Goal: Task Accomplishment & Management: Complete application form

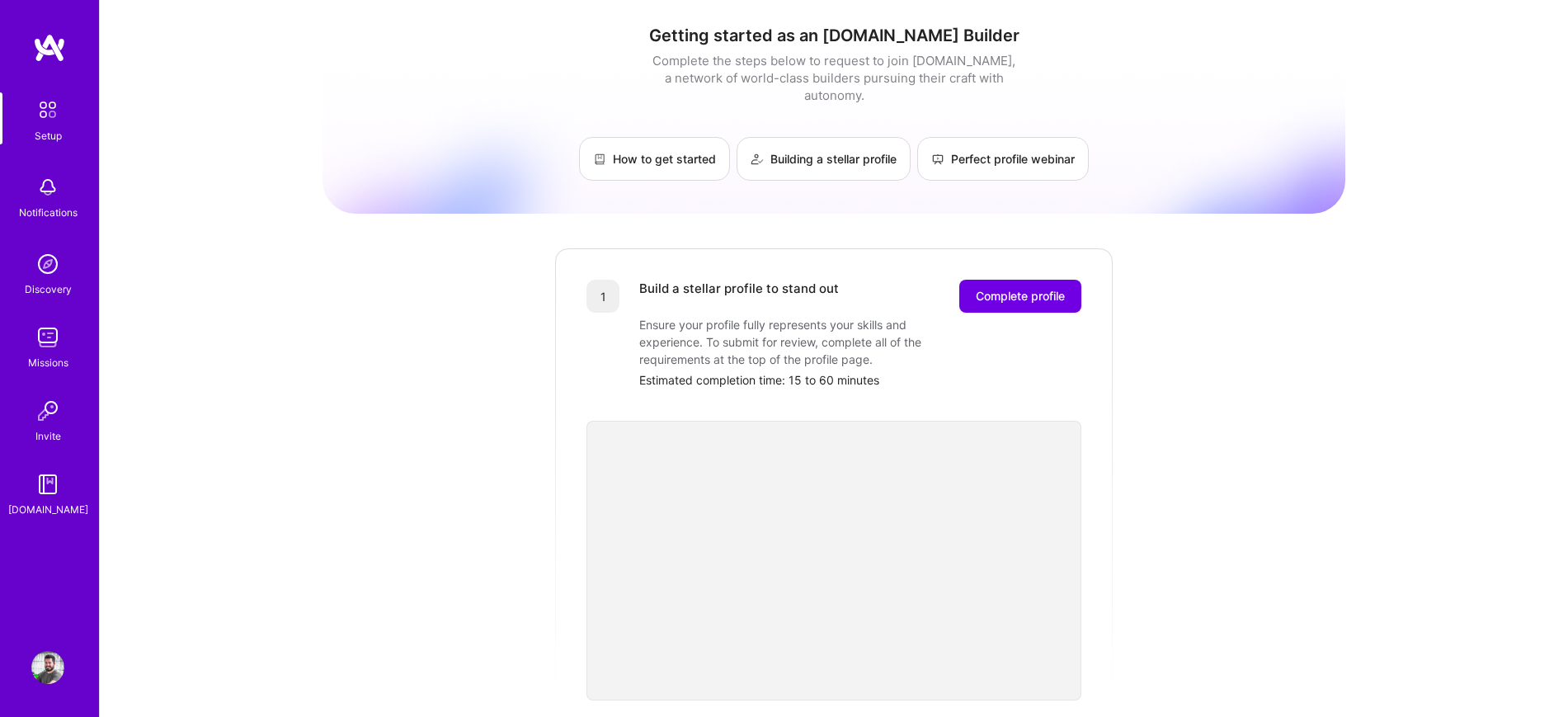
click at [38, 667] on img at bounding box center [48, 667] width 33 height 33
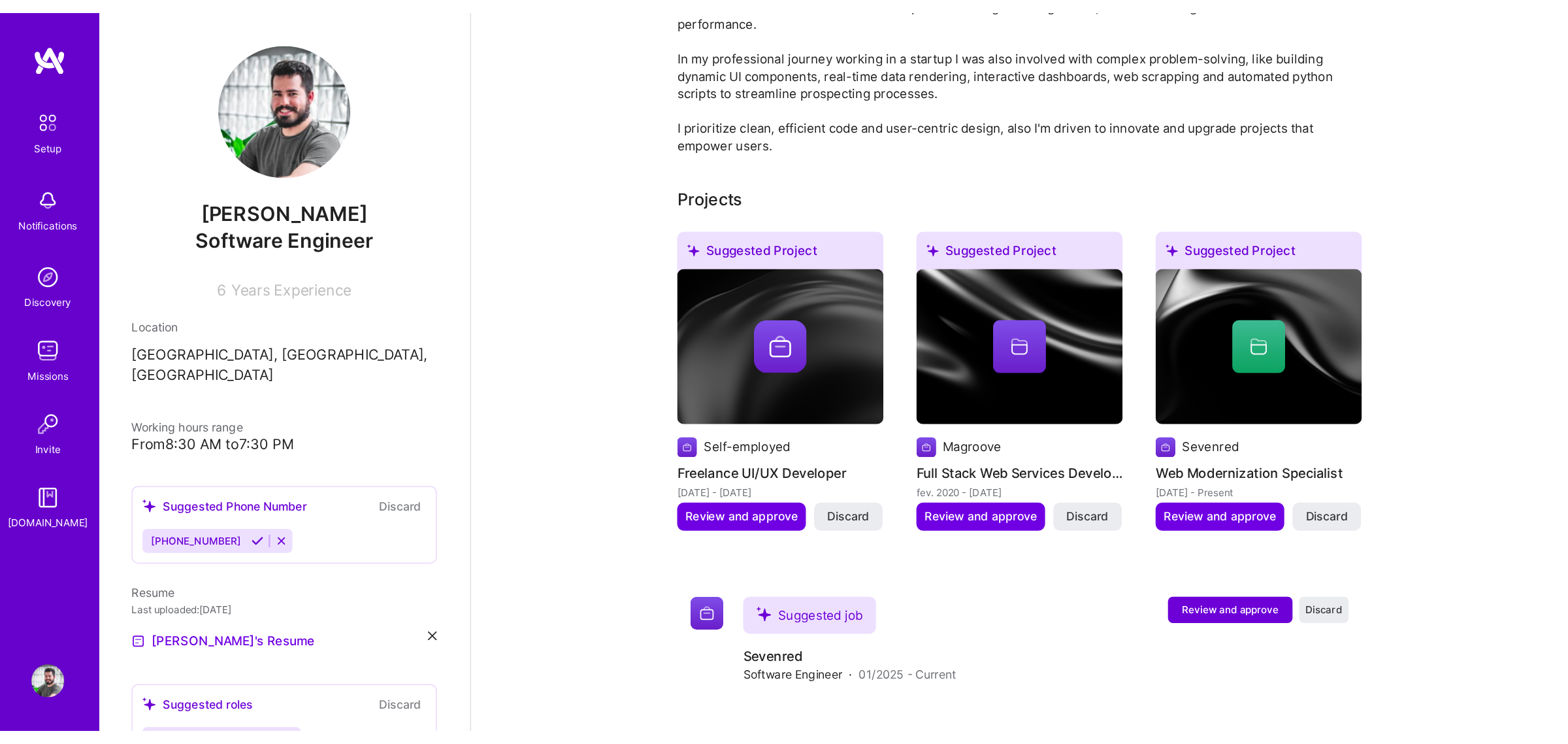
scroll to position [490, 0]
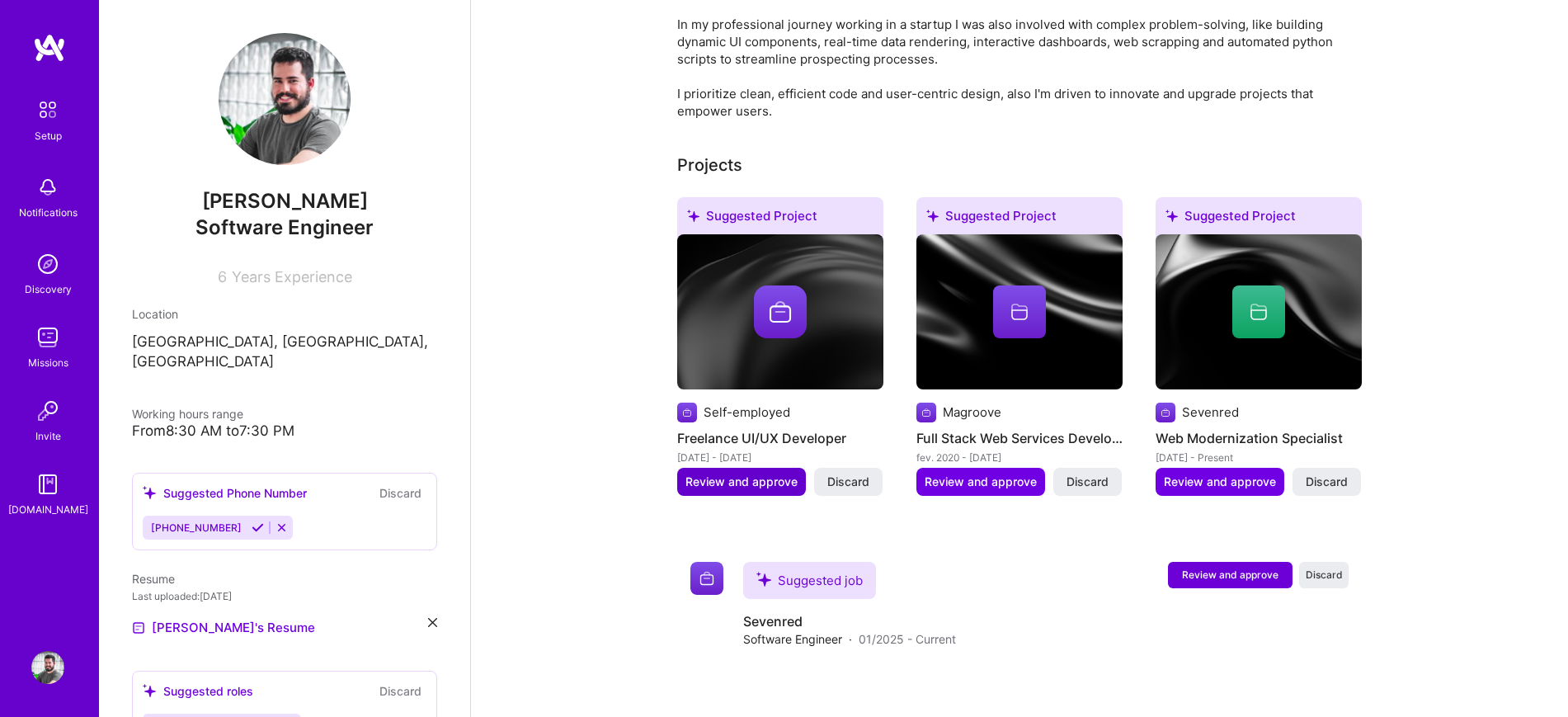
click at [764, 474] on span "Review and approve" at bounding box center [742, 481] width 113 height 16
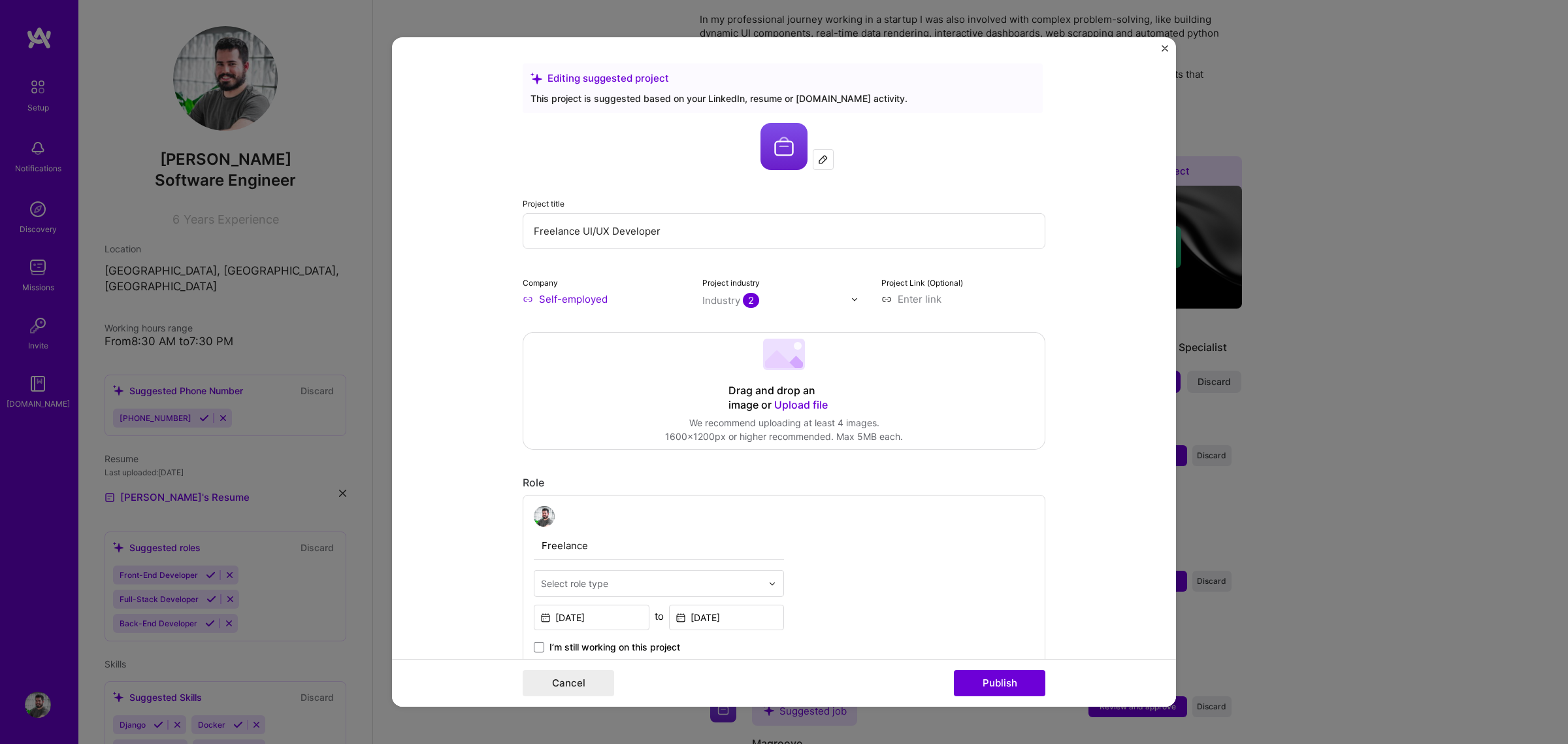
click at [1165, 47] on img "Close" at bounding box center [1165, 49] width 7 height 7
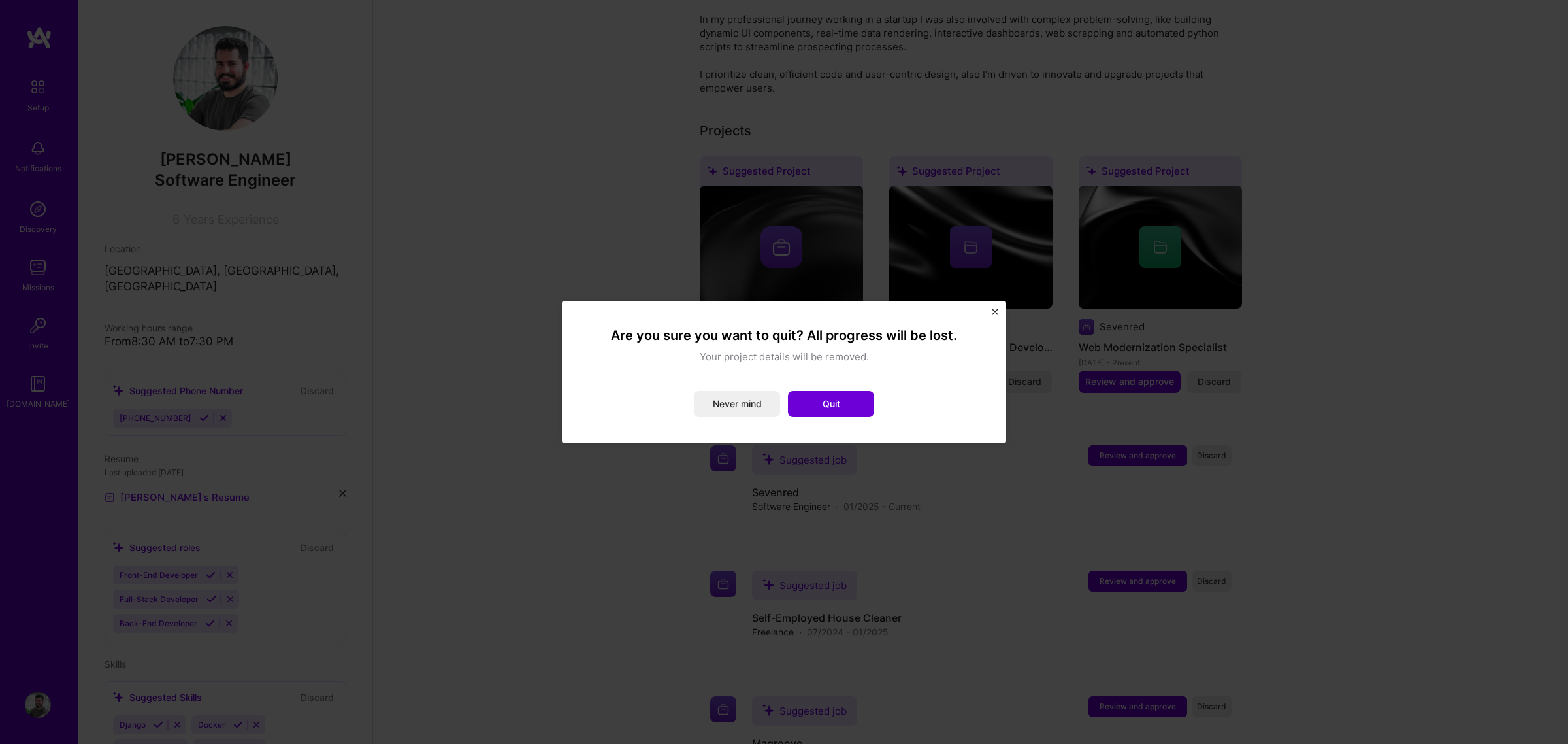
click at [811, 397] on button "Quit" at bounding box center [831, 403] width 86 height 26
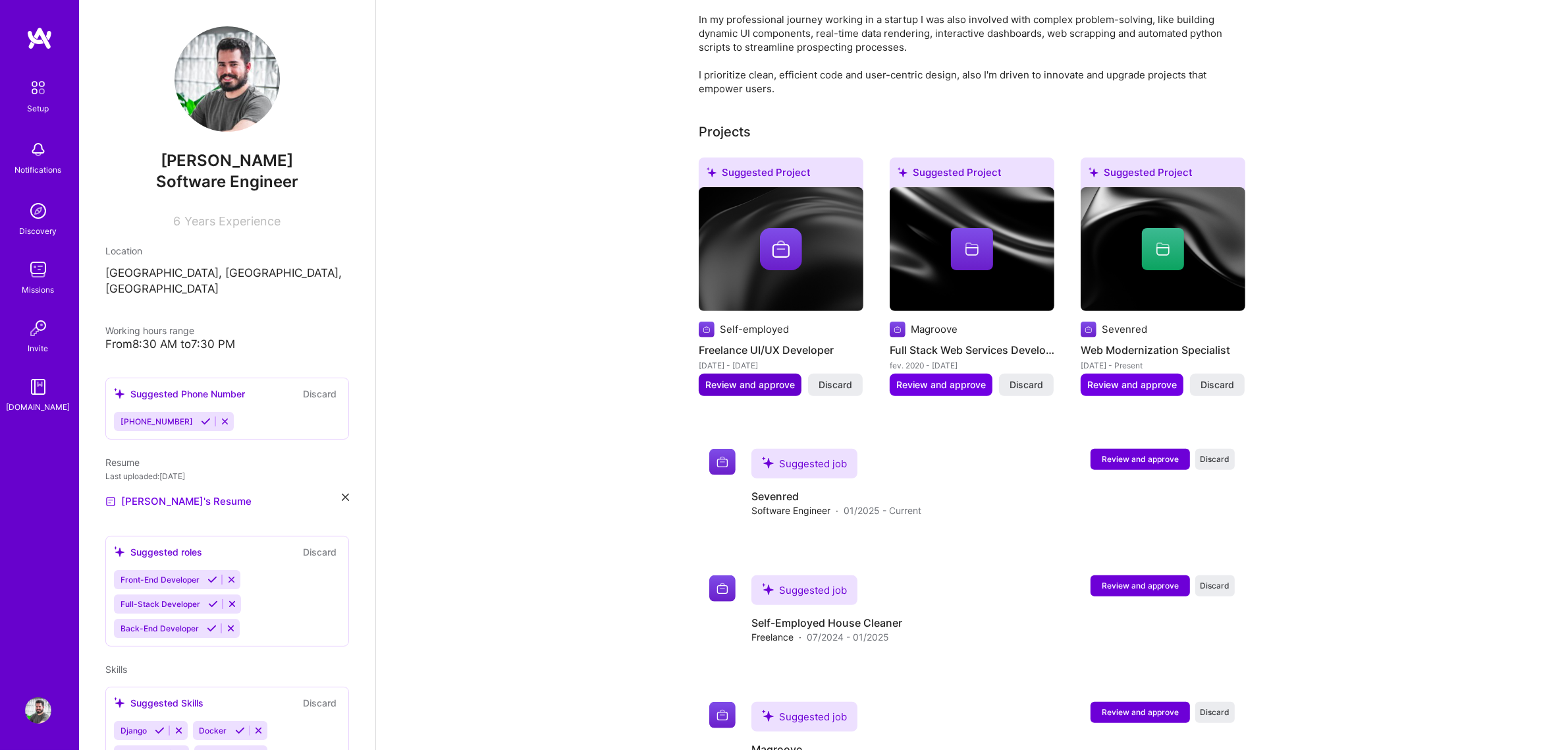
click at [751, 378] on span "Review and approve" at bounding box center [750, 384] width 90 height 13
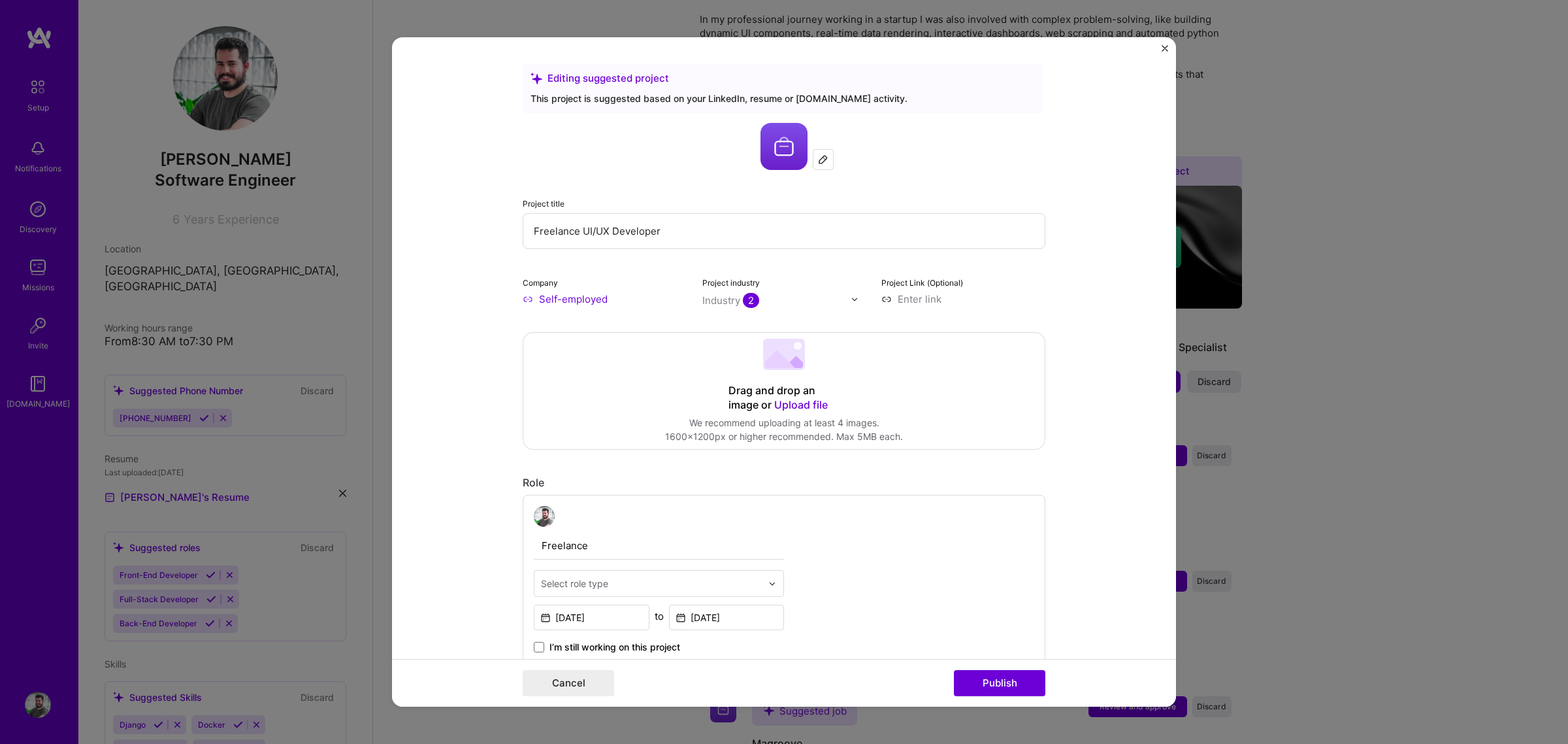
click at [1166, 46] on img "Close" at bounding box center [1165, 49] width 7 height 7
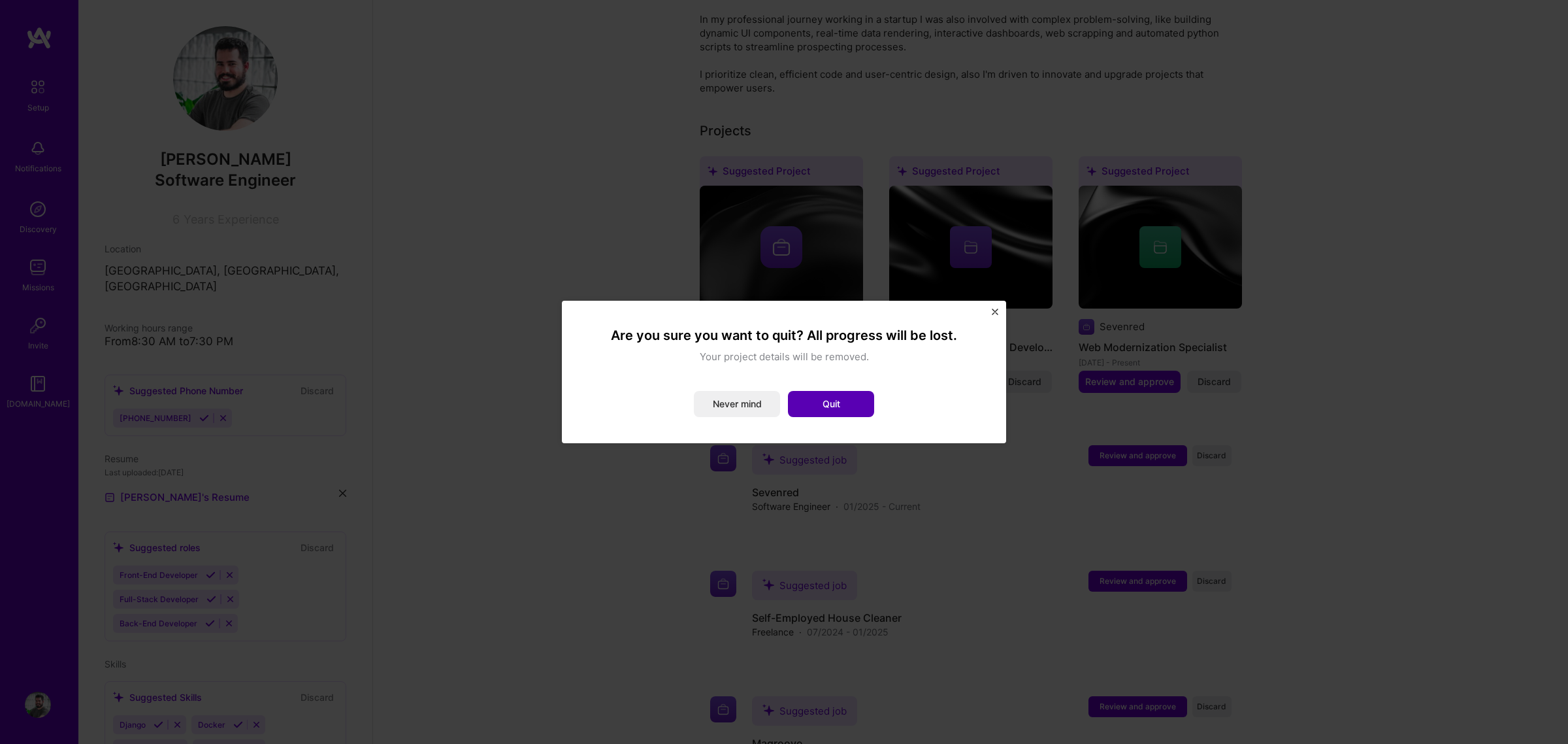
click at [846, 399] on button "Quit" at bounding box center [831, 403] width 86 height 26
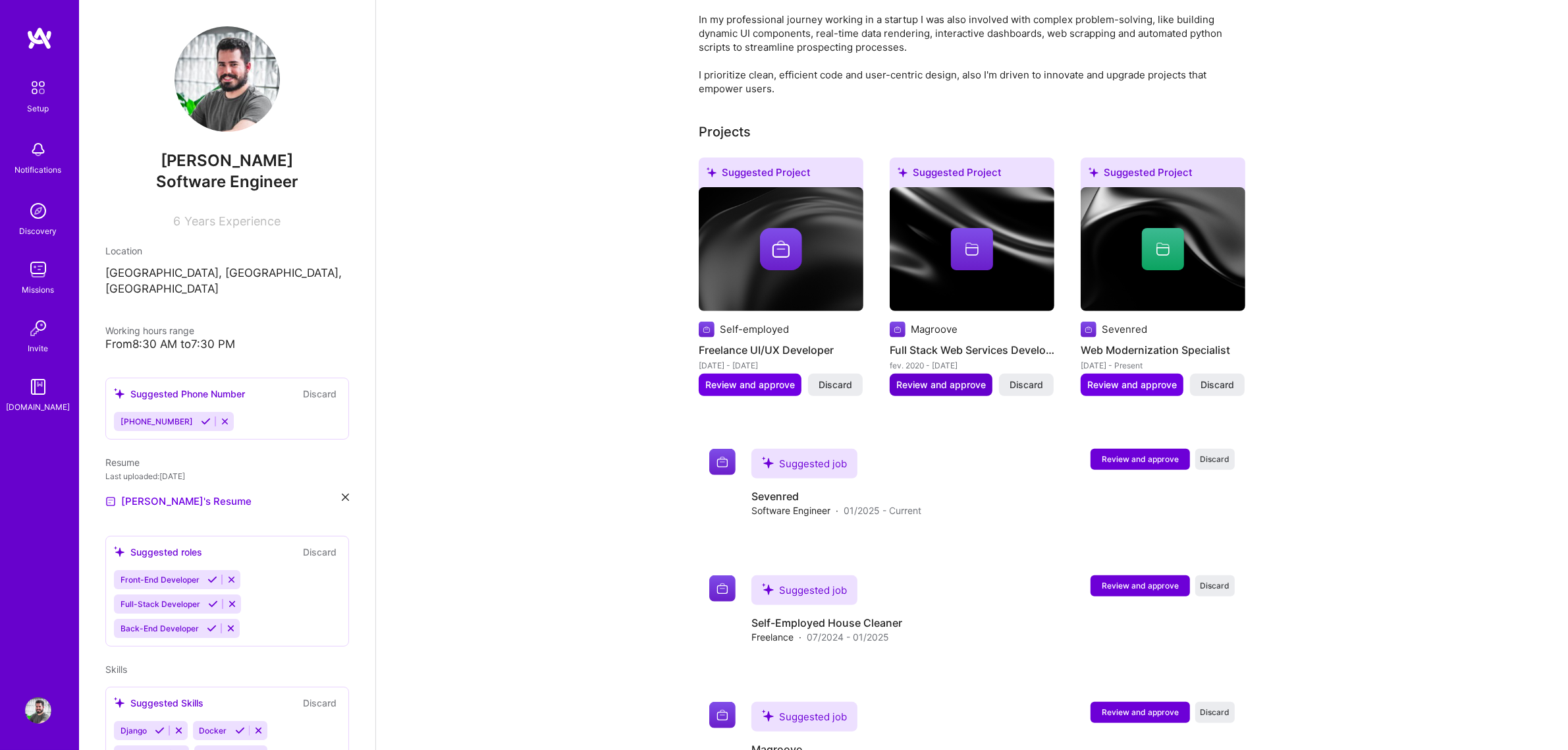
click at [937, 378] on span "Review and approve" at bounding box center [941, 384] width 90 height 13
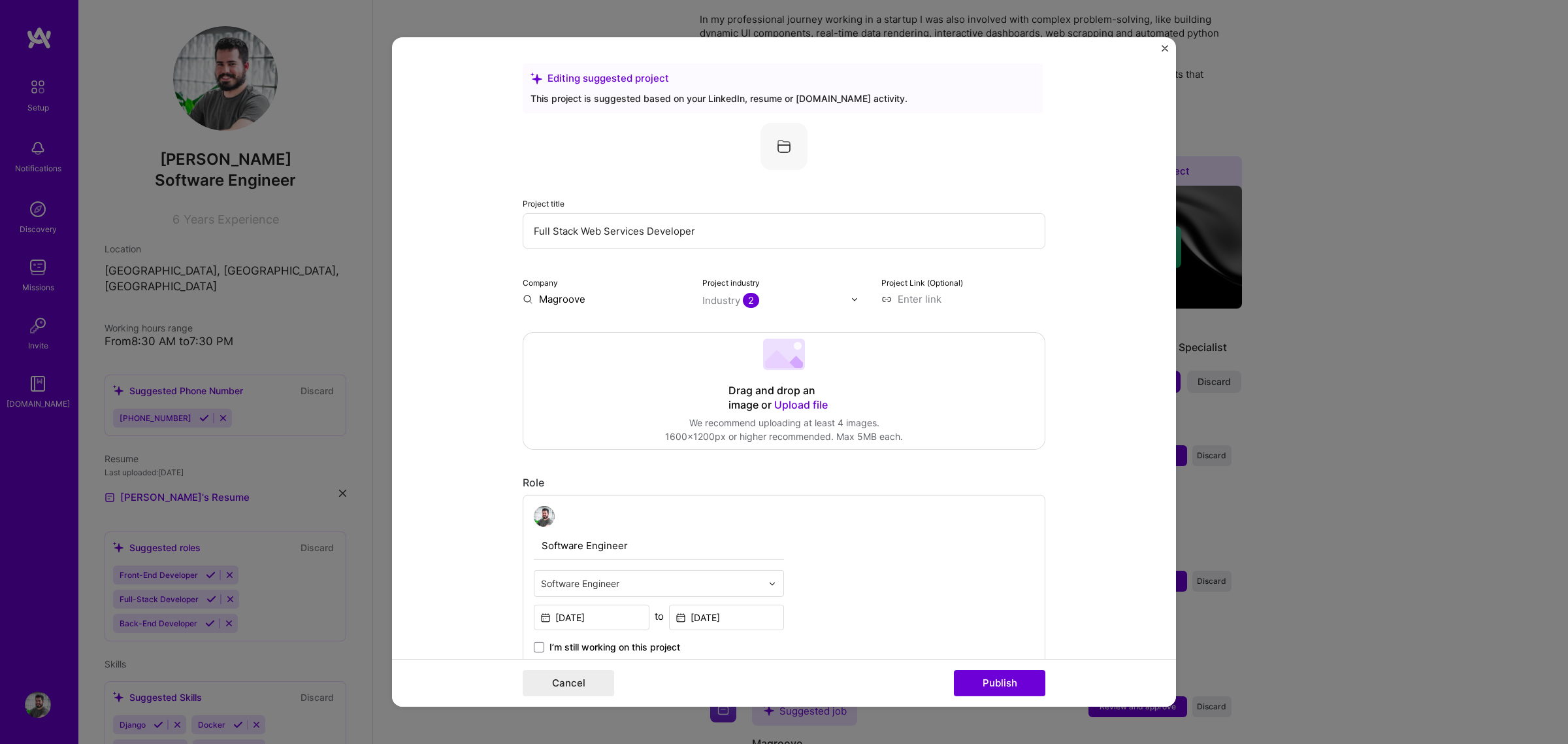
click at [588, 234] on input "Full Stack Web Services Developer" at bounding box center [784, 230] width 523 height 36
click at [588, 233] on input "Full Stack Web Services Developer" at bounding box center [784, 230] width 523 height 36
paste input "Software Engine"
type input "Software Engineer"
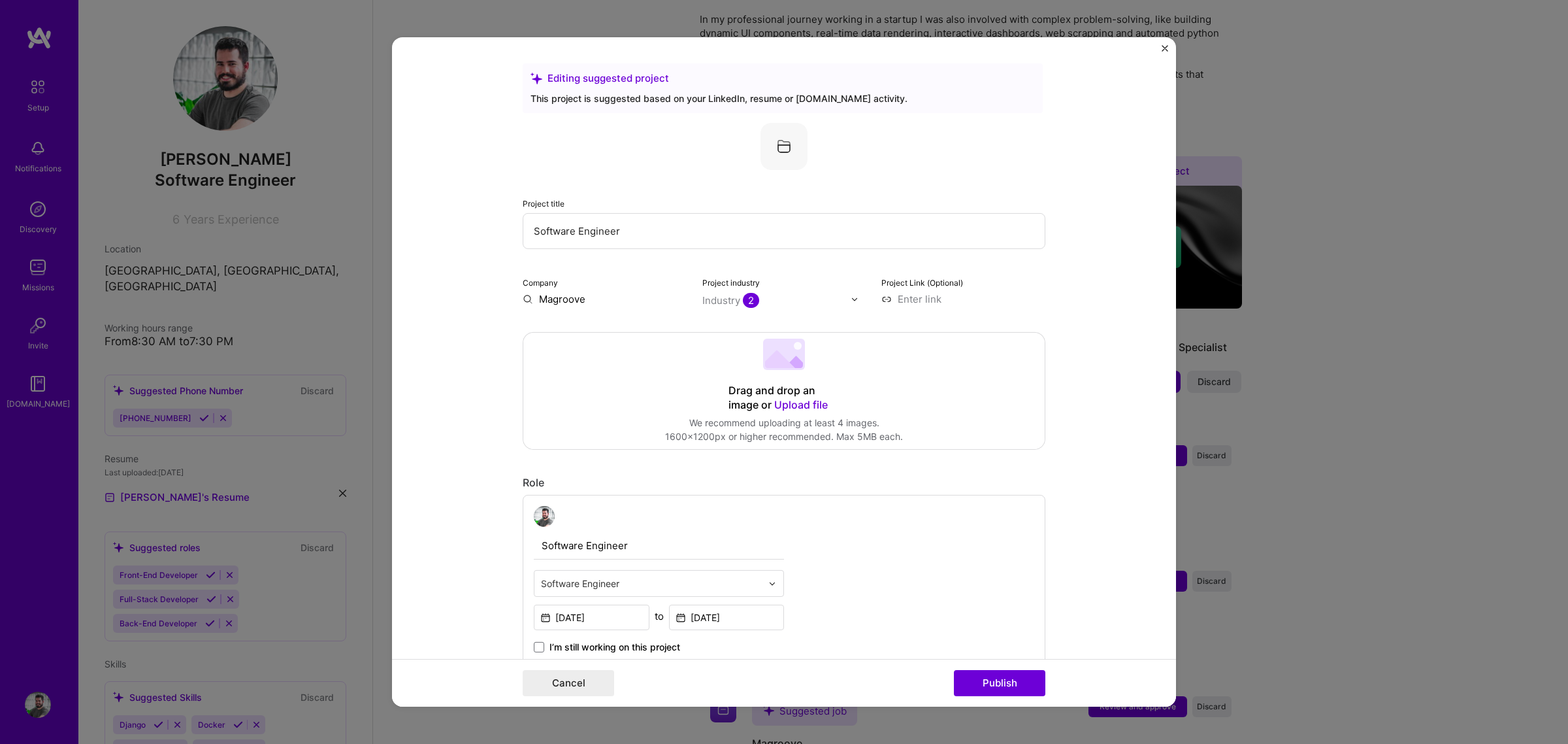
click at [851, 295] on img at bounding box center [855, 299] width 8 height 8
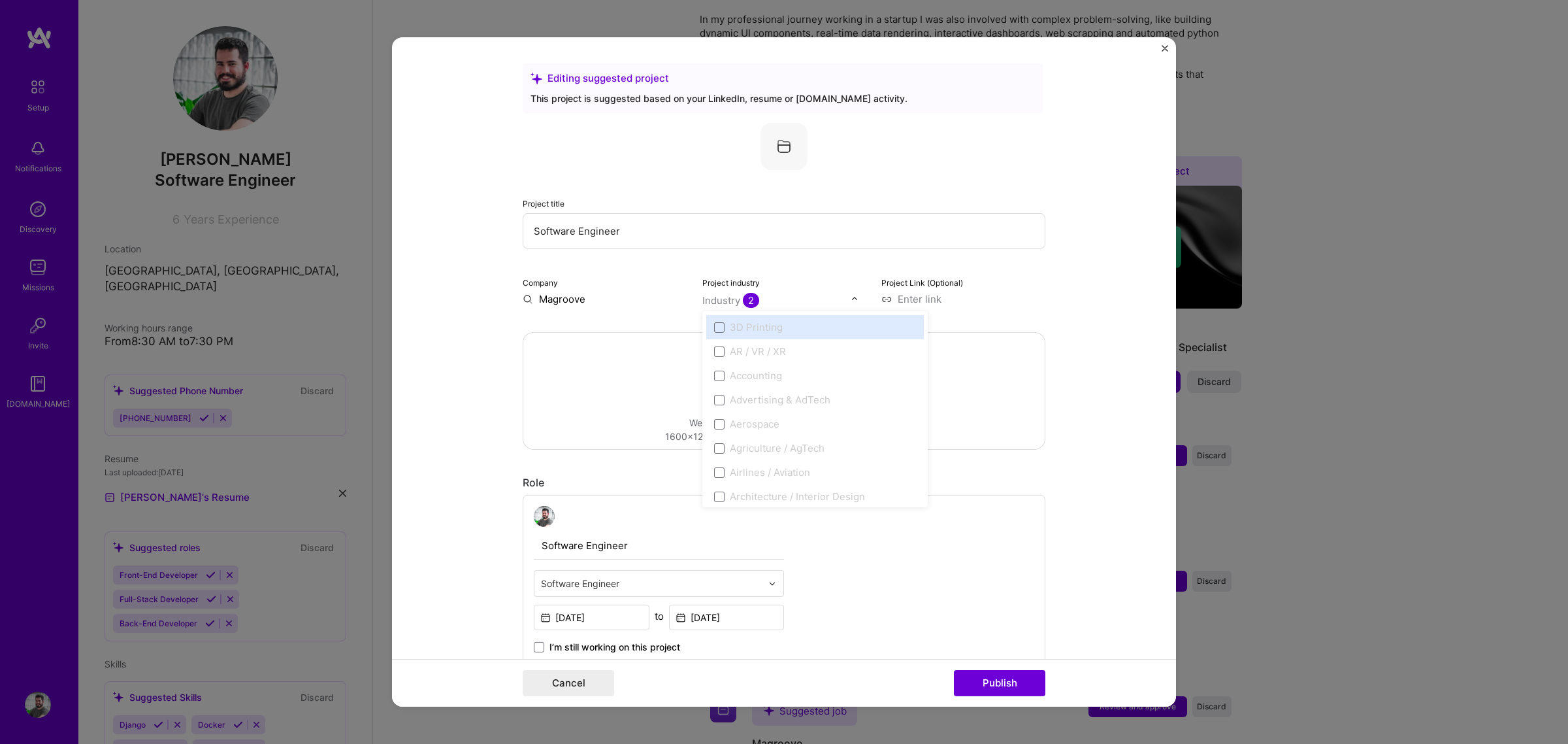
drag, startPoint x: 1132, startPoint y: 275, endPoint x: 1125, endPoint y: 283, distance: 10.6
click at [1132, 276] on form "Editing suggested project This project is suggested based on your LinkedIn, res…" at bounding box center [784, 372] width 784 height 669
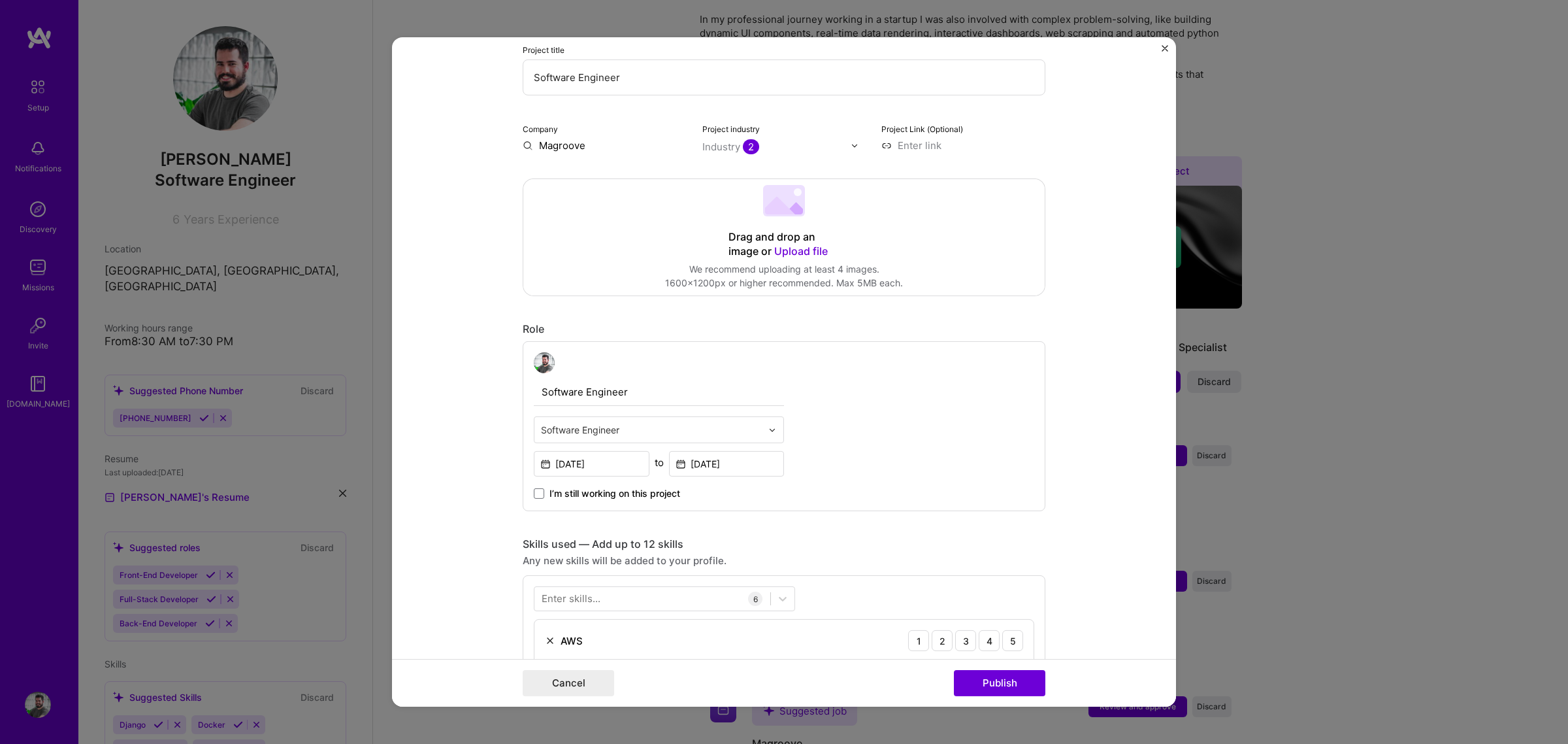
scroll to position [164, 0]
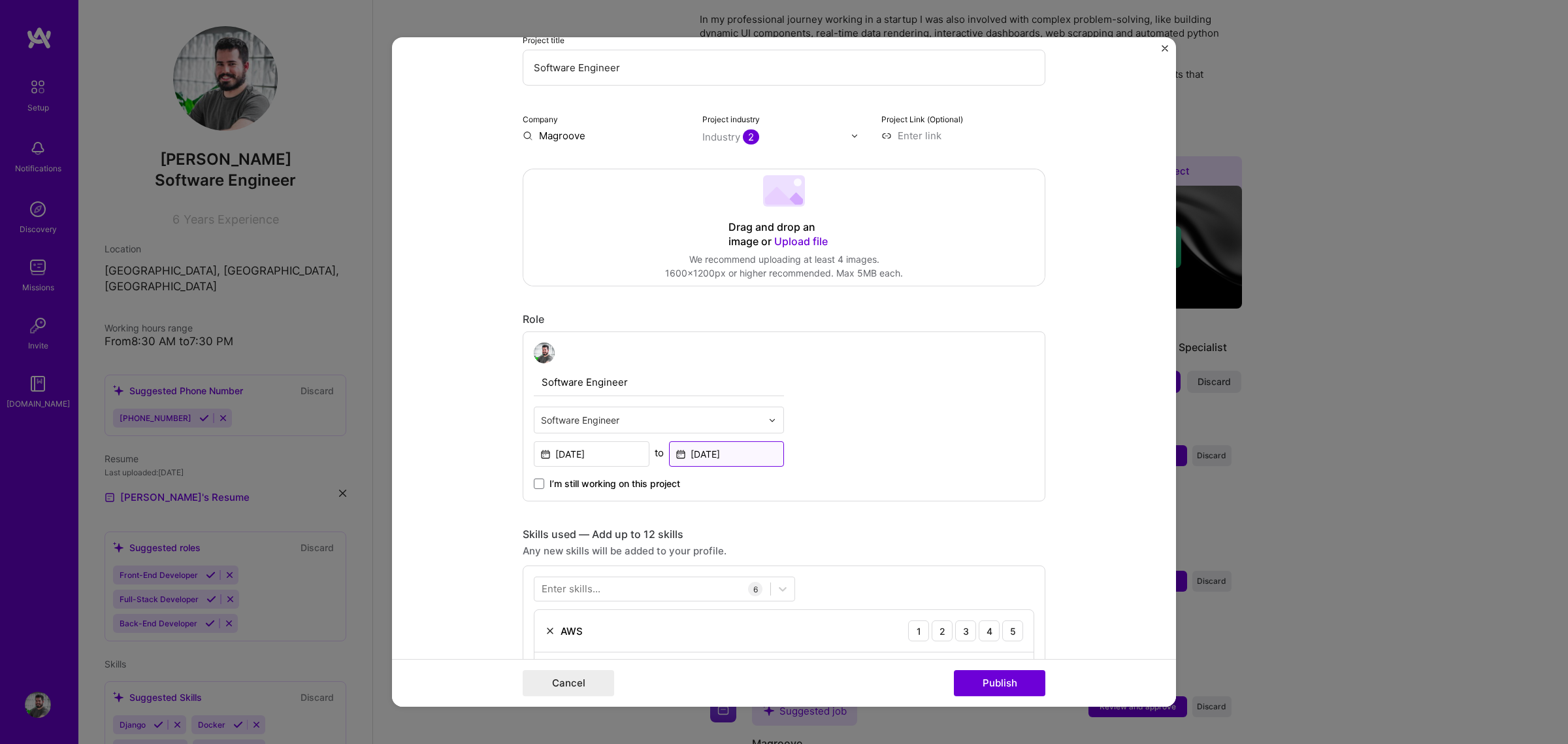
click at [714, 453] on input "[DATE]" at bounding box center [726, 454] width 116 height 26
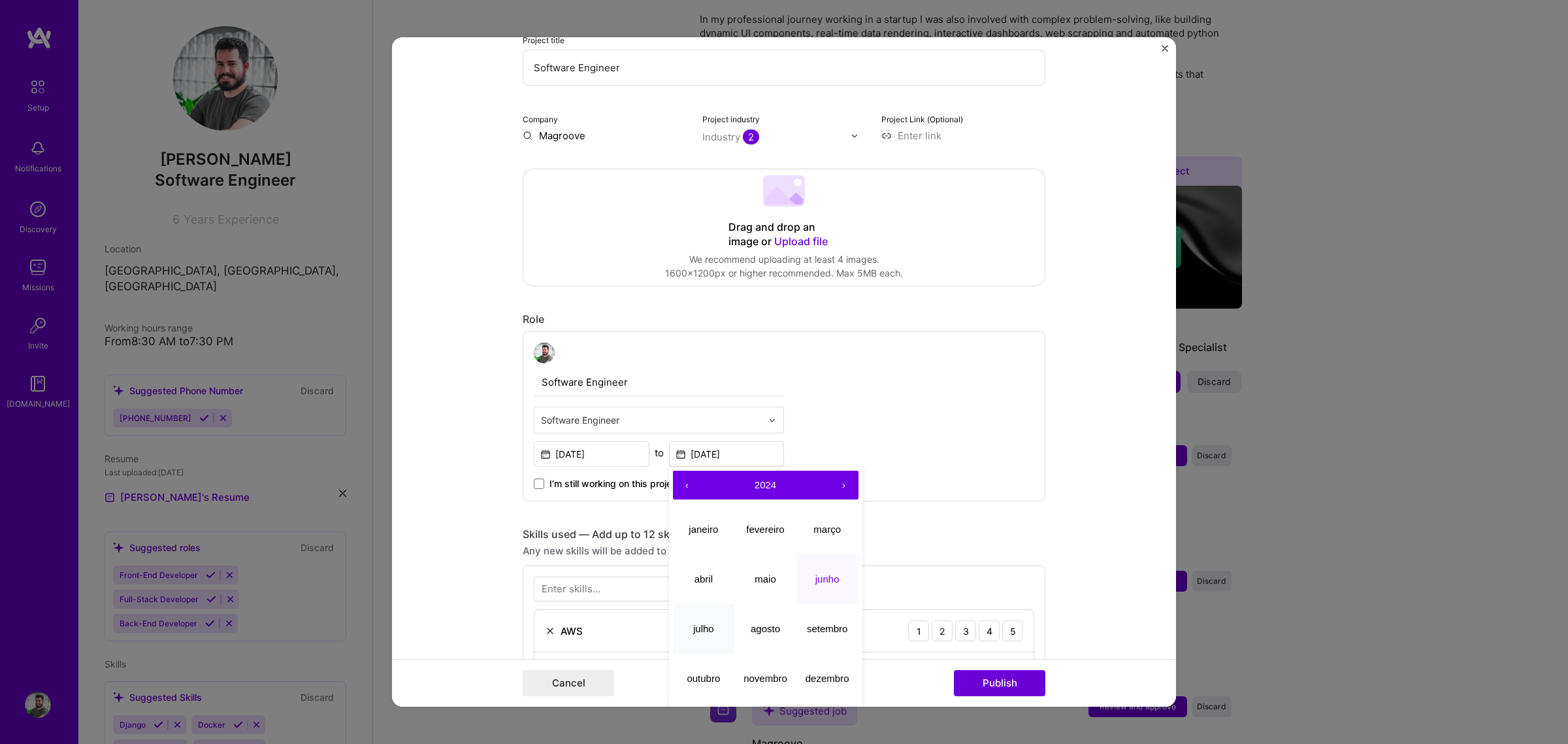
click at [697, 567] on abbr "julho" at bounding box center [703, 628] width 21 height 11
type input "[DATE]"
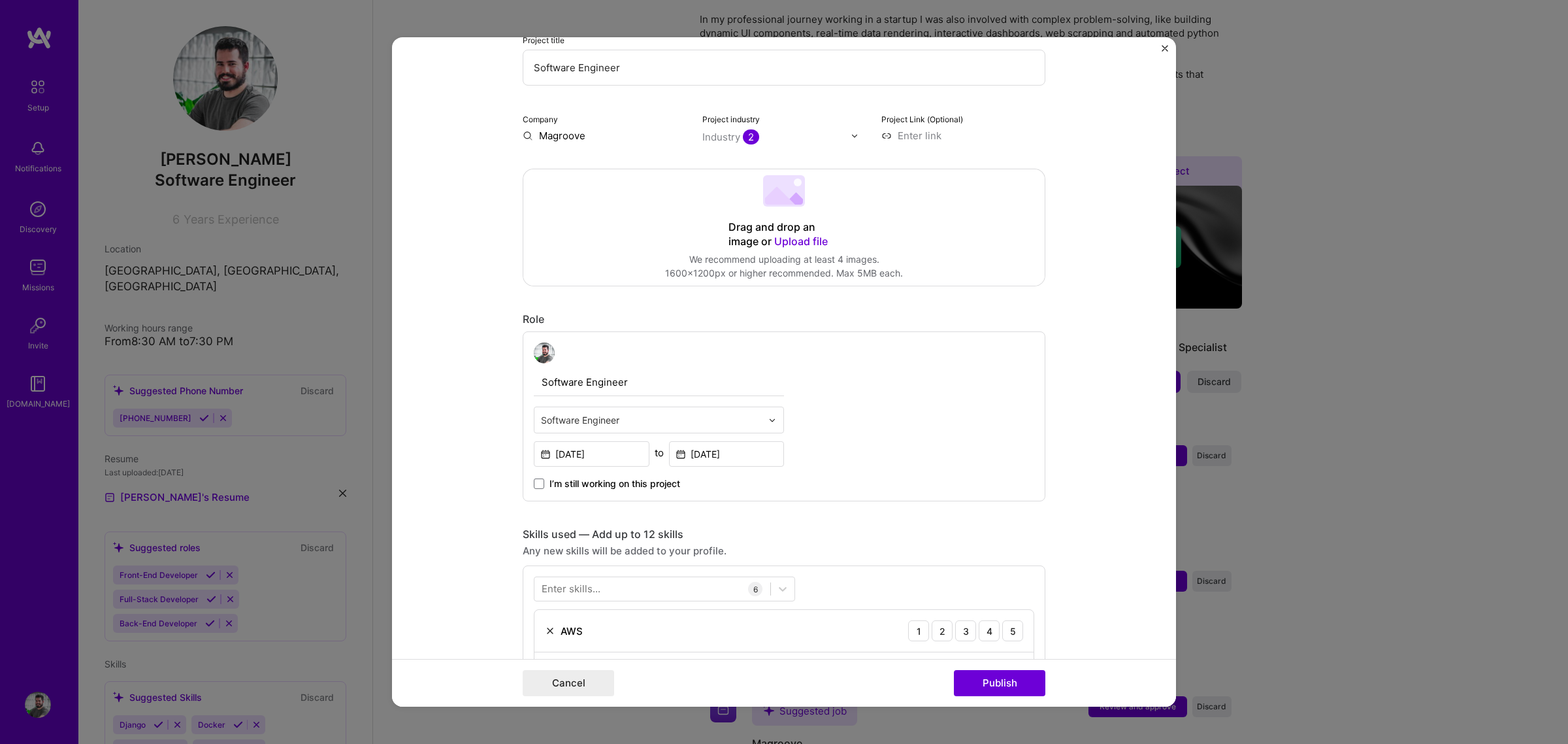
click at [1093, 445] on form "Editing suggested project This project is suggested based on your LinkedIn, res…" at bounding box center [784, 372] width 784 height 669
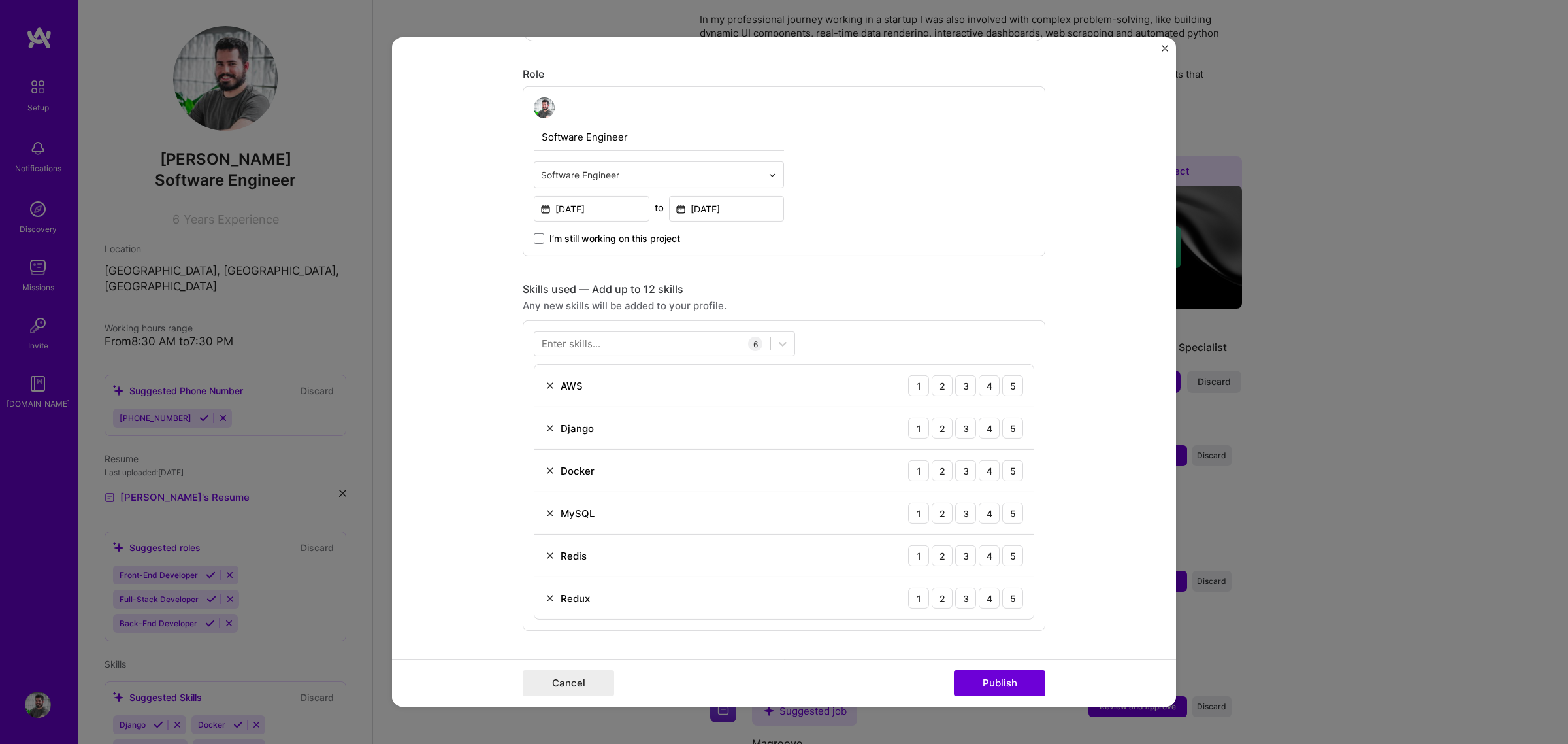
scroll to position [490, 0]
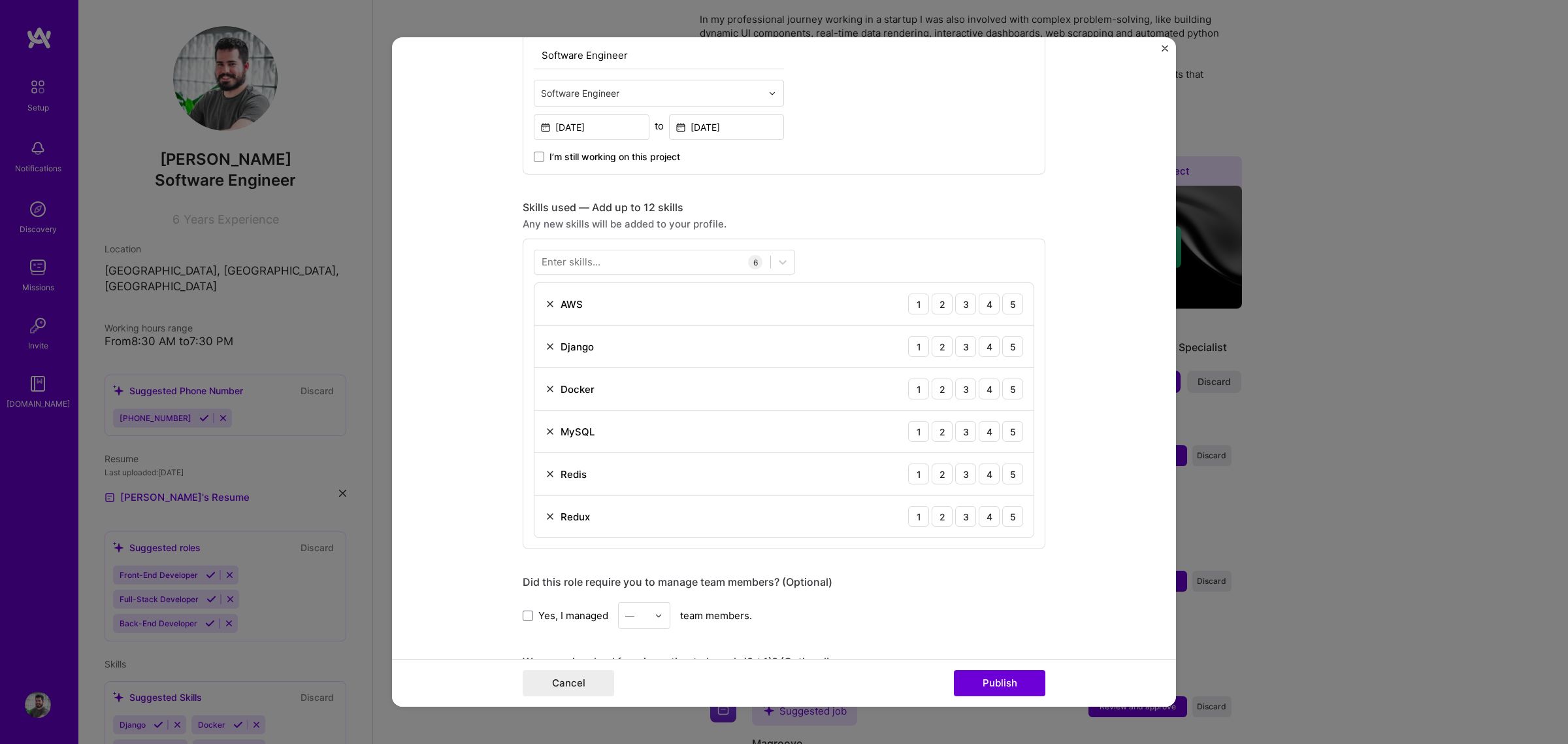
click at [591, 262] on div "Enter skills..." at bounding box center [571, 262] width 59 height 14
click at [591, 264] on div "Enter skills..." at bounding box center [571, 262] width 59 height 14
click at [557, 265] on div "Enter skills..." at bounding box center [571, 262] width 59 height 14
click at [557, 266] on div "Enter skills..." at bounding box center [571, 262] width 59 height 14
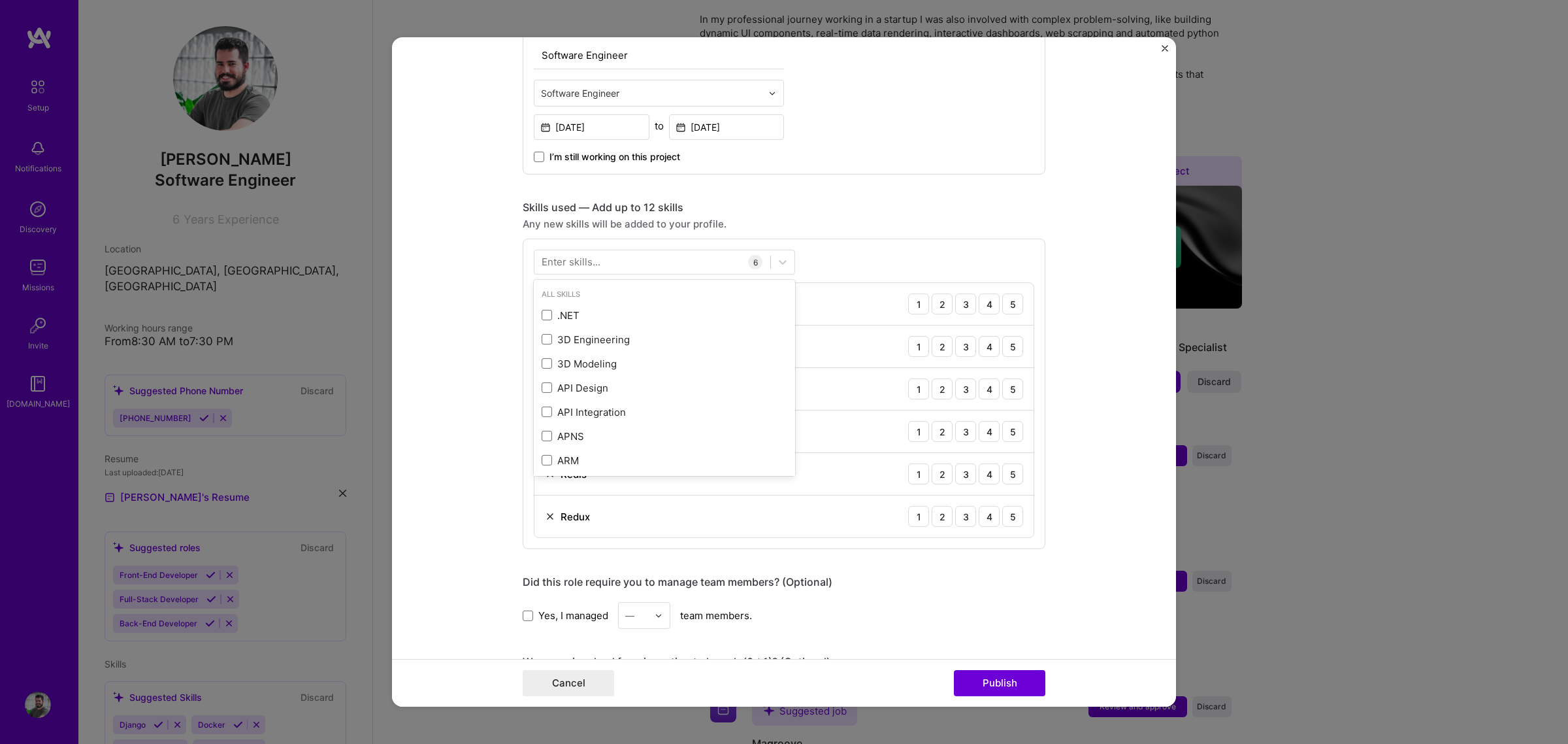
click at [723, 294] on div "All Skills" at bounding box center [664, 295] width 261 height 14
click at [542, 315] on span at bounding box center [547, 314] width 10 height 10
click at [0, 0] on input "checkbox" at bounding box center [0, 0] width 0 height 0
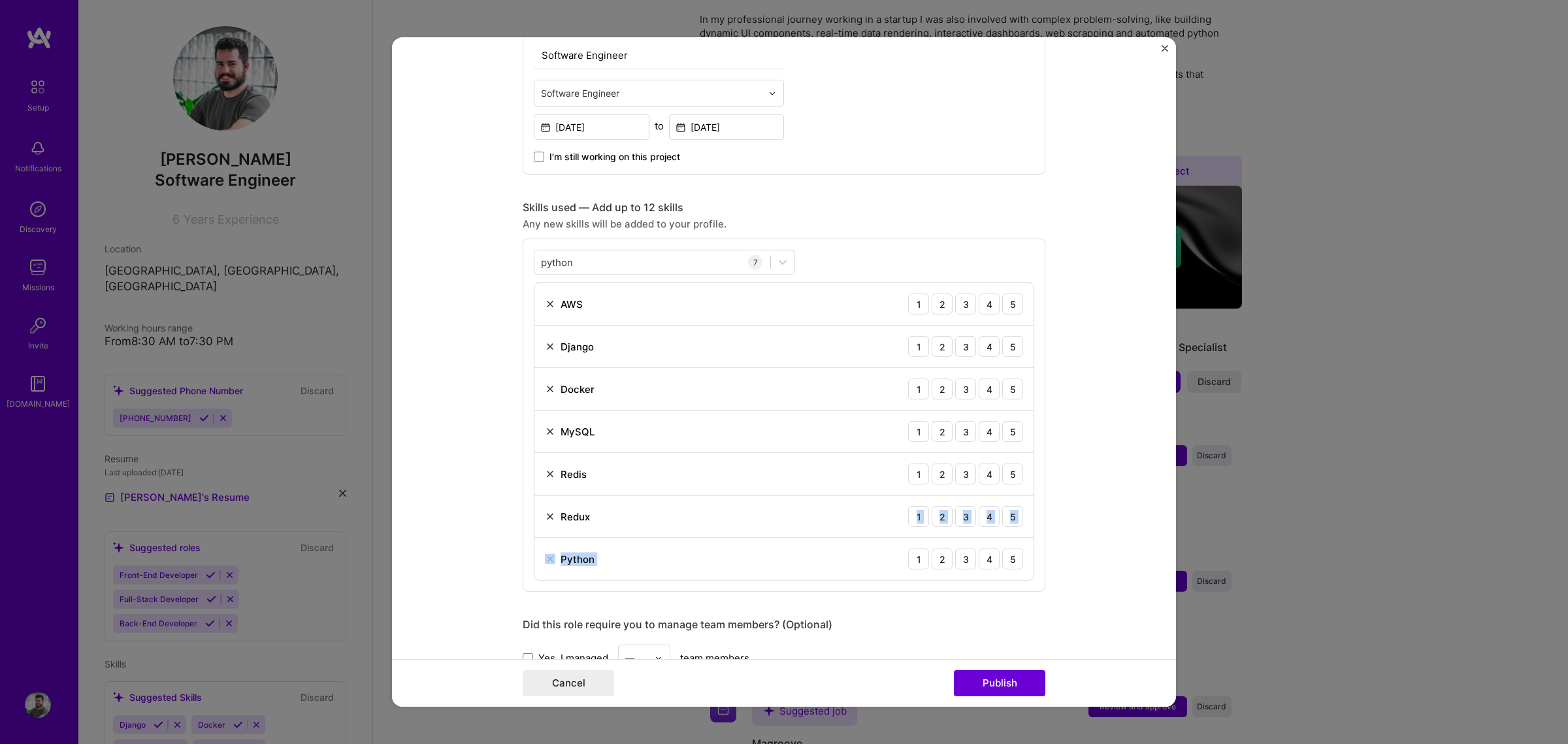
drag, startPoint x: 844, startPoint y: 561, endPoint x: 785, endPoint y: 540, distance: 62.6
click at [824, 515] on div "AWS 1 2 3 4 5 Django 1 2 3 4 5 Docker 1 2 3 4 5 MySQL 1 2 3 4 5 Redis 1 2 3 4 5…" at bounding box center [784, 431] width 501 height 298
click at [749, 562] on div "Python 1 2 3 4 5" at bounding box center [784, 559] width 499 height 42
click at [632, 262] on div "python python" at bounding box center [652, 262] width 236 height 22
click at [542, 338] on span at bounding box center [547, 339] width 10 height 10
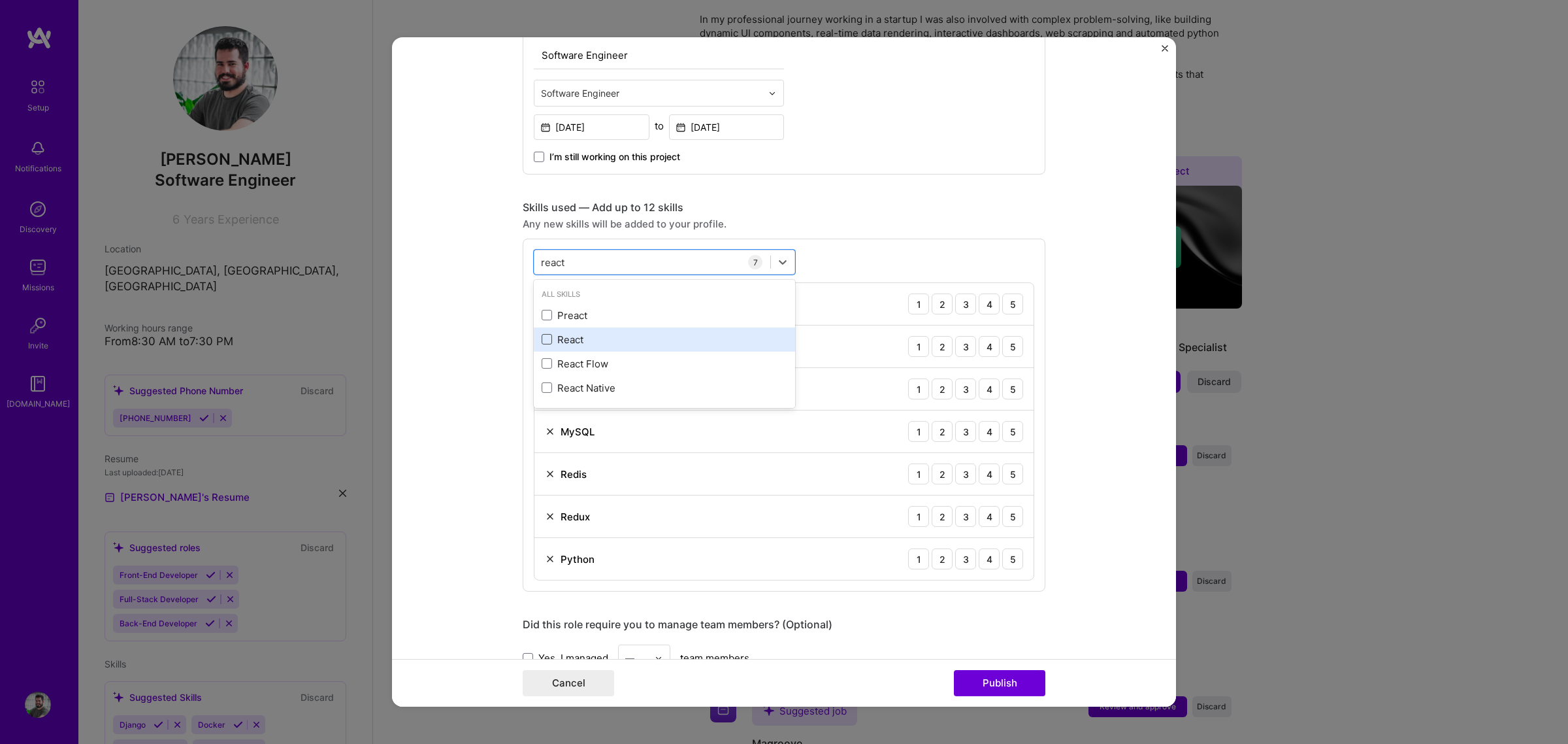
click at [0, 0] on input "checkbox" at bounding box center [0, 0] width 0 height 0
click at [487, 315] on form "Editing suggested project This project is suggested based on your LinkedIn, res…" at bounding box center [784, 372] width 784 height 669
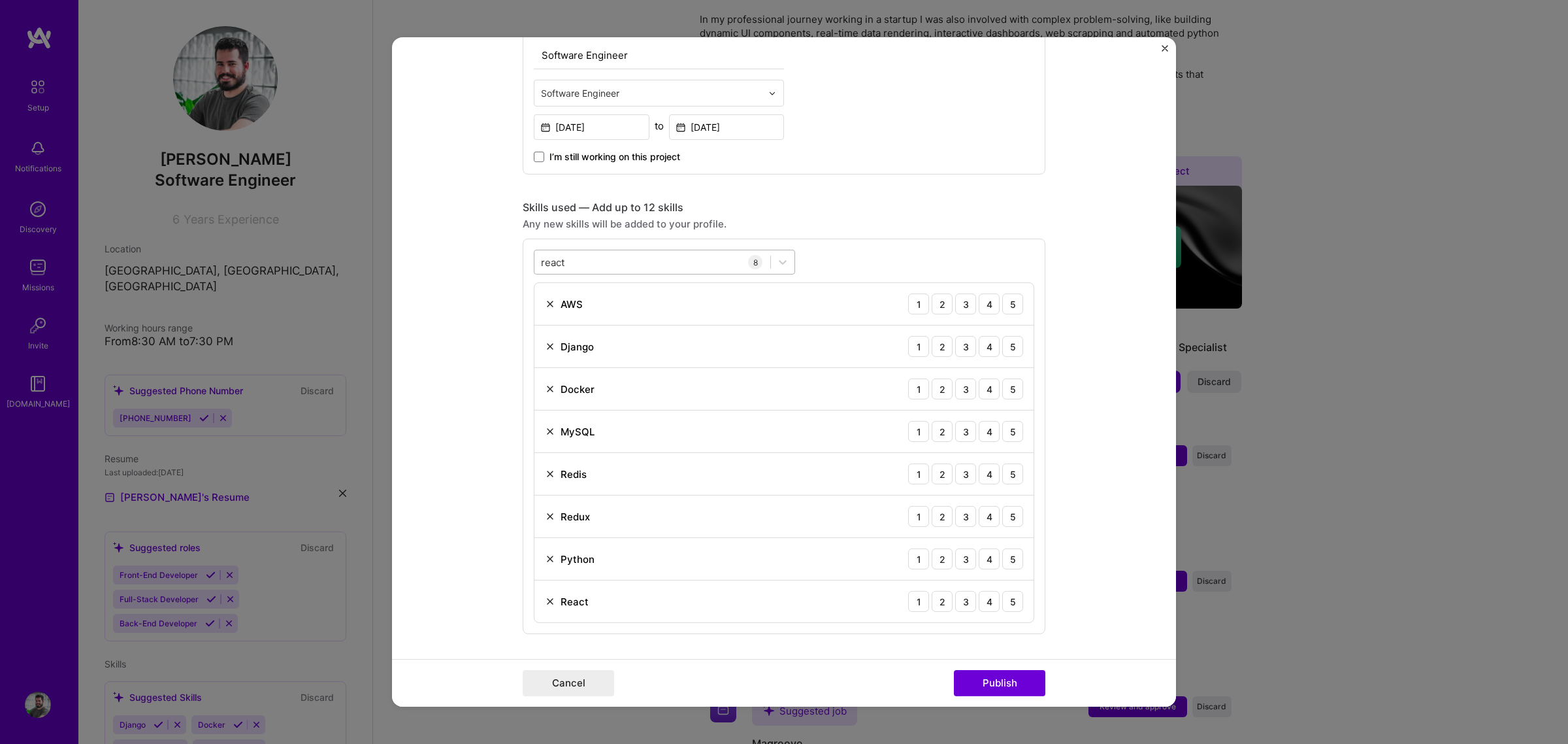
click at [570, 252] on div "react react" at bounding box center [652, 262] width 236 height 22
click at [574, 262] on div "react react" at bounding box center [652, 262] width 236 height 22
click at [574, 262] on div "react react" at bounding box center [652, 262] width 236 height 22
click at [546, 338] on span at bounding box center [547, 339] width 10 height 10
click at [0, 0] on input "checkbox" at bounding box center [0, 0] width 0 height 0
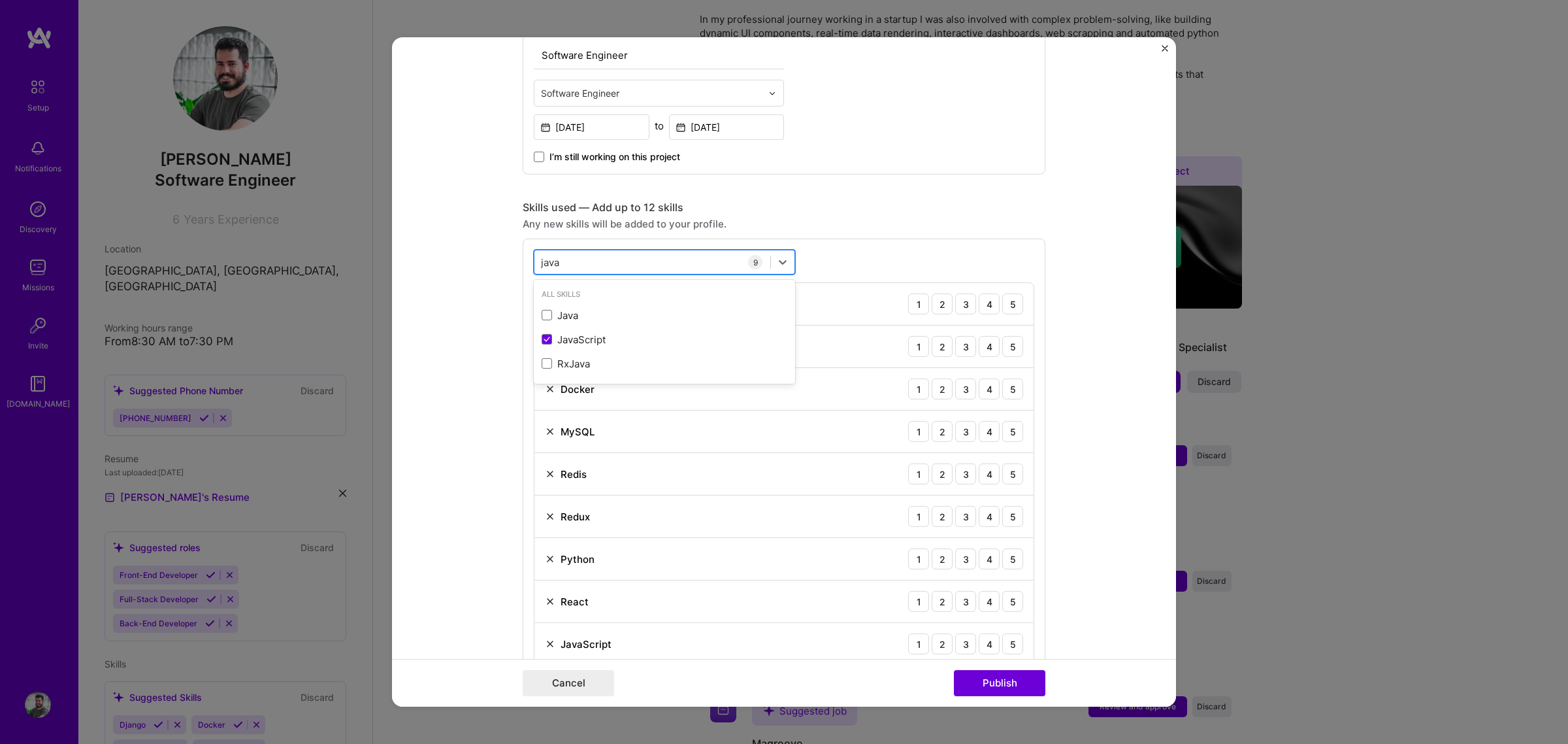
click at [576, 259] on div "java java" at bounding box center [652, 262] width 236 height 22
click at [542, 315] on span at bounding box center [547, 314] width 10 height 10
click at [0, 0] on input "checkbox" at bounding box center [0, 0] width 0 height 0
click at [576, 265] on div "[PERSON_NAME] [PERSON_NAME]" at bounding box center [652, 262] width 236 height 22
click at [542, 387] on span at bounding box center [547, 387] width 10 height 10
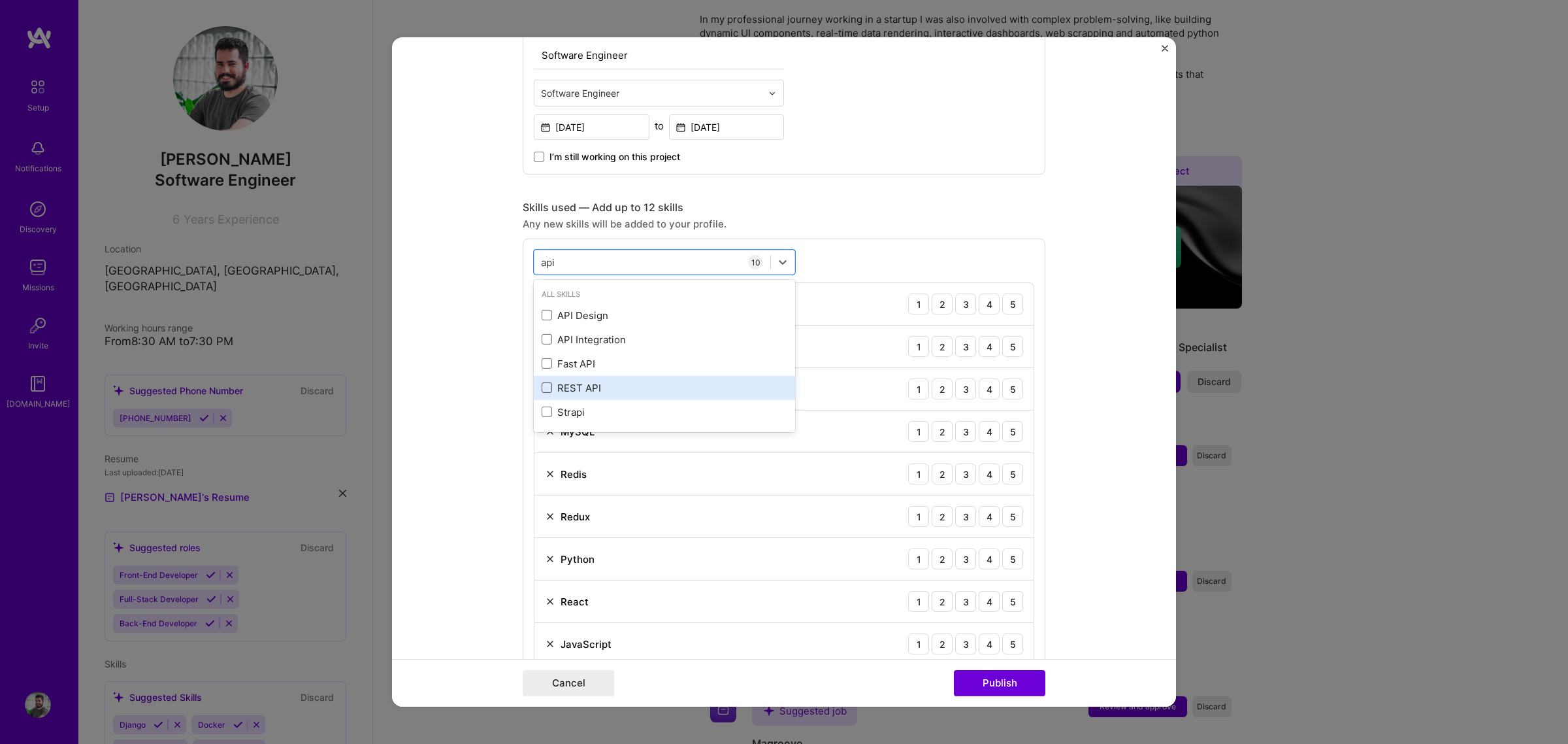
click at [0, 0] on input "checkbox" at bounding box center [0, 0] width 0 height 0
click at [573, 265] on div "api api" at bounding box center [652, 262] width 236 height 22
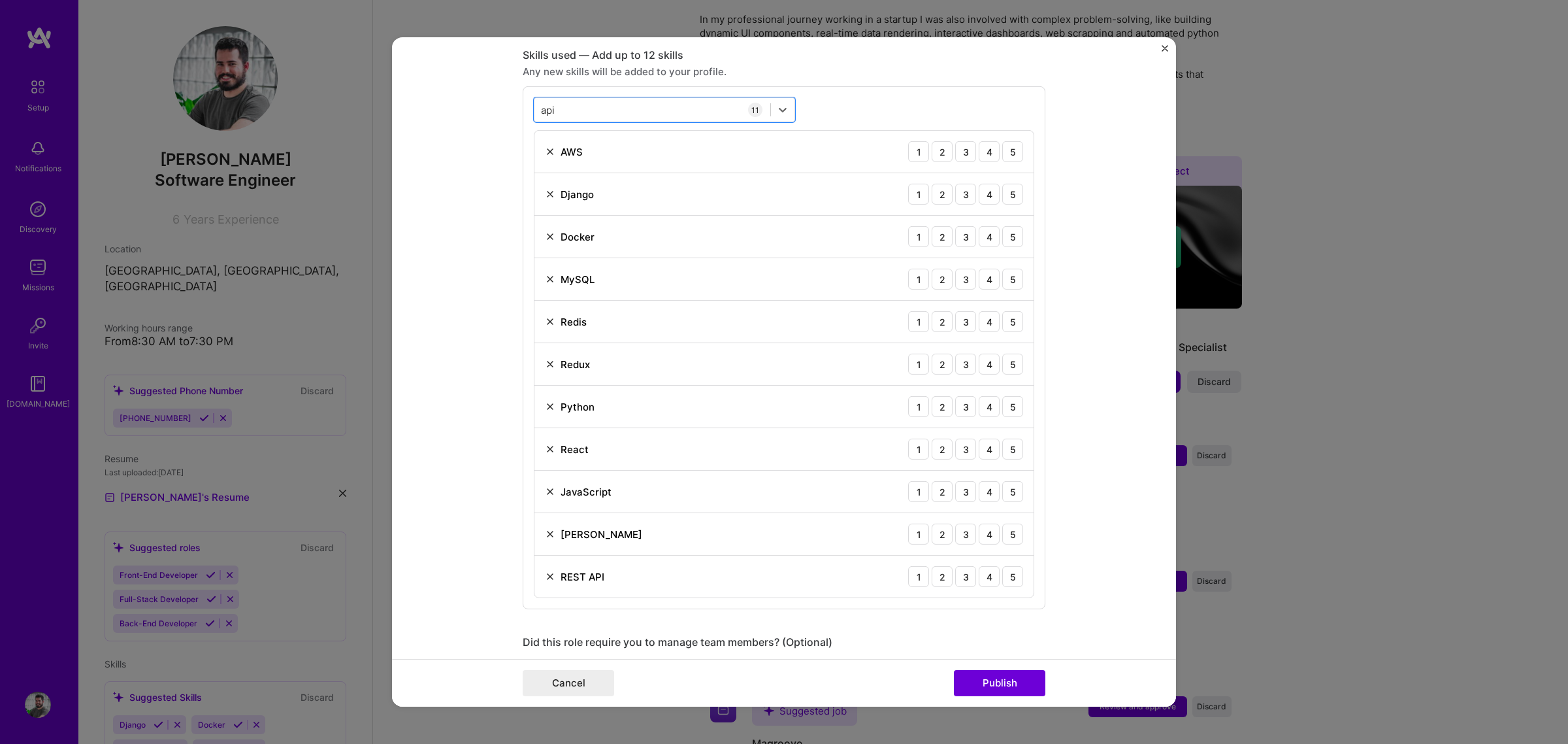
scroll to position [653, 0]
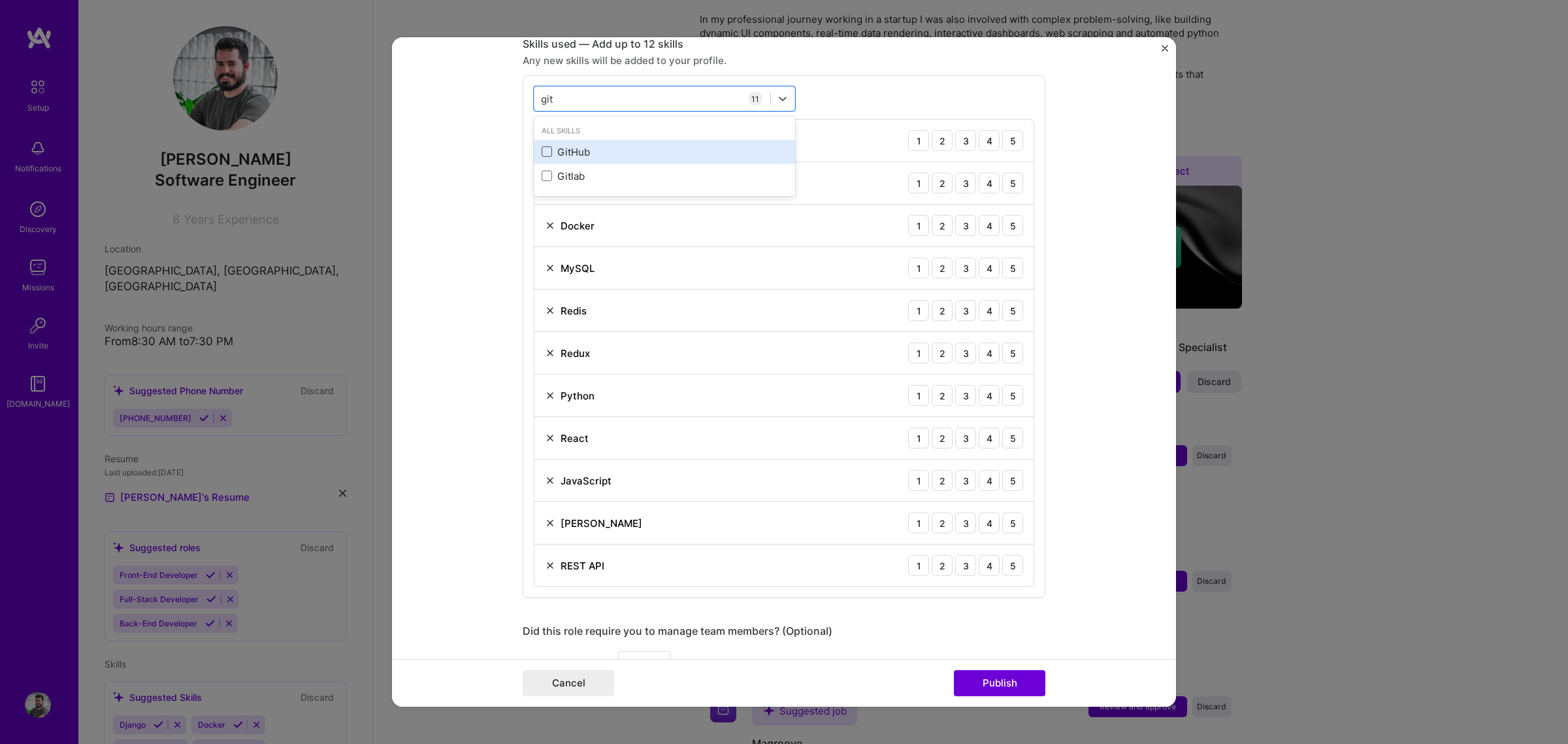
click at [544, 154] on span at bounding box center [547, 151] width 10 height 10
click at [0, 0] on input "checkbox" at bounding box center [0, 0] width 0 height 0
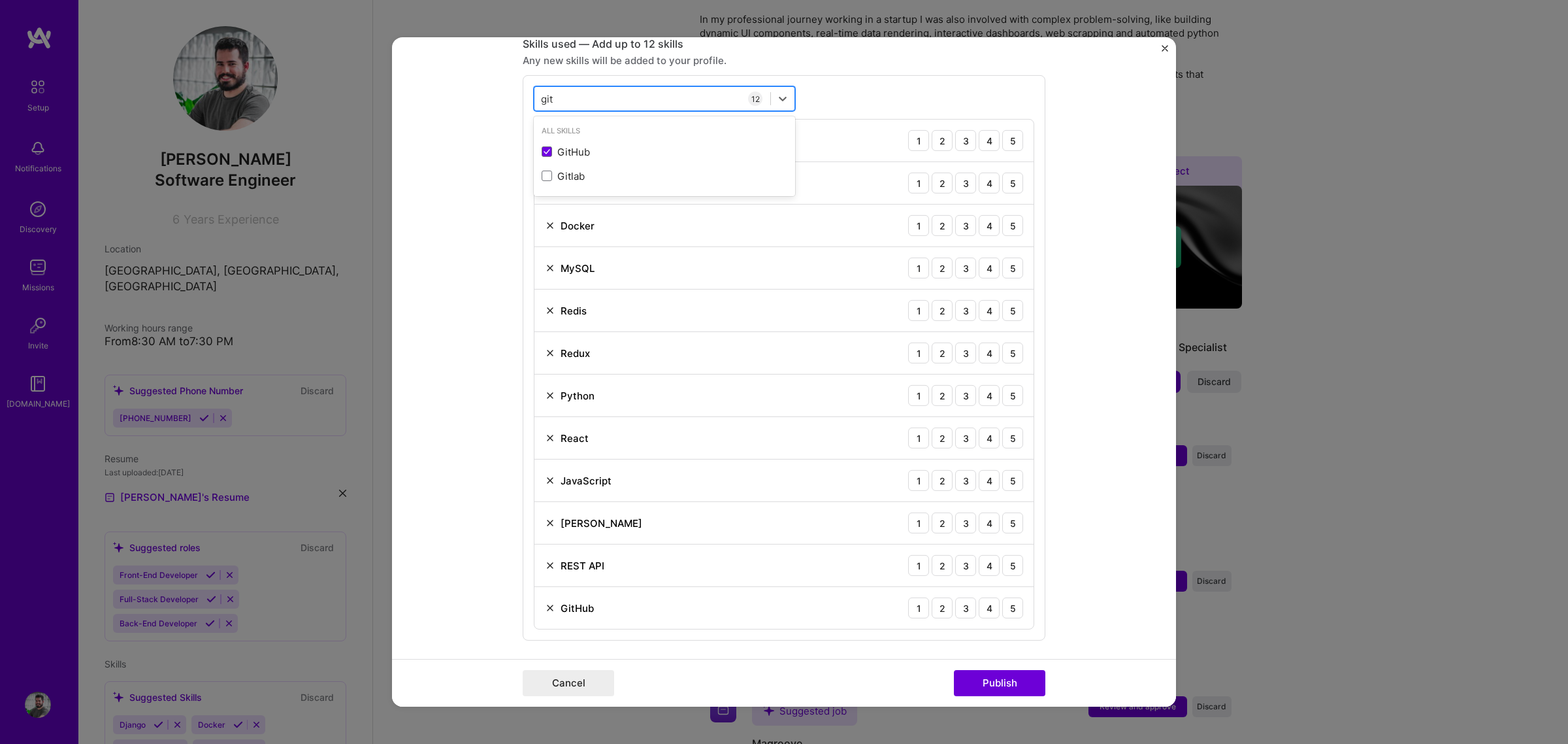
click at [566, 100] on div "git git" at bounding box center [652, 99] width 236 height 22
click at [596, 99] on div "git git" at bounding box center [652, 99] width 236 height 22
click at [596, 99] on div "celer celer" at bounding box center [652, 99] width 236 height 22
type input "c"
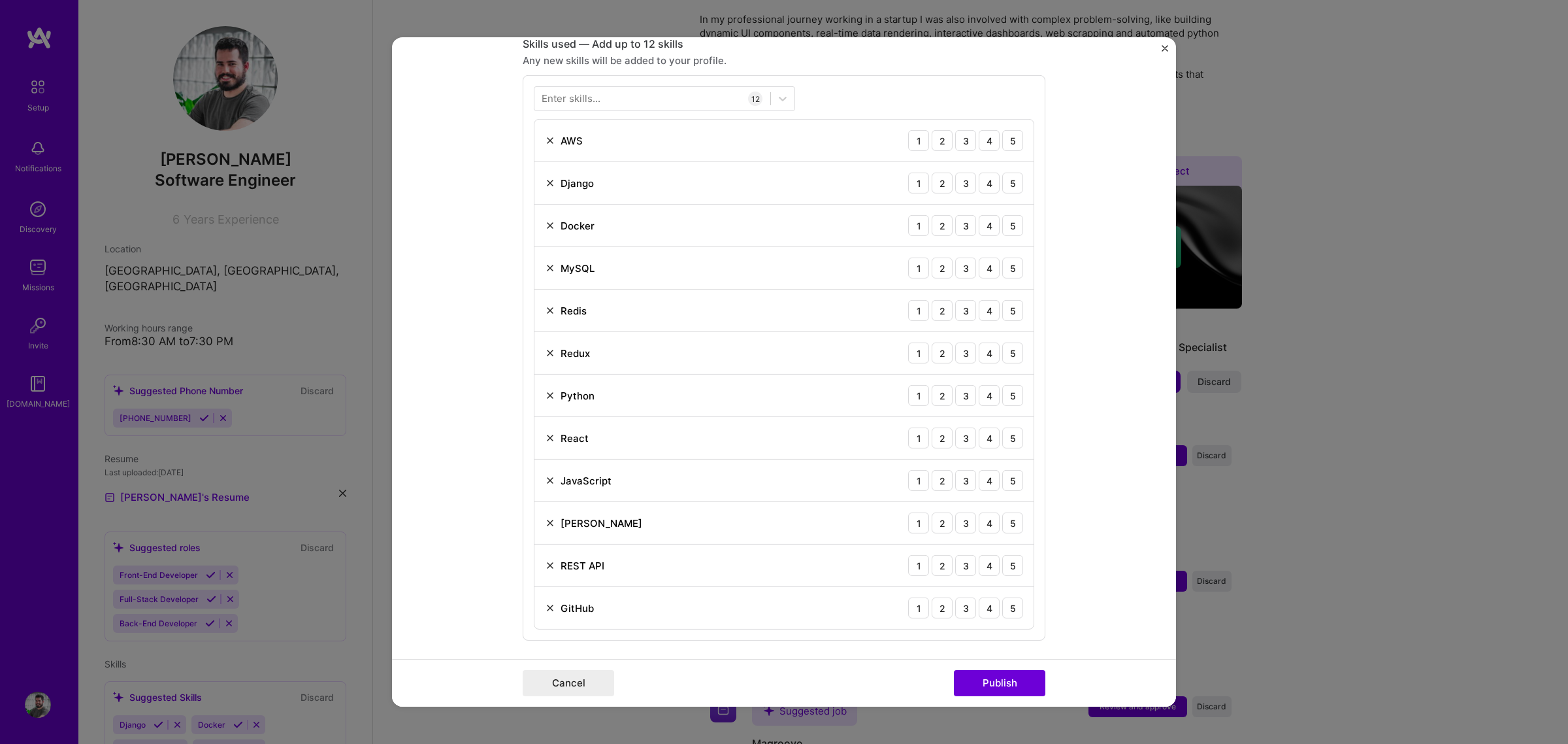
click at [589, 97] on div "Enter skills..." at bounding box center [571, 98] width 59 height 14
type input "f"
type input "b"
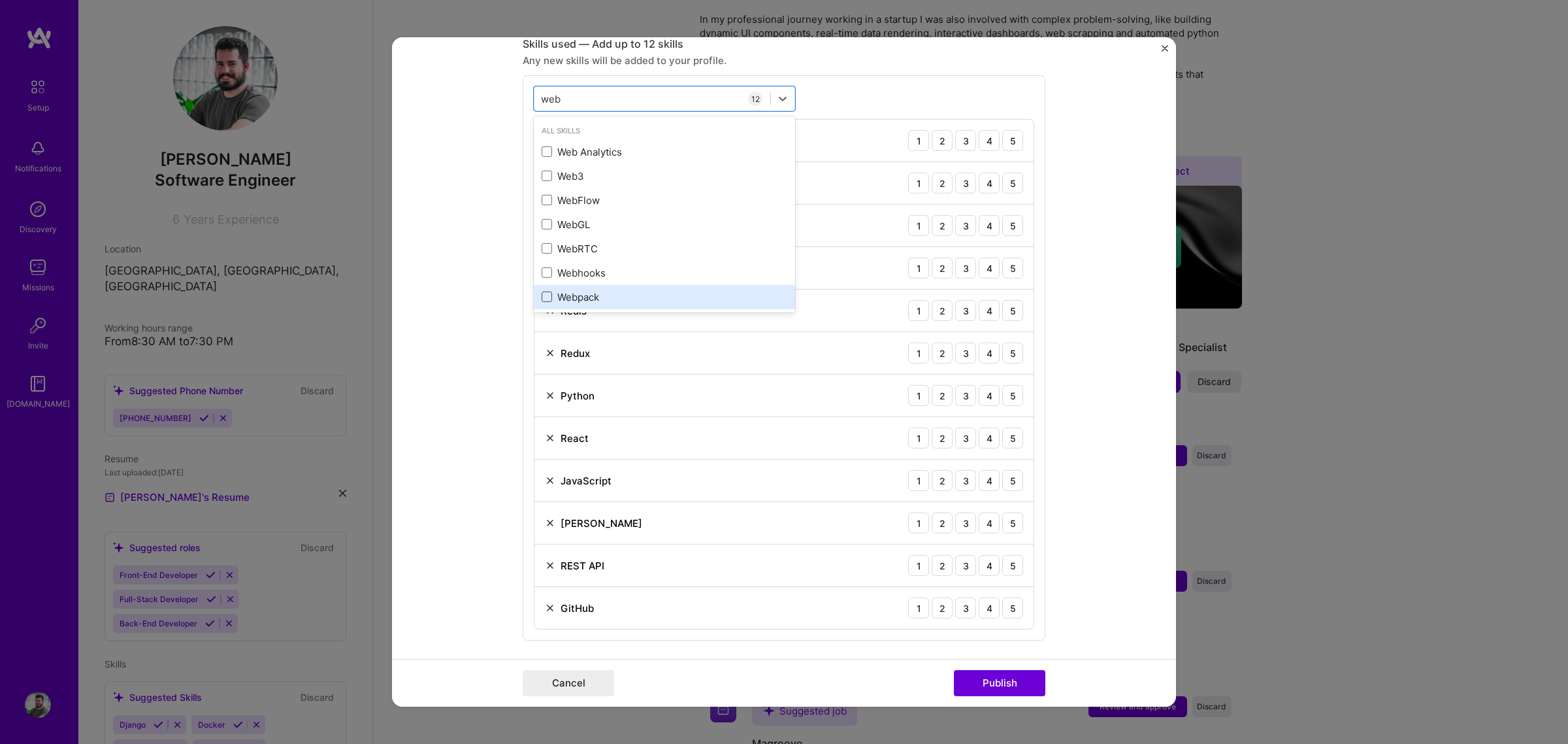
click at [542, 296] on span at bounding box center [547, 296] width 10 height 10
click at [0, 0] on input "checkbox" at bounding box center [0, 0] width 0 height 0
type input "web"
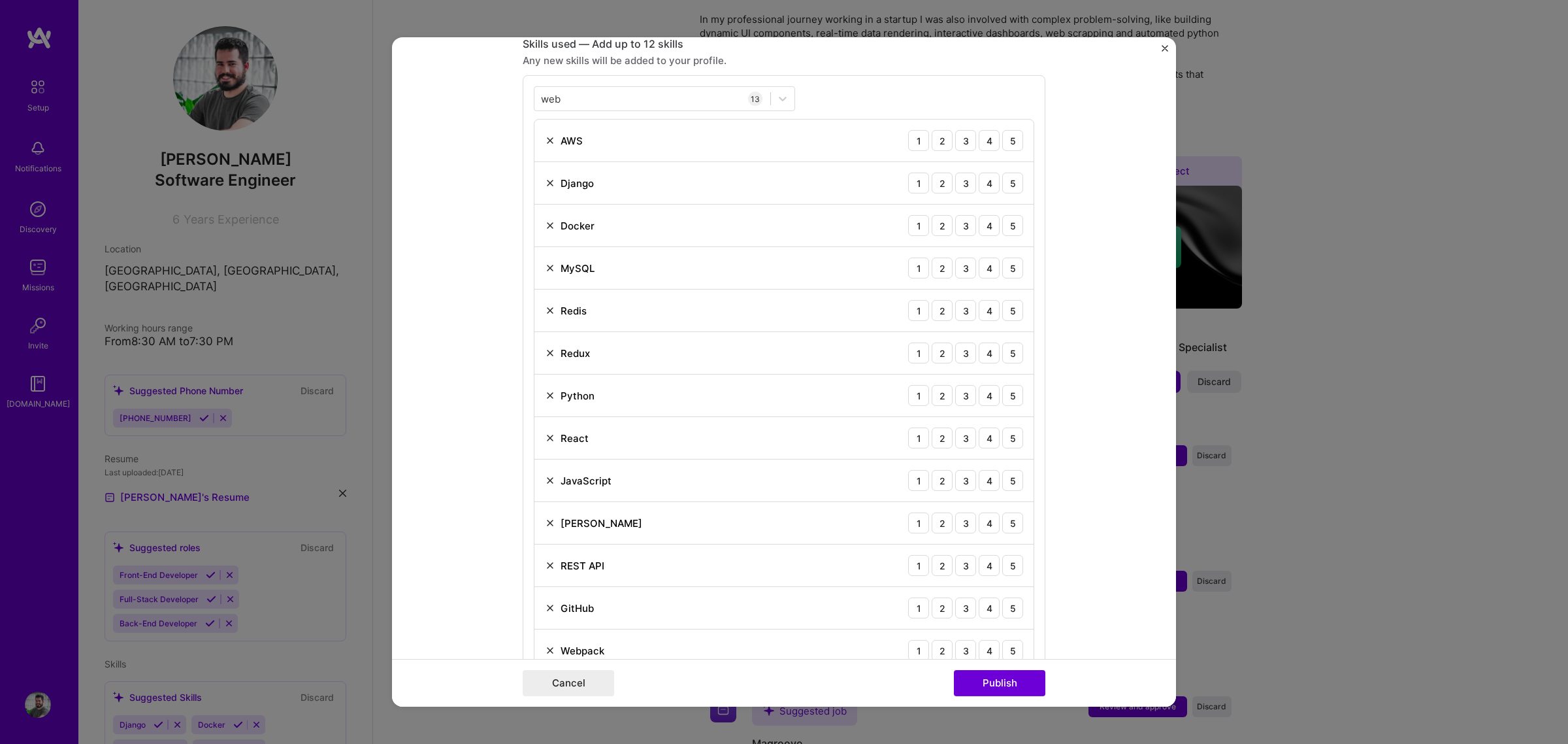
click at [454, 185] on form "Editing suggested project This project is suggested based on your LinkedIn, res…" at bounding box center [784, 372] width 784 height 669
click at [1130, 200] on form "Editing suggested project This project is suggested based on your LinkedIn, res…" at bounding box center [784, 372] width 784 height 669
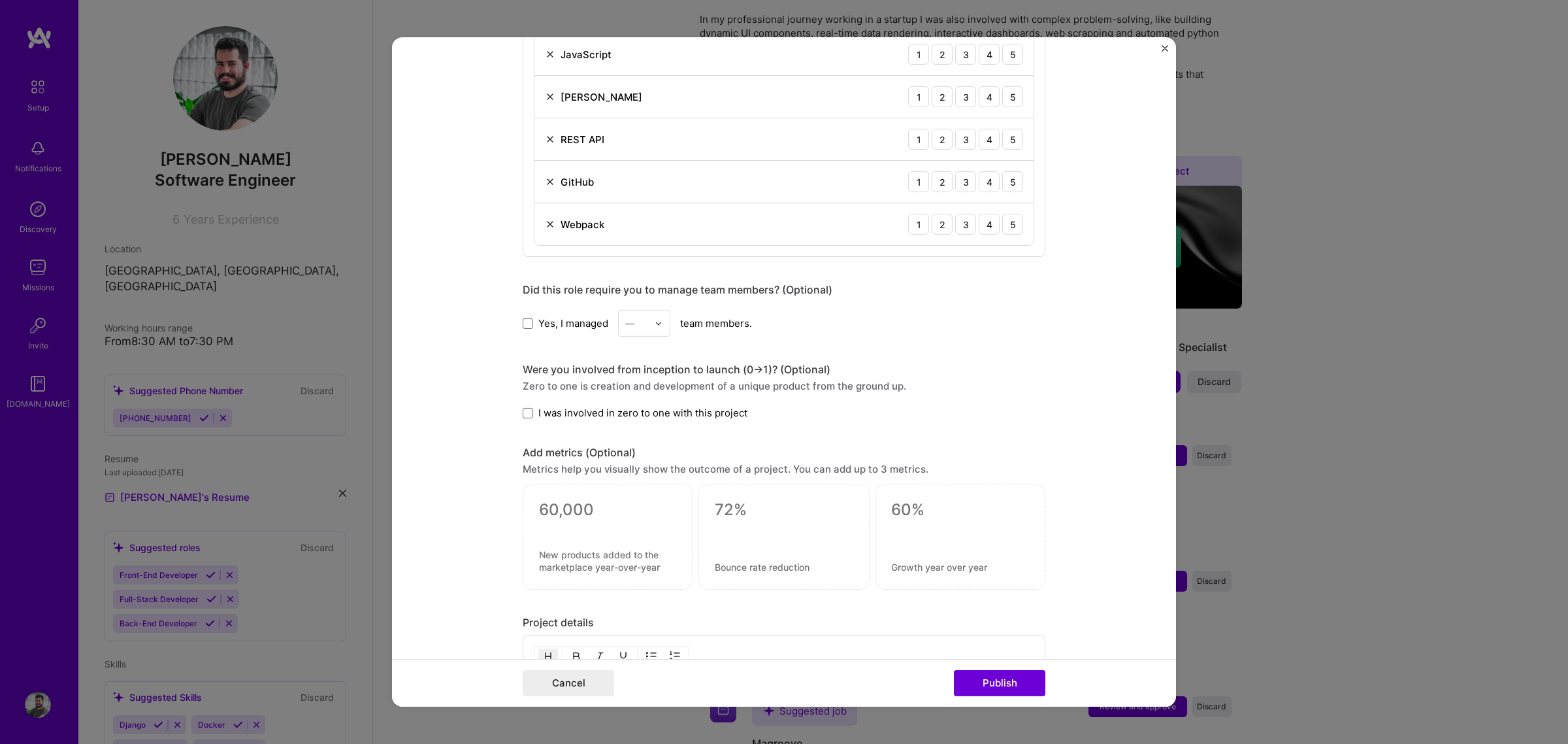
scroll to position [1075, 0]
click at [523, 422] on span at bounding box center [528, 417] width 10 height 10
click at [0, 0] on input "I was involved in zero to one with this project" at bounding box center [0, 0] width 0 height 0
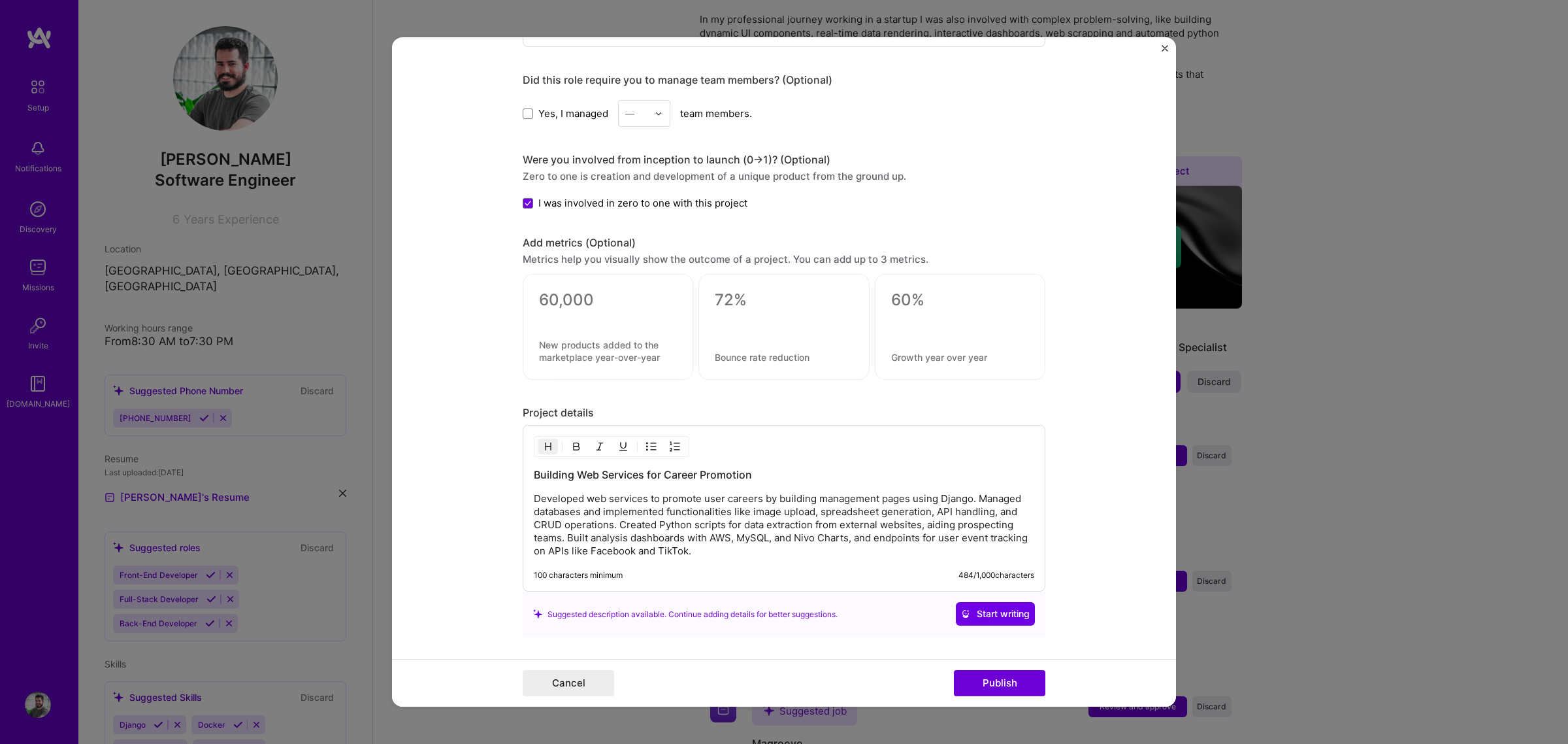
scroll to position [1320, 0]
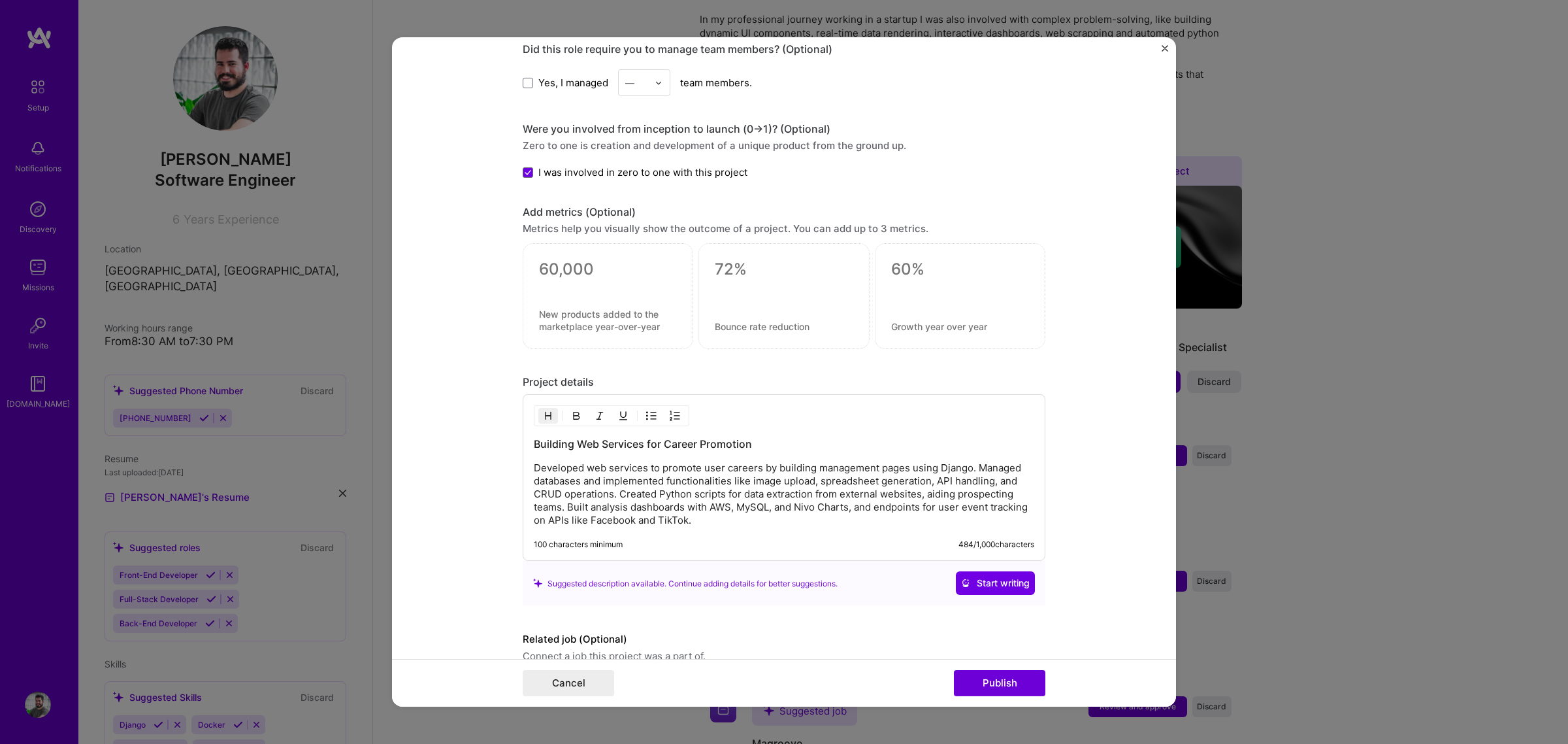
click at [743, 495] on p "Developed web services to promote user careers by building management pages usi…" at bounding box center [784, 494] width 501 height 66
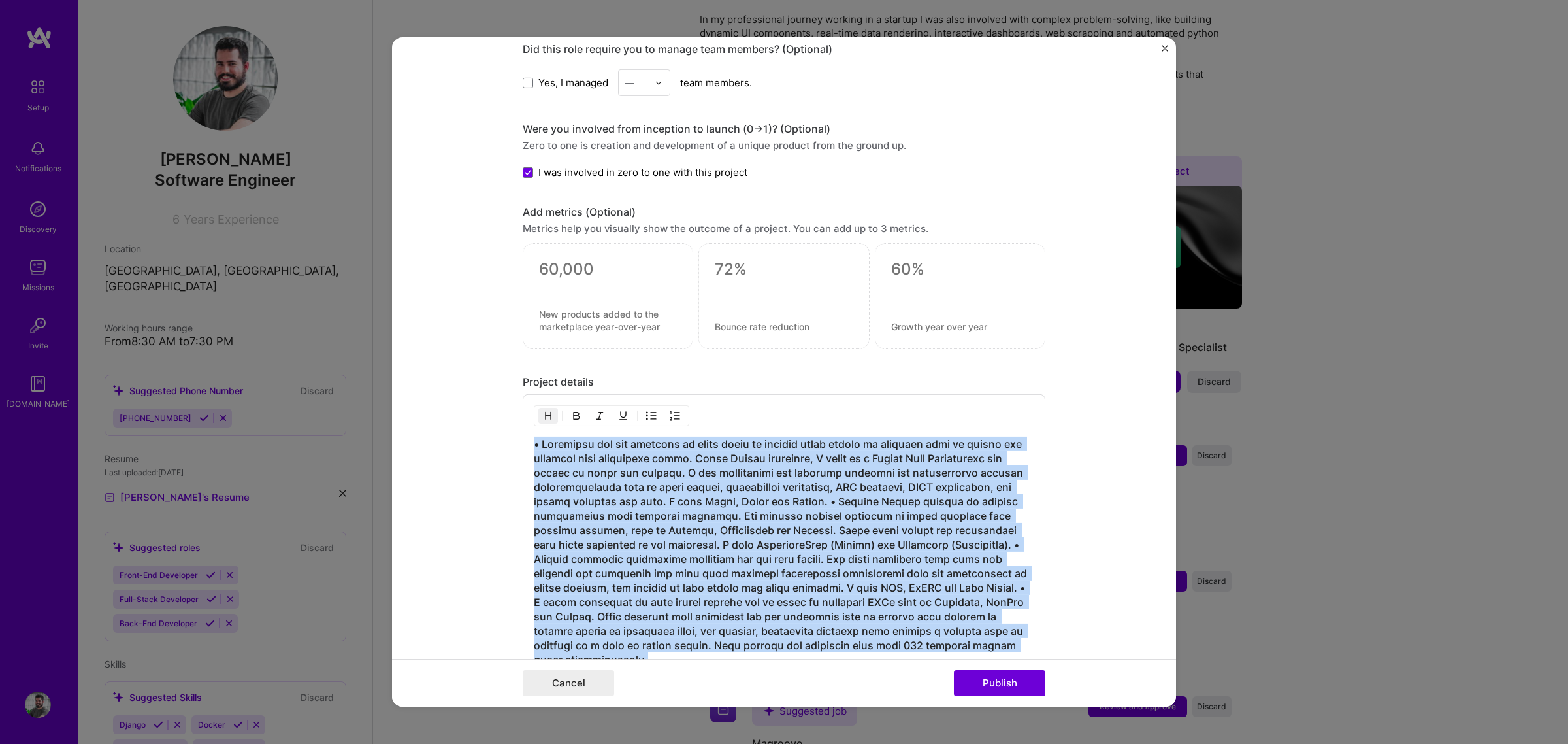
click at [572, 419] on img "button" at bounding box center [576, 415] width 10 height 10
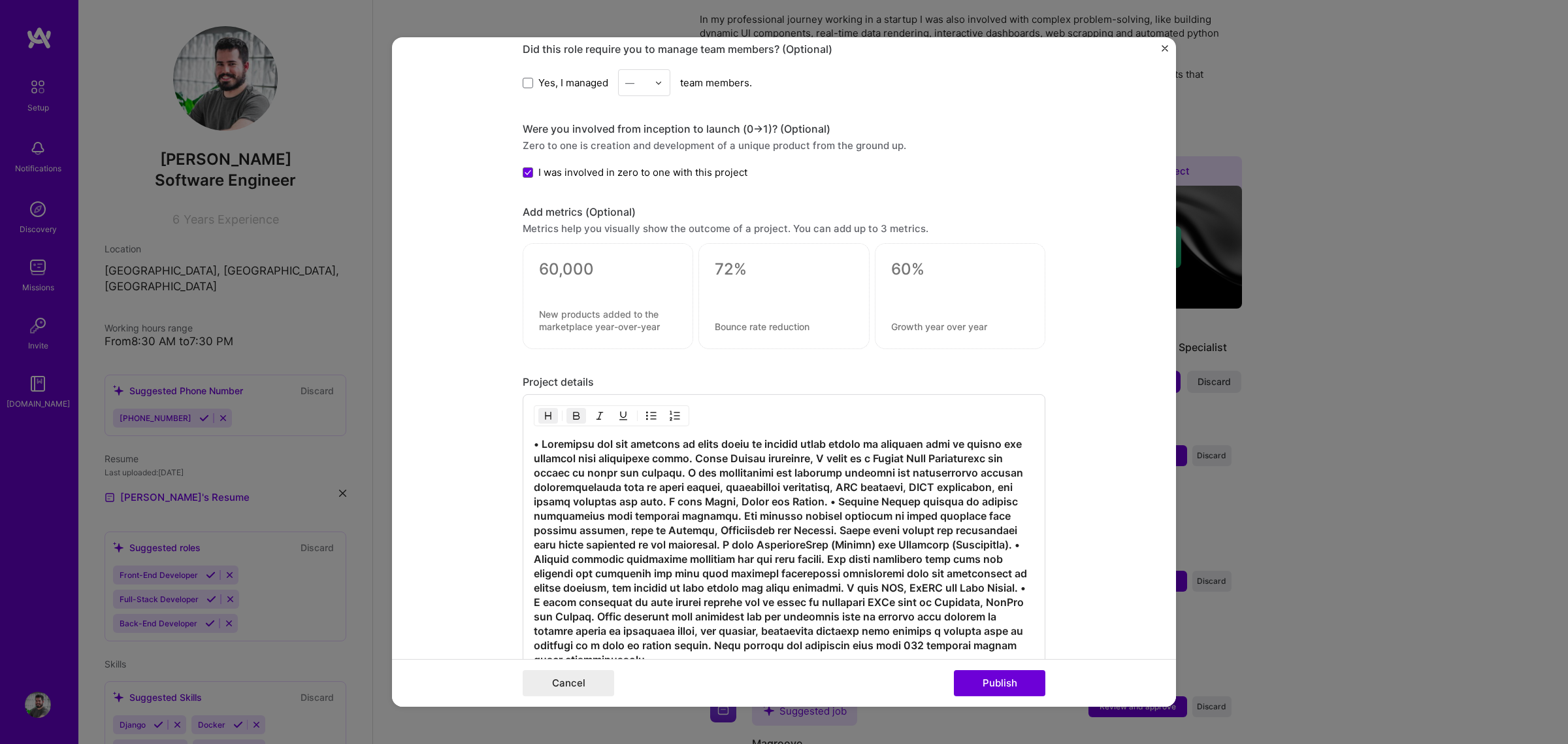
click at [572, 419] on img "button" at bounding box center [576, 415] width 10 height 10
click at [763, 553] on h3 at bounding box center [784, 551] width 501 height 230
click at [1028, 549] on div "100 characters minimum 1452 / 1,000 characters" at bounding box center [784, 547] width 523 height 307
click at [1023, 549] on h3 at bounding box center [784, 551] width 501 height 230
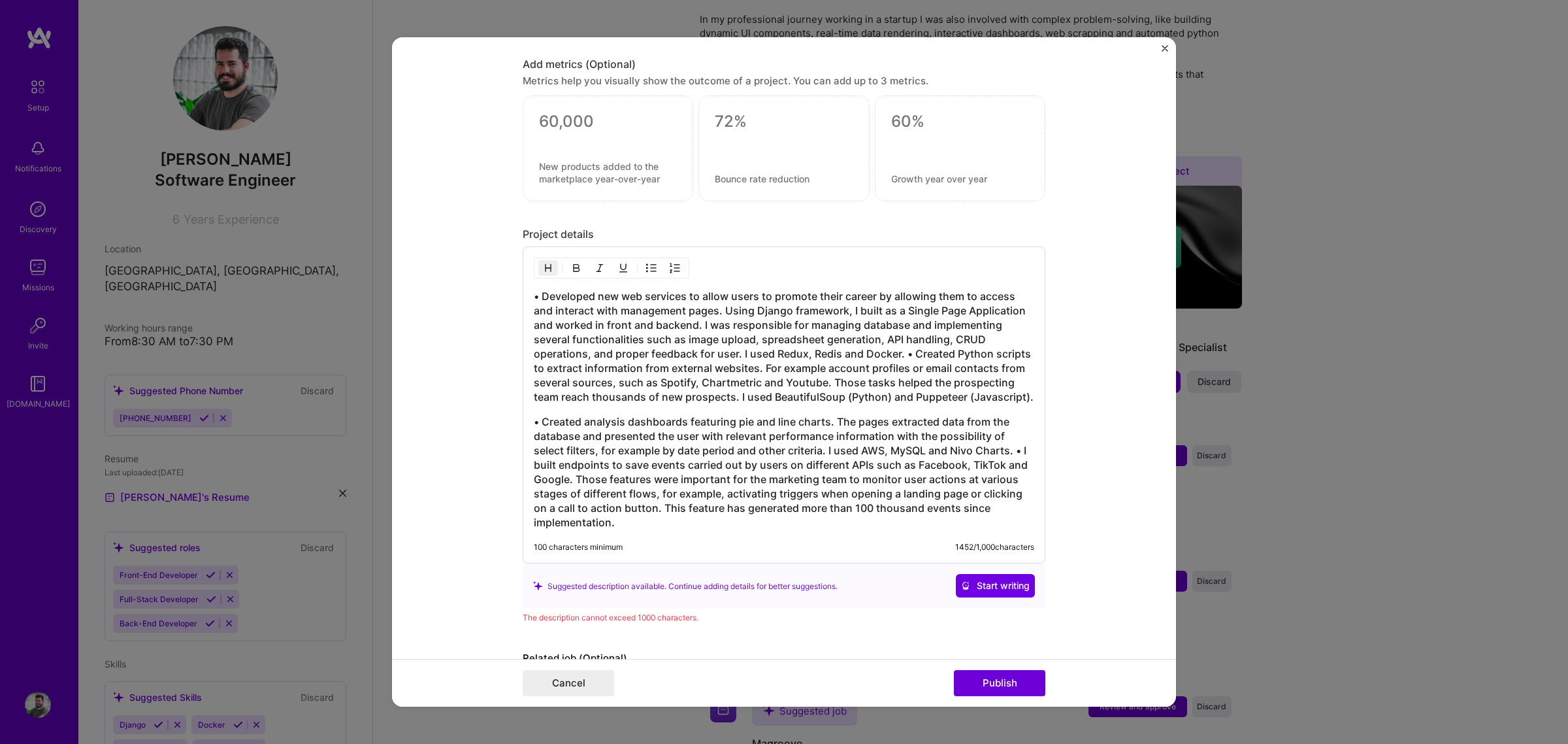
scroll to position [1475, 0]
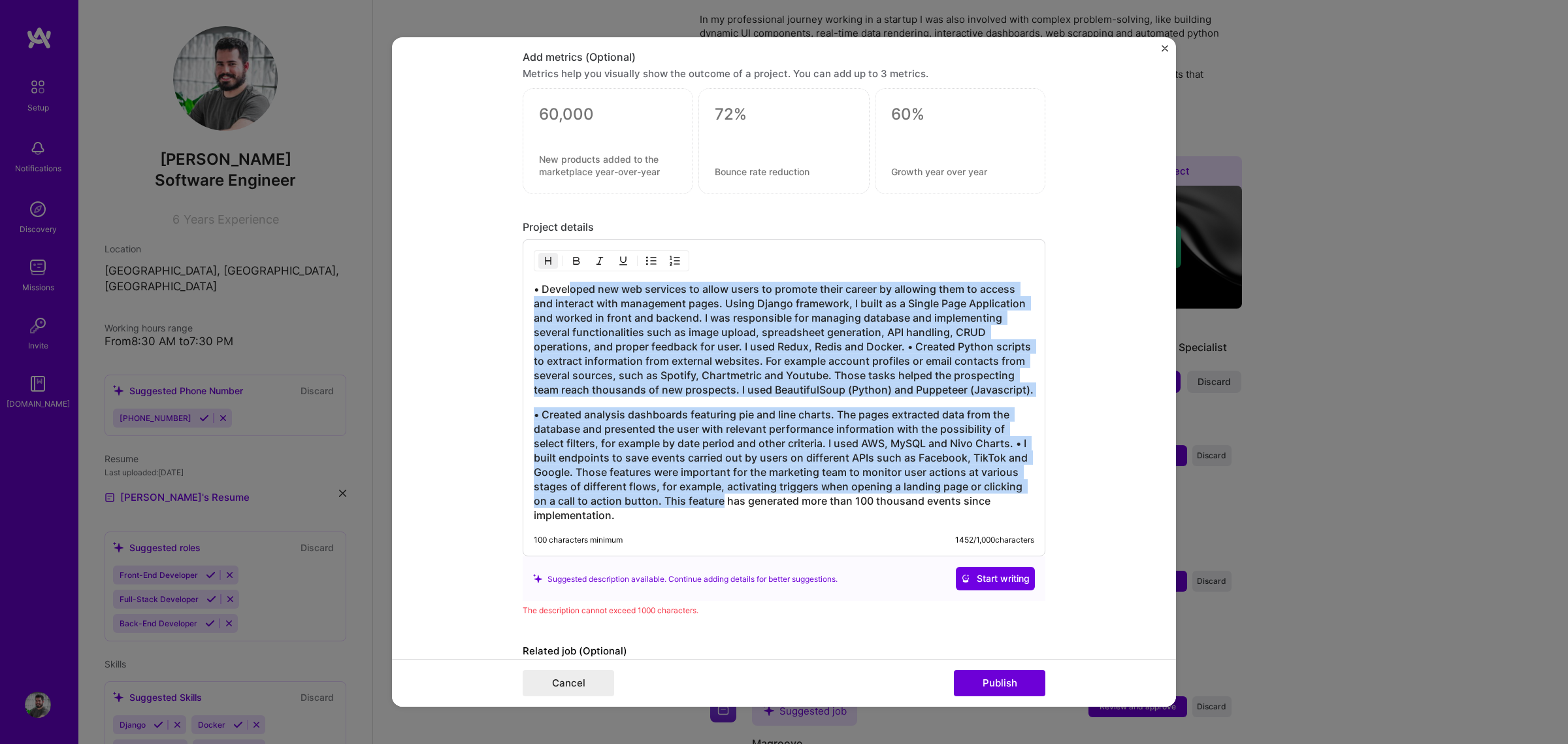
drag, startPoint x: 712, startPoint y: 500, endPoint x: 657, endPoint y: 342, distance: 167.3
click at [566, 260] on div "• Developed new web services to allow users to promote their career by allowing…" at bounding box center [784, 397] width 523 height 317
click at [740, 377] on h3 "• Developed new web services to allow users to promote their career by allowing…" at bounding box center [784, 339] width 501 height 115
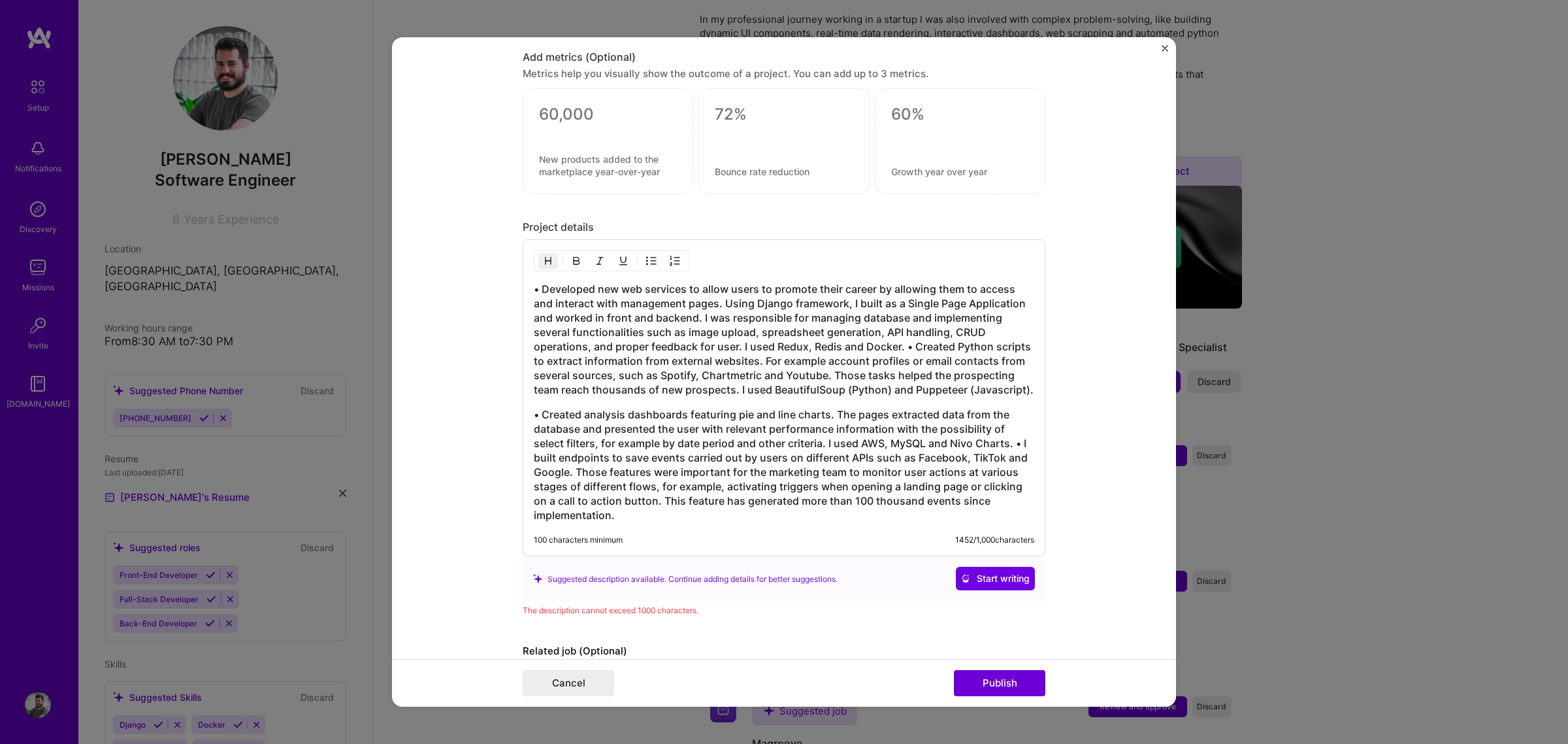
click at [899, 351] on h3 "• Developed new web services to allow users to promote their career by allowing…" at bounding box center [784, 339] width 501 height 115
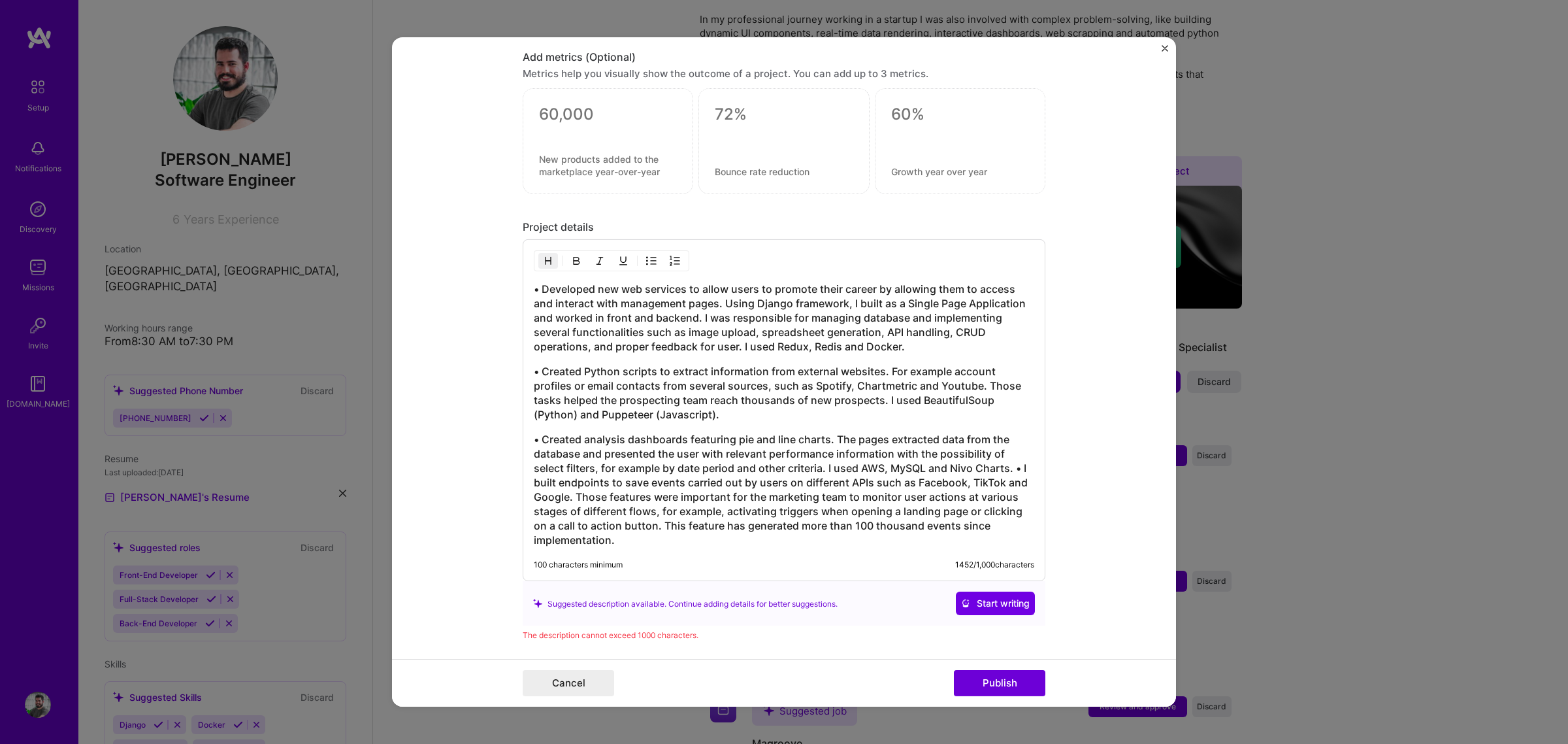
click at [1010, 472] on h3 "• Created analysis dashboards featuring pie and line charts. The pages extracte…" at bounding box center [784, 489] width 501 height 115
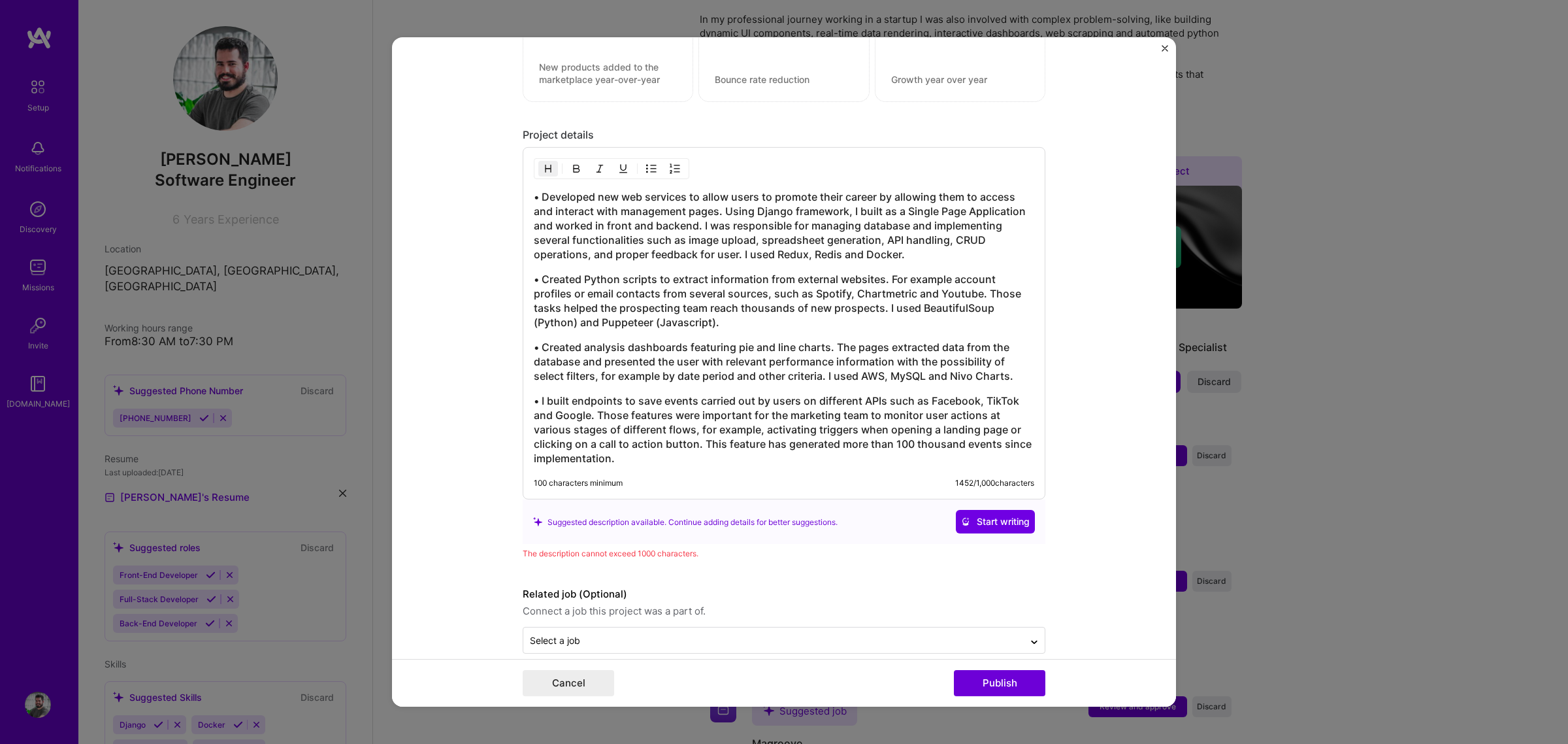
scroll to position [1591, 0]
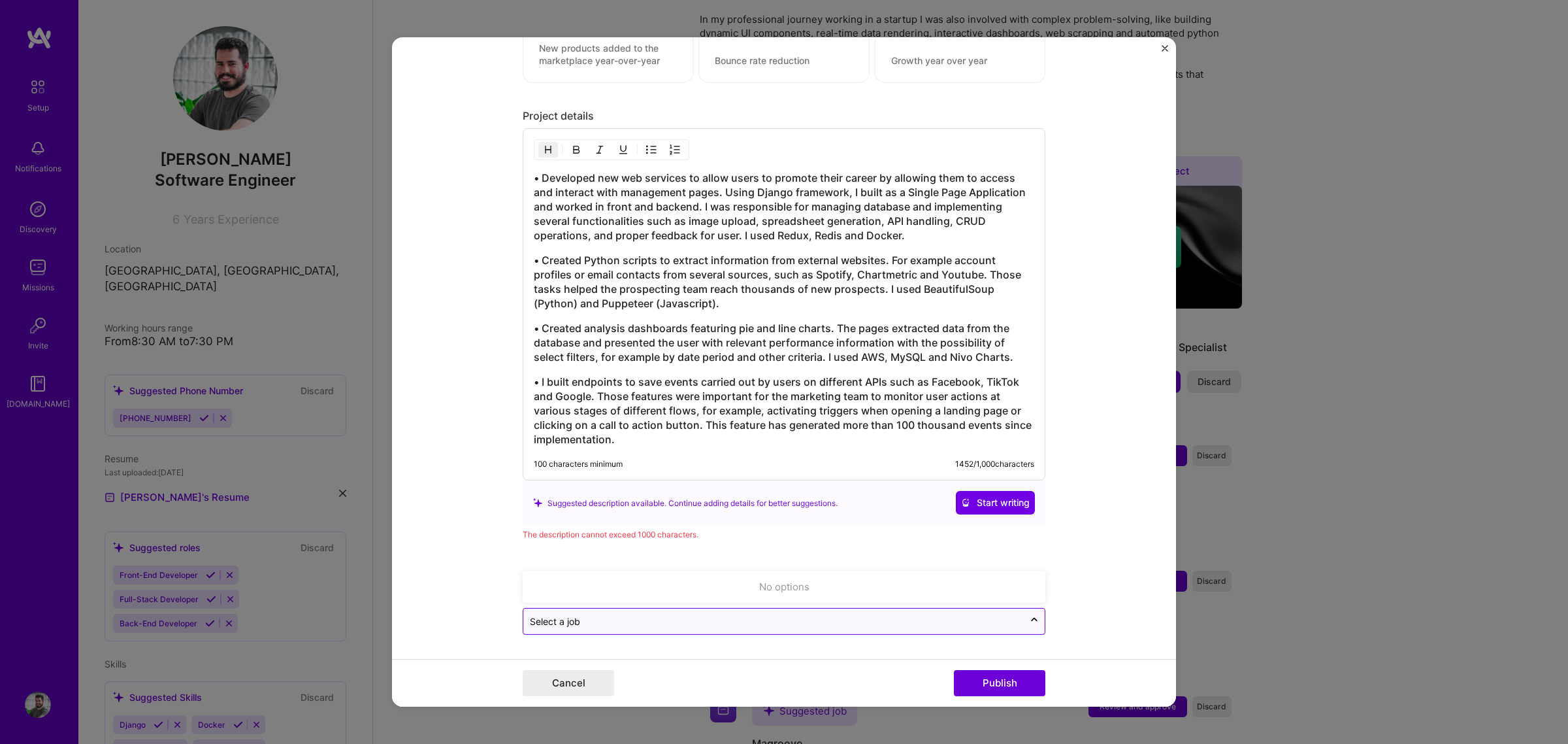
click at [865, 567] on input "text" at bounding box center [773, 621] width 487 height 14
click at [1092, 567] on form "Editing suggested project This project is suggested based on your LinkedIn, res…" at bounding box center [784, 372] width 784 height 669
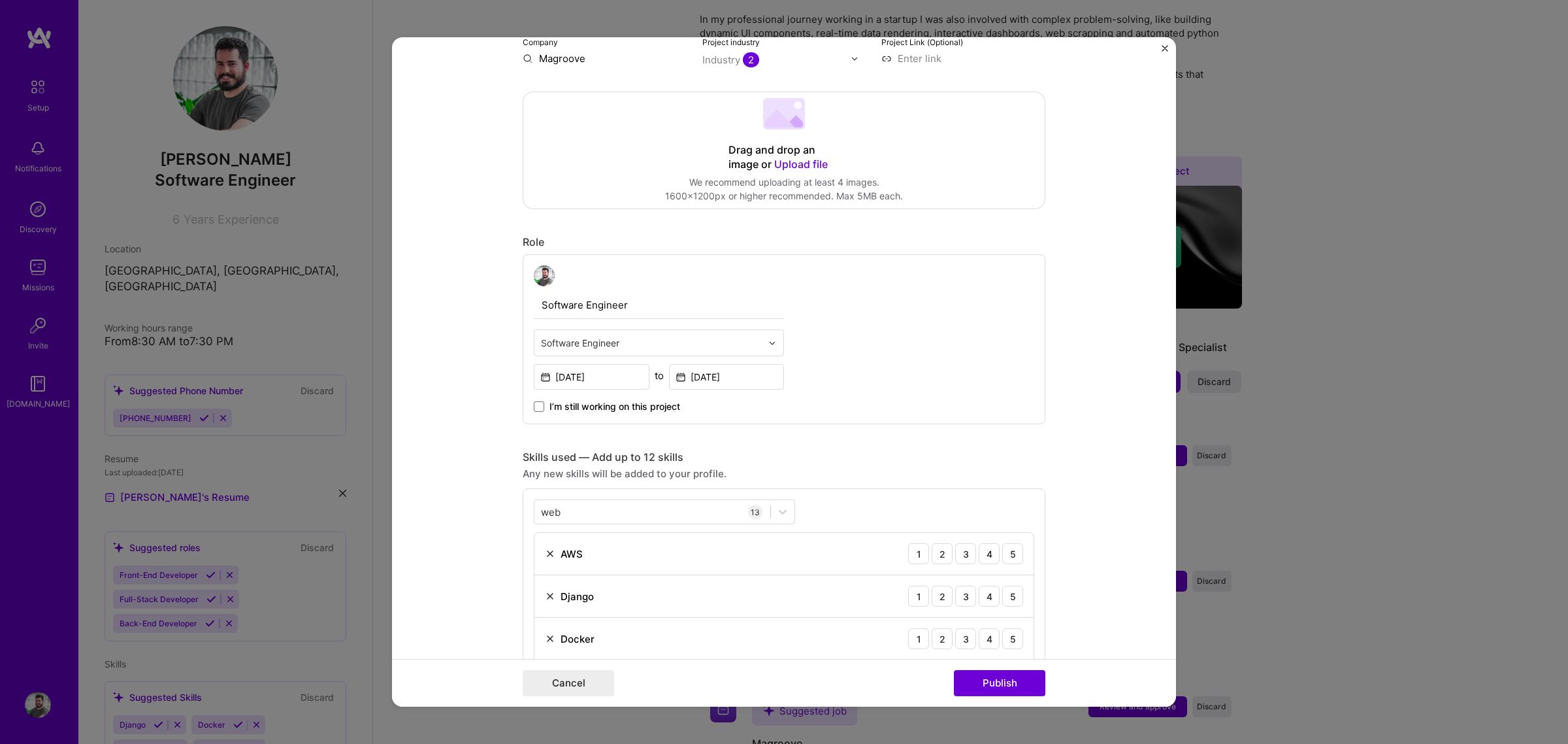
scroll to position [203, 0]
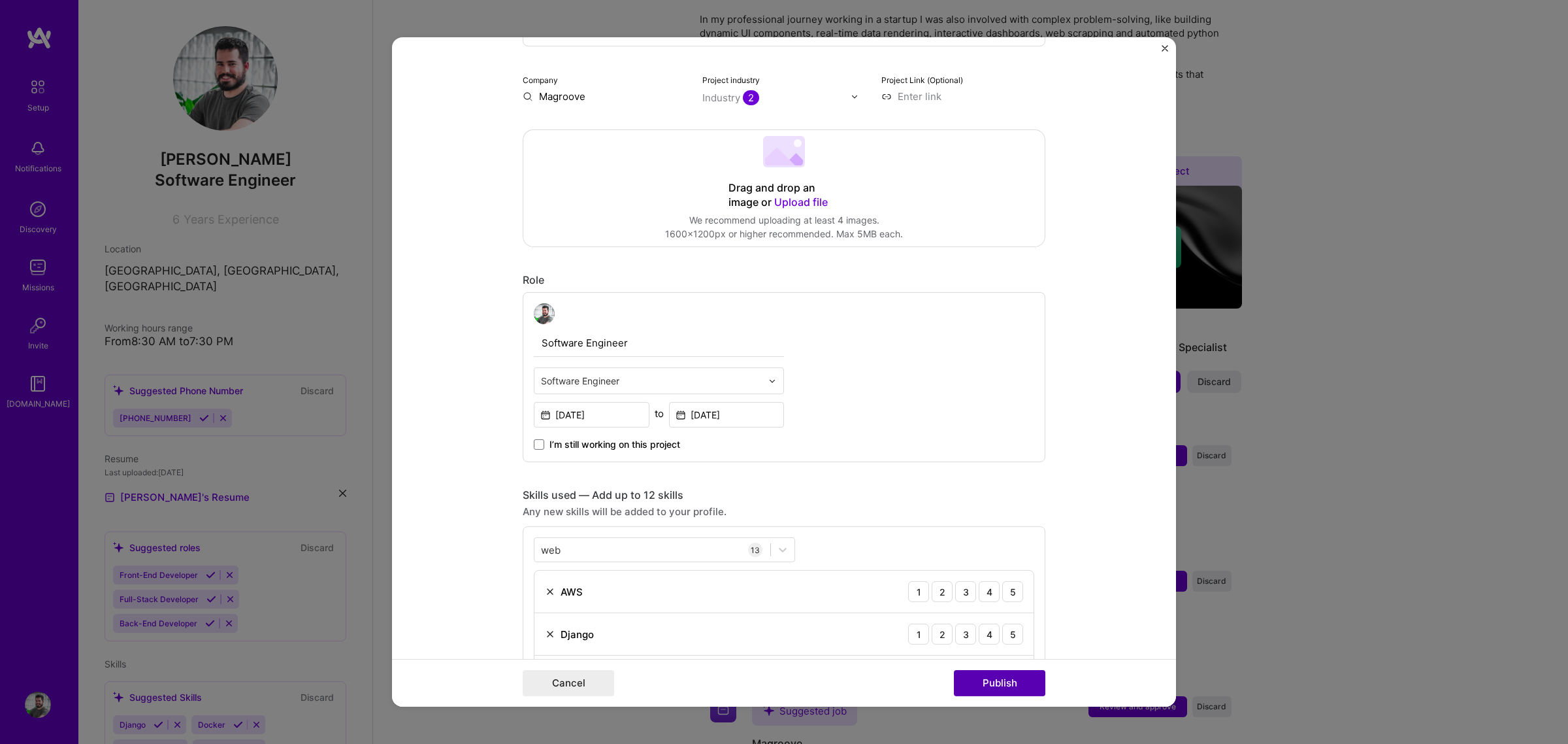
click at [1004, 567] on button "Publish" at bounding box center [999, 683] width 91 height 26
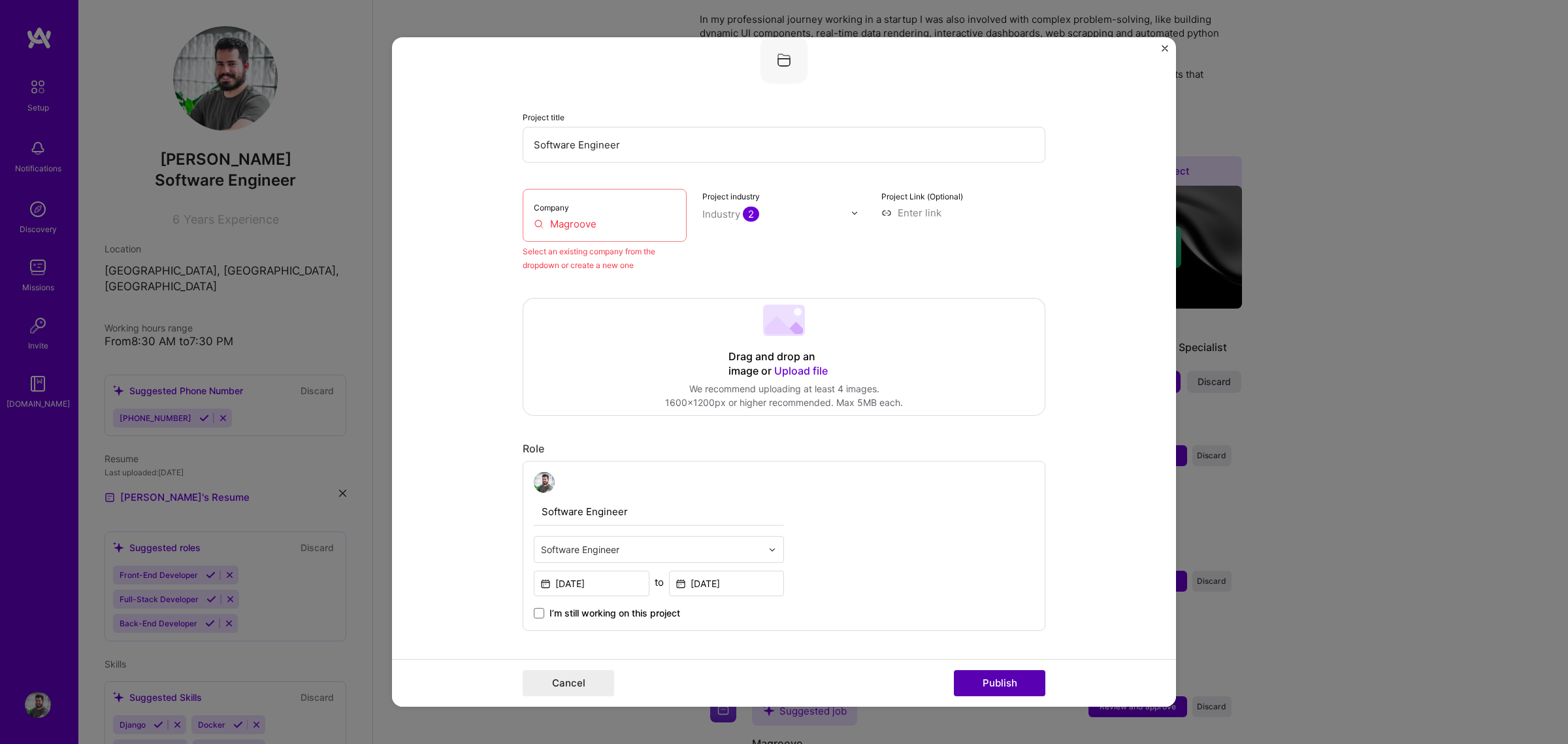
scroll to position [86, 0]
click at [566, 230] on input "Magroove" at bounding box center [605, 224] width 142 height 14
click at [570, 223] on input "Magroove" at bounding box center [605, 224] width 142 height 14
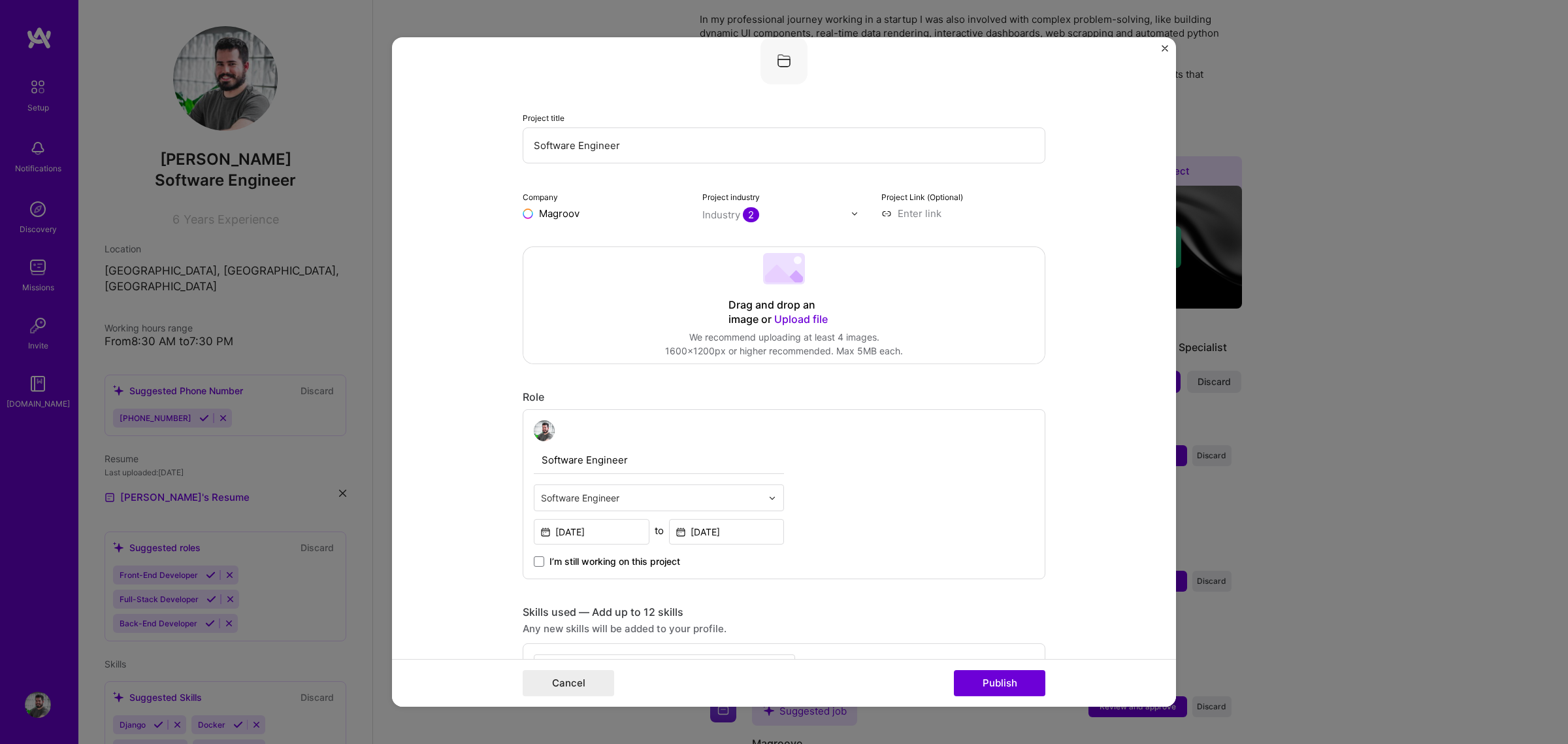
type input "Magroove"
click at [611, 240] on div "Magroove" at bounding box center [624, 243] width 57 height 23
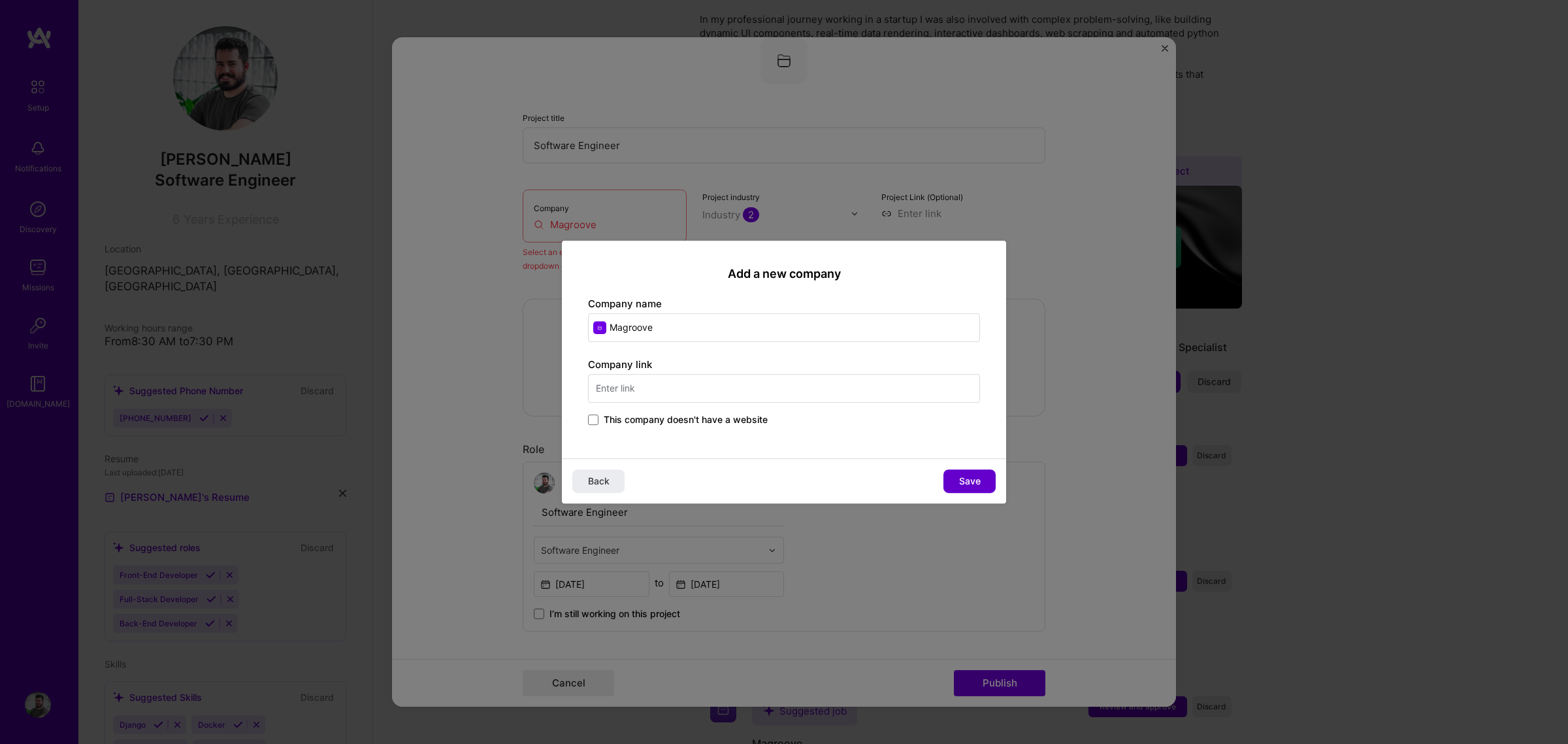
click at [969, 481] on span "Save" at bounding box center [970, 480] width 22 height 13
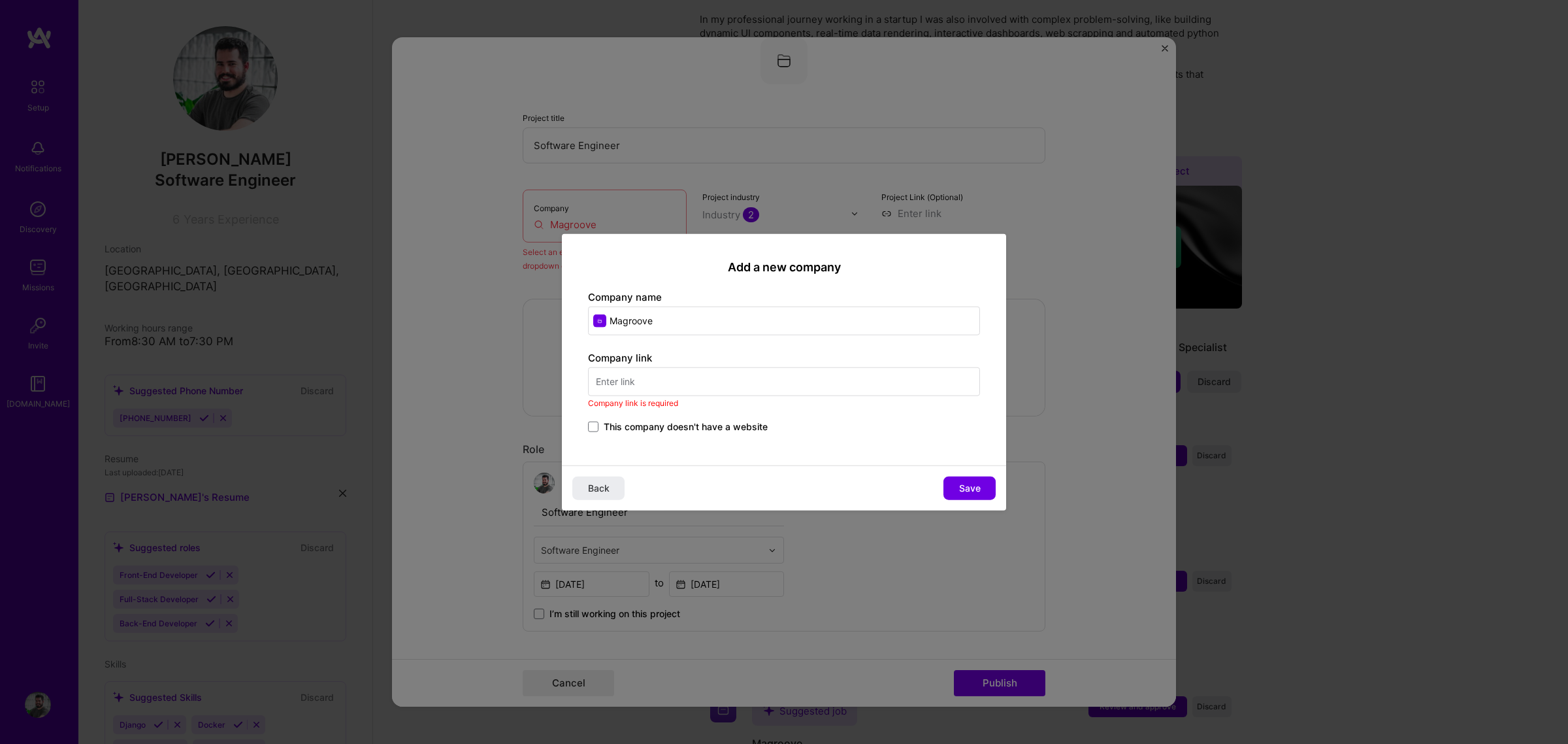
click at [647, 422] on span "This company doesn't have a website" at bounding box center [686, 426] width 164 height 13
click at [0, 0] on input "This company doesn't have a website" at bounding box center [0, 0] width 0 height 0
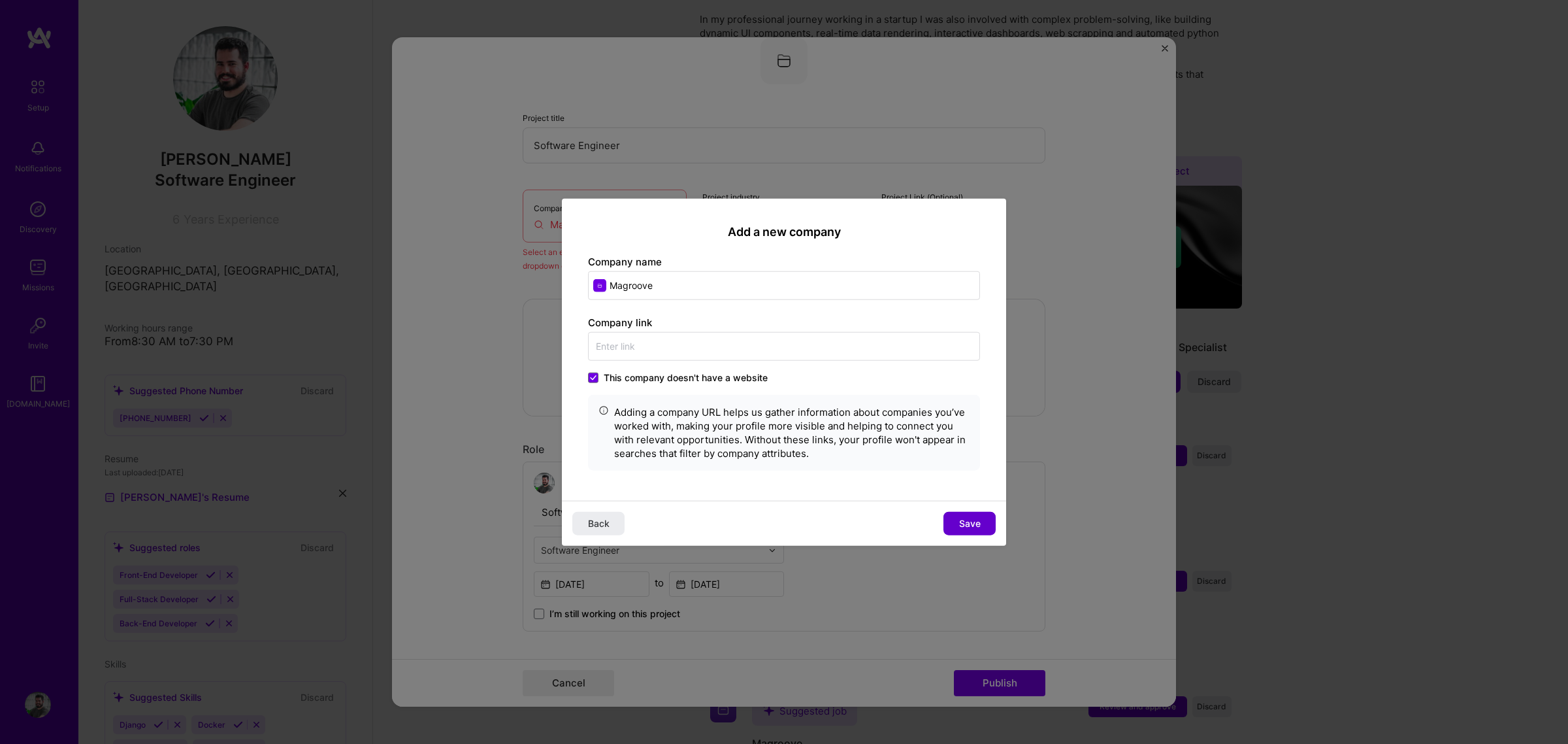
click at [977, 518] on span "Save" at bounding box center [970, 522] width 22 height 13
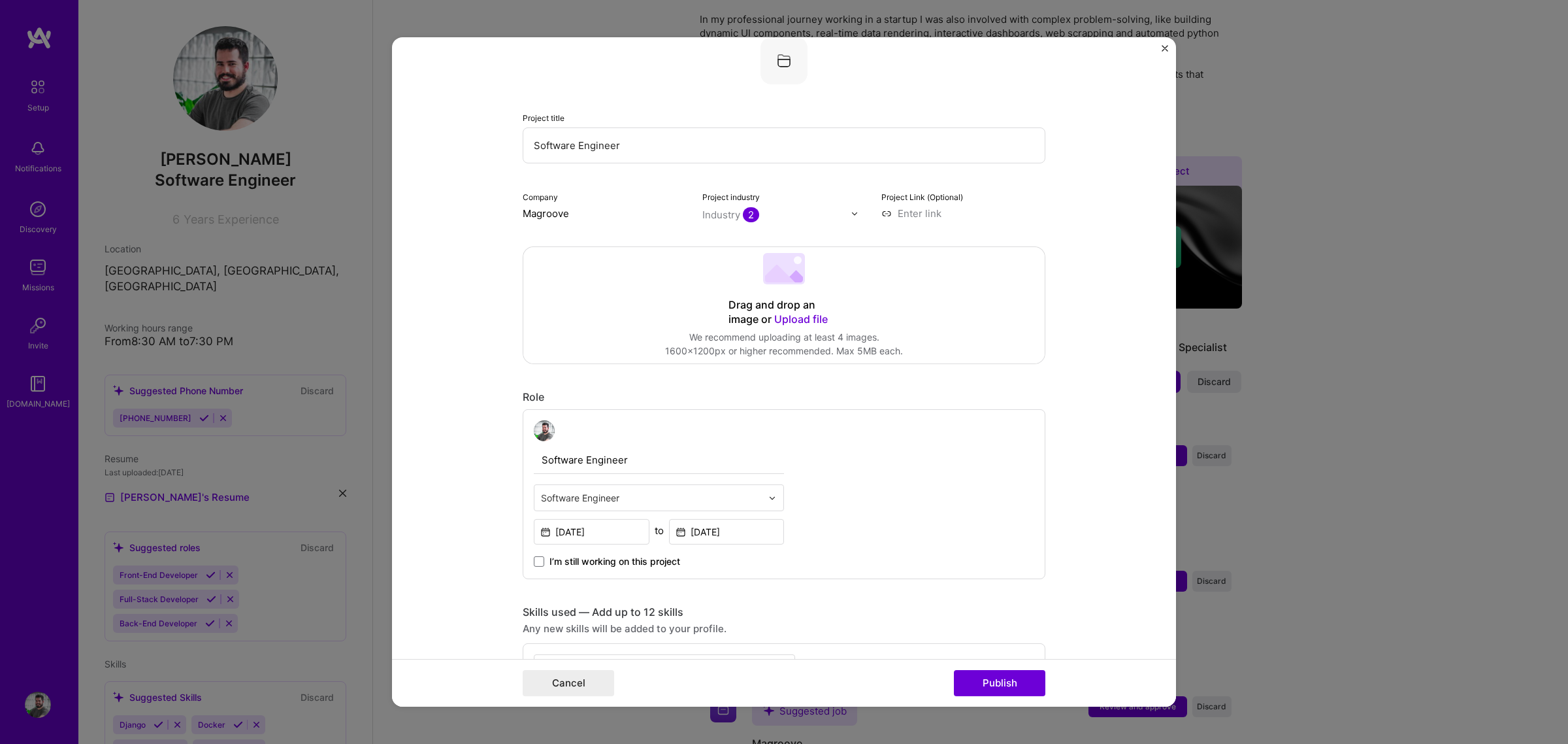
click at [1089, 409] on form "Editing suggested project This project is suggested based on your LinkedIn, res…" at bounding box center [784, 372] width 784 height 669
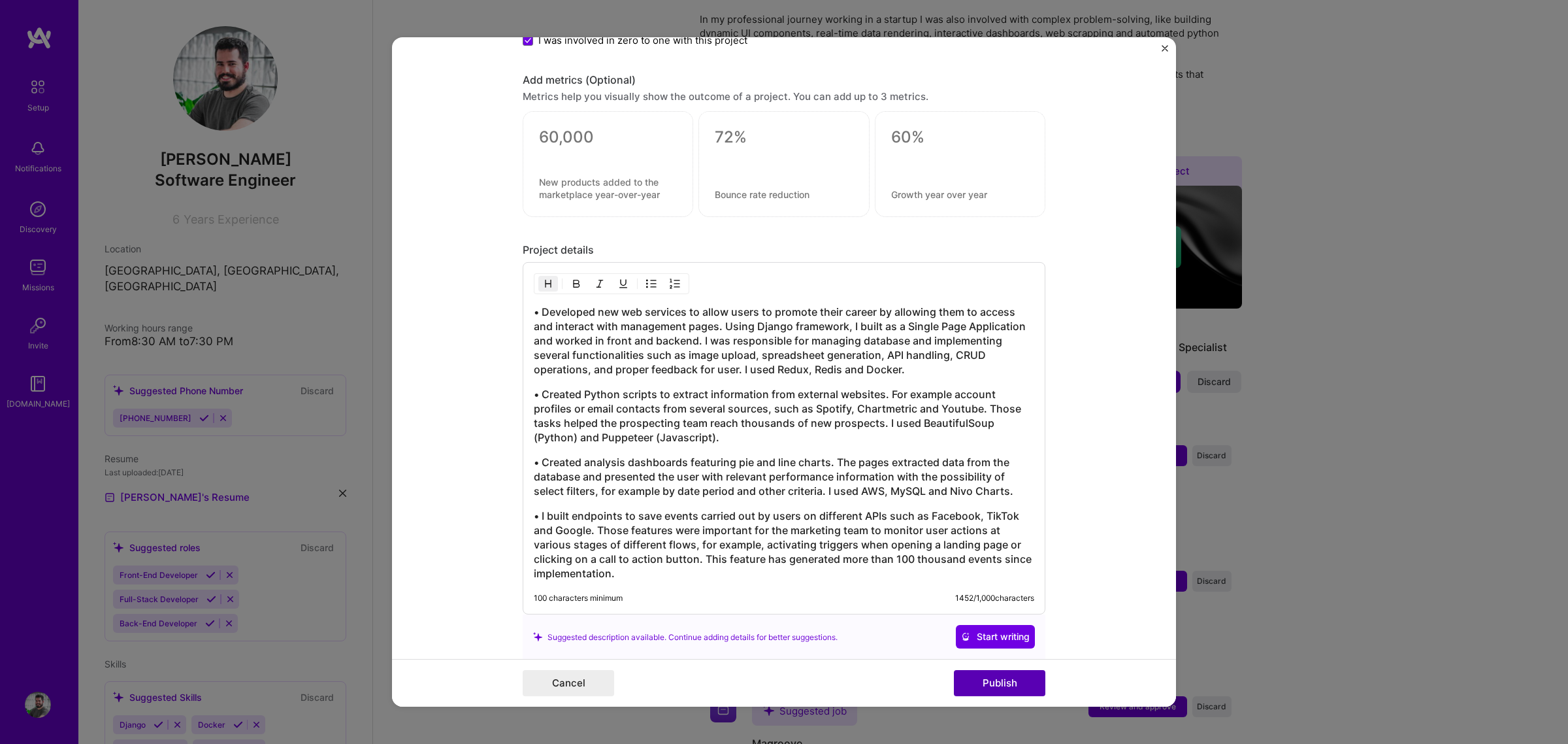
scroll to position [1624, 0]
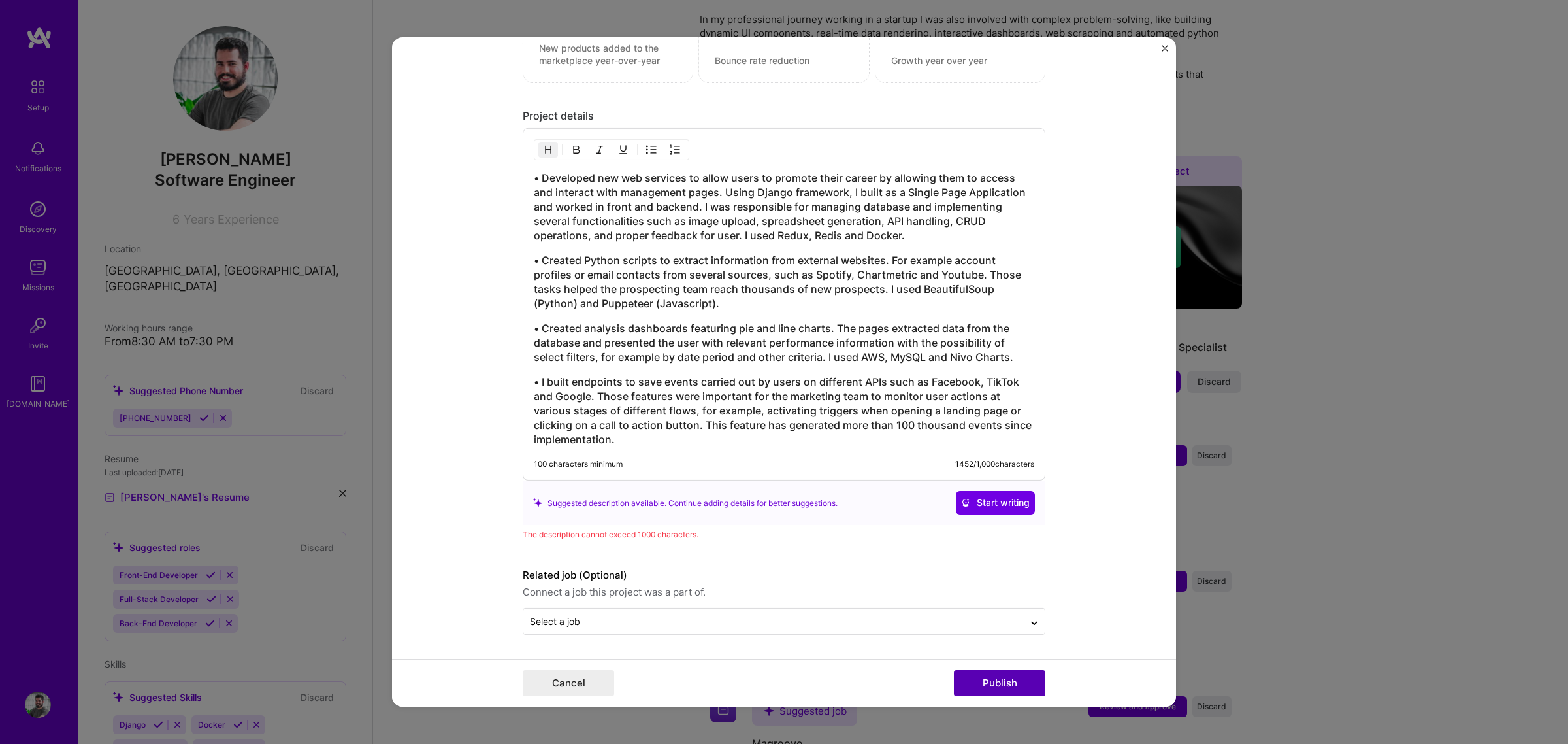
click at [1007, 567] on button "Publish" at bounding box center [999, 683] width 91 height 26
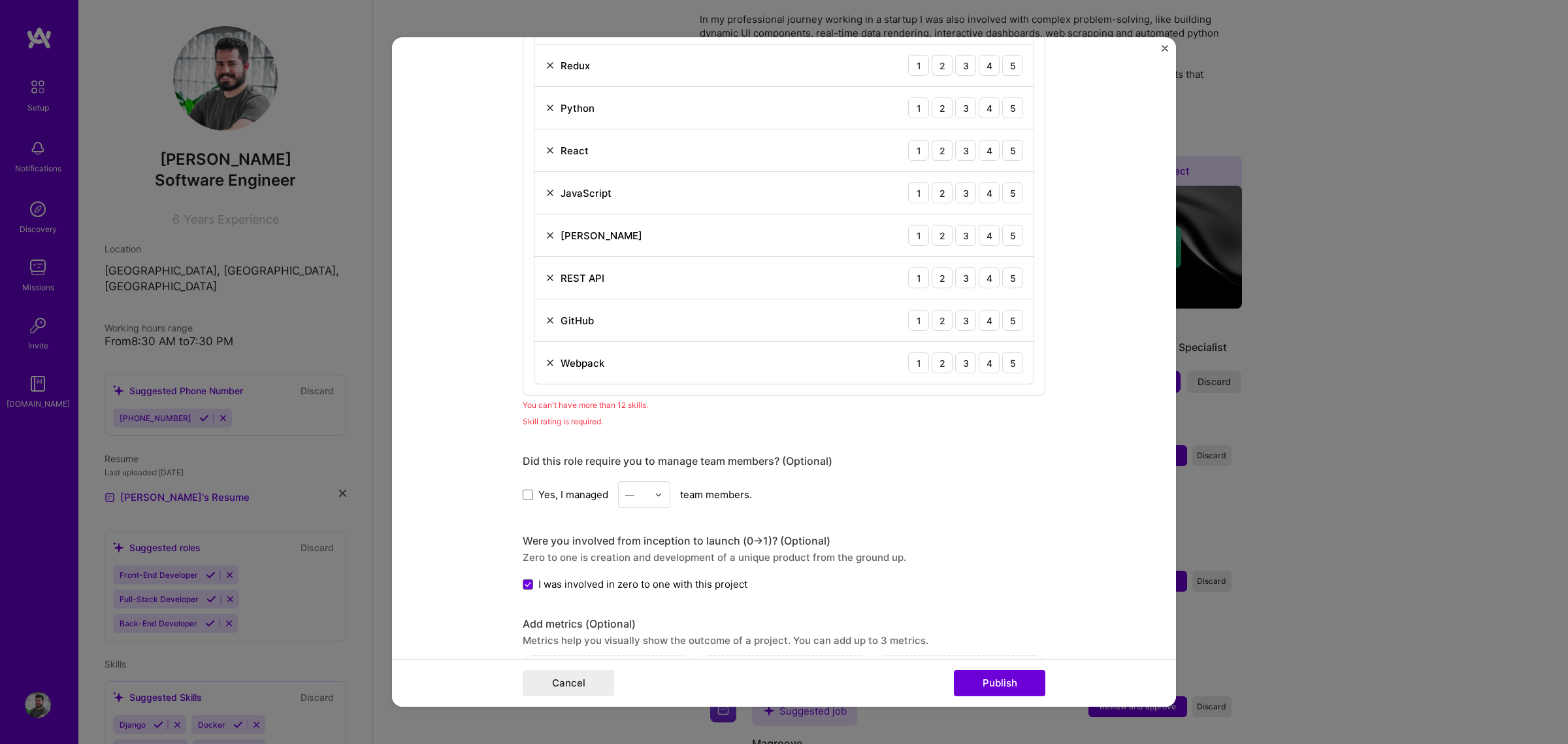
scroll to position [818, 0]
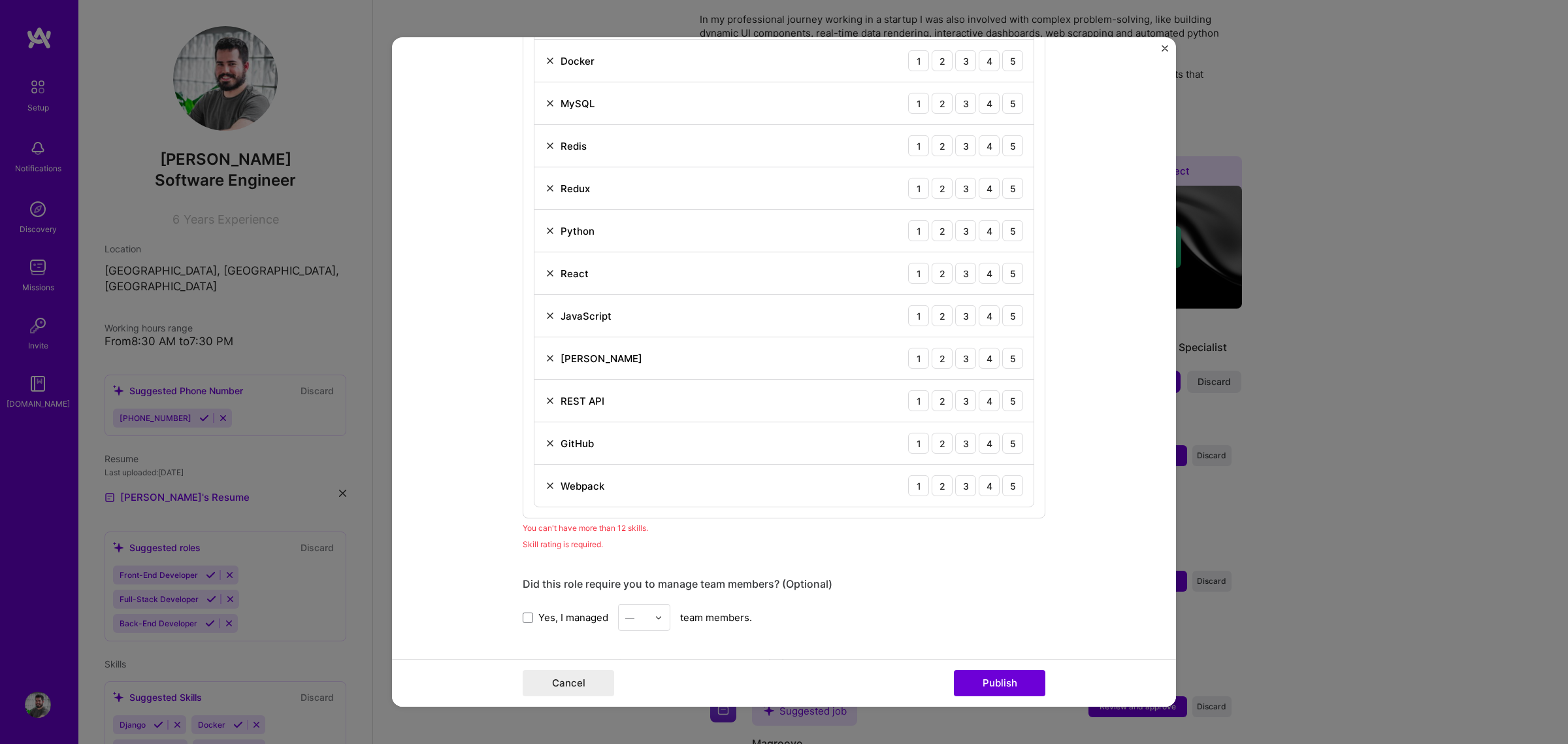
click at [546, 485] on img at bounding box center [550, 485] width 10 height 10
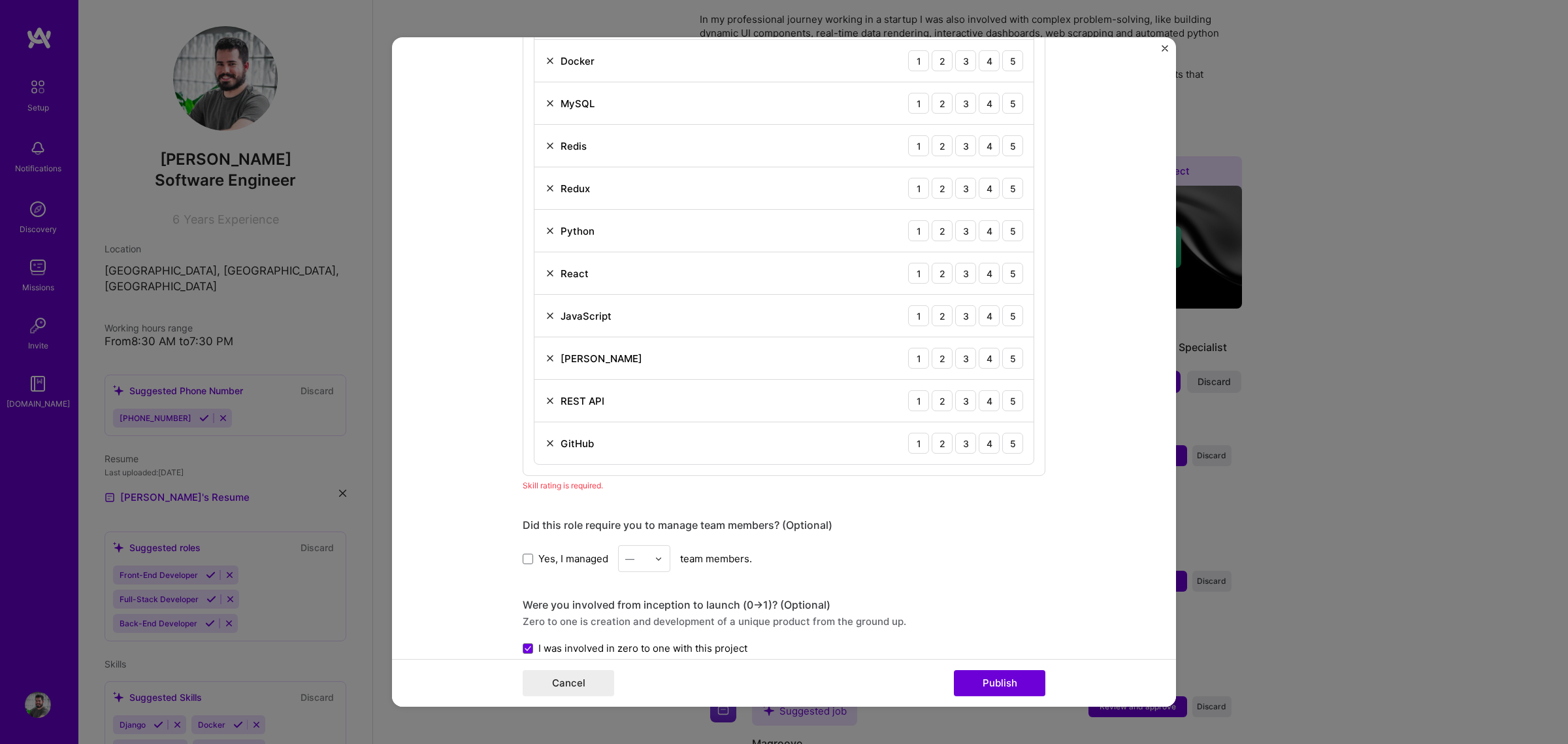
click at [545, 443] on img at bounding box center [550, 443] width 10 height 10
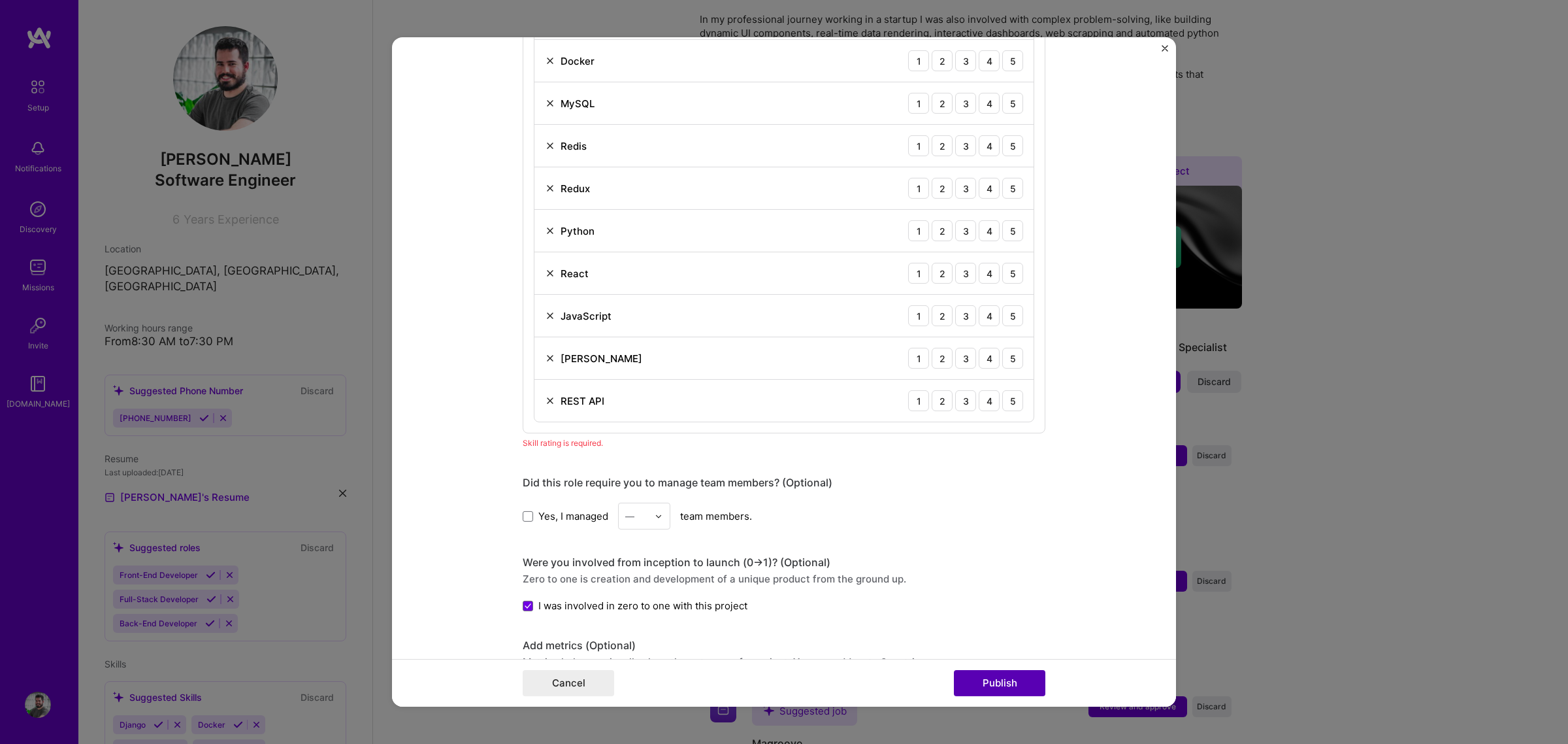
click at [1017, 567] on button "Publish" at bounding box center [999, 683] width 91 height 26
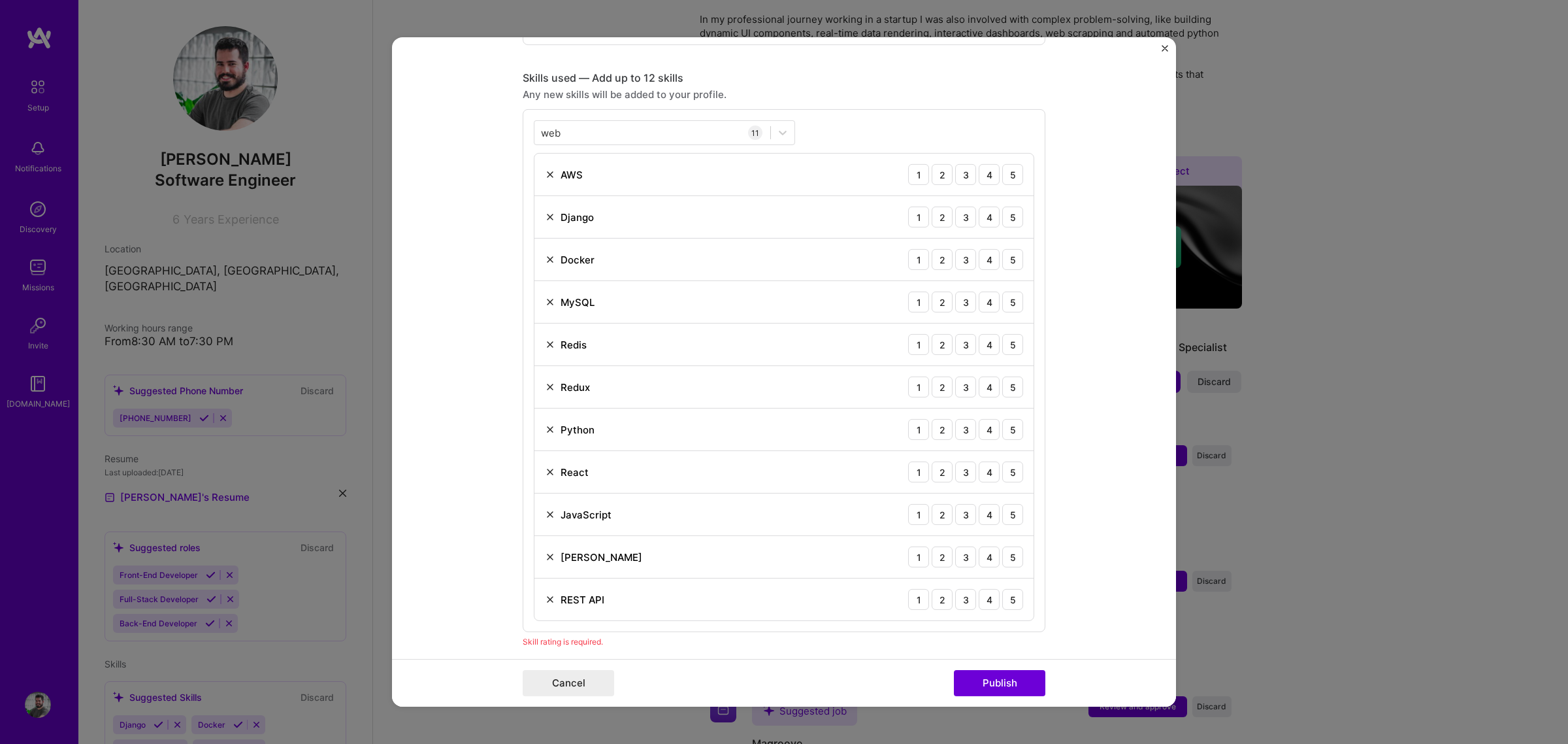
scroll to position [655, 0]
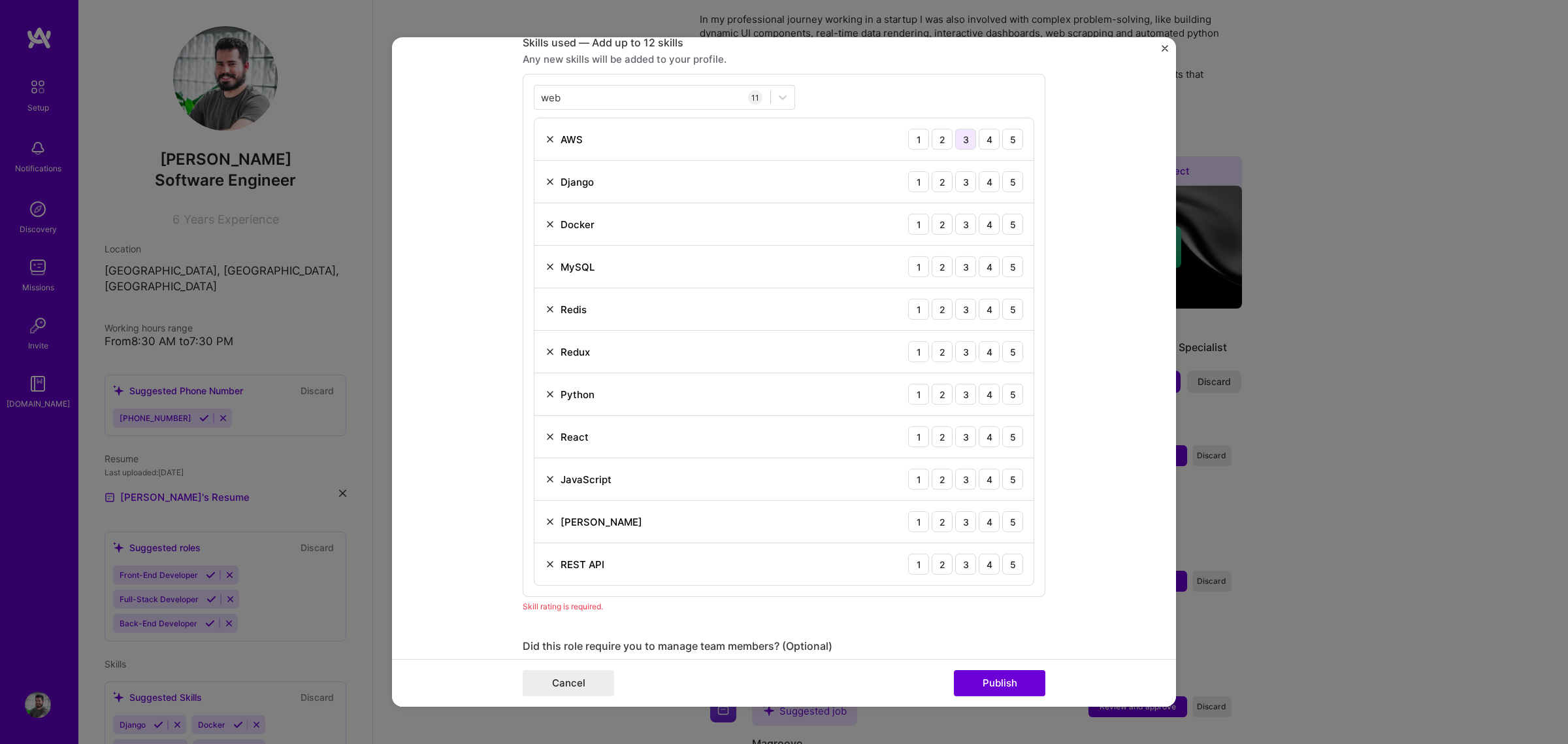
click at [959, 142] on div "3" at bounding box center [965, 139] width 21 height 21
click at [984, 182] on div "4" at bounding box center [989, 181] width 21 height 21
drag, startPoint x: 985, startPoint y: 224, endPoint x: 983, endPoint y: 233, distance: 9.2
click at [985, 224] on div "4" at bounding box center [989, 224] width 21 height 21
click at [959, 228] on div "3" at bounding box center [965, 224] width 21 height 21
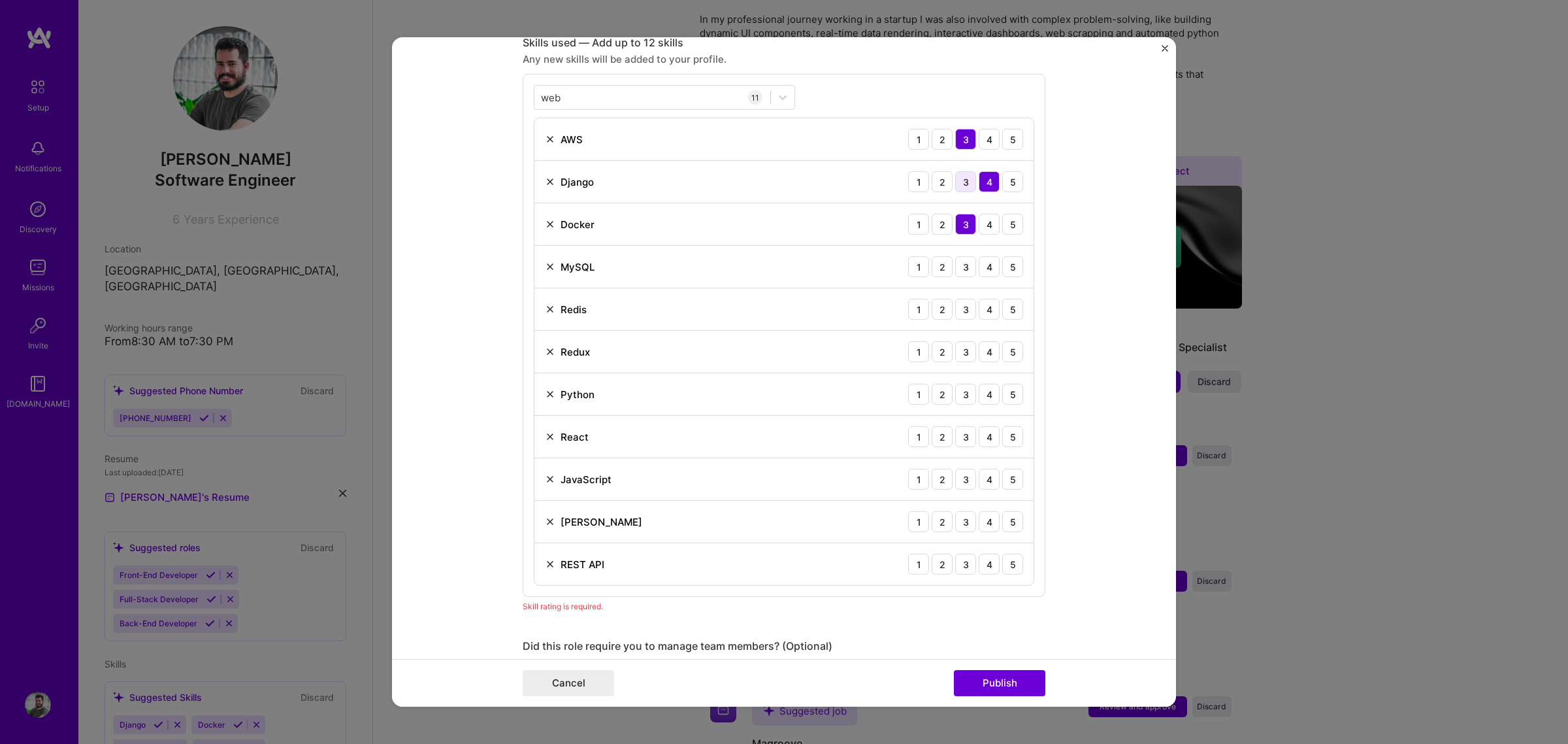
click at [962, 184] on div "3" at bounding box center [965, 181] width 21 height 21
click at [963, 272] on div "3" at bounding box center [965, 266] width 21 height 21
click at [979, 315] on div "4" at bounding box center [989, 309] width 21 height 21
click at [984, 349] on div "4" at bounding box center [989, 351] width 21 height 21
click at [984, 395] on div "4" at bounding box center [989, 394] width 21 height 21
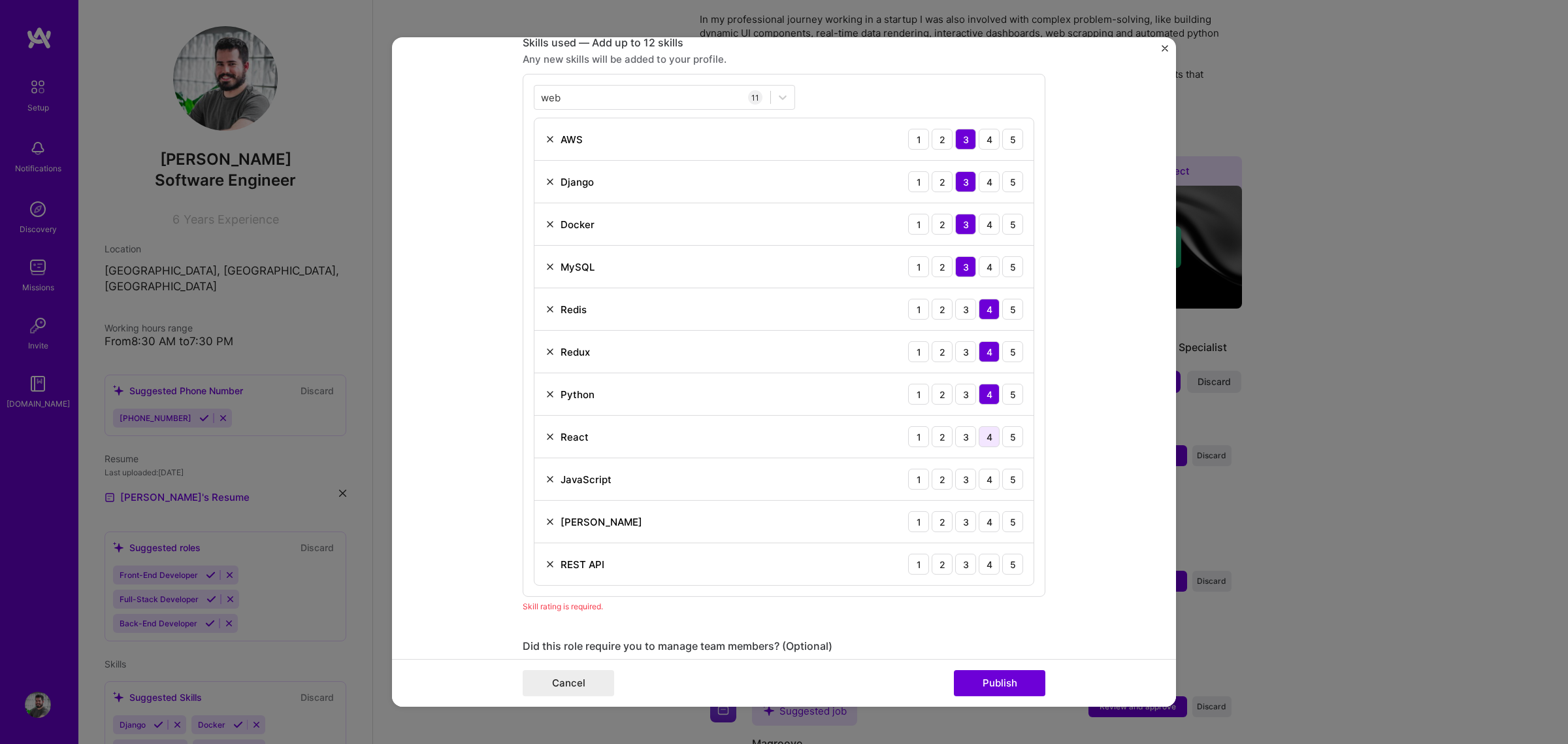
click at [982, 435] on div "4" at bounding box center [989, 437] width 21 height 21
click at [979, 487] on div "4" at bounding box center [989, 478] width 21 height 21
click at [961, 524] on div "3" at bounding box center [965, 521] width 21 height 21
click at [984, 564] on div "4" at bounding box center [989, 564] width 21 height 21
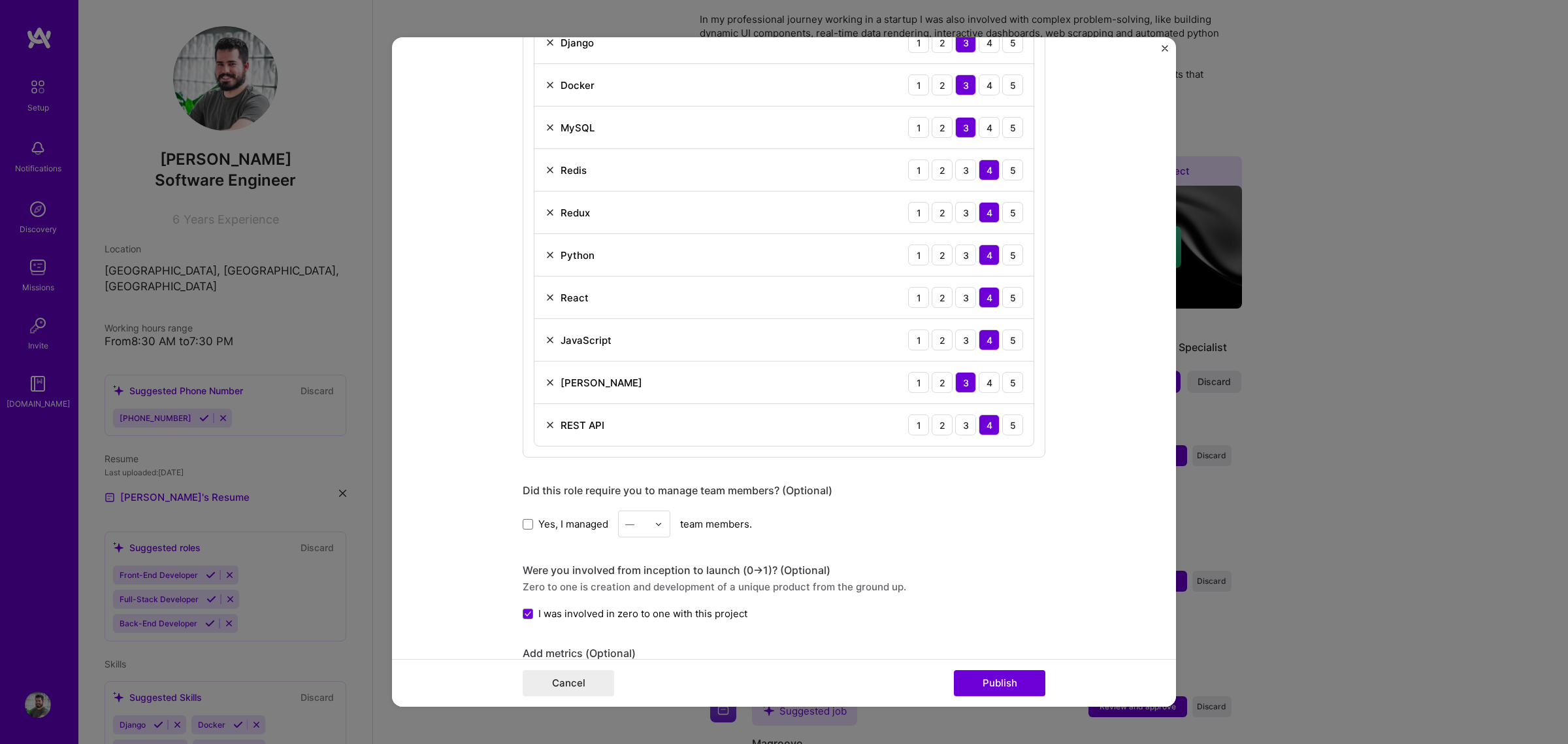
scroll to position [818, 0]
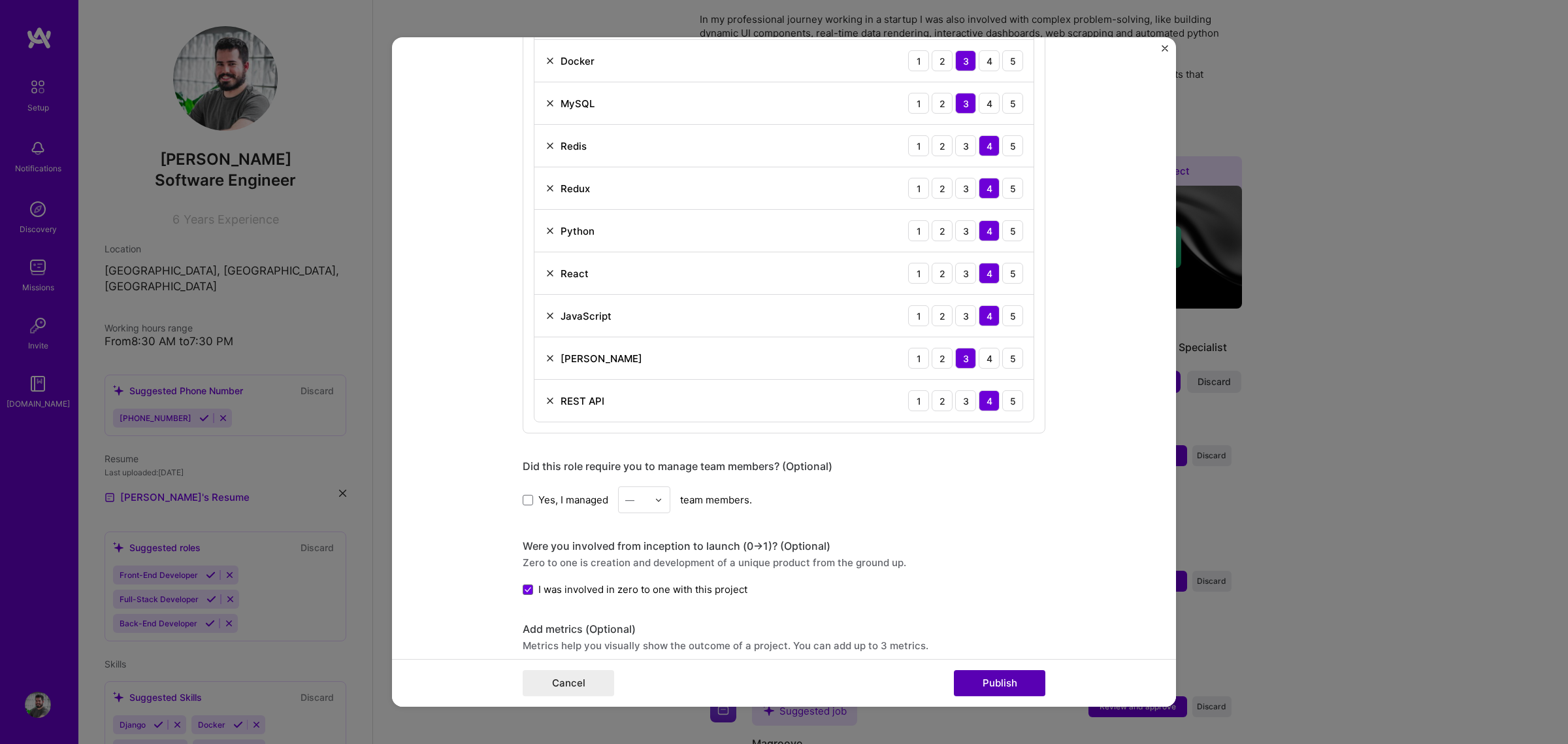
click at [1013, 567] on button "Publish" at bounding box center [999, 683] width 91 height 26
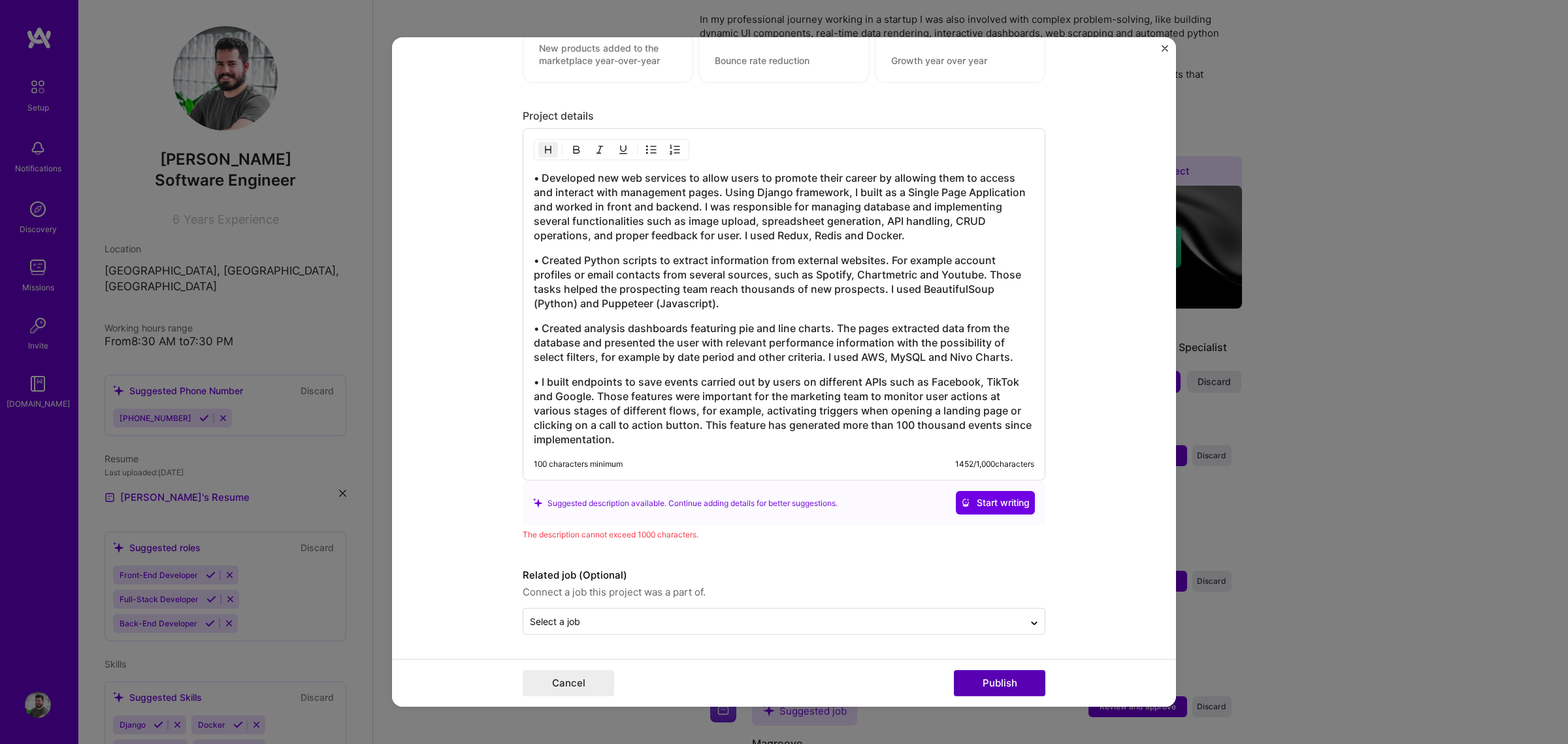
scroll to position [1506, 0]
click at [721, 273] on h3 "• Created Python scripts to extract information from external websites. For exa…" at bounding box center [784, 281] width 501 height 57
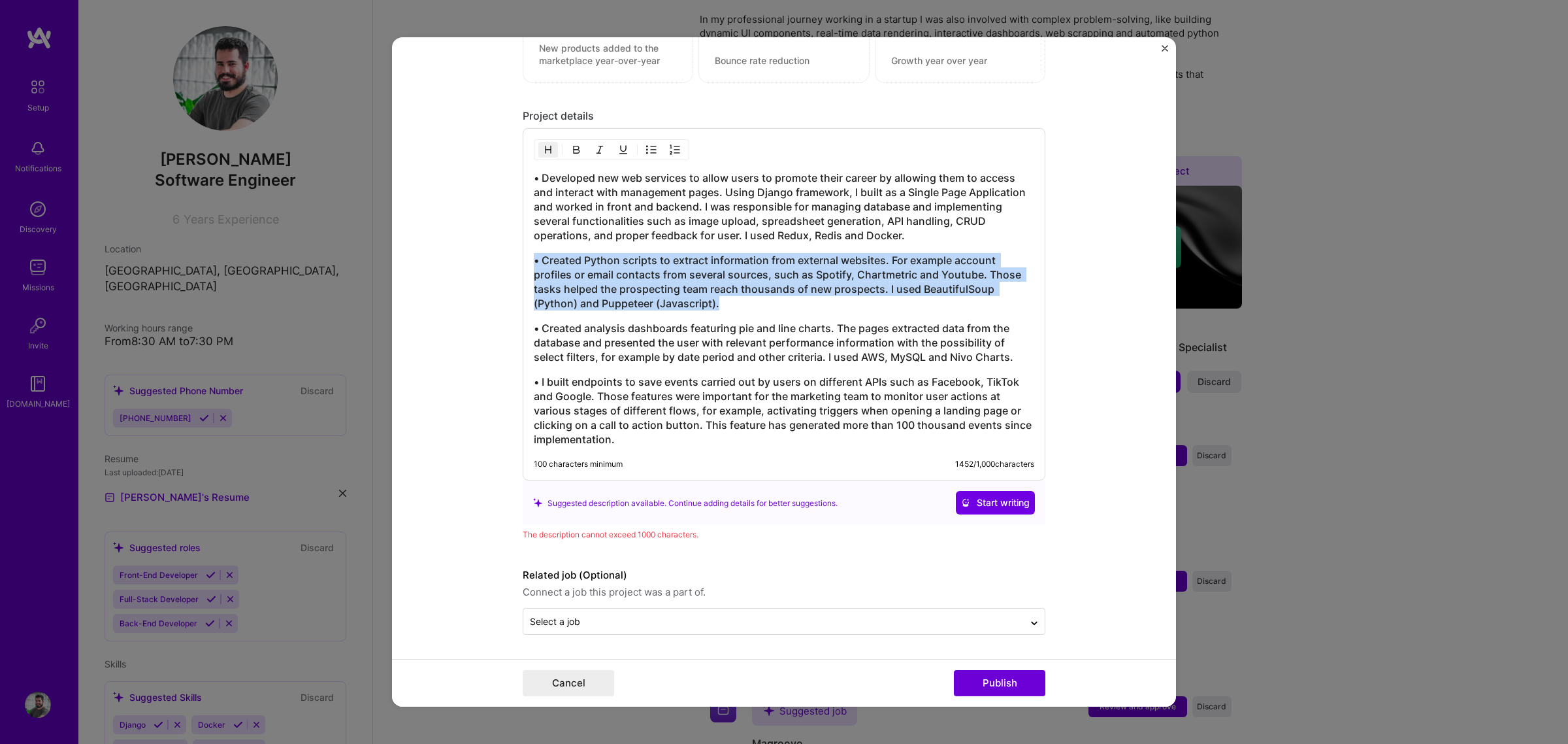
click at [721, 273] on h3 "• Created Python scripts to extract information from external websites. For exa…" at bounding box center [784, 281] width 501 height 57
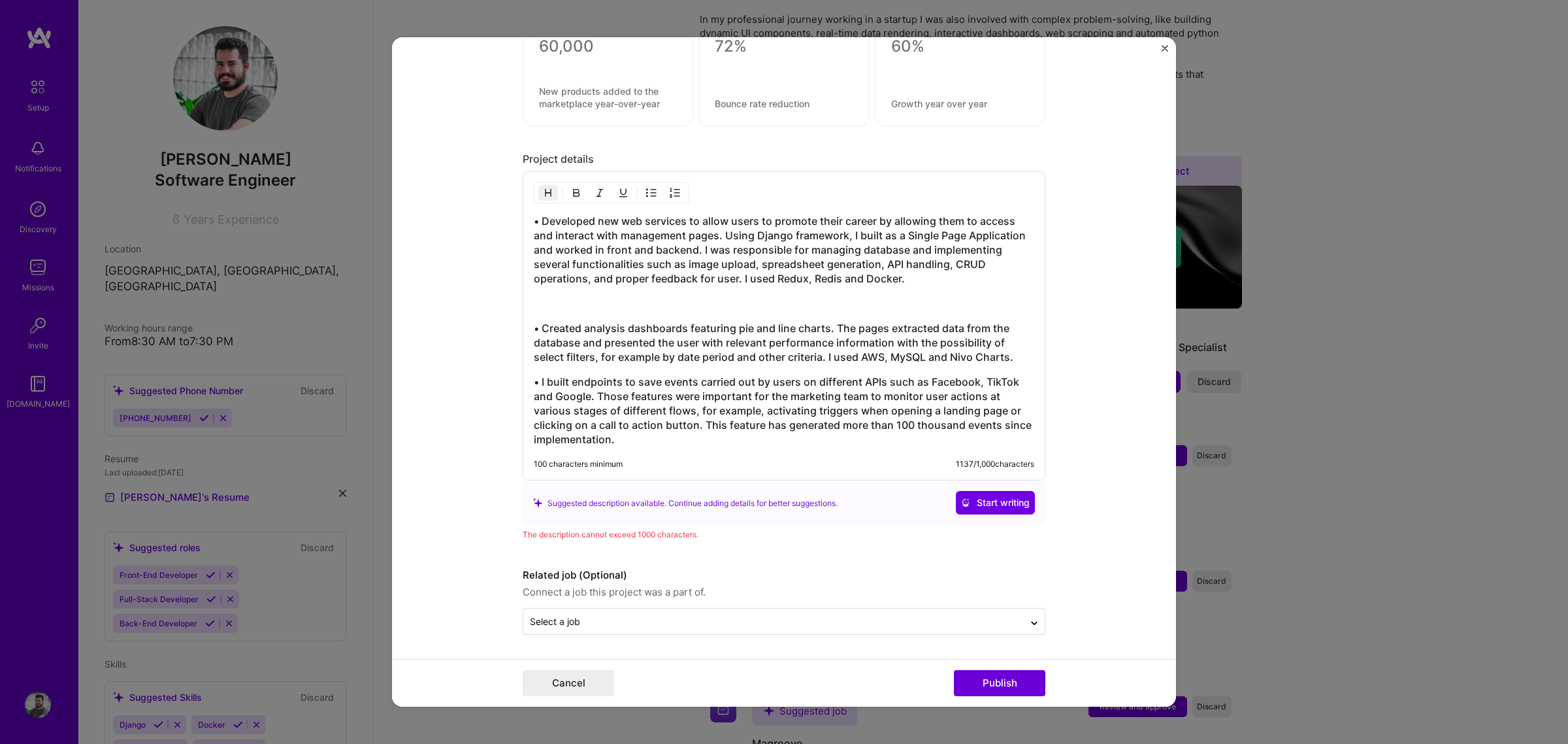
scroll to position [1462, 0]
click at [709, 303] on h3 at bounding box center [784, 303] width 501 height 14
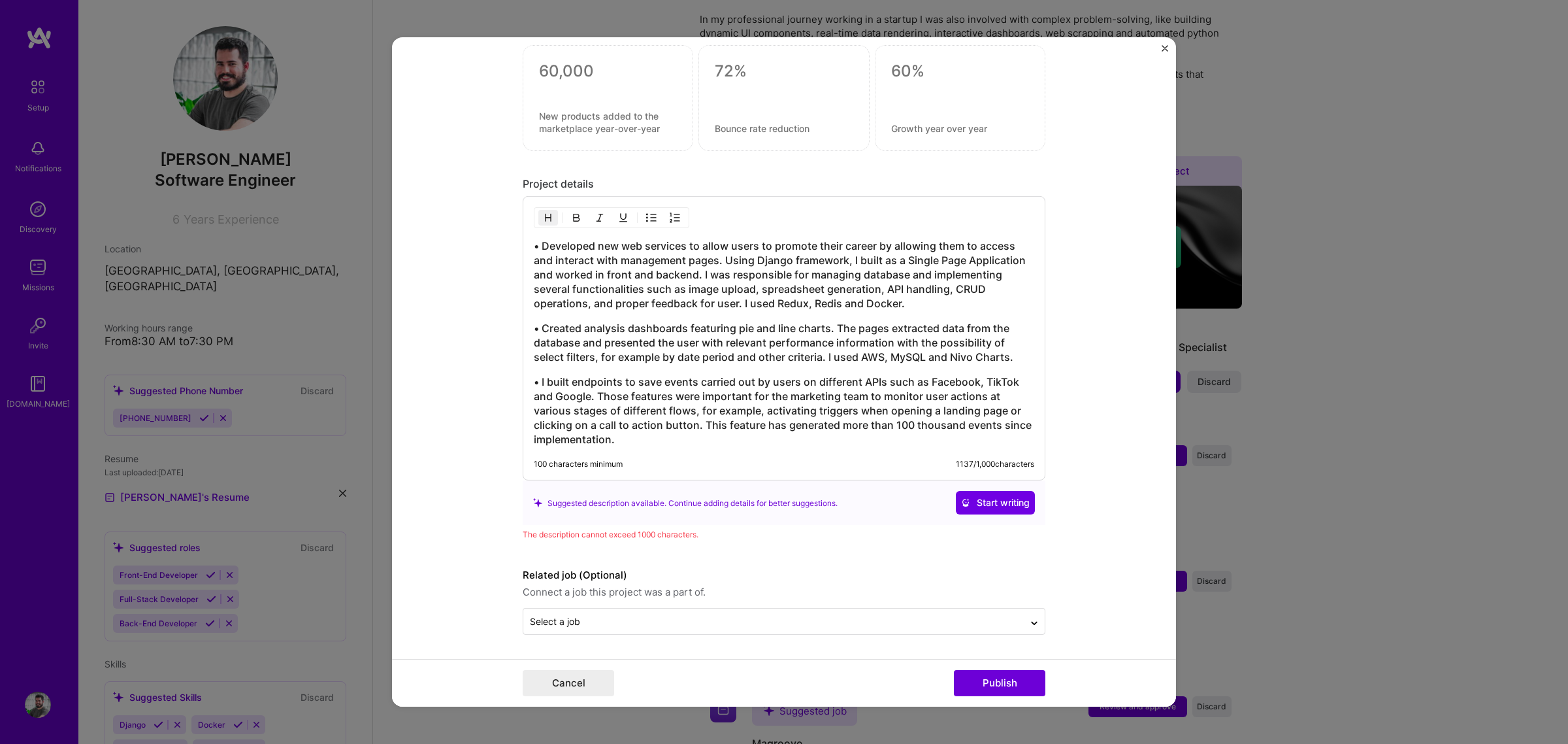
scroll to position [1439, 0]
click at [734, 341] on h3 "• Created analysis dashboards featuring pie and line charts. The pages extracte…" at bounding box center [784, 343] width 501 height 43
drag, startPoint x: 735, startPoint y: 299, endPoint x: 926, endPoint y: 305, distance: 191.1
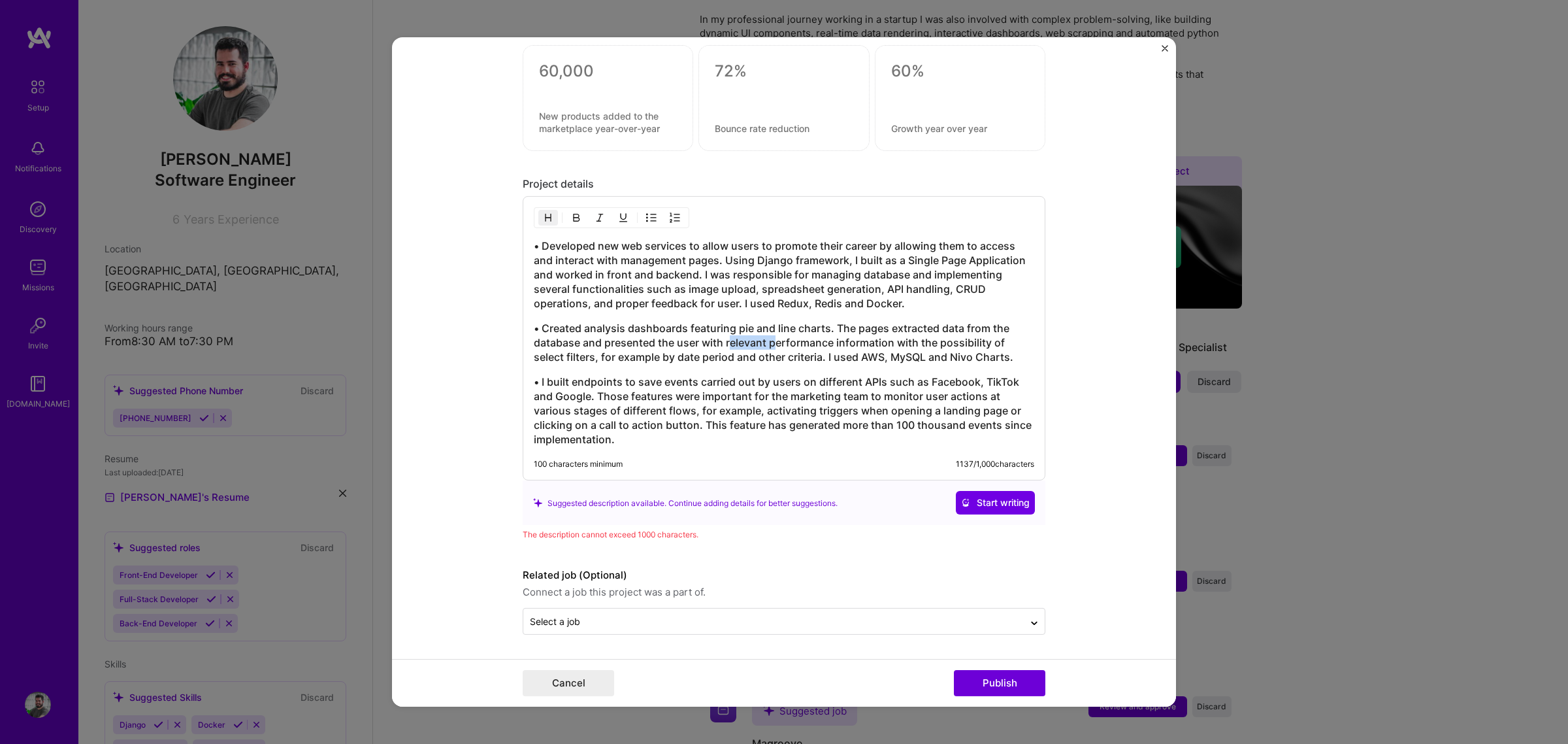
click at [926, 305] on h3 "• Developed new web services to allow users to promote their career by allowing…" at bounding box center [784, 274] width 501 height 72
click at [867, 345] on h3 "• Created analysis dashboards featuring pie and line charts. The pages extracte…" at bounding box center [784, 343] width 501 height 43
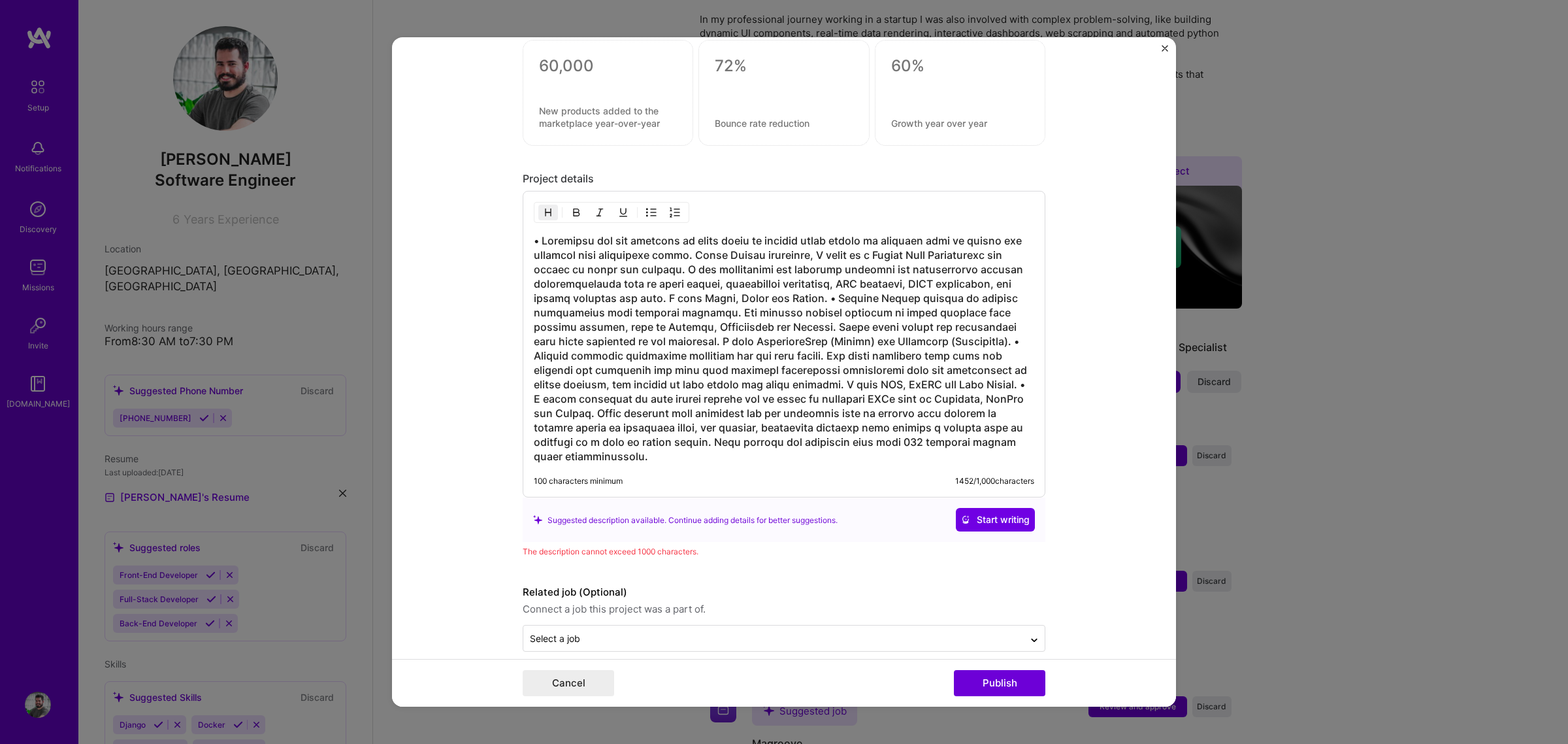
scroll to position [1460, 0]
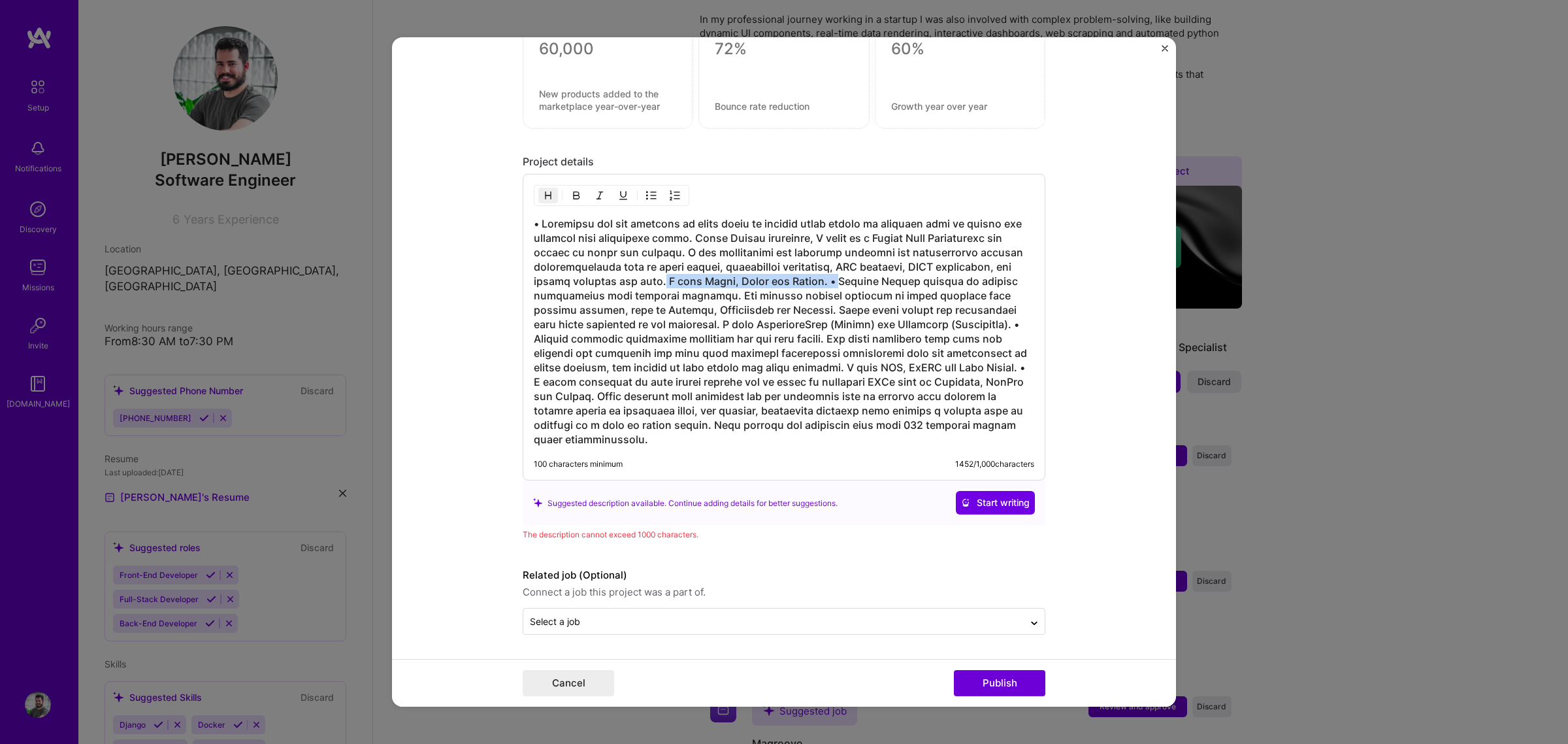
drag, startPoint x: 735, startPoint y: 278, endPoint x: 909, endPoint y: 279, distance: 174.0
click at [909, 279] on h3 at bounding box center [784, 331] width 501 height 230
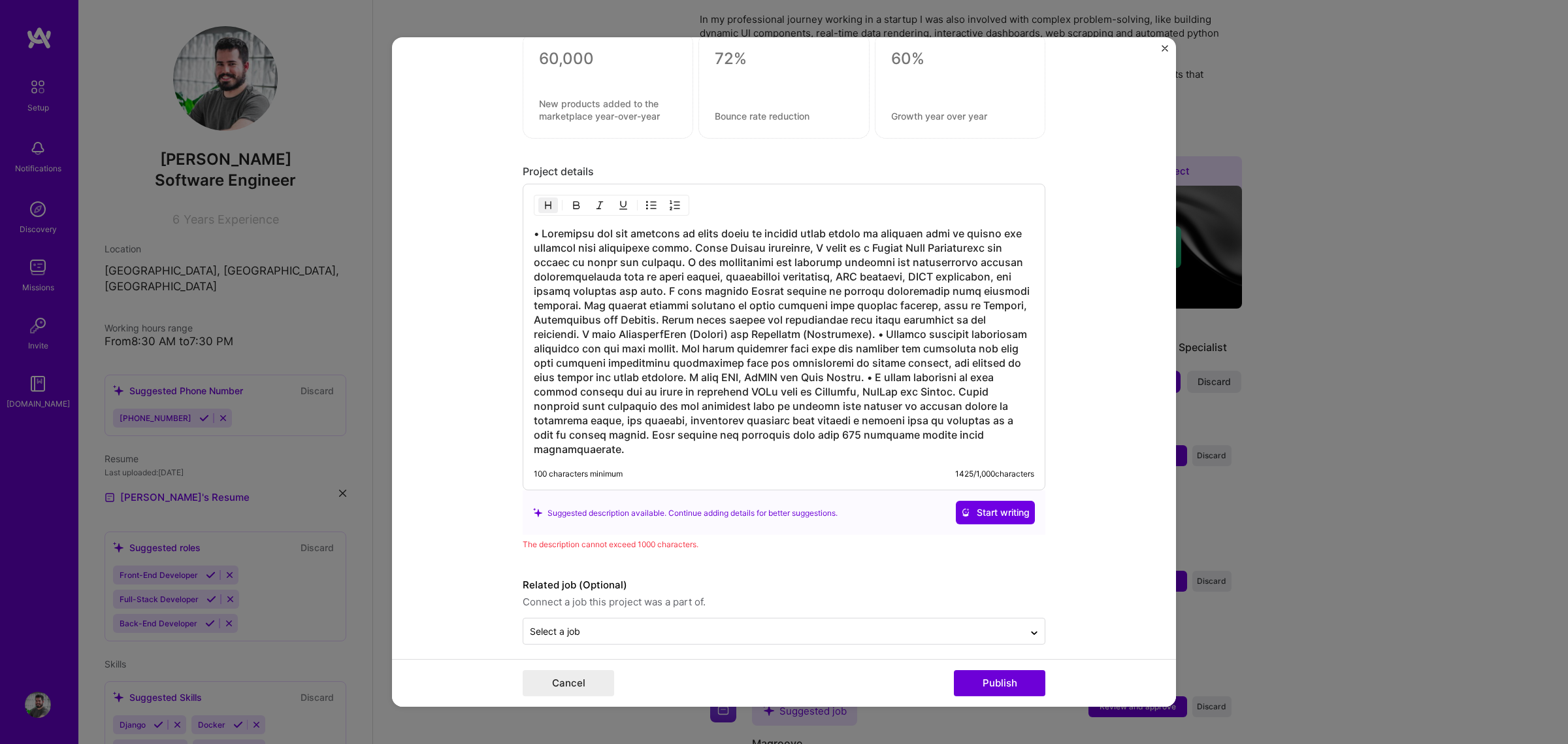
click at [881, 294] on h3 at bounding box center [784, 341] width 501 height 230
click at [893, 294] on h3 at bounding box center [784, 341] width 501 height 230
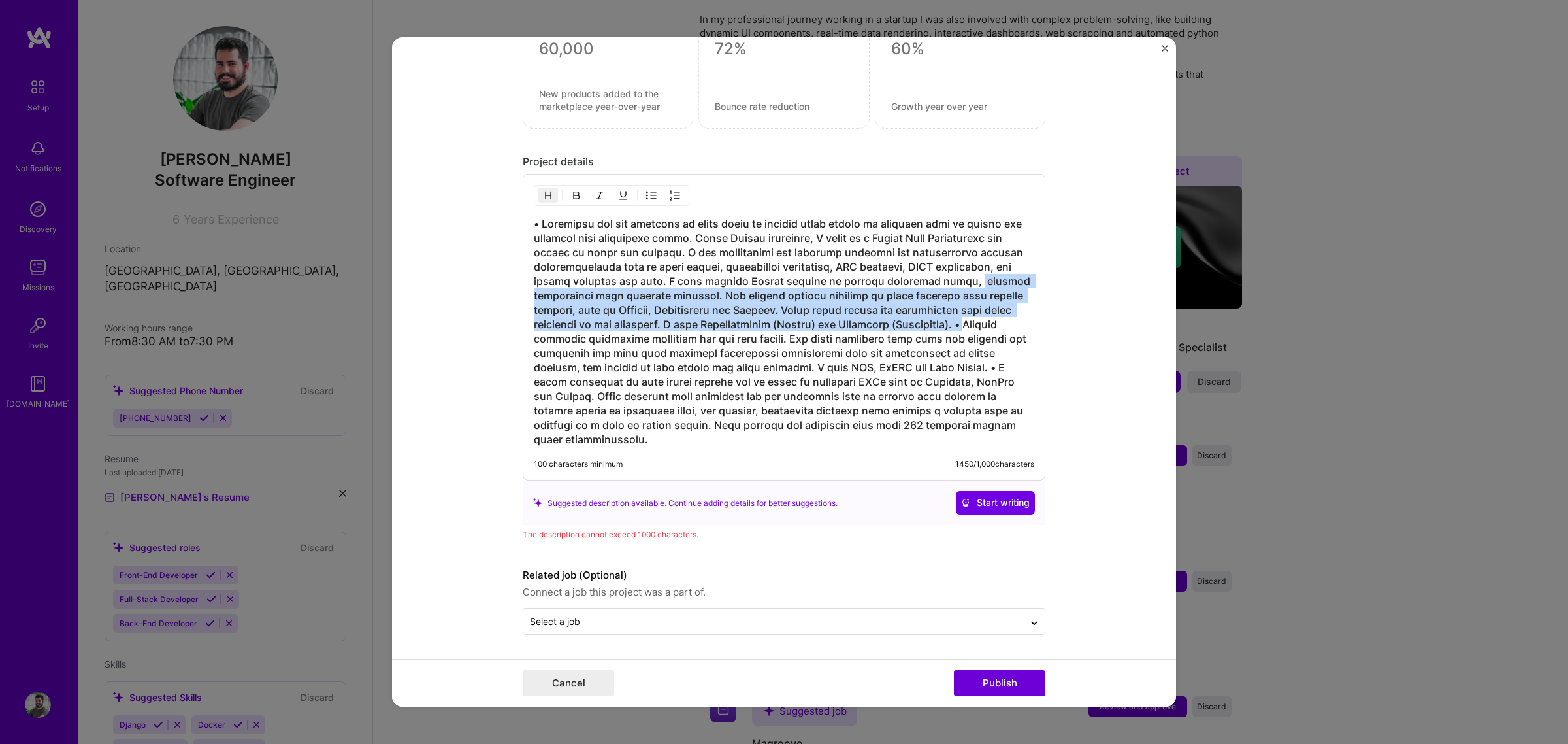
drag, startPoint x: 536, startPoint y: 339, endPoint x: 520, endPoint y: 295, distance: 46.8
click at [523, 295] on div "100 characters minimum 1450 / 1,000 characters" at bounding box center [784, 327] width 523 height 307
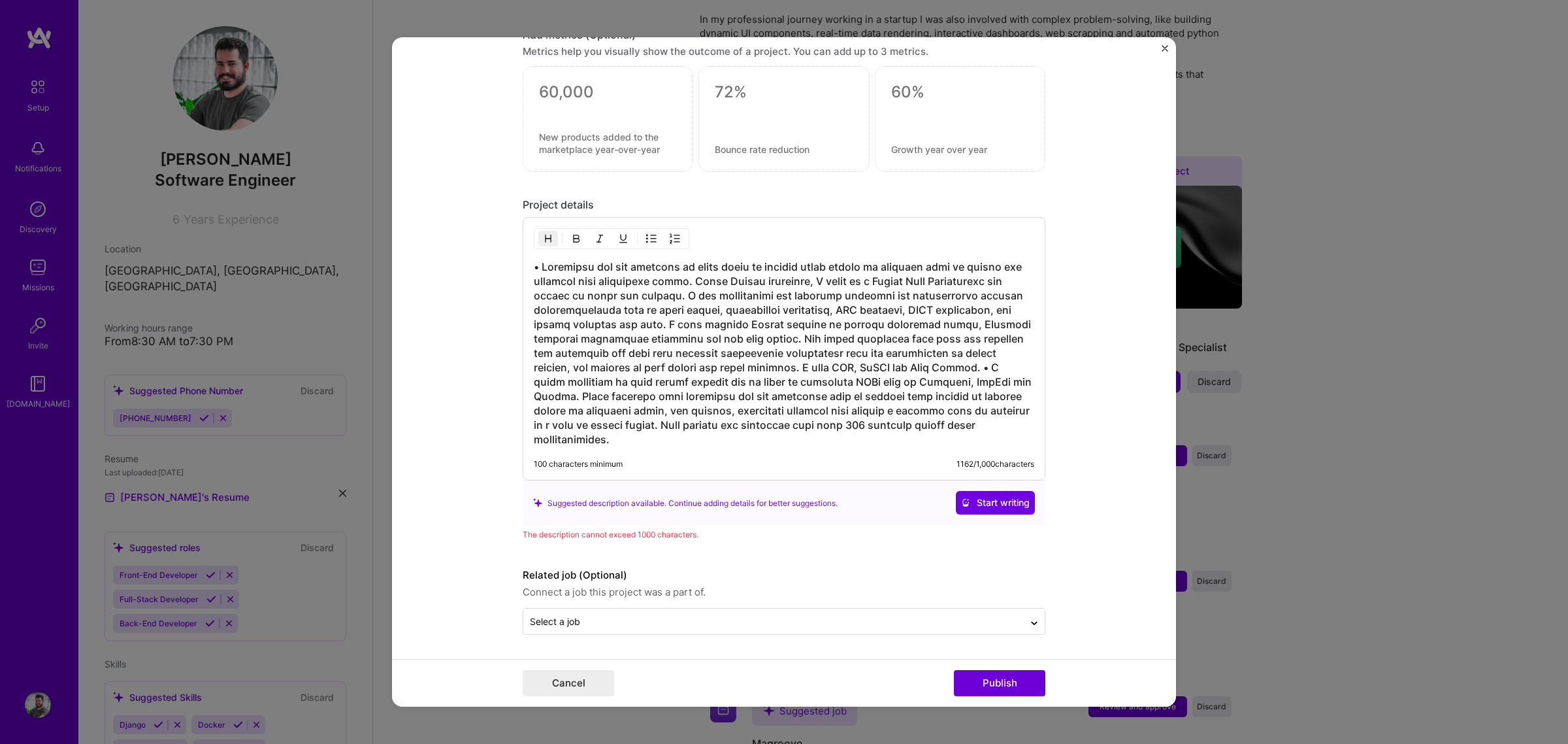
scroll to position [1417, 0]
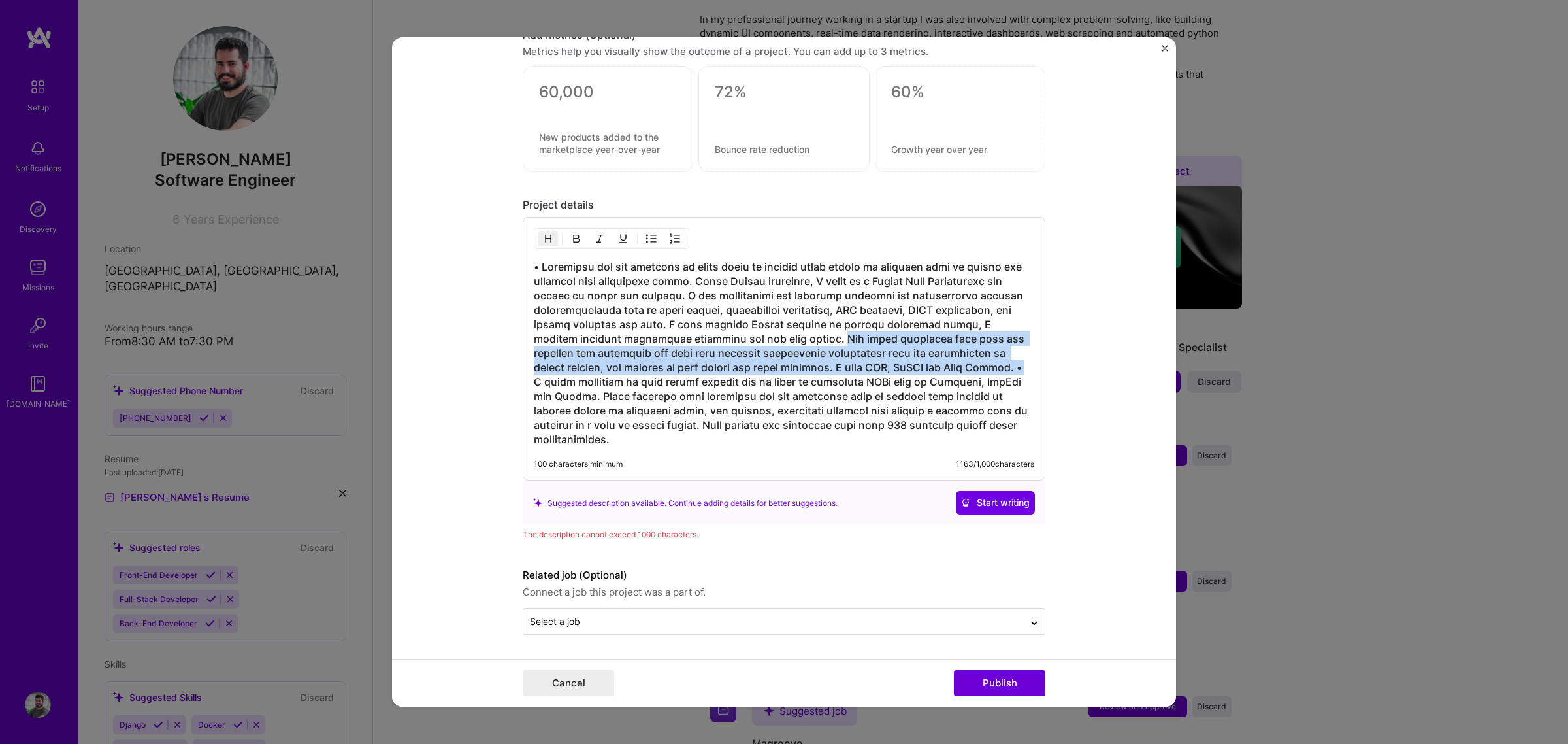
drag, startPoint x: 827, startPoint y: 337, endPoint x: 1017, endPoint y: 368, distance: 192.5
click at [1017, 368] on h3 at bounding box center [784, 353] width 501 height 187
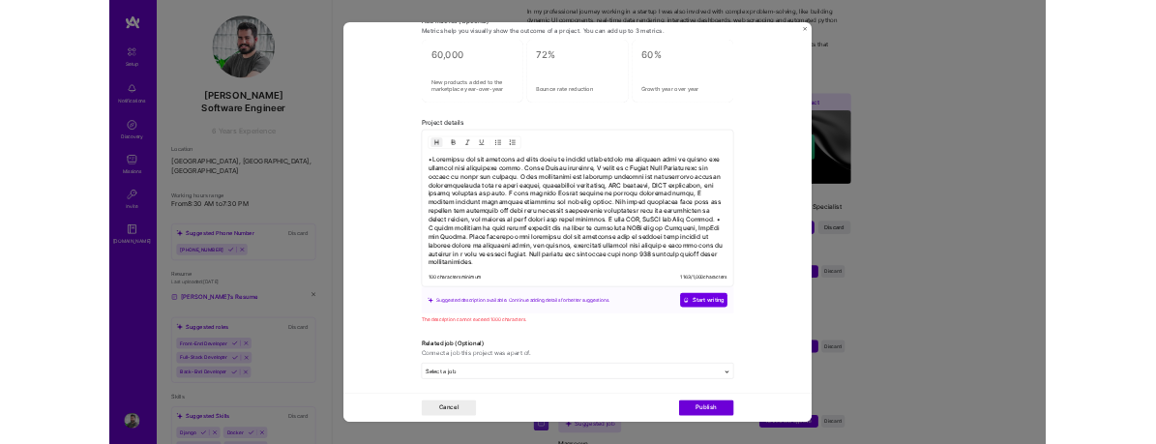
scroll to position [2033, 0]
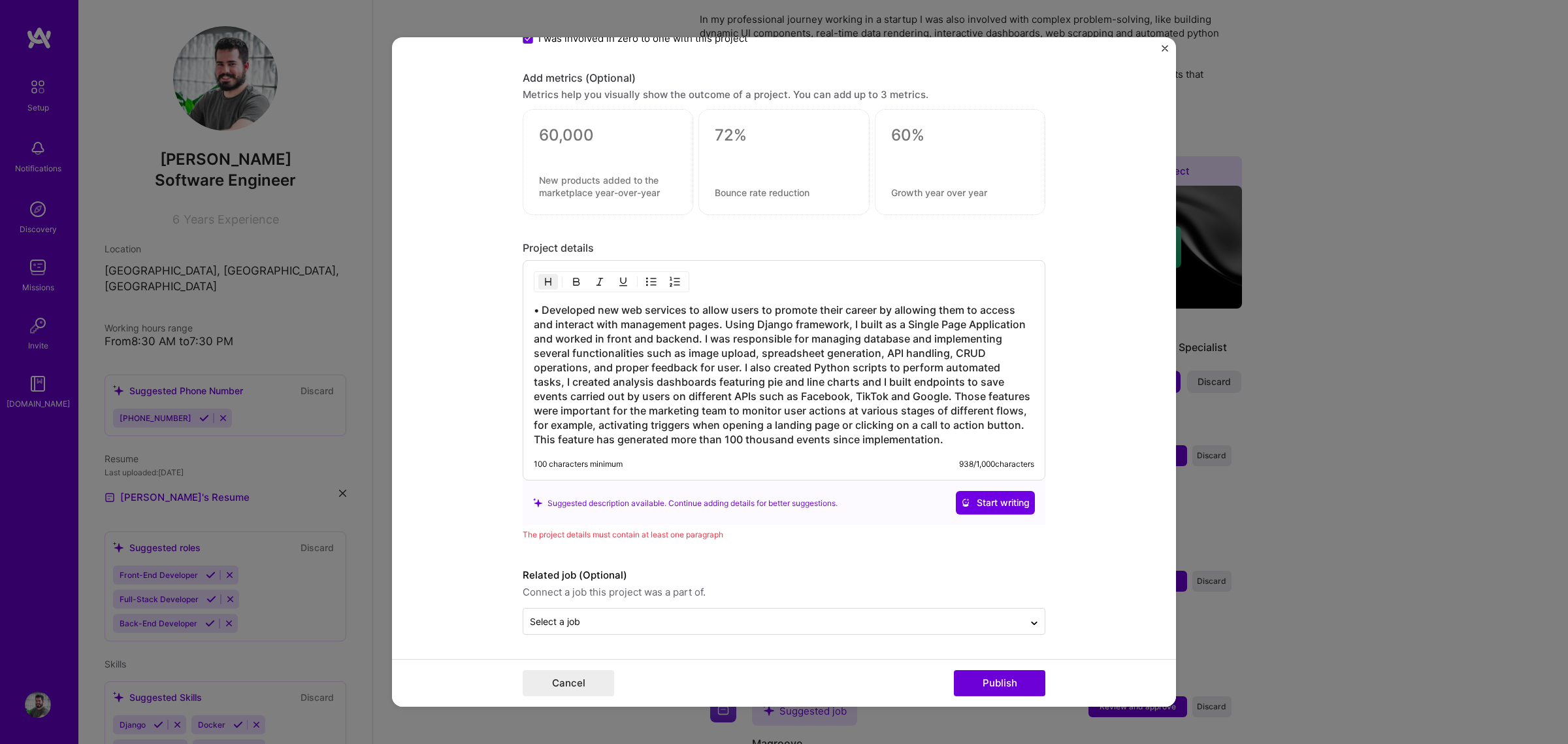
click at [537, 309] on h3 "• Developed new web services to allow users to promote their career by allowing…" at bounding box center [784, 374] width 501 height 144
click at [942, 371] on h3 "Developed new web services to allow users to promote their career by allowing t…" at bounding box center [784, 374] width 501 height 144
click at [998, 567] on button "Publish" at bounding box center [999, 683] width 91 height 26
click at [1107, 520] on form "Editing suggested project This project is suggested based on your LinkedIn, res…" at bounding box center [784, 372] width 784 height 669
click at [869, 373] on h3 "Developed new web services to allow users to promote their career by allowing t…" at bounding box center [784, 374] width 501 height 144
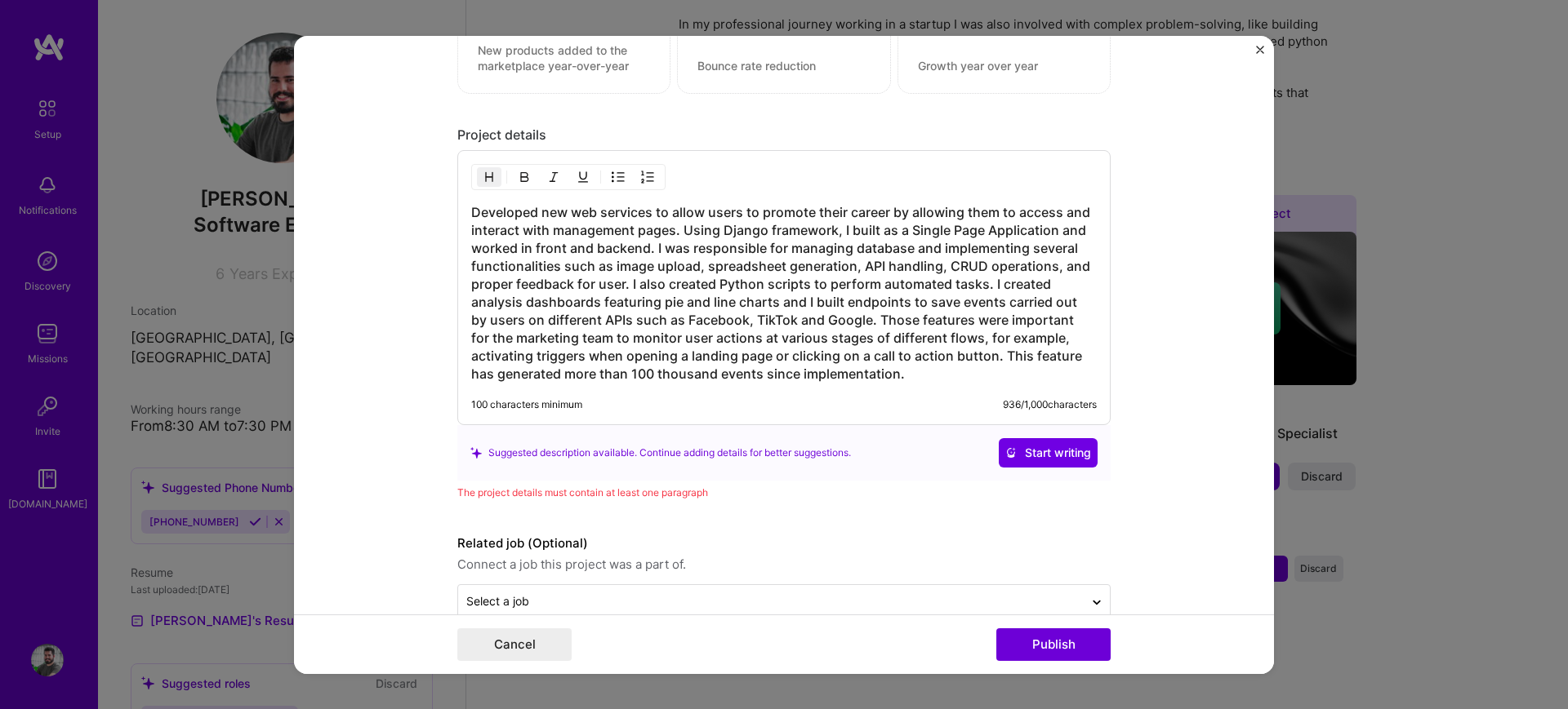
scroll to position [1908, 0]
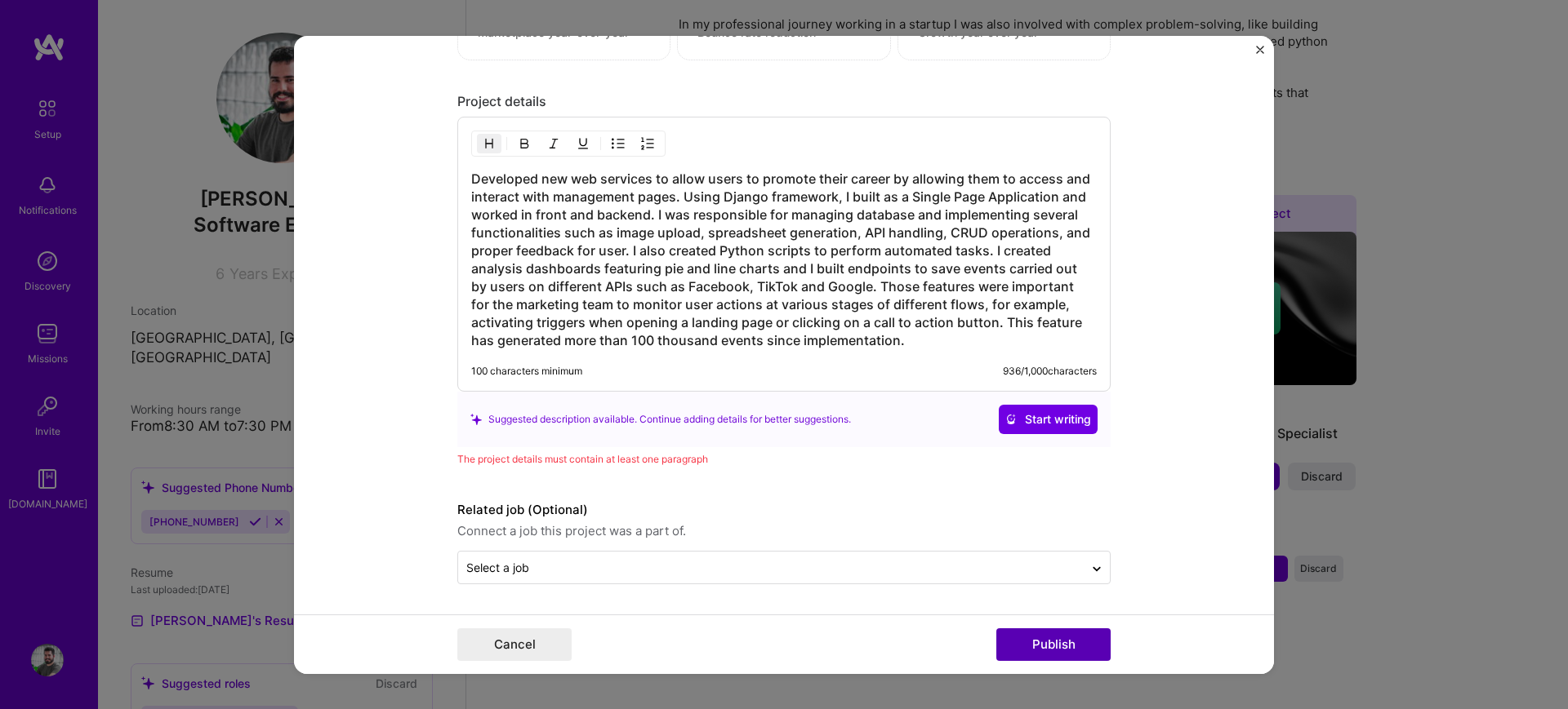
click at [1067, 634] on button "Publish" at bounding box center [1053, 645] width 114 height 33
click at [1038, 417] on span "Start writing" at bounding box center [1048, 419] width 86 height 16
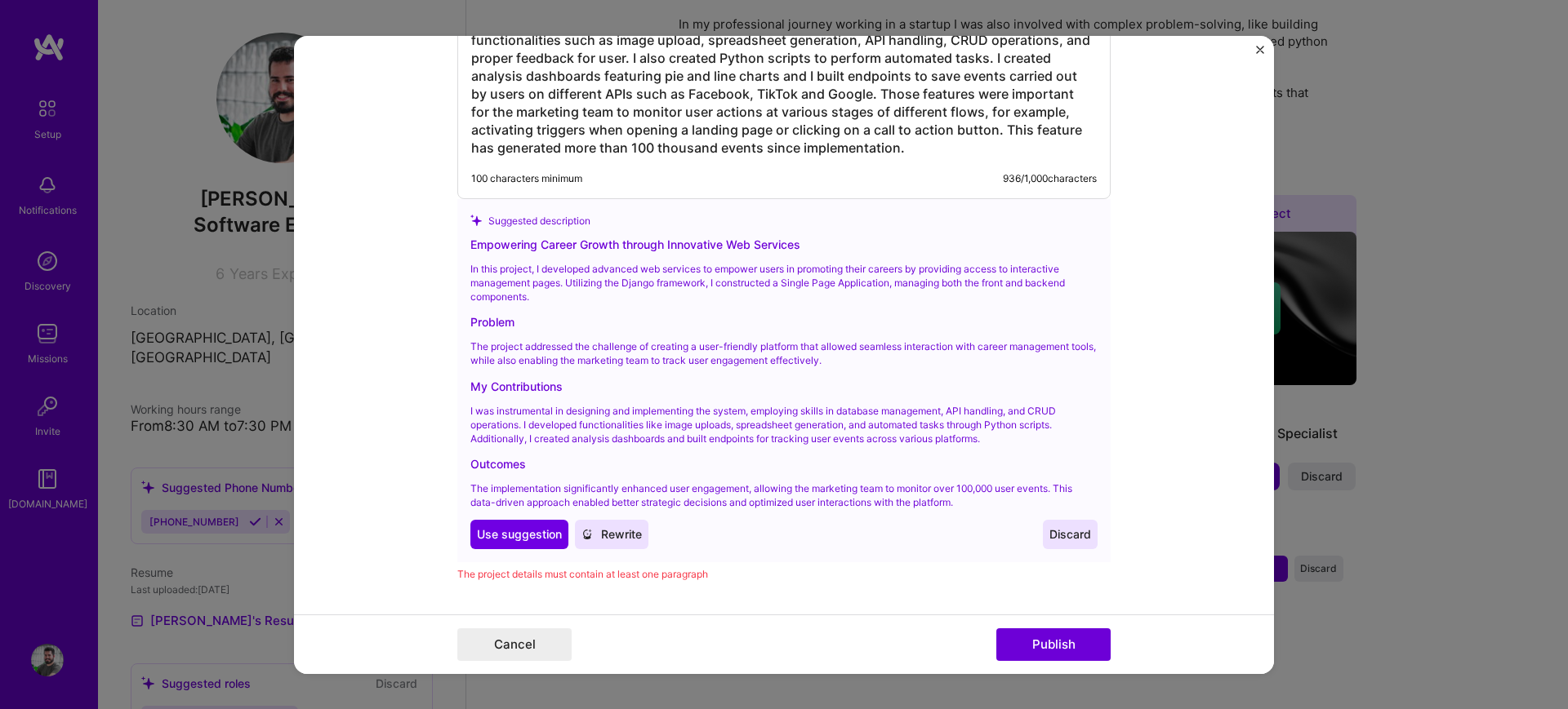
scroll to position [2112, 0]
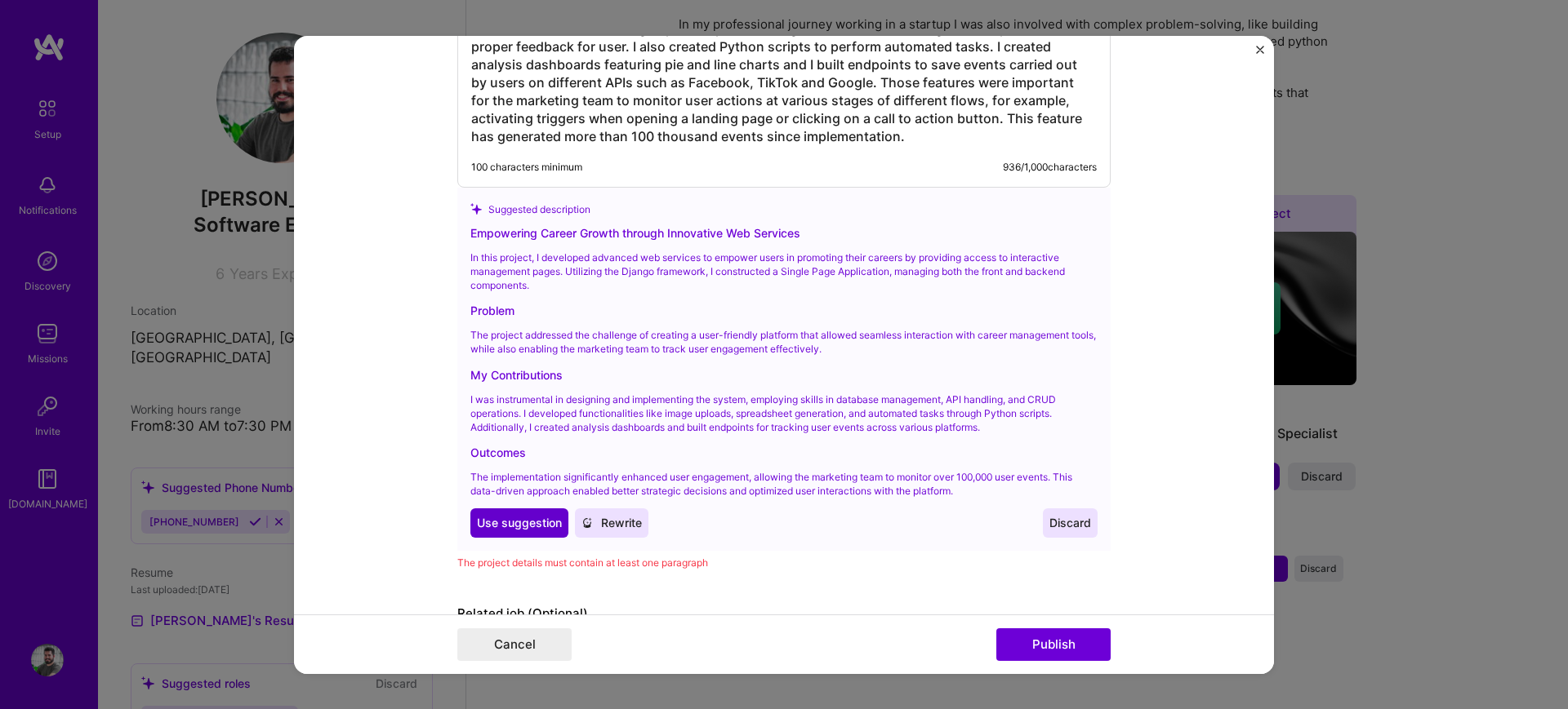
click at [484, 521] on span "Use suggestion" at bounding box center [519, 522] width 85 height 16
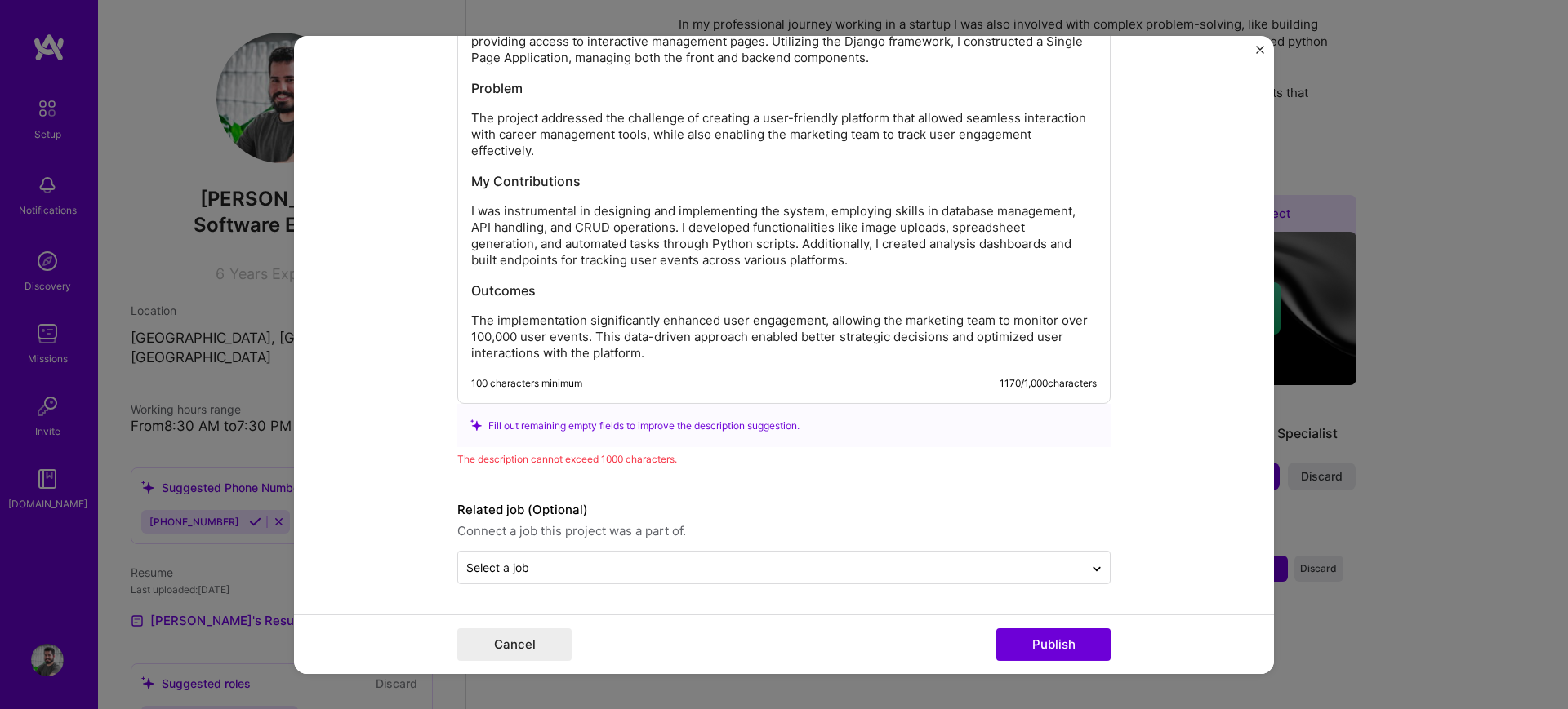
scroll to position [2092, 0]
click at [1078, 636] on button "Publish" at bounding box center [1053, 645] width 114 height 33
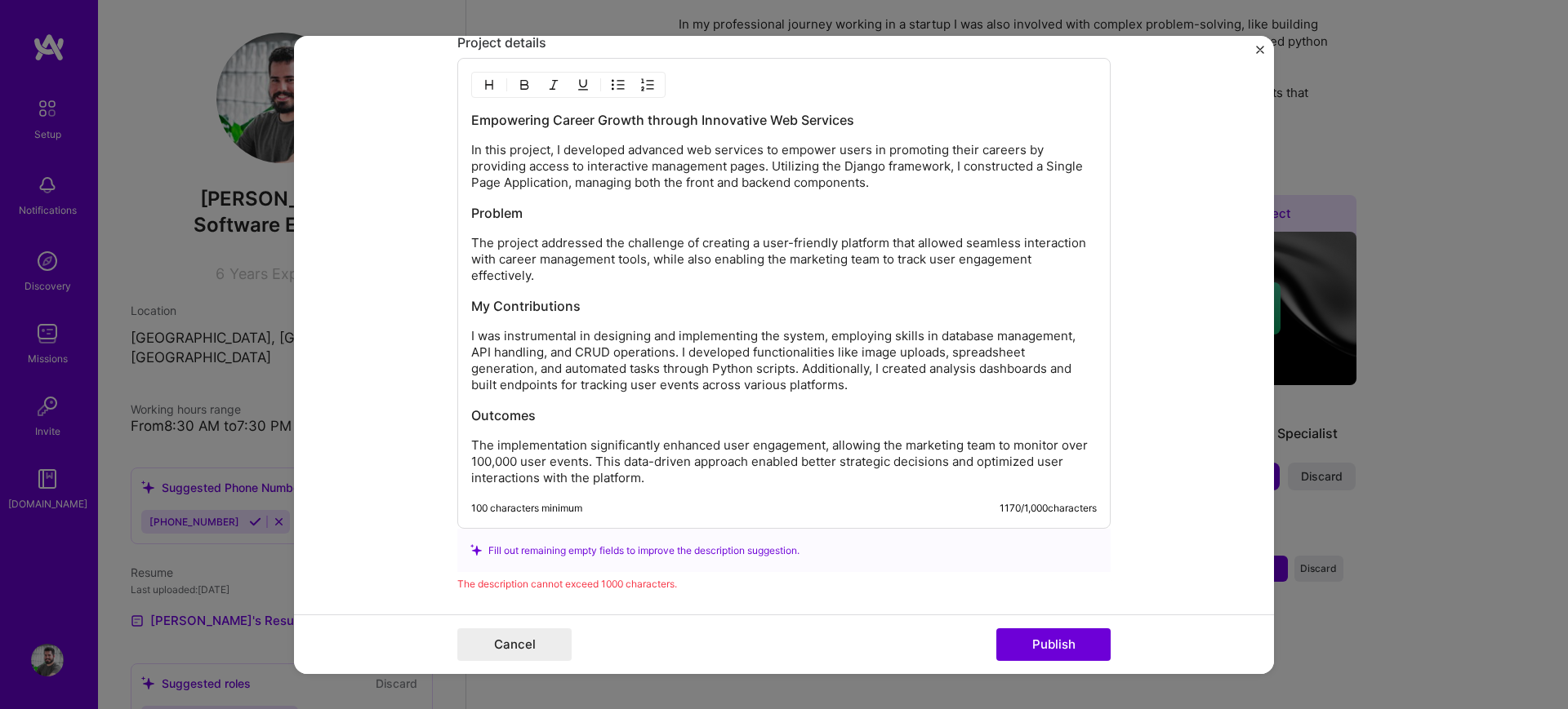
scroll to position [1965, 0]
click at [526, 130] on h3 "Empowering Career Growth through Innovative Web Services" at bounding box center [784, 121] width 626 height 18
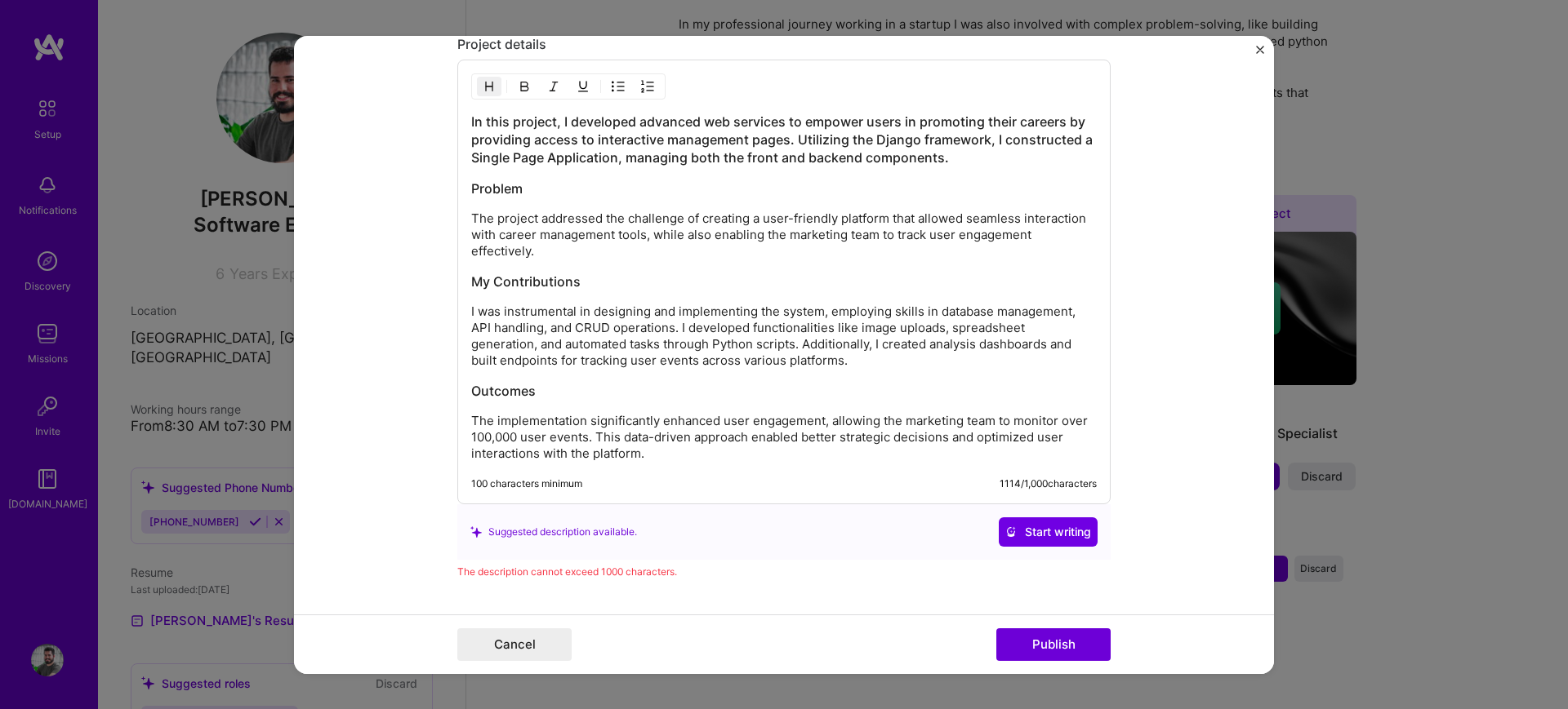
click at [491, 189] on h3 "Problem" at bounding box center [784, 188] width 626 height 18
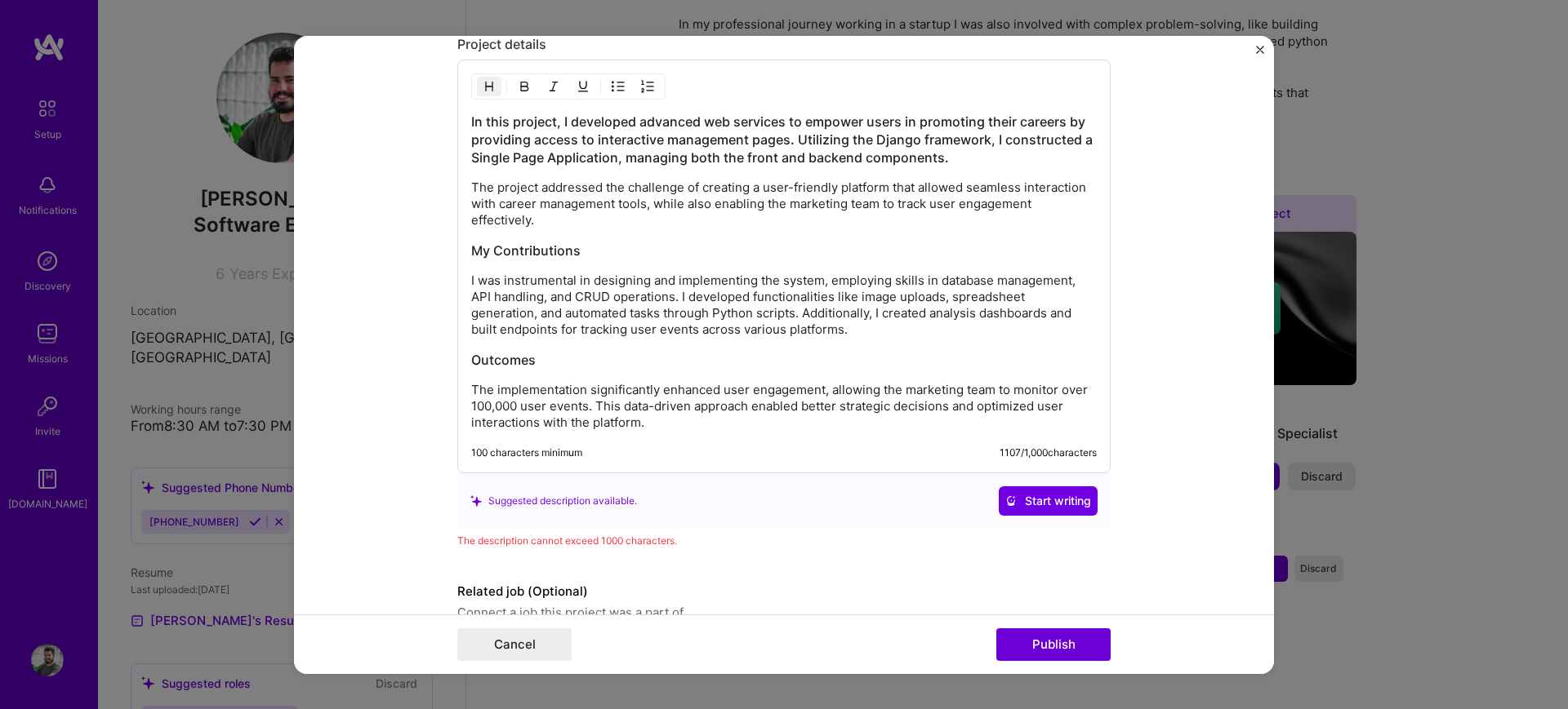
click at [518, 248] on h3 "My Contributions" at bounding box center [784, 250] width 626 height 18
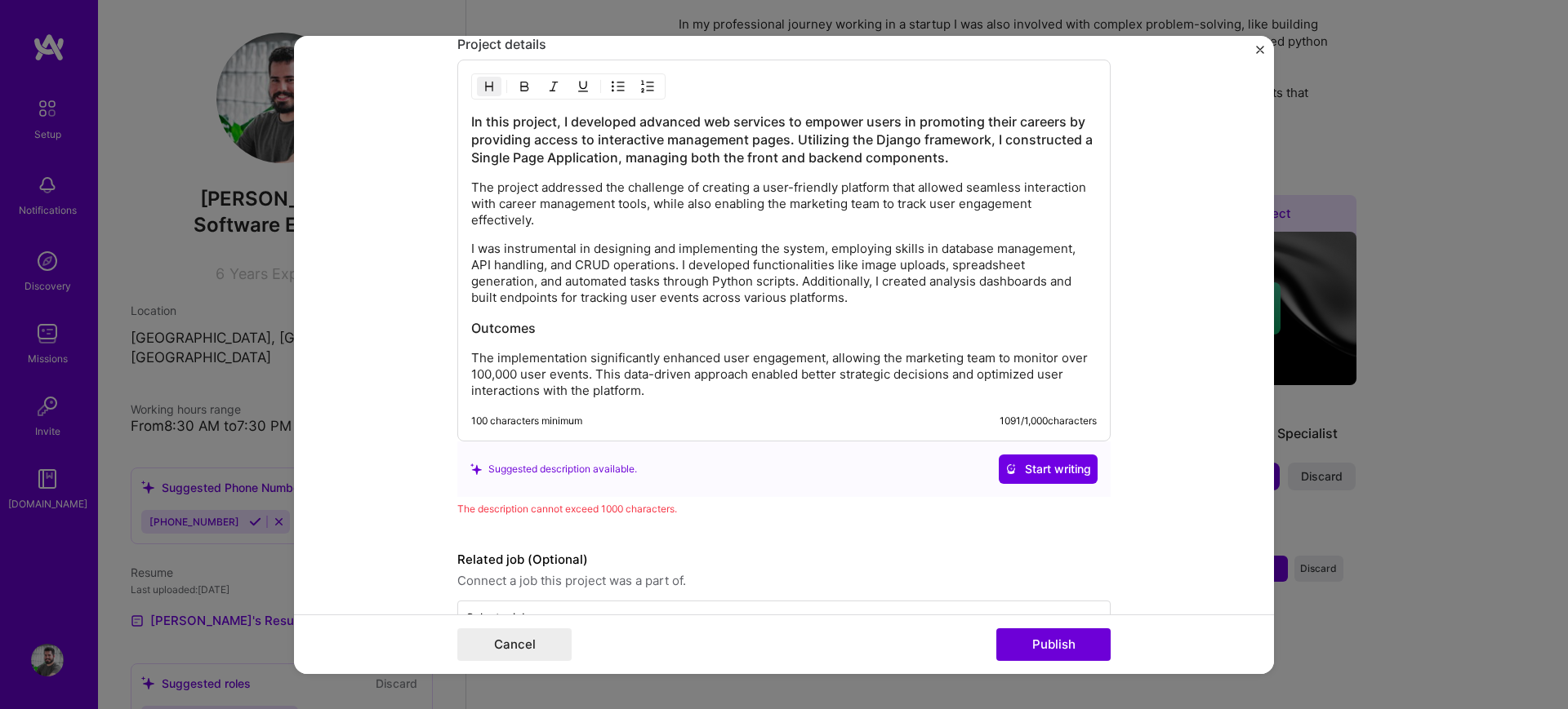
click at [500, 328] on h3 "Outcomes" at bounding box center [784, 327] width 626 height 18
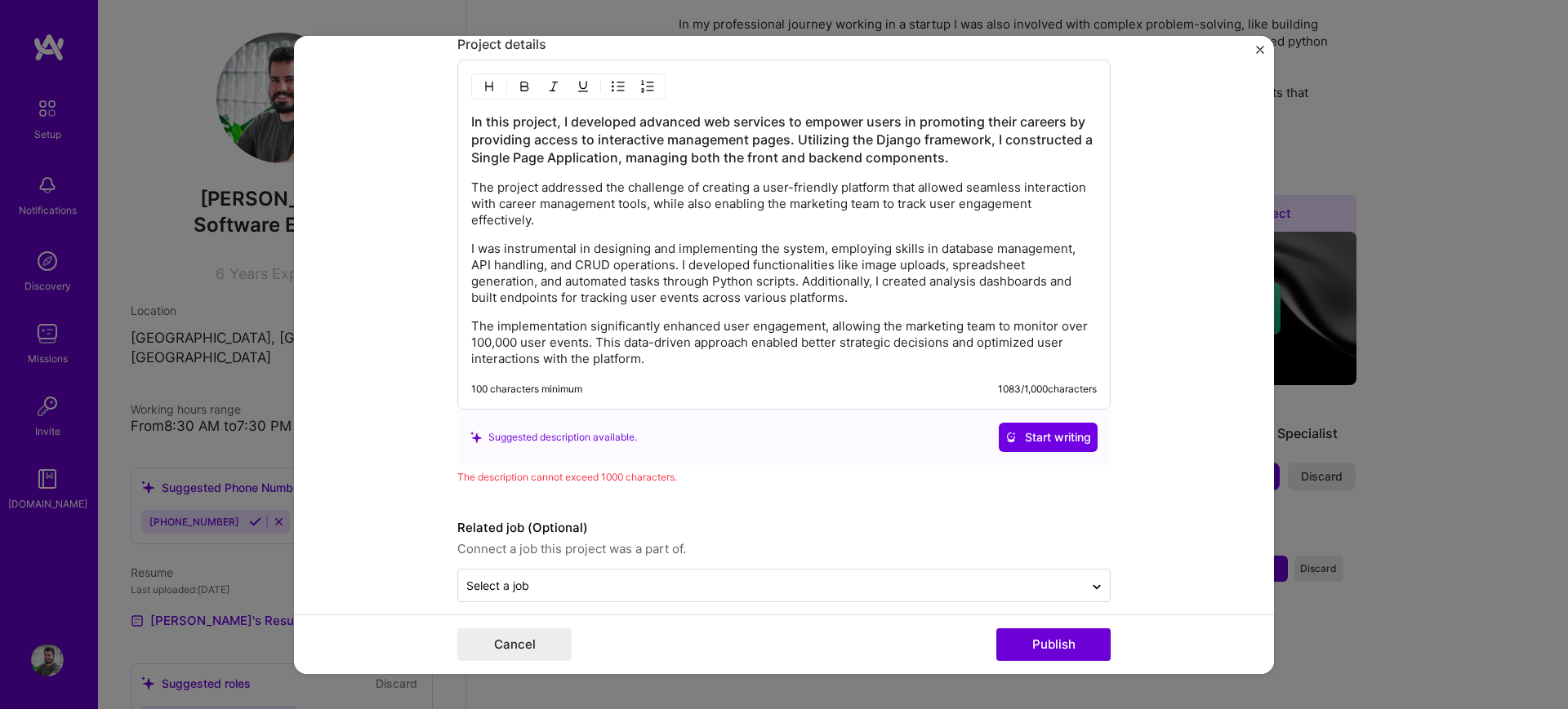
click at [587, 144] on h3 "In this project, I developed advanced web services to empower users in promotin…" at bounding box center [784, 139] width 626 height 54
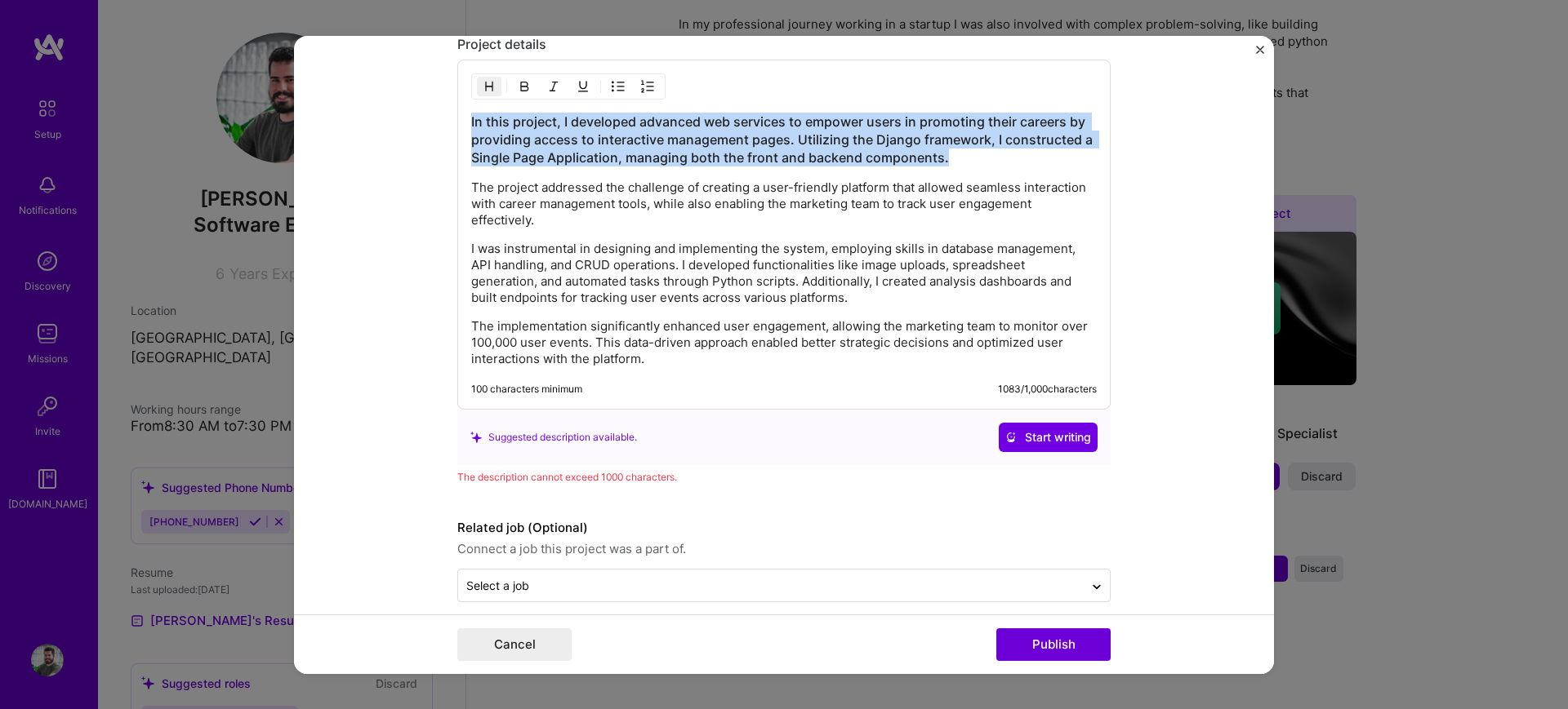
click at [587, 144] on h3 "In this project, I developed advanced web services to empower users in promotin…" at bounding box center [784, 139] width 626 height 54
click at [622, 137] on h3 "In this project, I developed advanced web services to empower users in promotin…" at bounding box center [784, 139] width 626 height 54
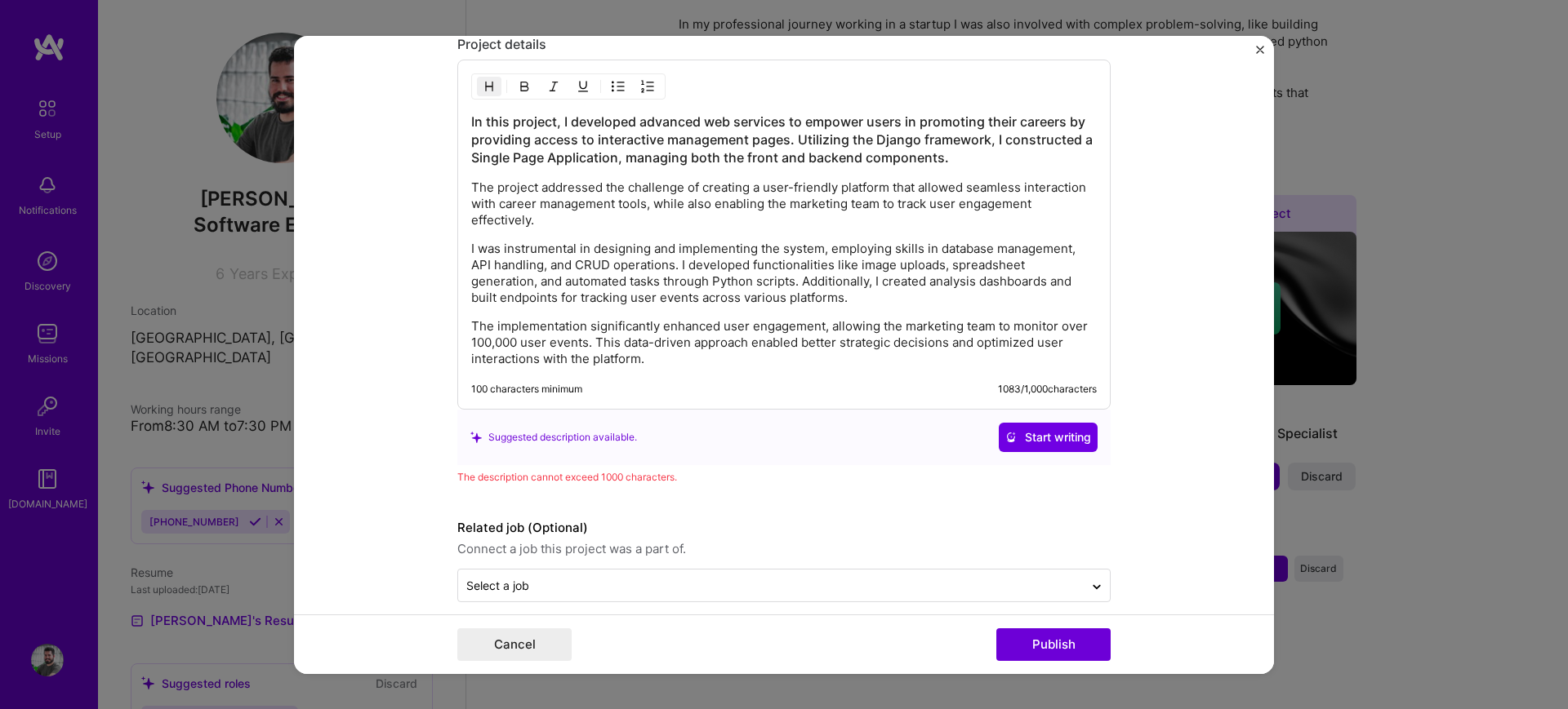
click at [662, 123] on h3 "In this project, I developed advanced web services to empower users in promotin…" at bounding box center [784, 139] width 626 height 54
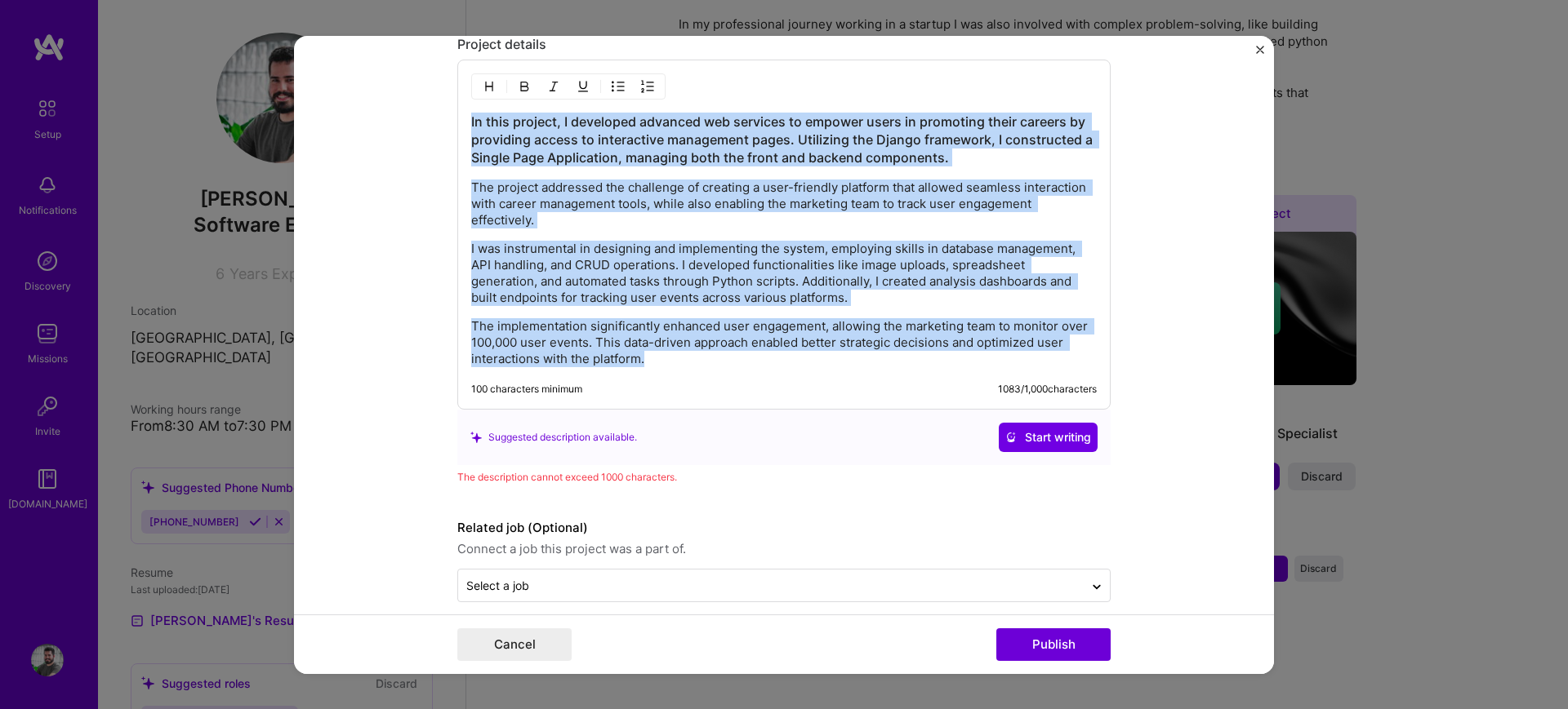
drag, startPoint x: 662, startPoint y: 360, endPoint x: 460, endPoint y: 109, distance: 322.2
click at [460, 109] on div "In this project, I developed advanced web services to empower users in promotin…" at bounding box center [784, 235] width 654 height 350
copy div "In this project, I developed advanced web services to empower users in promotin…"
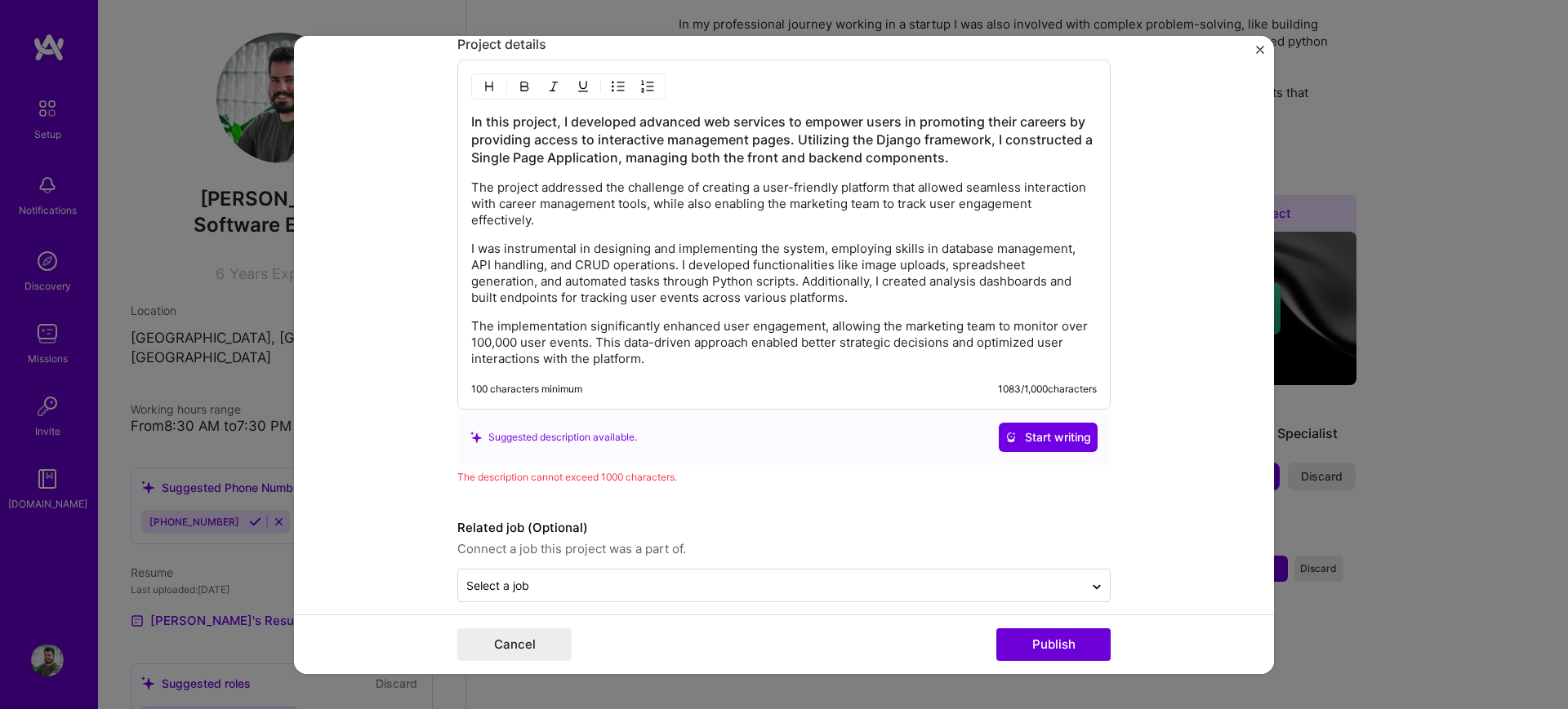
click at [1154, 545] on form "Editing suggested project This project is suggested based on your LinkedIn, res…" at bounding box center [784, 354] width 980 height 638
click at [618, 331] on p "The implementation significantly enhanced user engagement, allowing the marketi…" at bounding box center [784, 343] width 626 height 49
click at [664, 335] on p "The implementation significantly enhanced user engagement, allowing the marketi…" at bounding box center [784, 343] width 626 height 49
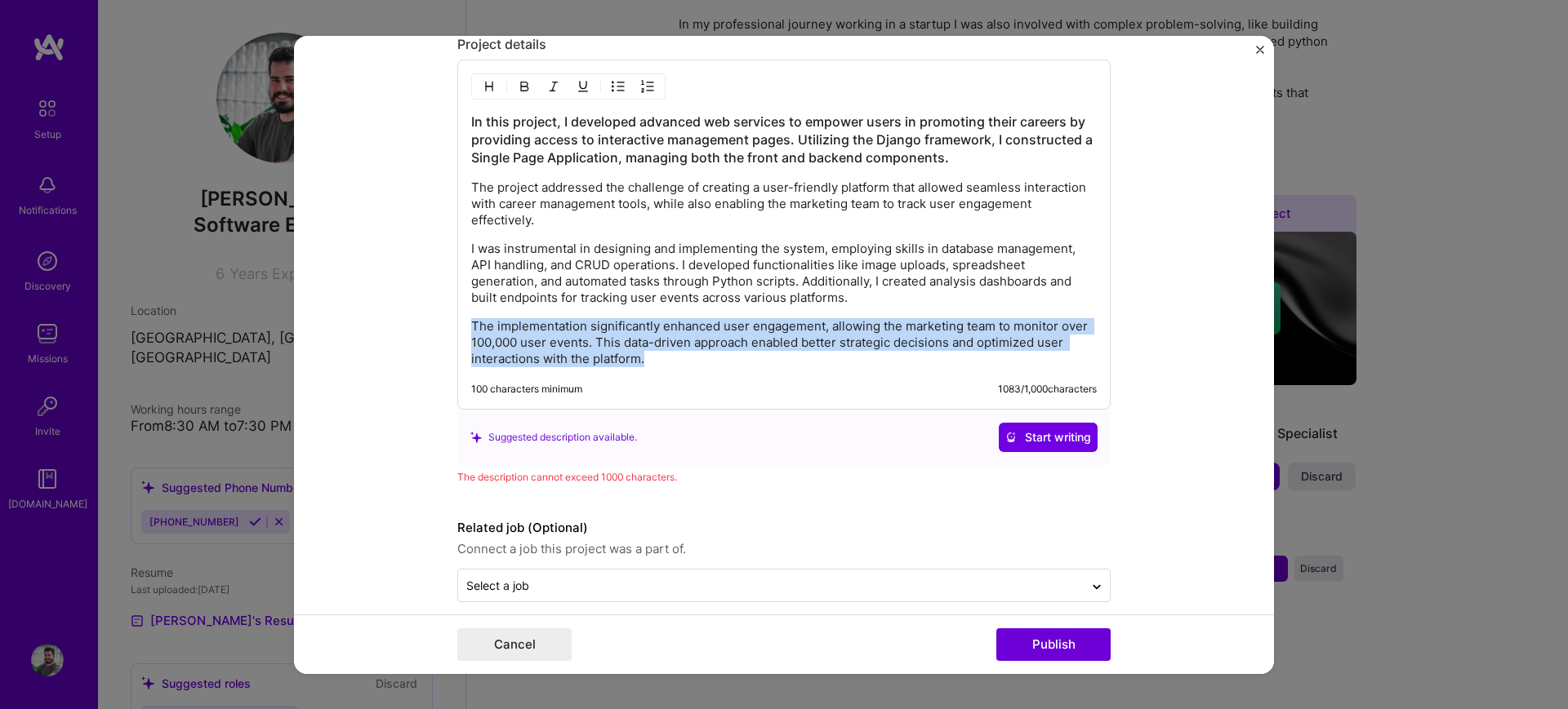
click at [664, 335] on p "The implementation significantly enhanced user engagement, allowing the marketi…" at bounding box center [784, 343] width 626 height 49
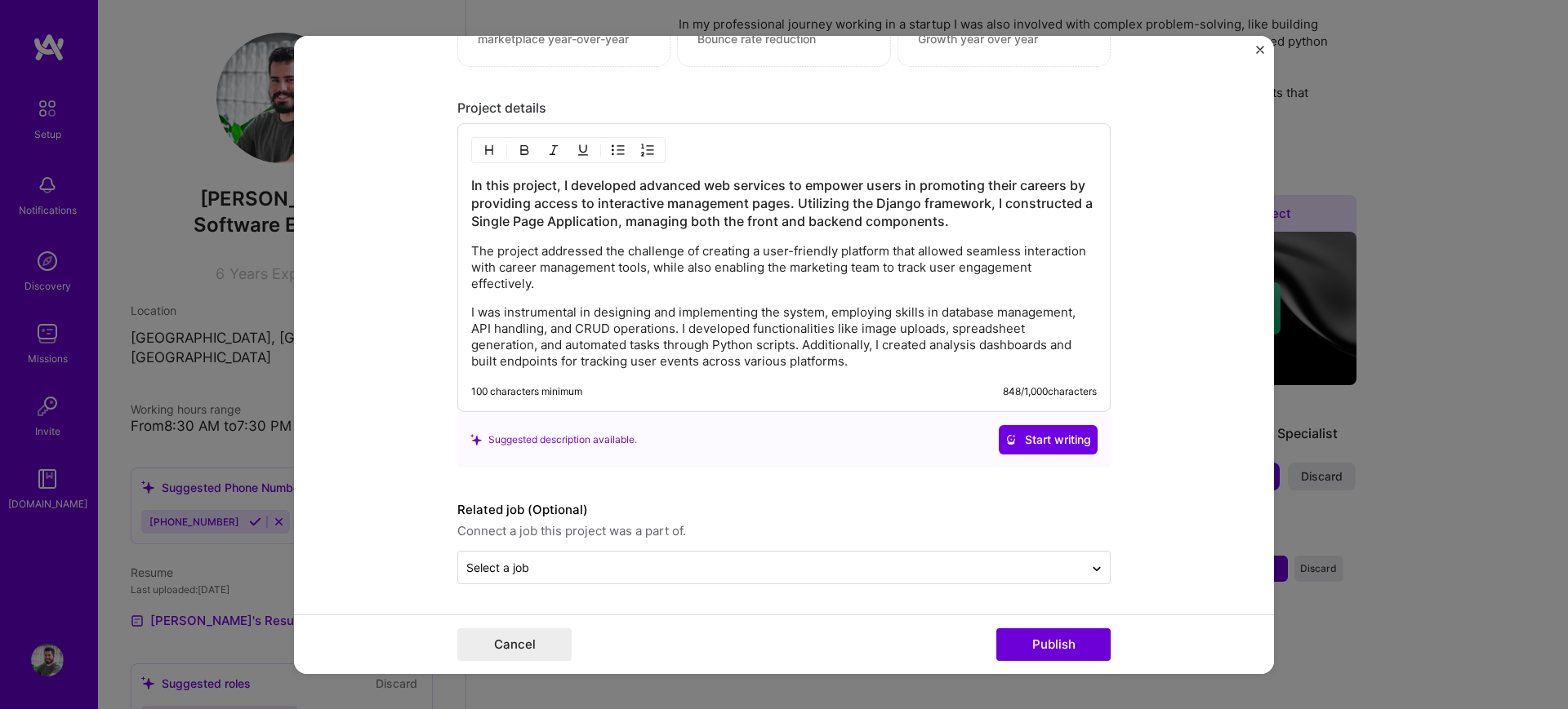
scroll to position [1901, 0]
click at [675, 344] on p "I was instrumental in designing and implementing the system, employing skills i…" at bounding box center [784, 337] width 626 height 65
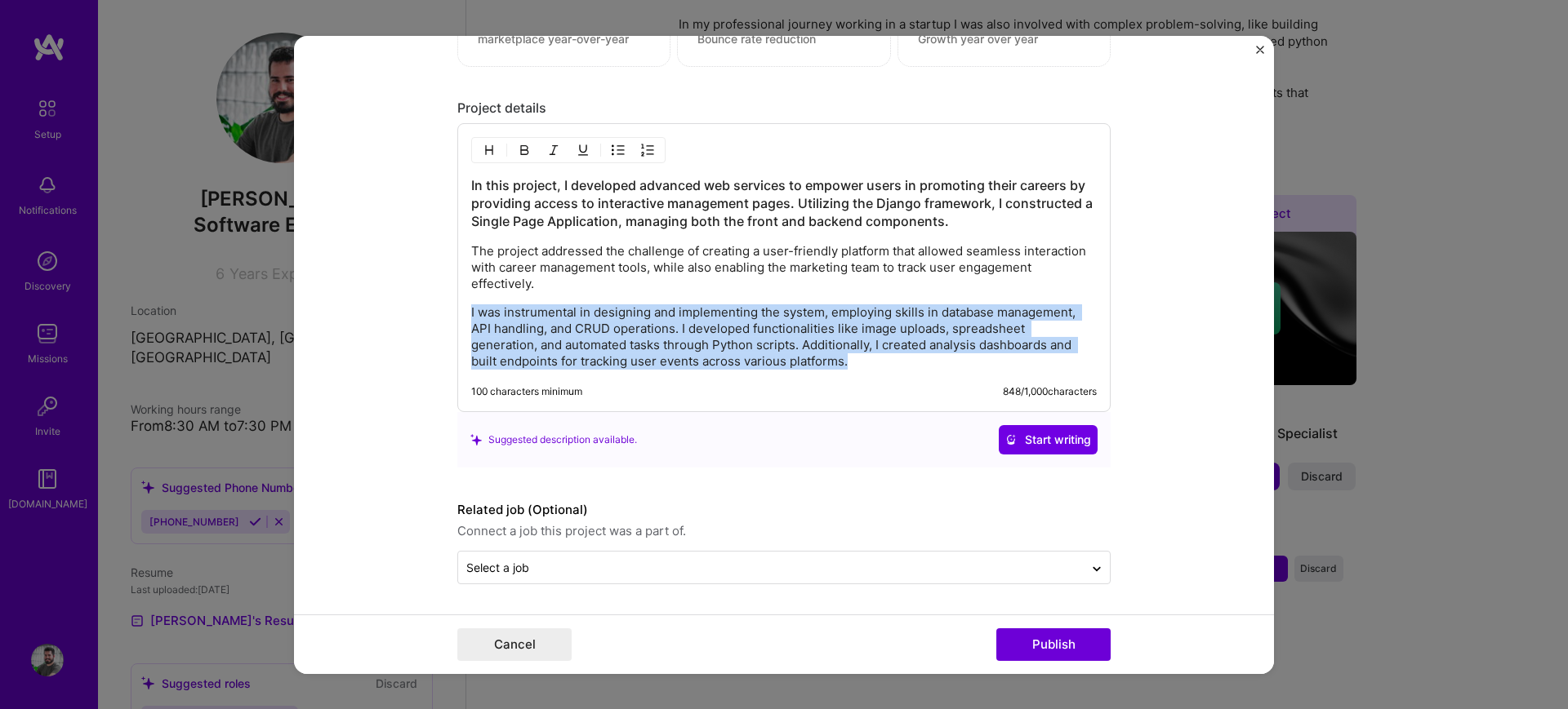
click at [675, 344] on p "I was instrumental in designing and implementing the system, employing skills i…" at bounding box center [784, 337] width 626 height 65
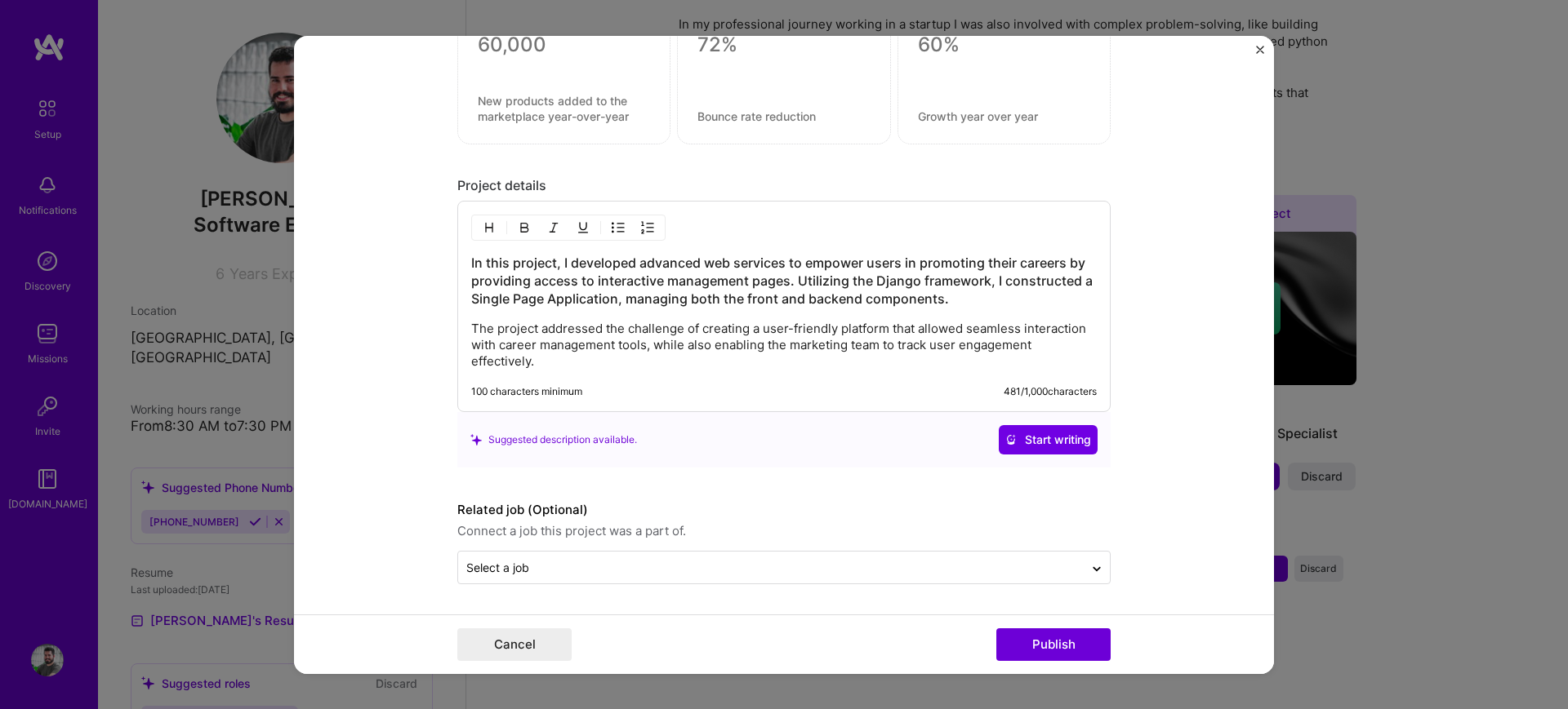
scroll to position [1823, 0]
click at [471, 327] on p "The project addressed the challenge of creating a user-friendly platform that a…" at bounding box center [784, 345] width 626 height 49
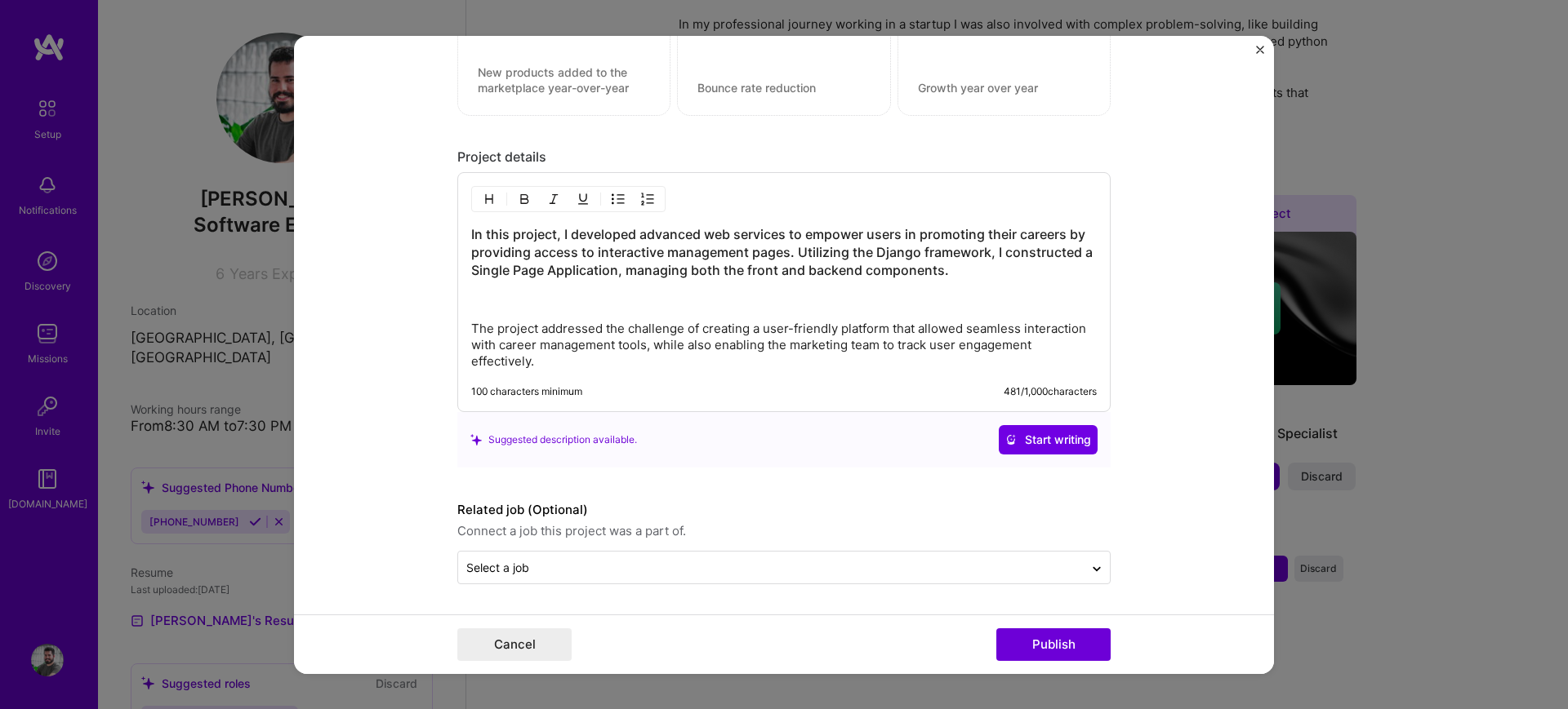
scroll to position [1901, 0]
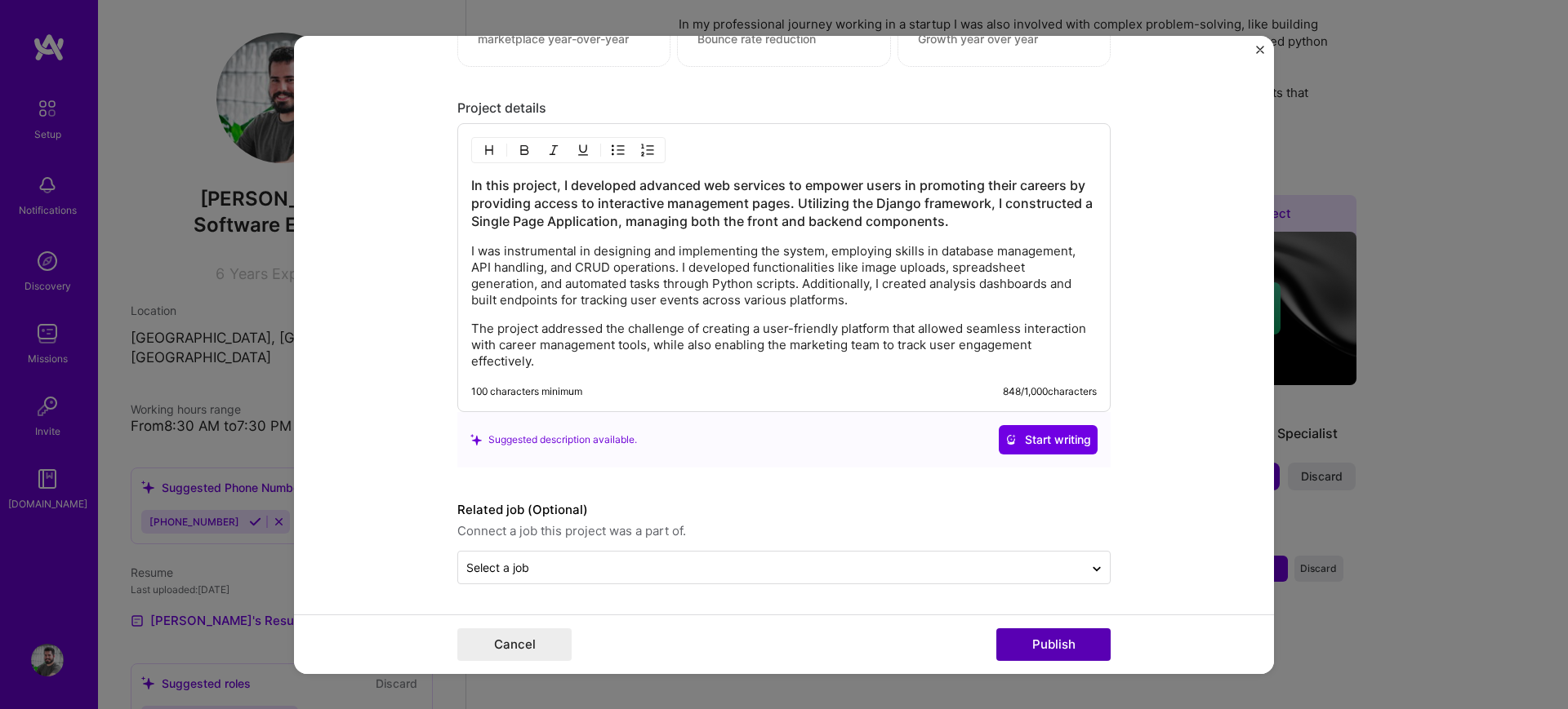
click at [1037, 636] on button "Publish" at bounding box center [1053, 645] width 114 height 33
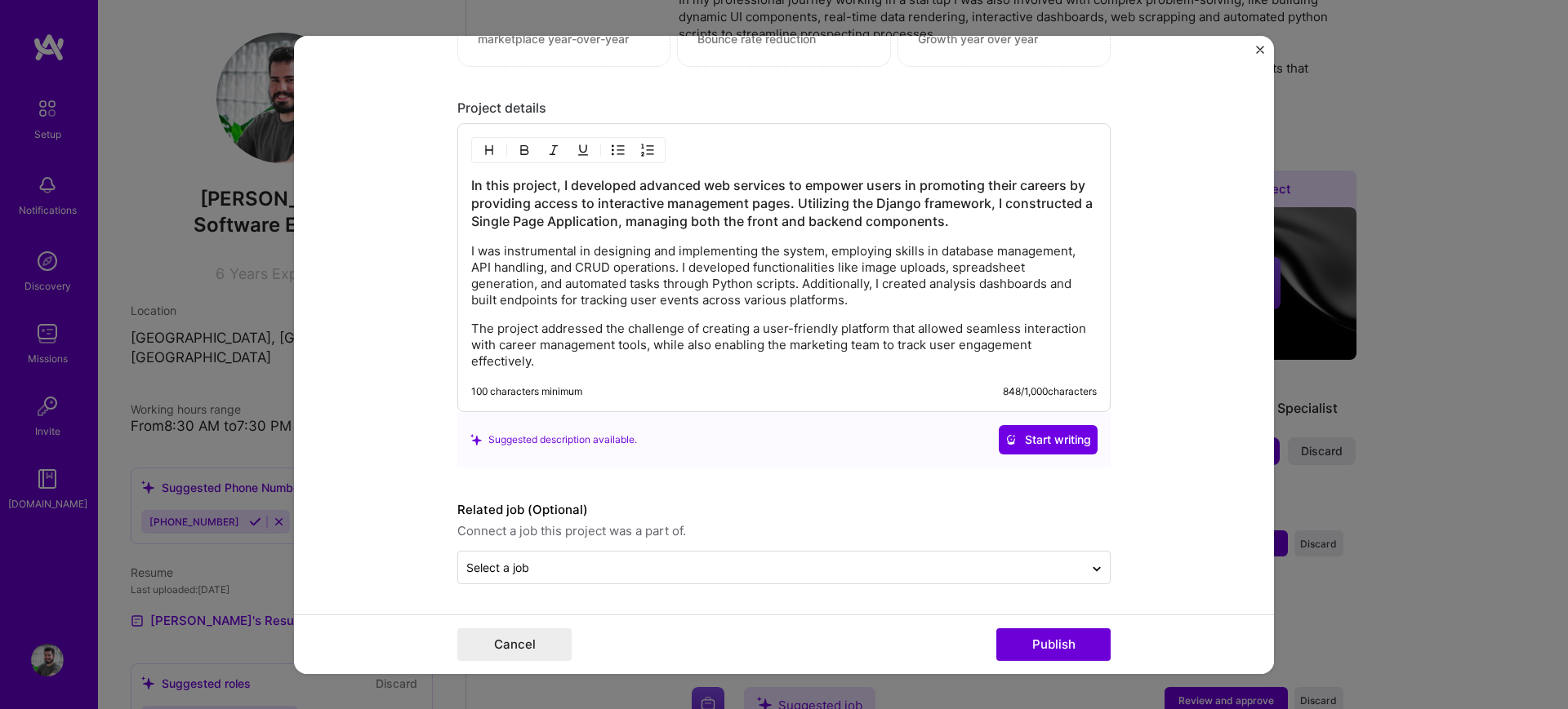
scroll to position [1827, 0]
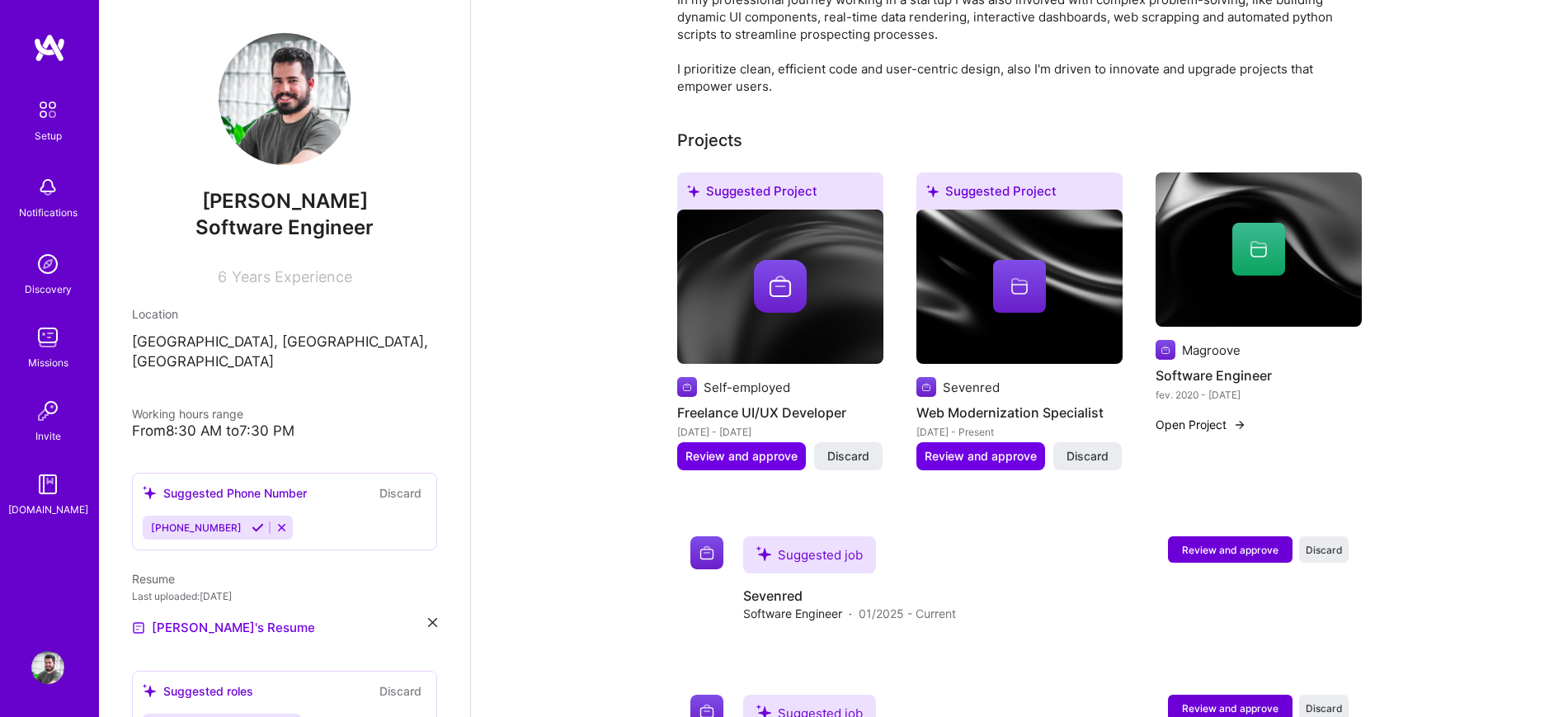
click at [1208, 364] on h4 "Software Engineer" at bounding box center [1259, 375] width 206 height 21
click at [1215, 237] on div at bounding box center [1259, 249] width 206 height 53
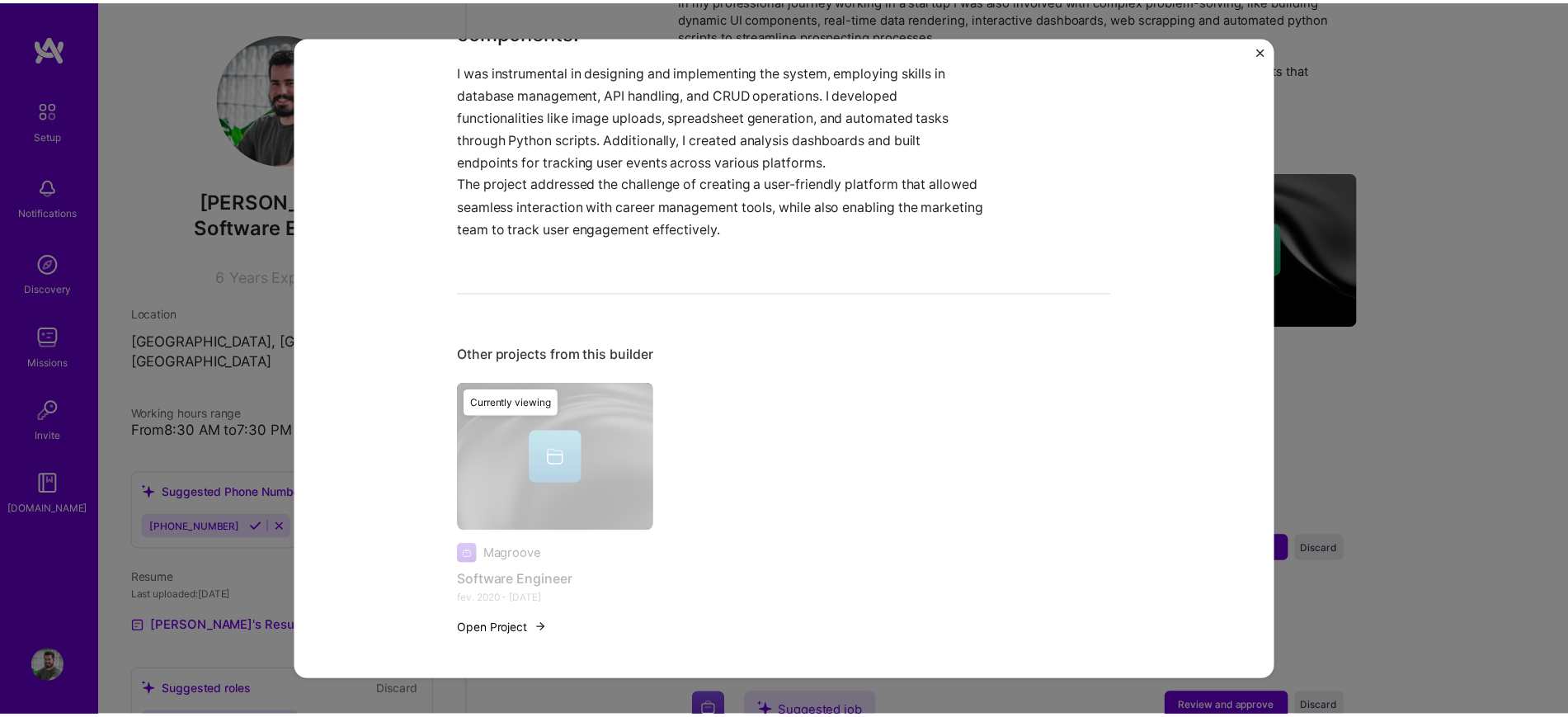
scroll to position [831, 0]
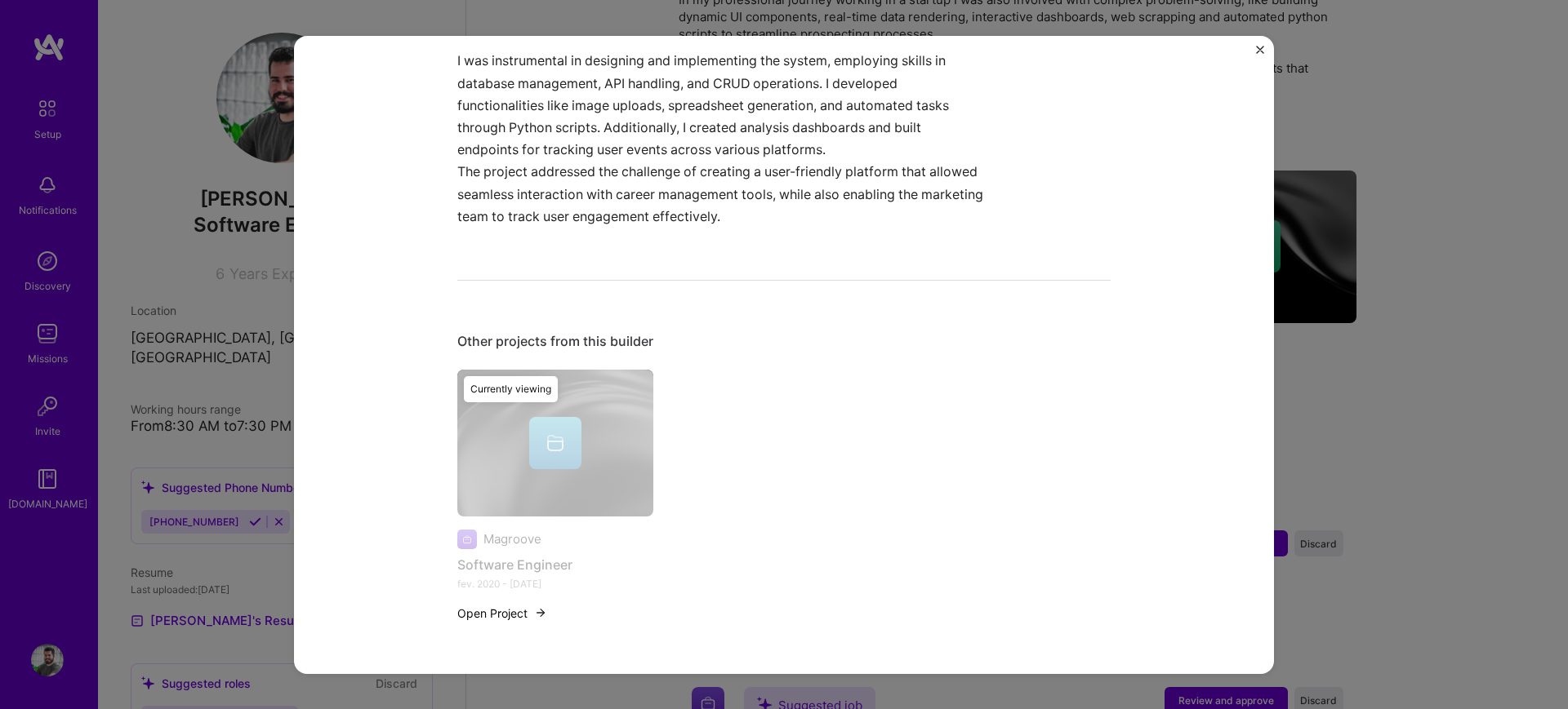
click at [1386, 406] on div "Software Engineer Magroove Music, Marketing Role Software Engineer [DATE] - [DA…" at bounding box center [784, 354] width 1568 height 709
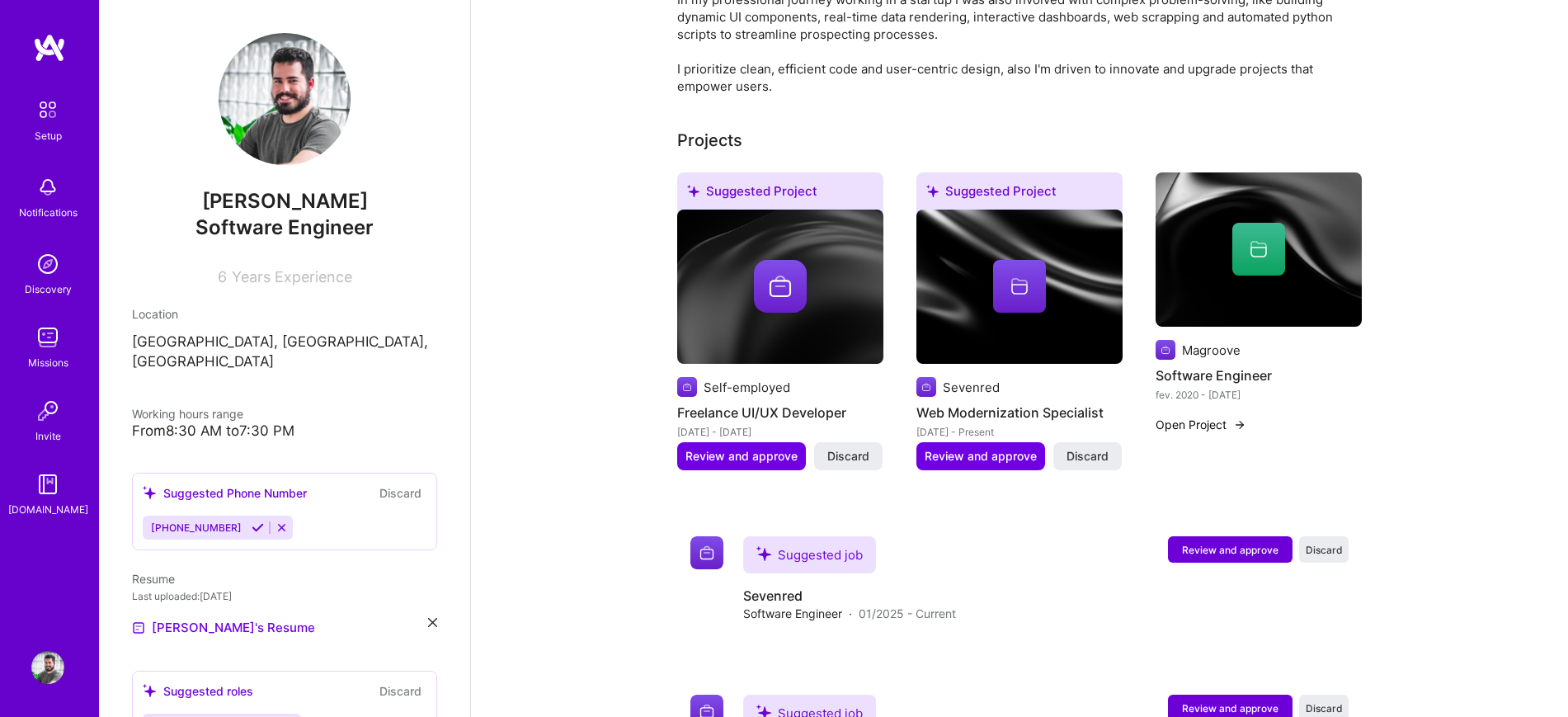
click at [1194, 416] on button "Open Project" at bounding box center [1201, 424] width 90 height 17
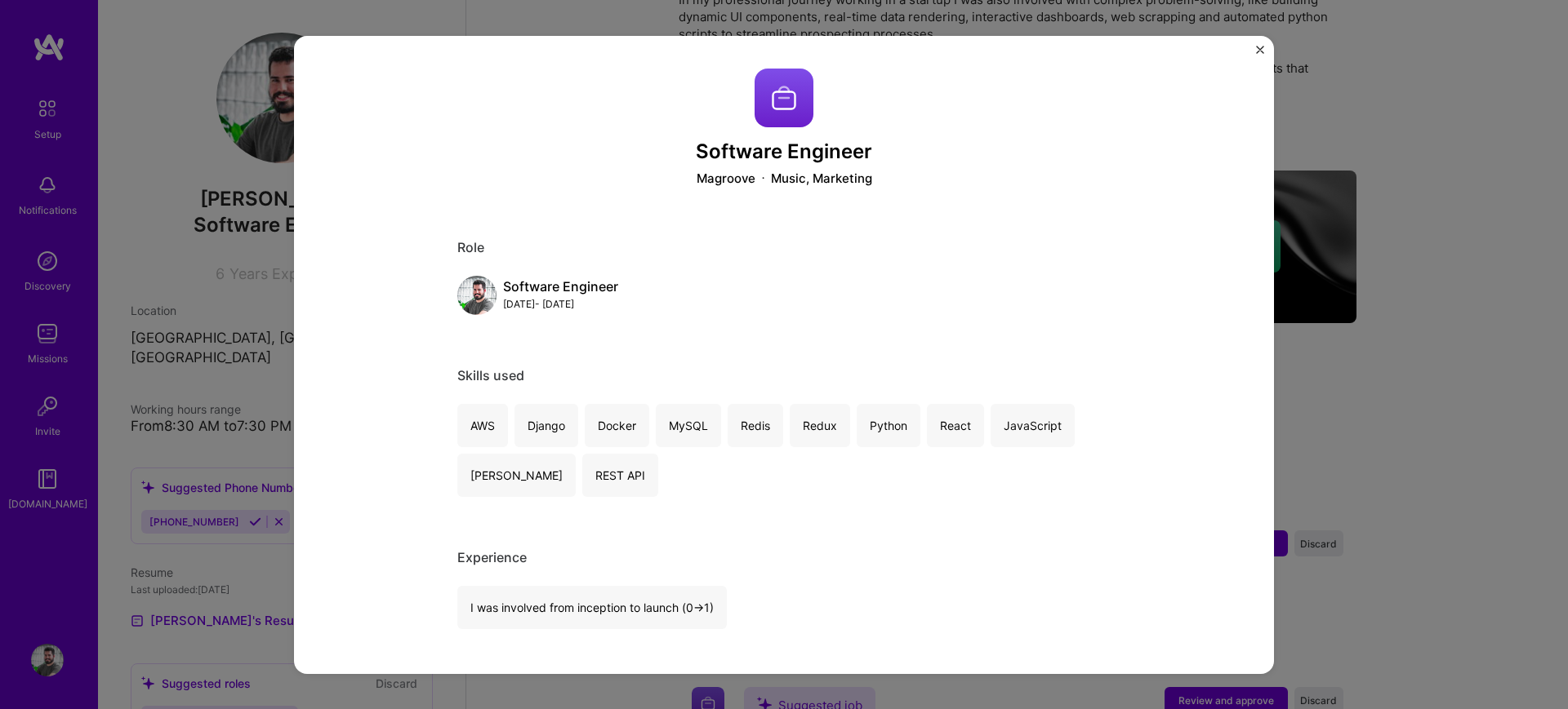
click at [1259, 47] on img "Close" at bounding box center [1260, 49] width 8 height 8
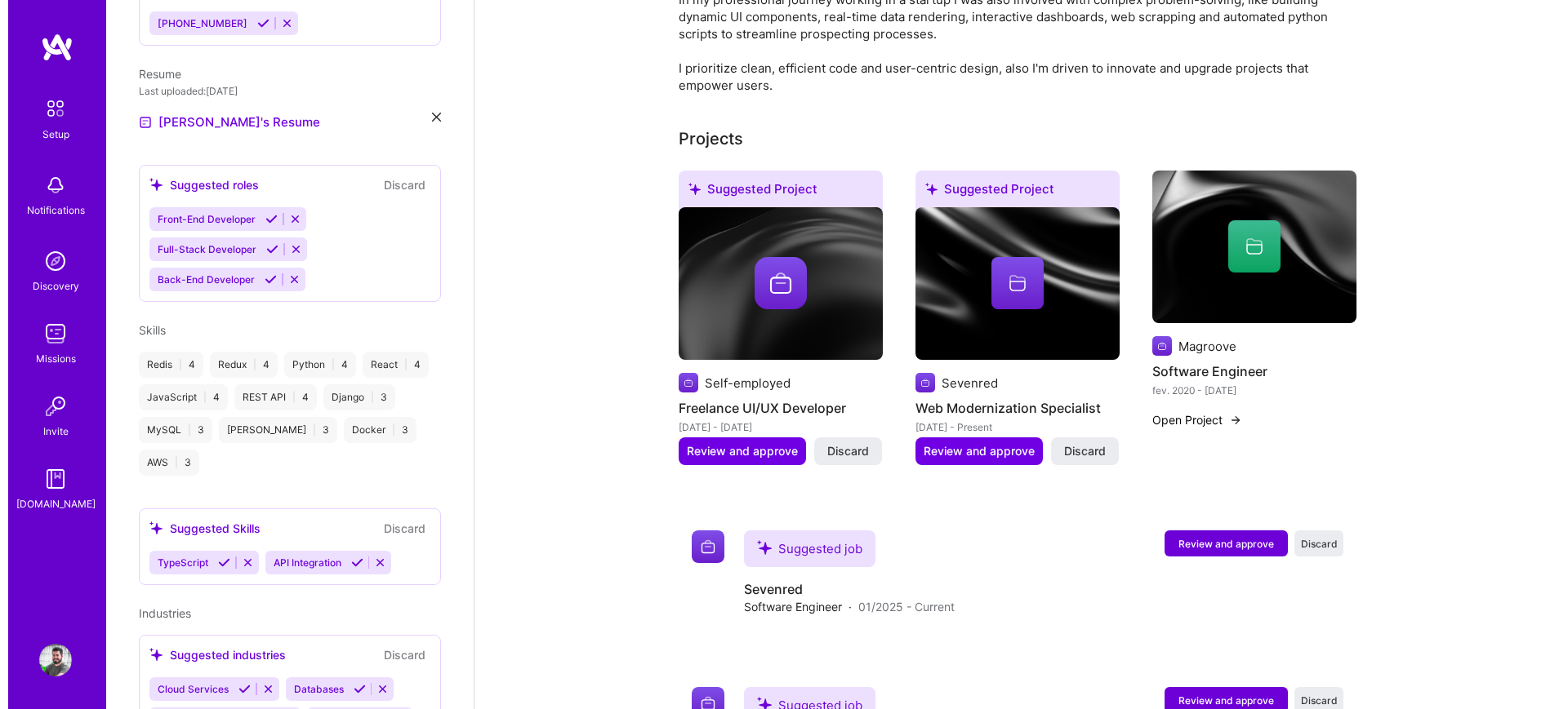
scroll to position [594, 0]
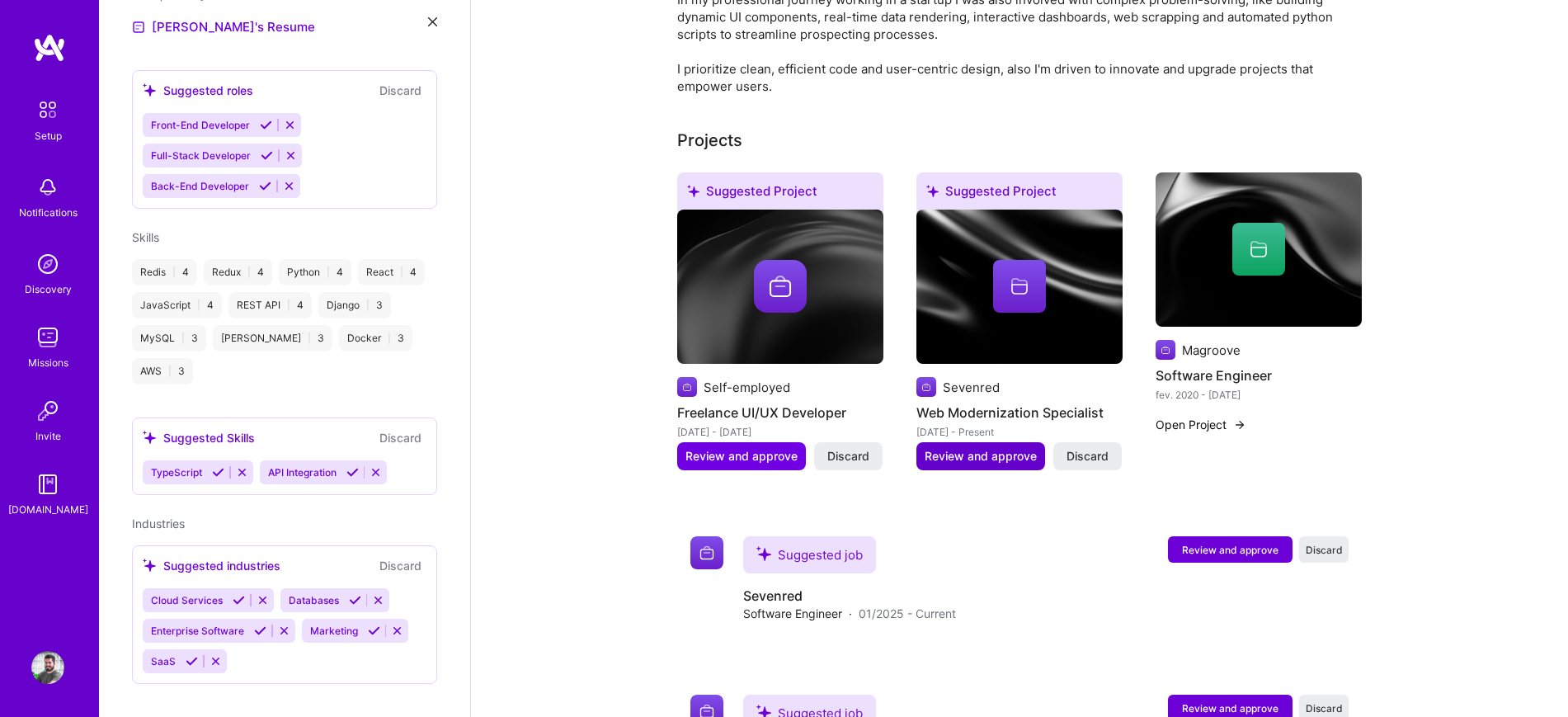
click at [964, 448] on span "Review and approve" at bounding box center [981, 456] width 113 height 16
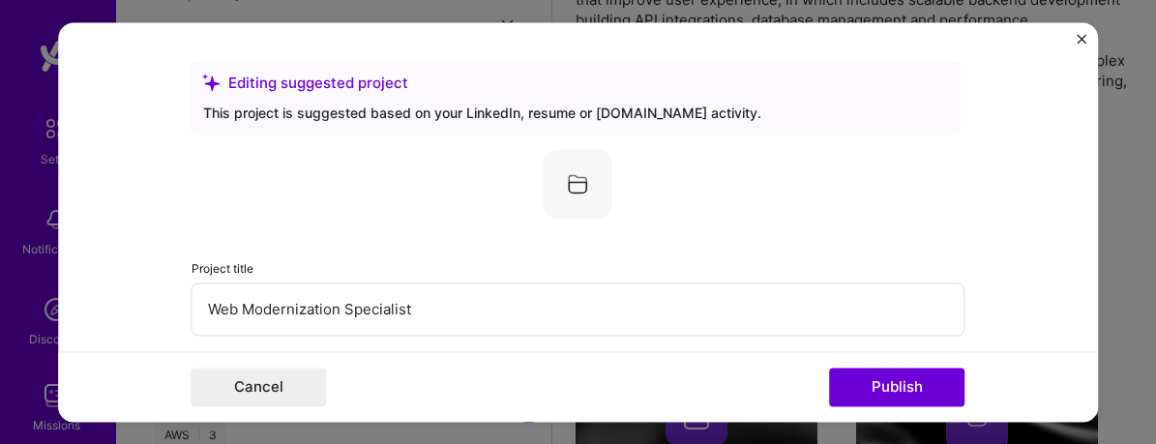
click at [334, 312] on input "Web Modernization Specialist" at bounding box center [578, 308] width 774 height 53
paste input "Software Engineer"
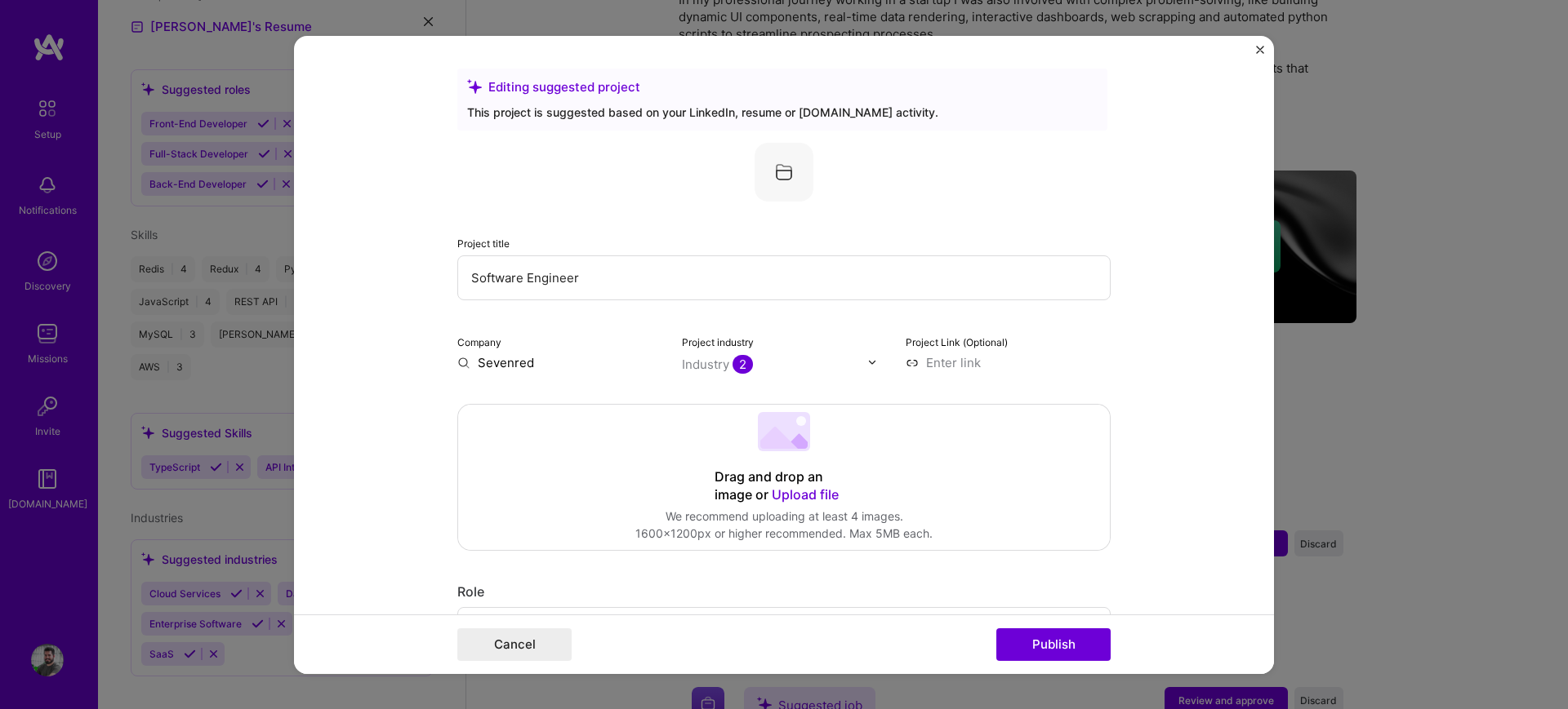
type input "Software Engineer"
click at [769, 364] on input "text" at bounding box center [775, 364] width 186 height 17
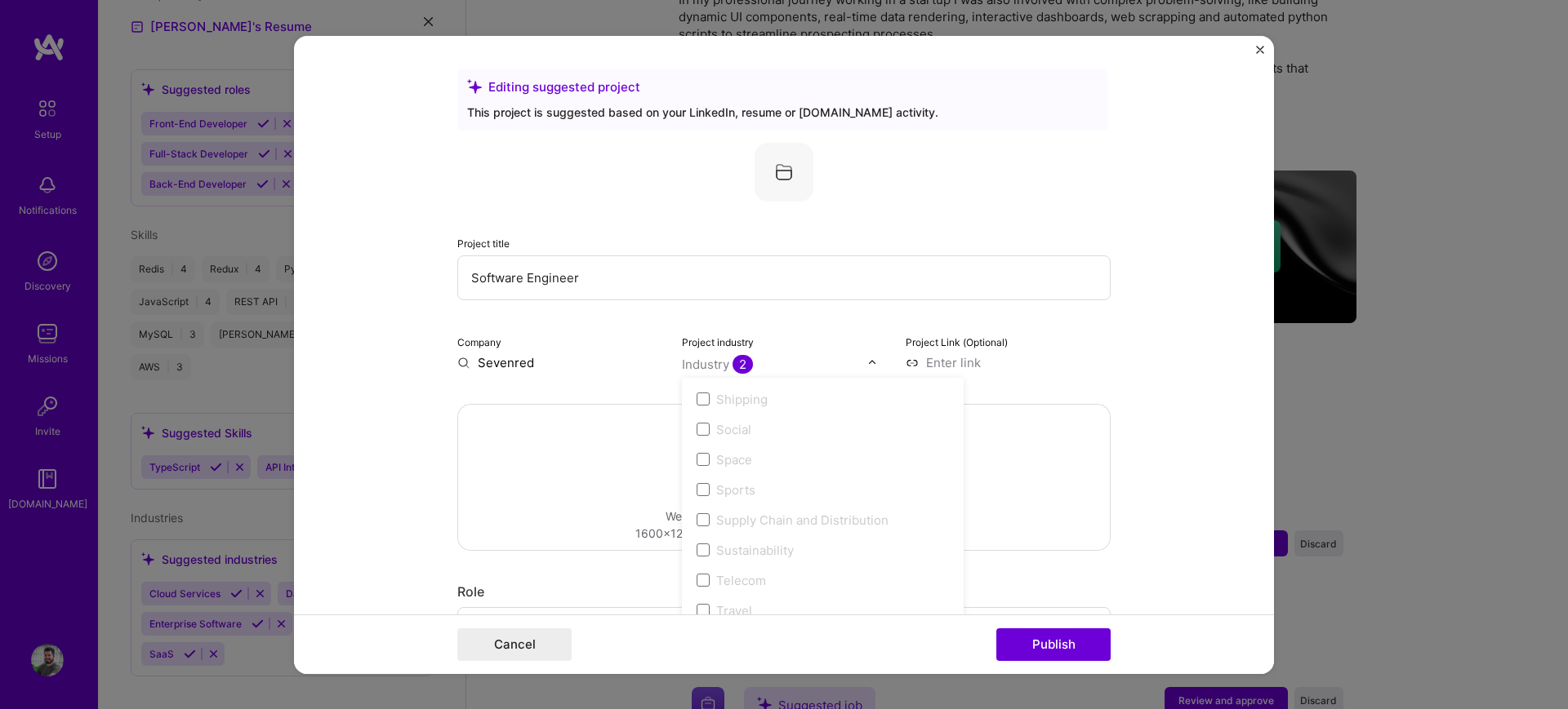
scroll to position [3389, 0]
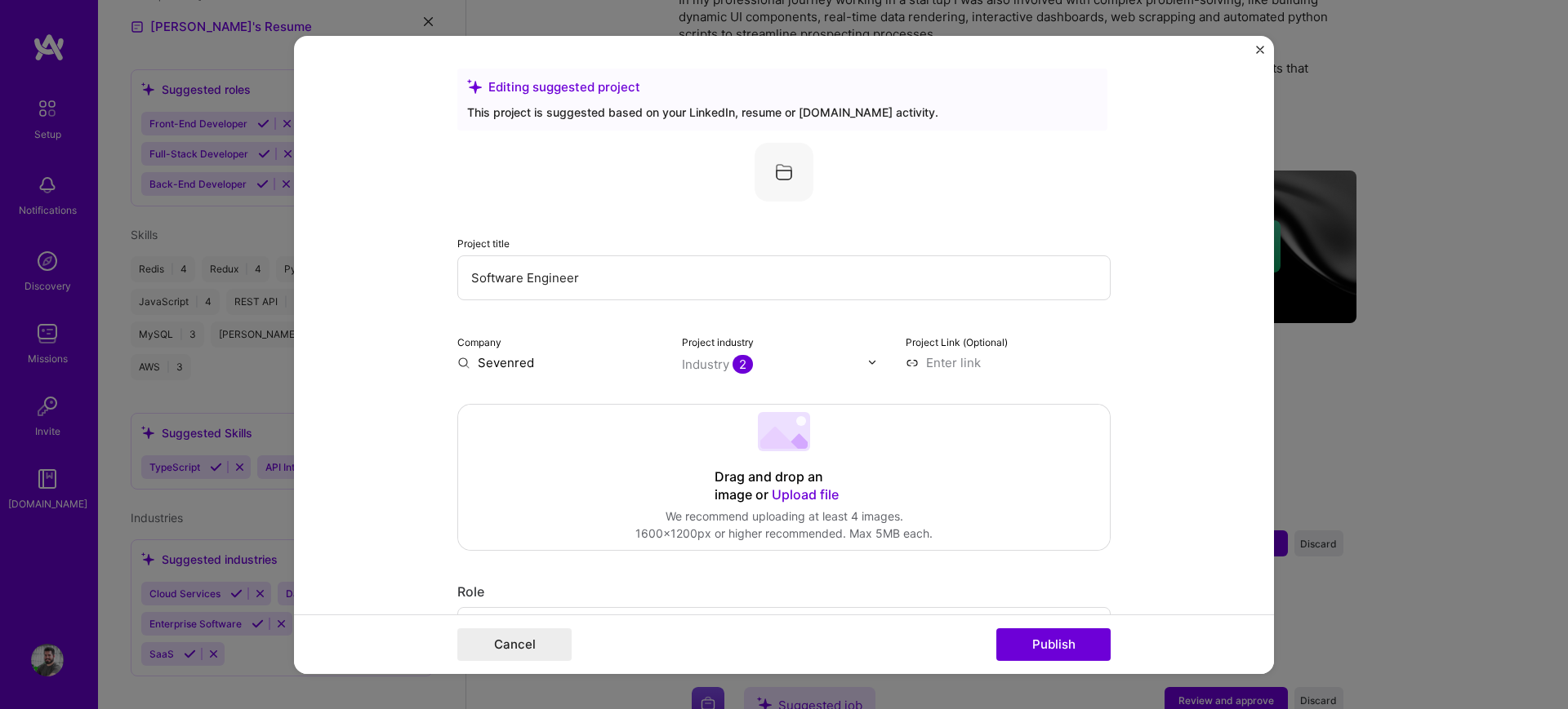
click at [1132, 430] on form "Editing suggested project This project is suggested based on your LinkedIn, res…" at bounding box center [784, 354] width 980 height 638
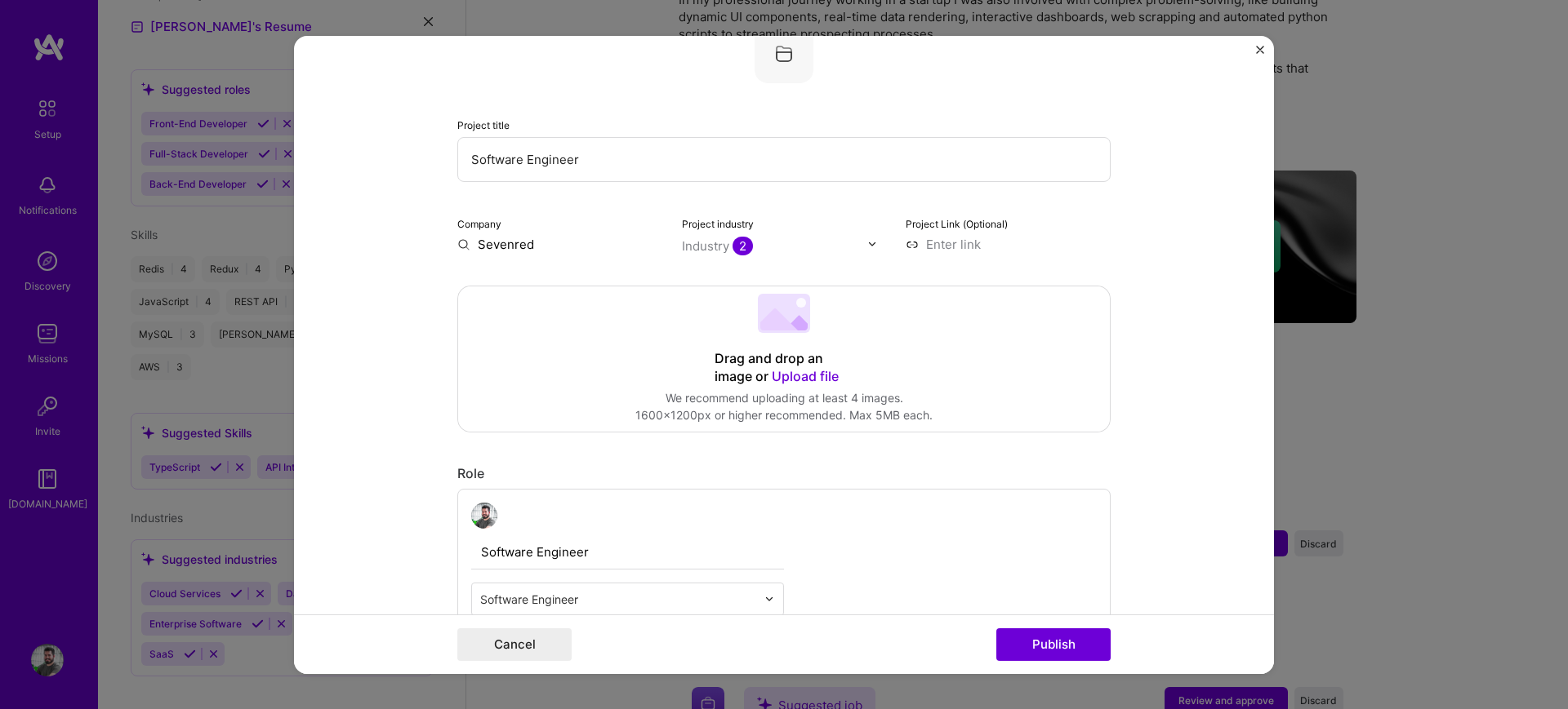
scroll to position [204, 0]
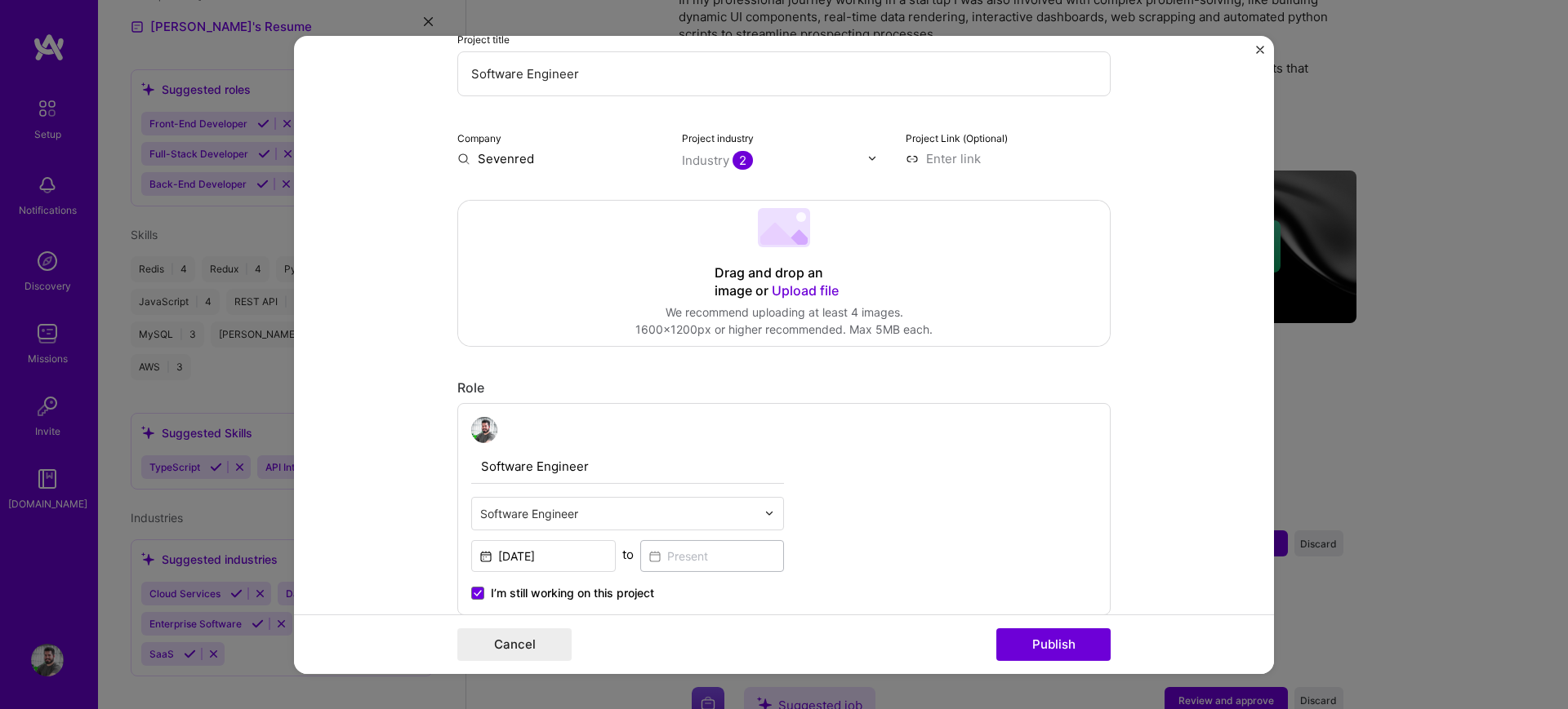
click at [948, 154] on input at bounding box center [1008, 158] width 205 height 17
paste input "[URL][DOMAIN_NAME]"
type input "[URL][DOMAIN_NAME]"
click at [1172, 182] on form "Editing suggested project This project is suggested based on your LinkedIn, res…" at bounding box center [784, 354] width 980 height 638
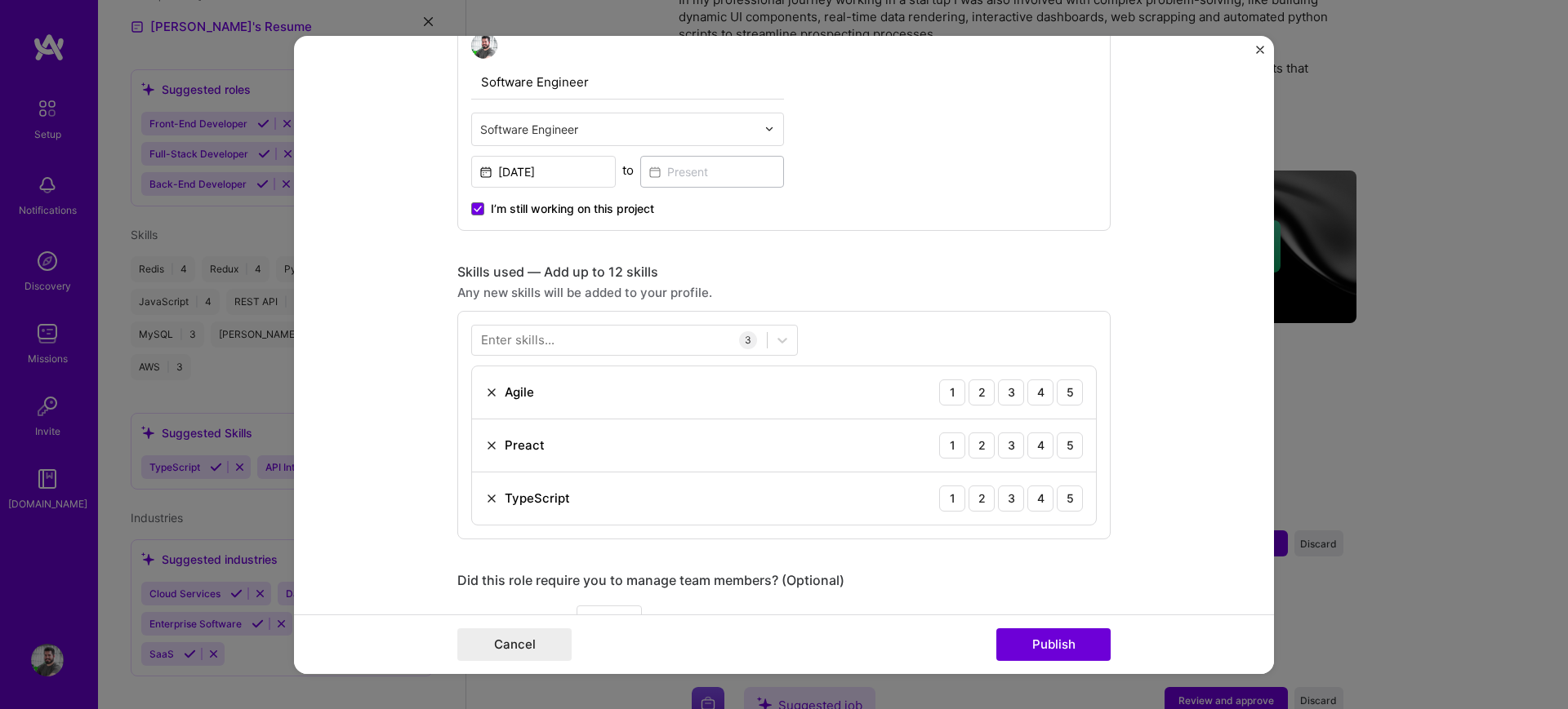
scroll to position [612, 0]
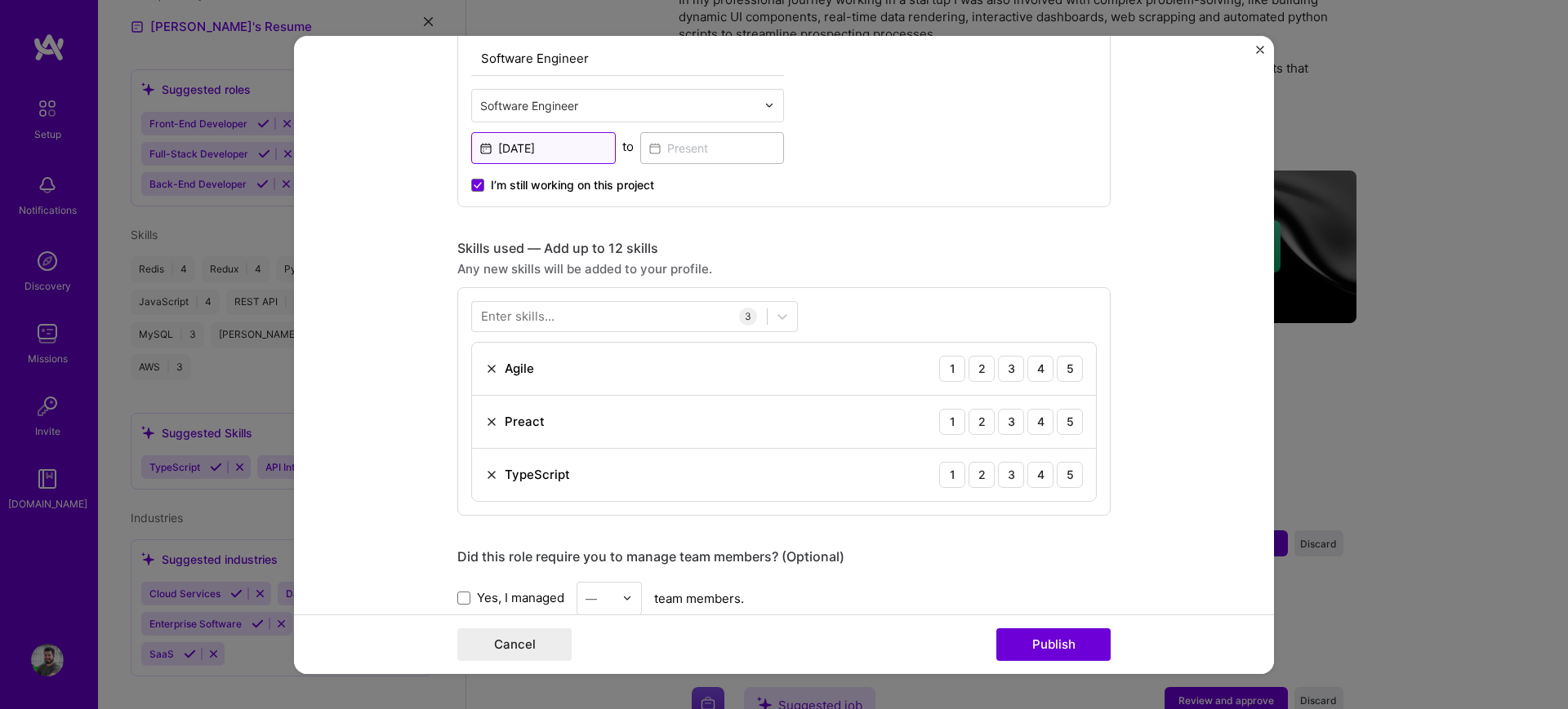
click at [521, 143] on input "[DATE]" at bounding box center [543, 148] width 144 height 32
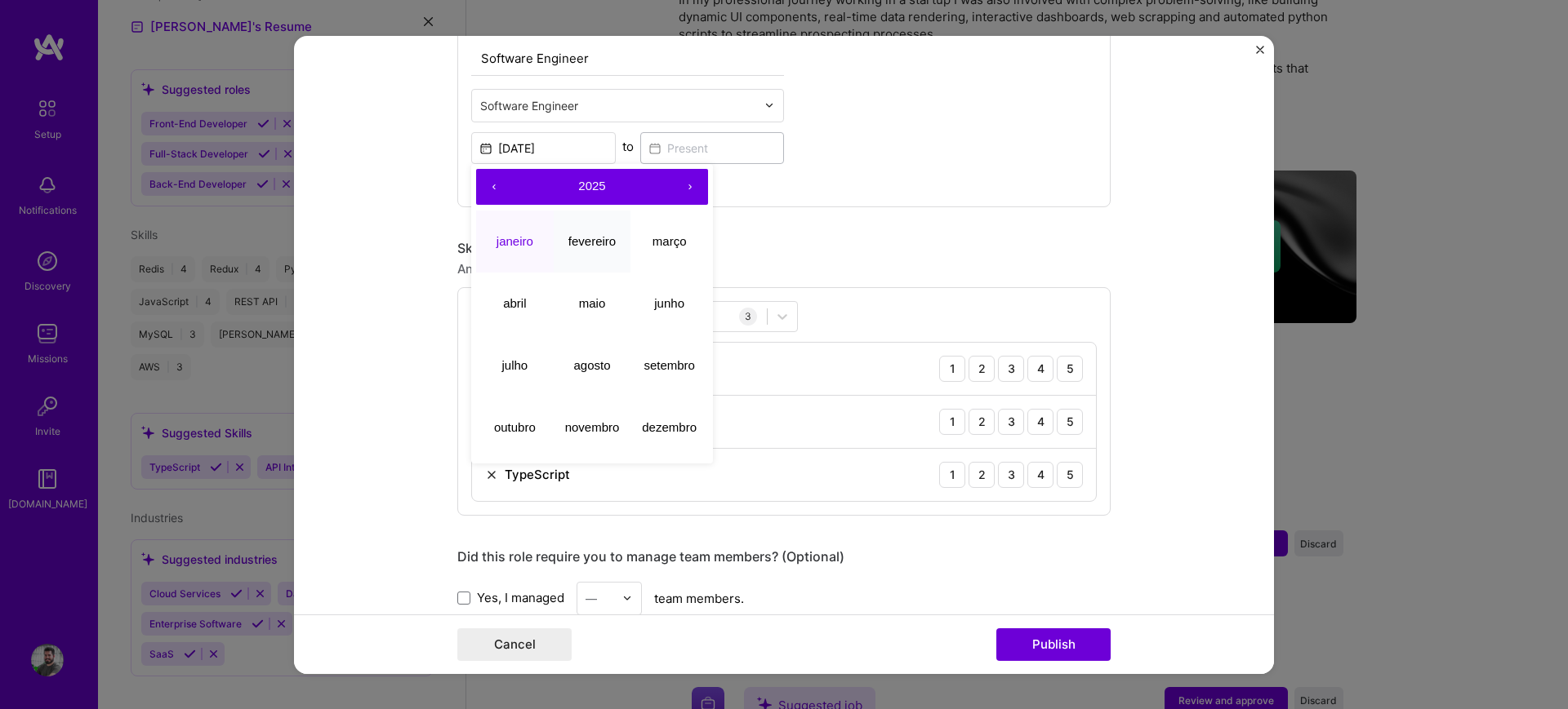
click at [588, 245] on abbr "fevereiro" at bounding box center [592, 241] width 47 height 14
type input "[DATE]"
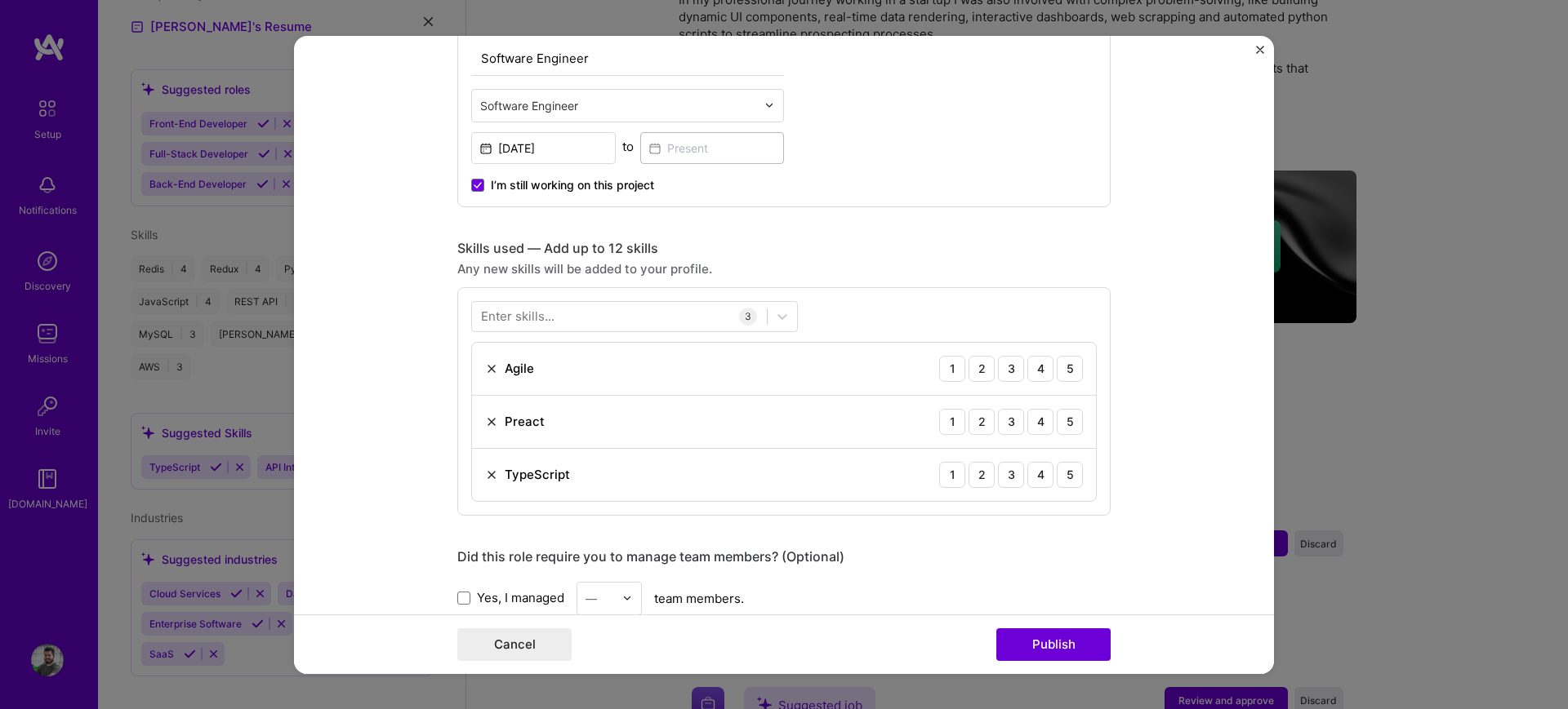
click at [1153, 184] on form "Editing suggested project This project is suggested based on your LinkedIn, res…" at bounding box center [784, 354] width 980 height 638
click at [485, 417] on img at bounding box center [491, 420] width 13 height 13
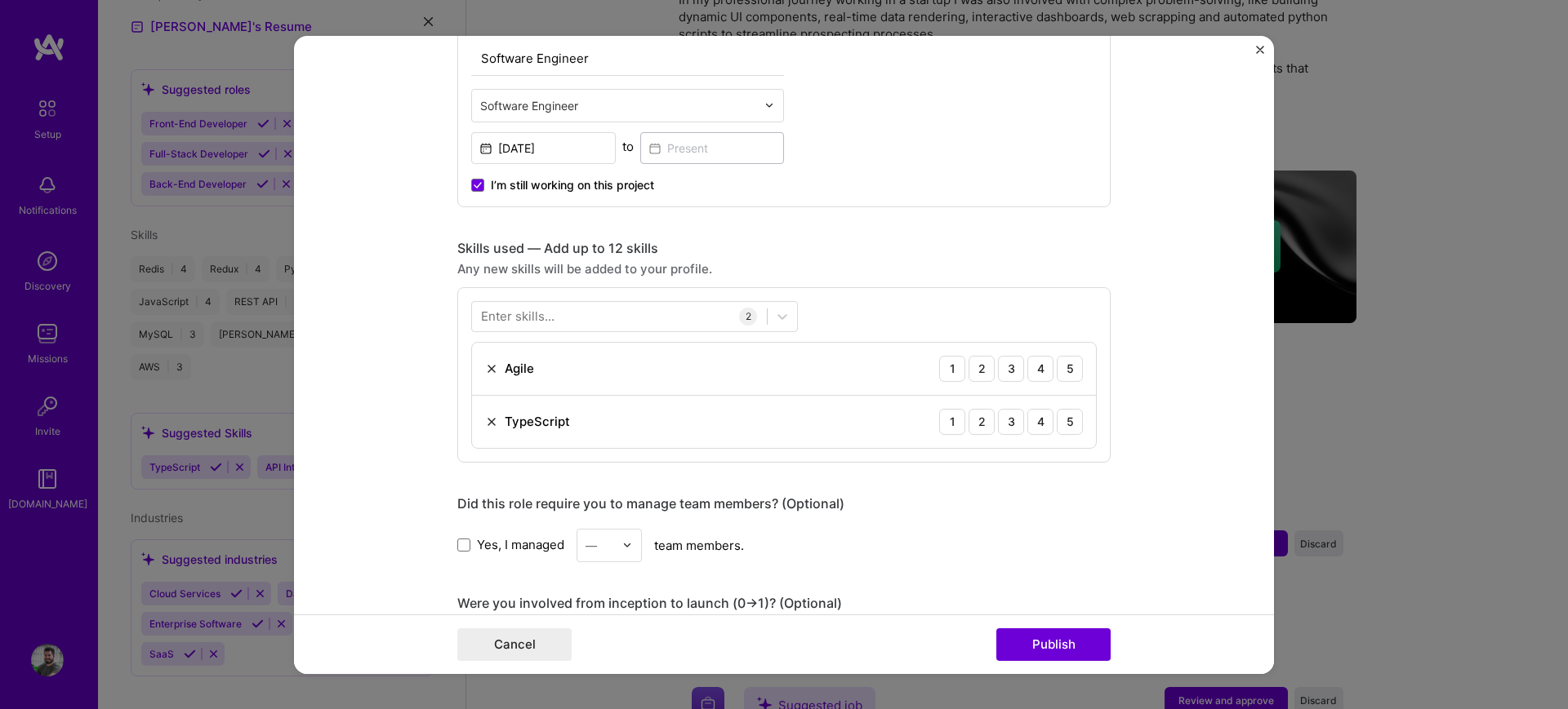
click at [530, 318] on div "Enter skills..." at bounding box center [518, 317] width 73 height 17
click at [528, 348] on div "Your Skills" at bounding box center [634, 356] width 327 height 17
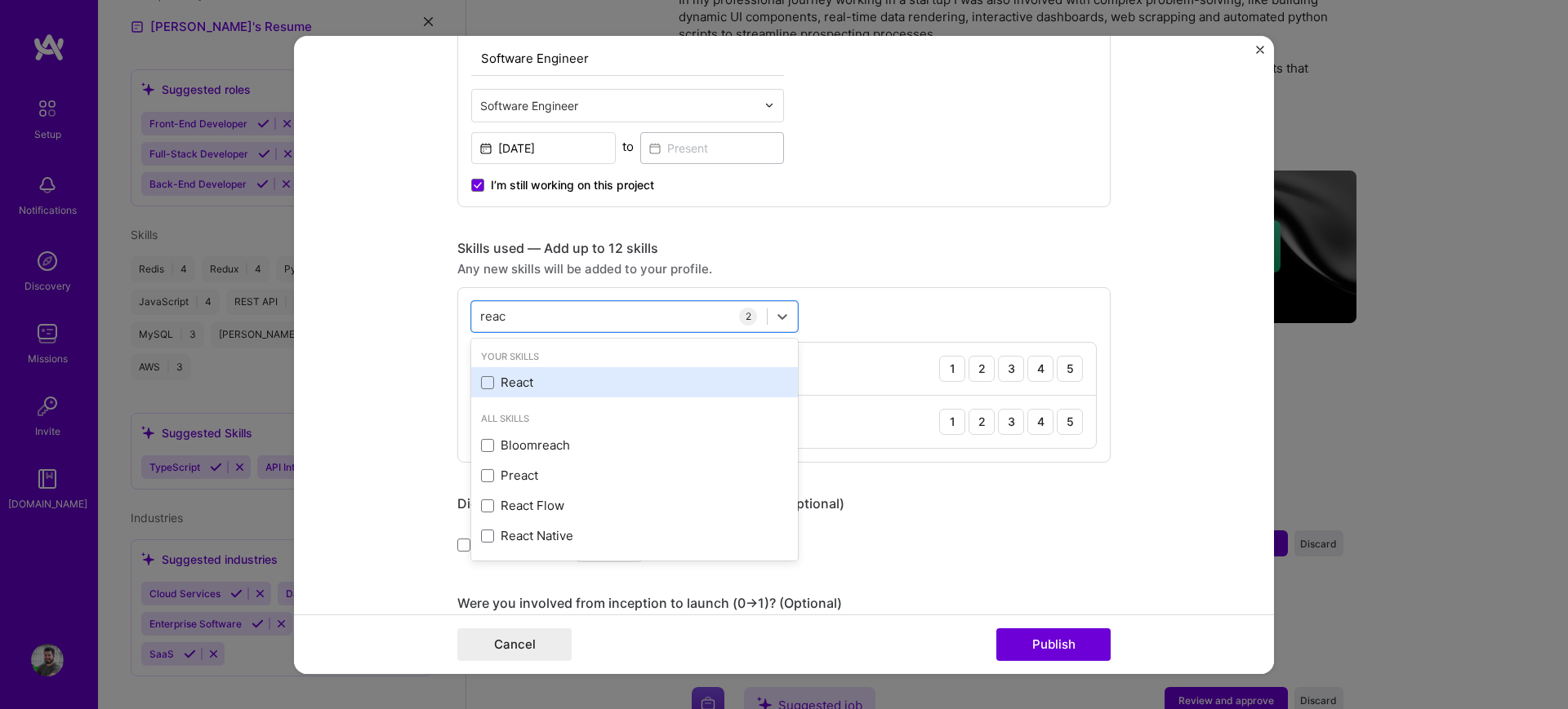
click at [491, 375] on div "React" at bounding box center [635, 382] width 307 height 17
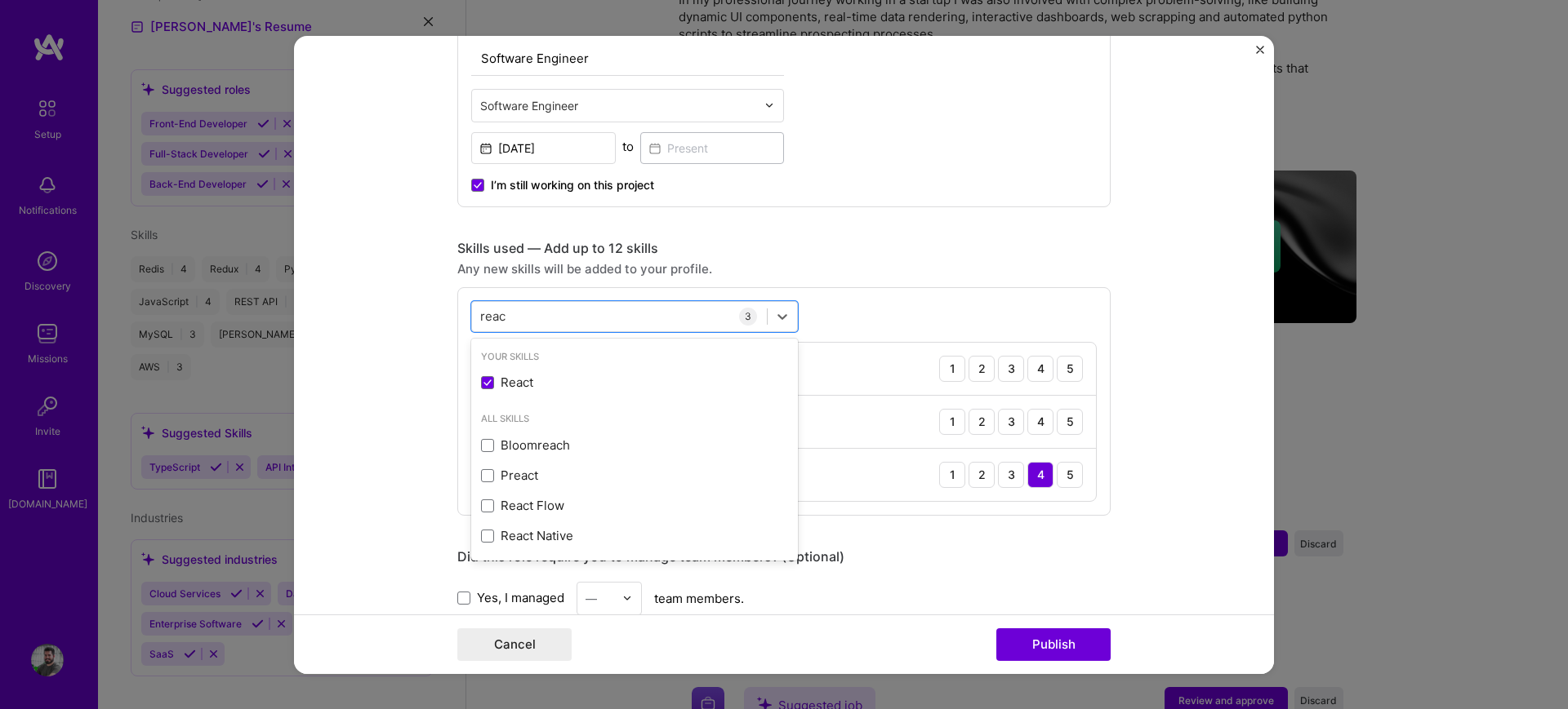
click at [385, 325] on form "Editing suggested project This project is suggested based on your LinkedIn, res…" at bounding box center [784, 354] width 980 height 638
click at [1030, 421] on div "4" at bounding box center [1040, 421] width 26 height 26
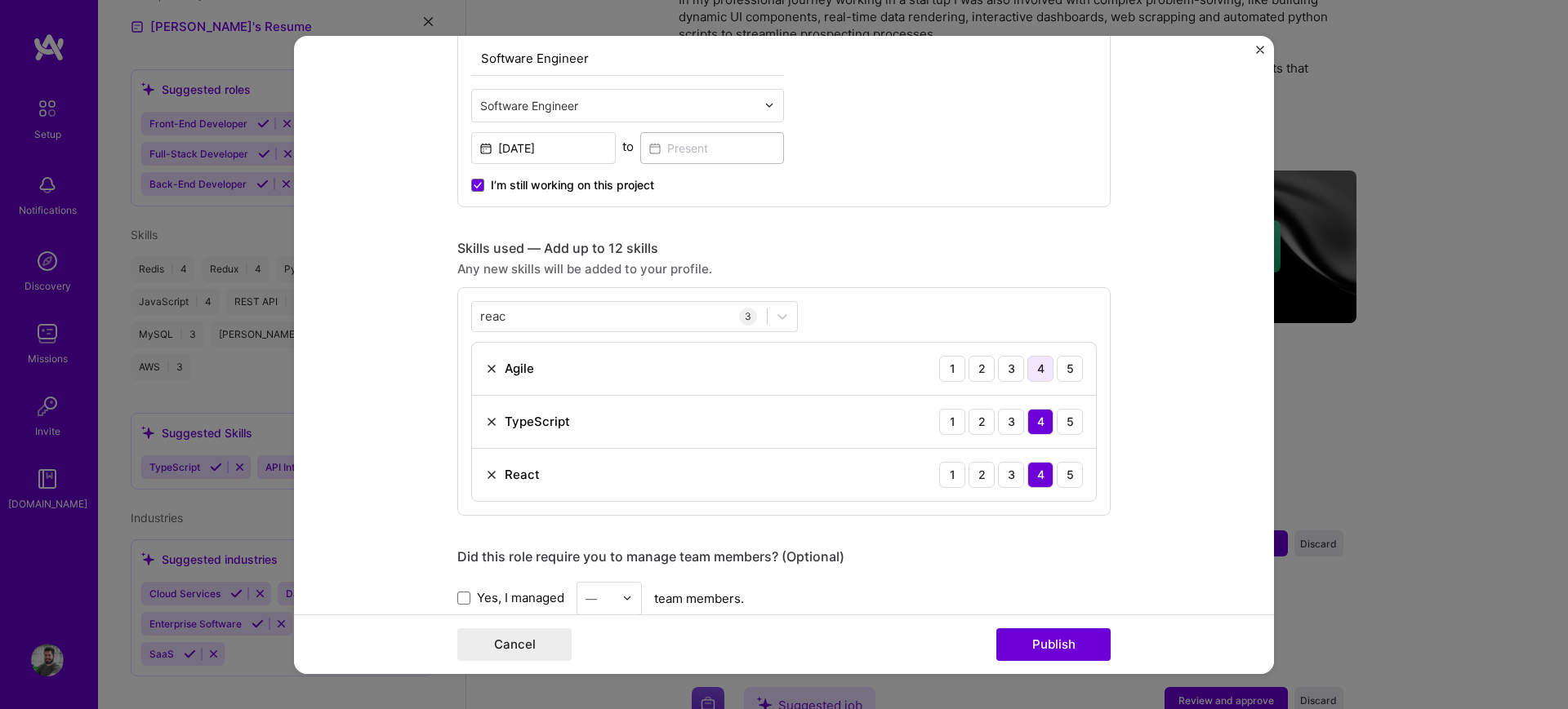
click at [1035, 367] on div "4" at bounding box center [1040, 368] width 26 height 26
drag, startPoint x: 1119, startPoint y: 363, endPoint x: 1023, endPoint y: 371, distance: 96.3
click at [1119, 363] on form "Editing suggested project This project is suggested based on your LinkedIn, res…" at bounding box center [784, 354] width 980 height 638
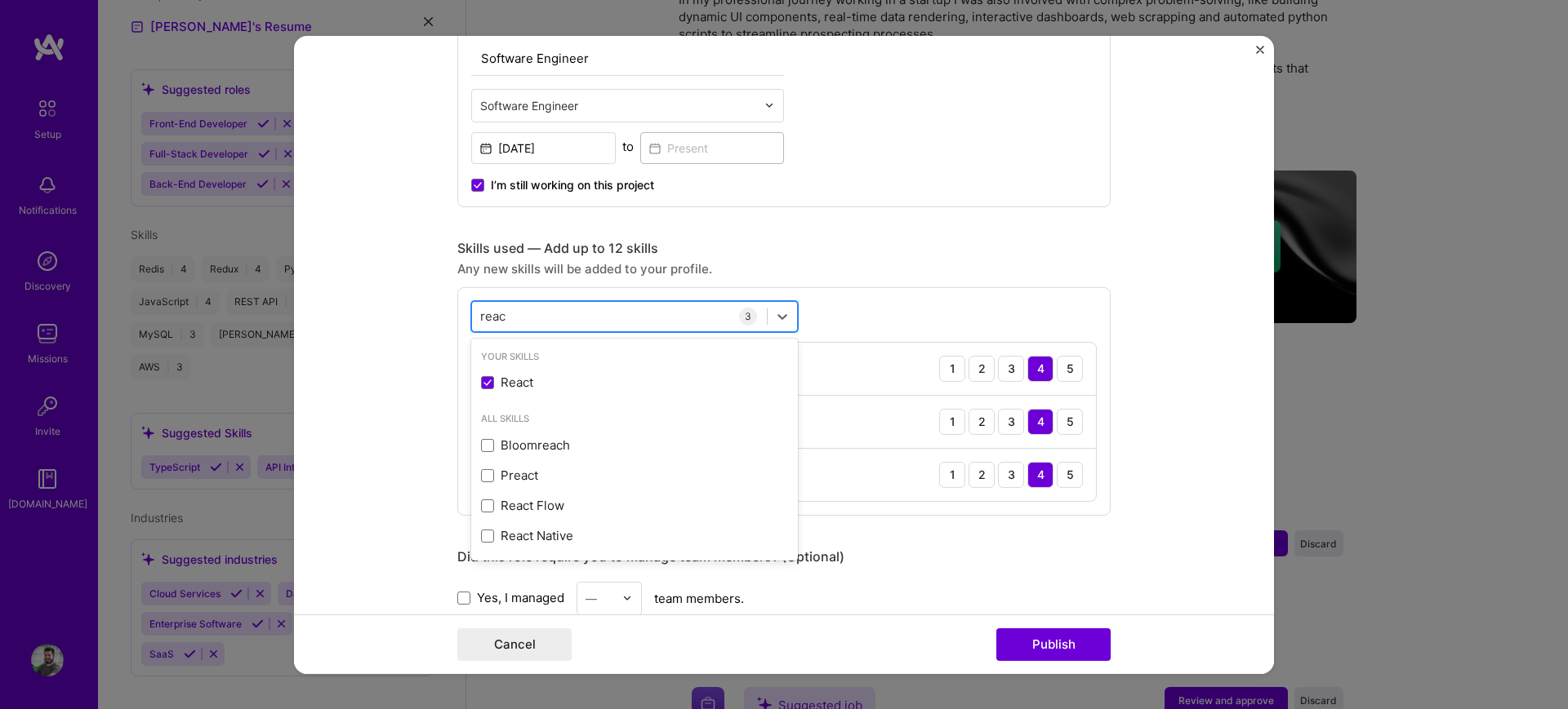
click at [696, 314] on div "reac reac" at bounding box center [619, 317] width 295 height 27
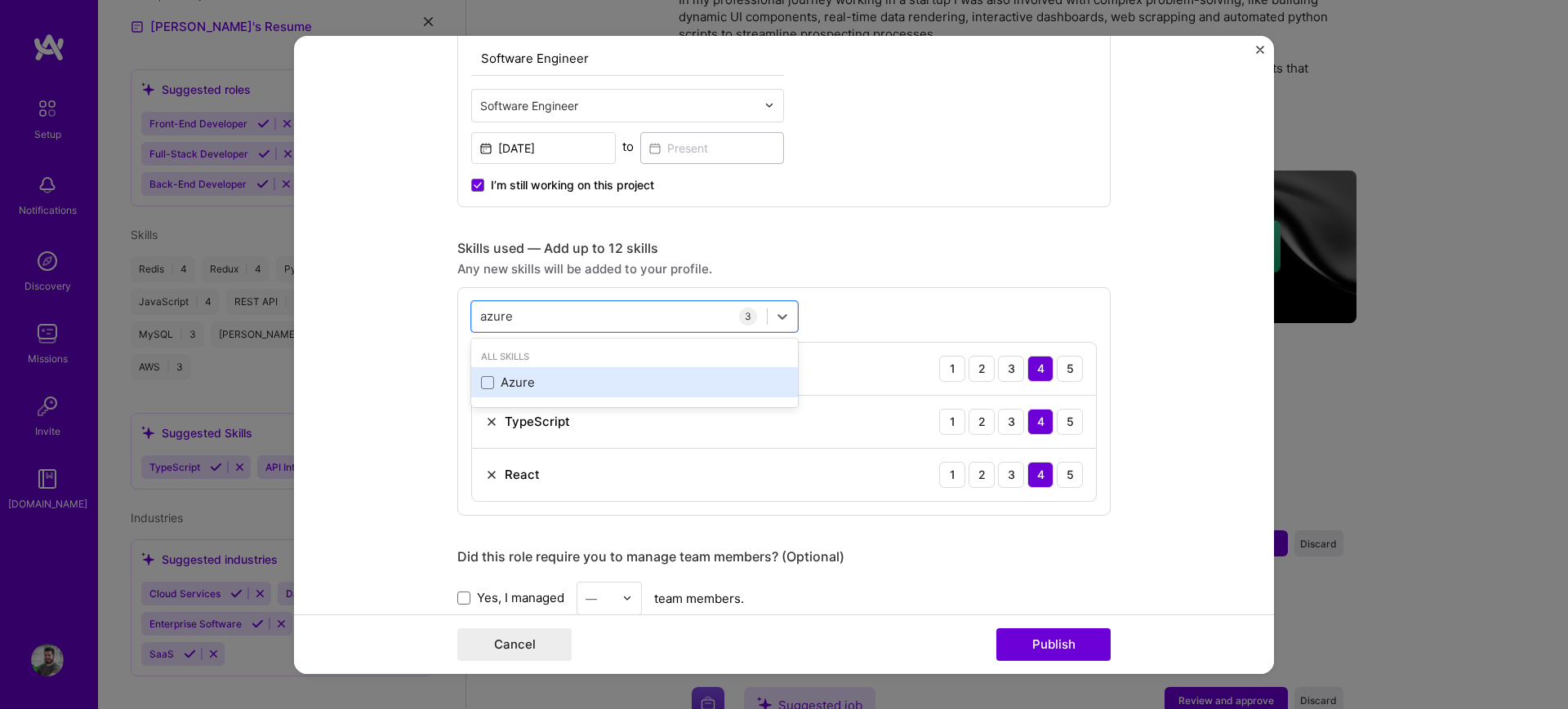
click at [516, 378] on div "Azure" at bounding box center [635, 382] width 307 height 17
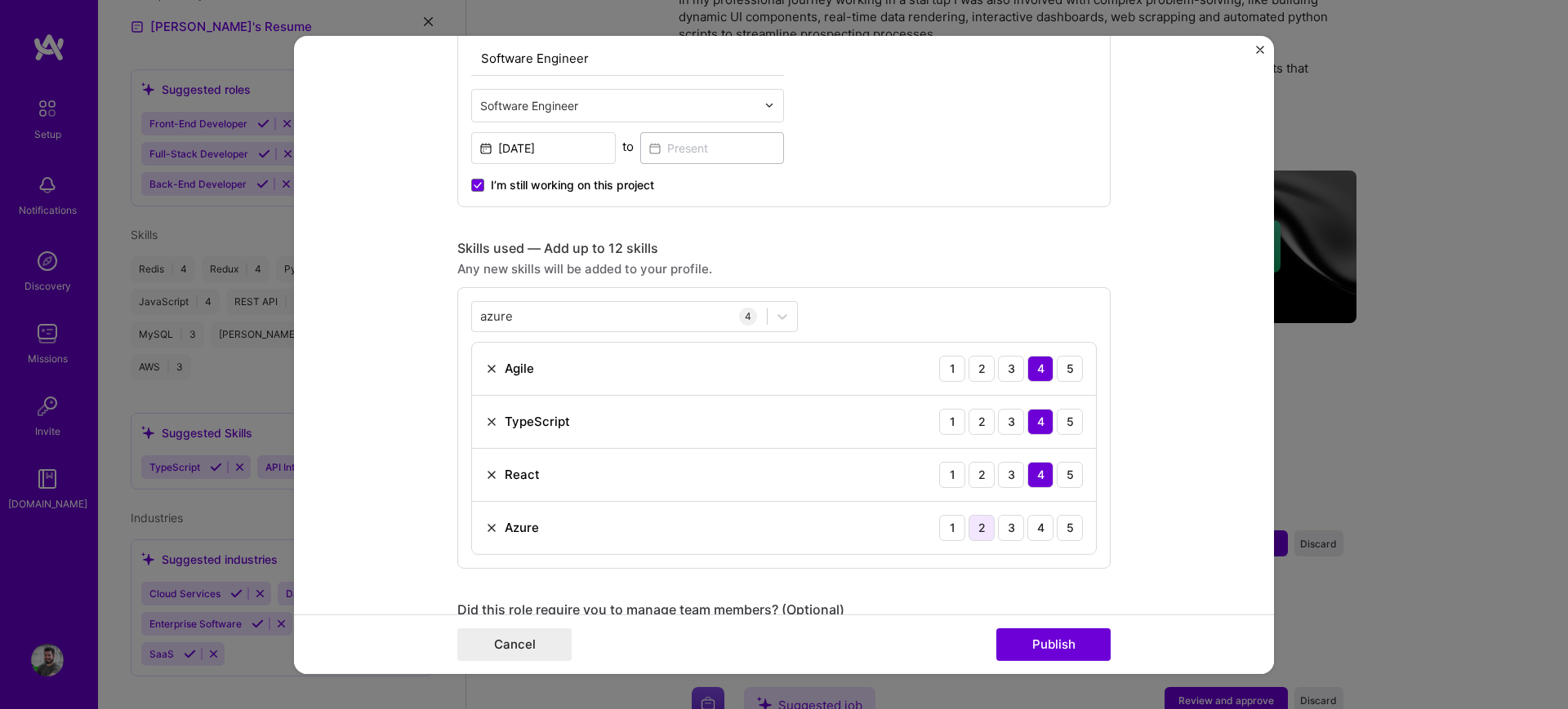
click at [971, 523] on div "2" at bounding box center [981, 527] width 26 height 26
click at [1180, 409] on form "Editing suggested project This project is suggested based on your LinkedIn, res…" at bounding box center [784, 354] width 980 height 638
click at [714, 317] on div "azure azure" at bounding box center [619, 317] width 295 height 27
type input "git"
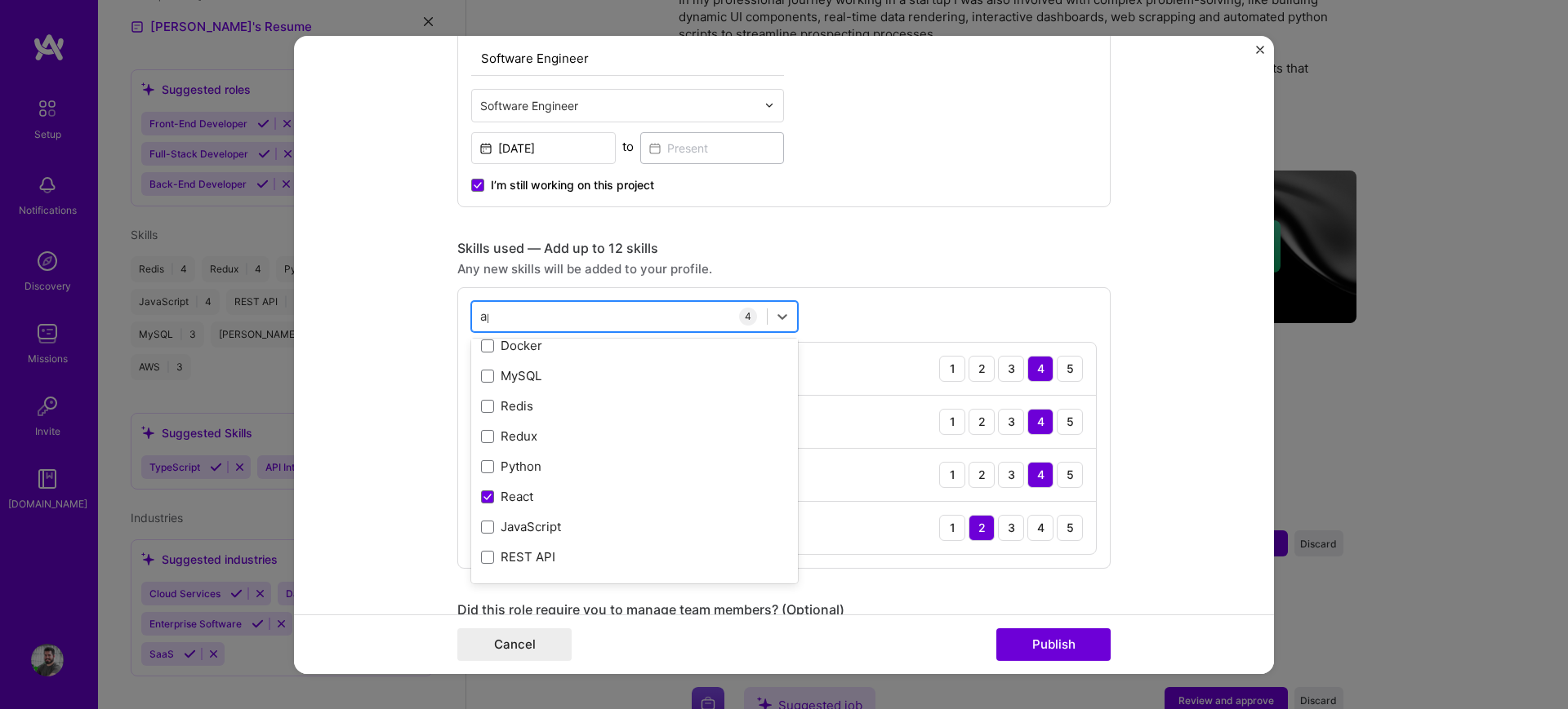
scroll to position [0, 0]
type input "api"
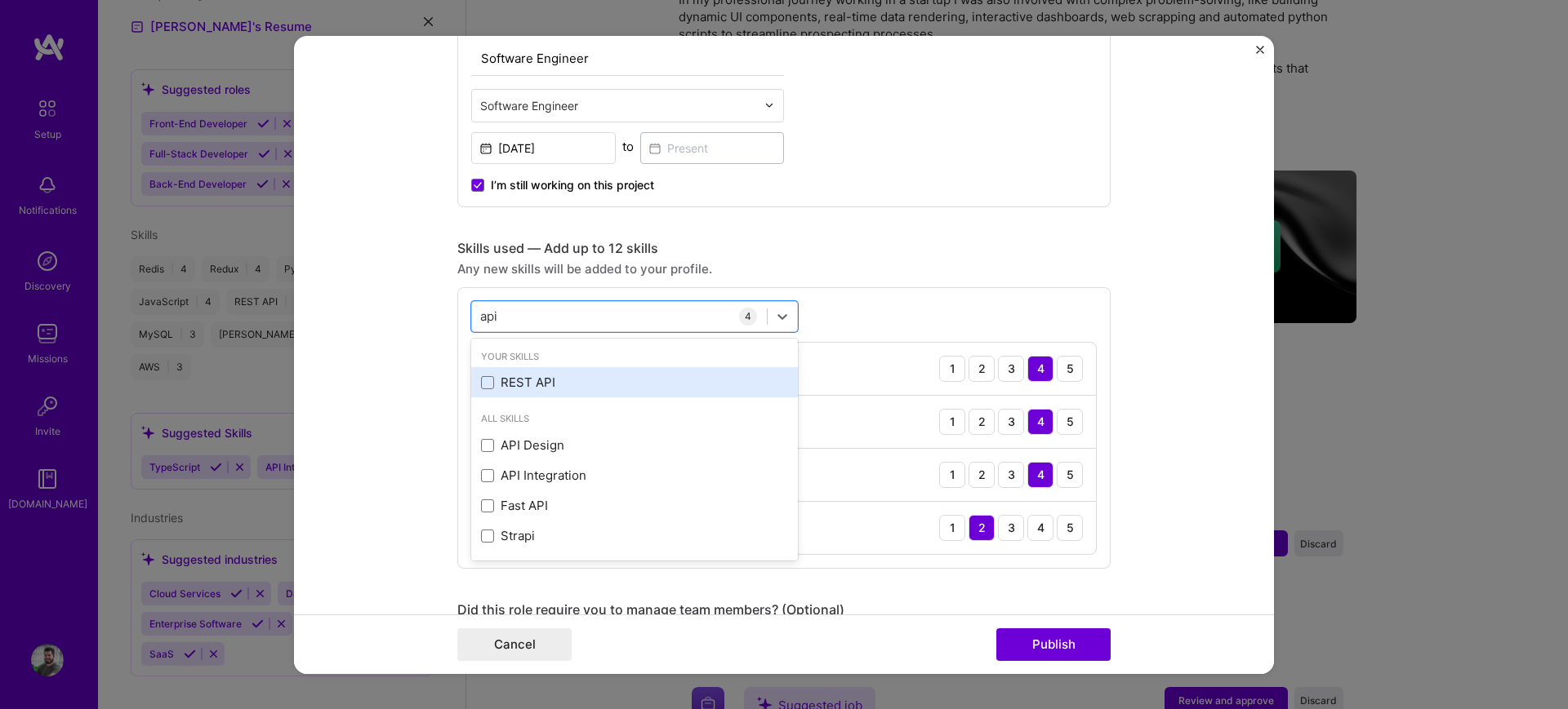
click at [538, 379] on div "REST API" at bounding box center [635, 382] width 307 height 17
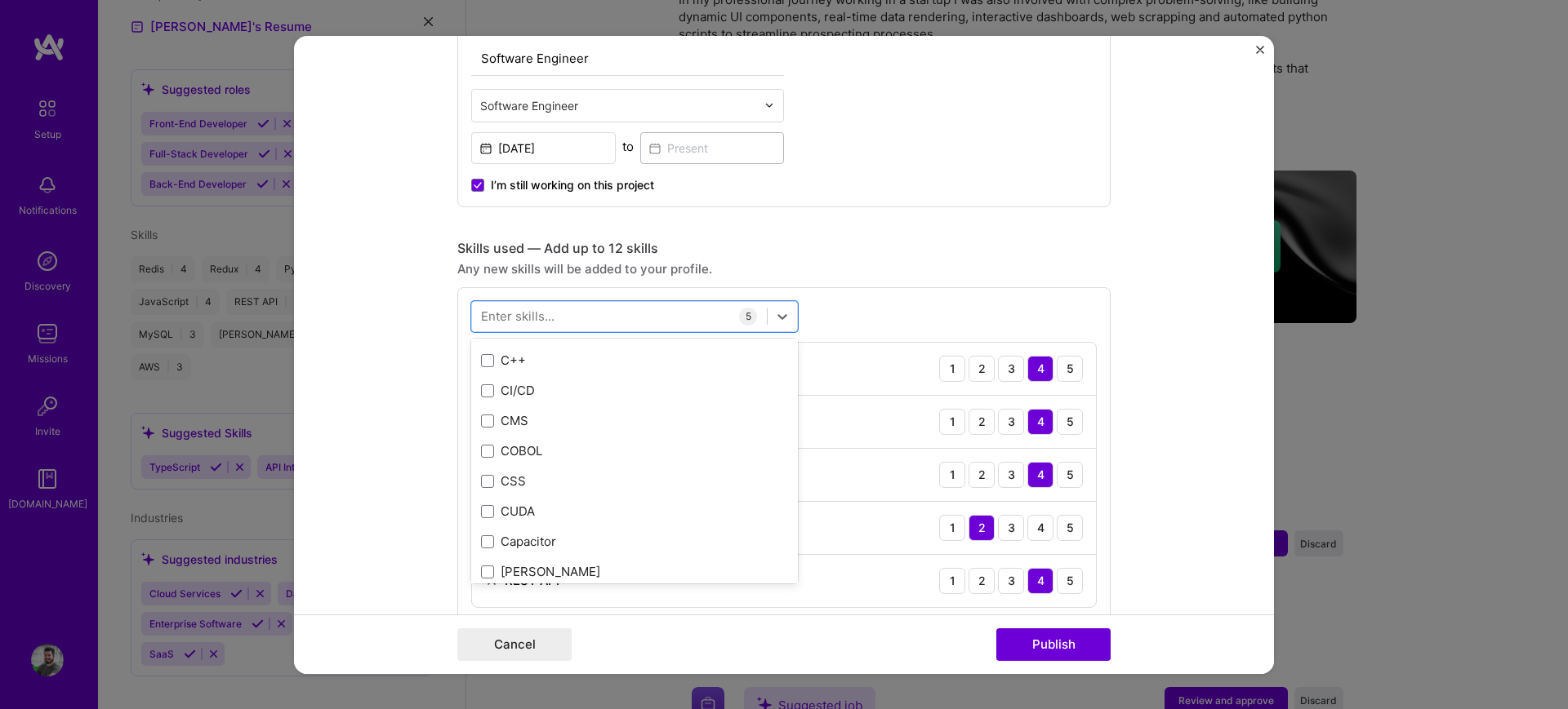
scroll to position [2143, 0]
click at [483, 447] on span at bounding box center [487, 447] width 13 height 13
click at [0, 0] on input "checkbox" at bounding box center [0, 0] width 0 height 0
click at [545, 321] on div "Enter skills..." at bounding box center [518, 317] width 73 height 17
click at [545, 320] on div "Enter skills..." at bounding box center [518, 317] width 73 height 17
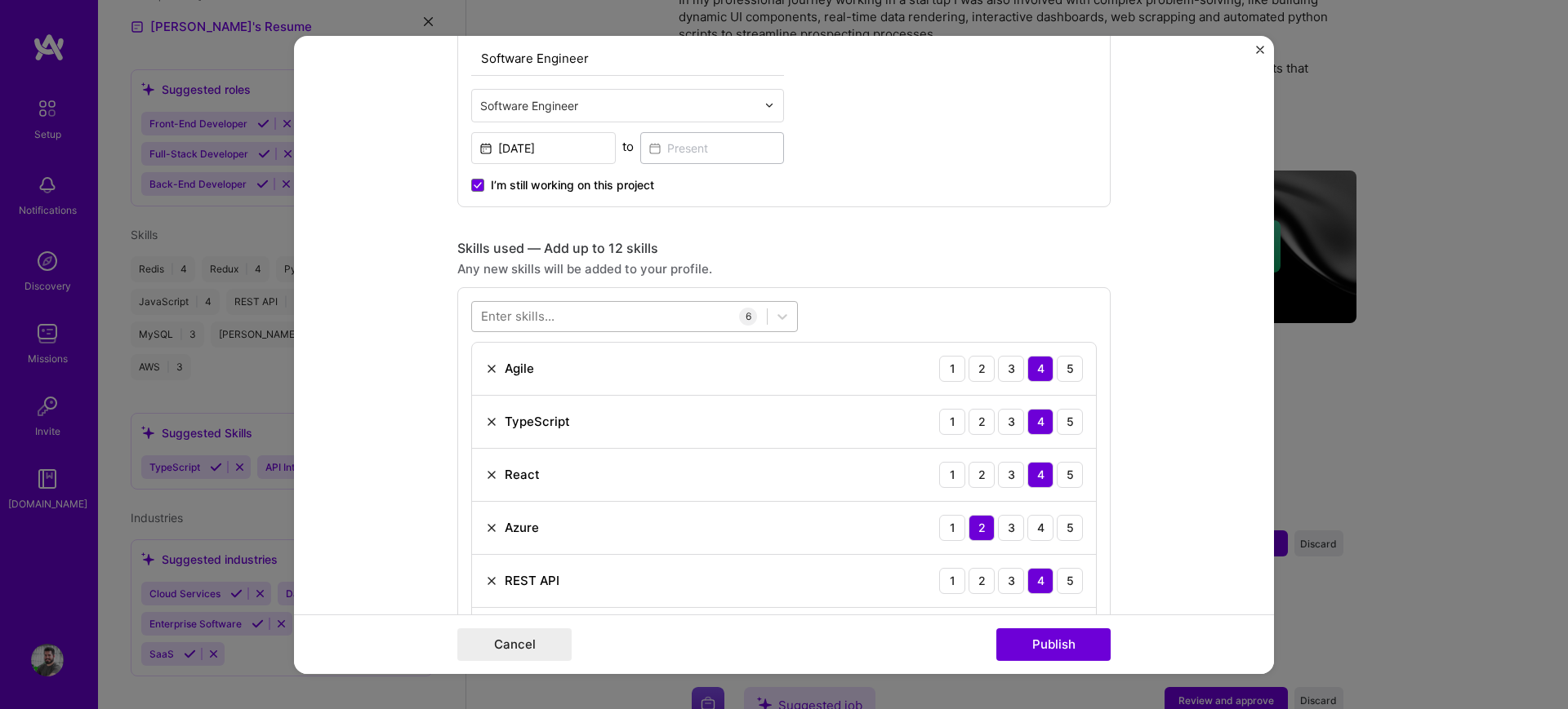
click at [551, 327] on div at bounding box center [619, 317] width 295 height 27
click at [559, 344] on div "Your Skills AWS [PERSON_NAME] MySQL Redis Redux Python React JavaScript [PERSON…" at bounding box center [634, 523] width 327 height 365
type input "html"
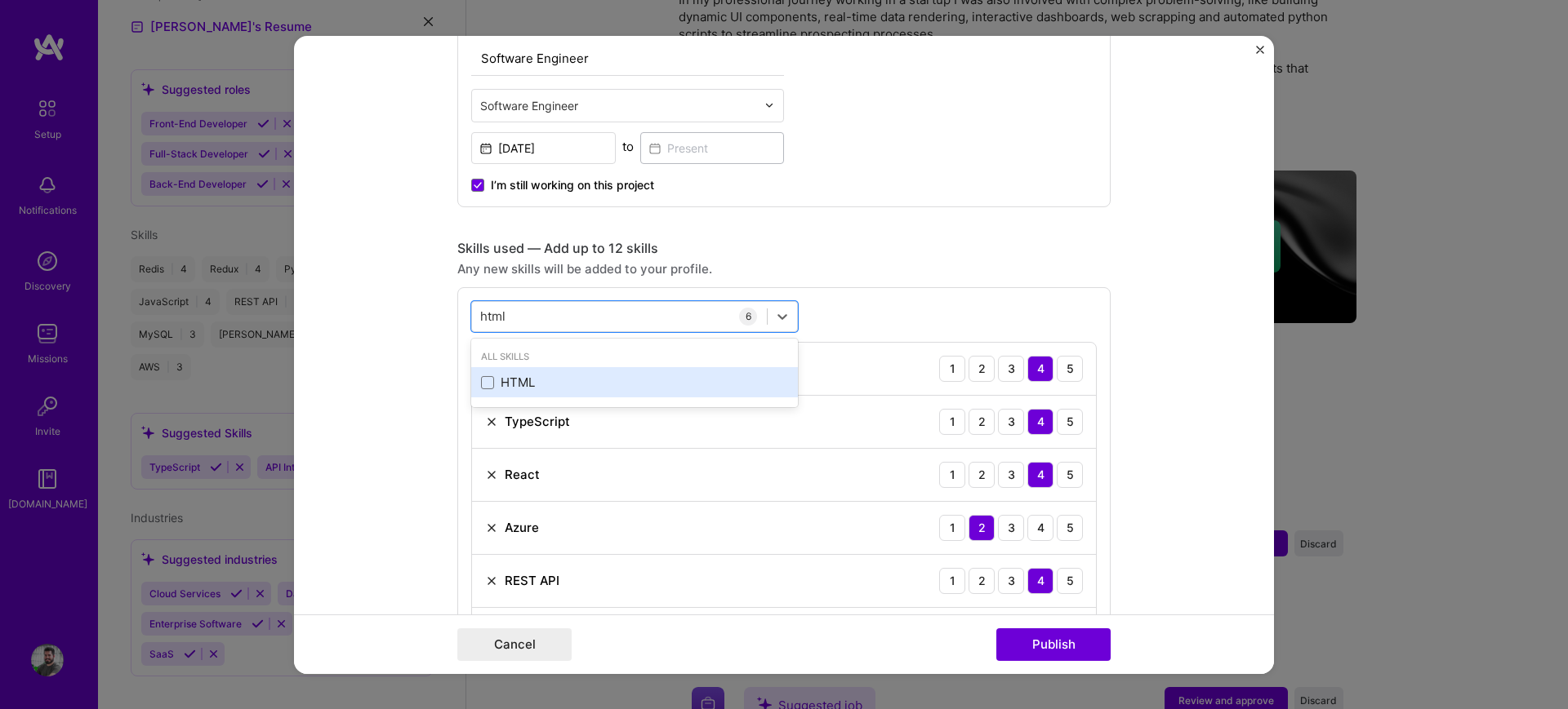
click at [551, 389] on div "HTML" at bounding box center [635, 382] width 307 height 17
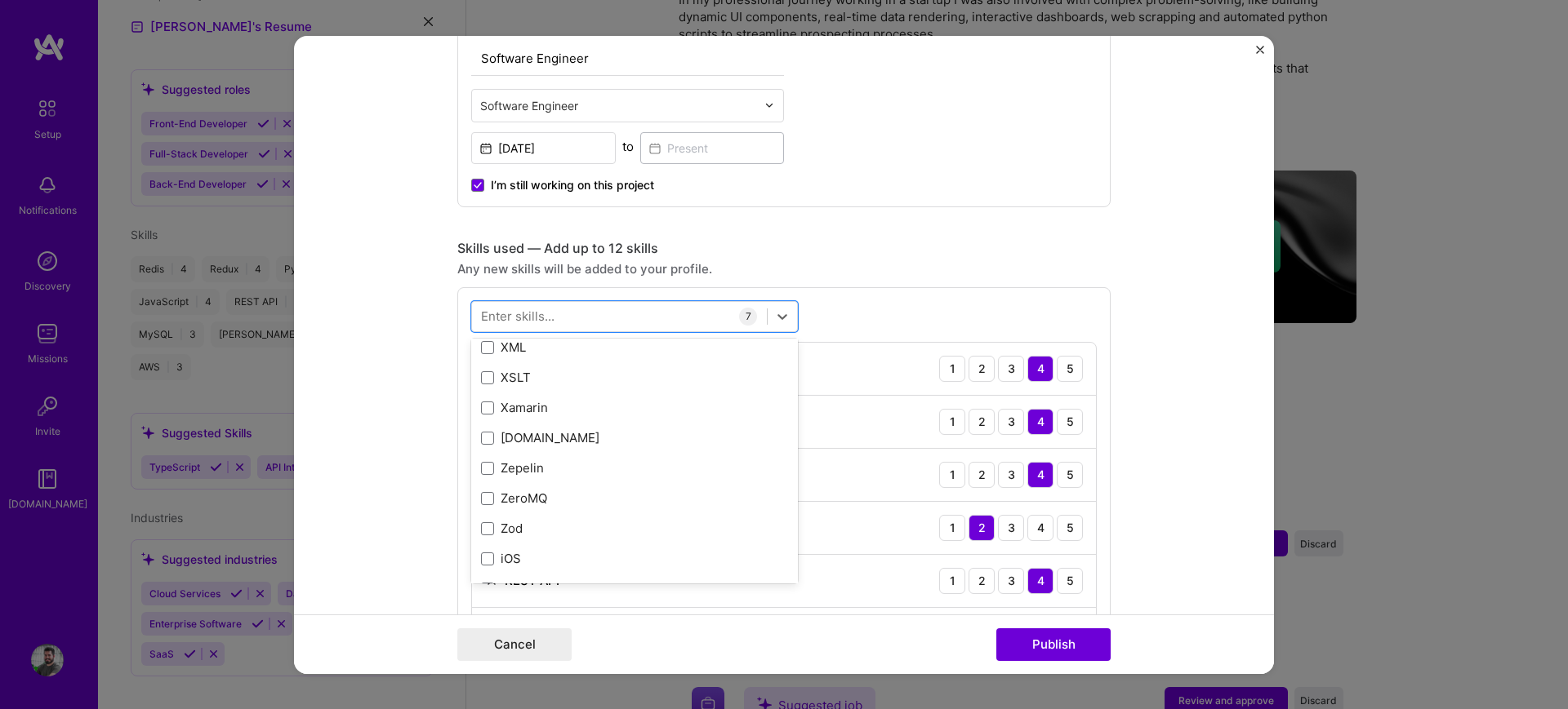
scroll to position [11243, 0]
click at [1182, 433] on form "Editing suggested project This project is suggested based on your LinkedIn, res…" at bounding box center [784, 354] width 980 height 638
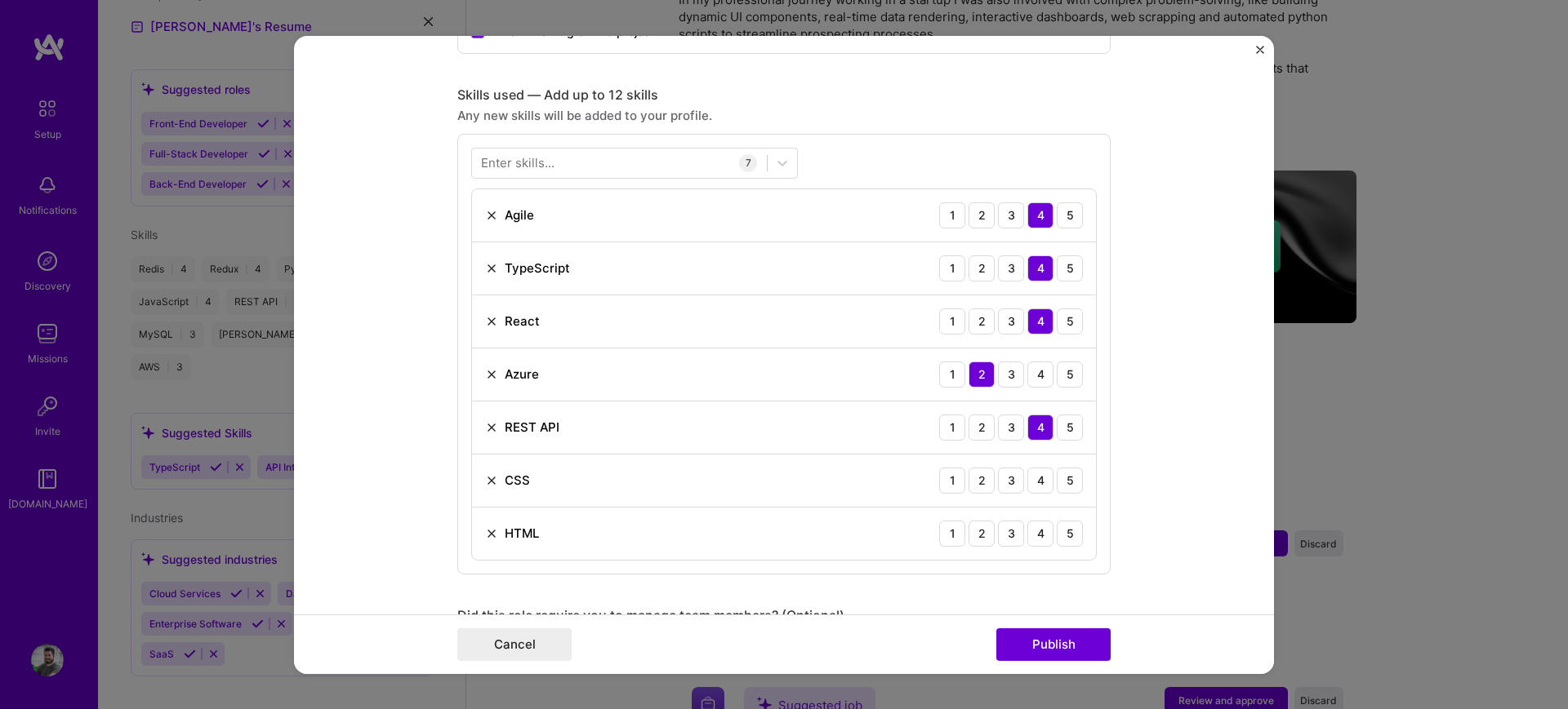
scroll to position [816, 0]
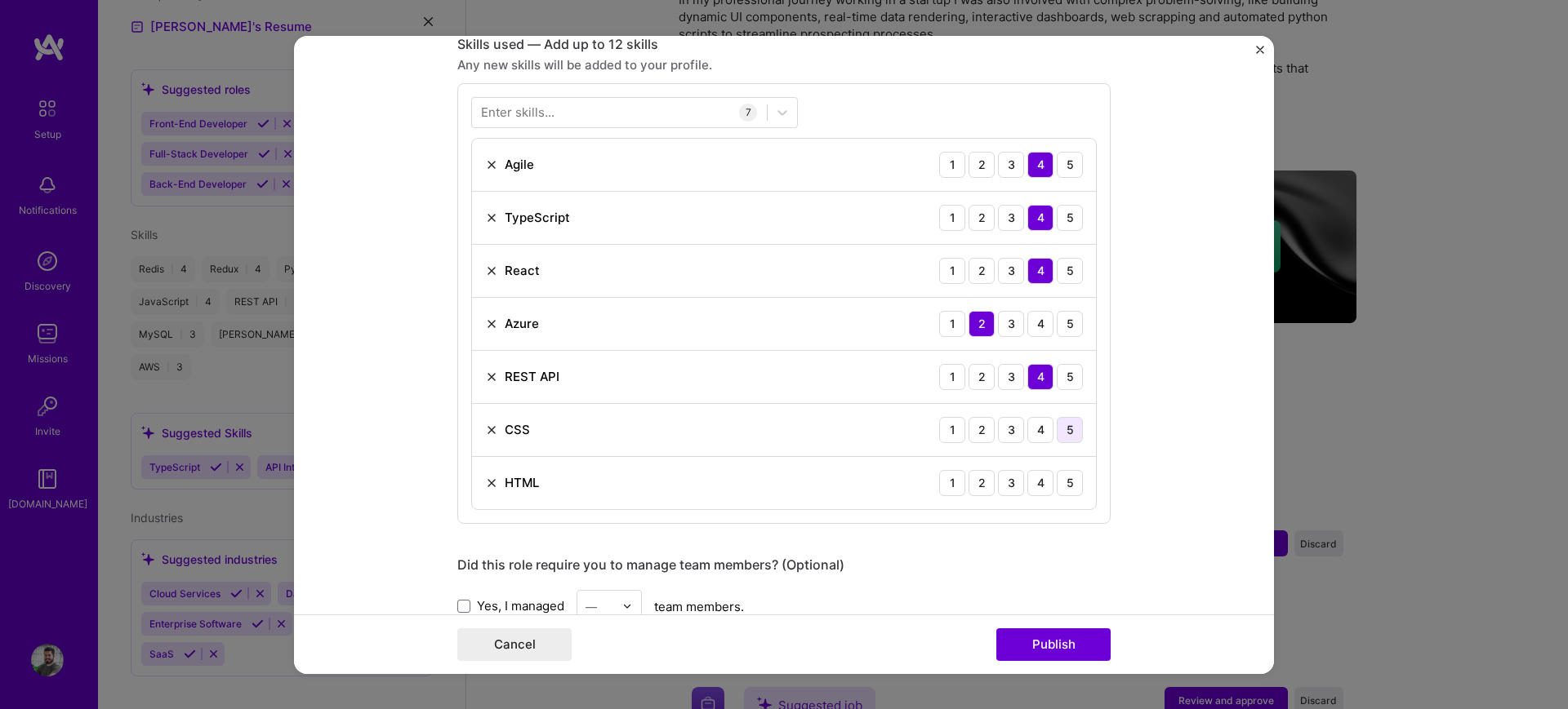
click at [1061, 434] on div "5" at bounding box center [1069, 429] width 26 height 26
click at [1066, 478] on div "5" at bounding box center [1069, 482] width 26 height 26
click at [1211, 444] on form "Editing suggested project This project is suggested based on your LinkedIn, res…" at bounding box center [784, 354] width 980 height 638
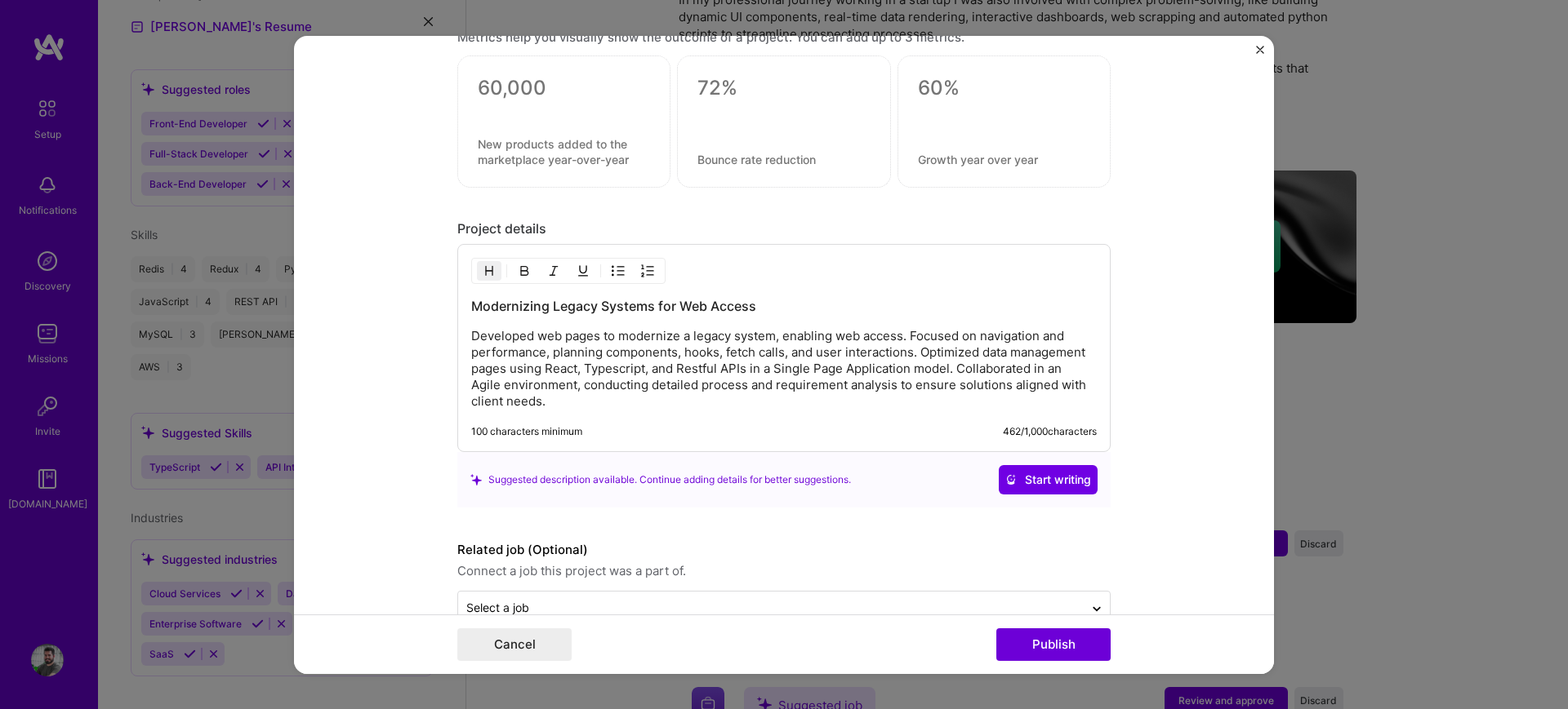
scroll to position [1608, 0]
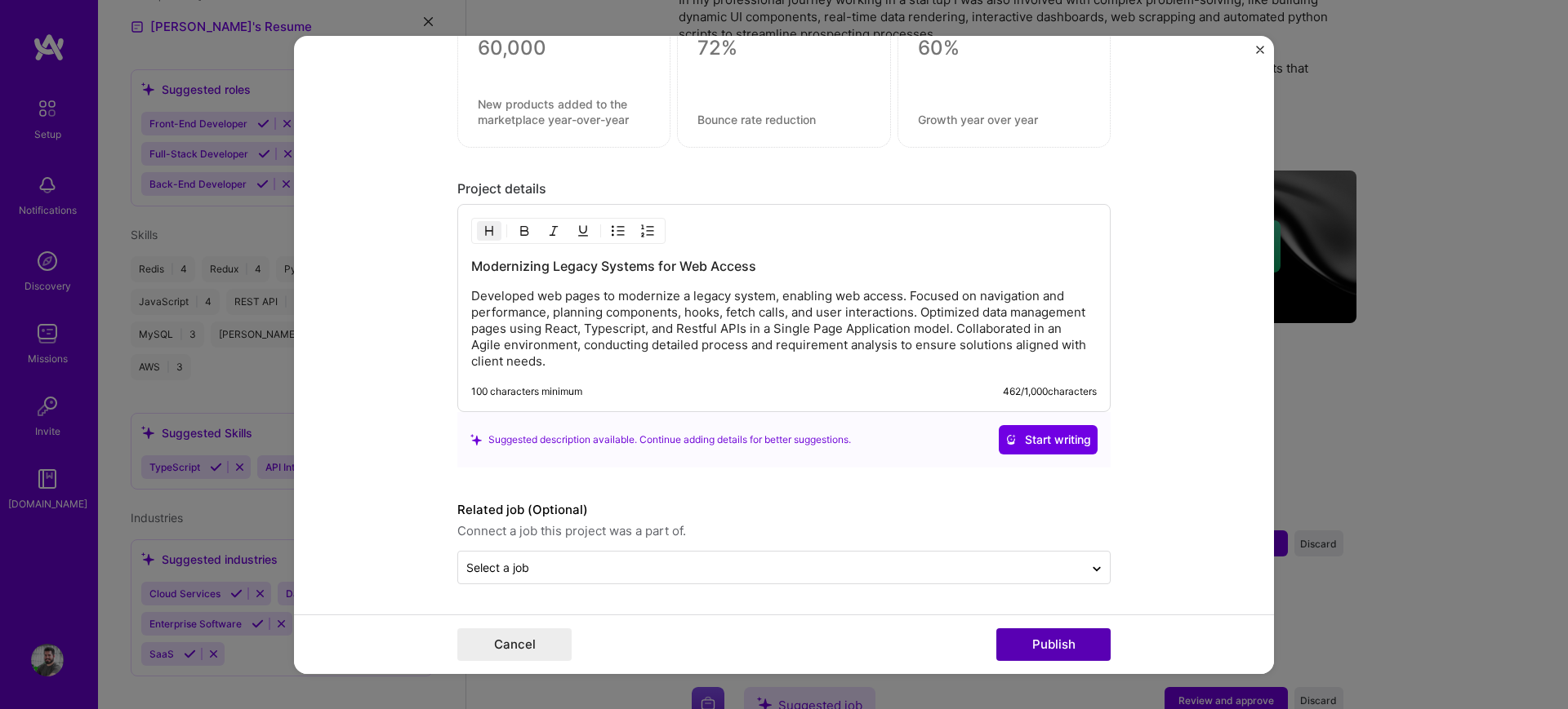
click at [1046, 636] on button "Publish" at bounding box center [1053, 645] width 114 height 33
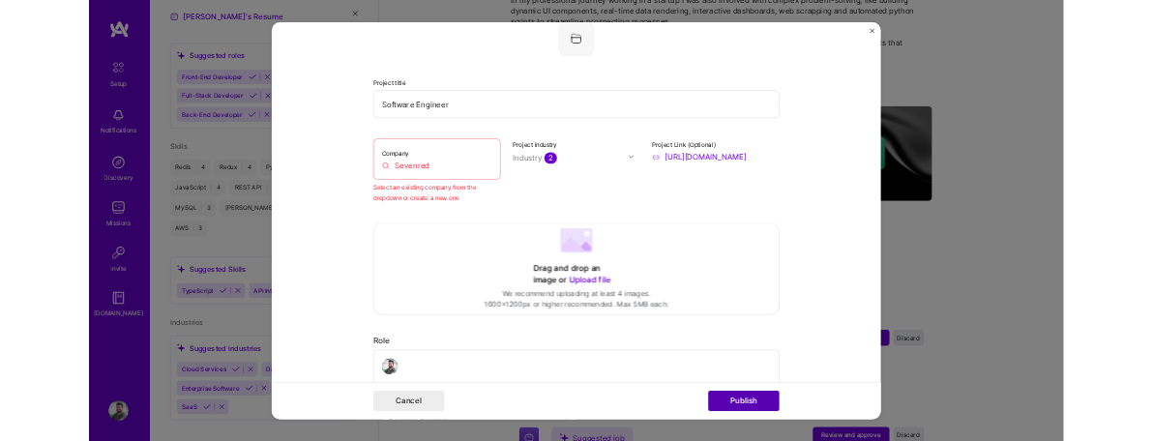
scroll to position [127, 0]
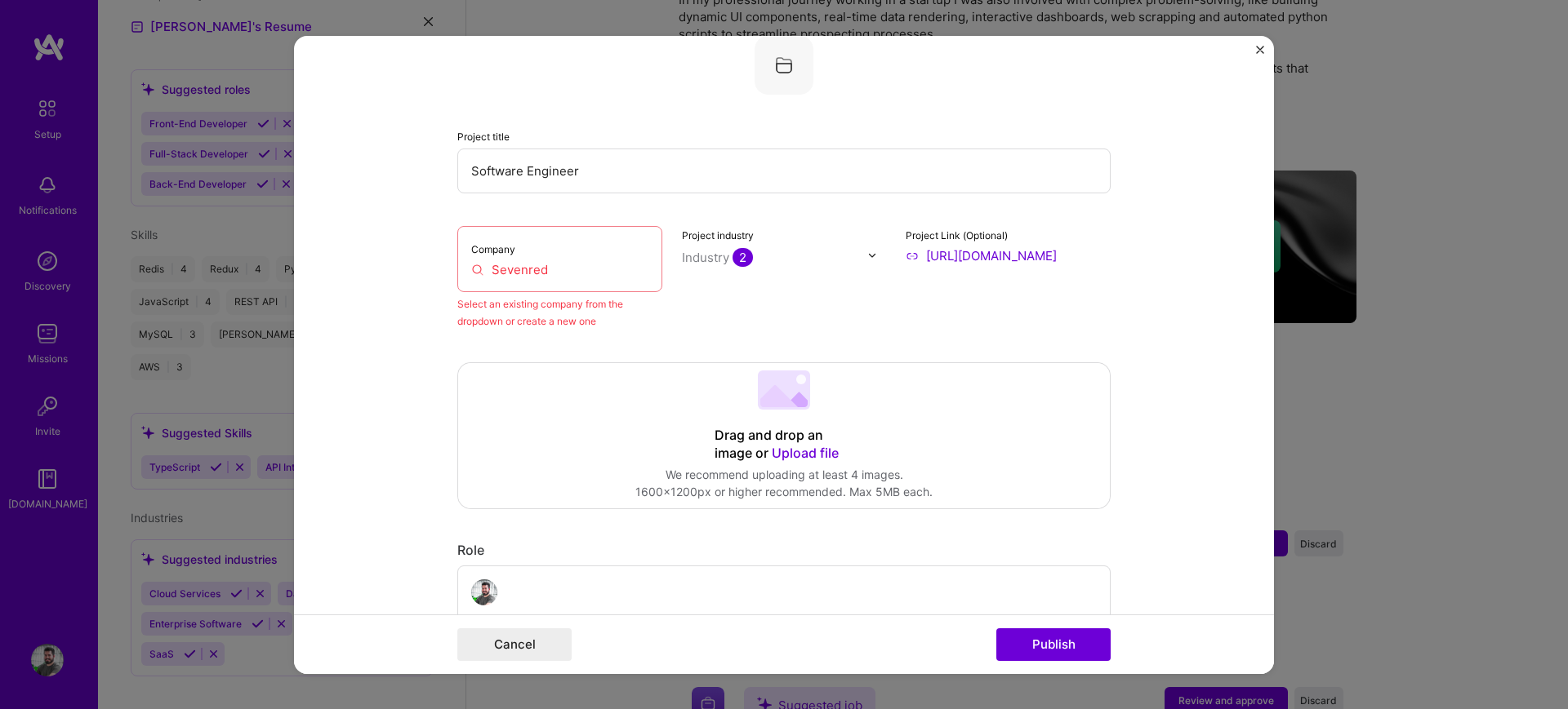
click at [493, 270] on input "Sevenred" at bounding box center [560, 269] width 177 height 17
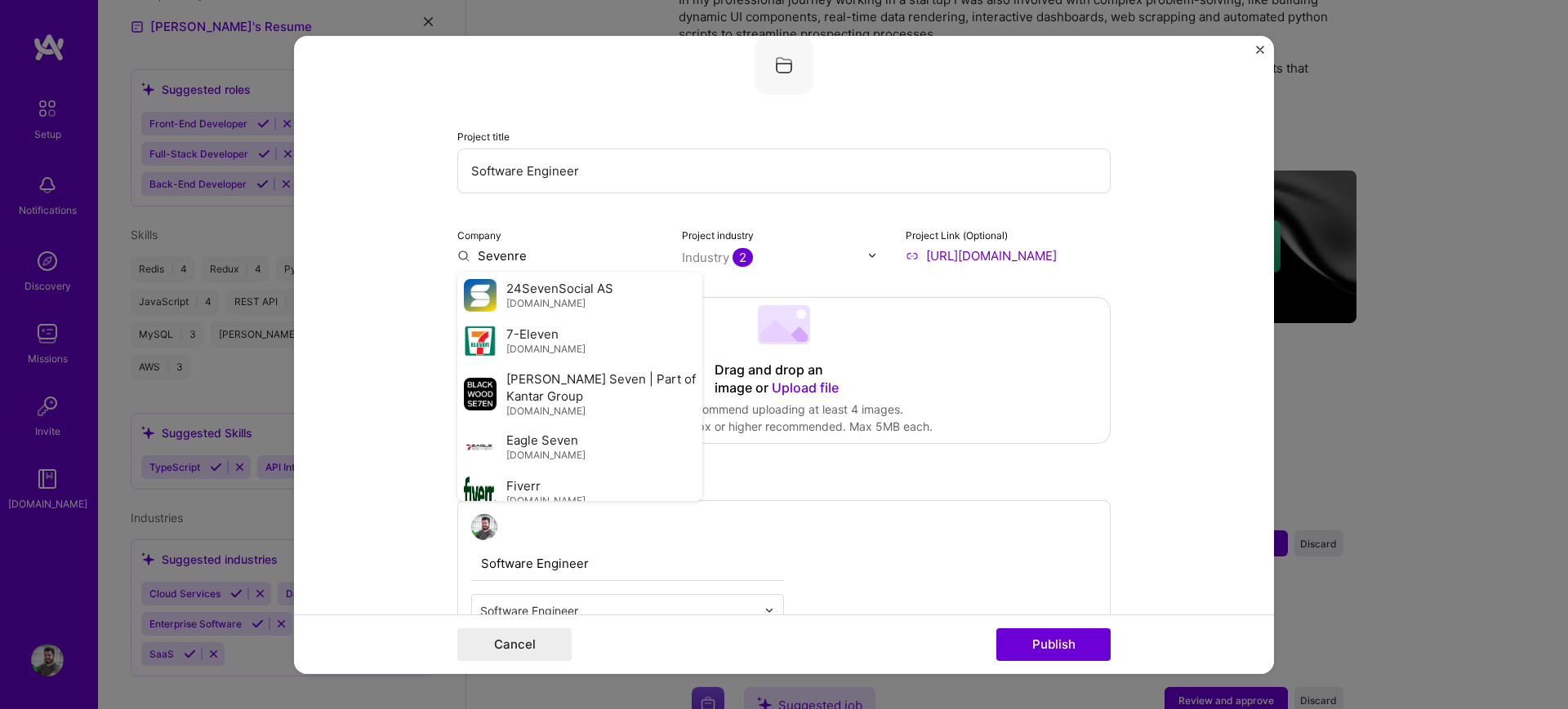
type input "Sevenred"
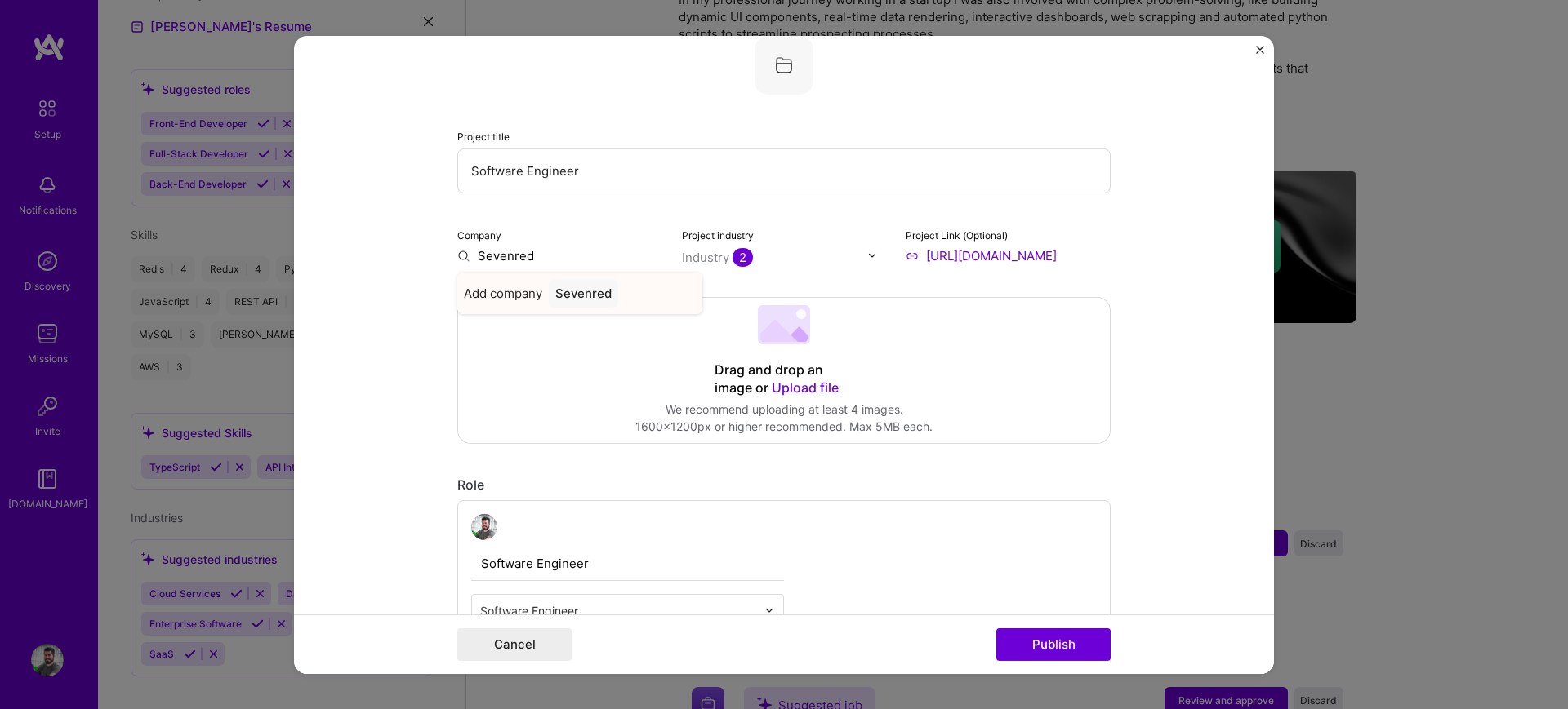
click at [577, 295] on div "Sevenred" at bounding box center [583, 293] width 69 height 29
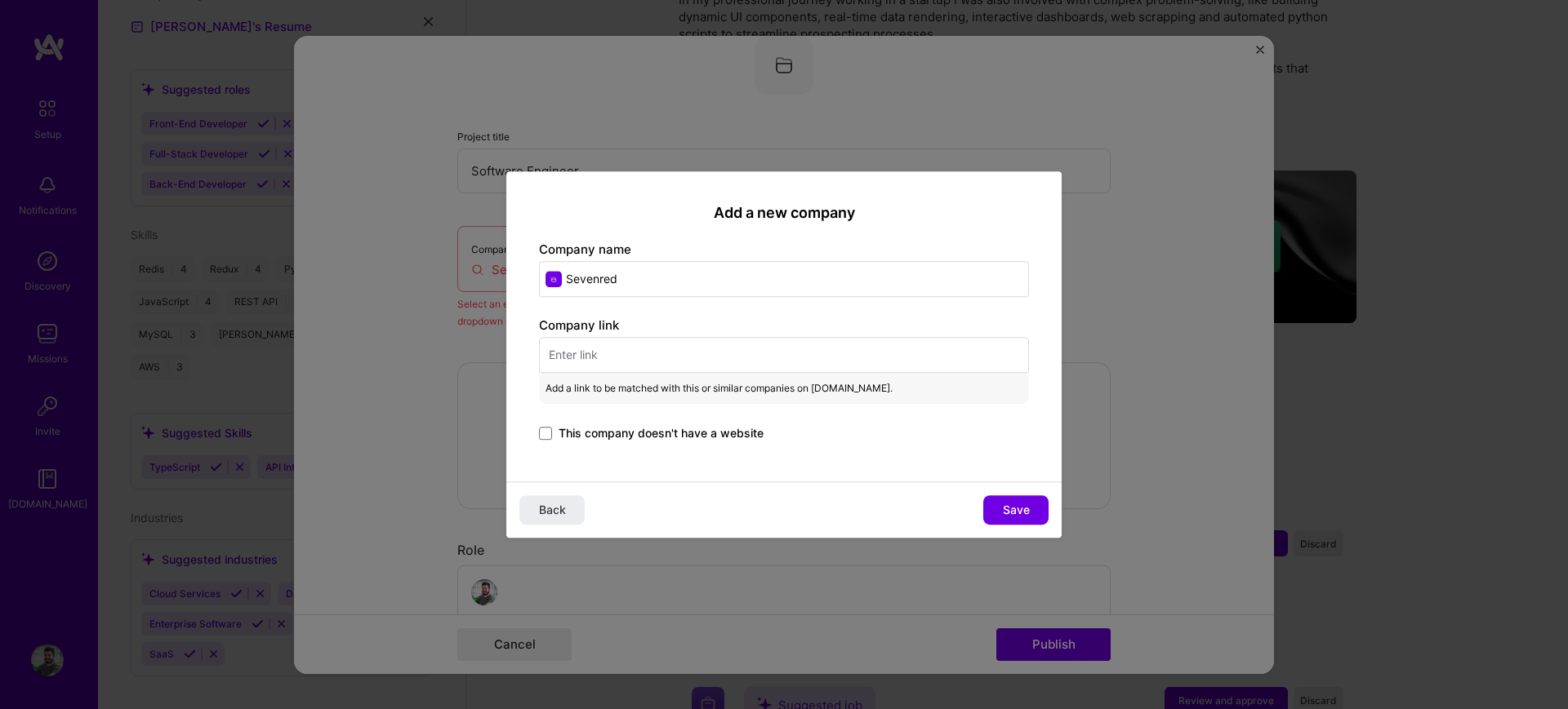
click at [624, 350] on input "text" at bounding box center [784, 354] width 490 height 36
paste input "[URL][DOMAIN_NAME]"
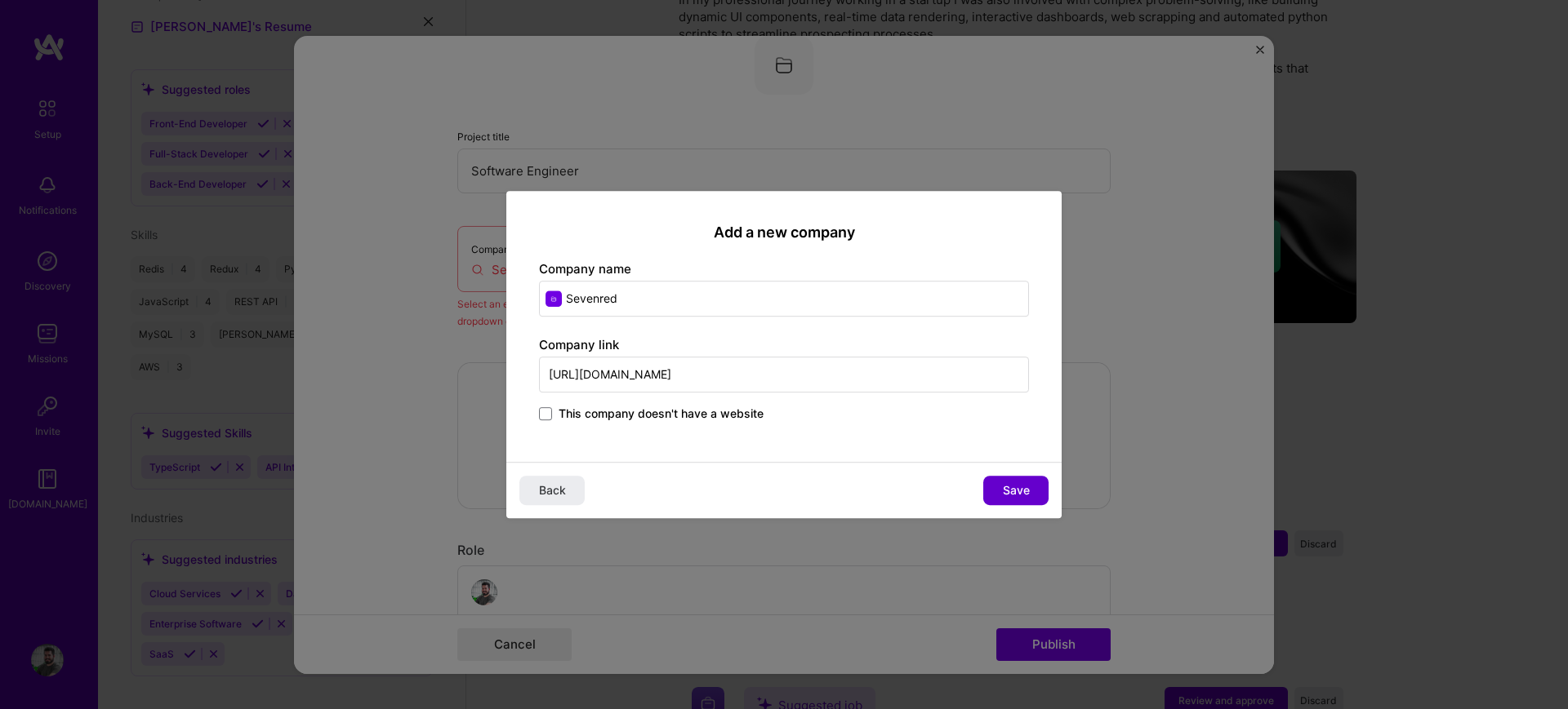
type input "[URL][DOMAIN_NAME]"
click at [996, 487] on button "Save" at bounding box center [1015, 490] width 65 height 30
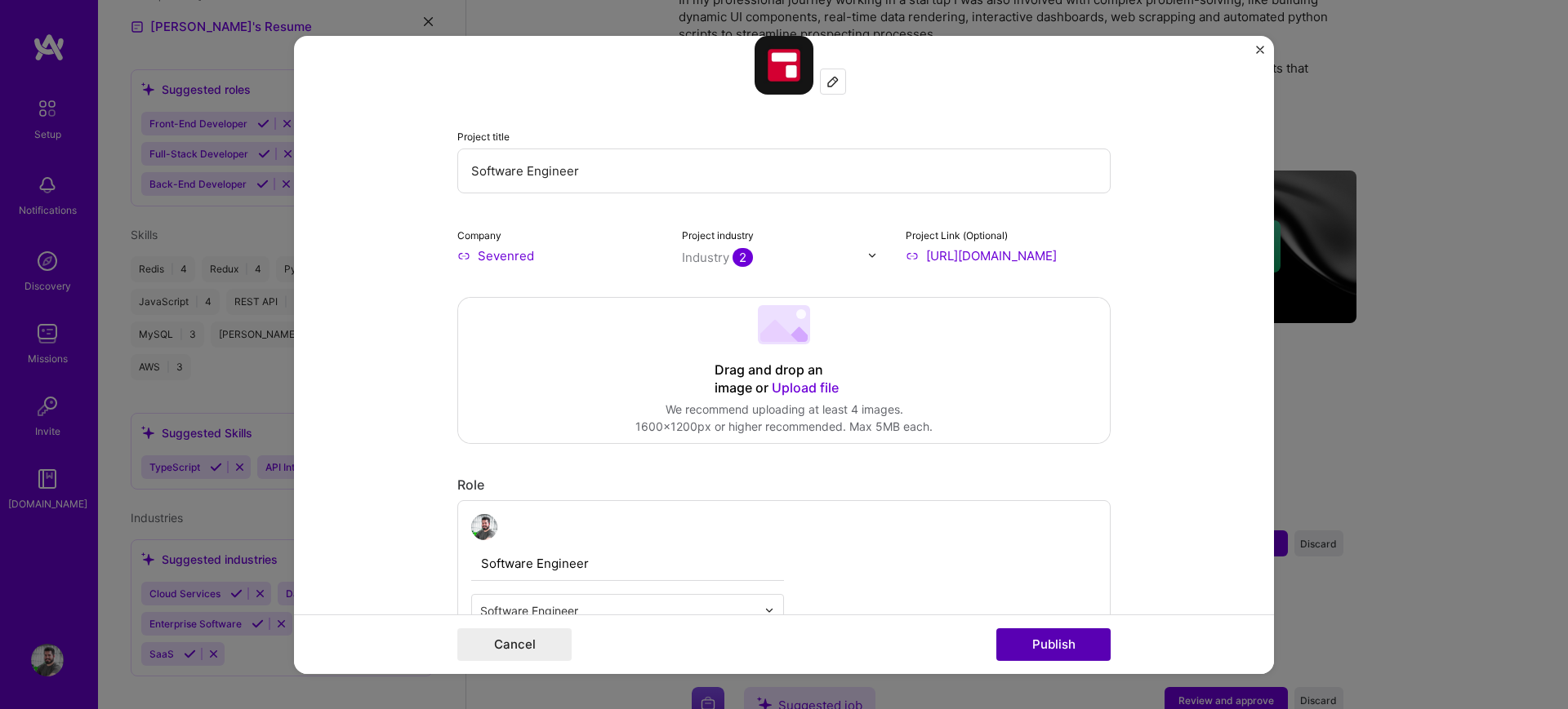
click at [1042, 640] on button "Publish" at bounding box center [1053, 645] width 114 height 33
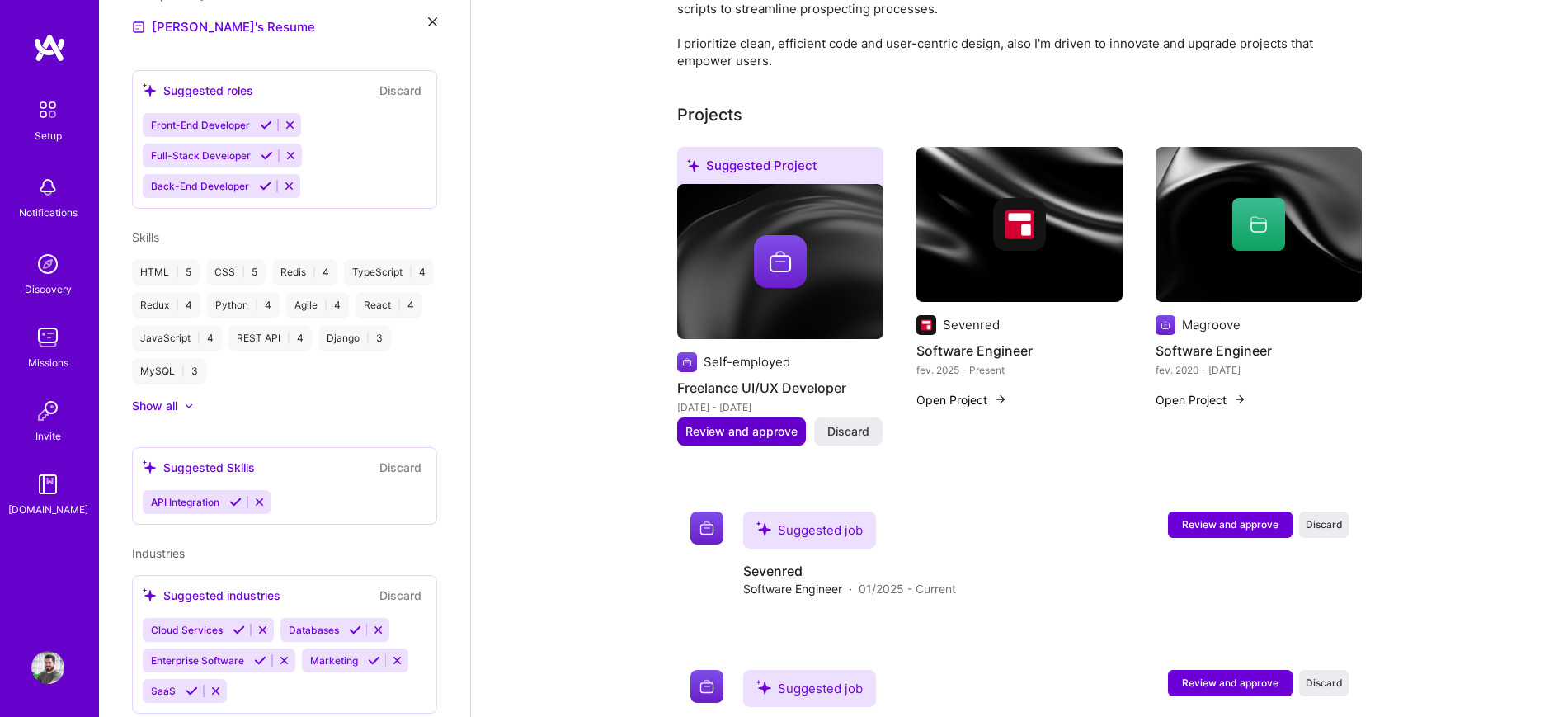
click at [726, 423] on span "Review and approve" at bounding box center [742, 431] width 113 height 16
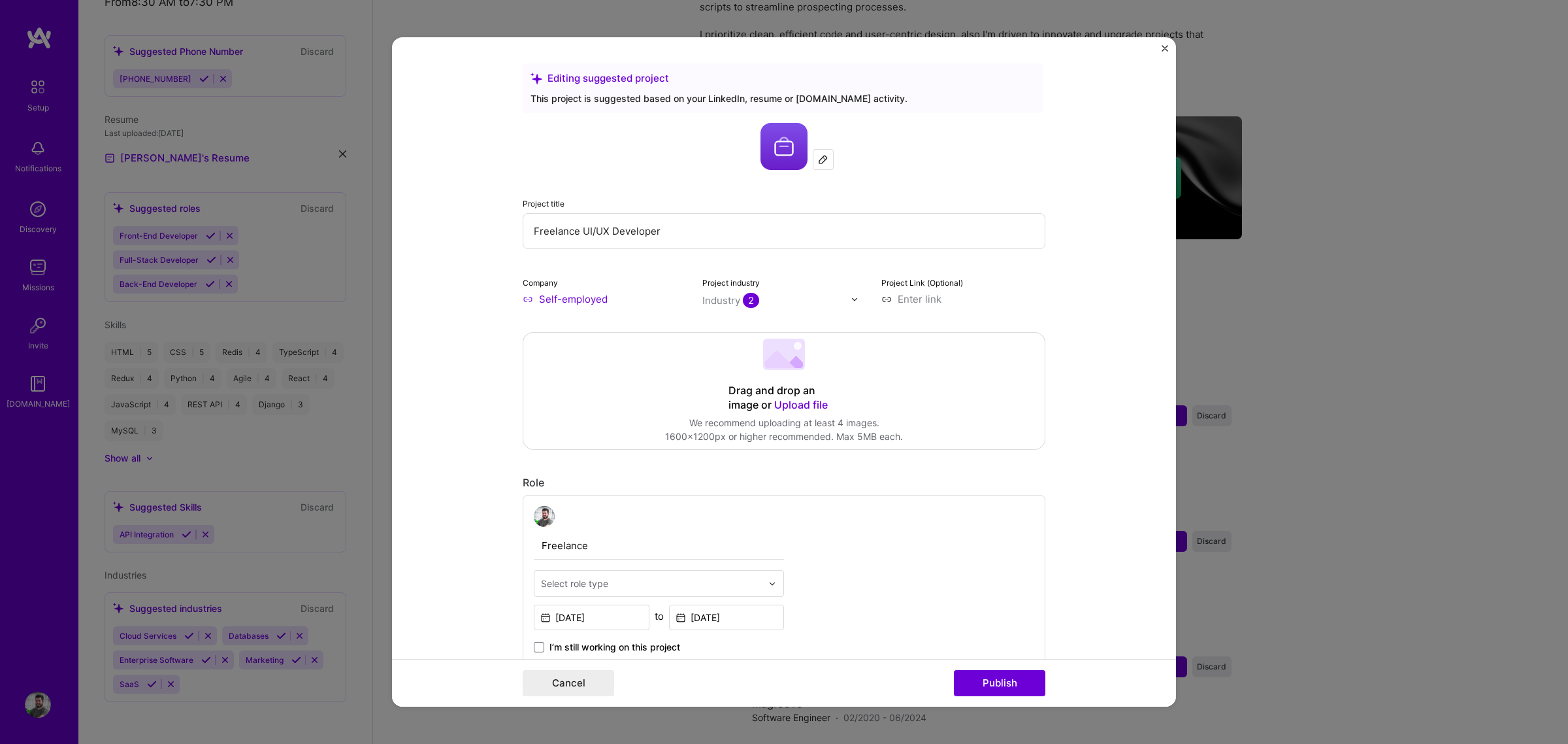
scroll to position [324, 0]
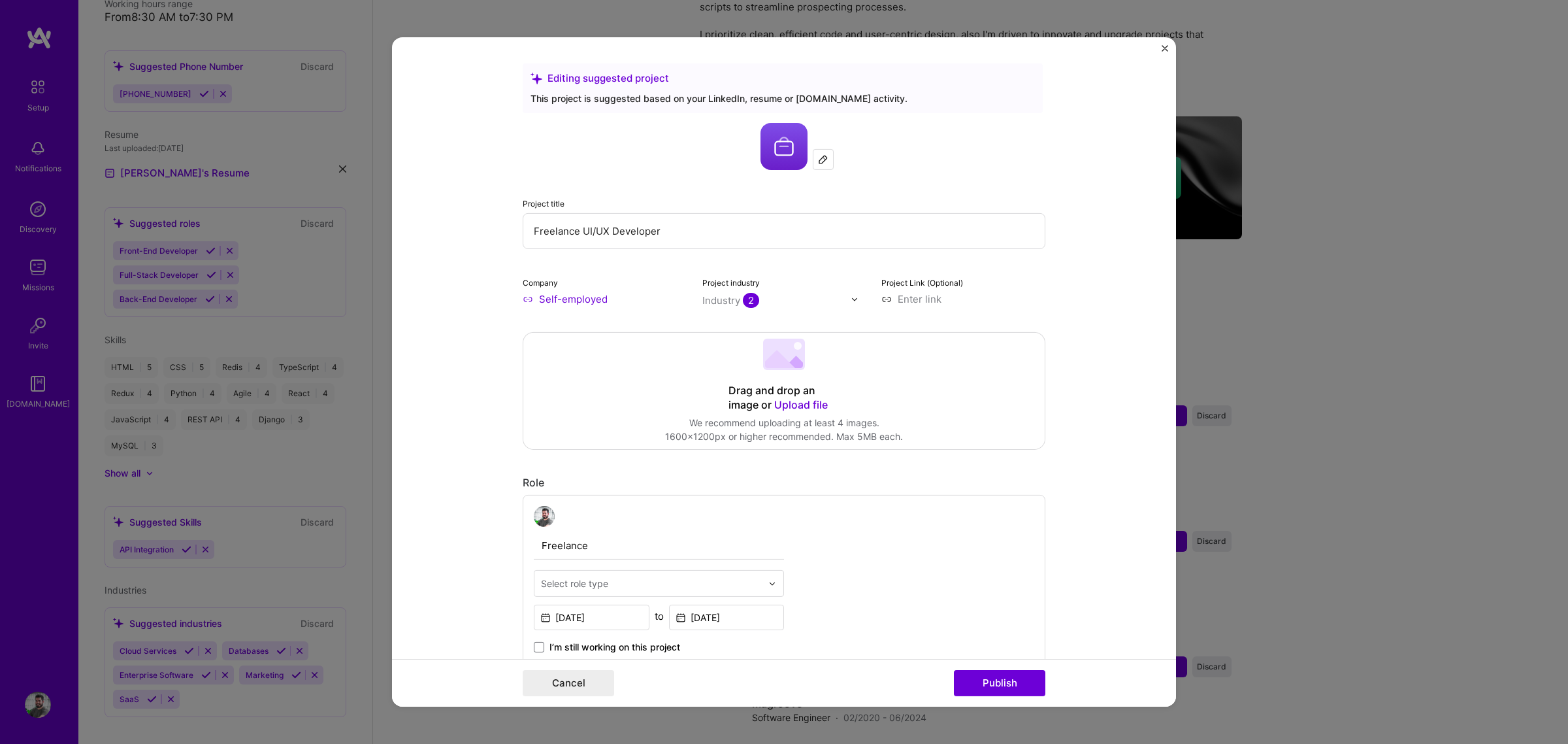
click at [577, 232] on input "Freelance UI/UX Developer" at bounding box center [784, 230] width 523 height 36
paste input "Software Engine"
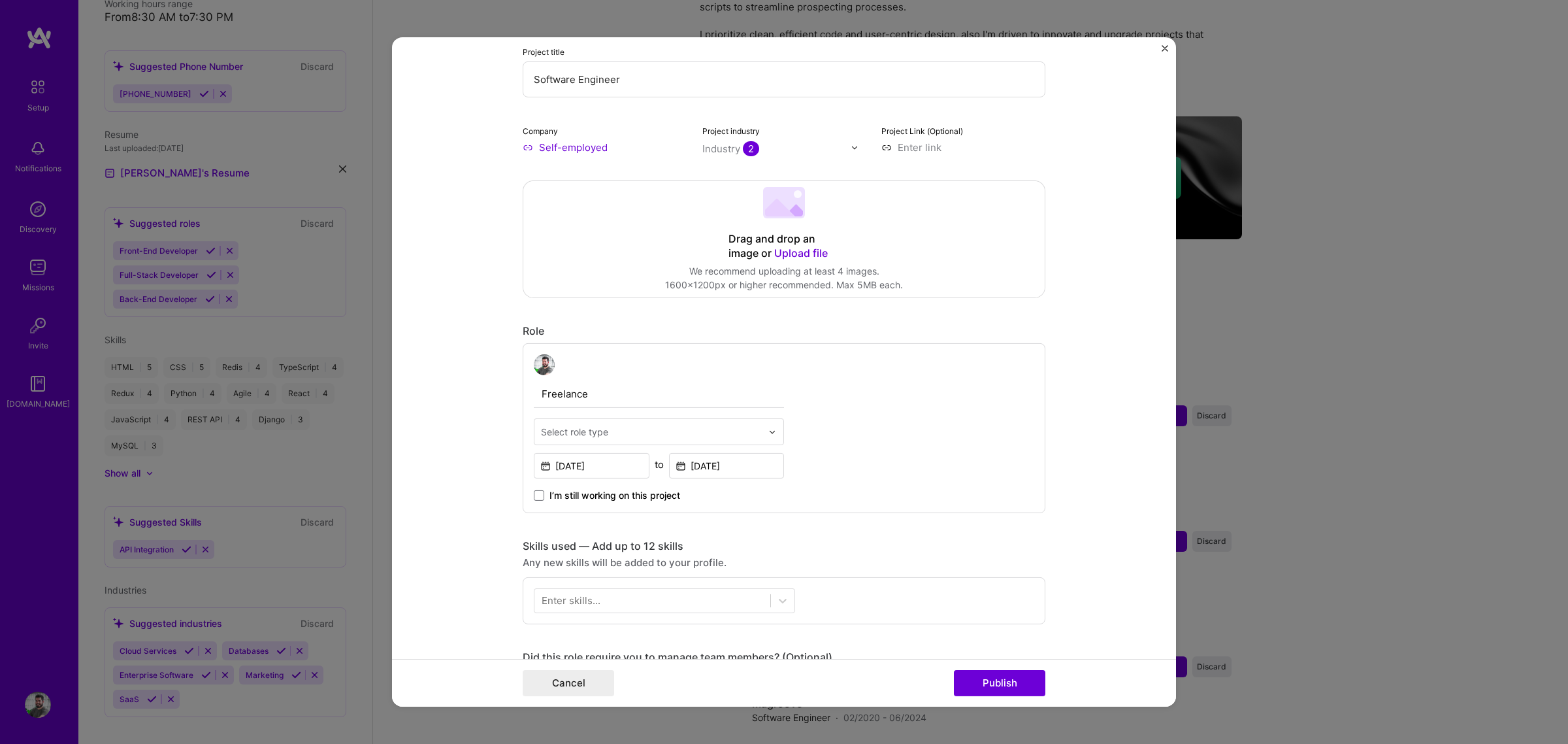
scroll to position [164, 0]
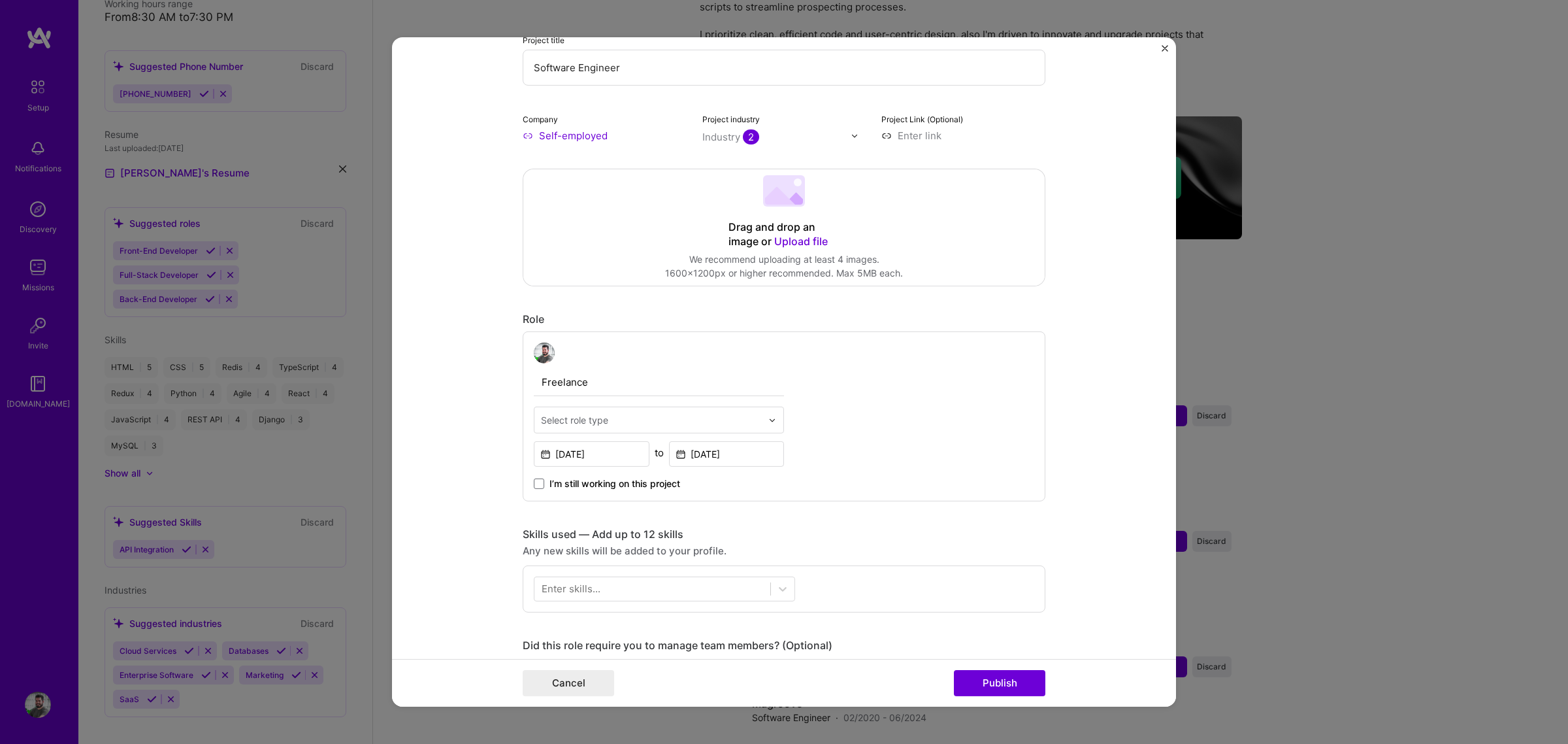
type input "Software Engineer"
click at [570, 454] on input "[DATE]" at bounding box center [591, 454] width 116 height 26
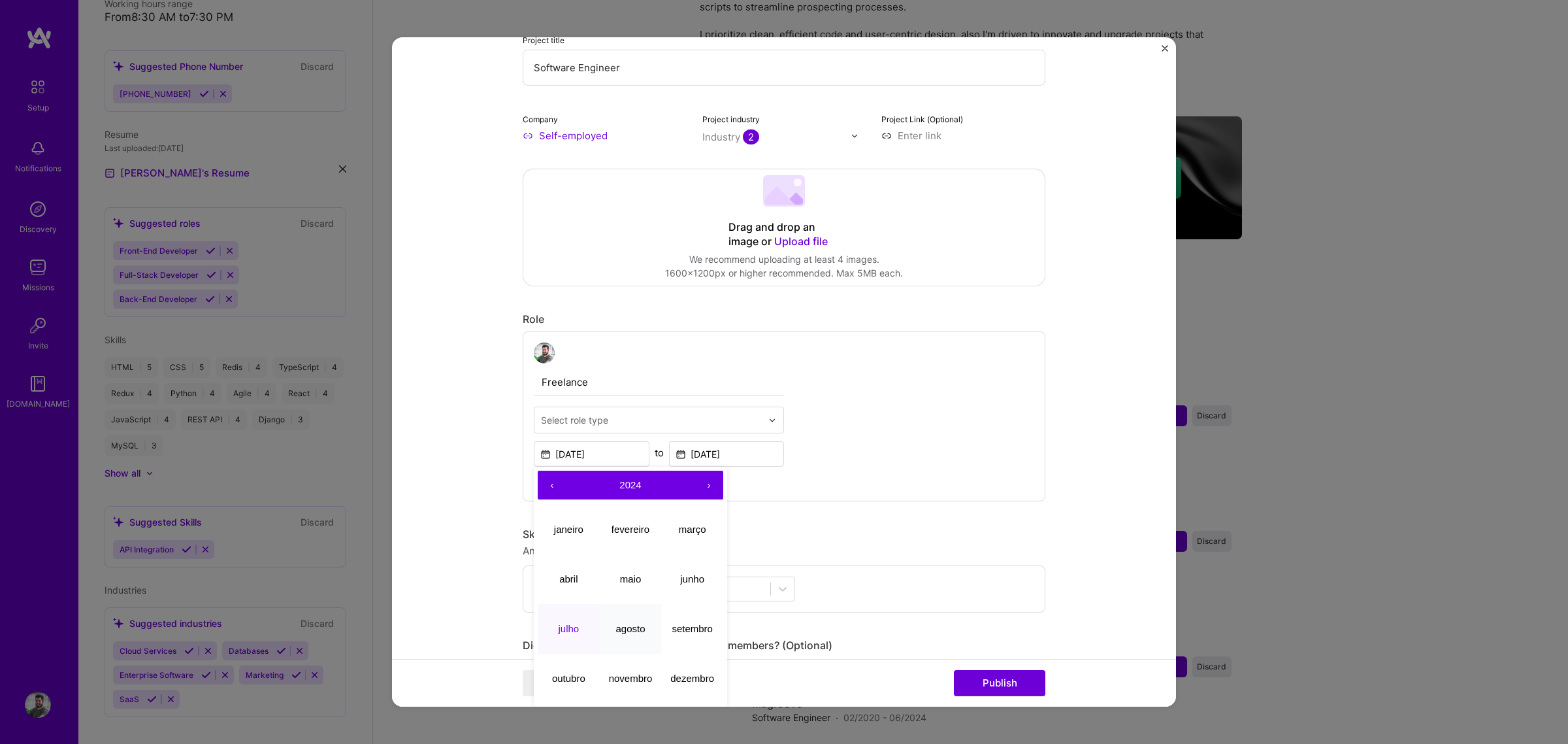
click at [636, 567] on abbr "agosto" at bounding box center [630, 628] width 30 height 11
type input "[DATE]"
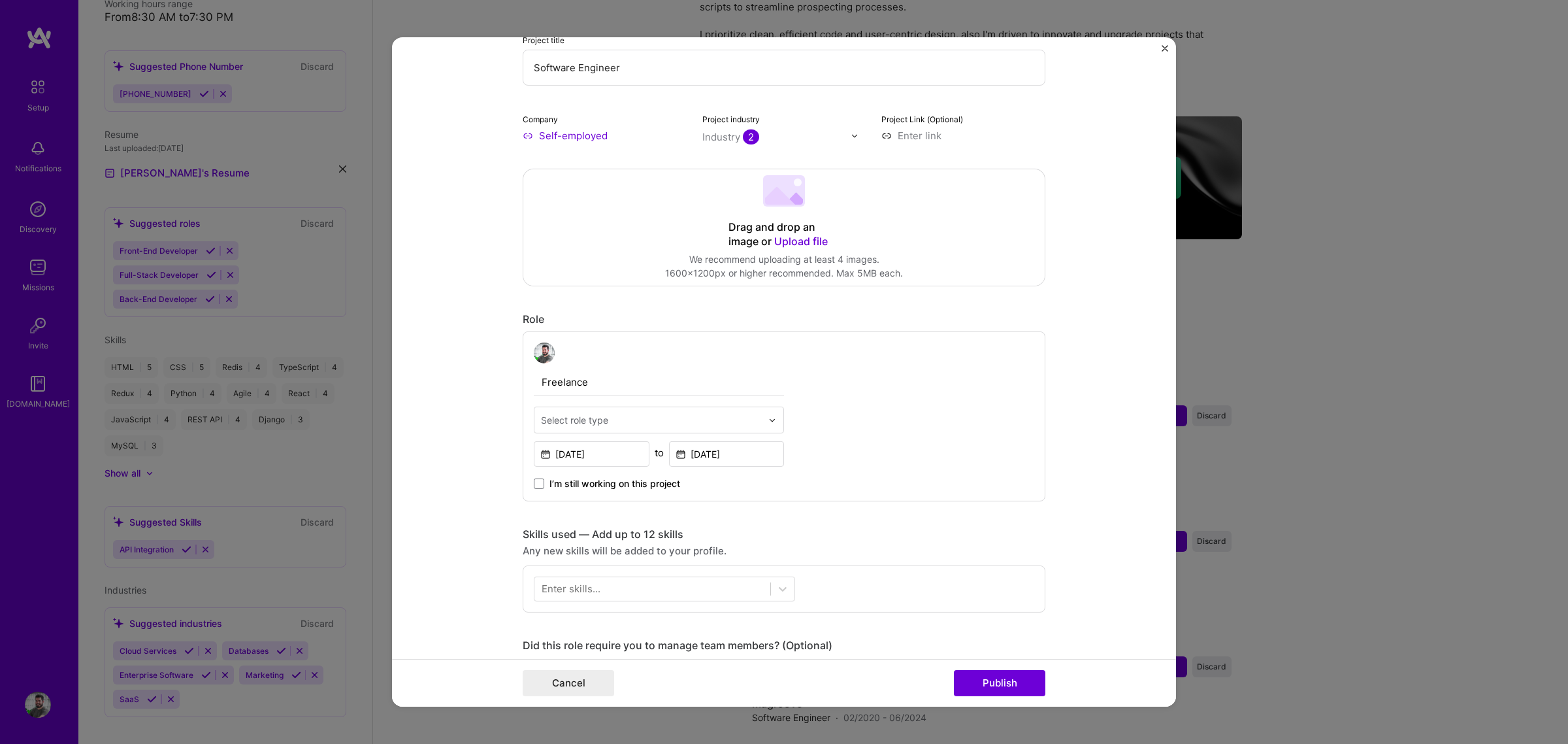
click at [1052, 401] on form "Editing suggested project This project is suggested based on your LinkedIn, res…" at bounding box center [784, 372] width 784 height 669
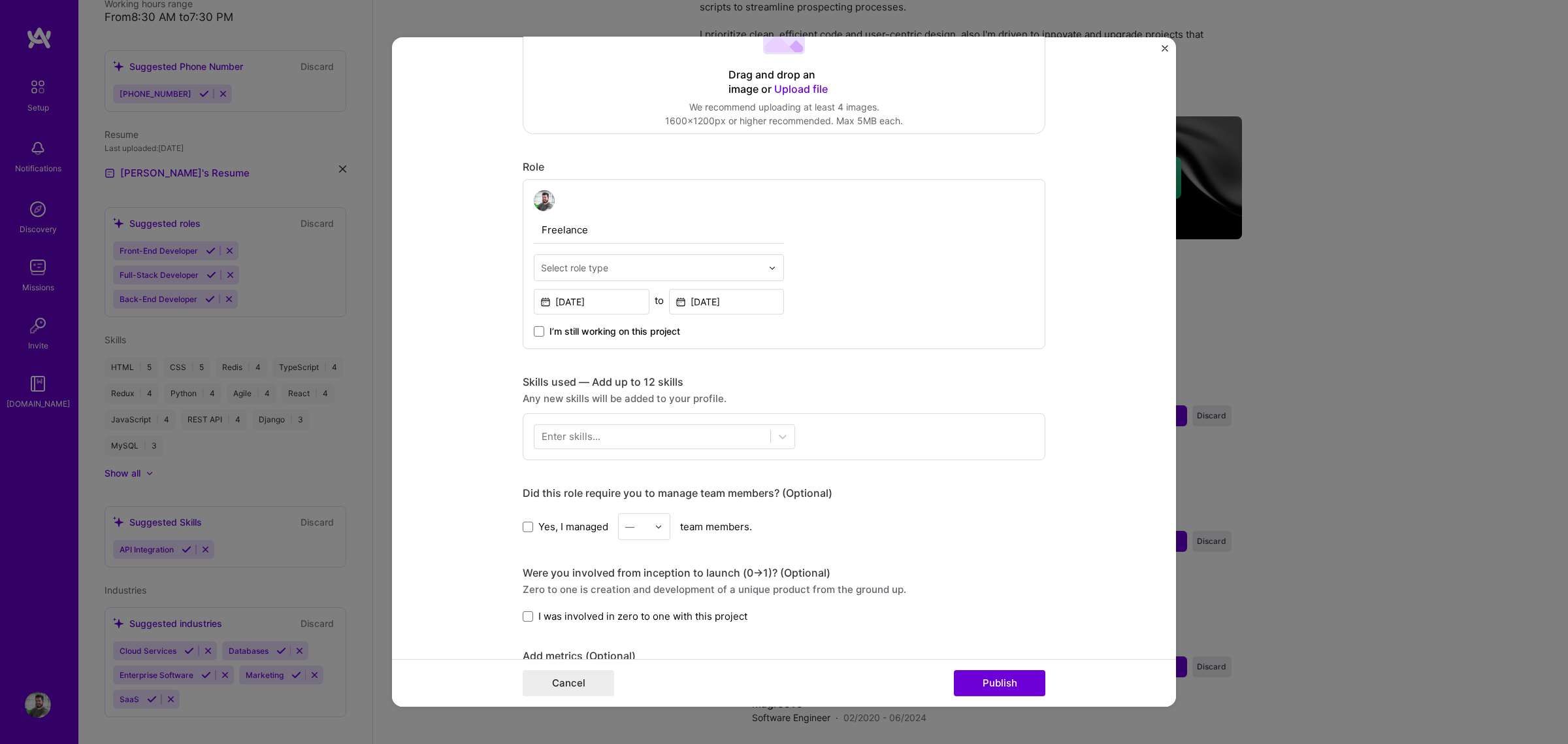
scroll to position [408, 0]
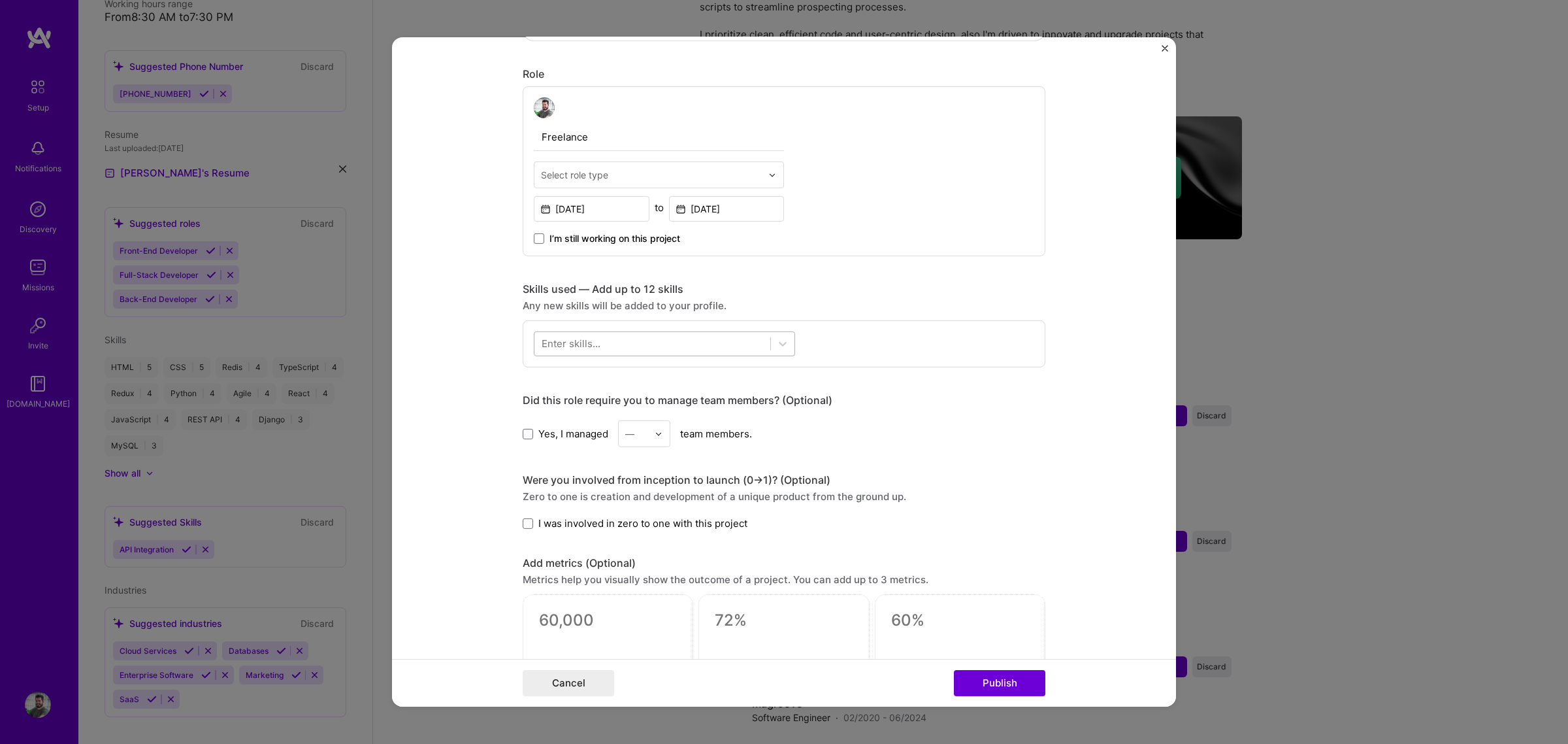
click at [690, 341] on div at bounding box center [652, 343] width 236 height 22
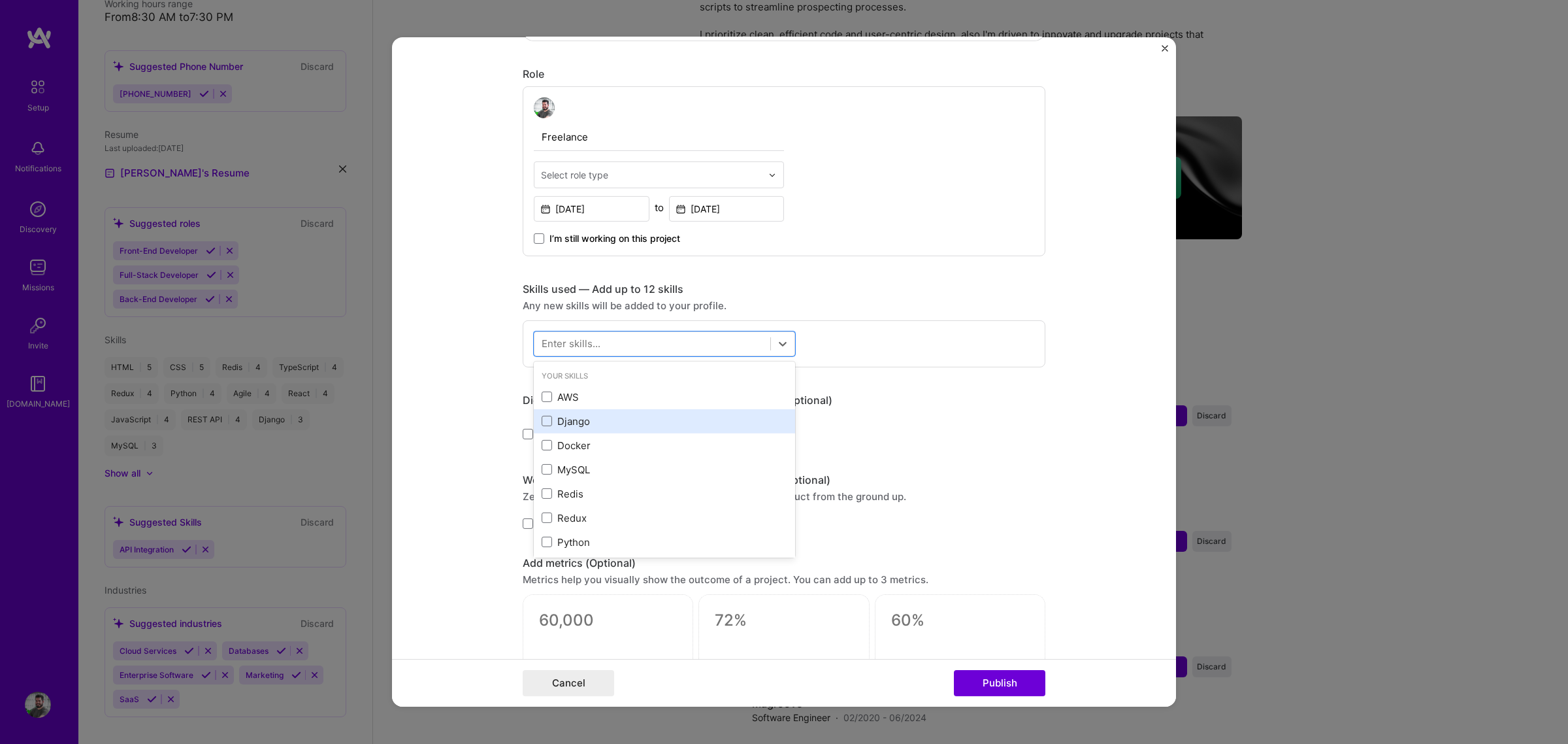
click at [563, 420] on div "Django" at bounding box center [665, 421] width 246 height 14
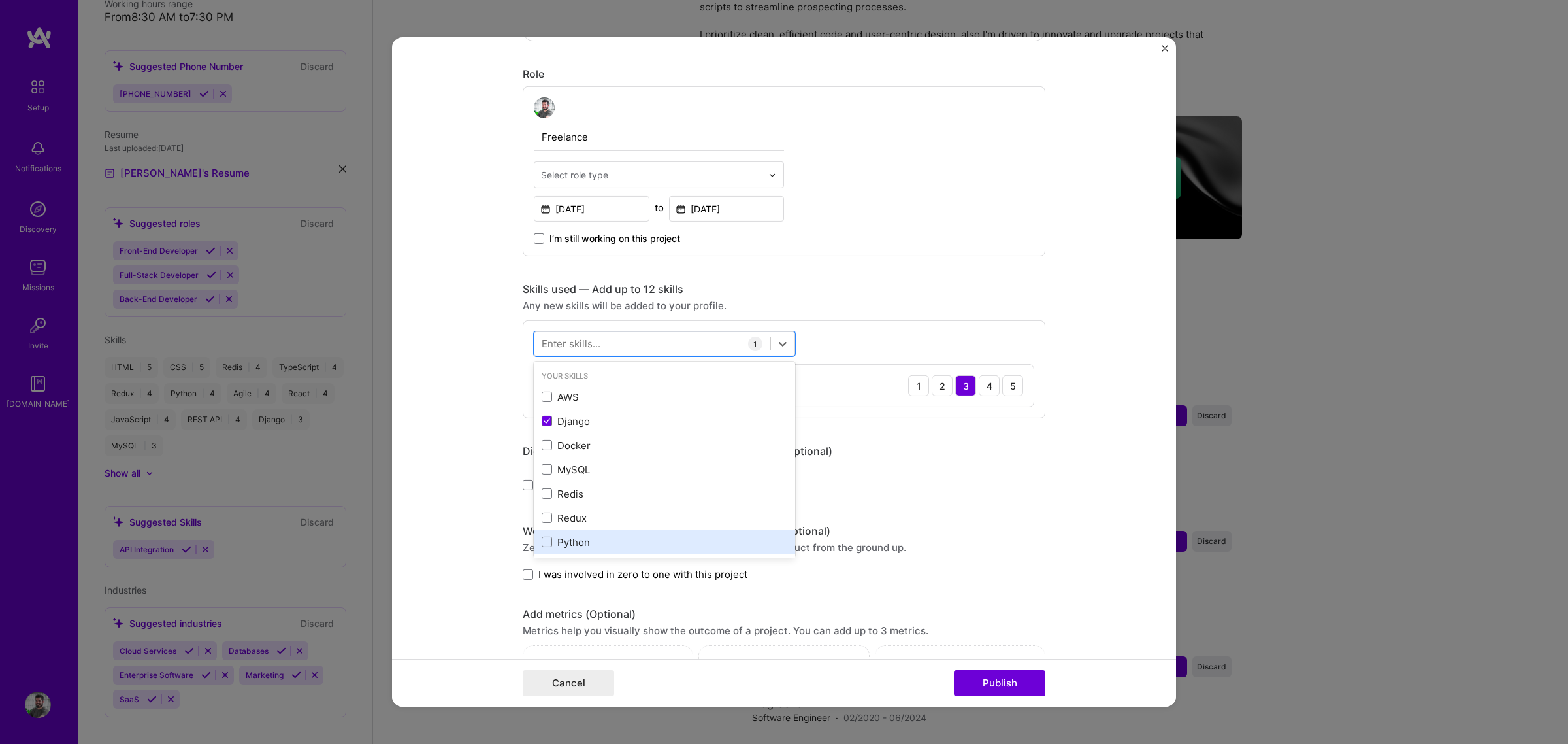
click at [583, 538] on div "Python" at bounding box center [665, 542] width 246 height 14
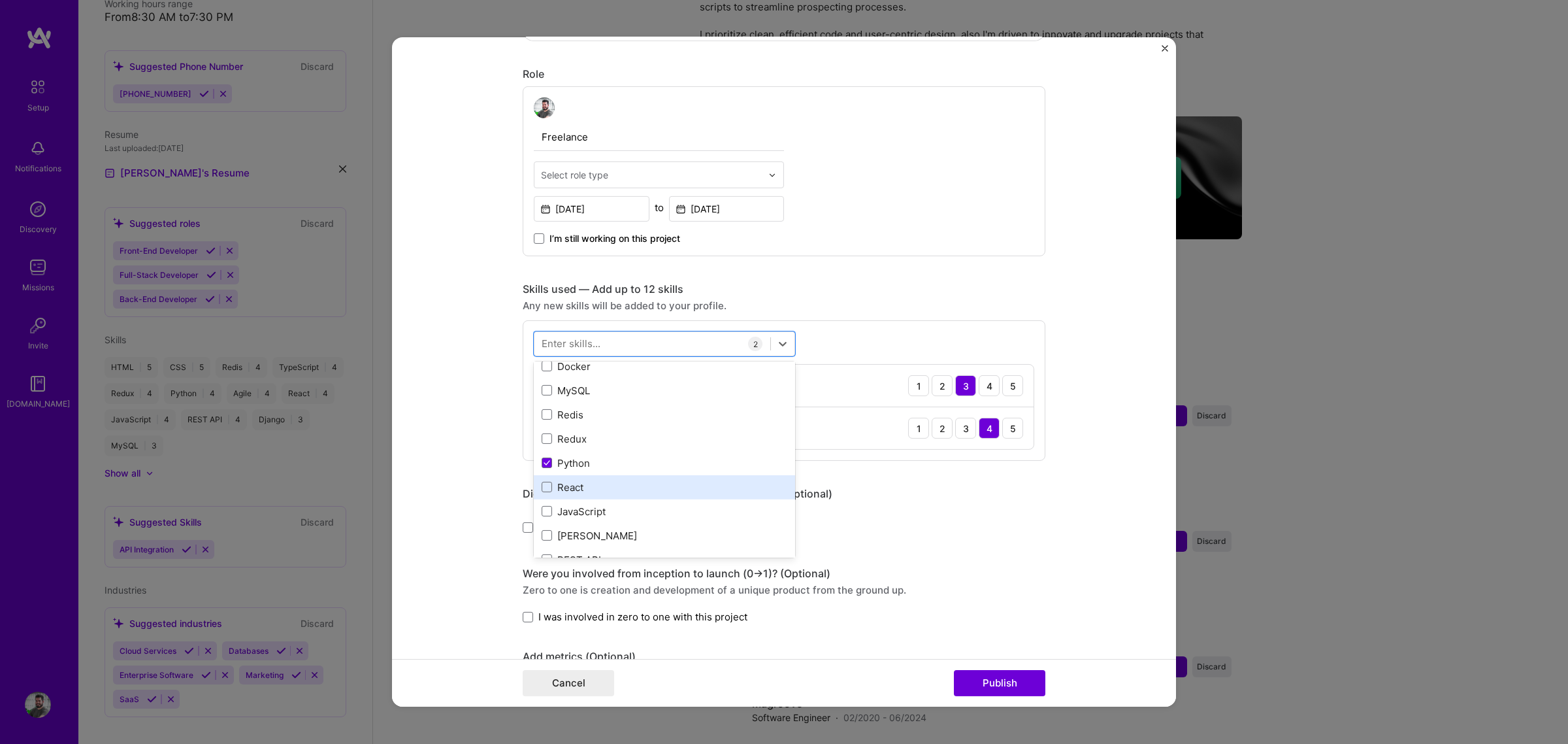
scroll to position [82, 0]
click at [586, 486] on div "React" at bounding box center [665, 485] width 246 height 14
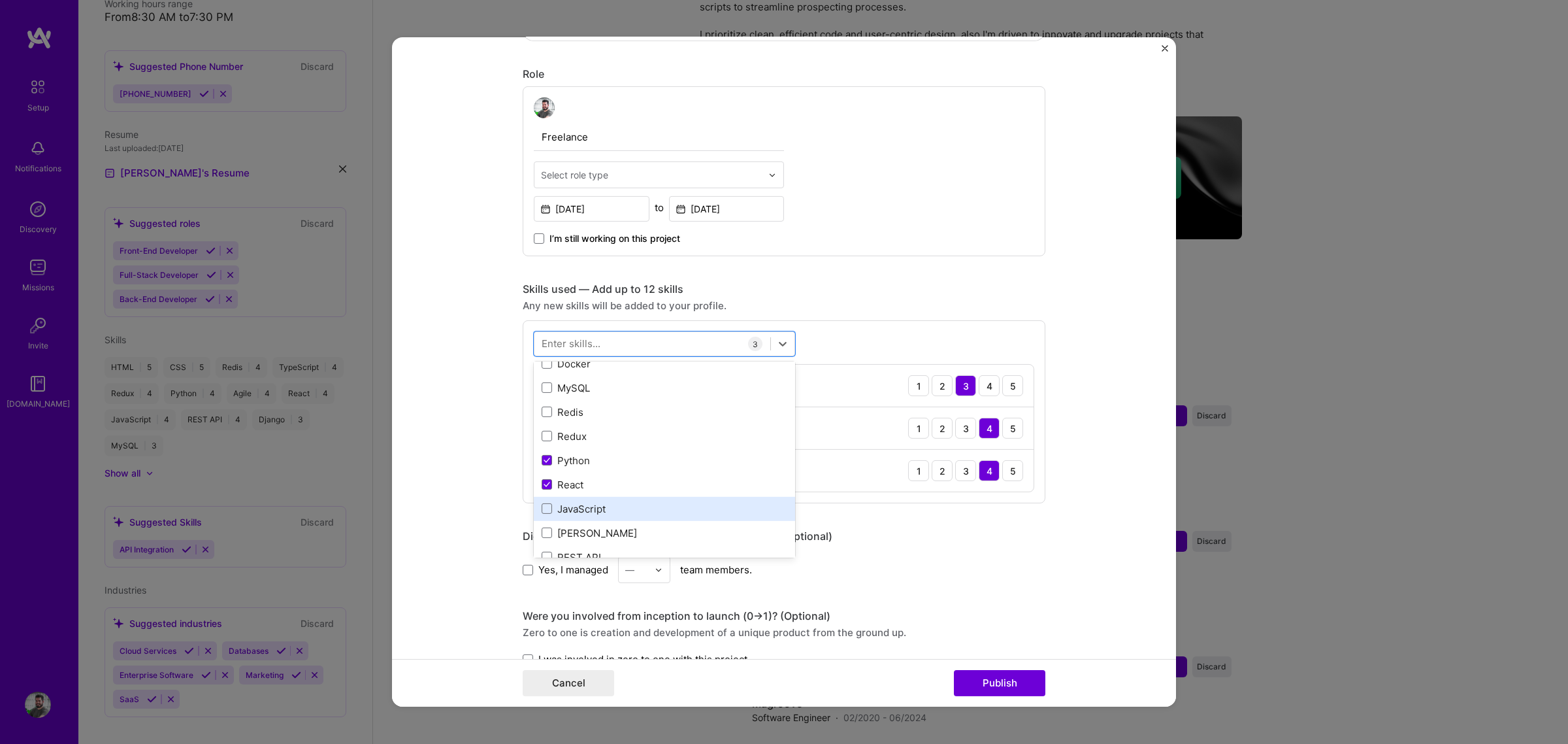
click at [586, 505] on div "JavaScript" at bounding box center [665, 509] width 246 height 14
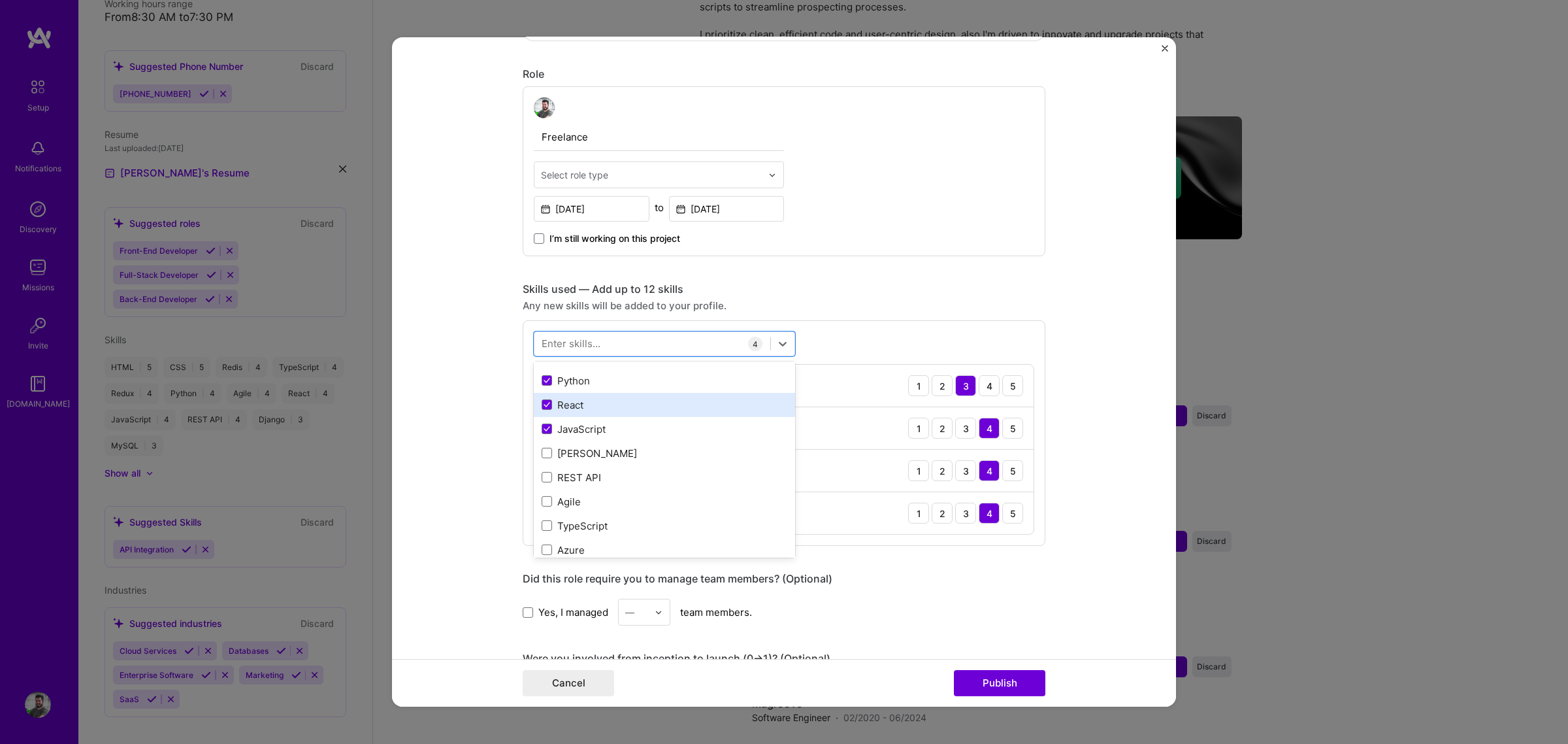
scroll to position [164, 0]
click at [609, 481] on div "REST API" at bounding box center [665, 475] width 246 height 14
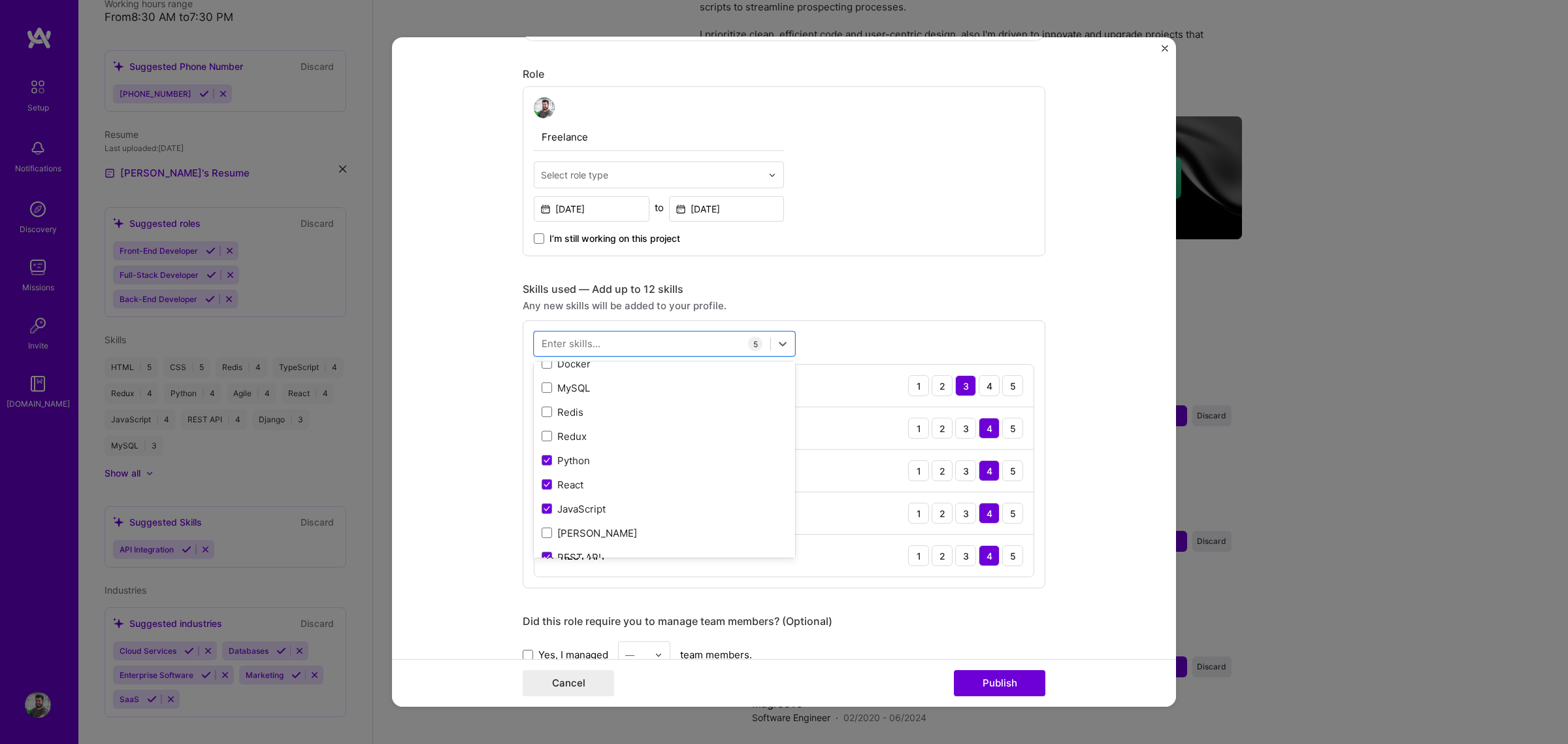
scroll to position [0, 0]
click at [1073, 369] on form "Editing suggested project This project is suggested based on your LinkedIn, res…" at bounding box center [784, 372] width 784 height 669
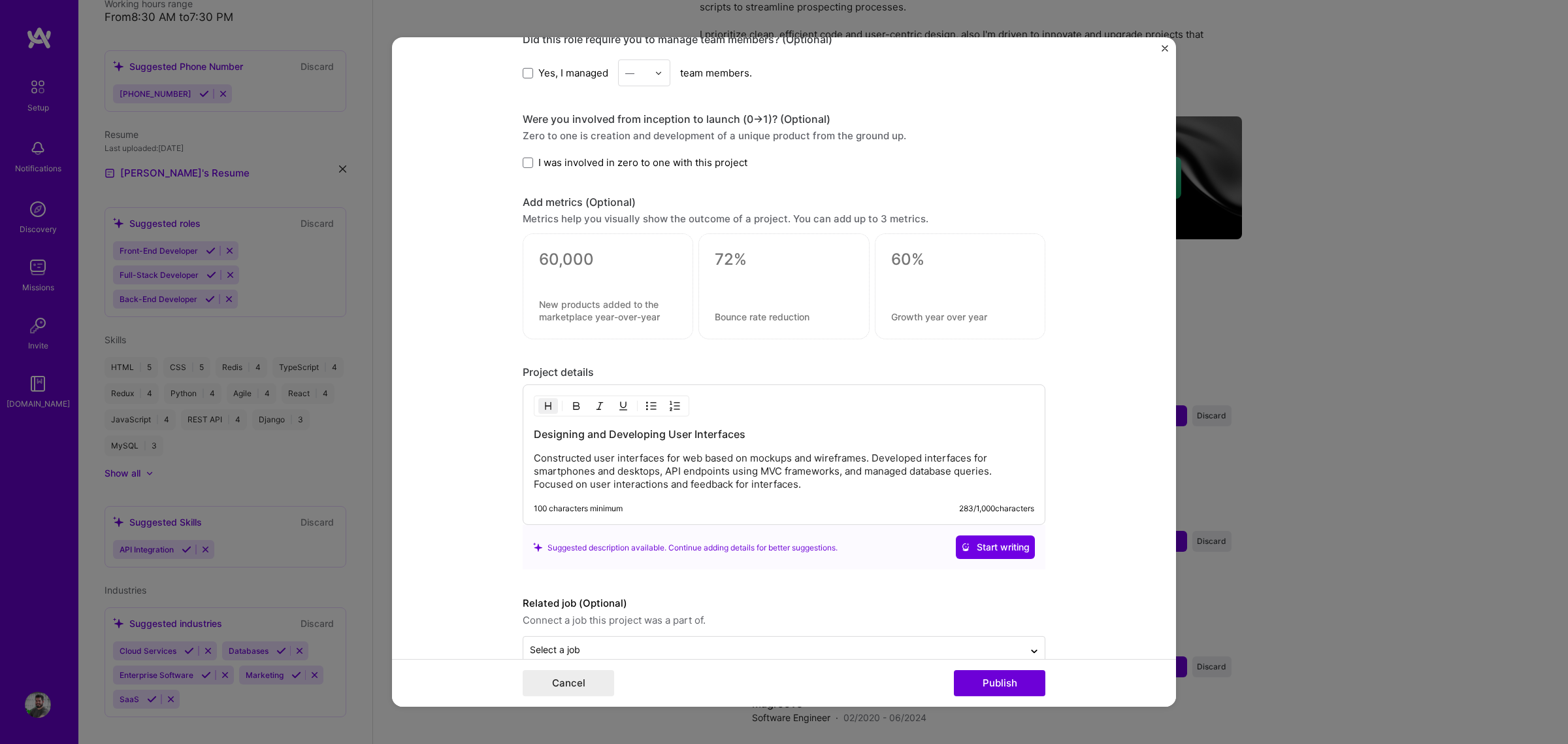
scroll to position [1023, 0]
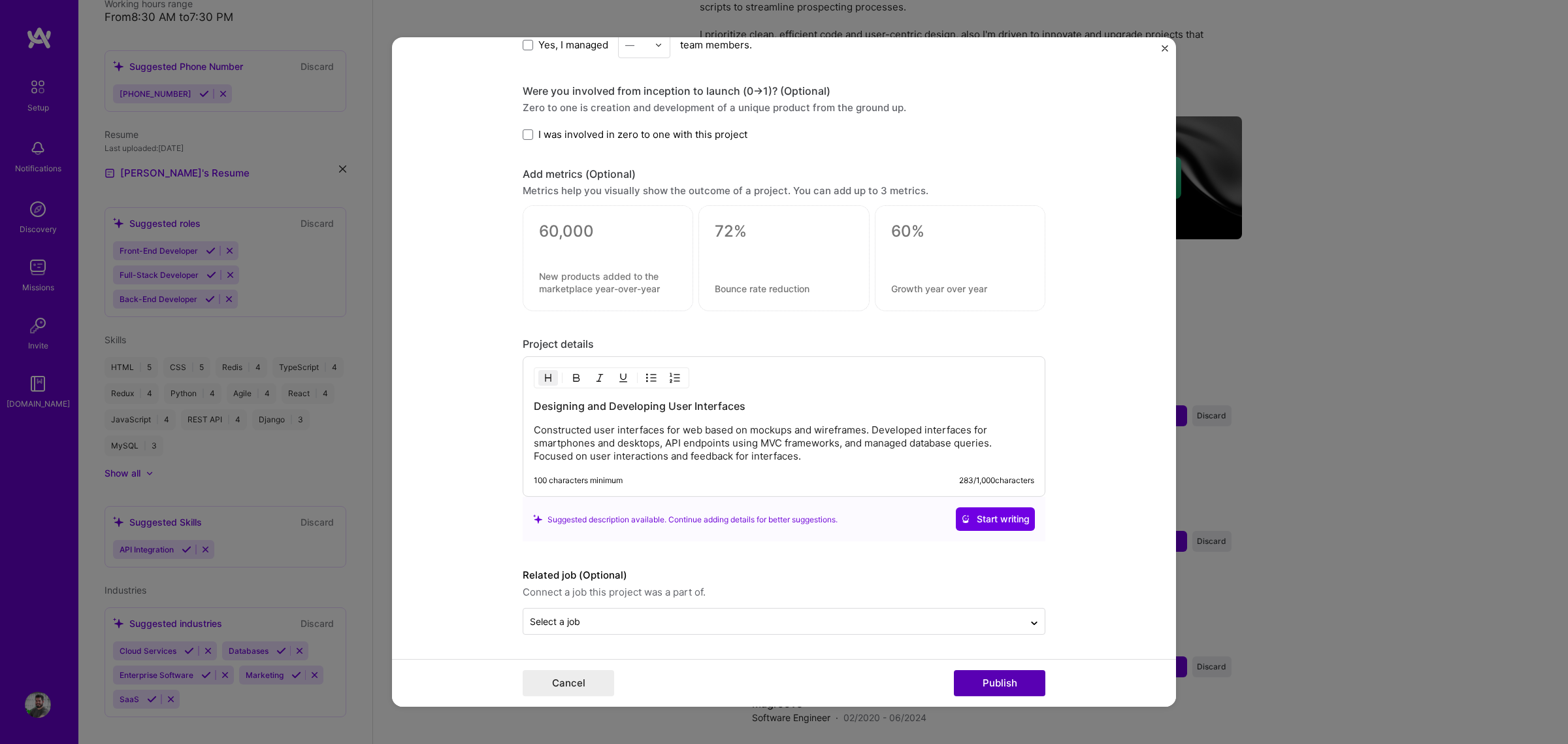
click at [1014, 567] on button "Publish" at bounding box center [999, 683] width 91 height 26
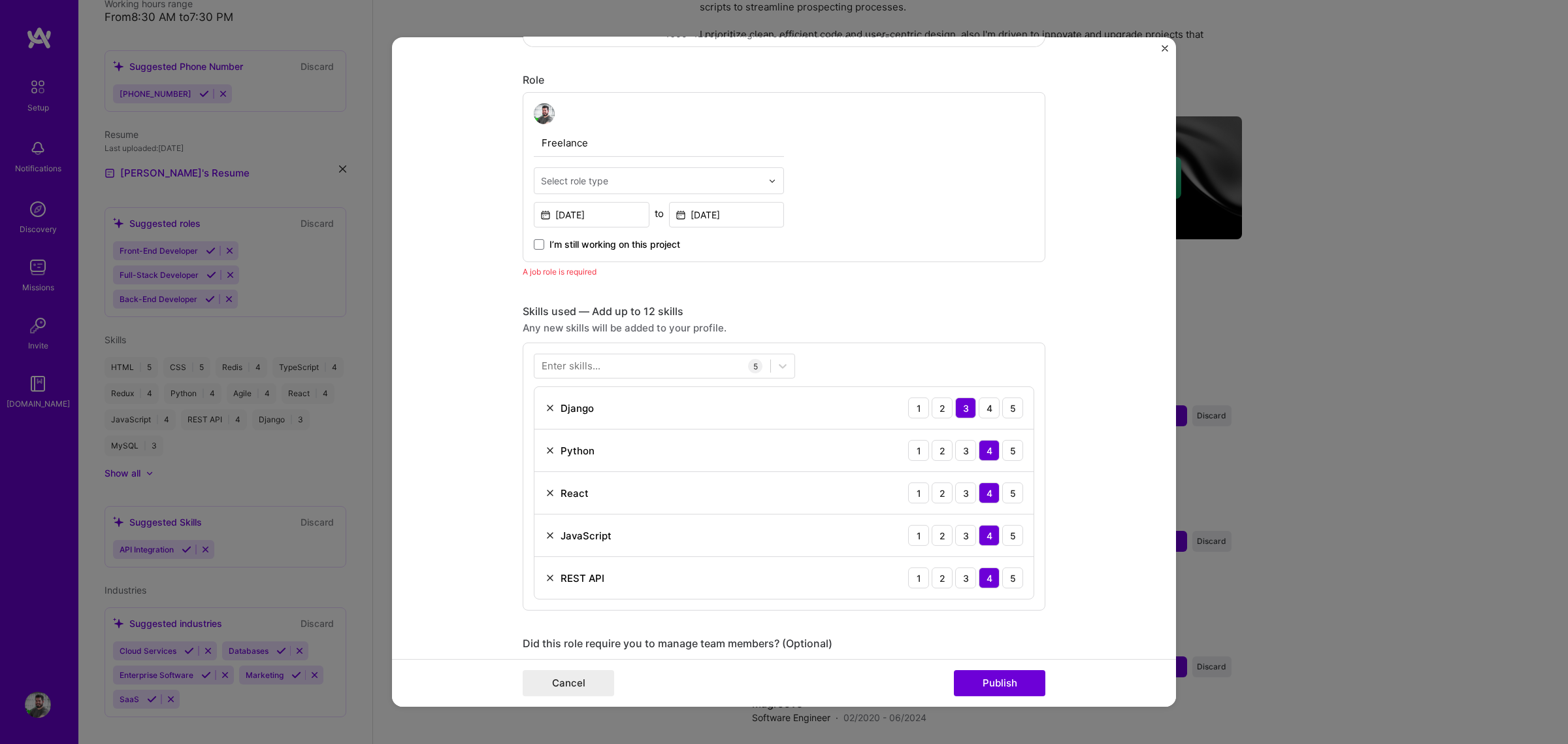
scroll to position [276, 0]
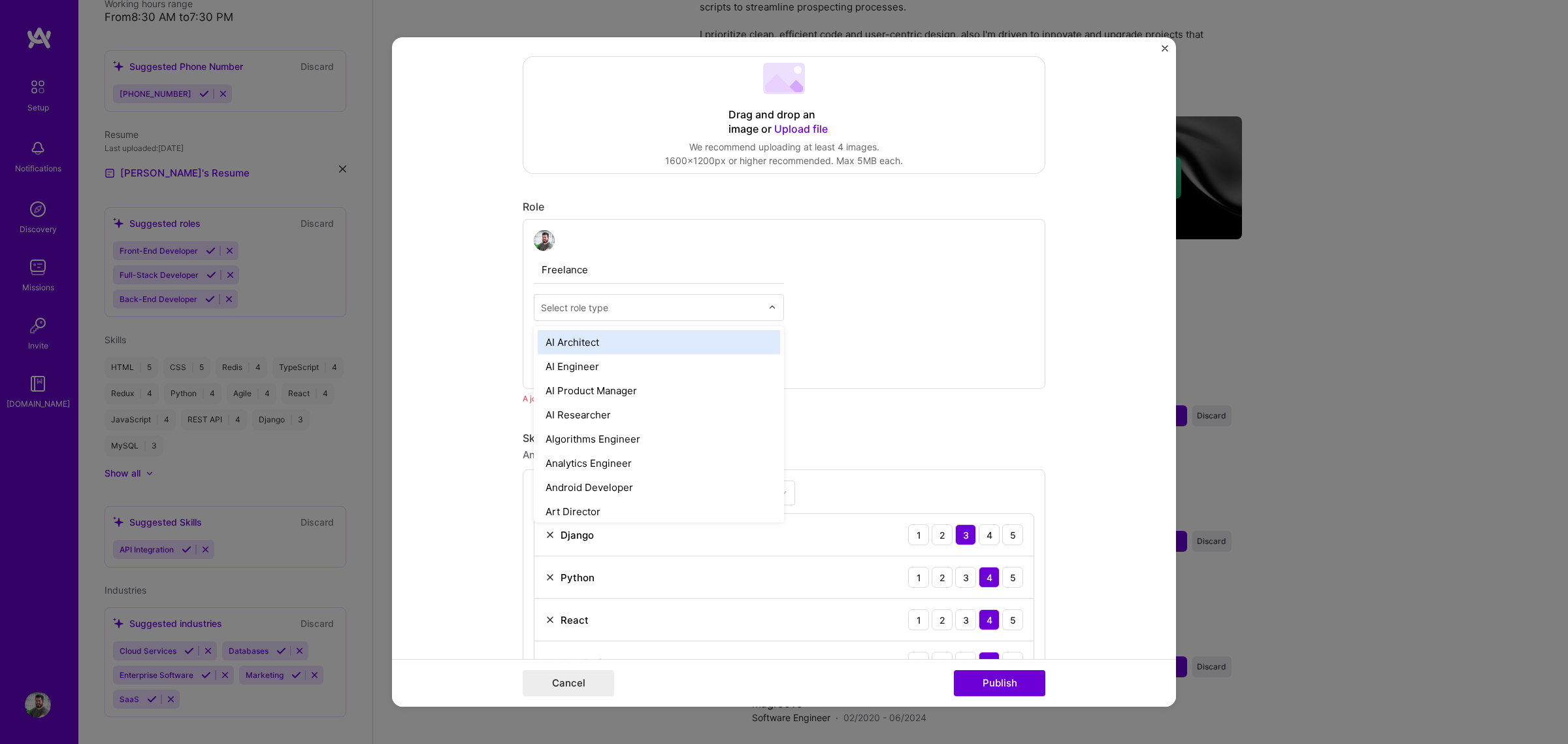
click at [615, 310] on input "text" at bounding box center [651, 307] width 221 height 14
type input "soft"
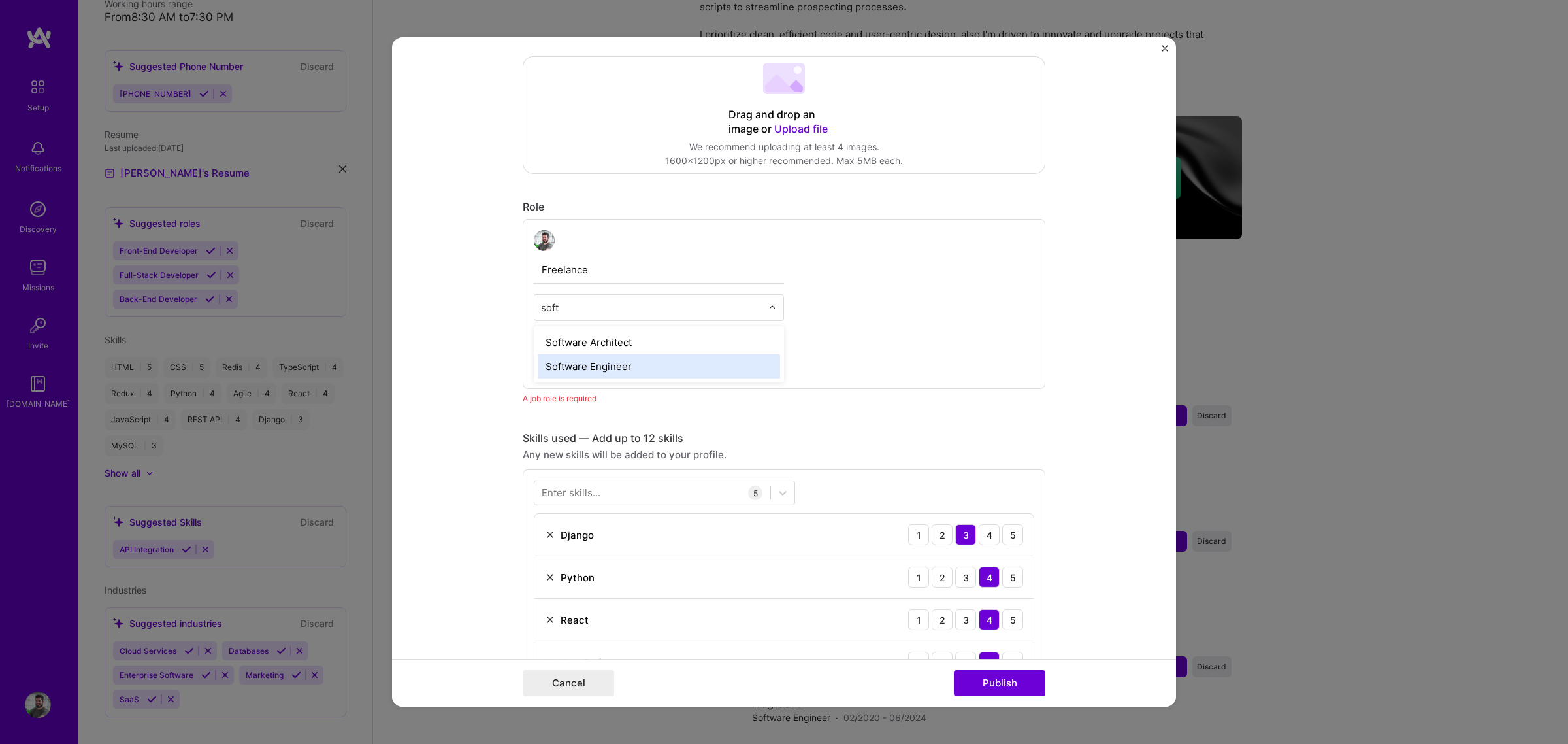
click at [615, 368] on div "Software Engineer" at bounding box center [659, 366] width 243 height 24
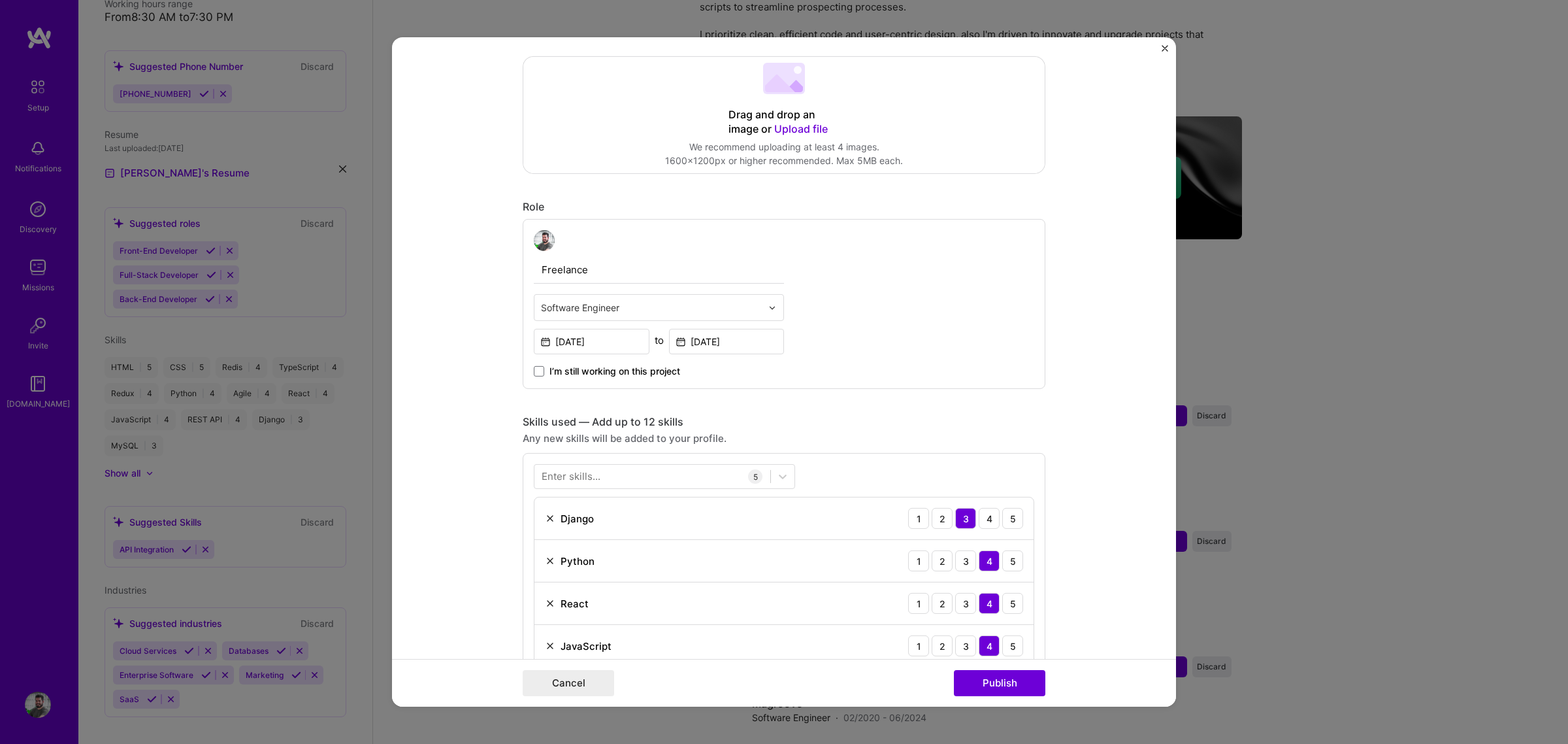
click at [1113, 382] on form "Editing suggested project This project is suggested based on your LinkedIn, res…" at bounding box center [784, 372] width 784 height 669
click at [1021, 567] on button "Publish" at bounding box center [999, 683] width 91 height 26
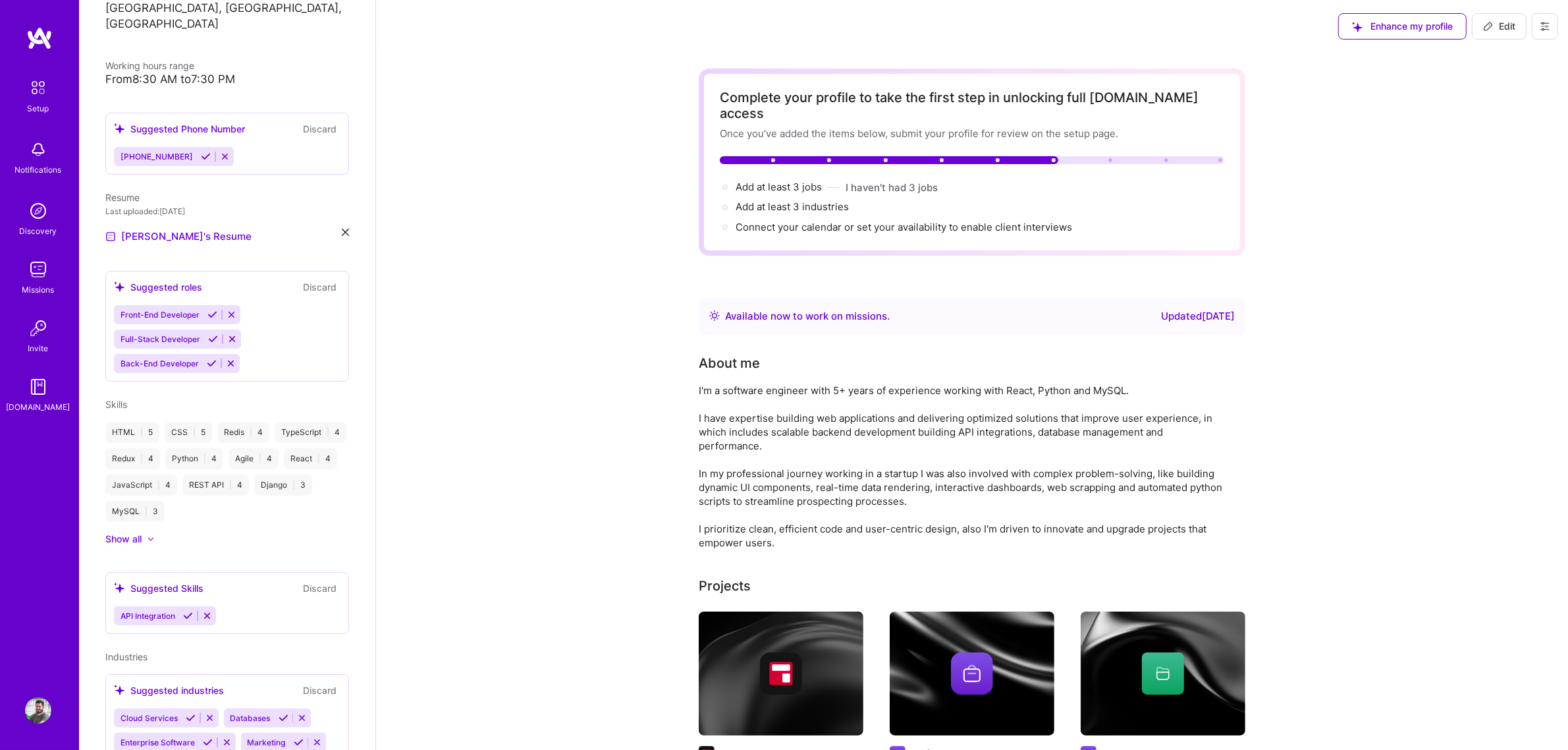
scroll to position [327, 0]
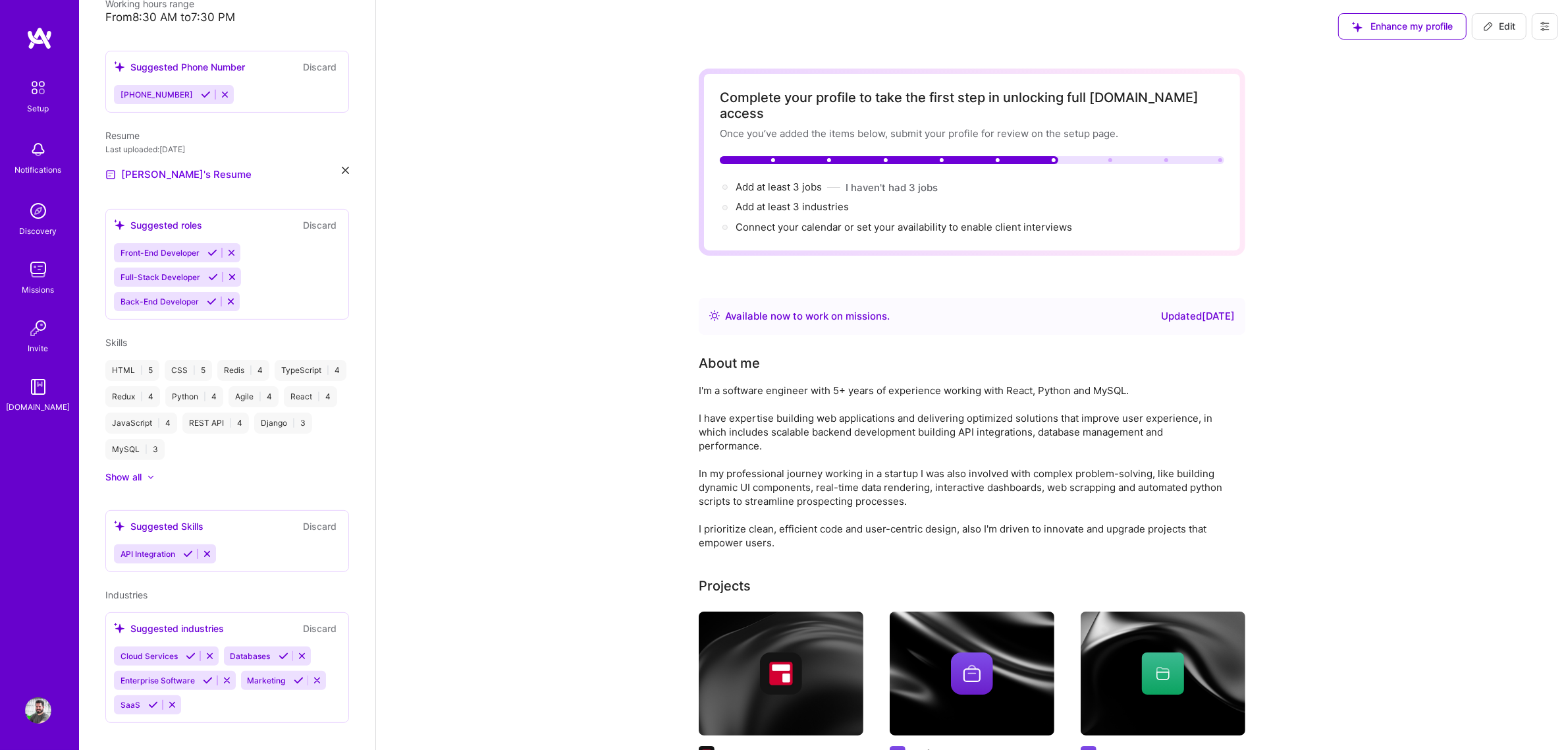
click at [148, 475] on icon at bounding box center [151, 477] width 7 height 4
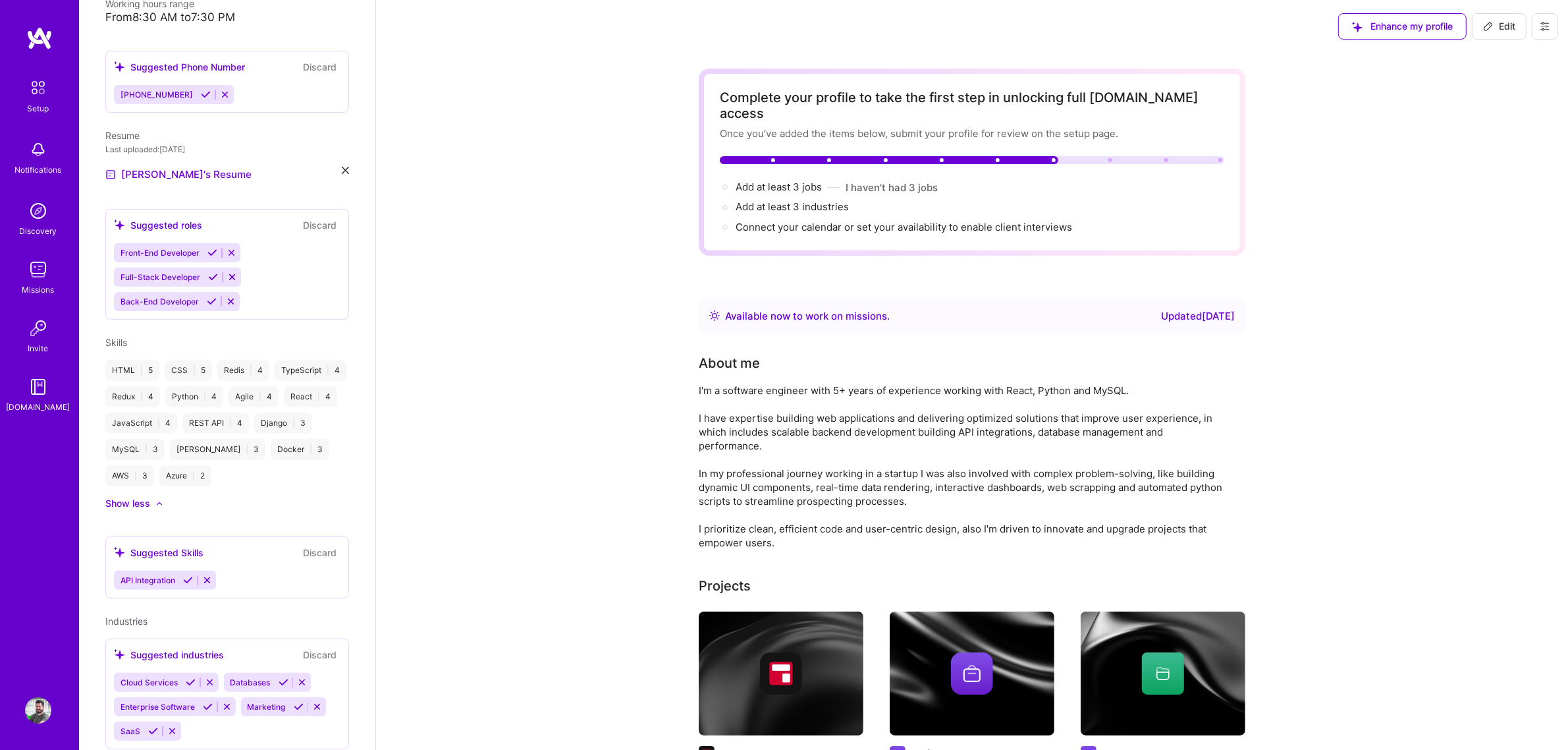
click at [159, 510] on div "Show less" at bounding box center [227, 503] width 244 height 13
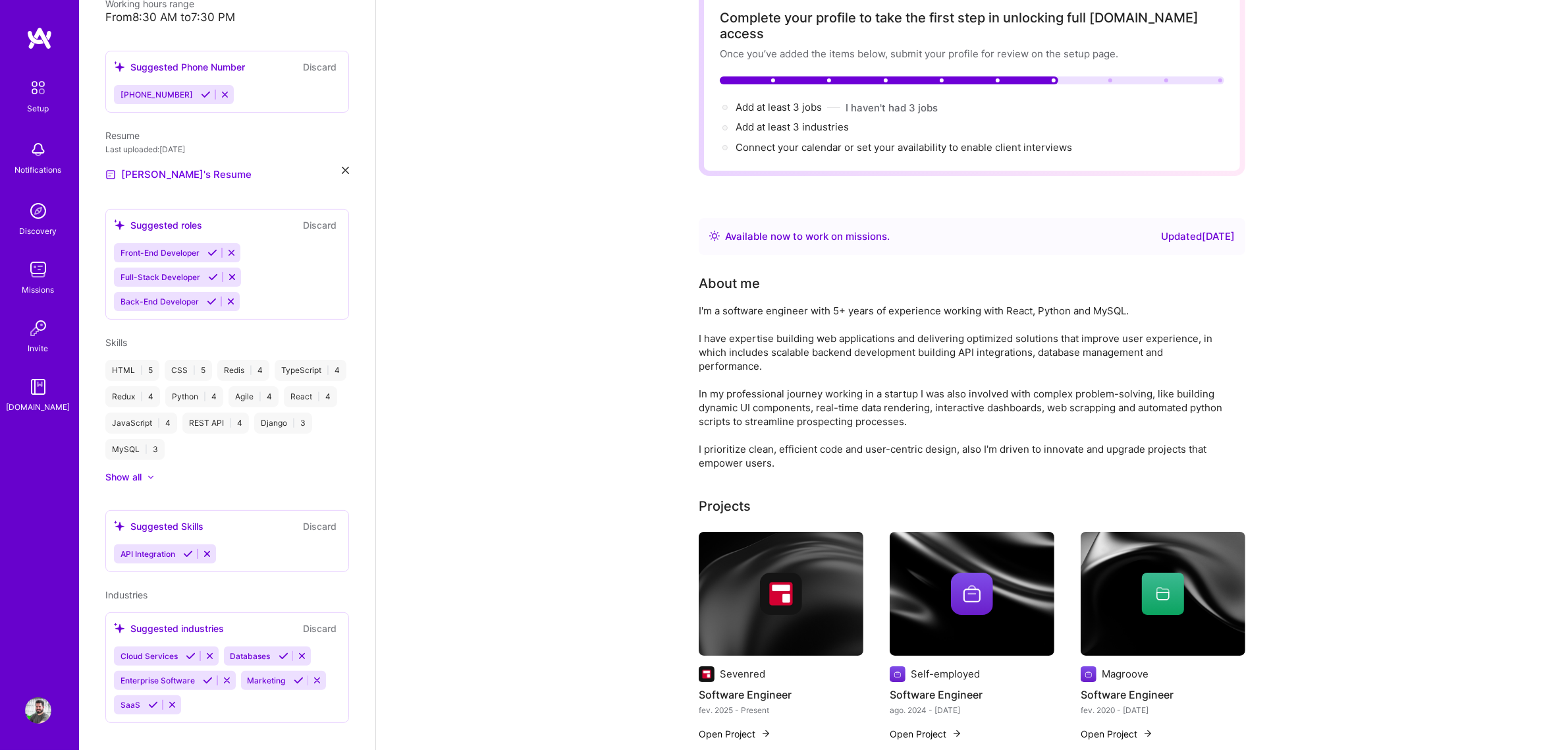
scroll to position [82, 0]
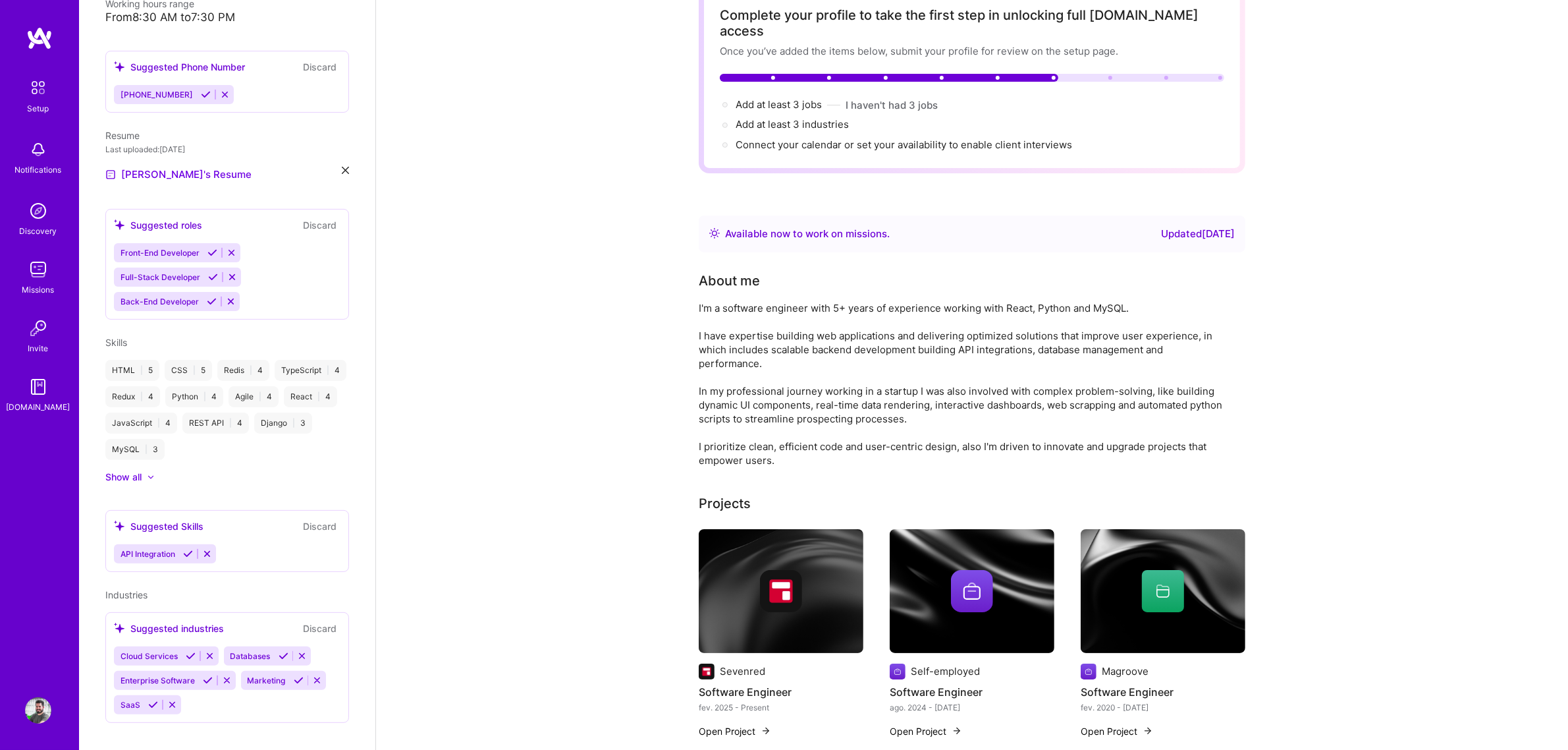
click at [208, 549] on icon at bounding box center [207, 554] width 10 height 10
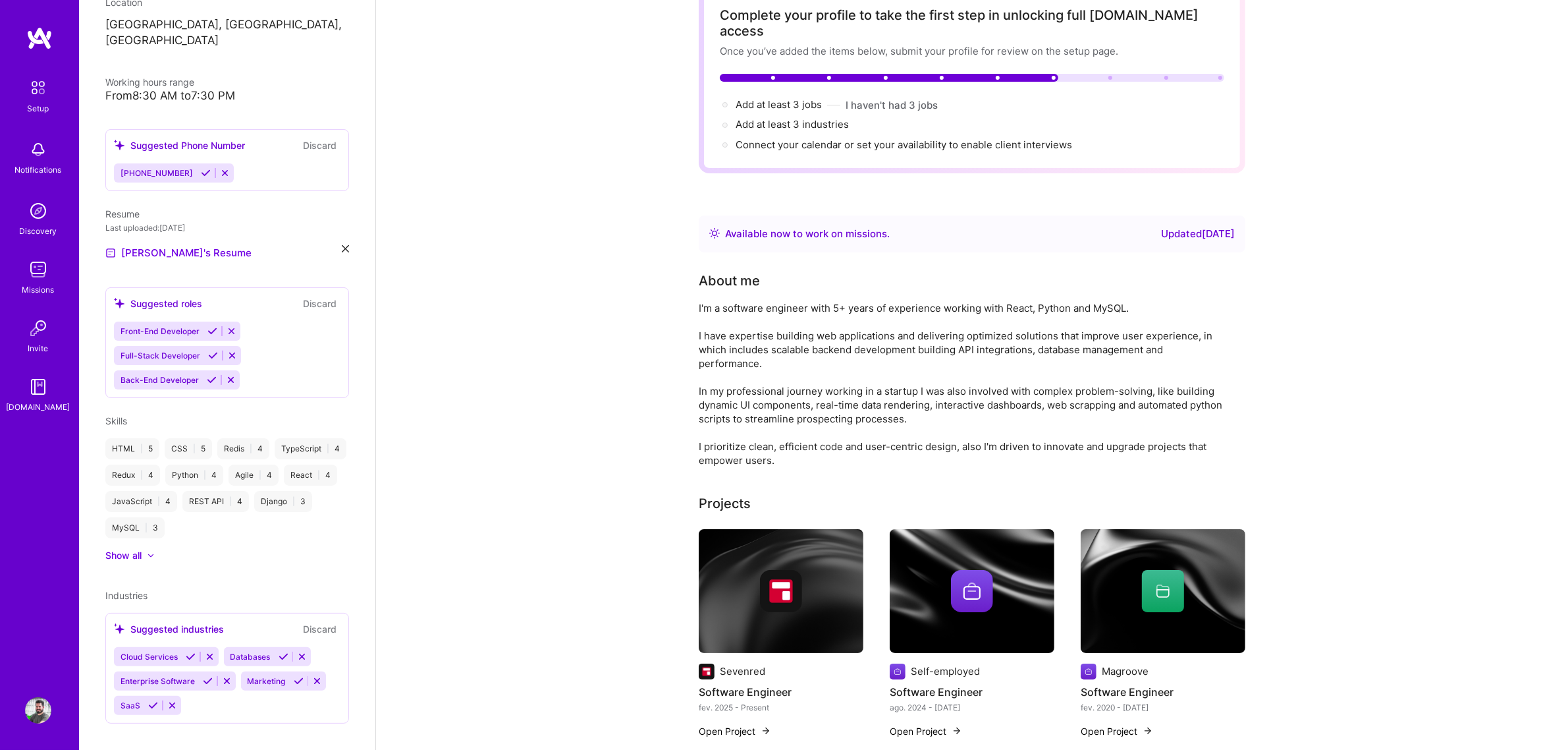
click at [139, 549] on div "Show all" at bounding box center [123, 555] width 36 height 13
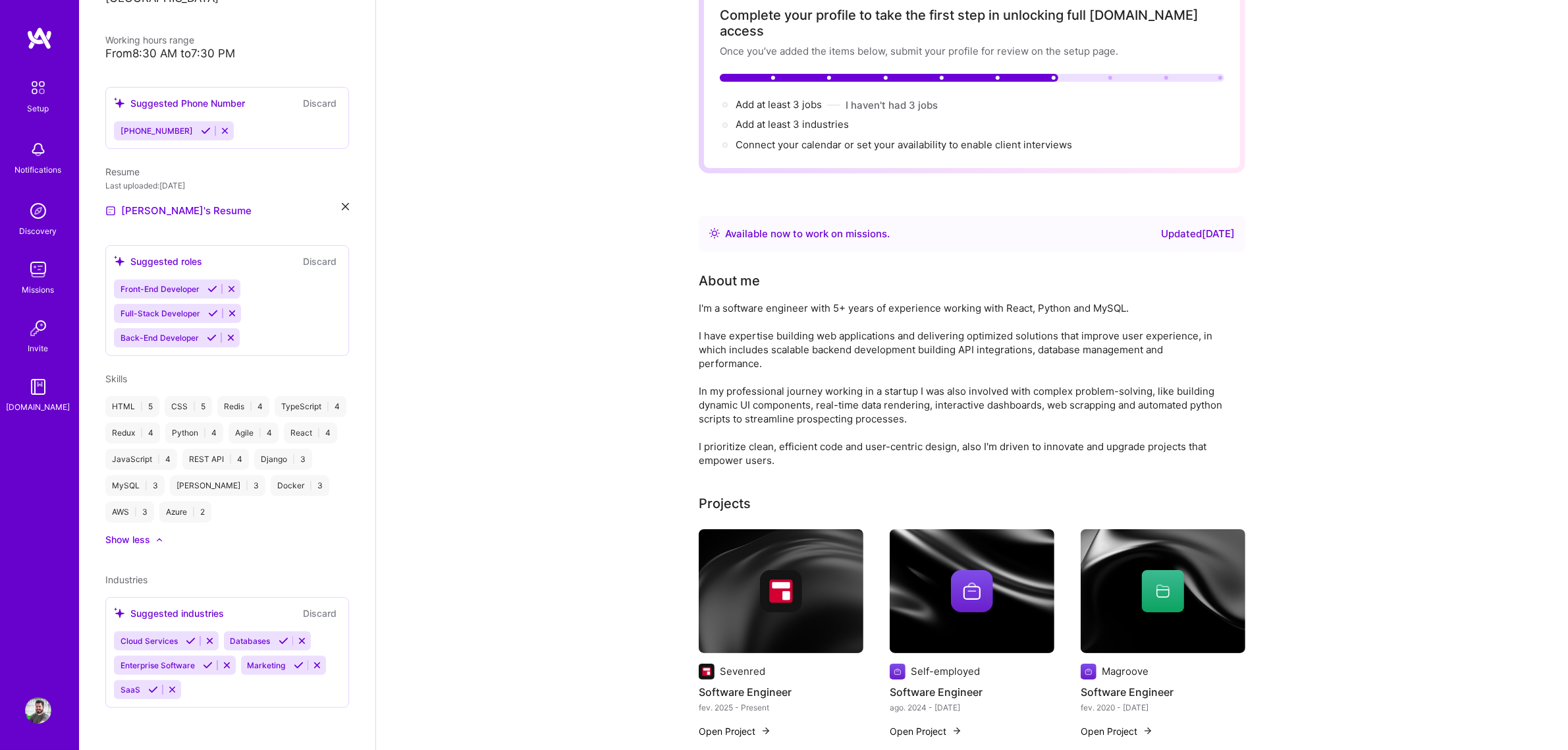
click at [145, 538] on div "Show less" at bounding box center [128, 539] width 45 height 13
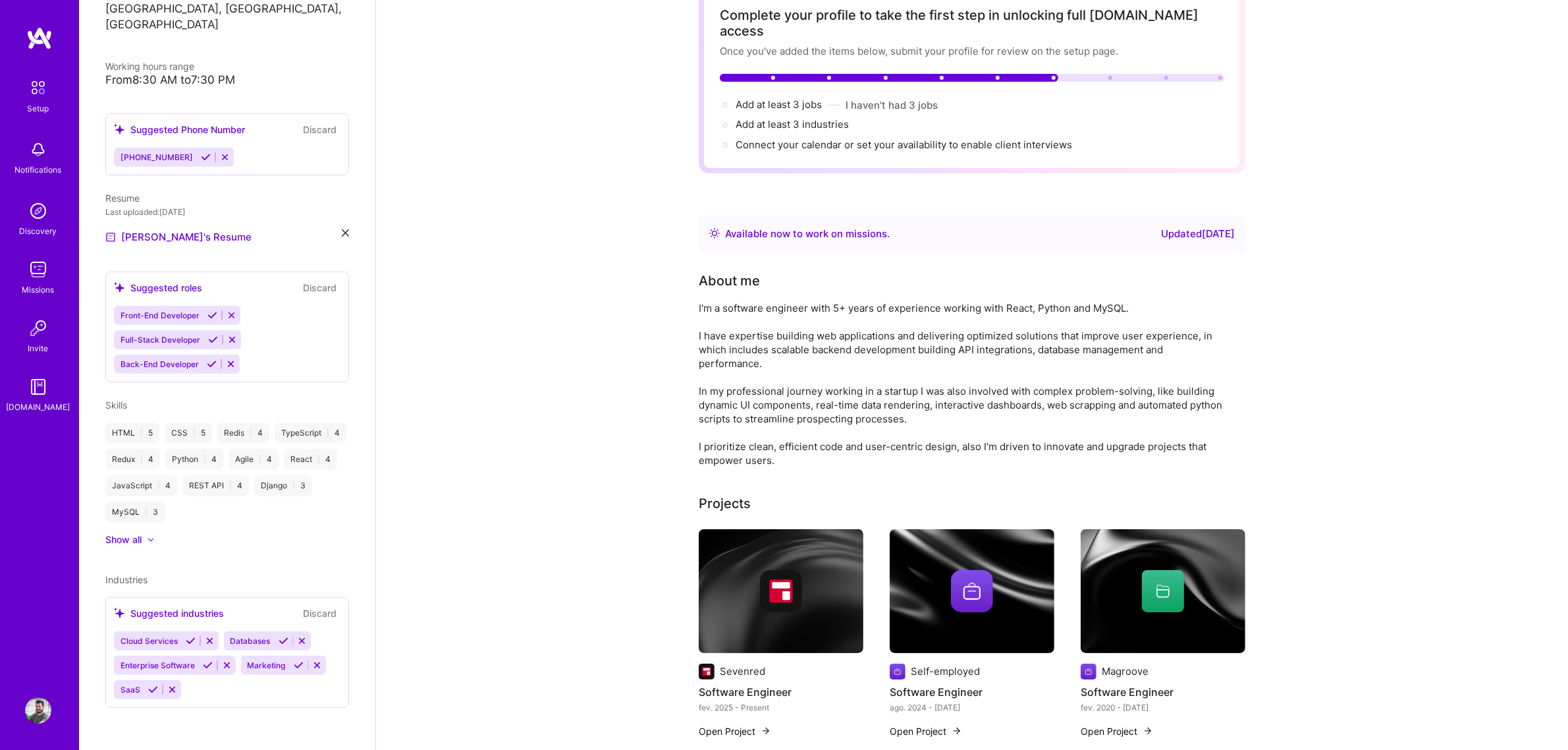
scroll to position [249, 0]
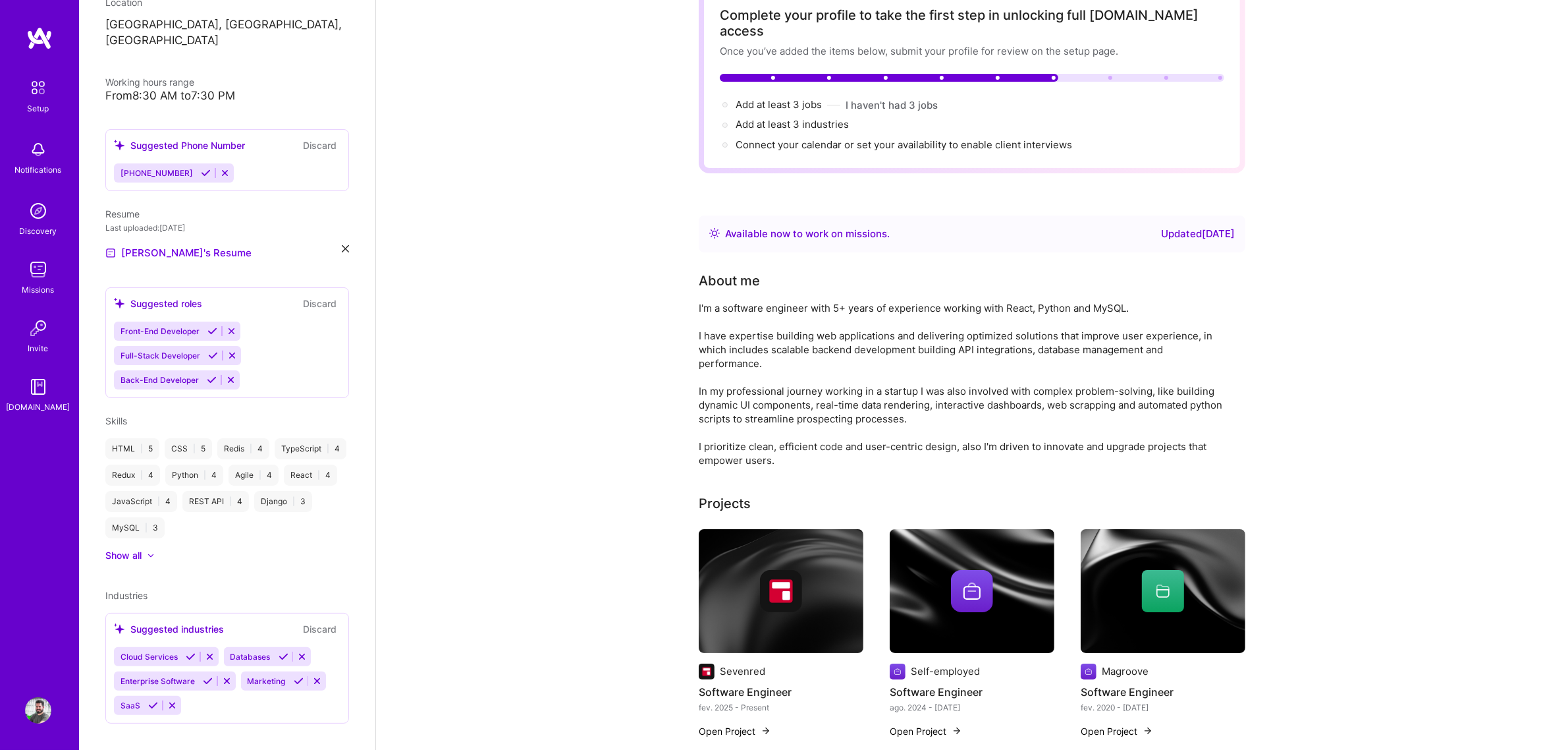
click at [135, 549] on div "Show all" at bounding box center [123, 555] width 36 height 13
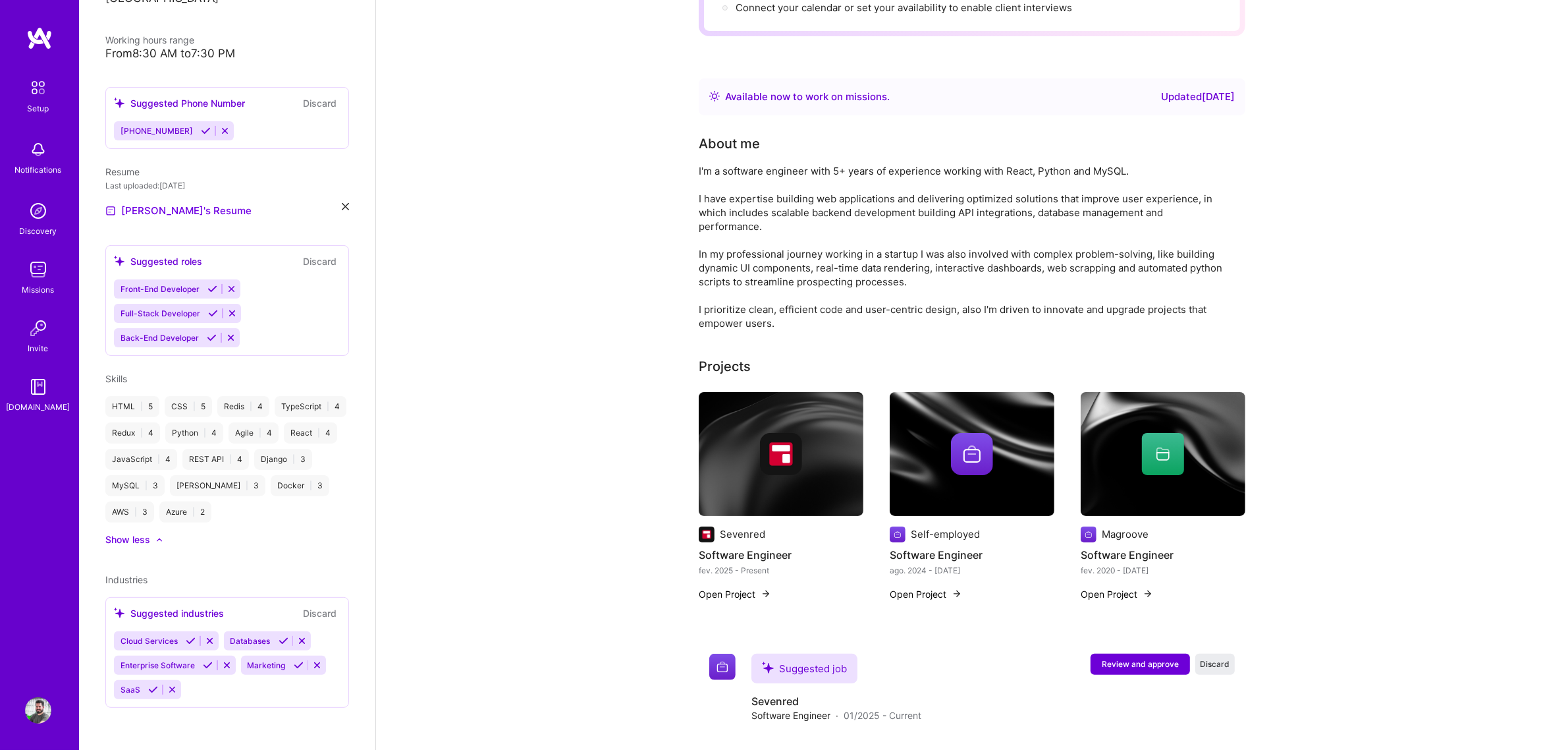
scroll to position [247, 0]
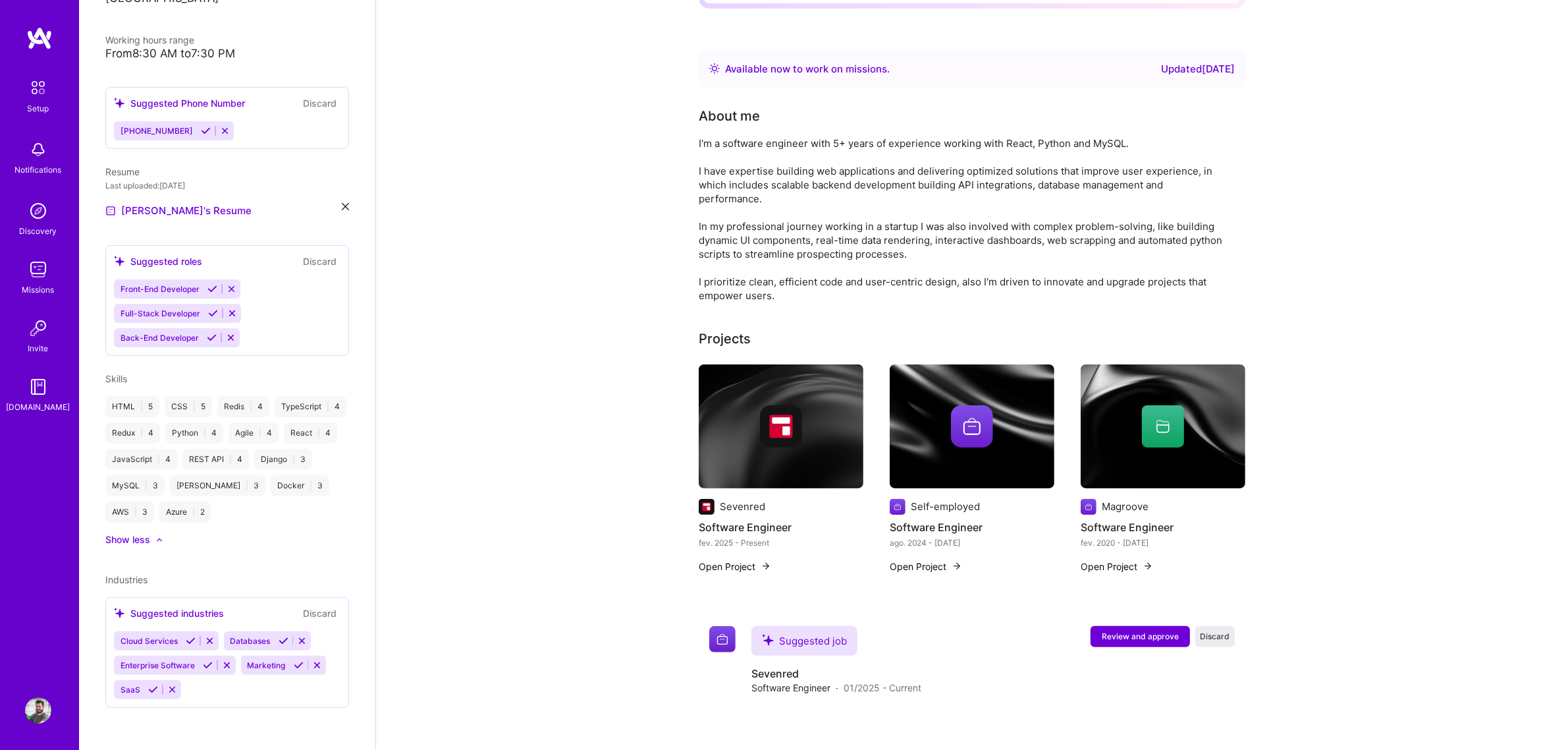
click at [208, 284] on icon at bounding box center [212, 289] width 10 height 10
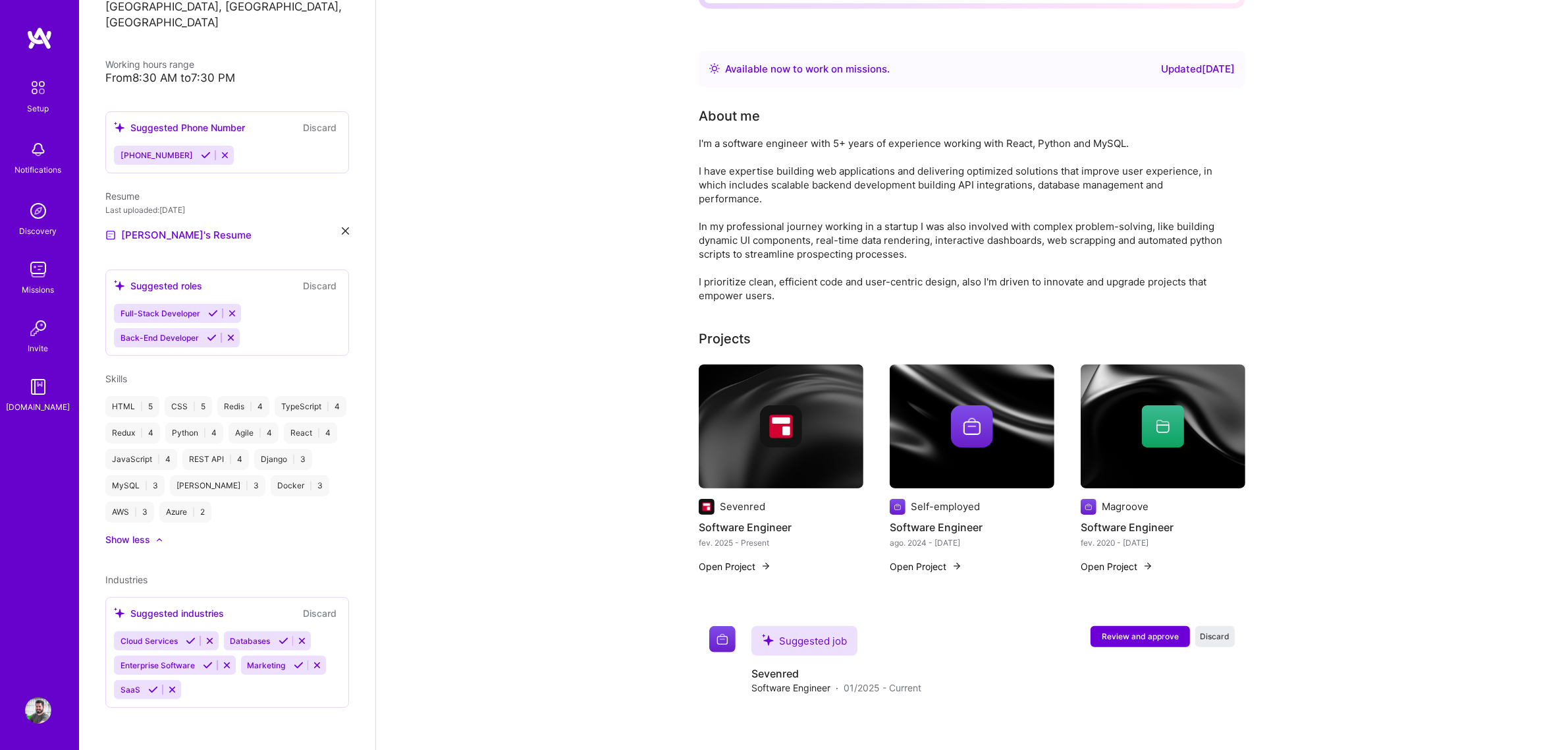
scroll to position [277, 0]
click at [210, 283] on div "[PERSON_NAME] Software Engineer 6 Years Experience Location [GEOGRAPHIC_DATA], …" at bounding box center [227, 375] width 296 height 750
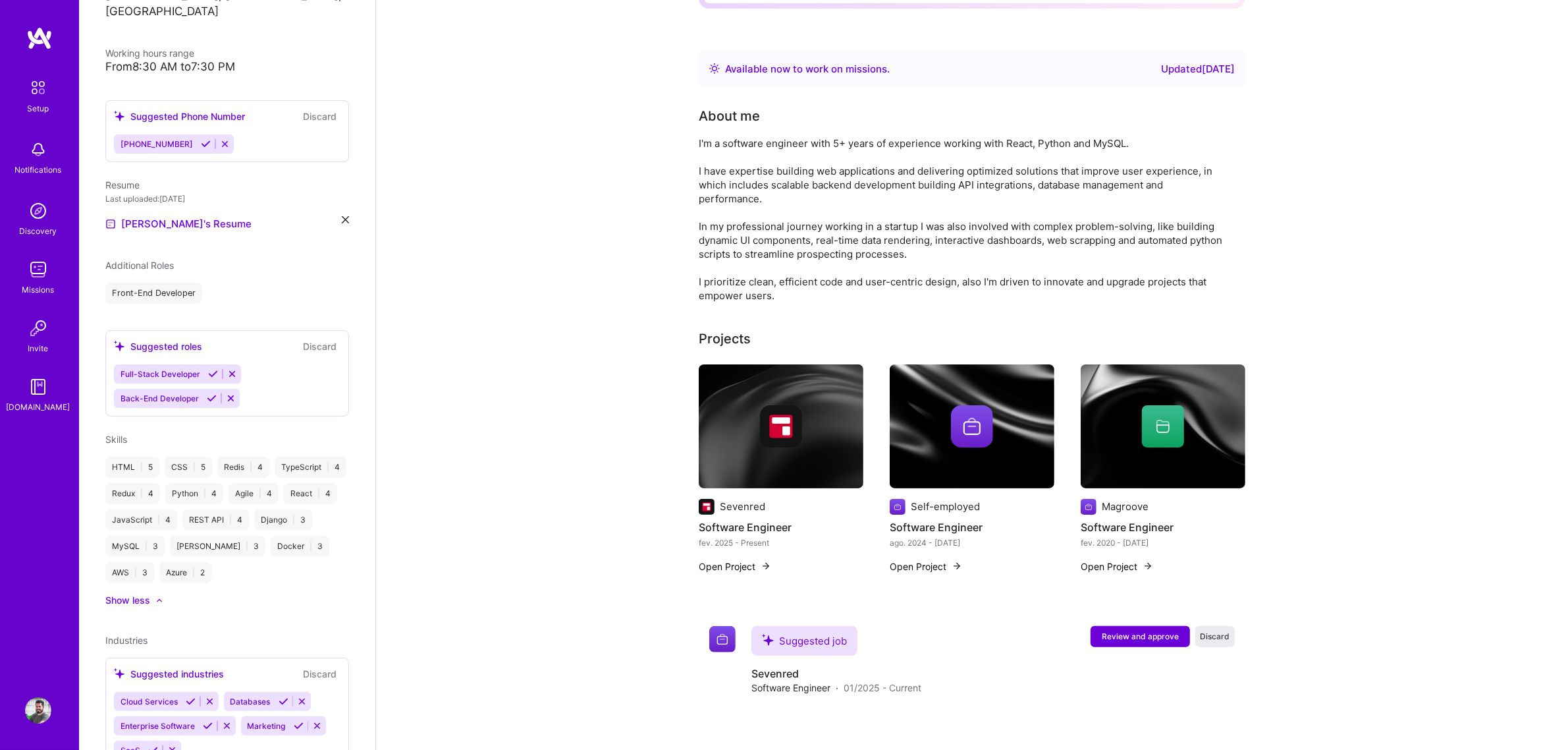
click at [211, 369] on icon at bounding box center [213, 374] width 10 height 10
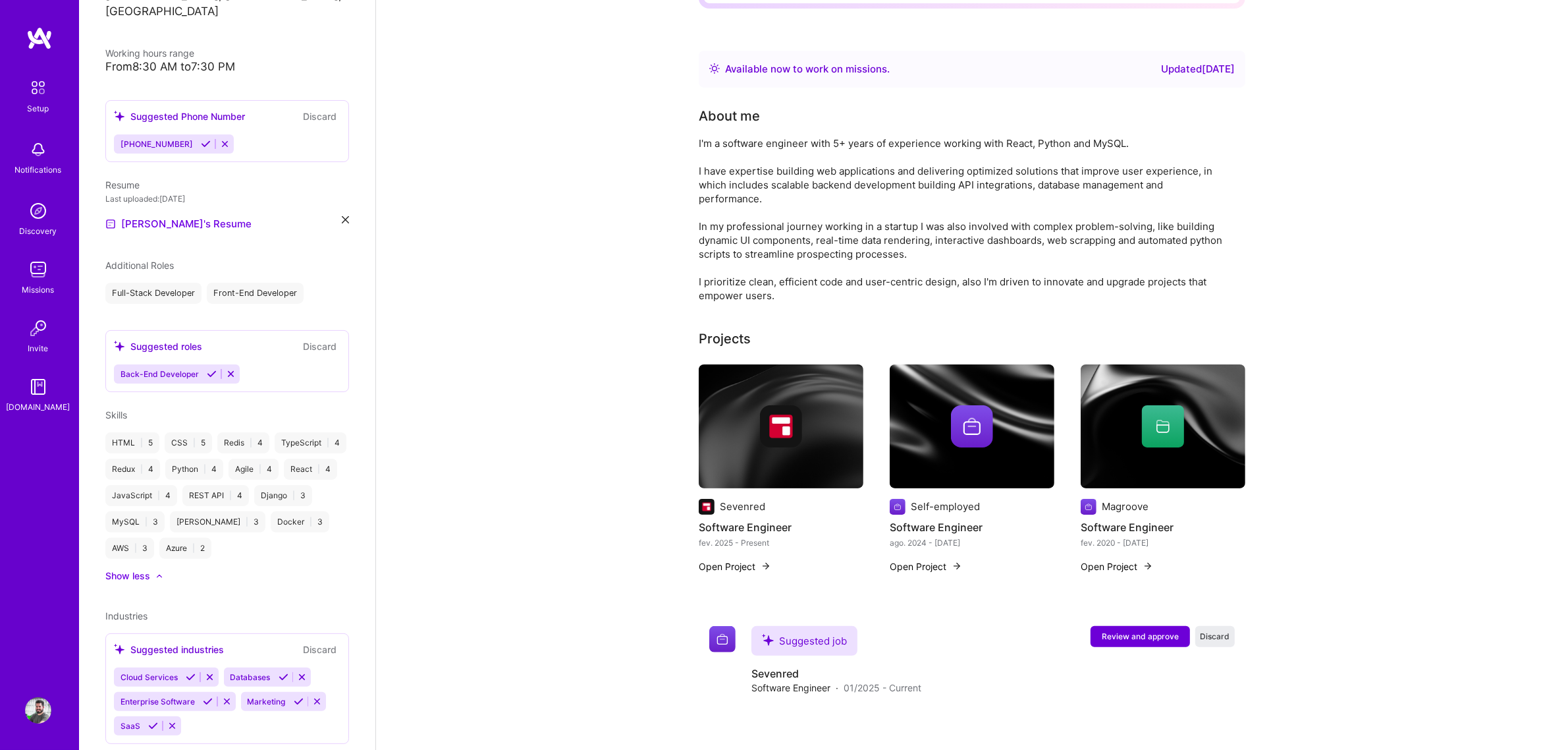
click at [210, 369] on icon at bounding box center [212, 374] width 10 height 10
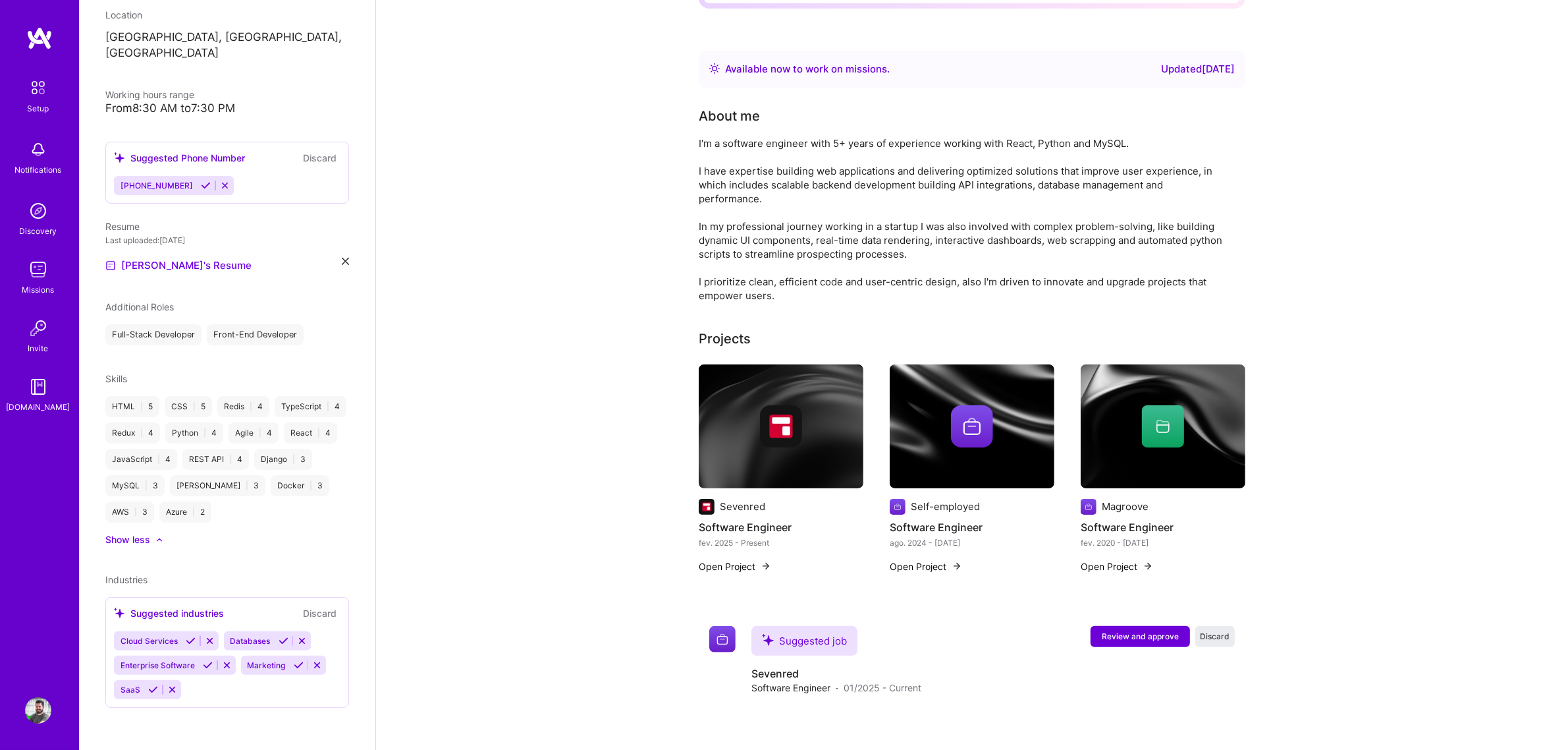
scroll to position [273, 0]
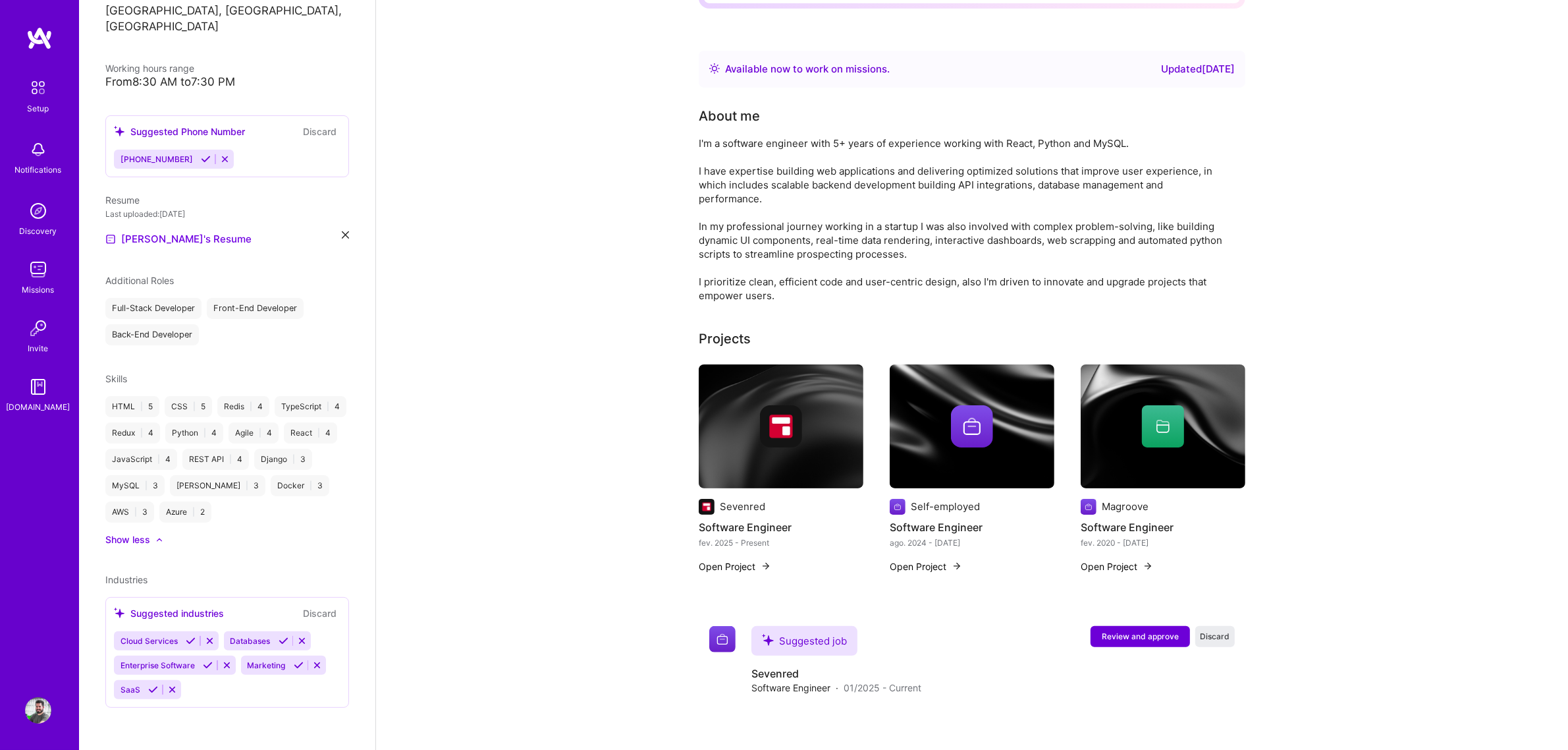
click at [310, 572] on button "Discard" at bounding box center [319, 613] width 42 height 15
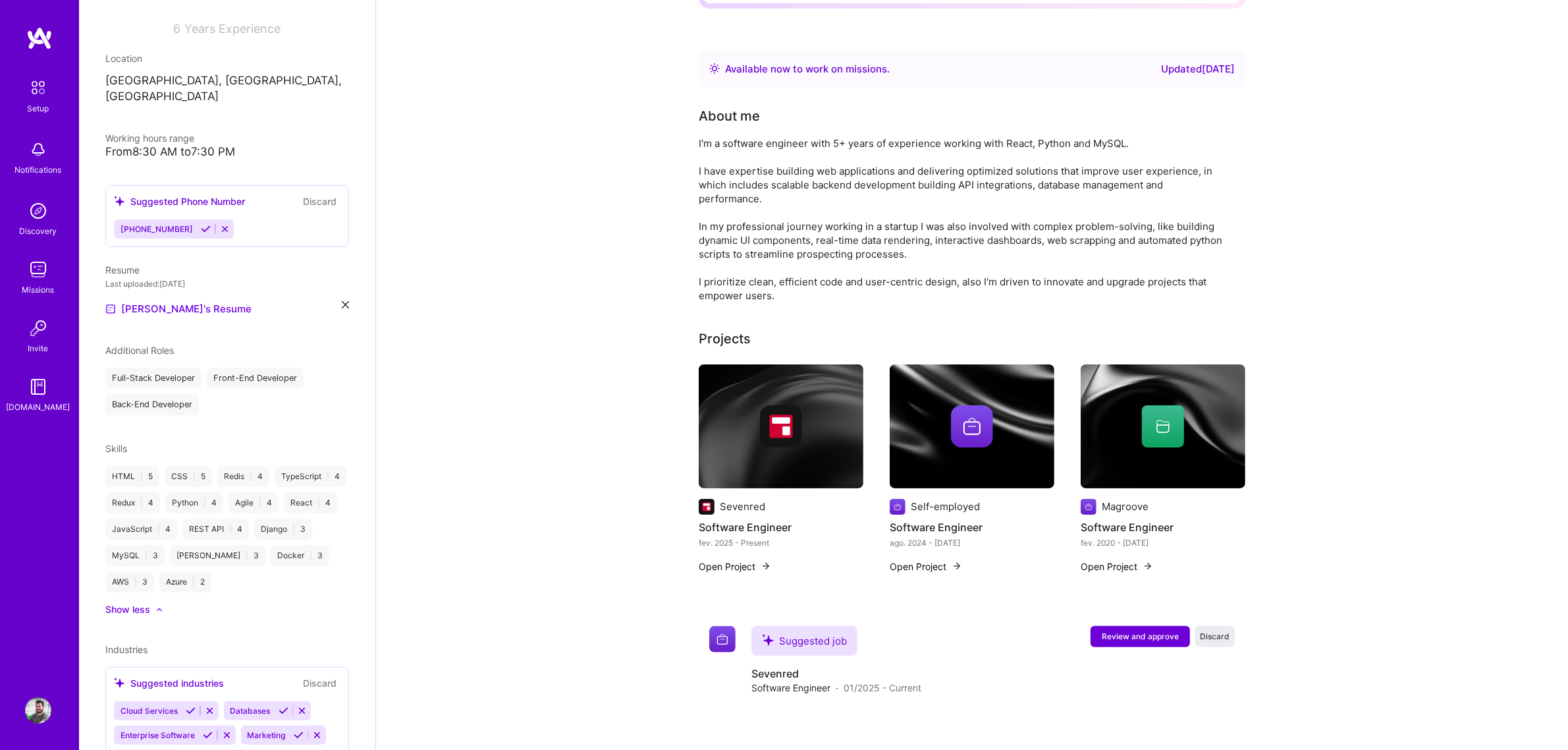
scroll to position [191, 0]
click at [201, 225] on icon at bounding box center [206, 230] width 10 height 10
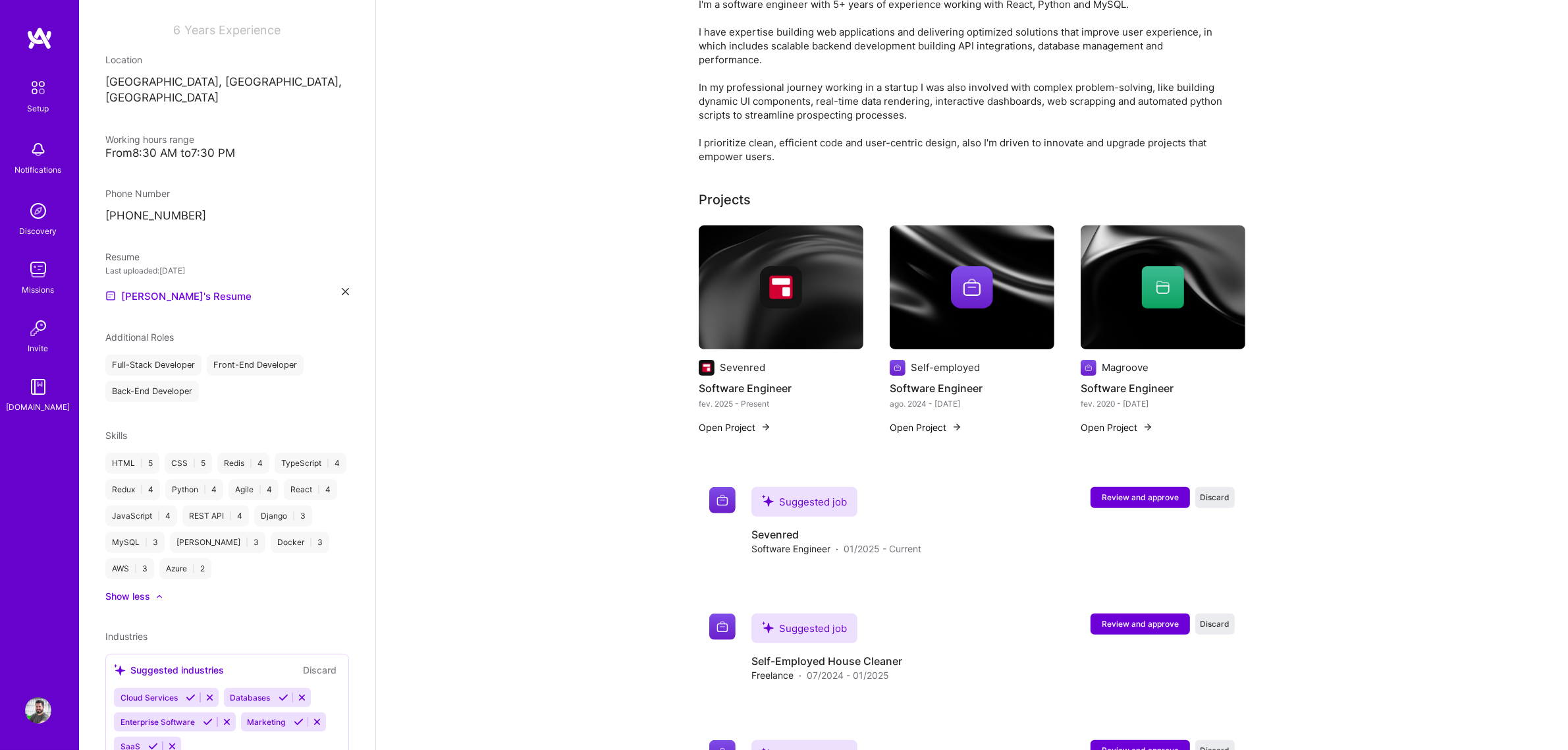
scroll to position [0, 0]
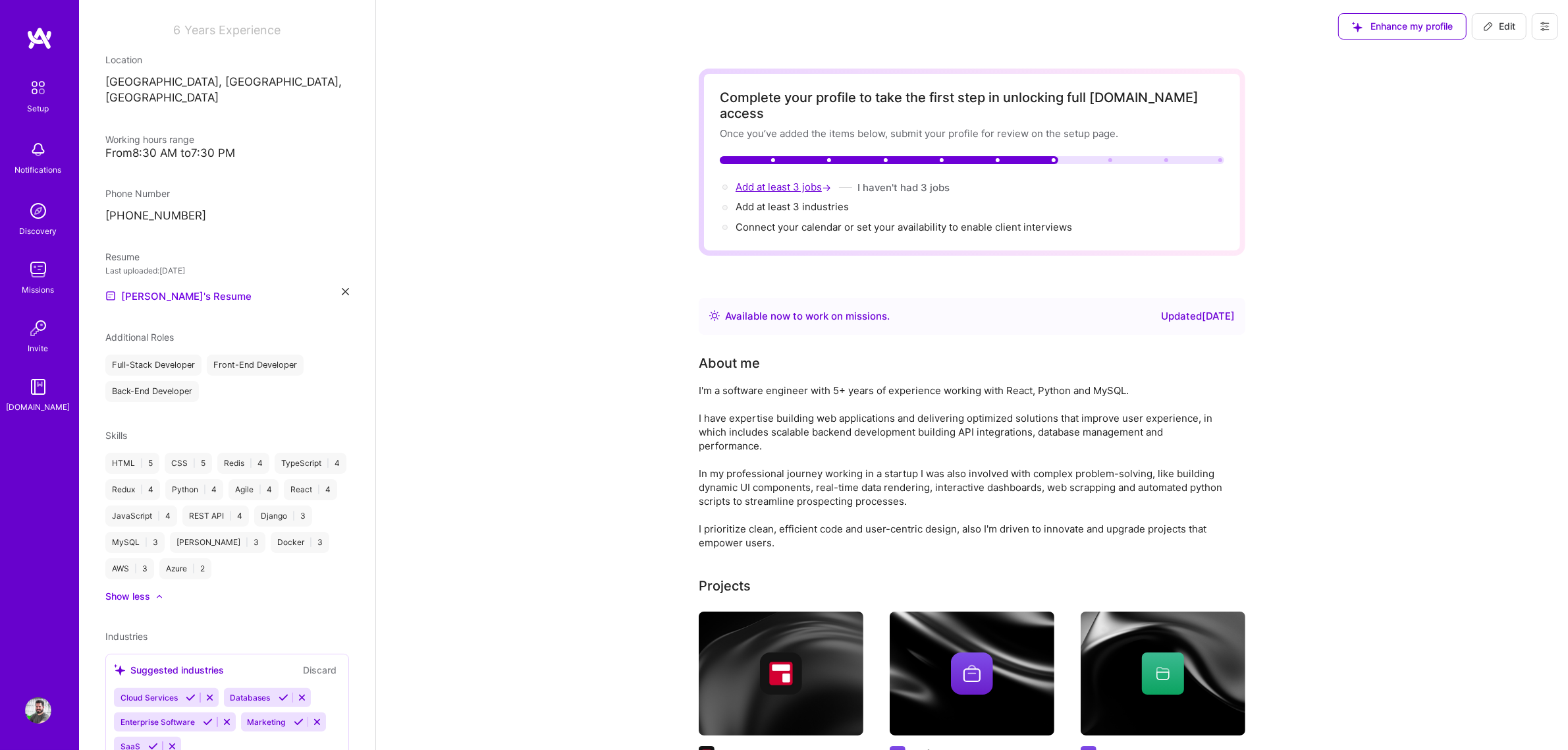
click at [775, 181] on span "Add at least 3 jobs →" at bounding box center [784, 187] width 98 height 12
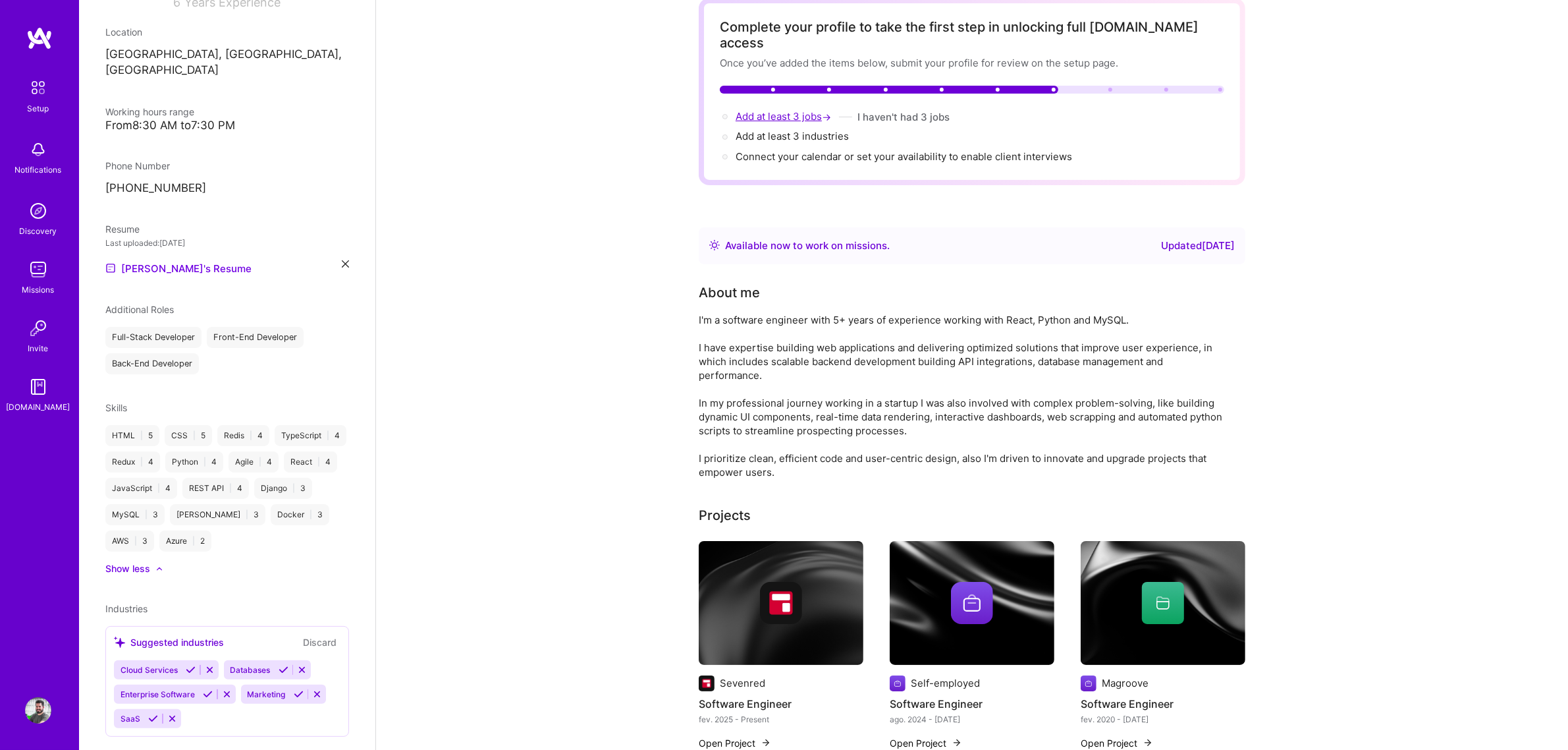
select select "Right Now"
select select "BR"
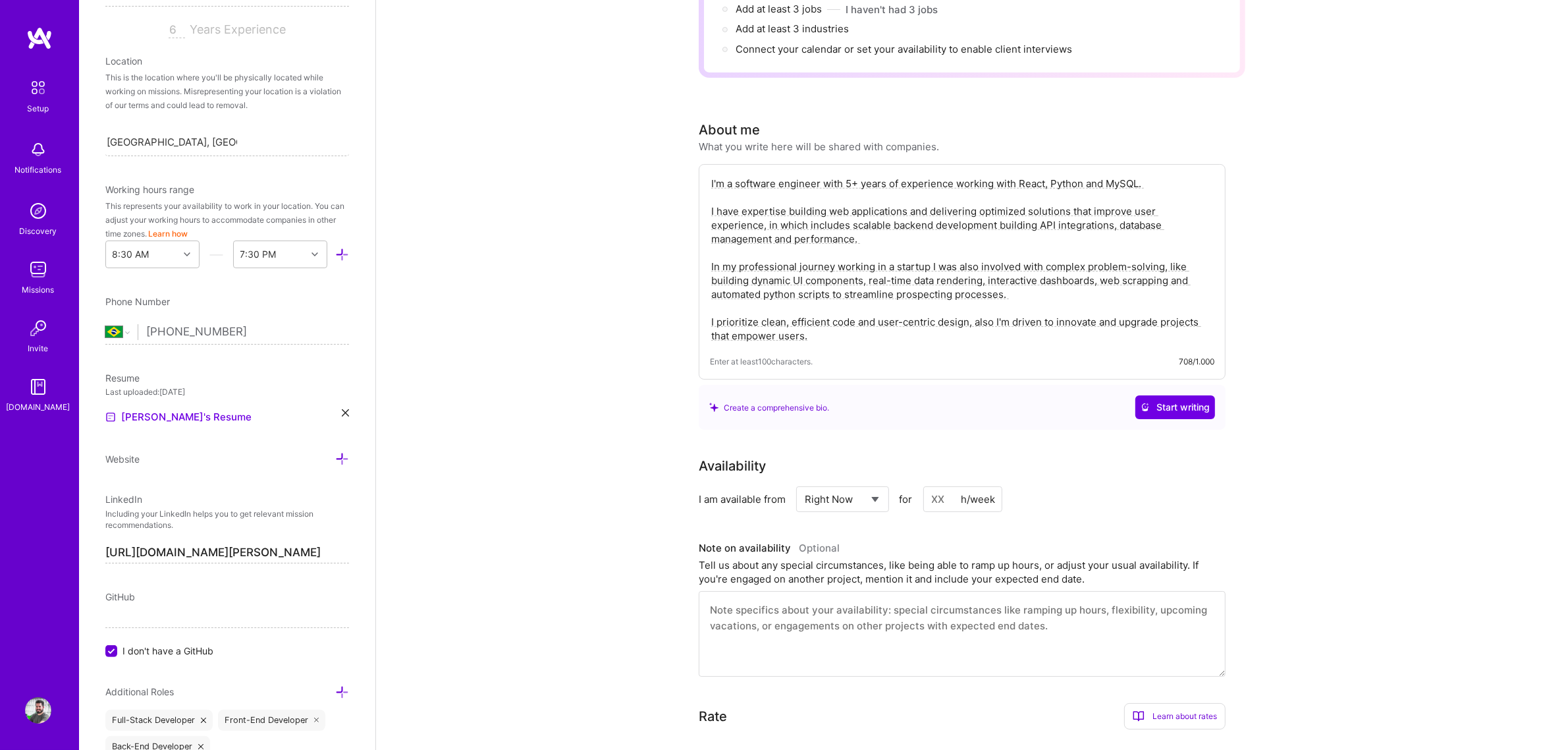
scroll to position [0, 0]
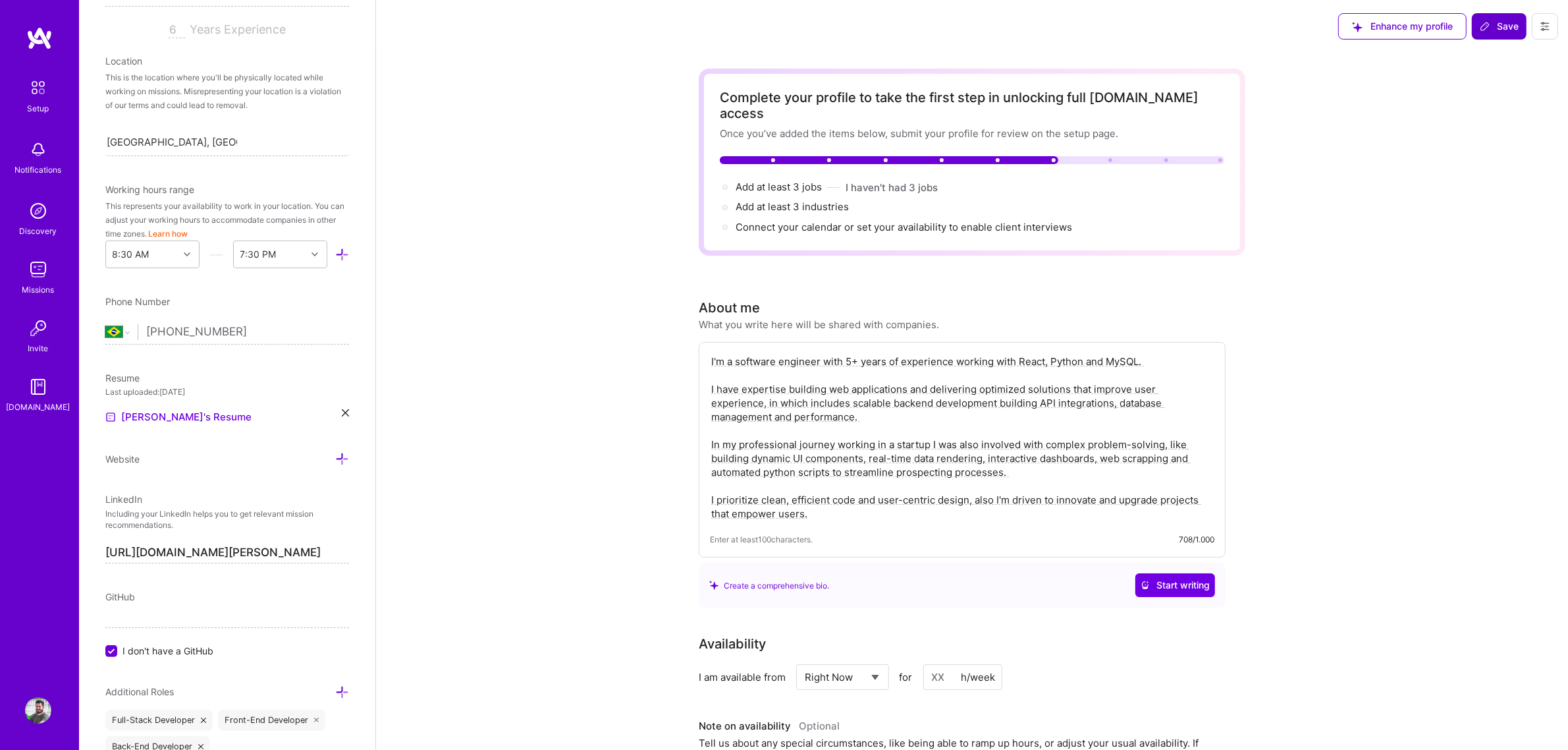
click at [1251, 18] on button "Save" at bounding box center [1499, 26] width 54 height 27
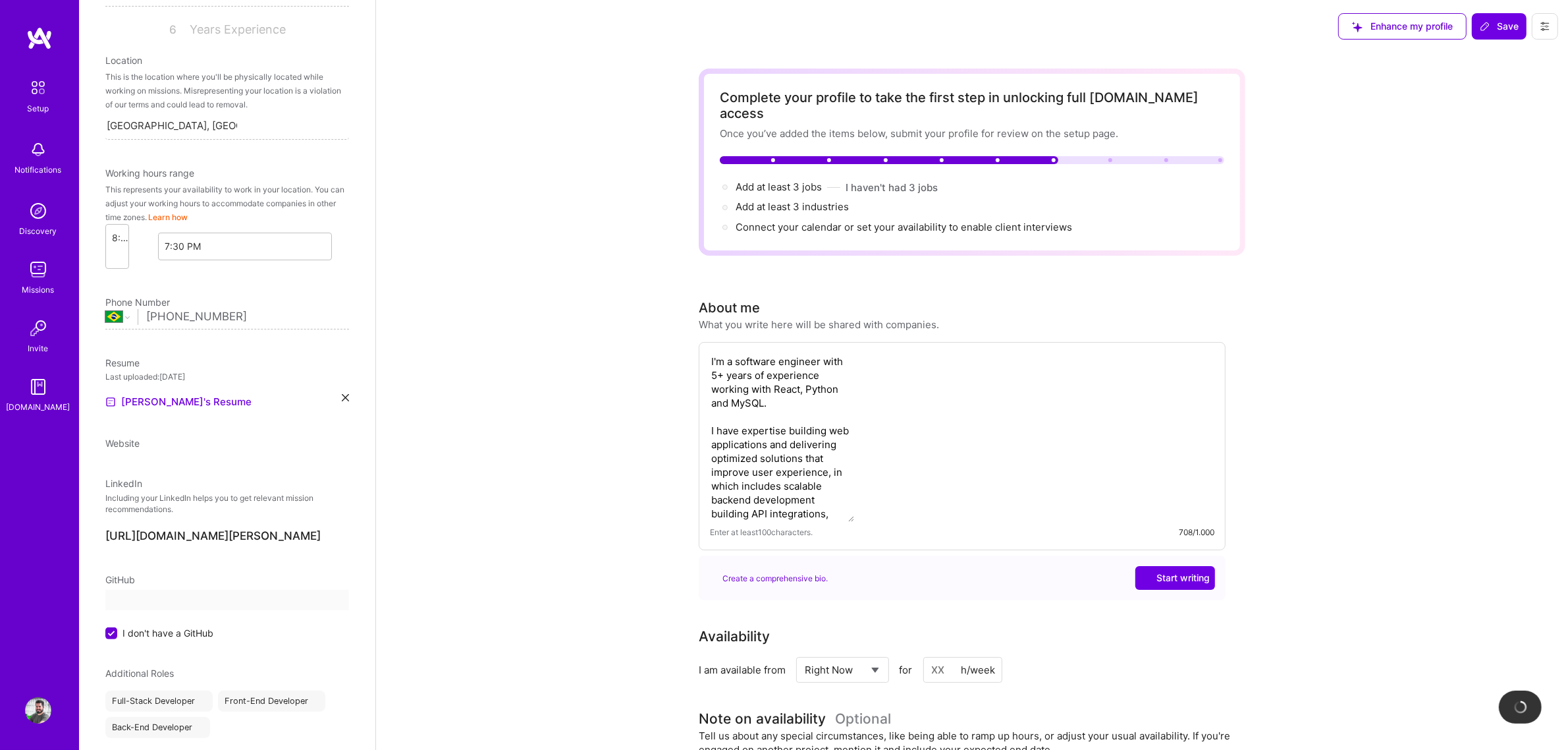
scroll to position [191, 0]
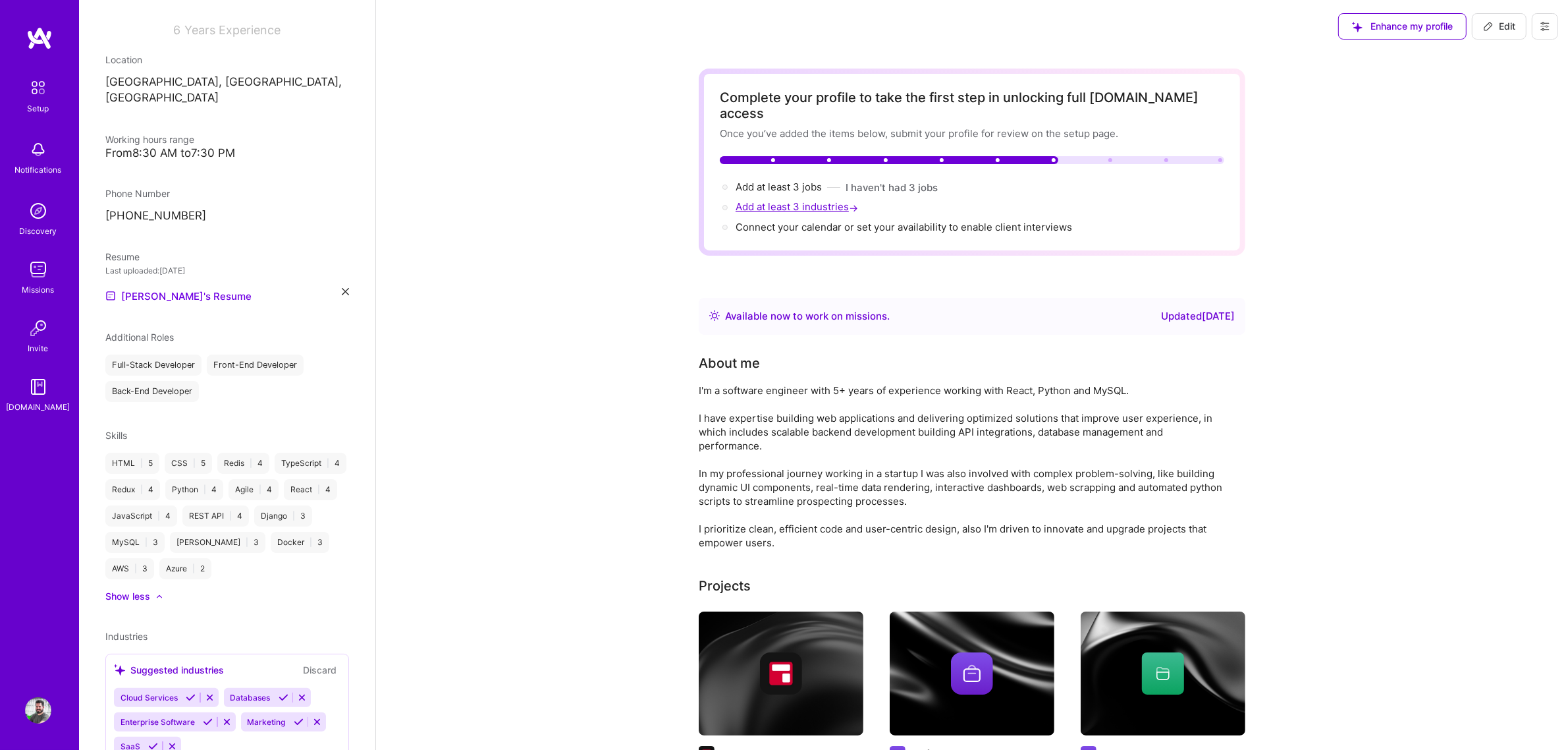
click at [795, 200] on span "Add at least 3 industries →" at bounding box center [798, 206] width 125 height 12
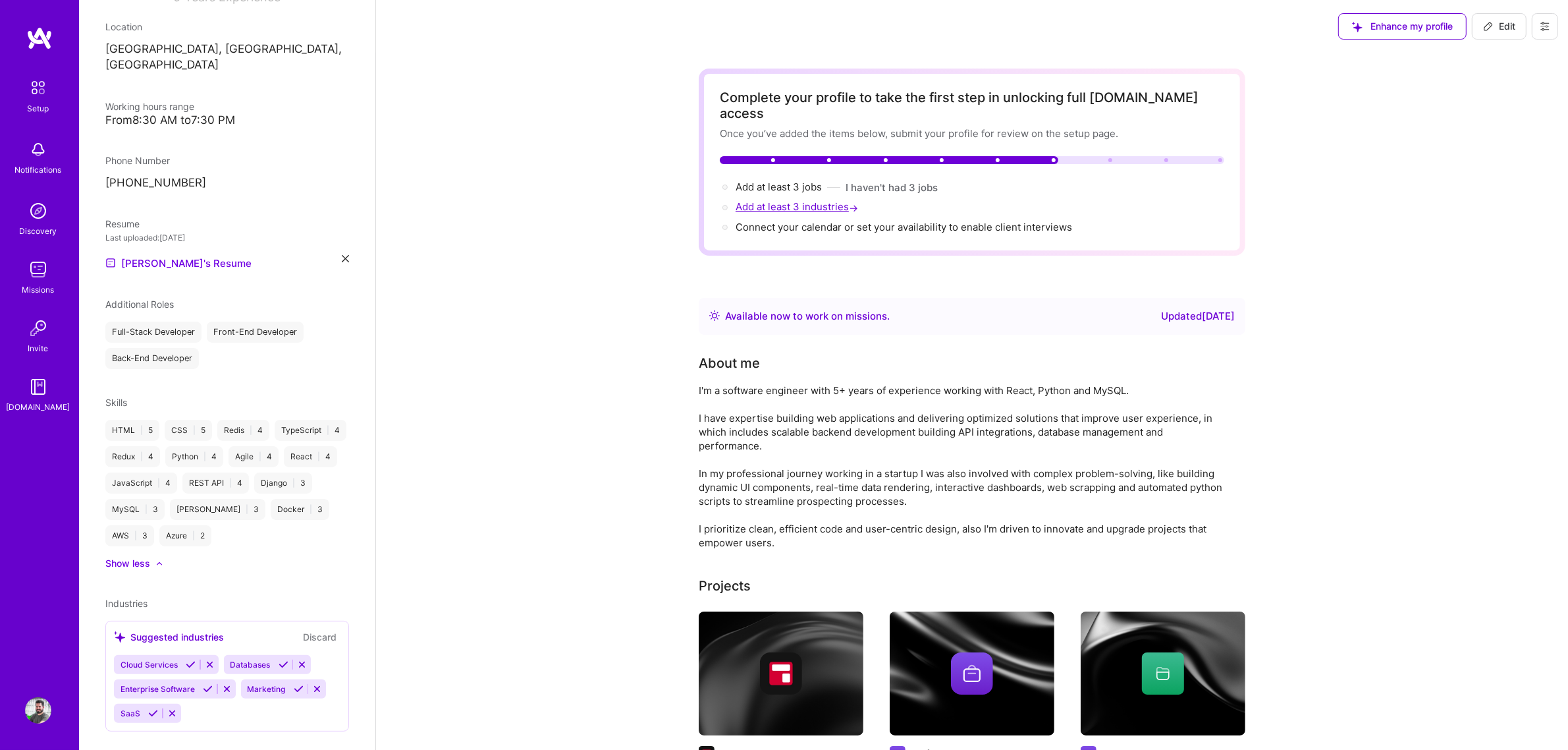
select select "Right Now"
select select "BR"
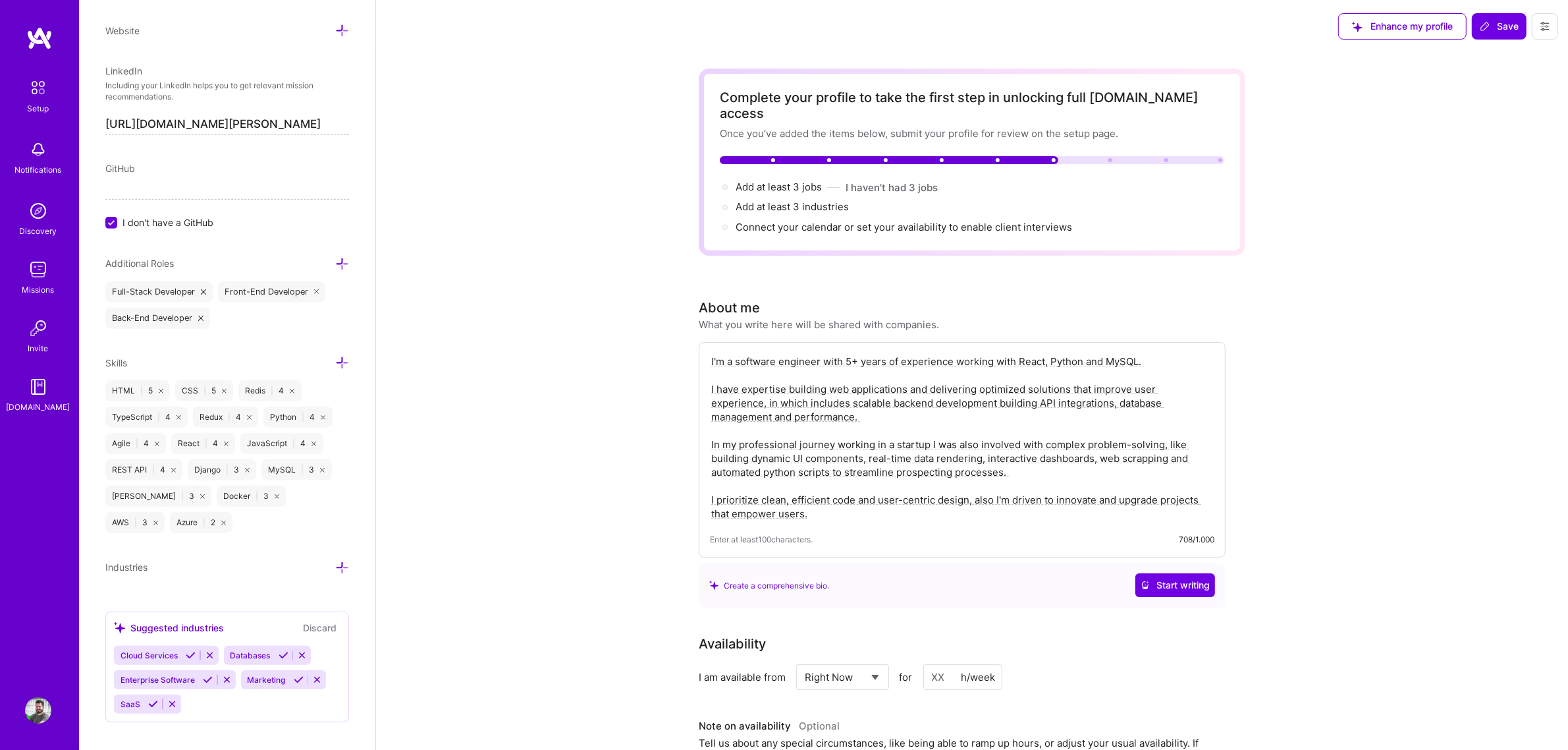
scroll to position [660, 0]
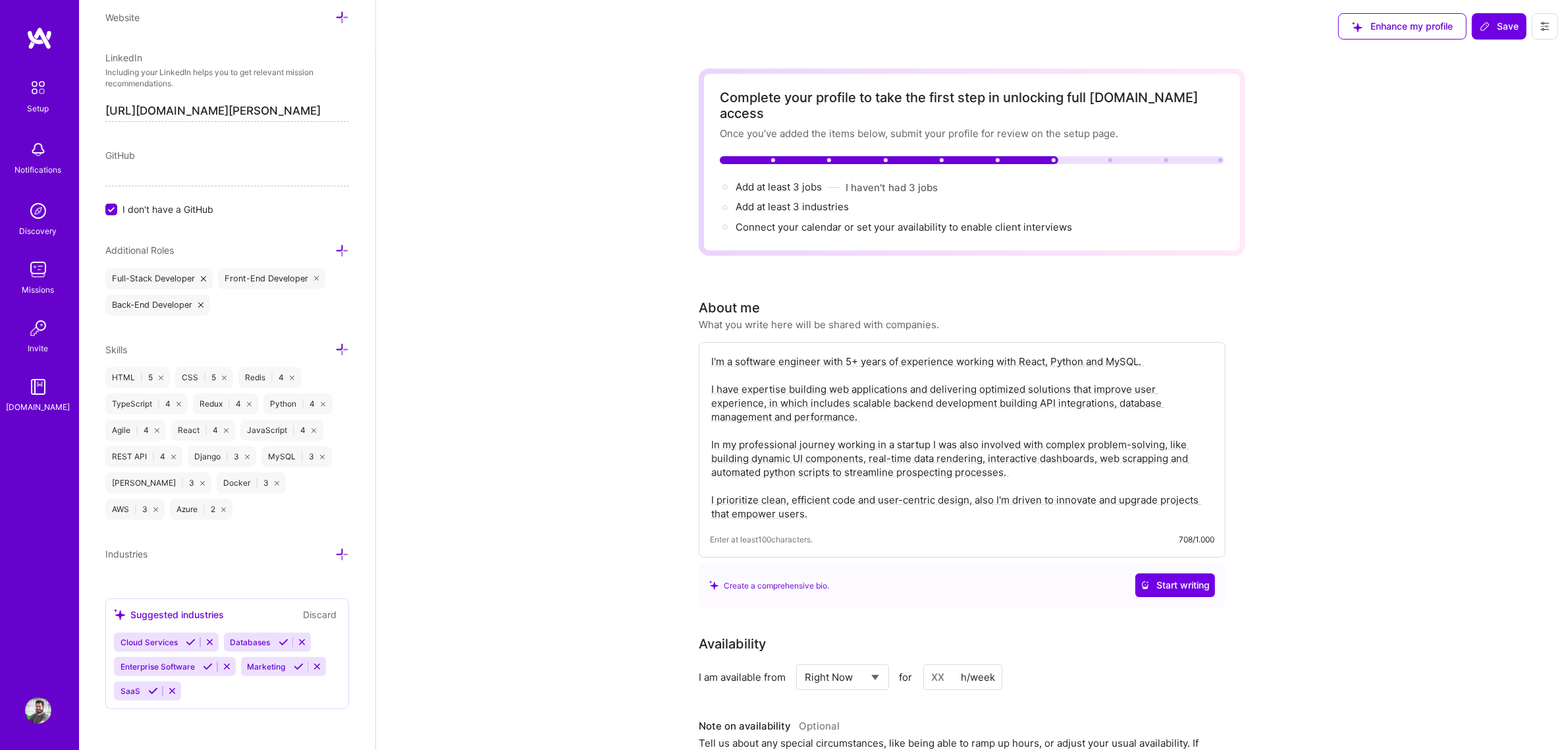
click at [205, 572] on icon at bounding box center [208, 666] width 10 height 10
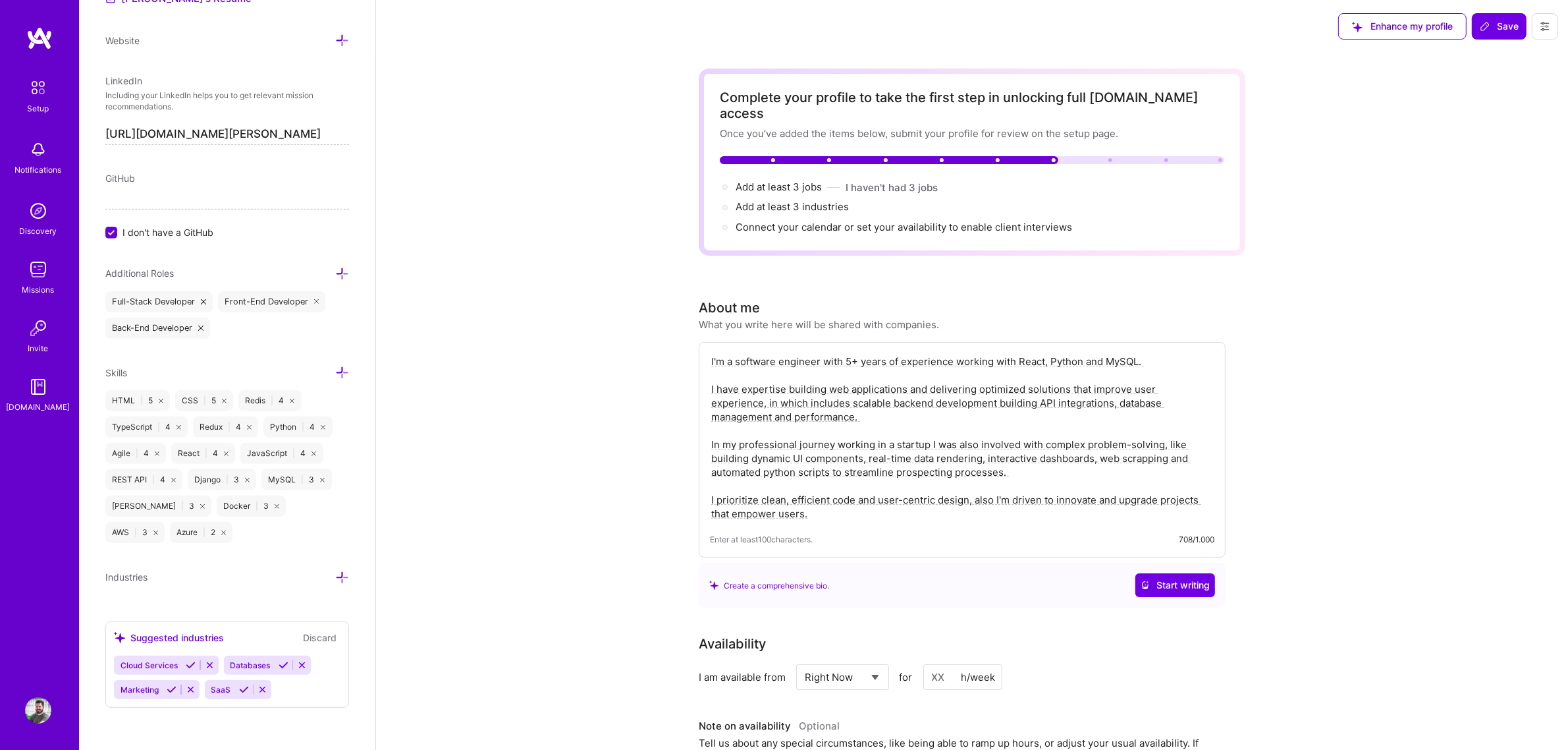
scroll to position [636, 0]
click at [239, 572] on icon at bounding box center [244, 690] width 10 height 10
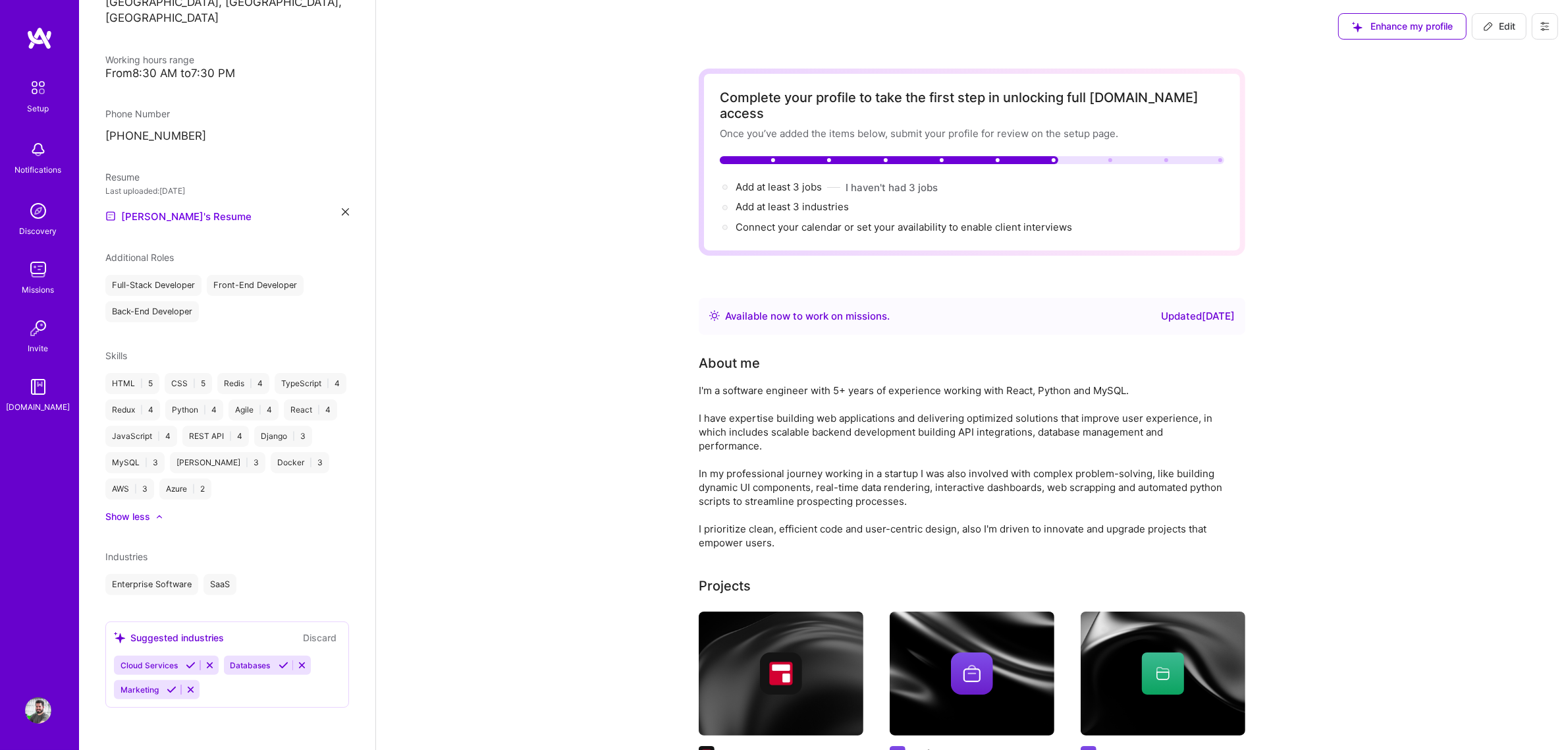
scroll to position [281, 0]
click at [206, 572] on icon at bounding box center [210, 665] width 10 height 10
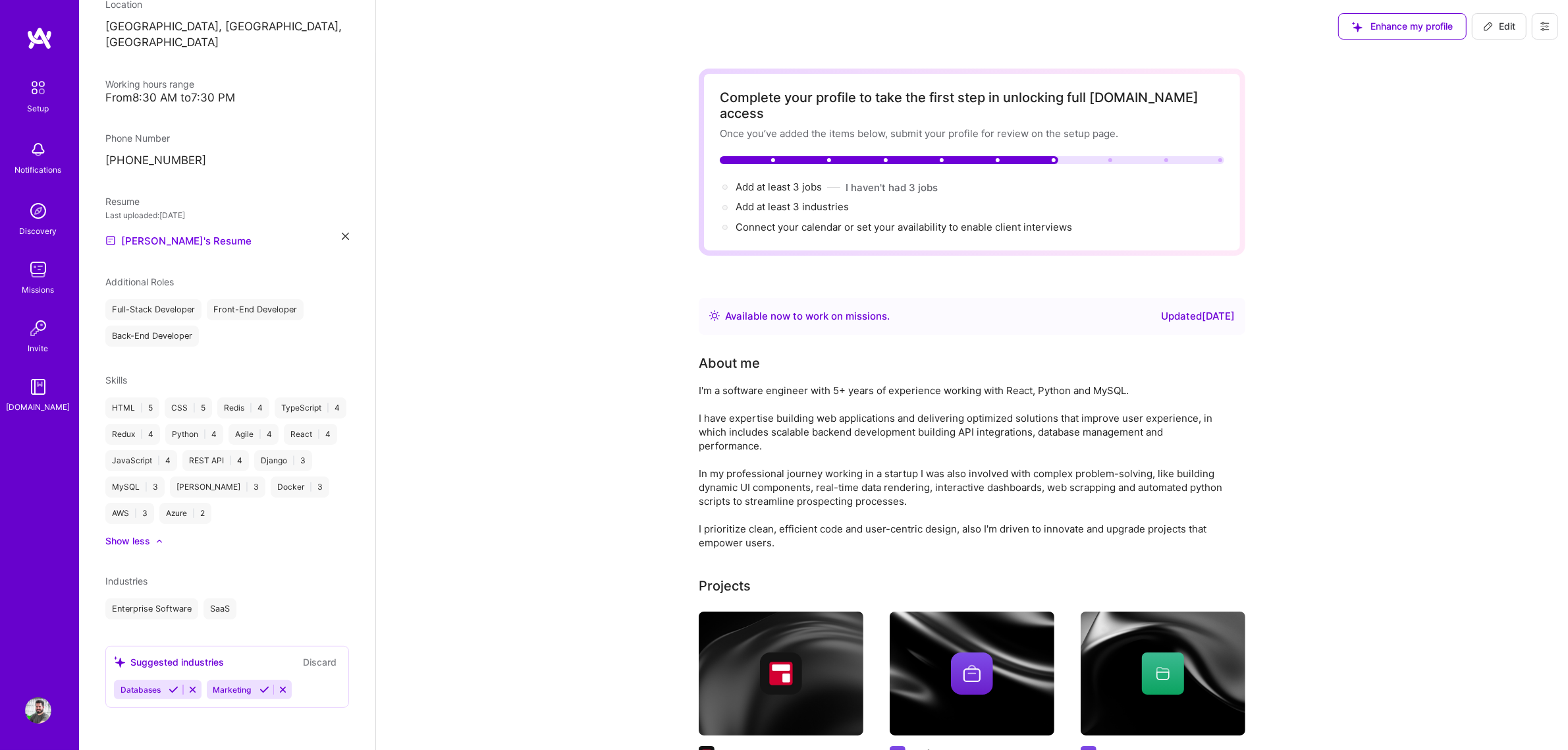
scroll to position [257, 0]
click at [191, 572] on icon at bounding box center [193, 689] width 10 height 10
click at [219, 572] on div "Marketing" at bounding box center [227, 689] width 227 height 19
click at [212, 572] on div "Marketing" at bounding box center [227, 689] width 227 height 19
drag, startPoint x: 212, startPoint y: 687, endPoint x: 201, endPoint y: 691, distance: 11.7
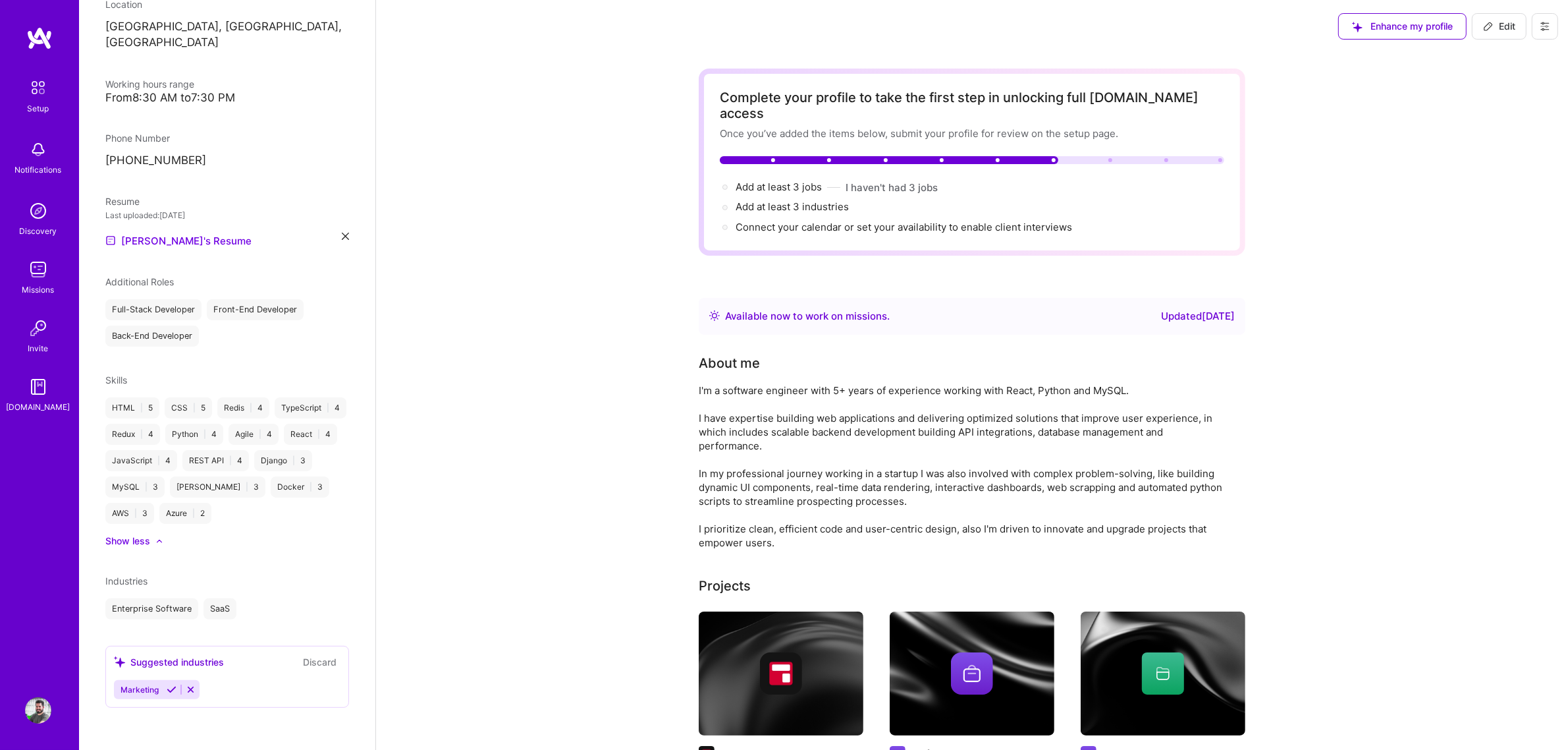
click at [212, 572] on div "Marketing" at bounding box center [227, 689] width 227 height 19
click at [144, 572] on span "Marketing" at bounding box center [140, 689] width 38 height 10
click at [191, 572] on icon at bounding box center [191, 689] width 10 height 10
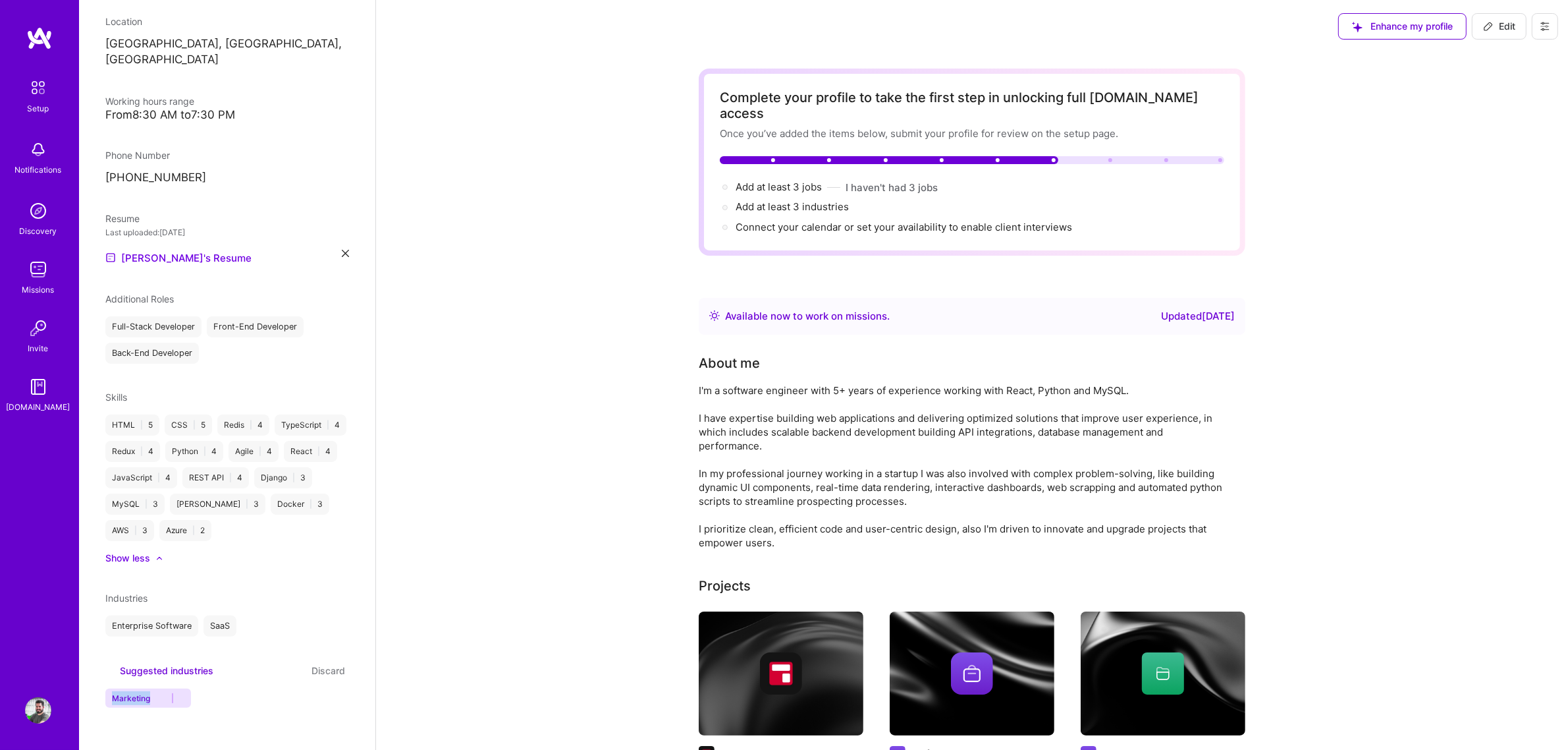
scroll to position [179, 0]
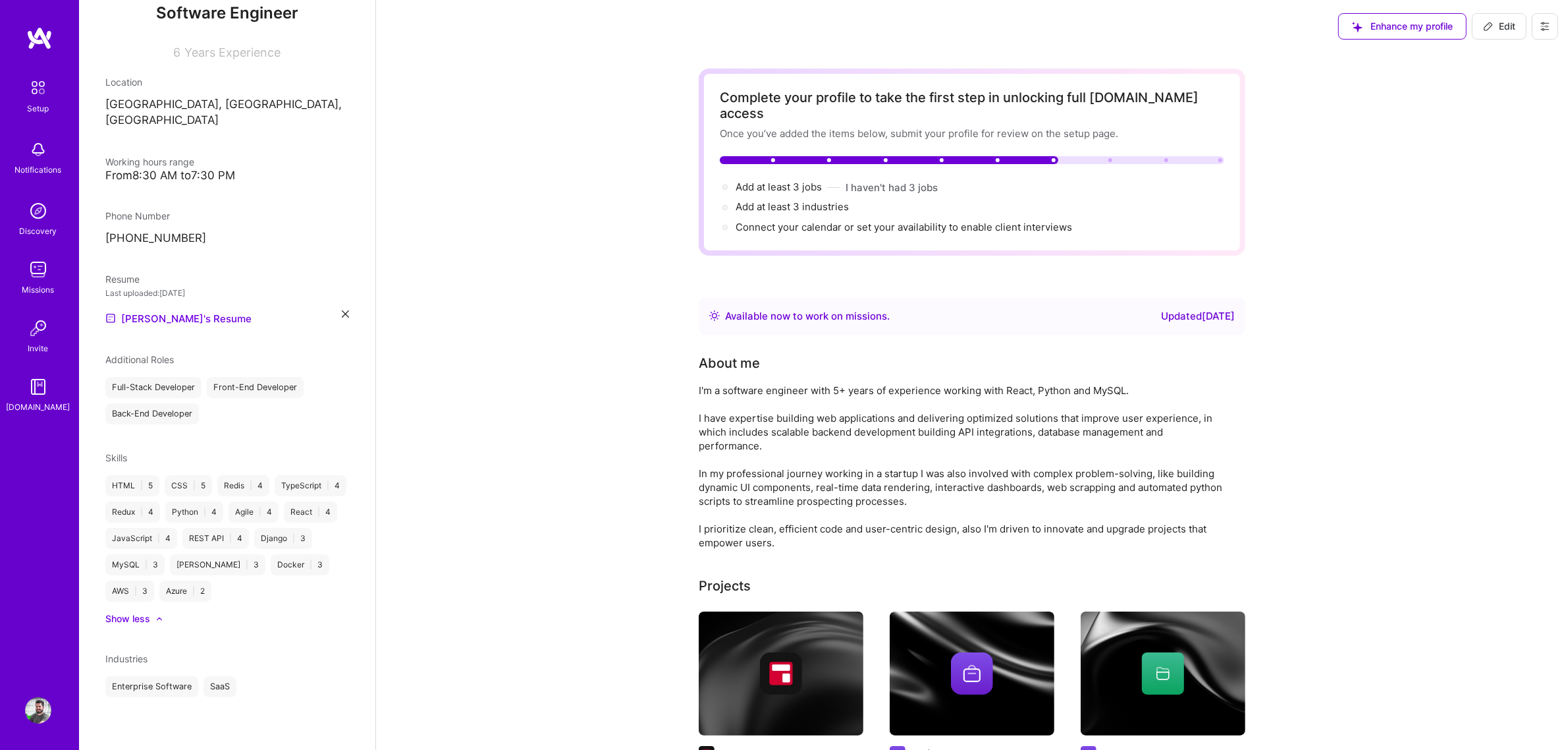
click at [127, 572] on span "Industries" at bounding box center [127, 658] width 42 height 11
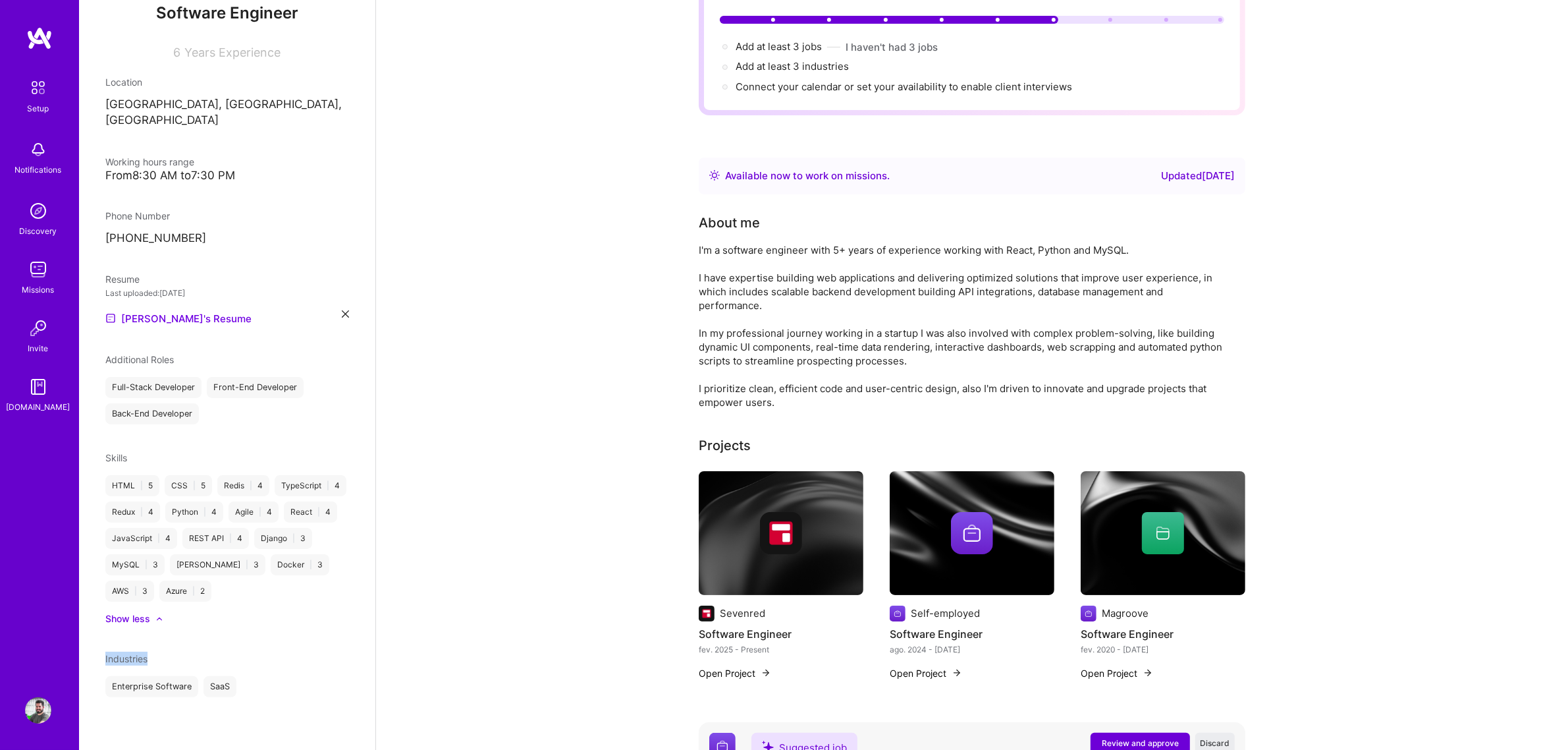
scroll to position [0, 0]
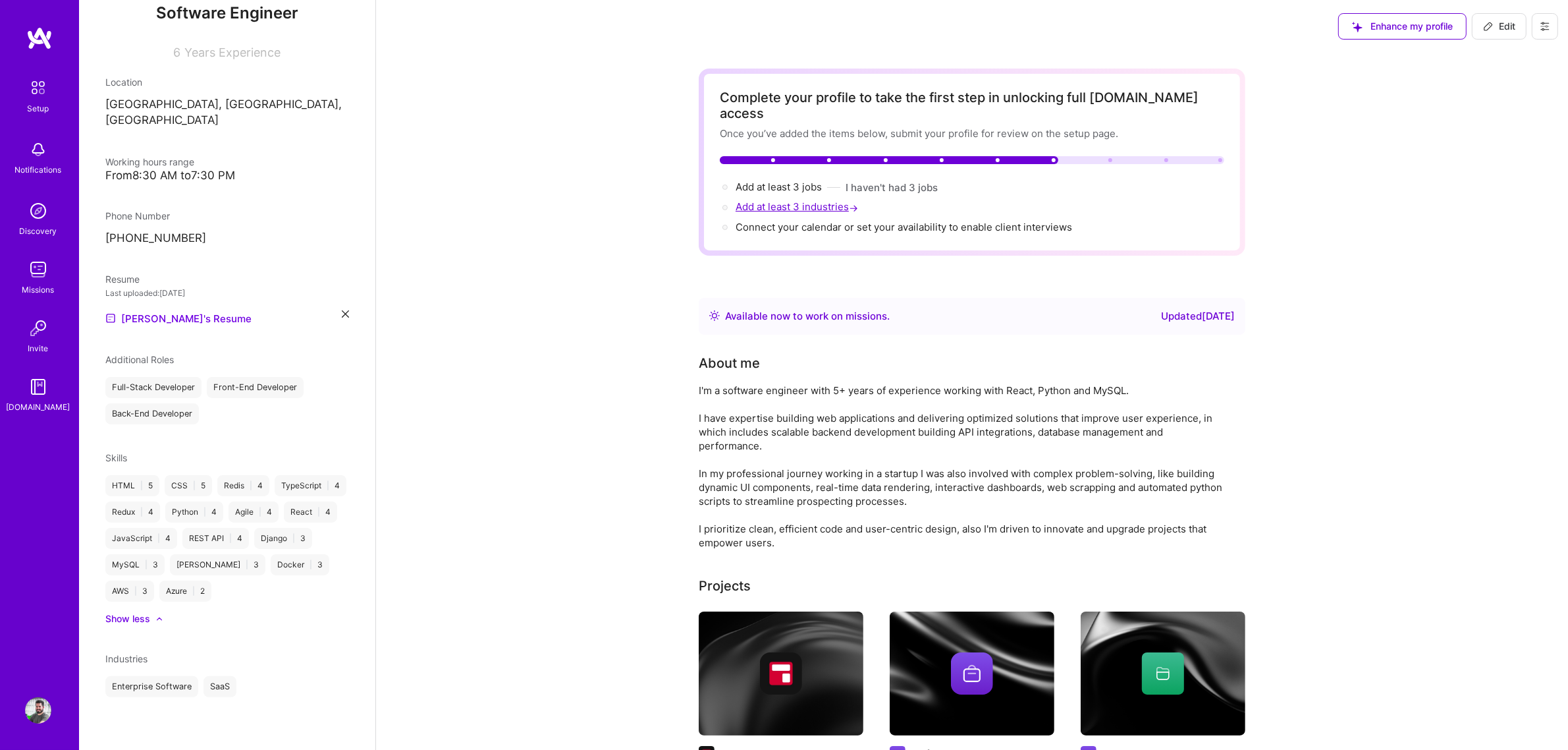
click at [814, 200] on span "Add at least 3 industries →" at bounding box center [798, 206] width 125 height 12
select select "Right Now"
select select "BR"
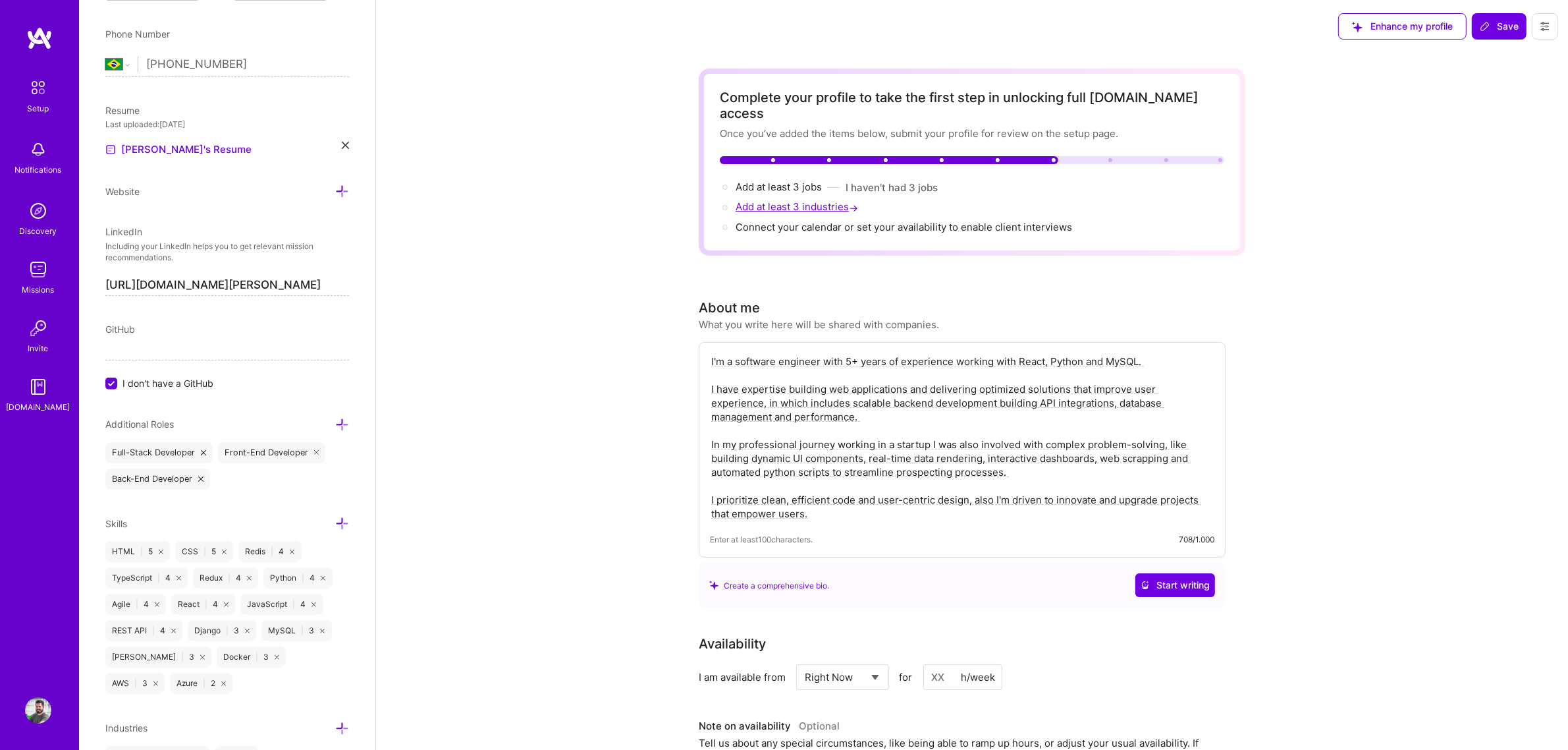
scroll to position [554, 0]
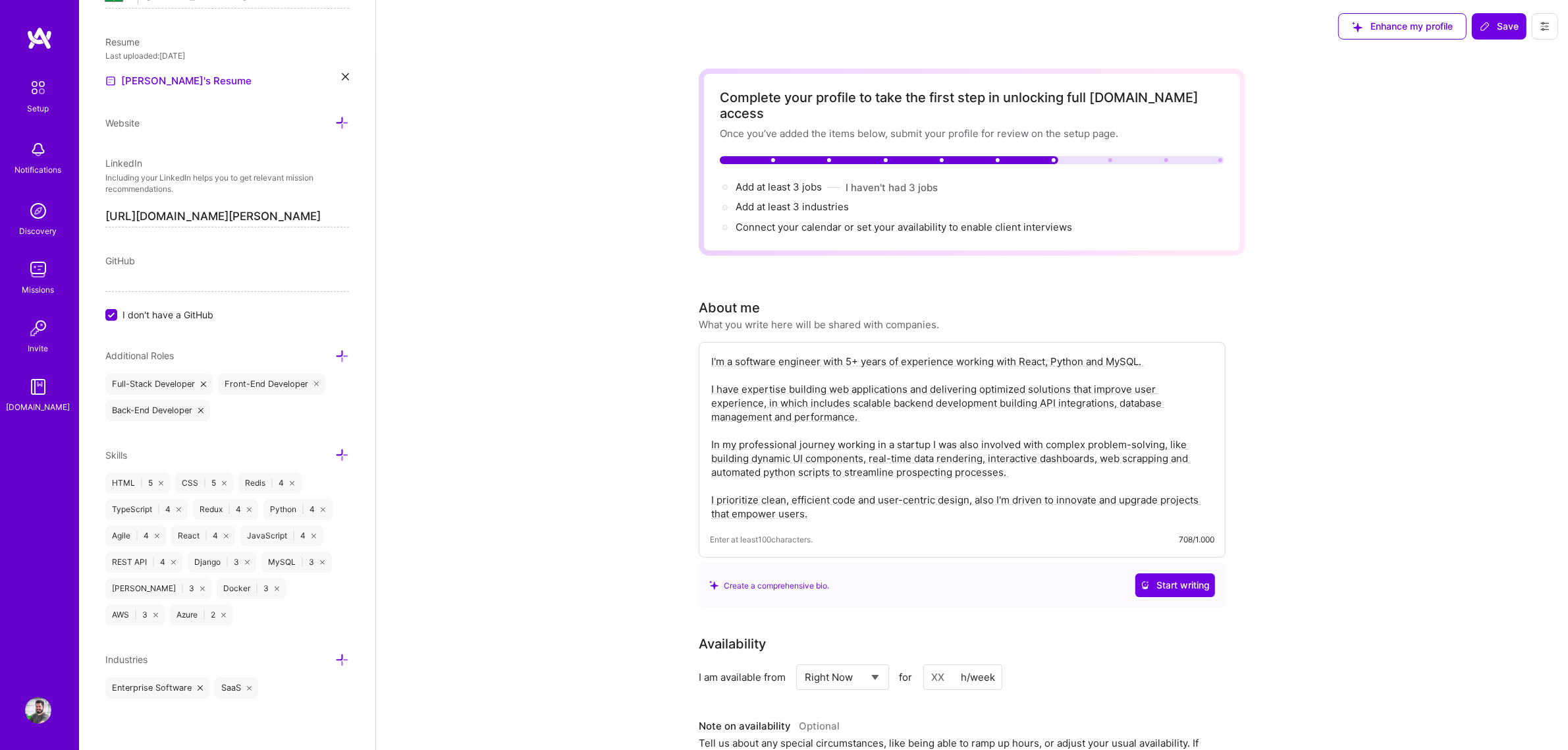
click at [335, 572] on icon at bounding box center [342, 659] width 14 height 14
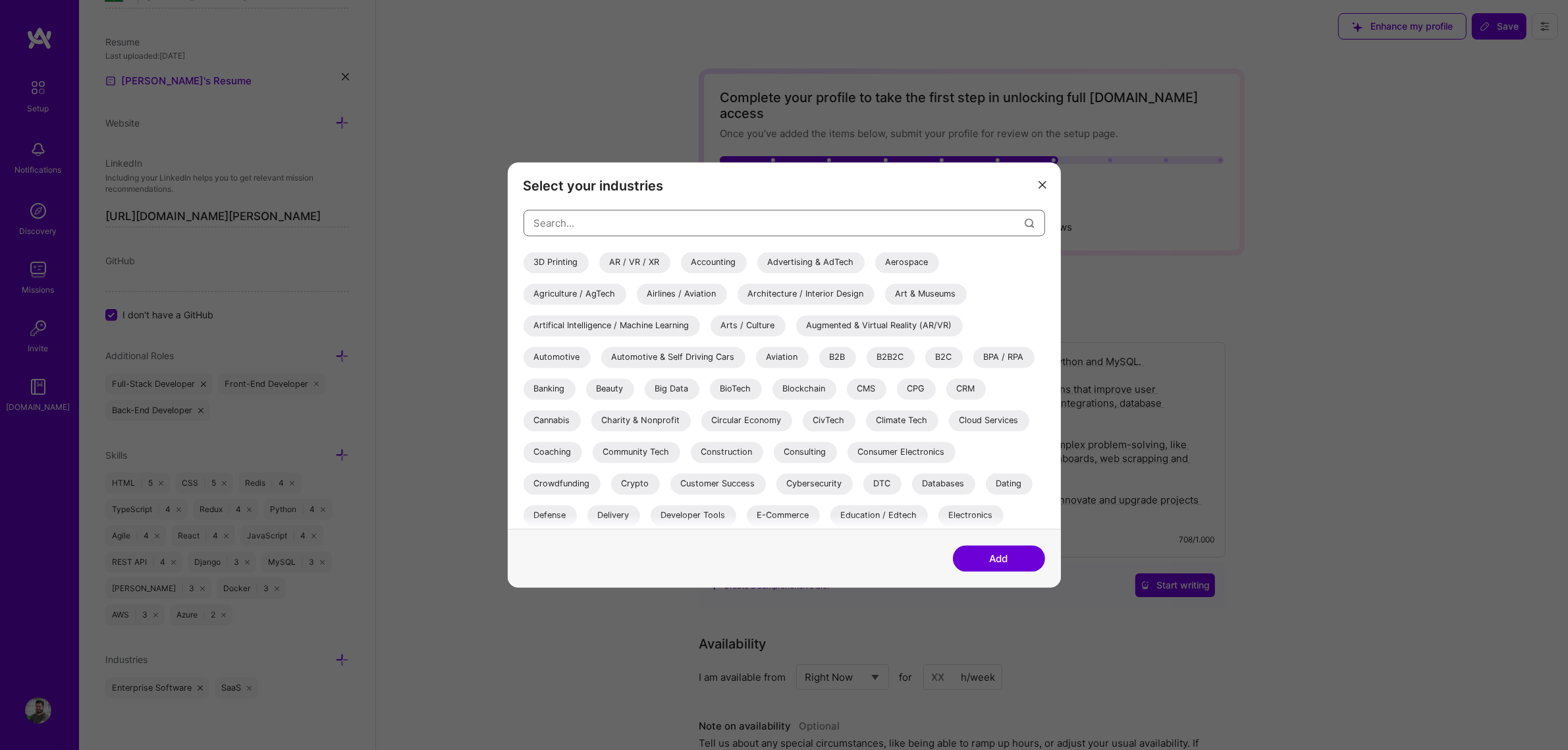
click at [576, 224] on input "modal" at bounding box center [779, 223] width 490 height 33
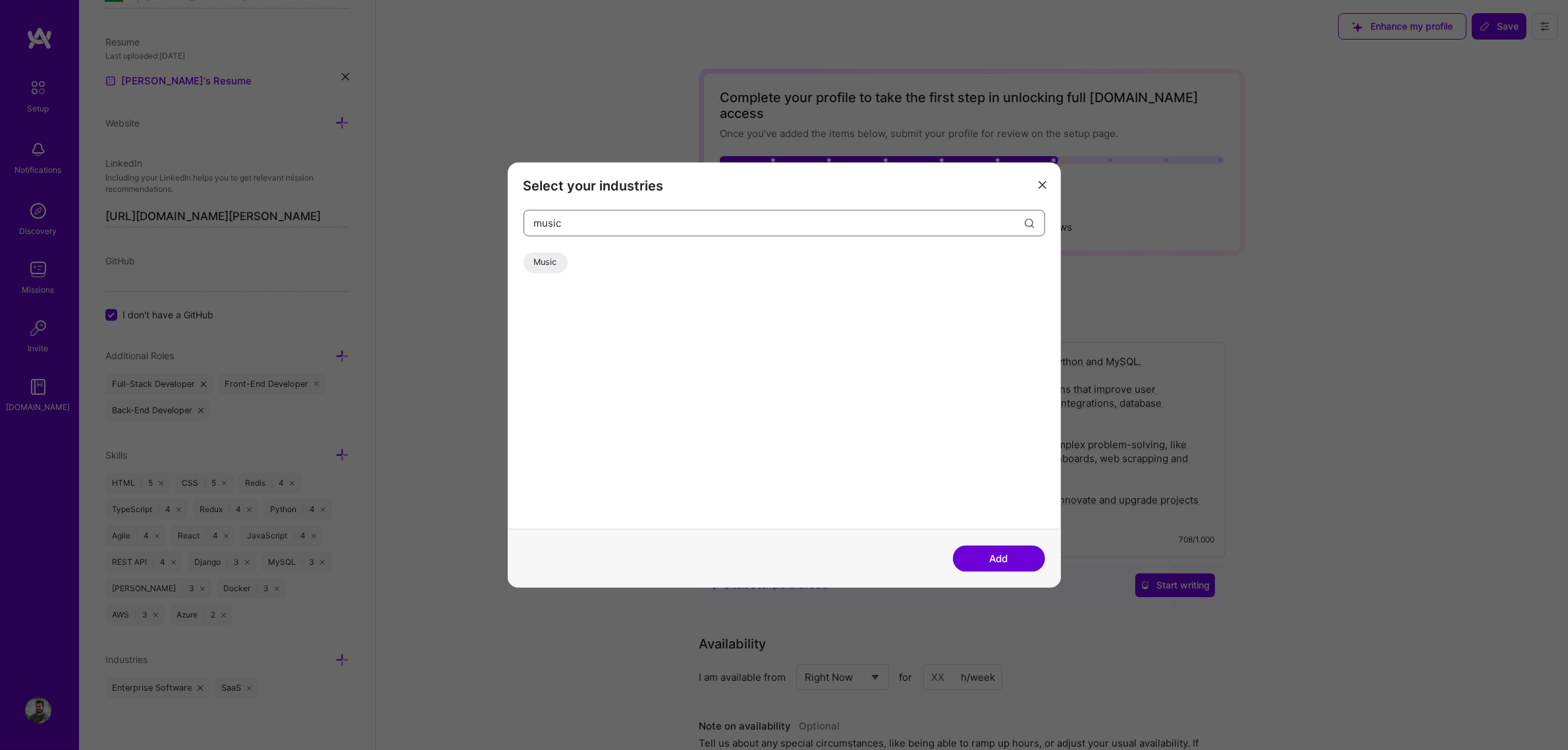
type input "music"
click at [554, 259] on div "Music" at bounding box center [545, 262] width 44 height 21
click at [1031, 557] on button "Add" at bounding box center [998, 559] width 92 height 27
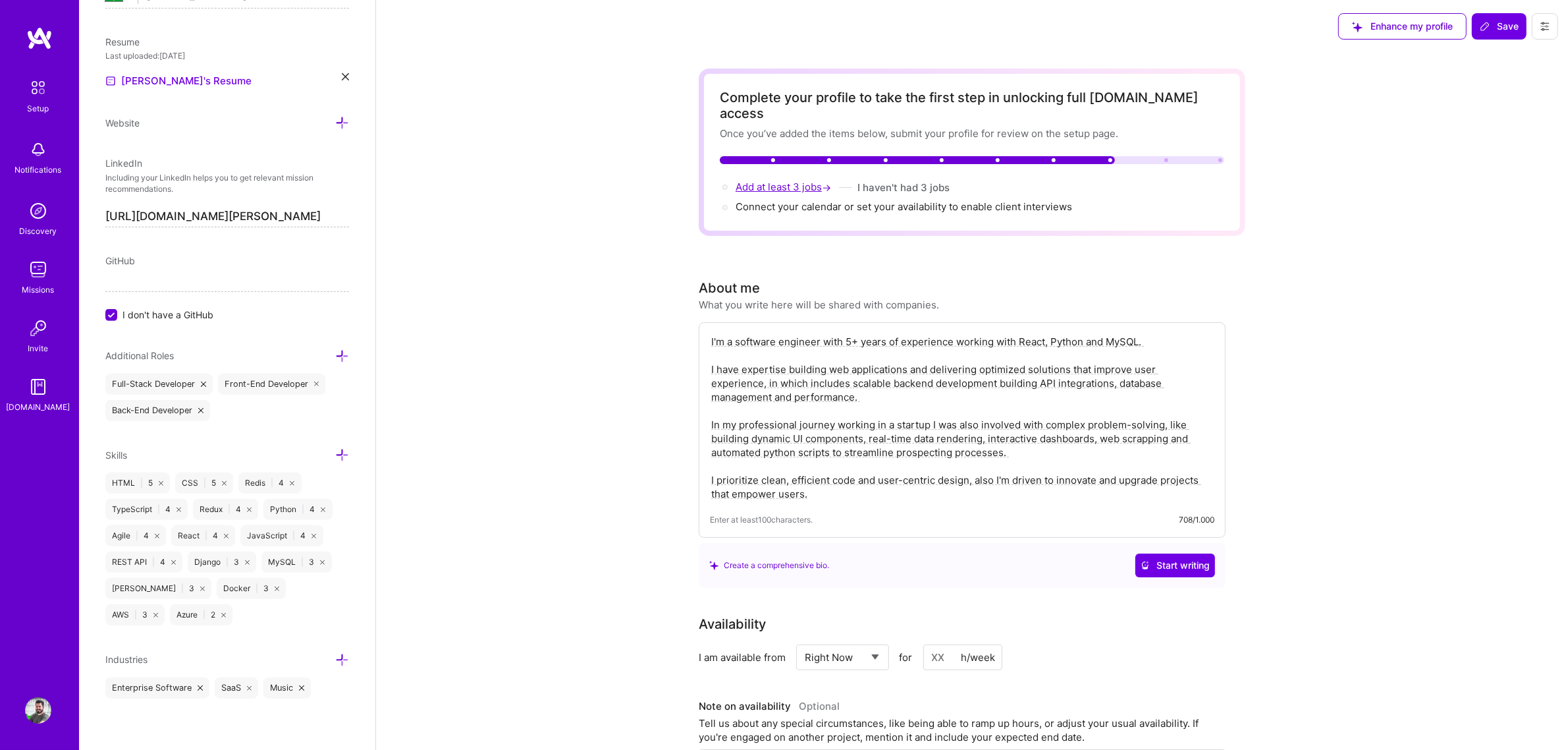
click at [799, 181] on span "Add at least 3 jobs →" at bounding box center [784, 187] width 98 height 12
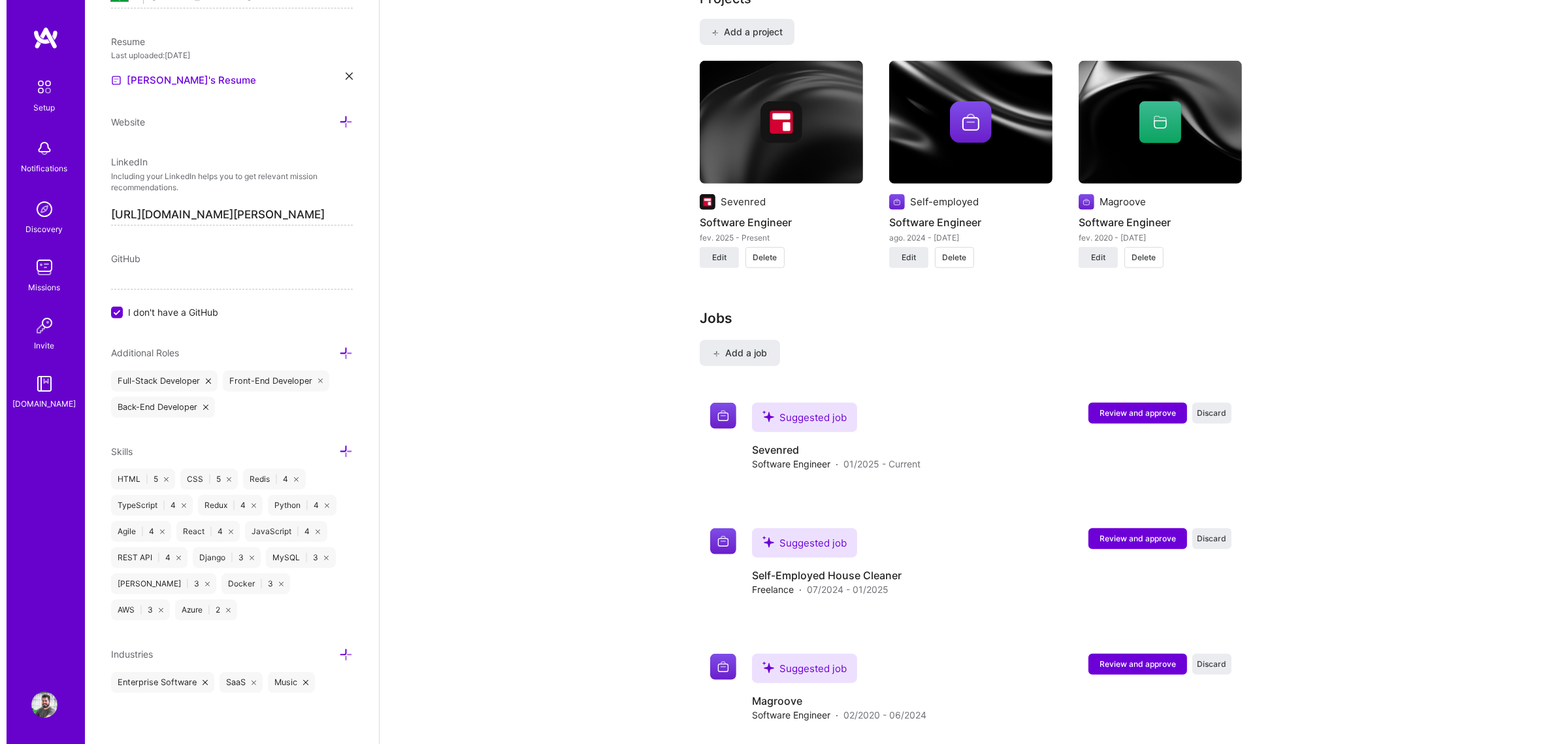
scroll to position [1114, 0]
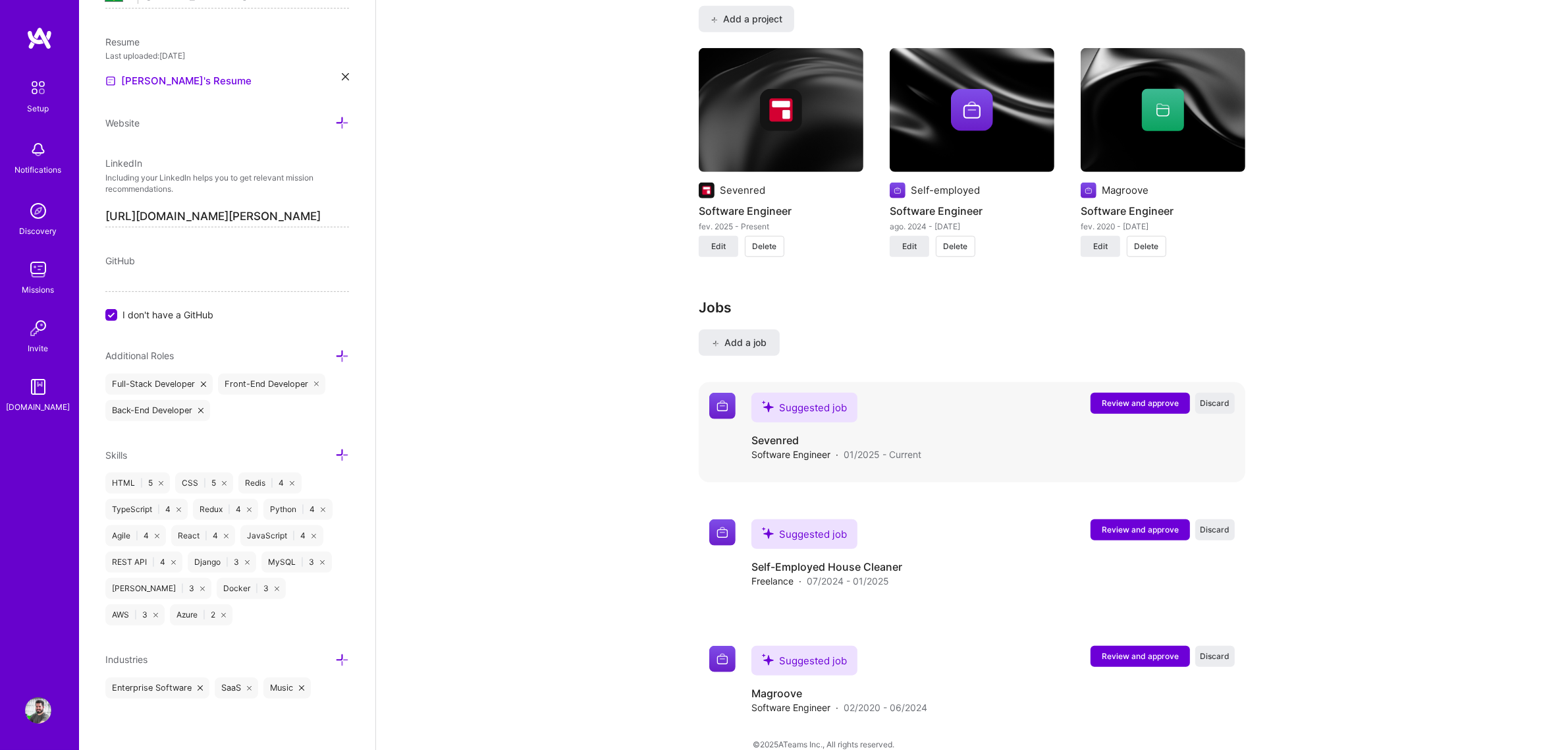
click at [1110, 397] on span "Review and approve" at bounding box center [1140, 403] width 77 height 11
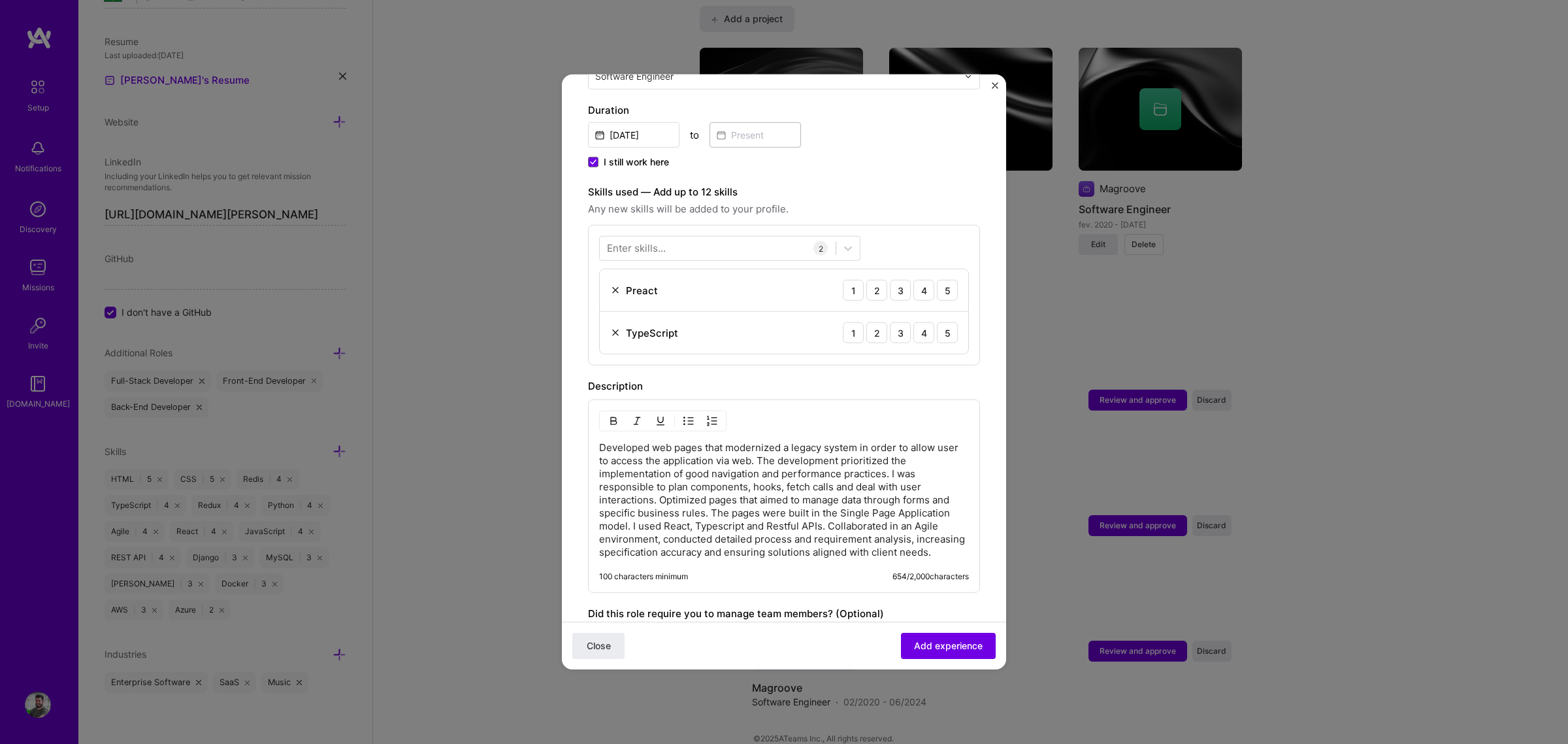
scroll to position [408, 0]
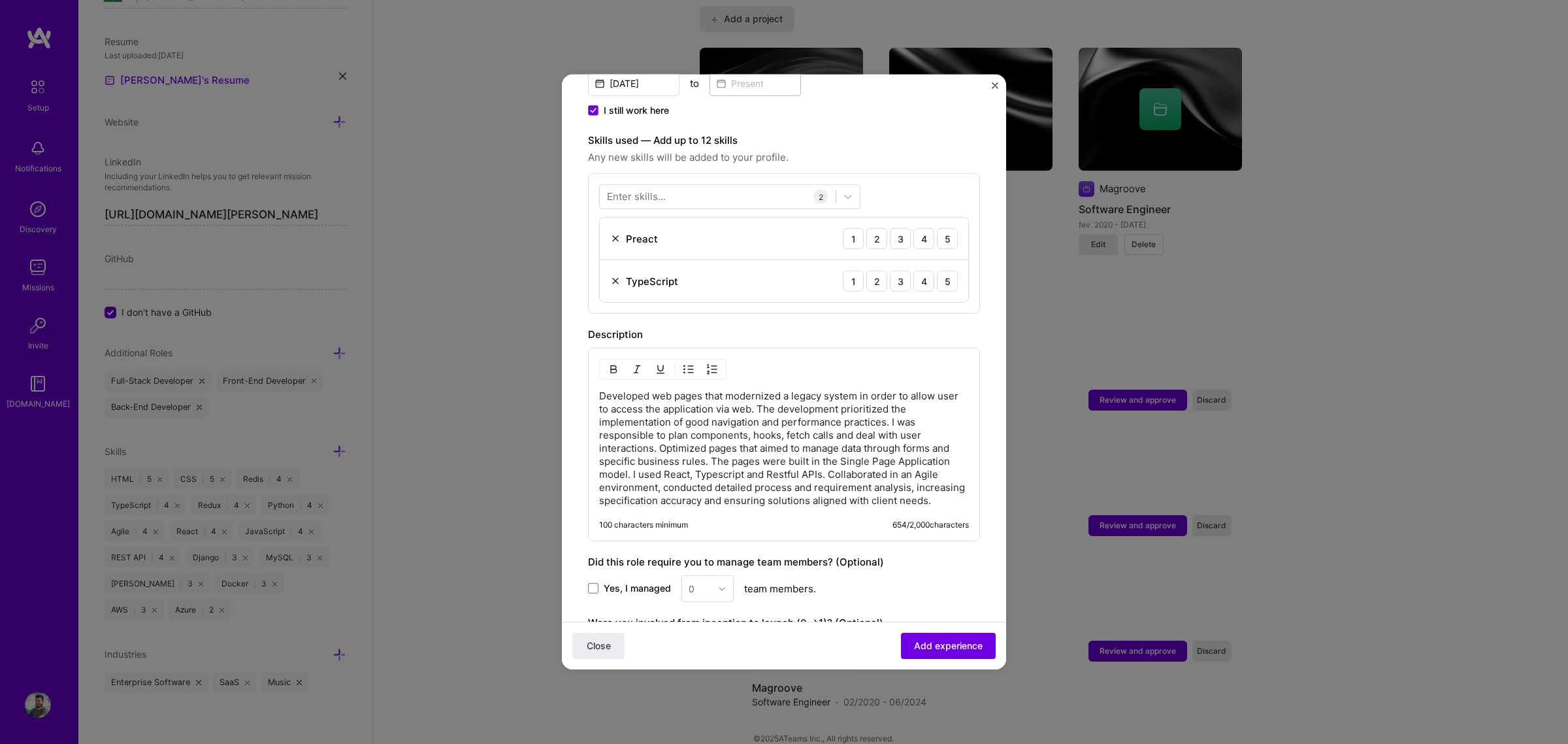
click at [616, 233] on img at bounding box center [615, 238] width 10 height 10
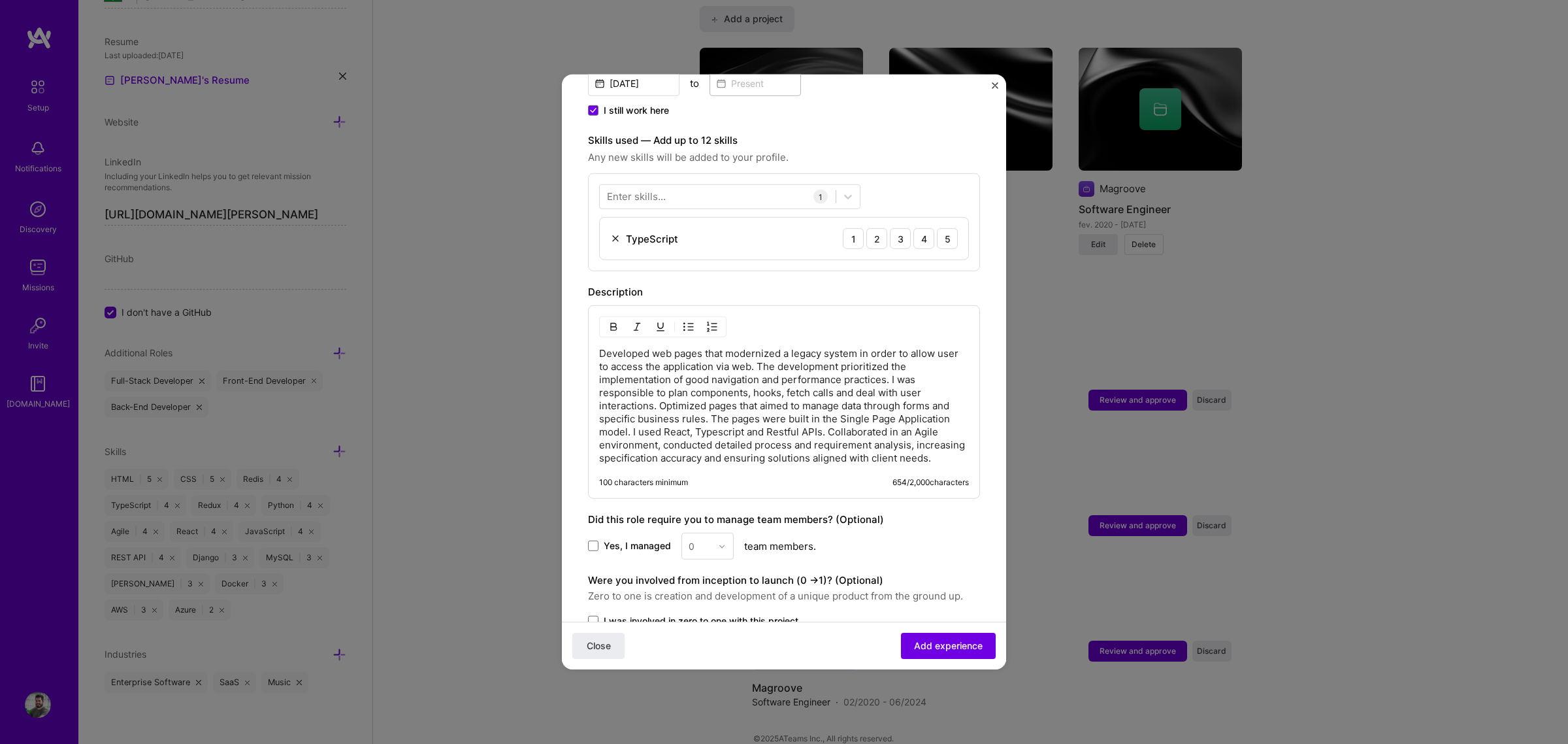
click at [638, 189] on div "Enter skills..." at bounding box center [636, 196] width 59 height 14
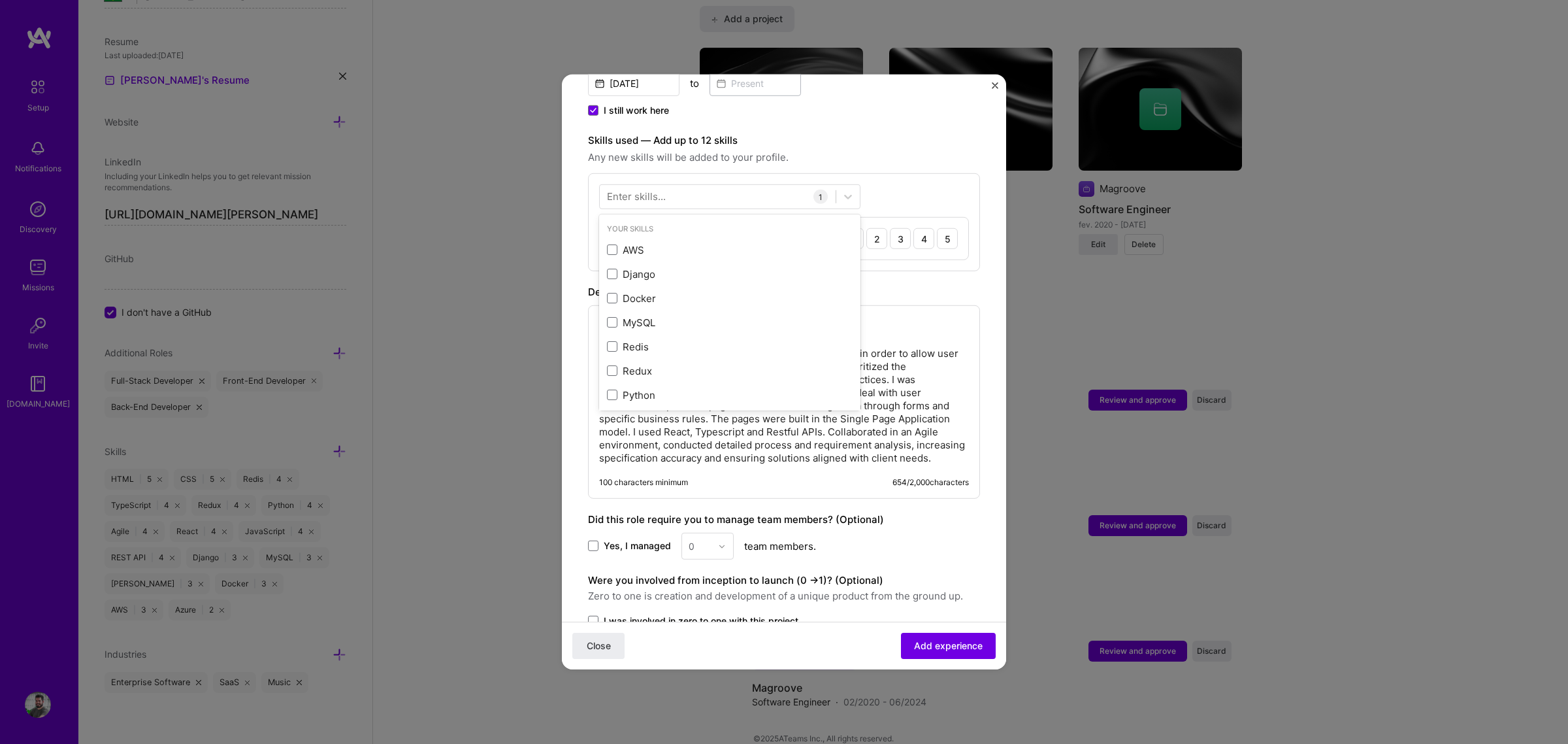
click at [638, 189] on div "Enter skills..." at bounding box center [636, 196] width 59 height 14
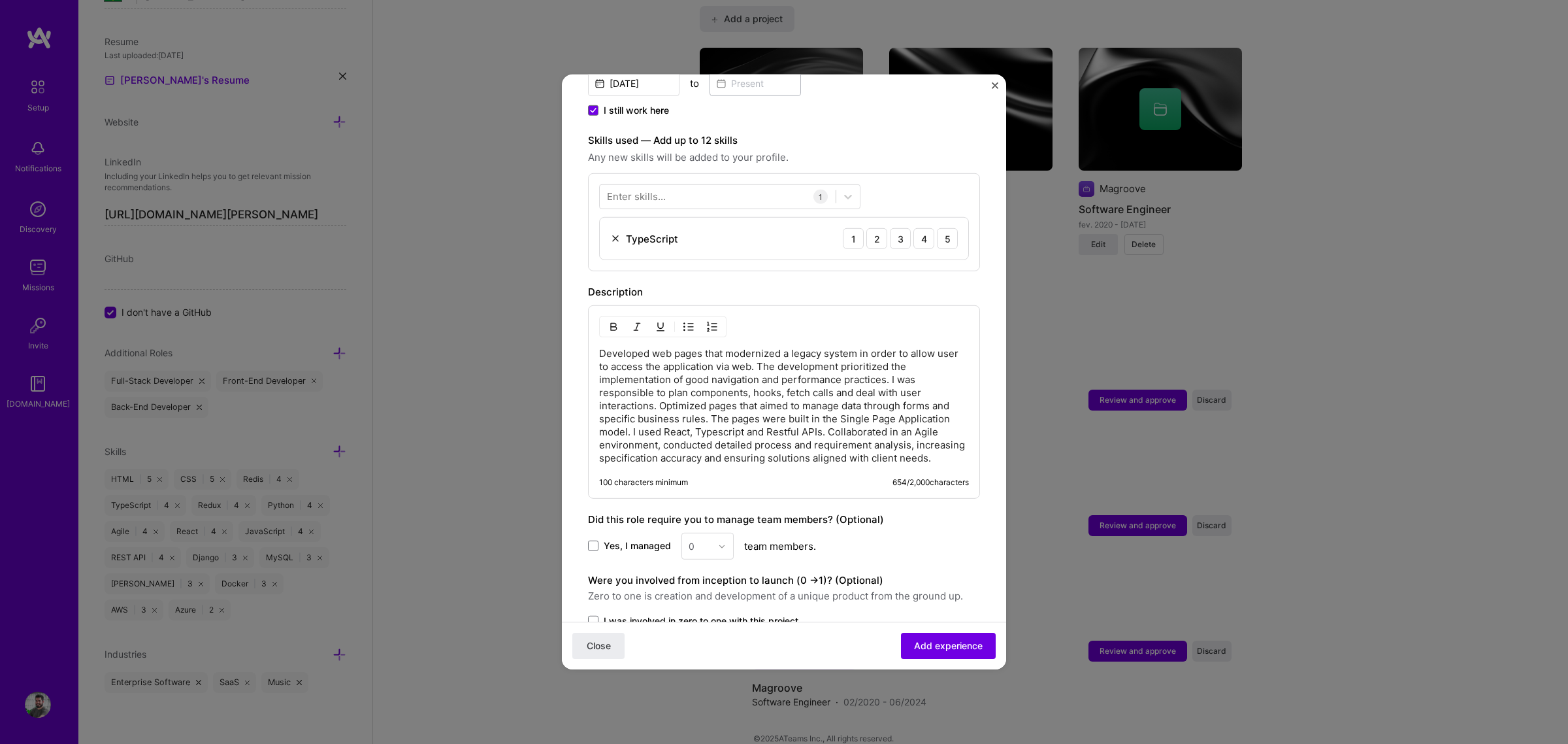
click at [651, 189] on div "Enter skills..." at bounding box center [636, 196] width 59 height 14
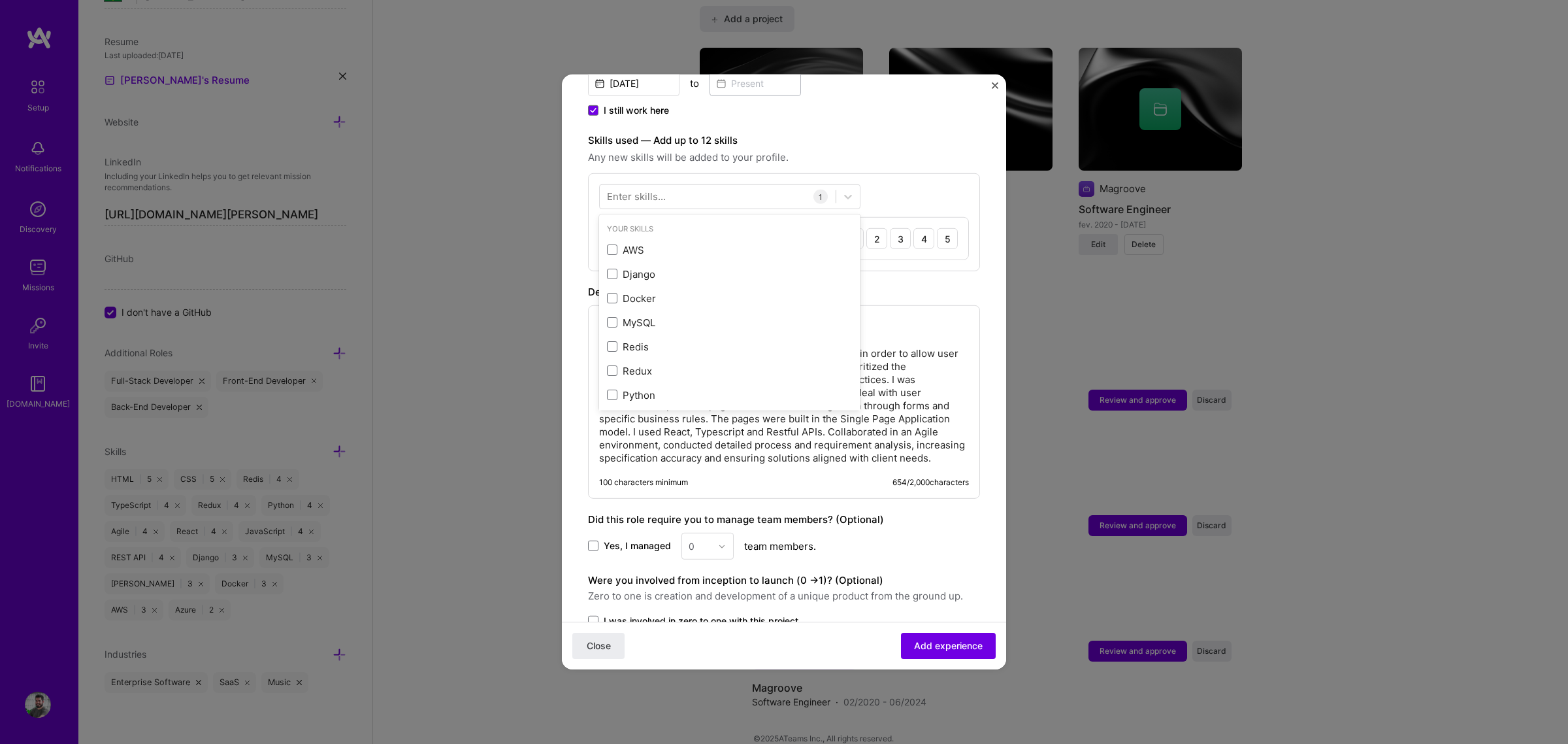
click at [674, 222] on div "Your Skills" at bounding box center [730, 229] width 261 height 14
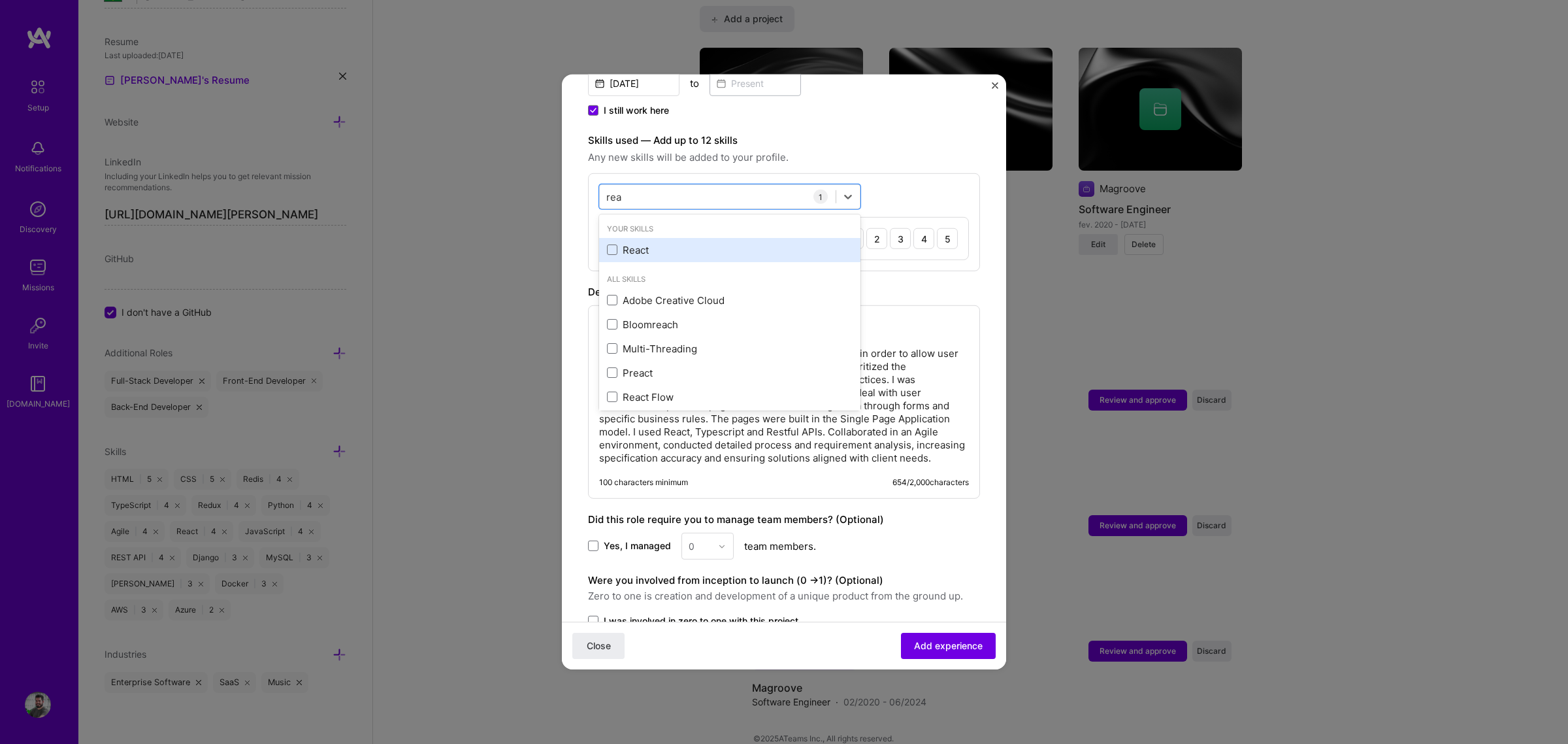
click at [631, 243] on div "React" at bounding box center [730, 250] width 246 height 14
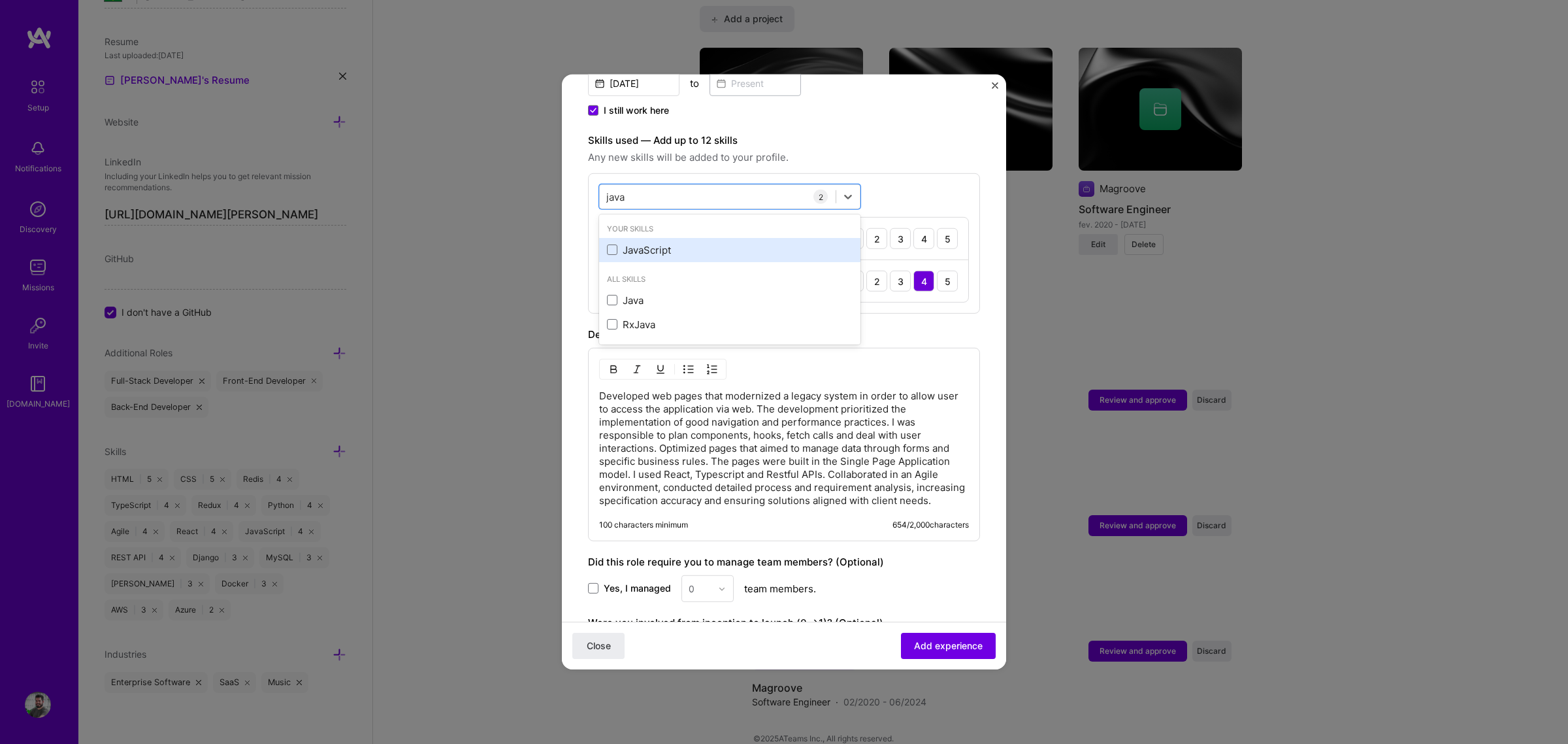
click at [647, 243] on div "JavaScript" at bounding box center [730, 250] width 246 height 14
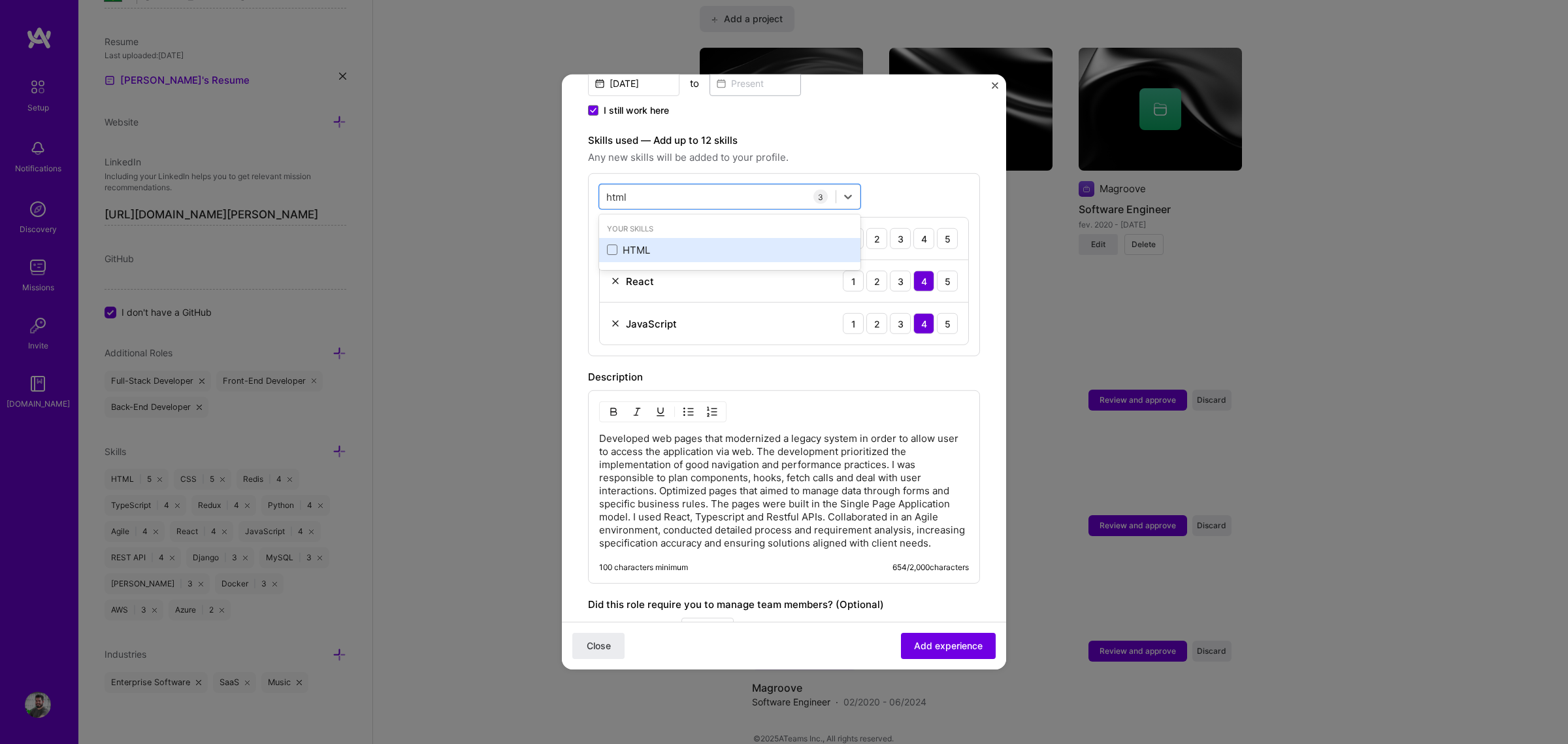
click at [635, 245] on div "HTML" at bounding box center [730, 250] width 261 height 24
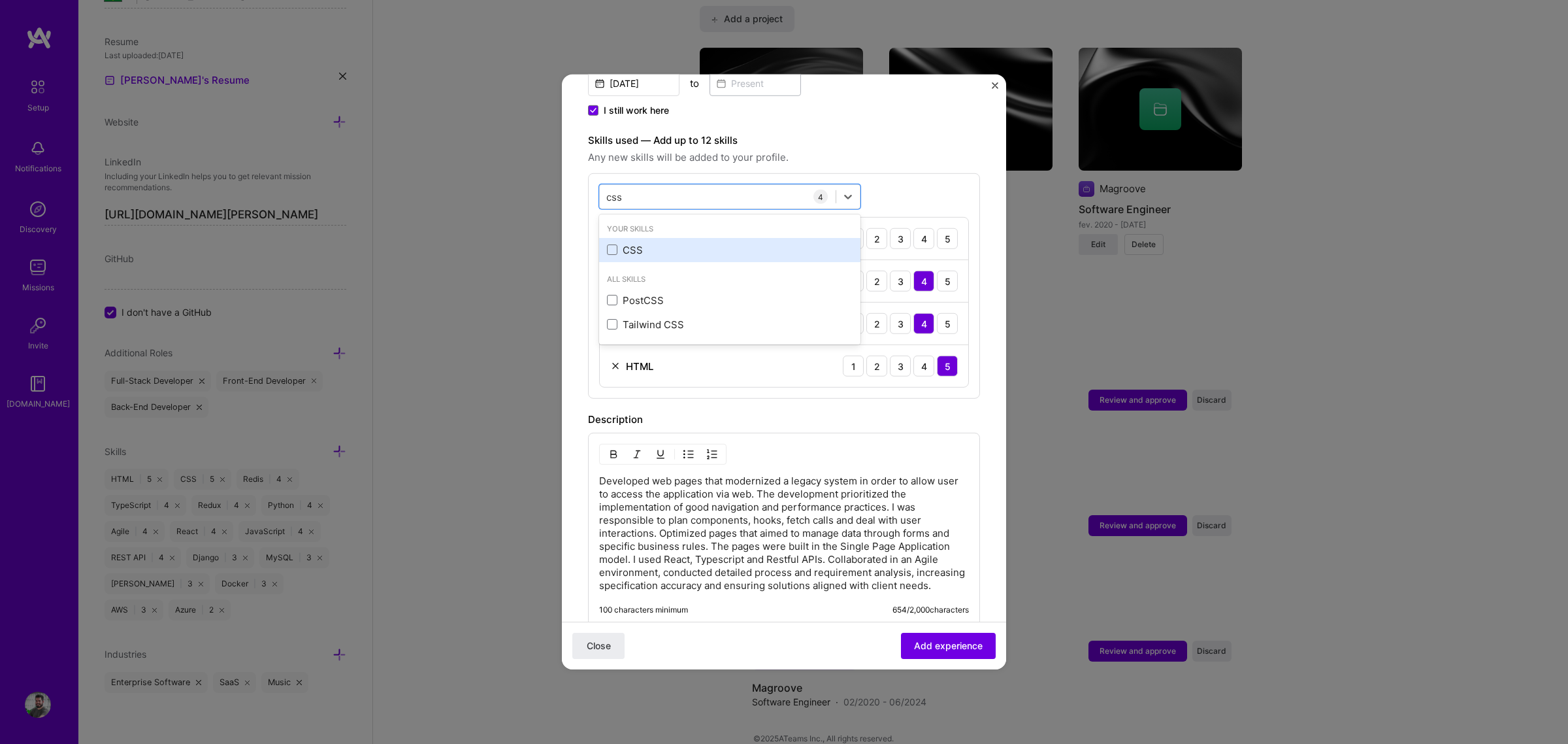
click at [638, 243] on div "CSS" at bounding box center [730, 250] width 246 height 14
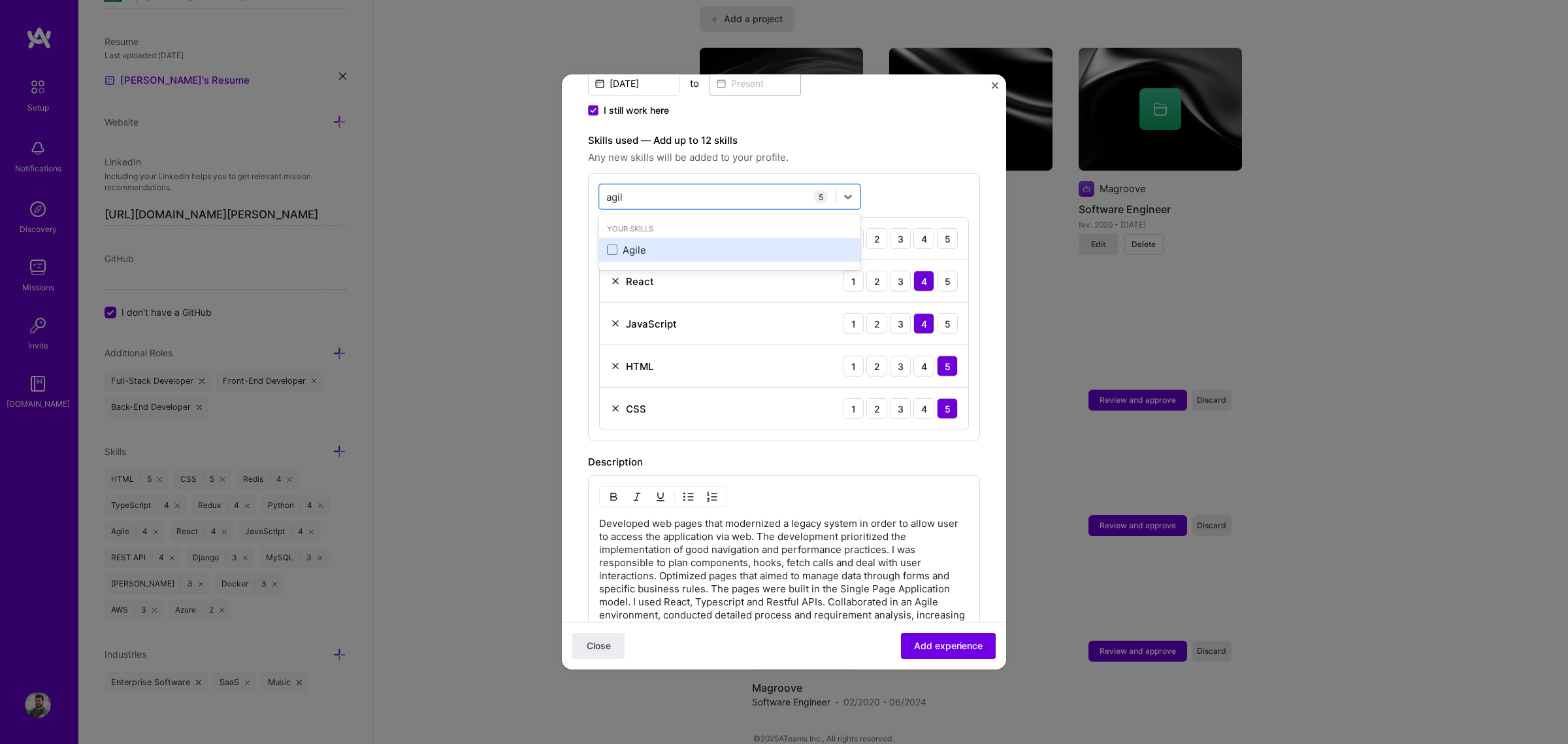
click at [655, 243] on div "Agile" at bounding box center [730, 250] width 246 height 14
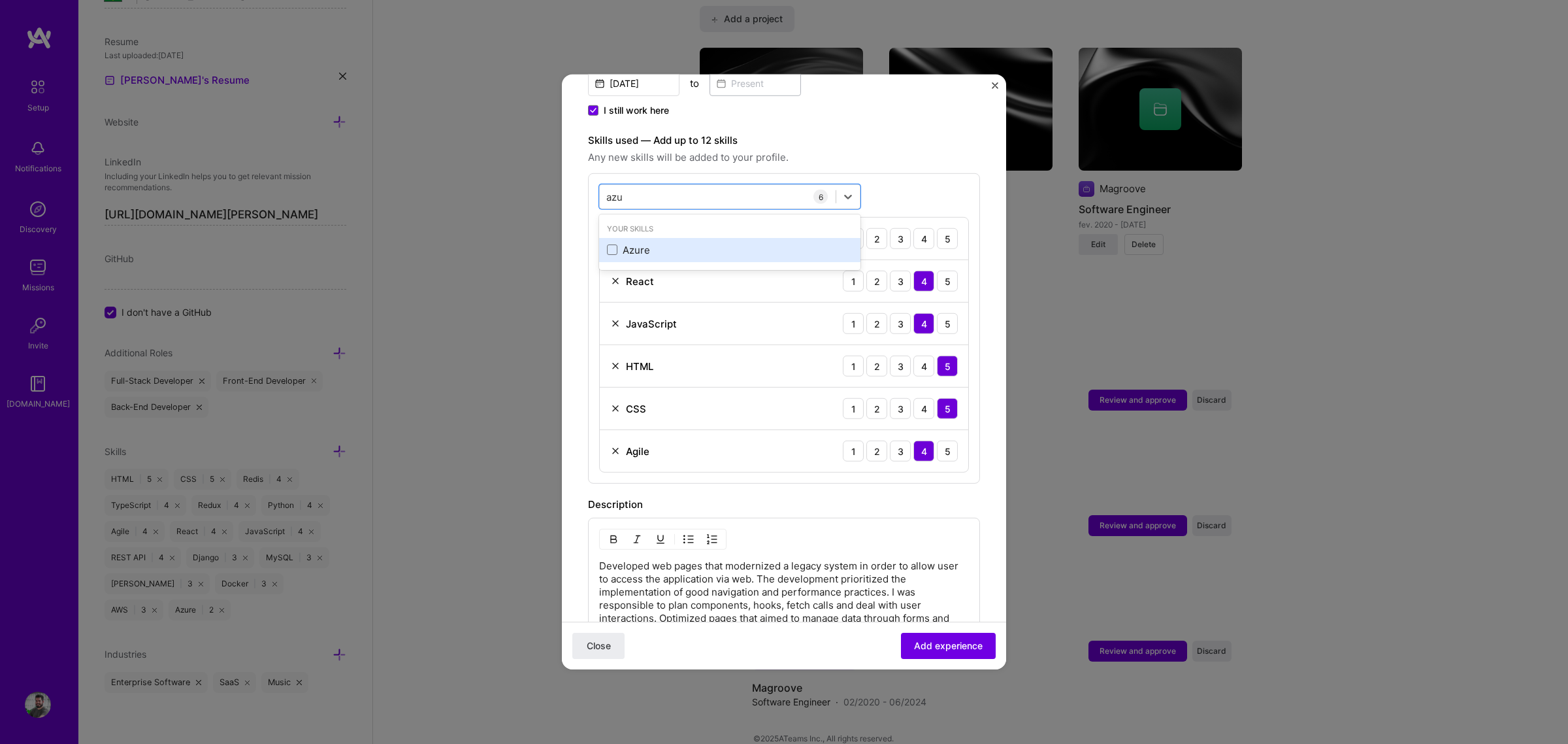
click at [658, 243] on div "Azure" at bounding box center [730, 250] width 246 height 14
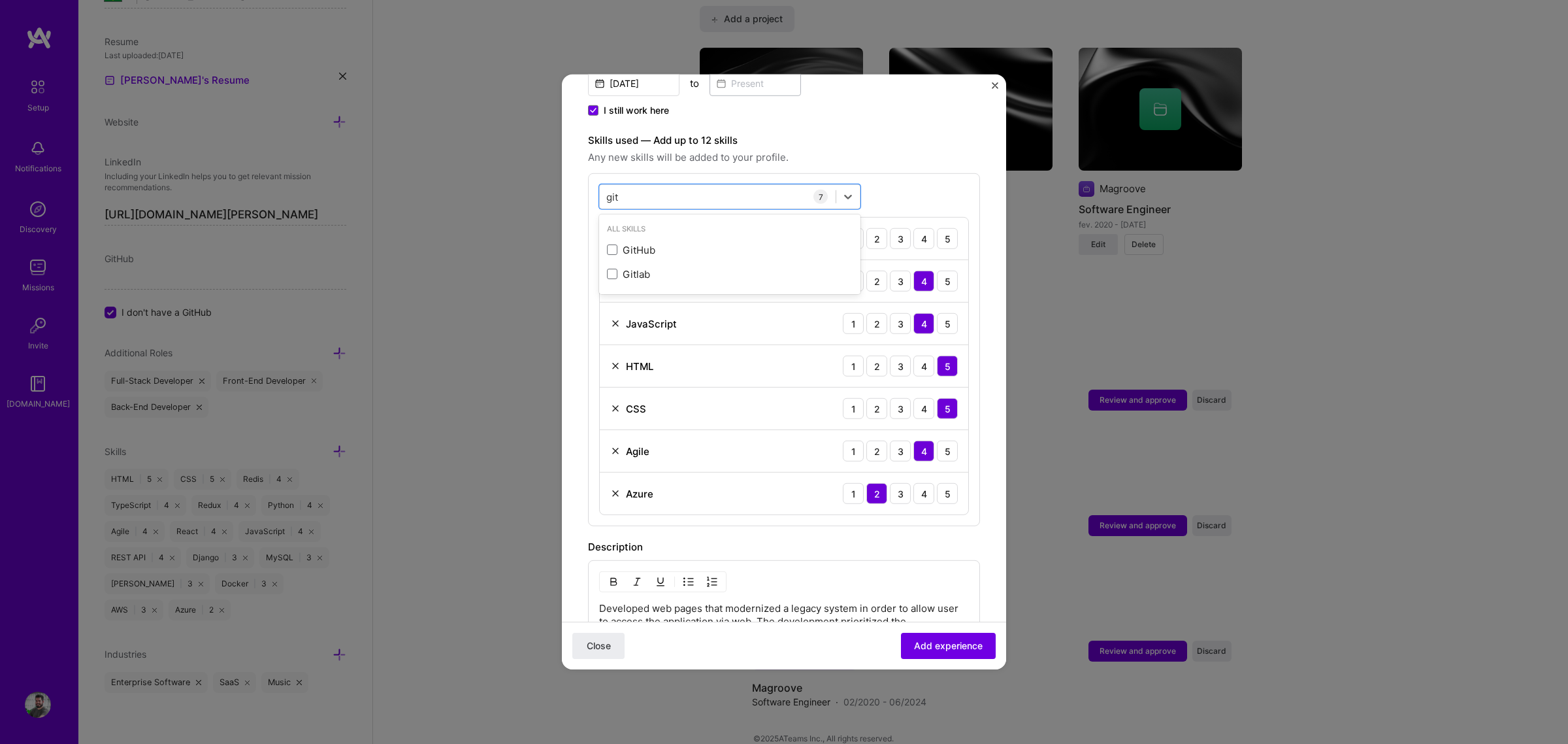
type input "git"
click at [894, 177] on div "option Azure, selected. option GitHub focused, 0 of 2. 2 results available for …" at bounding box center [784, 349] width 392 height 353
click at [890, 228] on div "3" at bounding box center [900, 239] width 21 height 21
click at [915, 228] on div "4" at bounding box center [924, 239] width 21 height 21
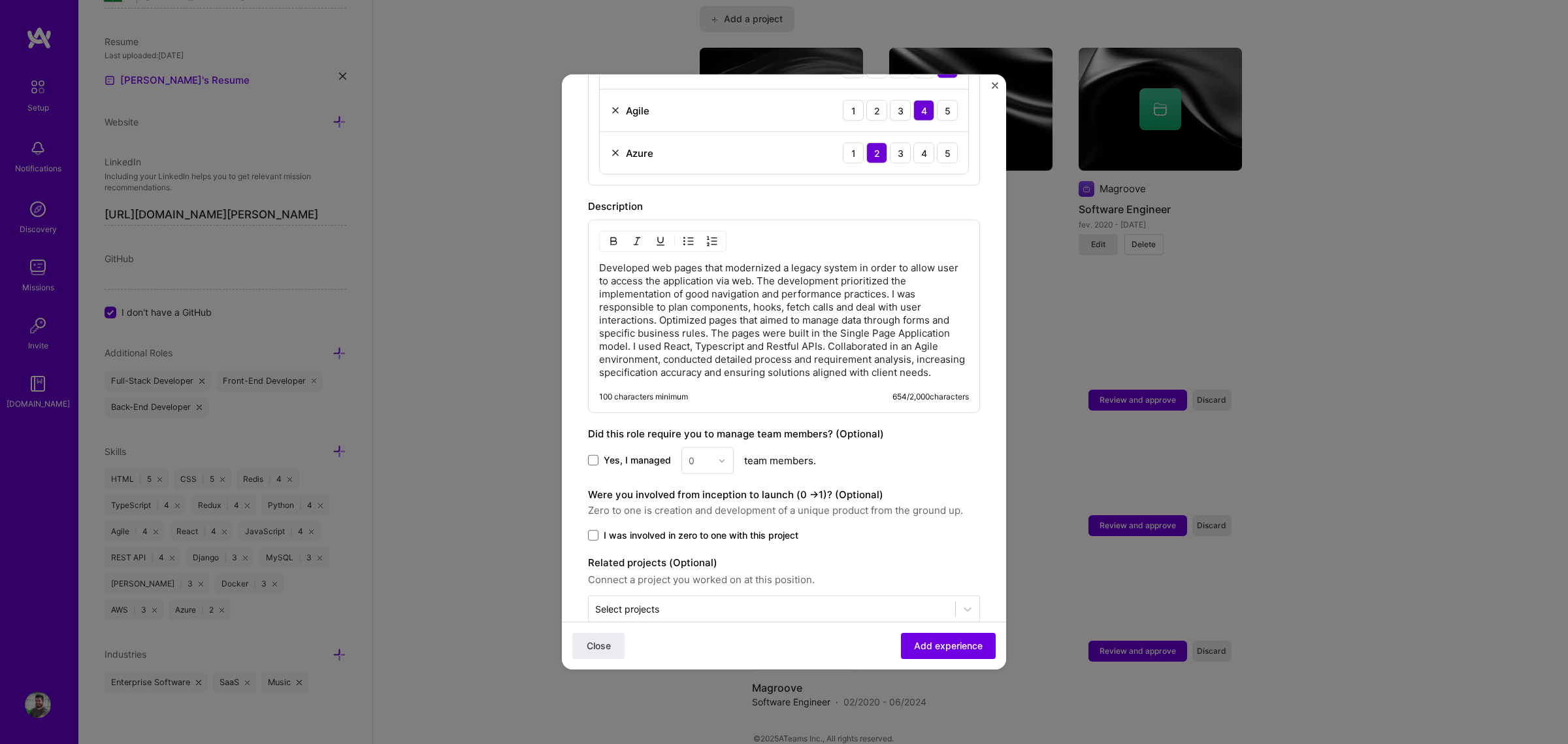
scroll to position [778, 0]
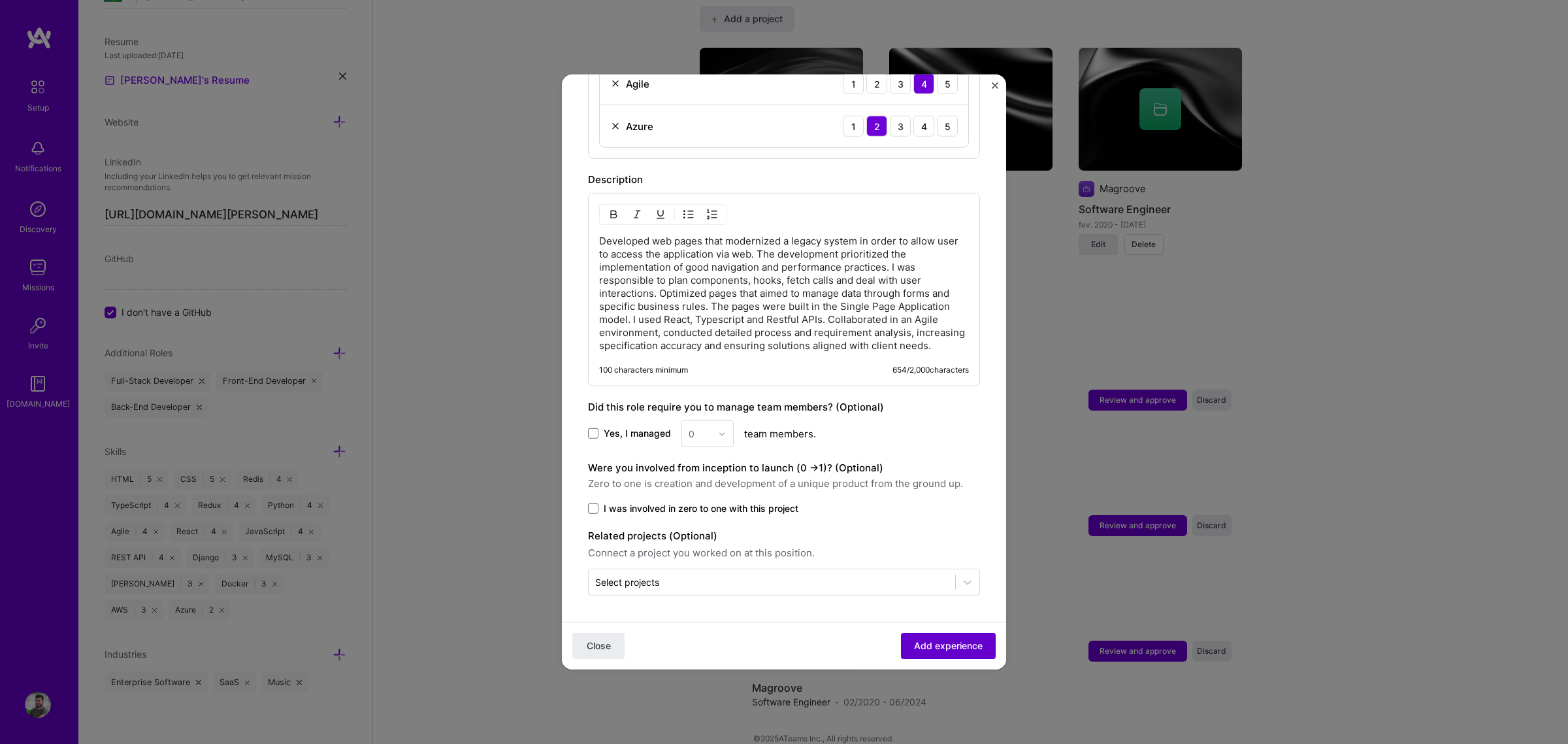
click at [952, 567] on span "Add experience" at bounding box center [949, 645] width 69 height 13
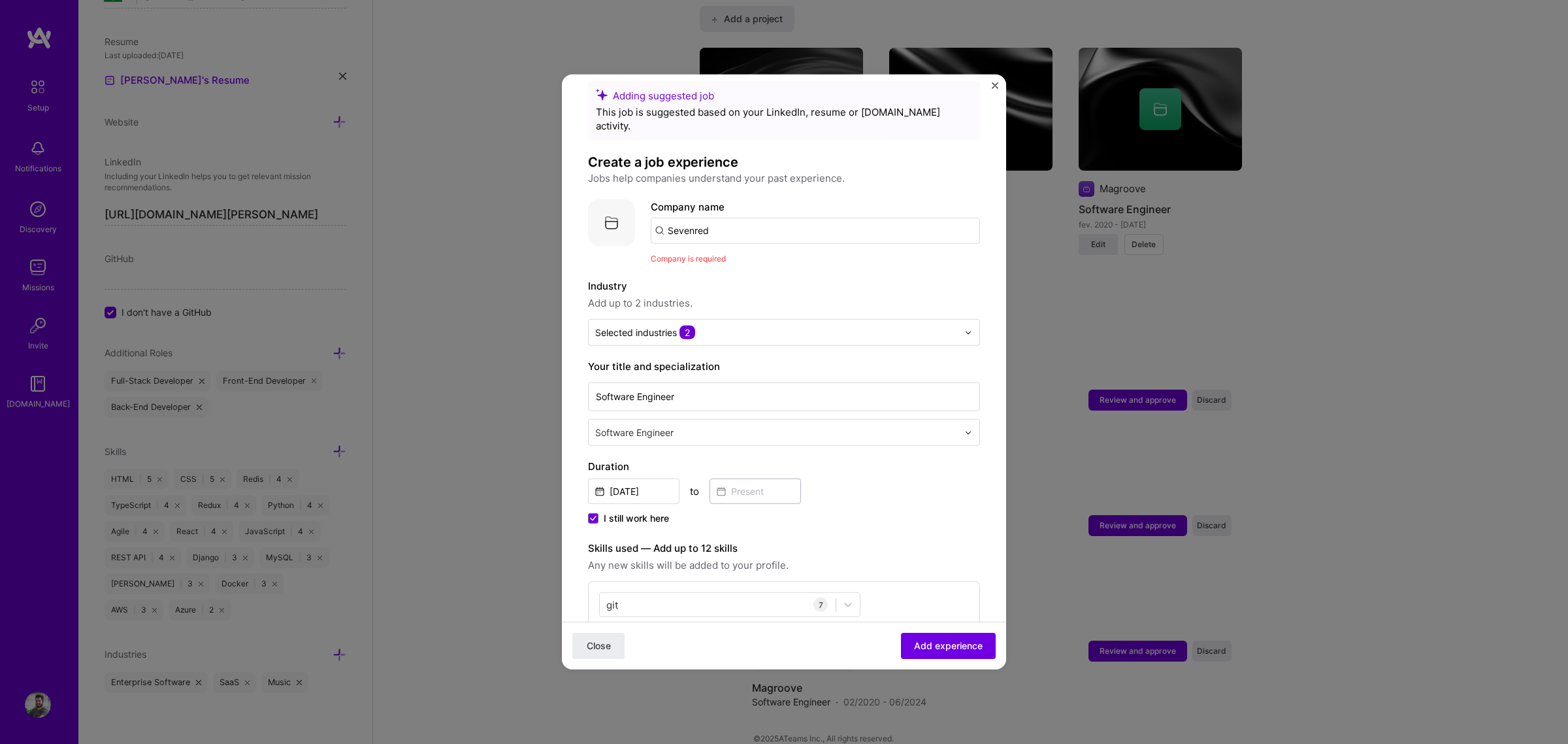
scroll to position [0, 0]
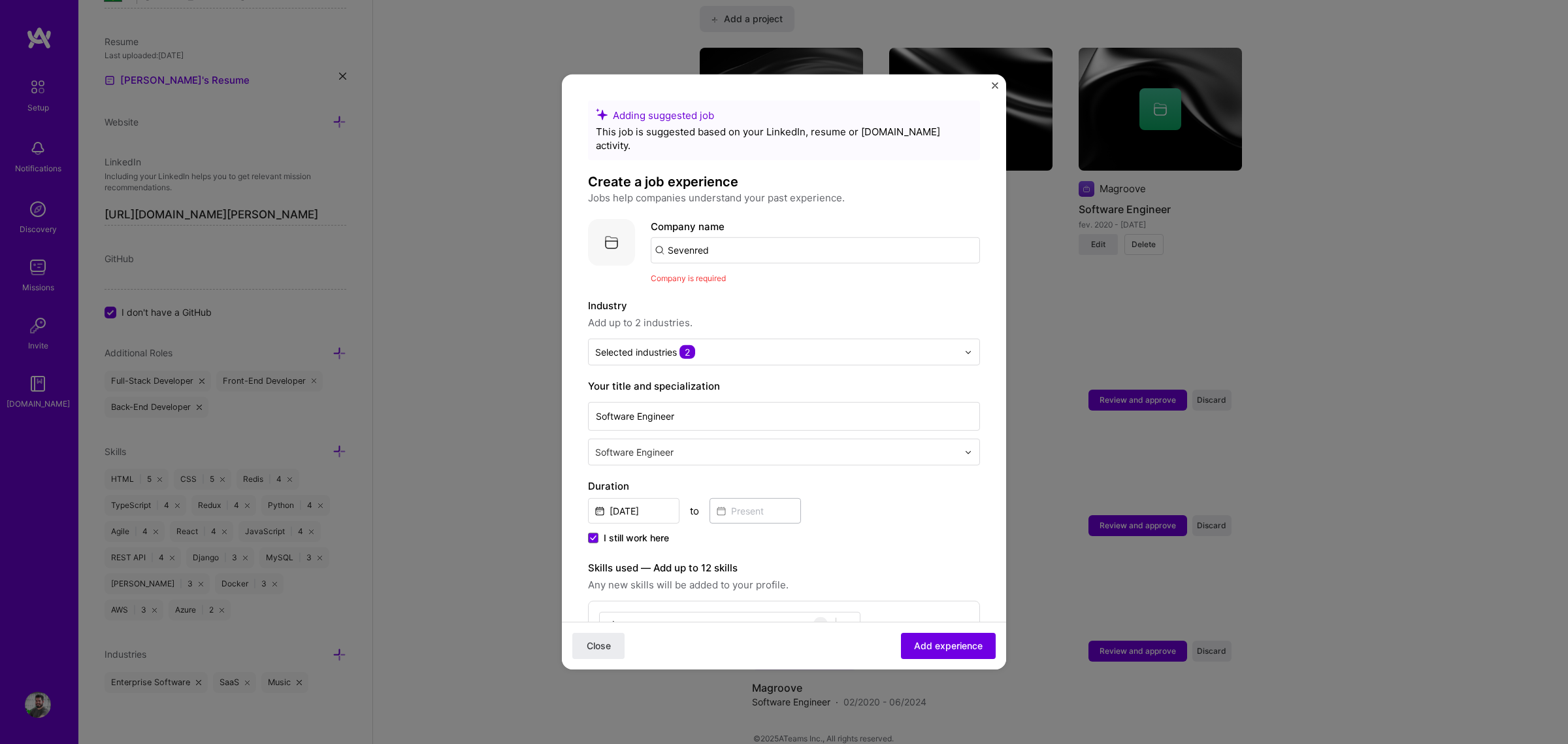
click at [735, 237] on input "Sevenred" at bounding box center [815, 250] width 329 height 26
click at [680, 273] on span "Company is required" at bounding box center [688, 278] width 75 height 10
click at [690, 237] on input "Sevenred" at bounding box center [815, 250] width 329 height 26
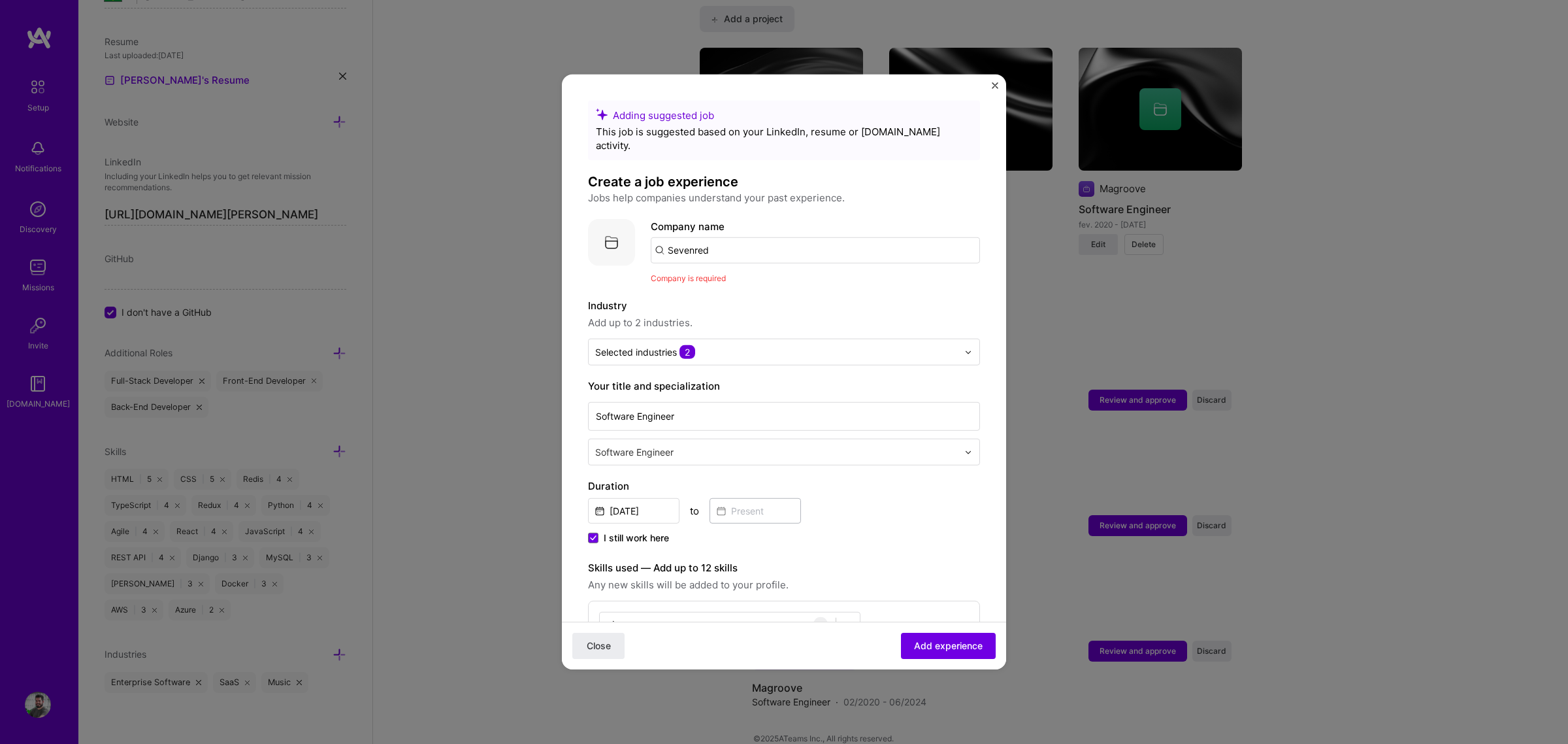
click at [690, 237] on input "Sevenred" at bounding box center [815, 250] width 329 height 26
paste input "text"
type input "Sevenred"
click at [659, 237] on input "Sevenred" at bounding box center [815, 250] width 329 height 26
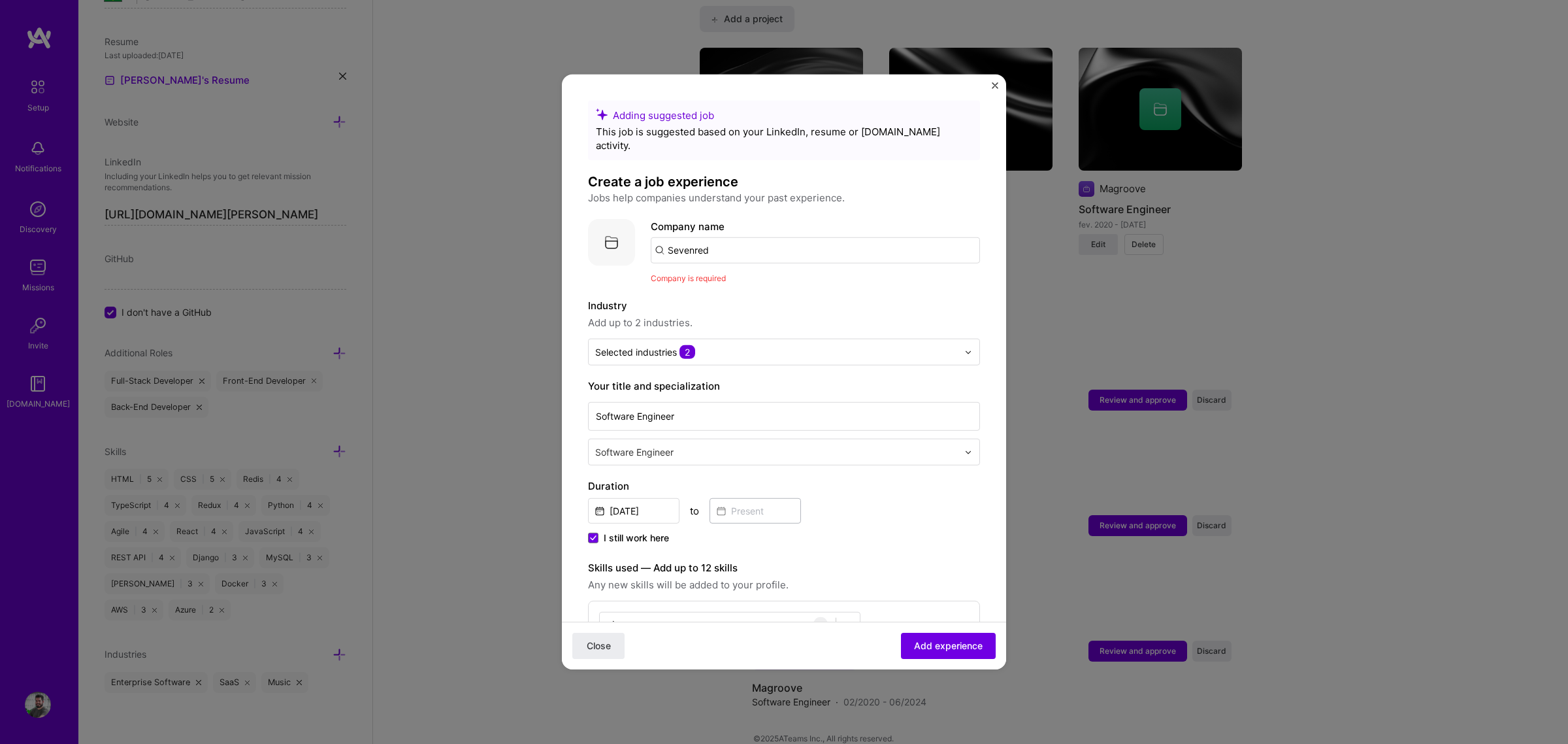
click at [697, 237] on input "Sevenred" at bounding box center [815, 250] width 329 height 26
click at [743, 237] on input "text" at bounding box center [815, 250] width 329 height 26
click at [730, 276] on span "sevenred" at bounding box center [711, 282] width 44 height 14
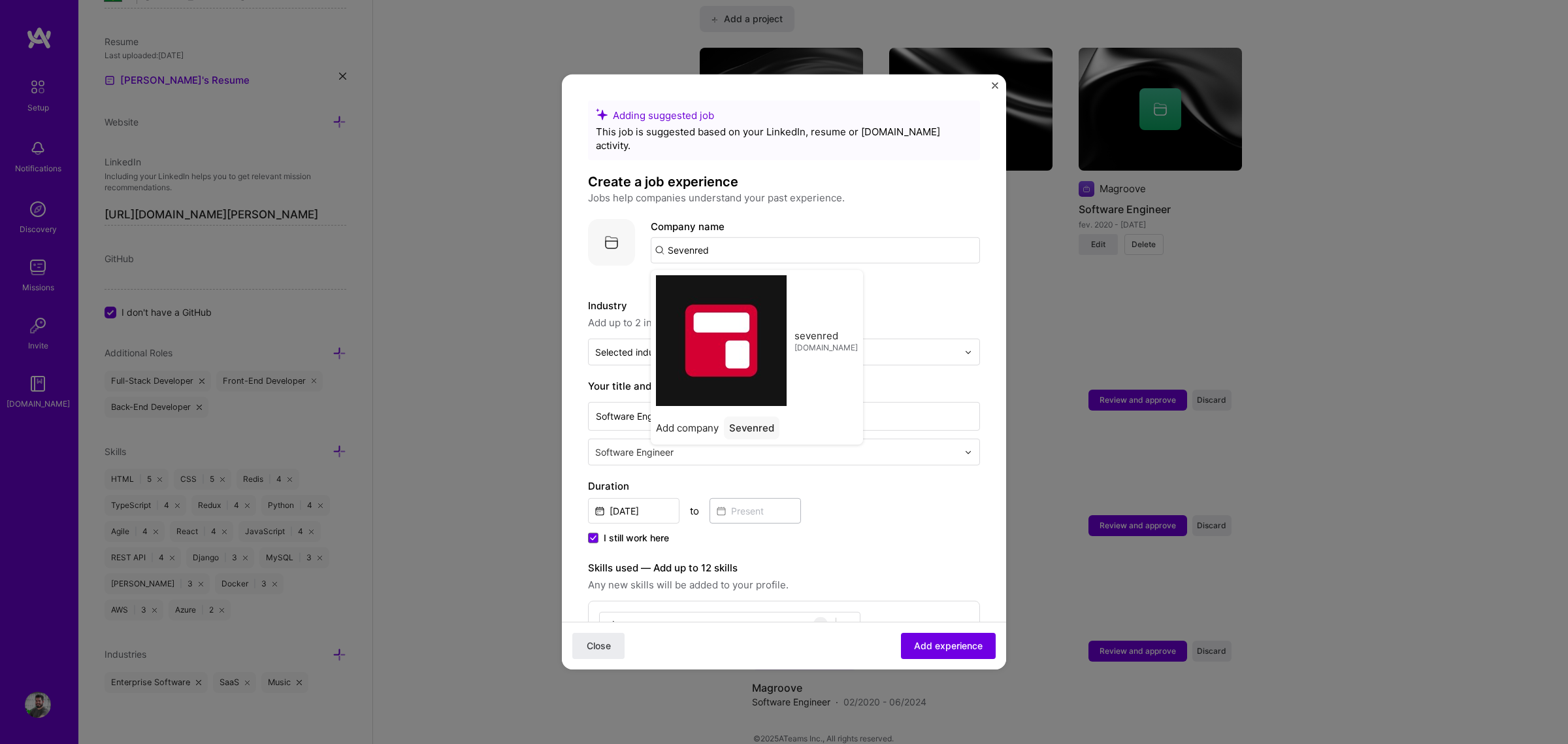
type input "sevenred"
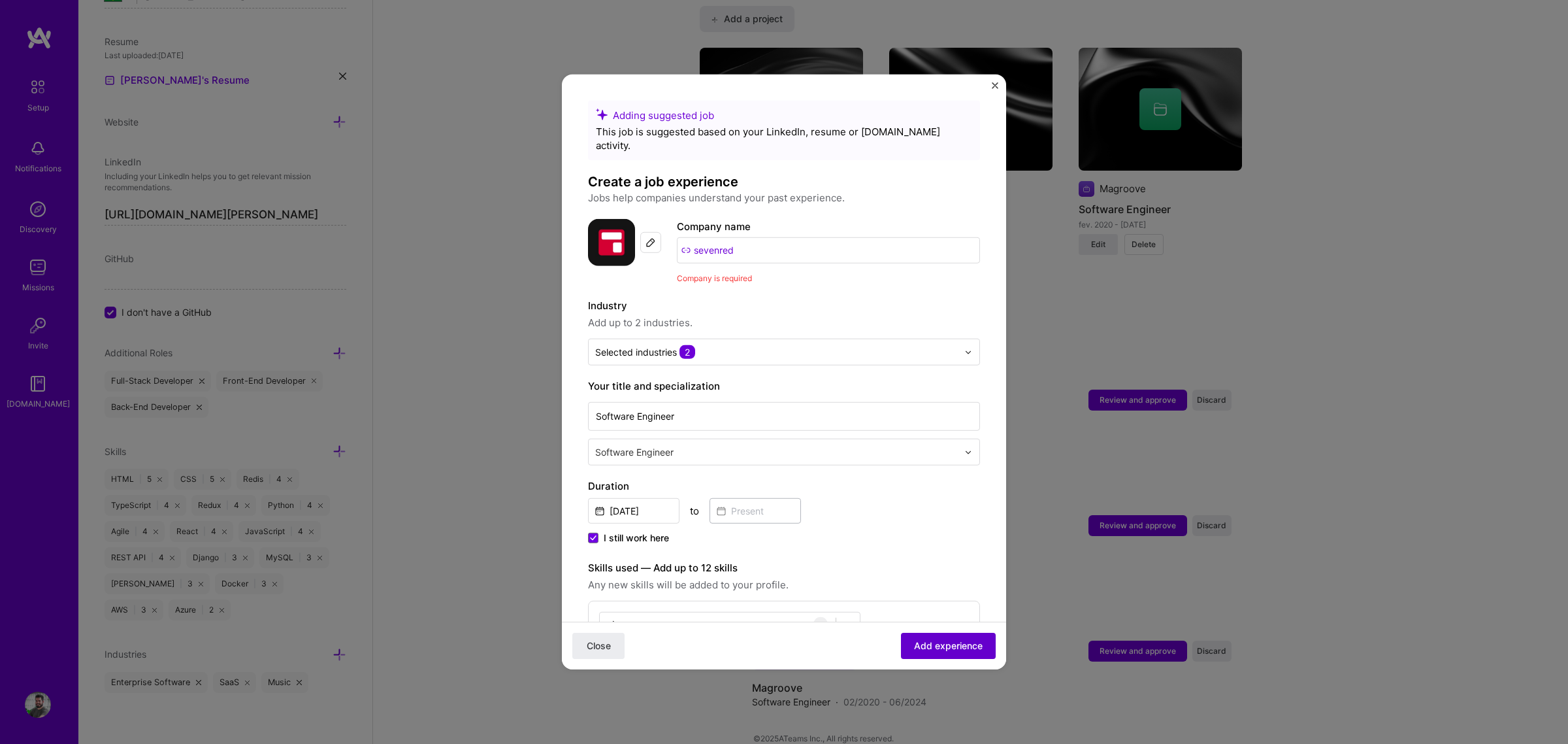
click at [955, 567] on span "Add experience" at bounding box center [949, 645] width 69 height 13
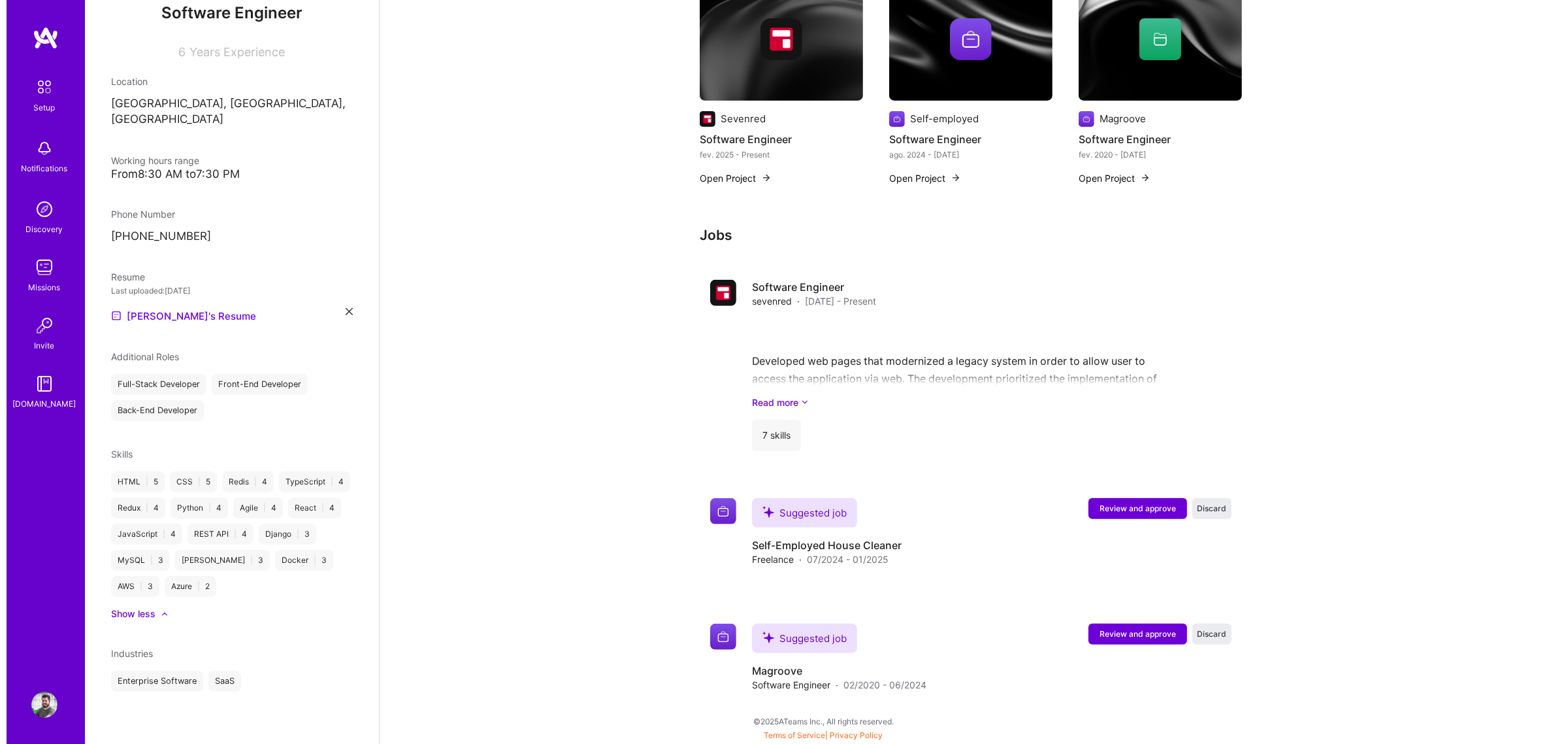
scroll to position [609, 0]
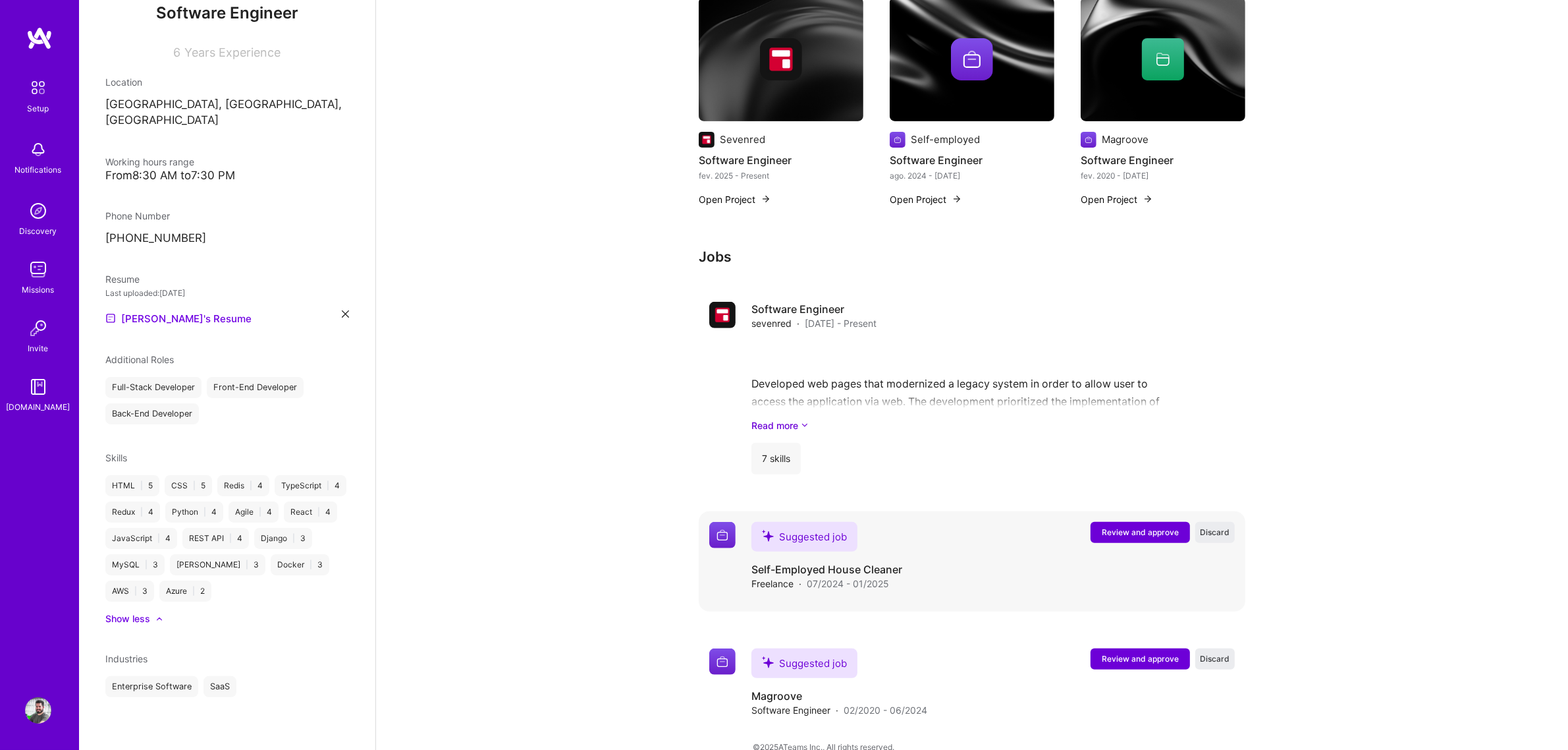
click at [1125, 522] on button "Review and approve" at bounding box center [1140, 532] width 99 height 21
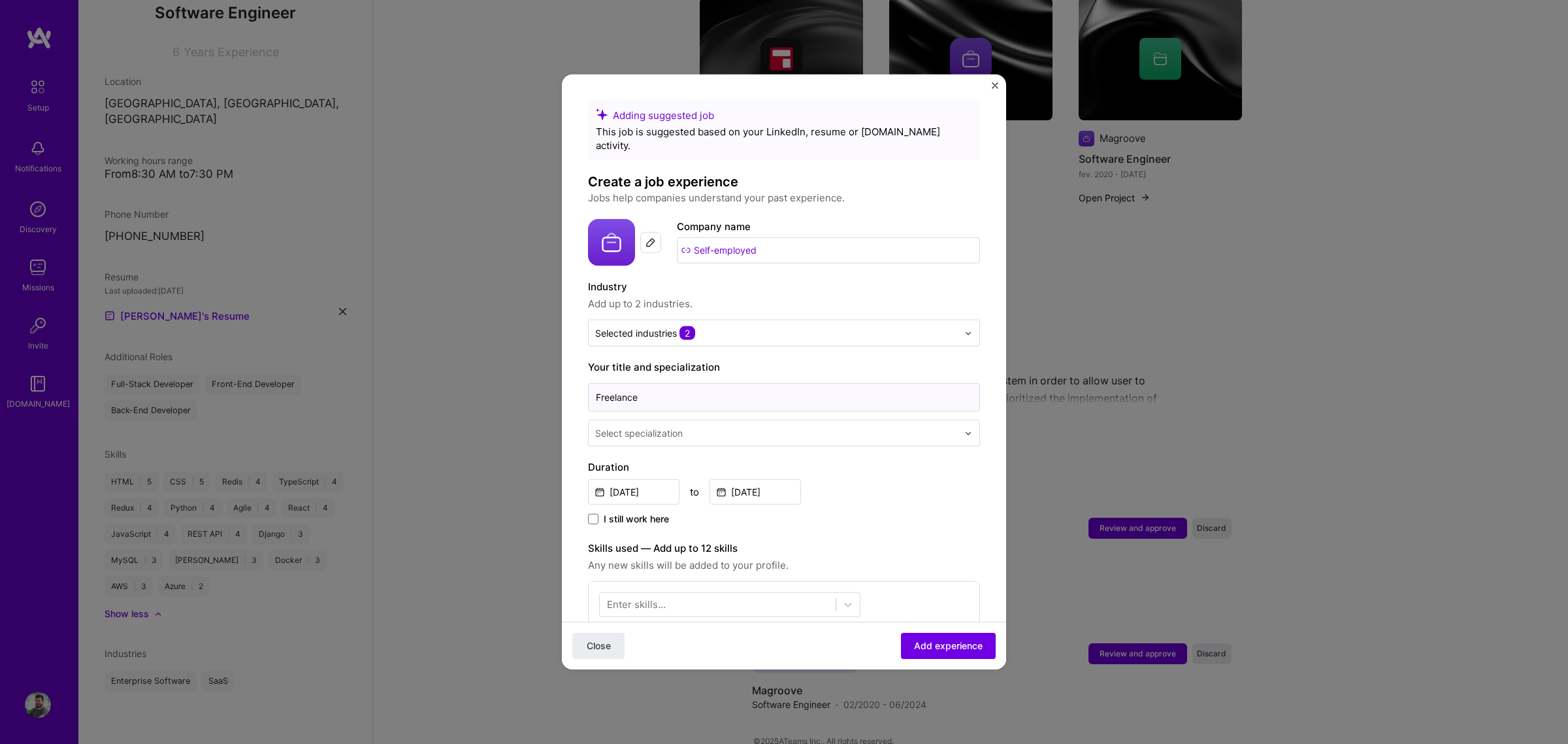
click at [680, 383] on input "Freelance" at bounding box center [784, 397] width 392 height 29
click at [644, 383] on input "Freelance" at bounding box center [784, 397] width 392 height 29
paste input "Software Engineer"
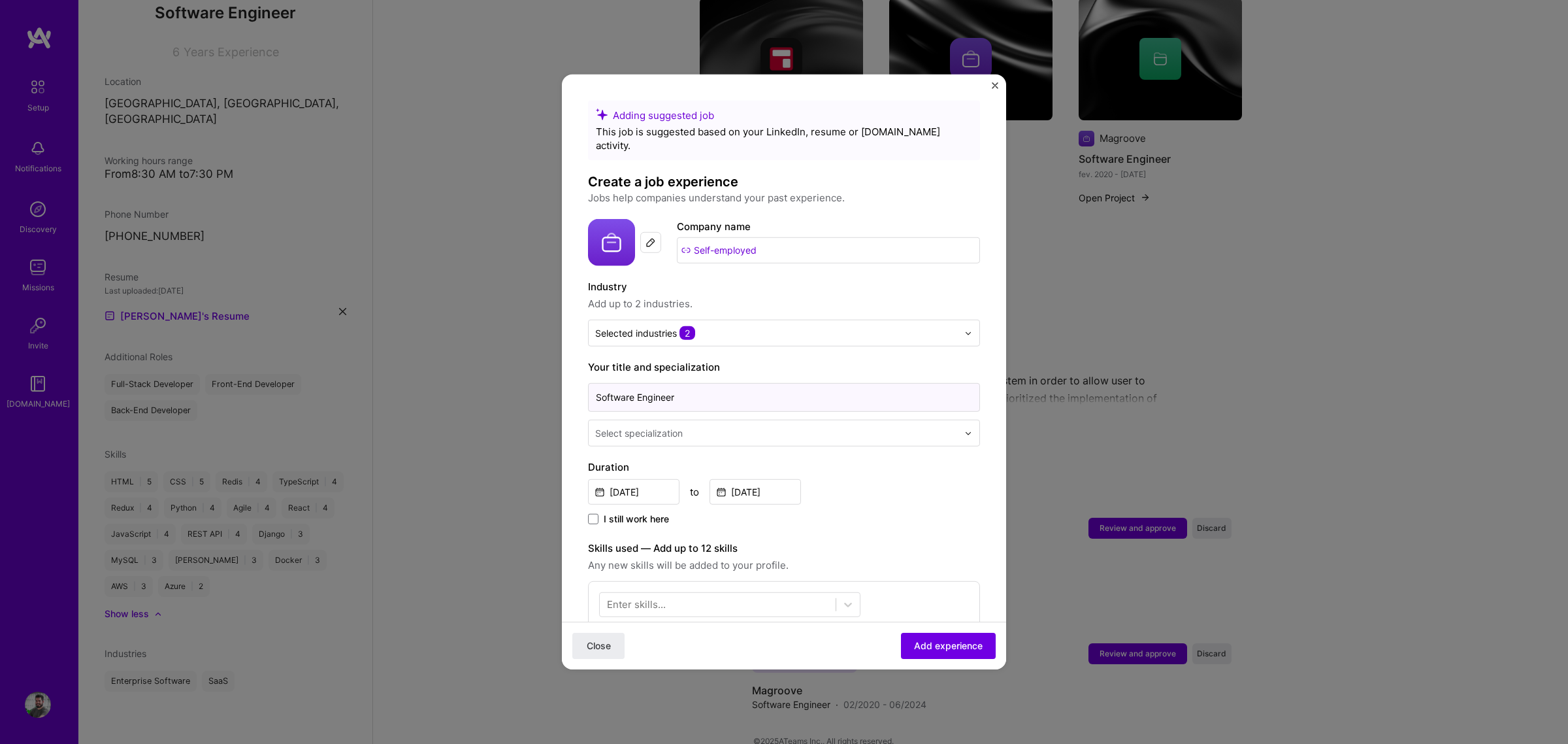
type input "Software Engineer"
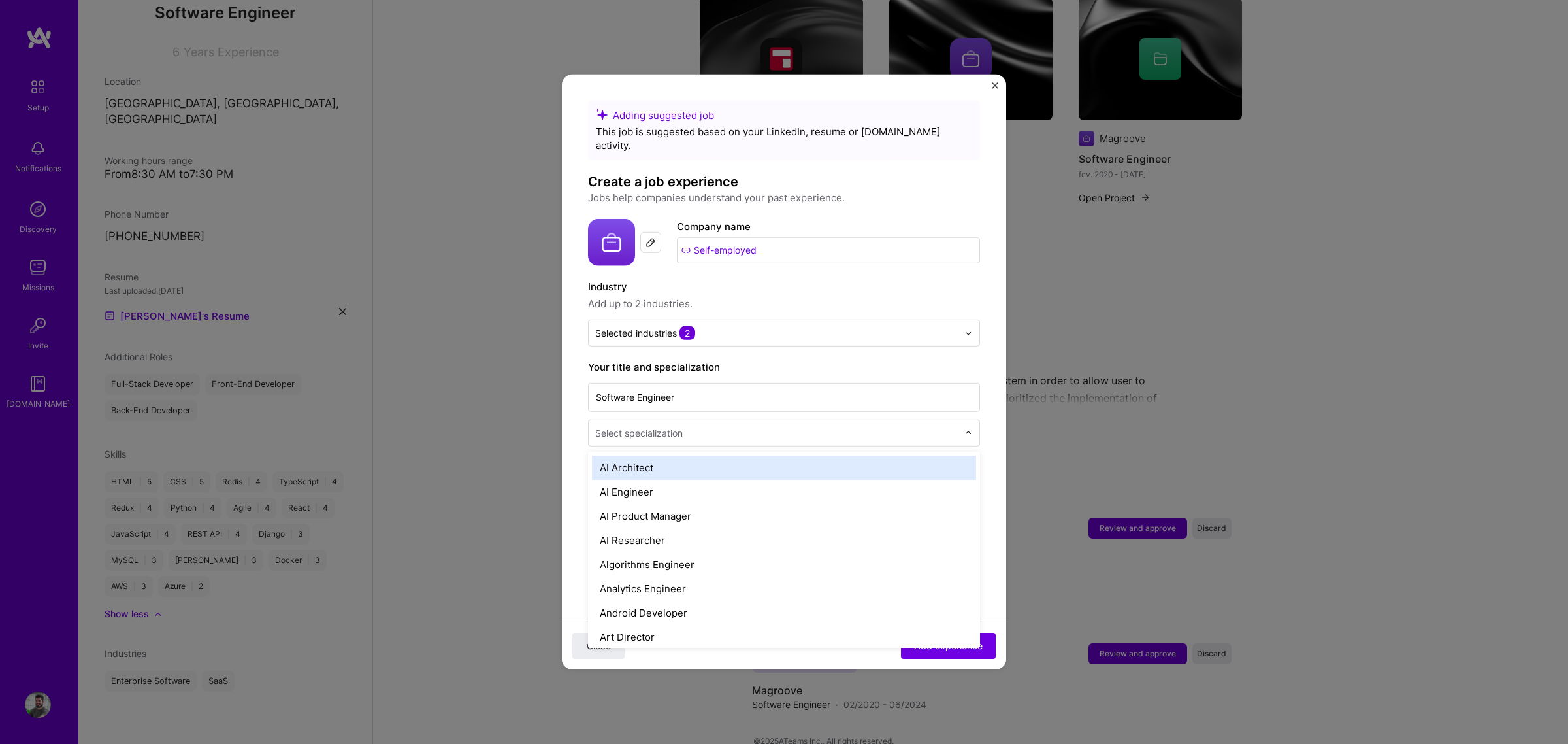
click at [693, 426] on input "text" at bounding box center [778, 433] width 365 height 14
type input "sof"
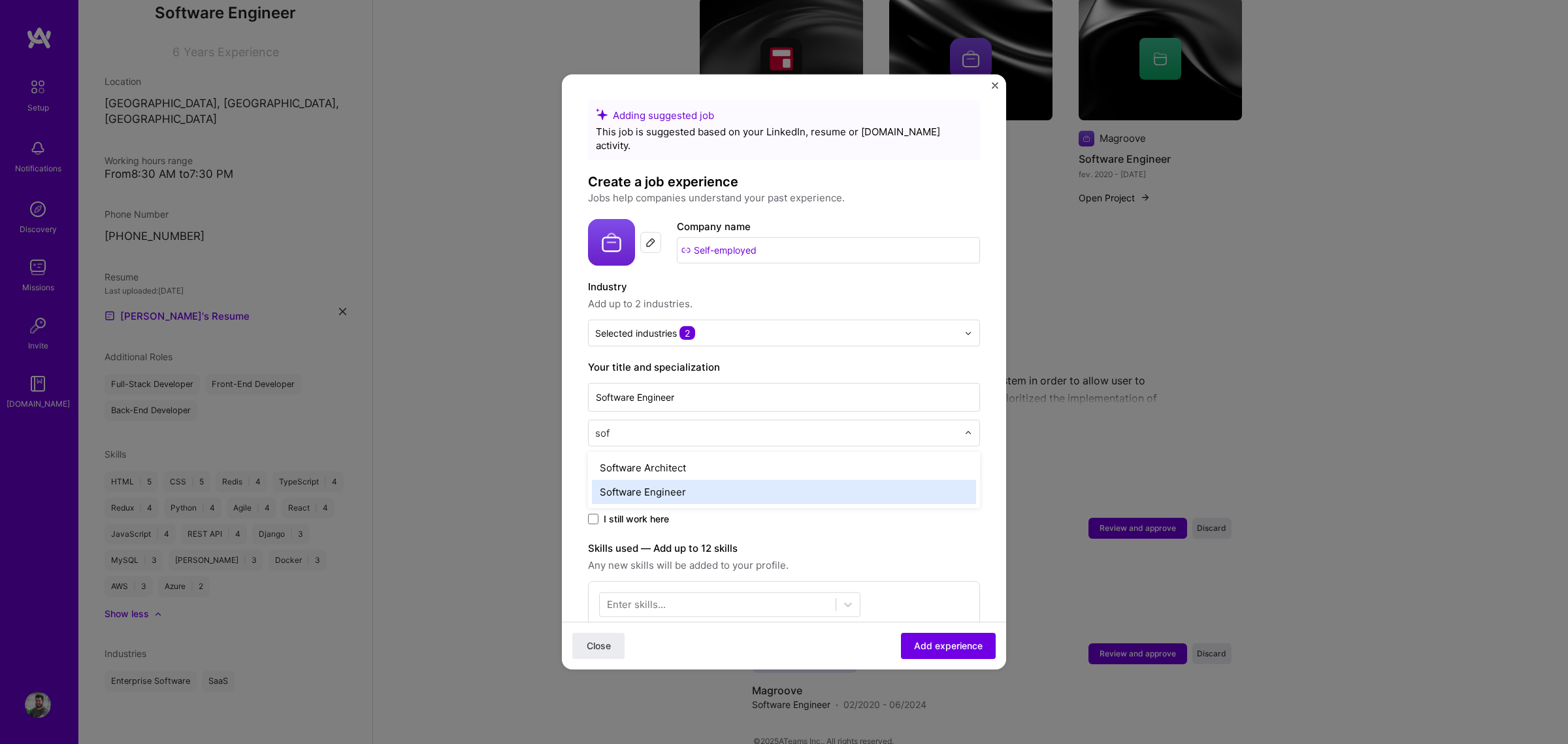
click at [680, 480] on div "Software Engineer" at bounding box center [784, 492] width 384 height 24
click at [747, 480] on input "[DATE]" at bounding box center [755, 492] width 91 height 26
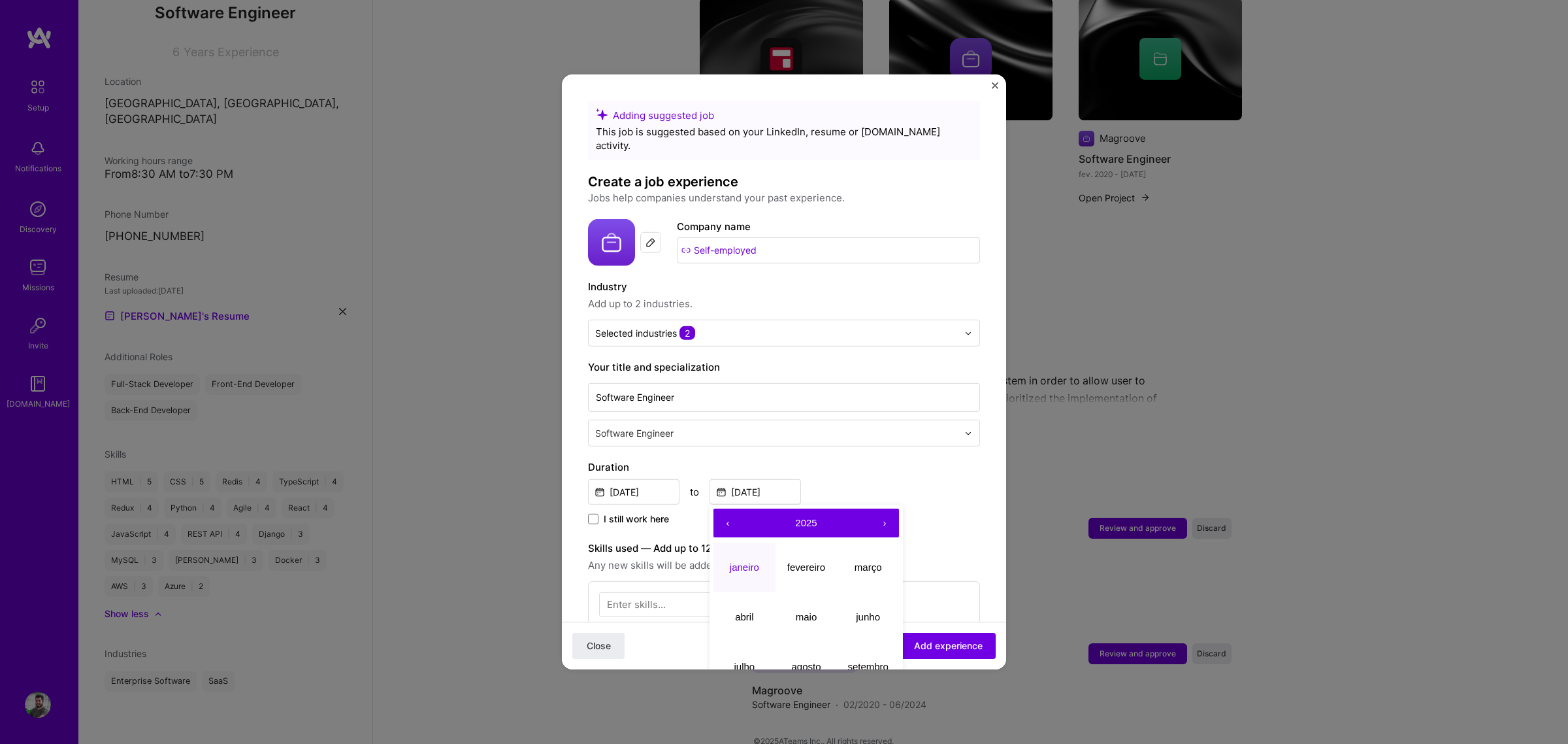
drag, startPoint x: 874, startPoint y: 460, endPoint x: 653, endPoint y: 461, distance: 221.0
click at [873, 460] on label "Duration" at bounding box center [784, 467] width 392 height 16
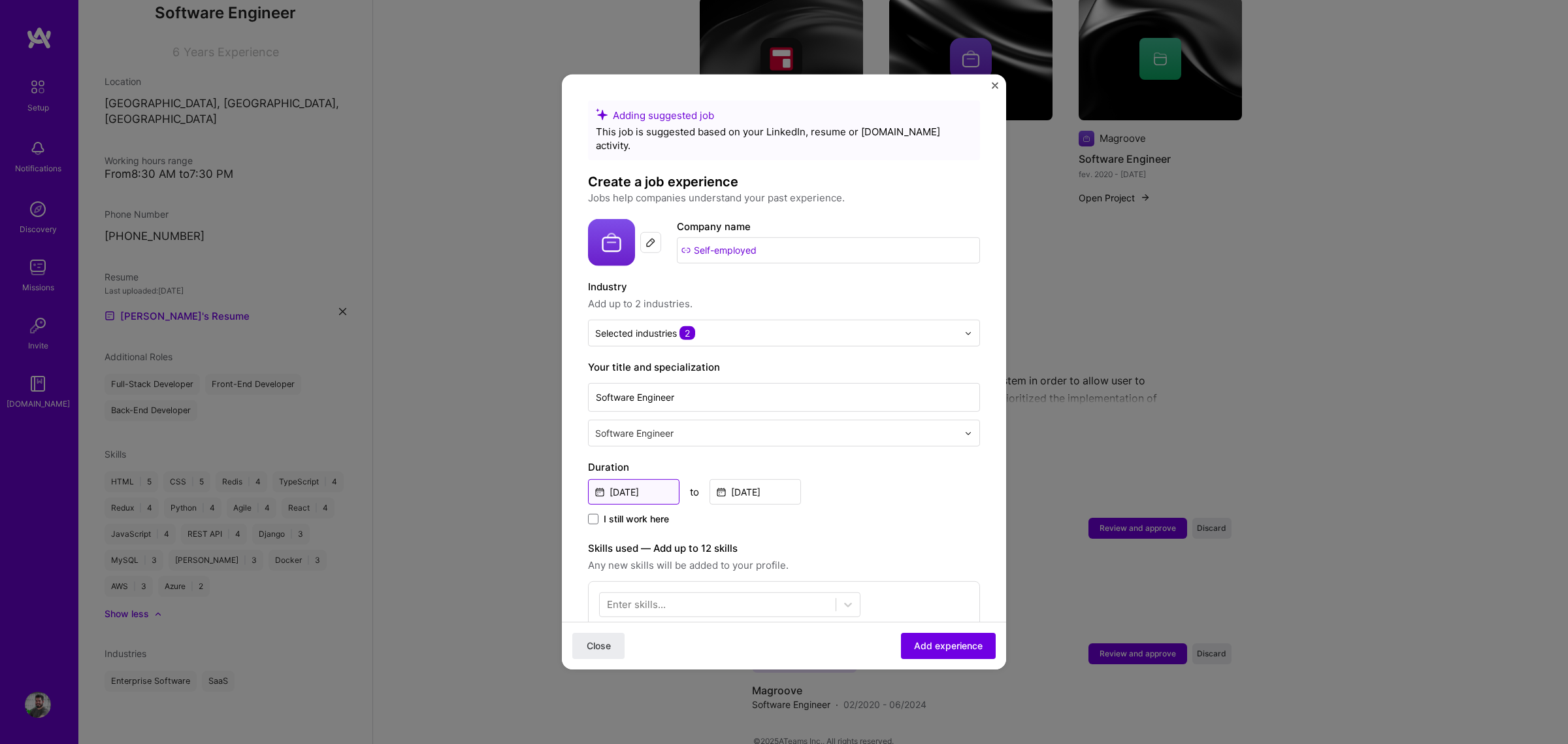
click at [634, 479] on input "[DATE]" at bounding box center [633, 492] width 91 height 26
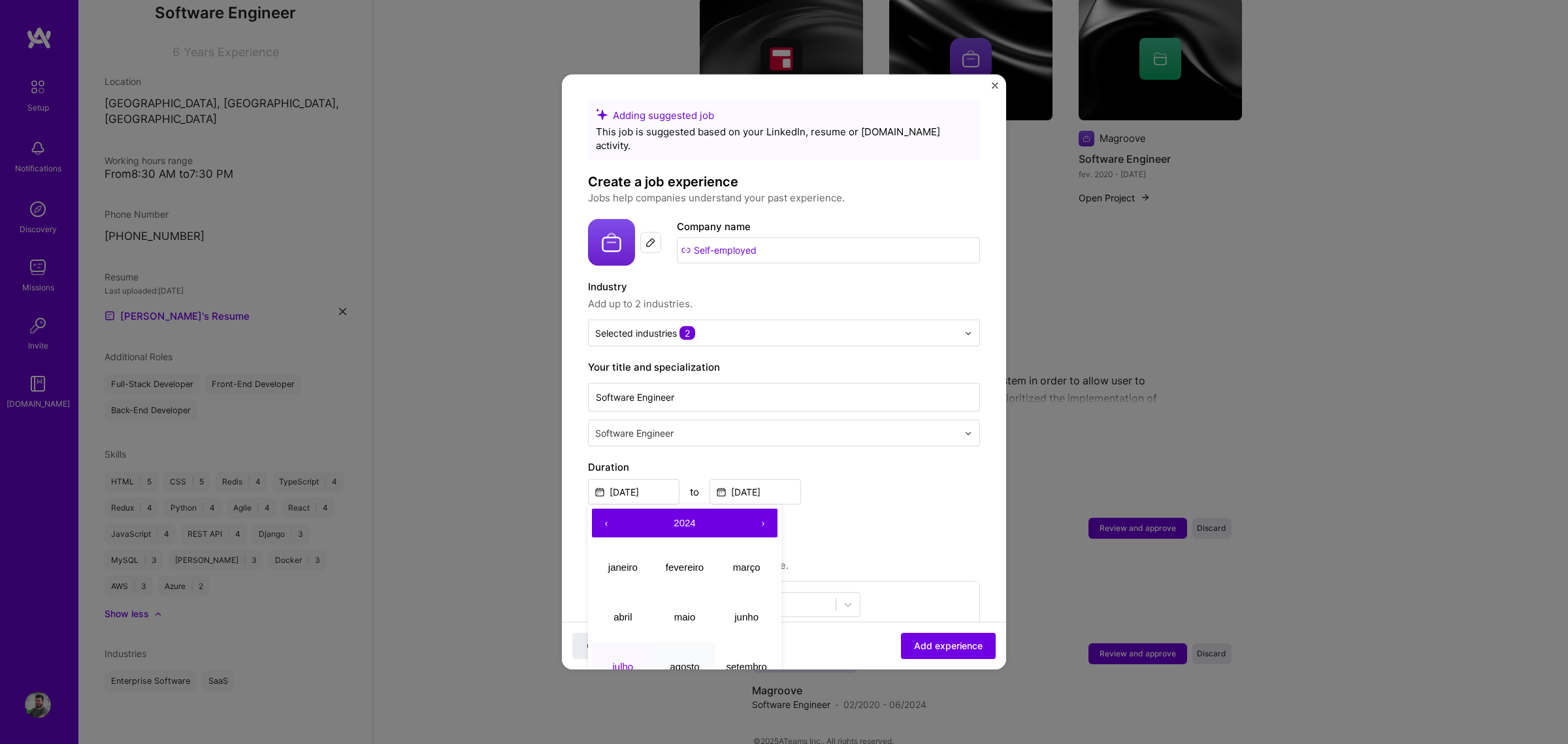
click at [686, 567] on button "agosto" at bounding box center [685, 666] width 62 height 49
type input "[DATE]"
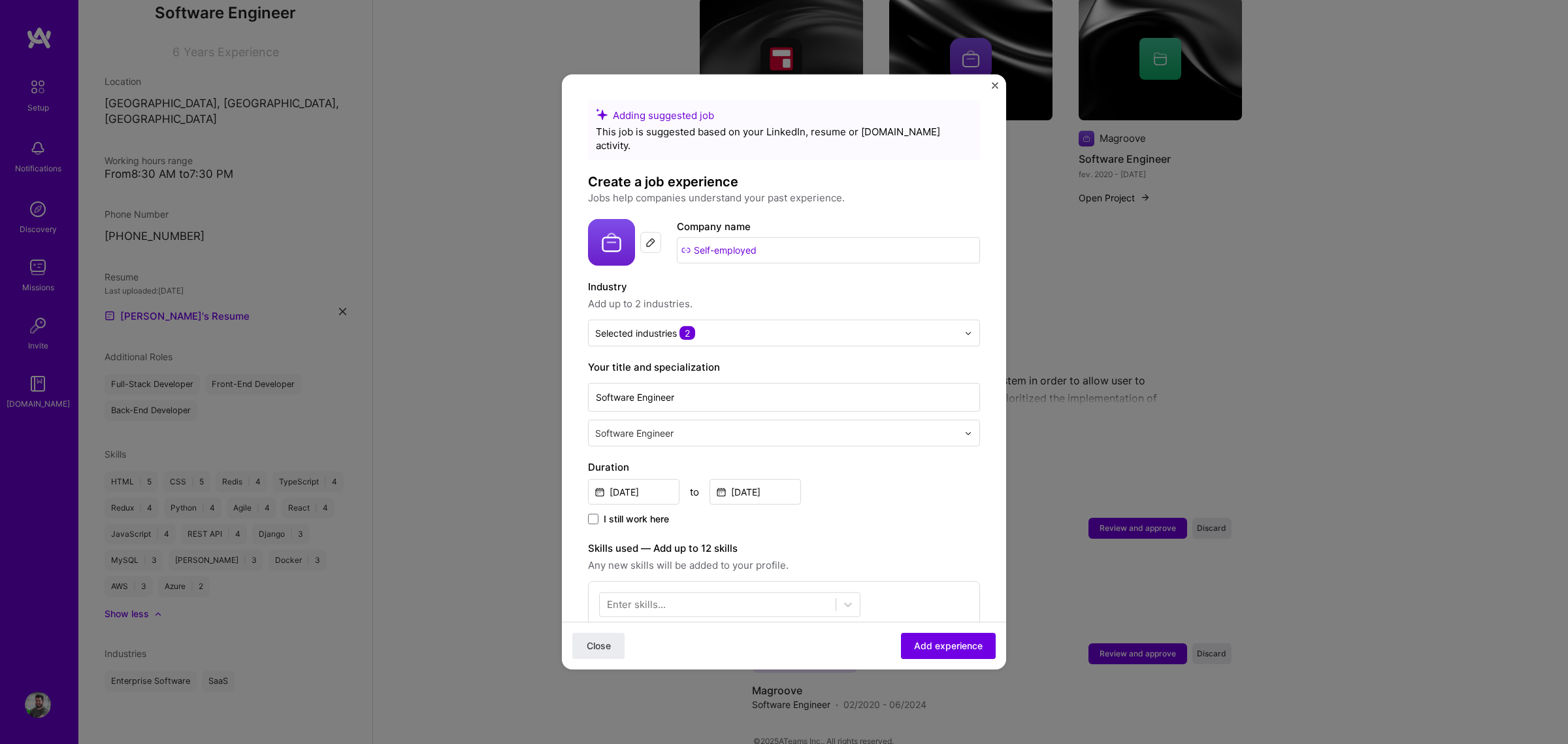
click at [879, 476] on div "[DATE] to [DATE]" at bounding box center [784, 491] width 392 height 28
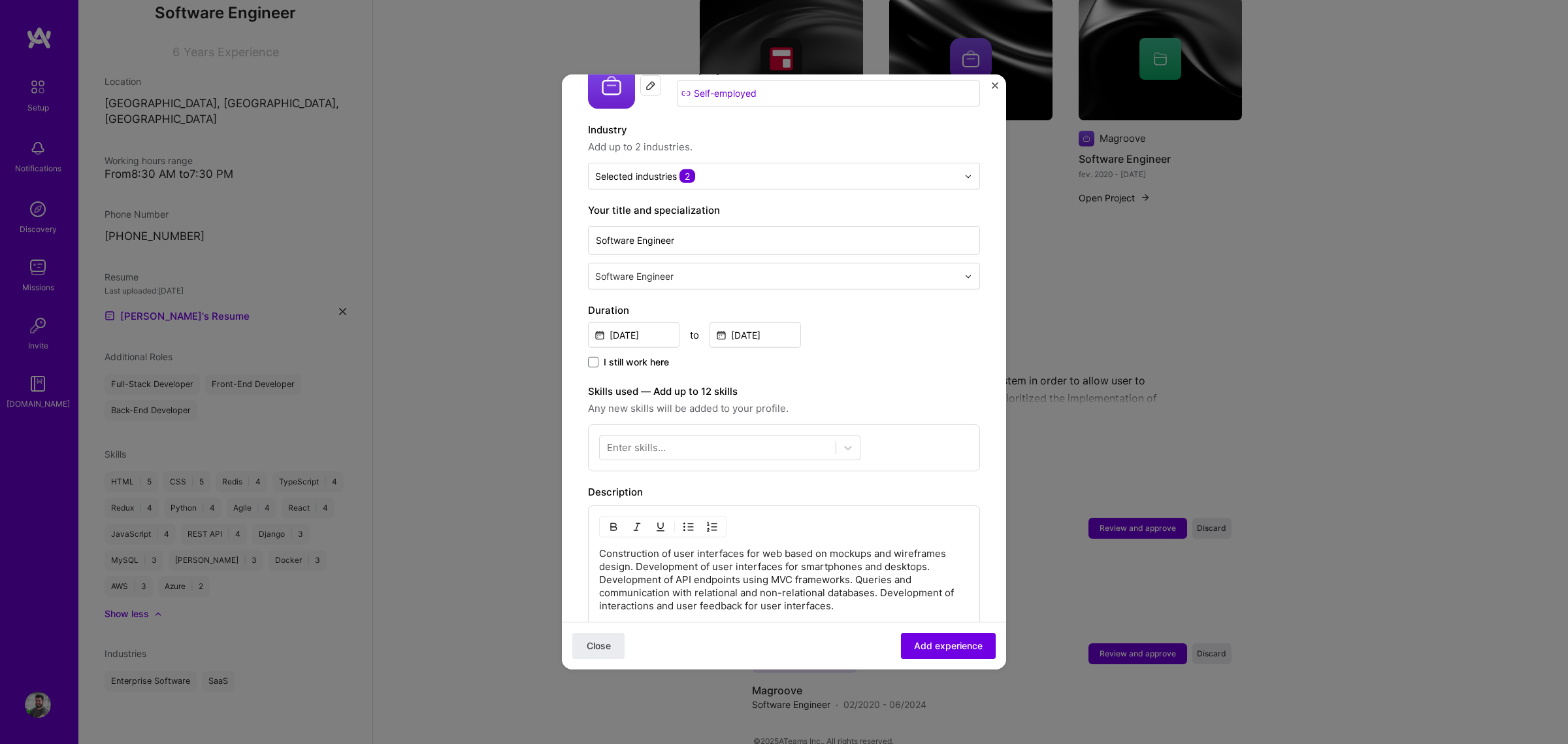
scroll to position [164, 0]
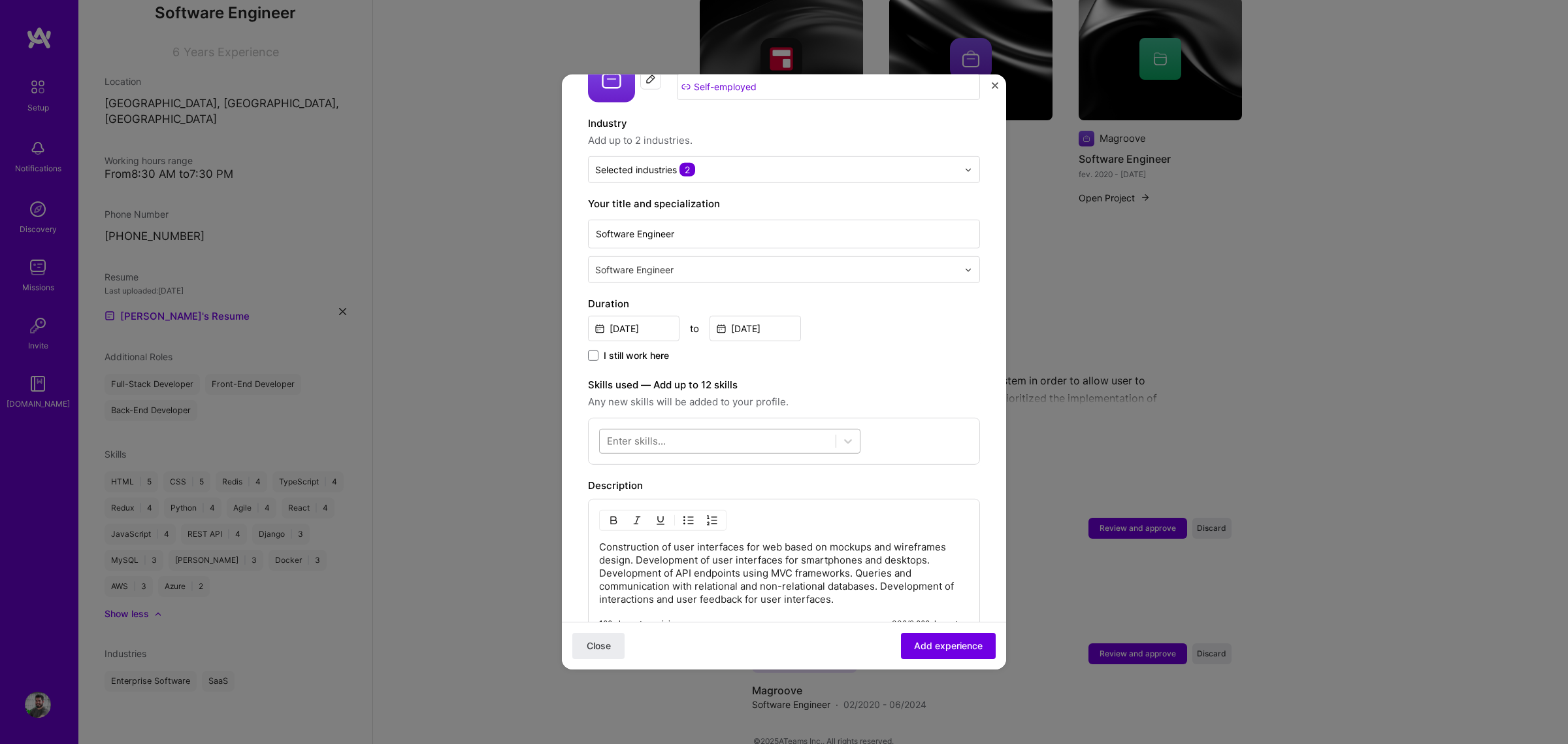
click at [700, 430] on div at bounding box center [717, 441] width 236 height 22
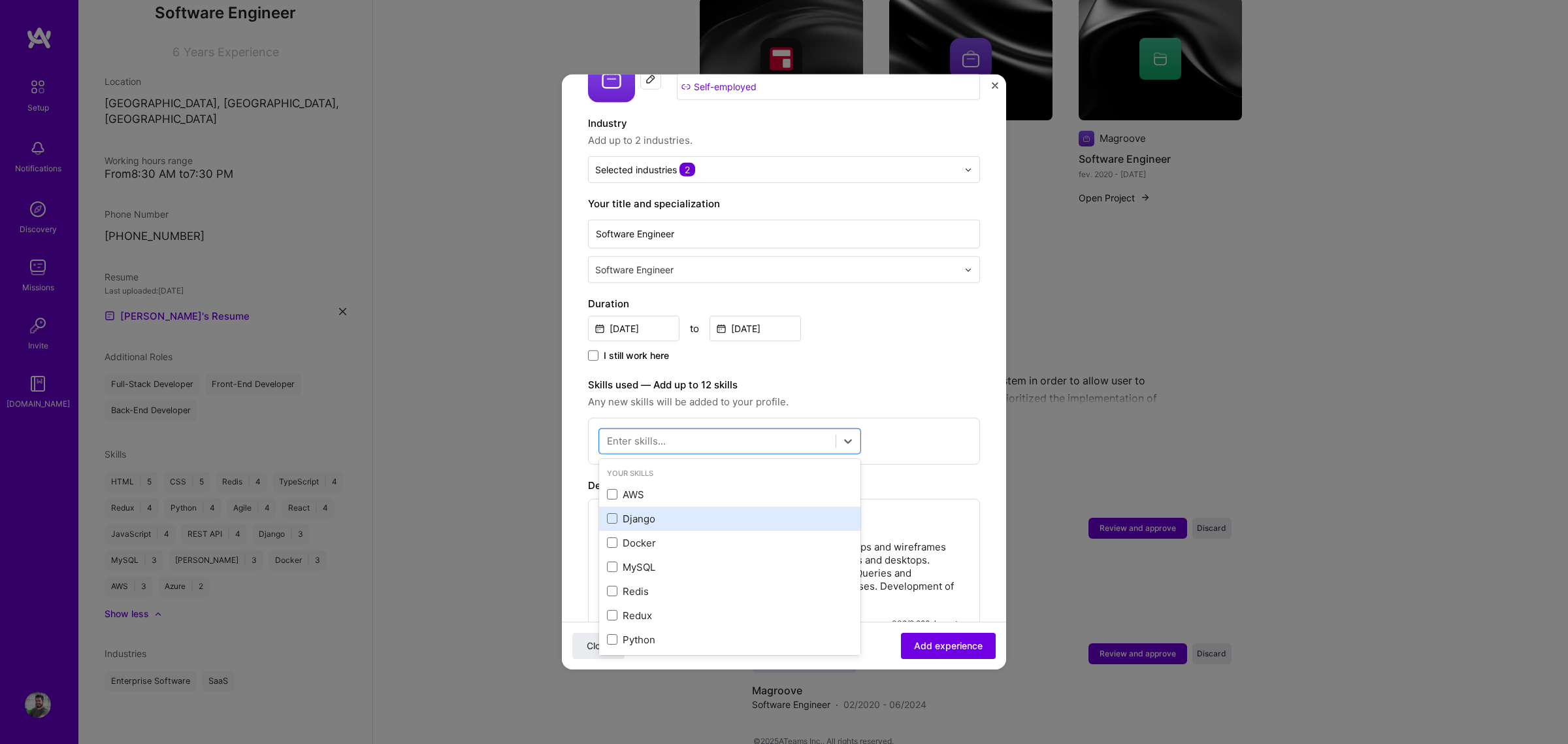
click at [651, 512] on div "Django" at bounding box center [730, 518] width 246 height 14
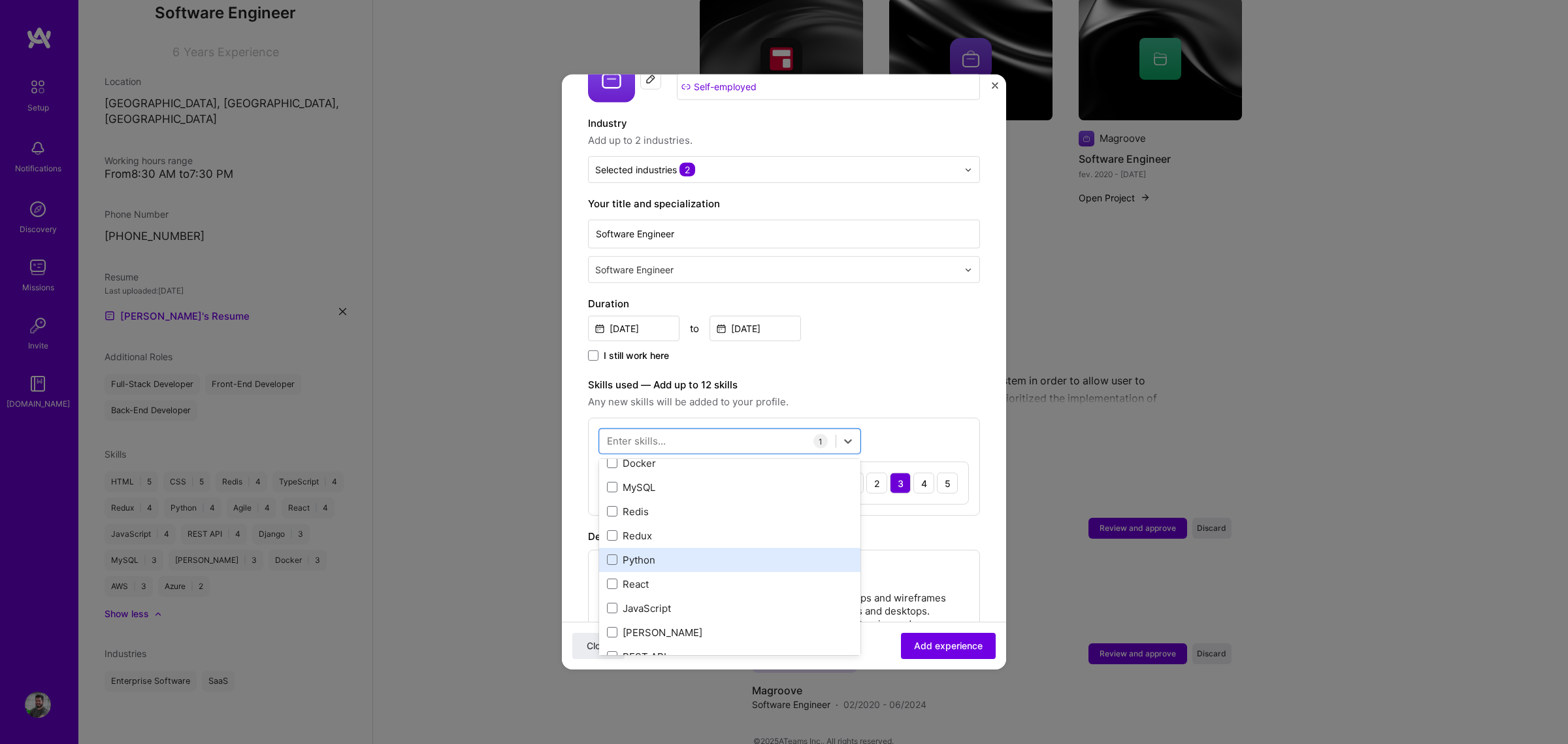
scroll to position [82, 0]
click at [655, 551] on div "Python" at bounding box center [730, 557] width 246 height 14
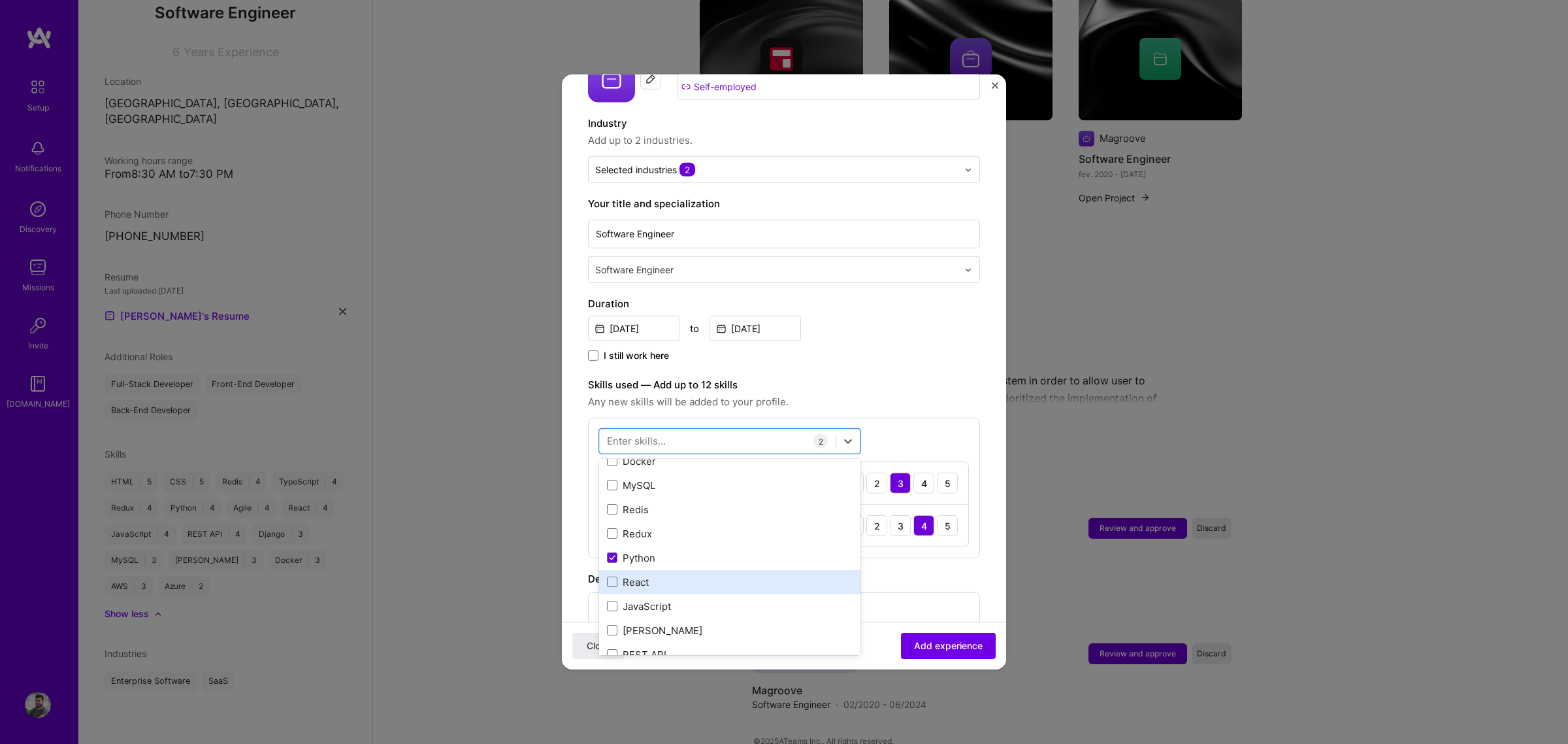
click at [661, 567] on div "React" at bounding box center [730, 582] width 246 height 14
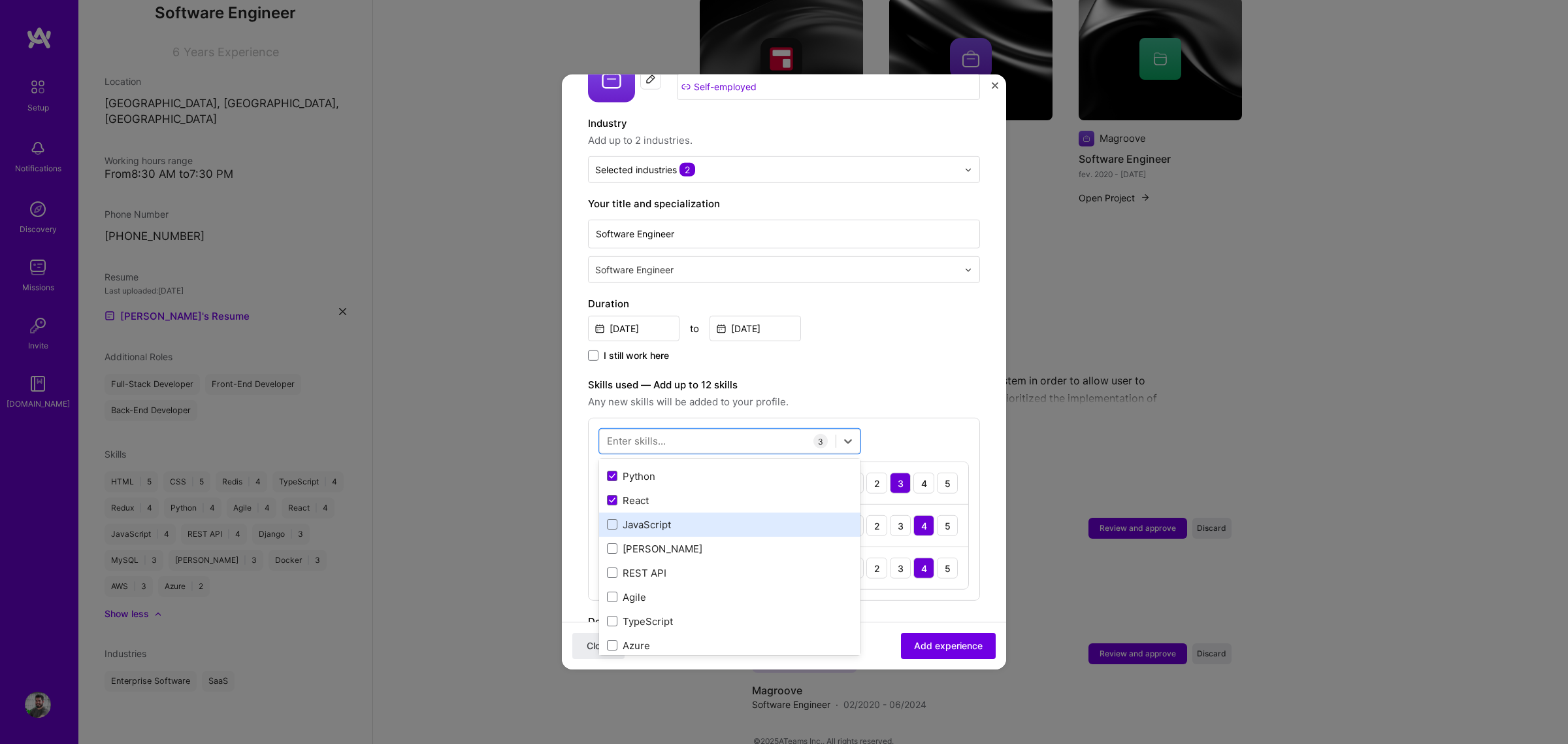
click at [657, 518] on div "JavaScript" at bounding box center [730, 524] width 246 height 14
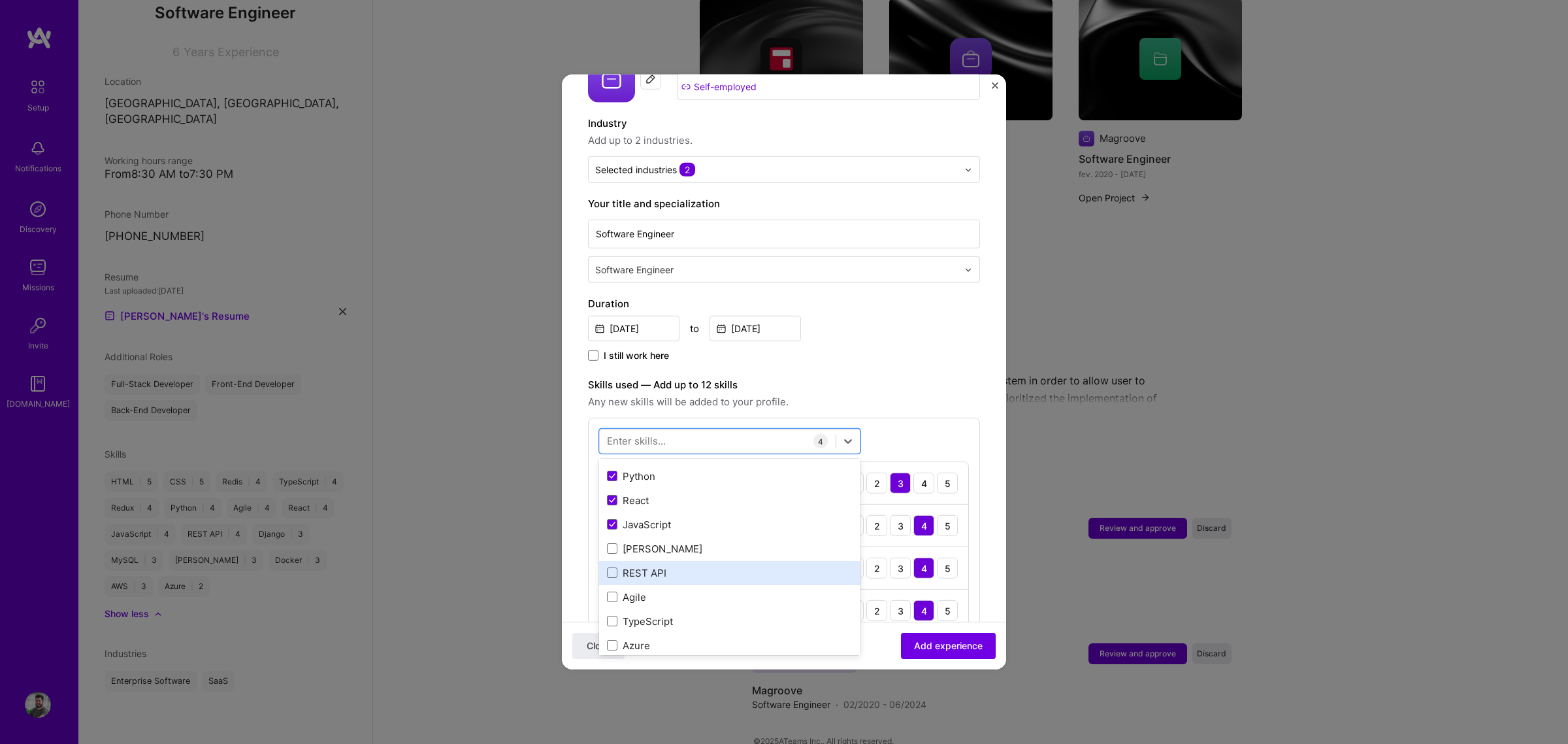
click at [665, 566] on div "REST API" at bounding box center [730, 573] width 246 height 14
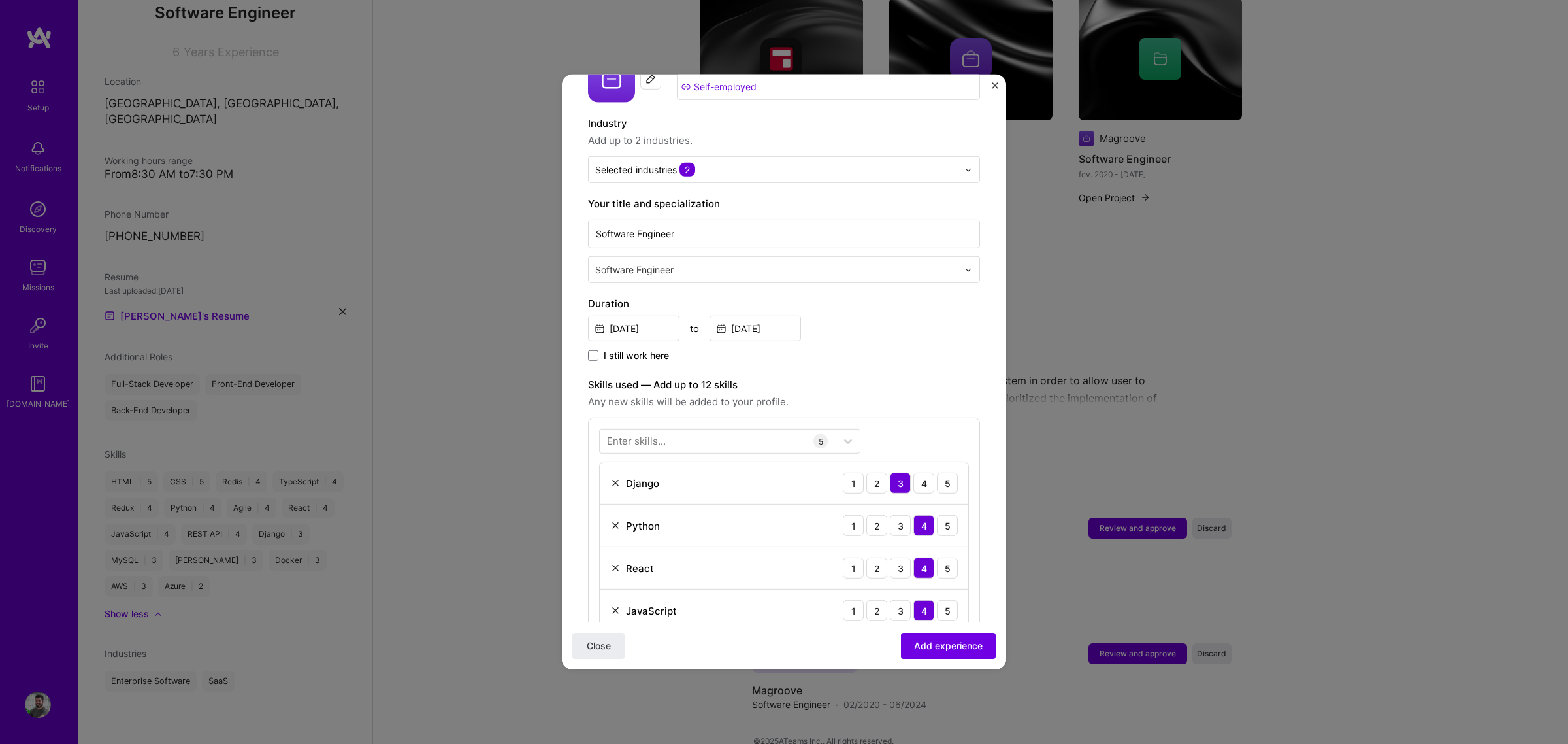
click at [952, 357] on div "Adding suggested job This job is suggested based on your LinkedIn, resume or [D…" at bounding box center [784, 503] width 392 height 1133
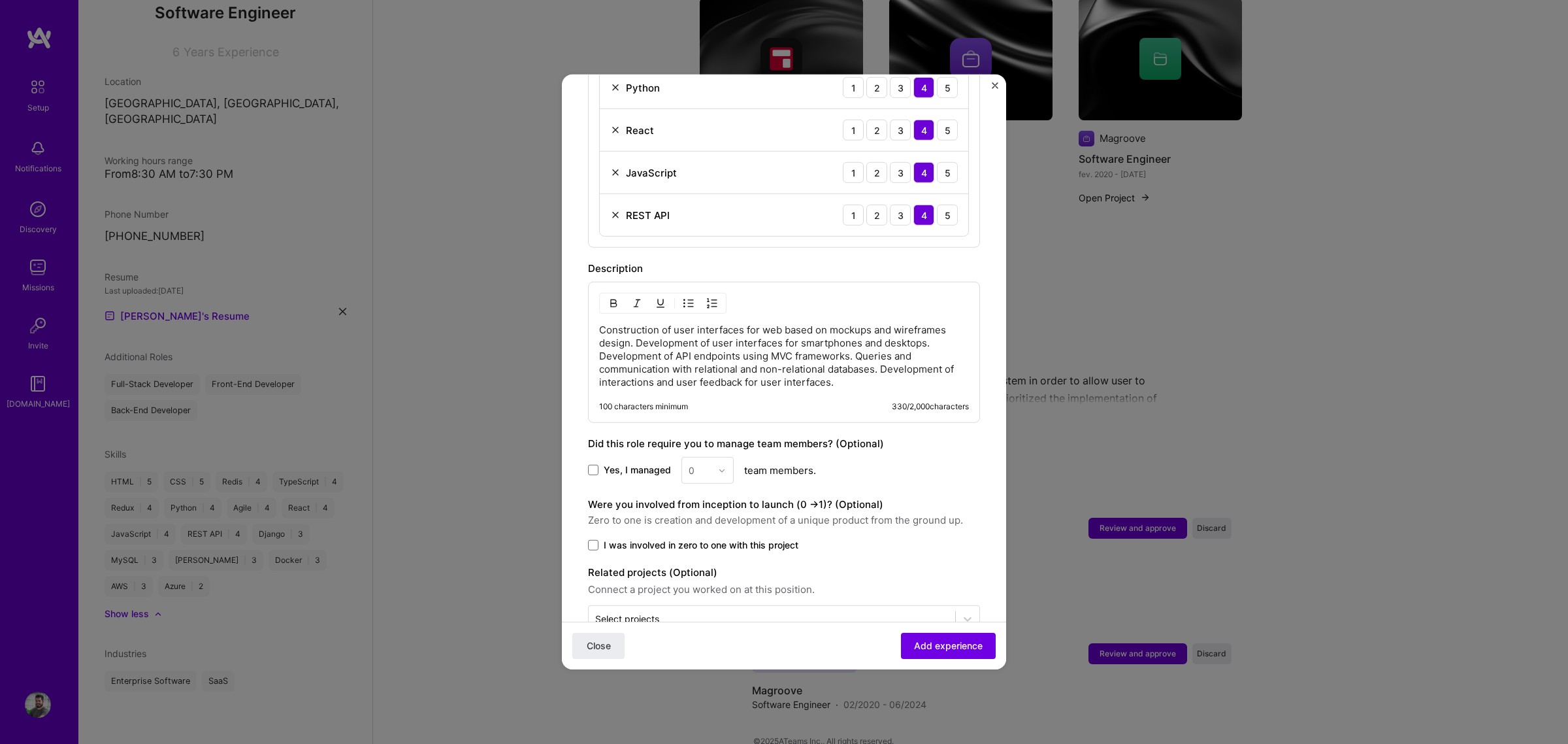
scroll to position [628, 0]
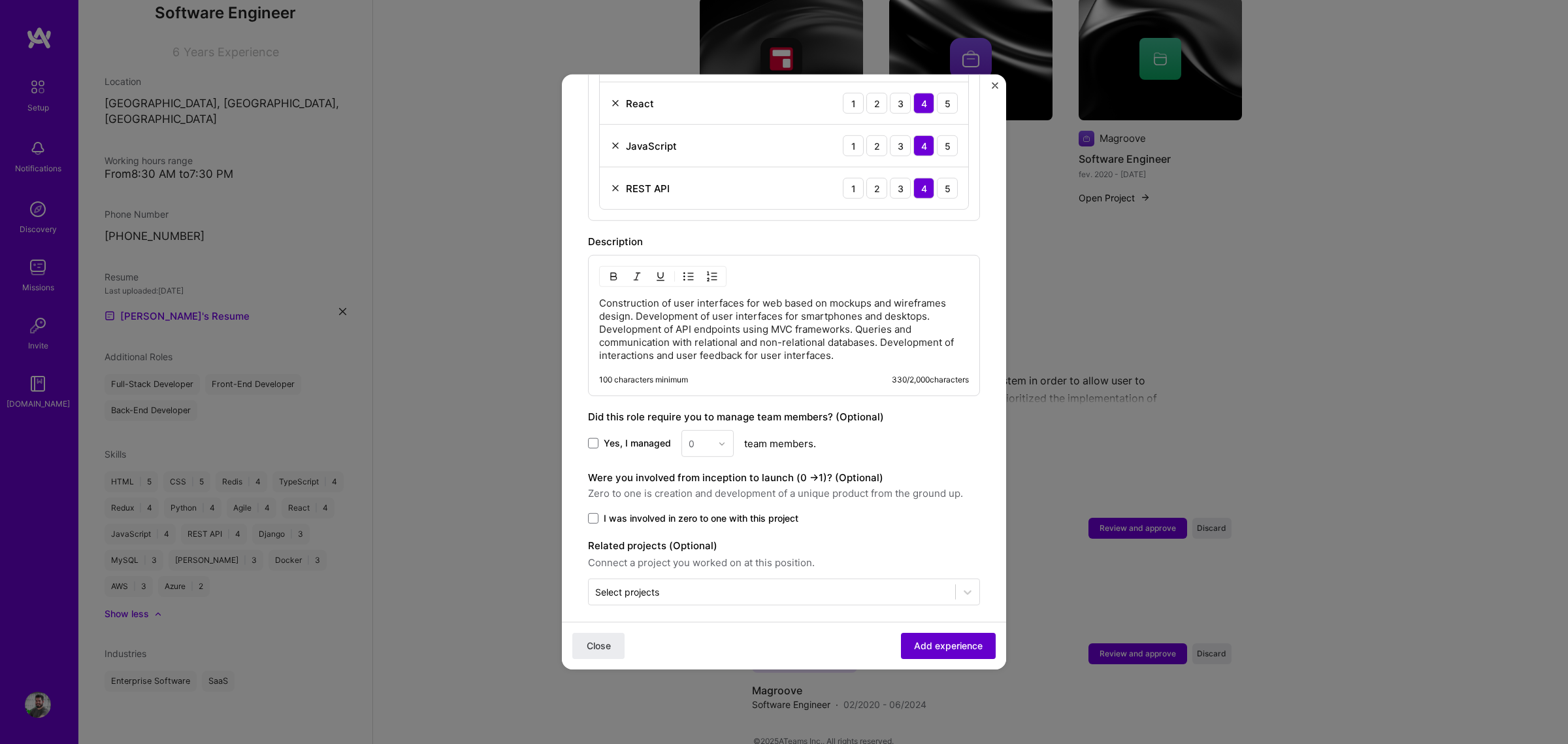
click at [949, 567] on span "Add experience" at bounding box center [949, 645] width 69 height 13
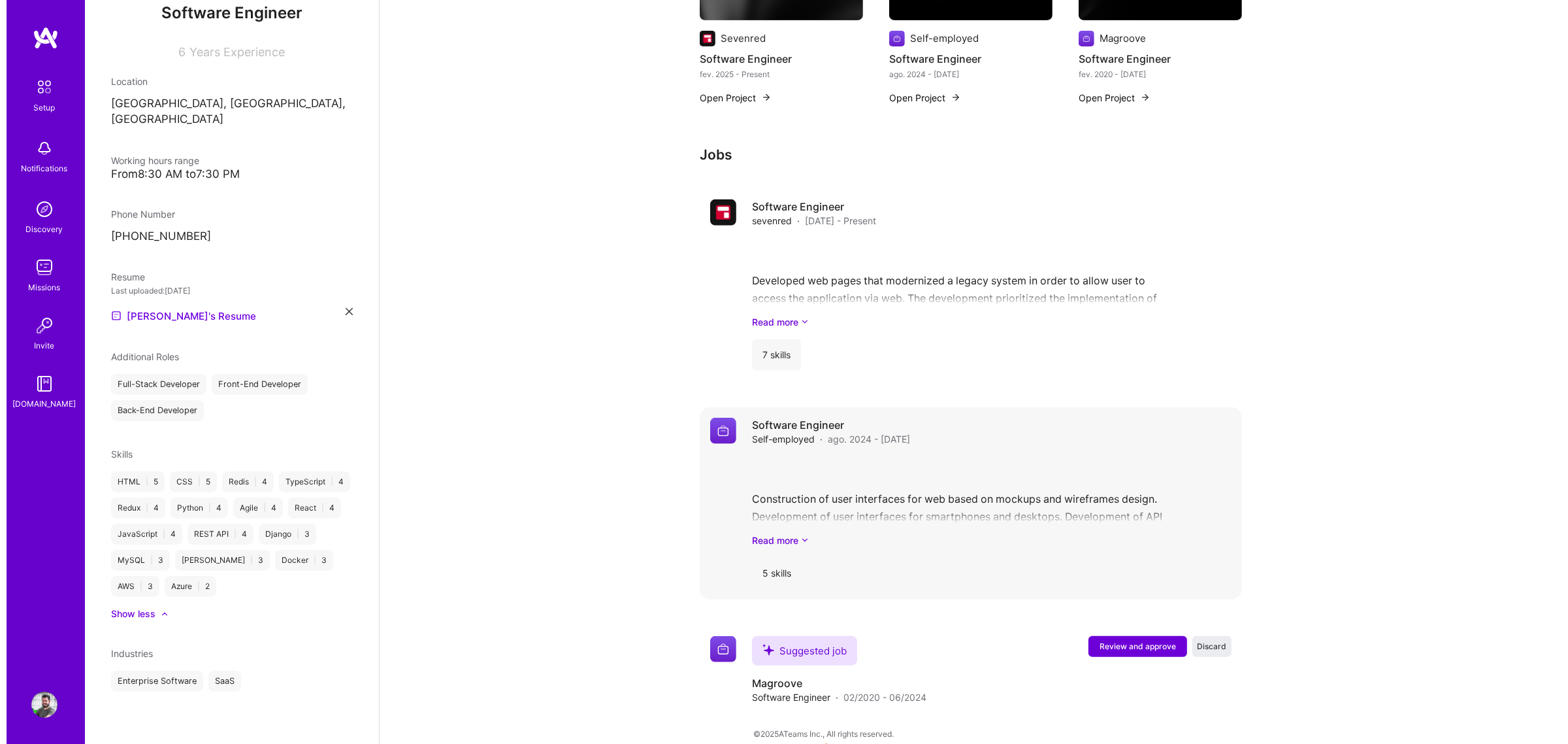
scroll to position [703, 0]
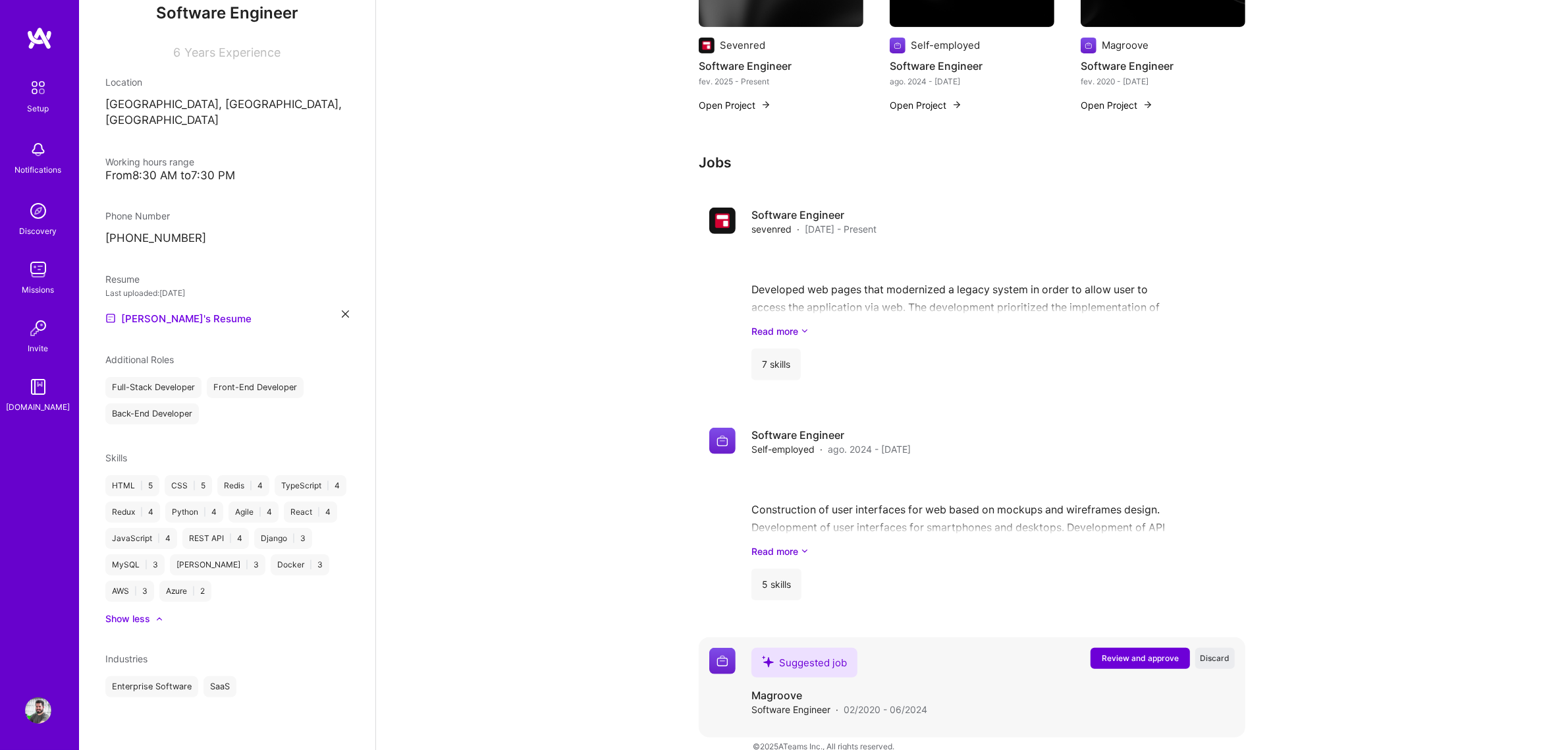
click at [1116, 572] on span "Review and approve" at bounding box center [1140, 657] width 77 height 11
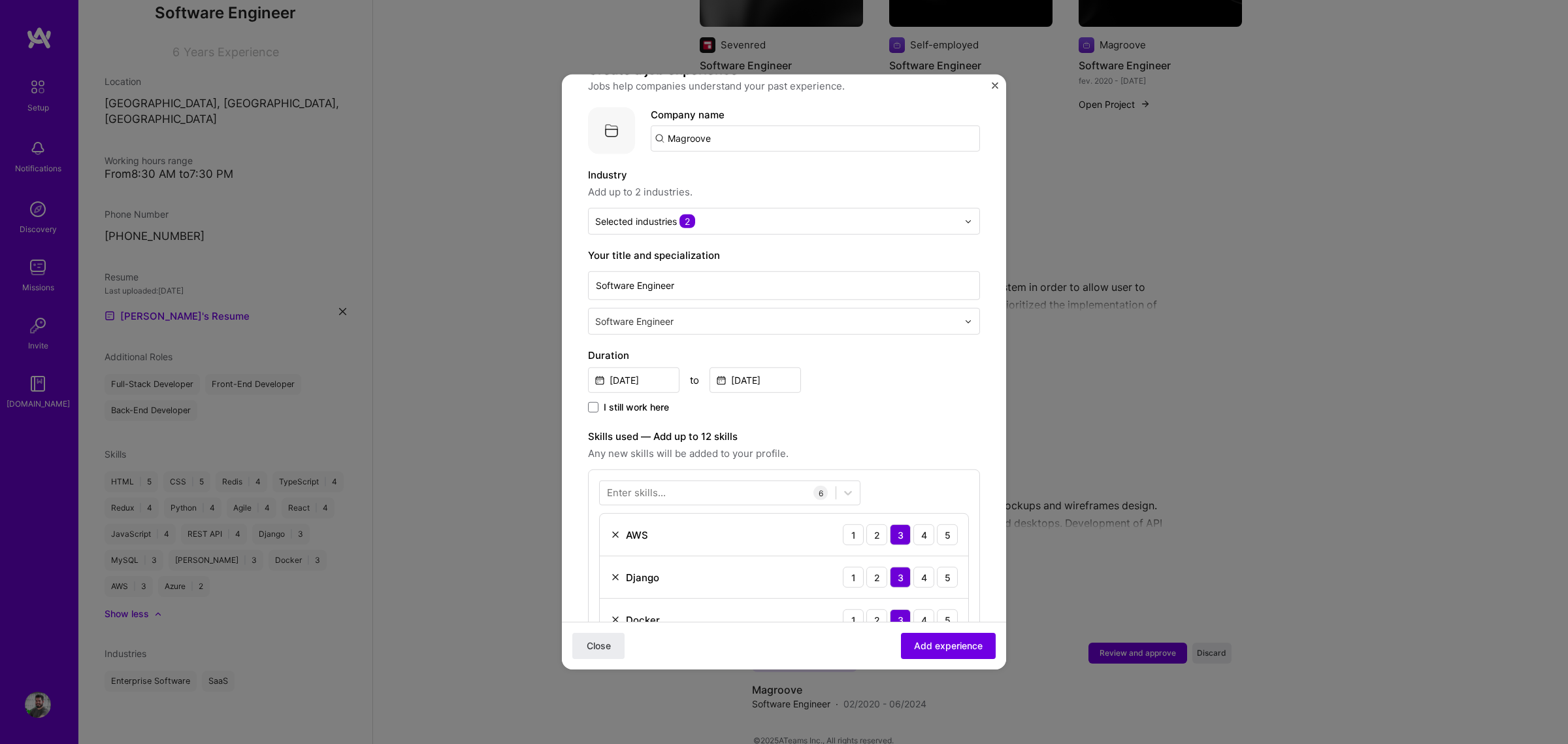
scroll to position [164, 0]
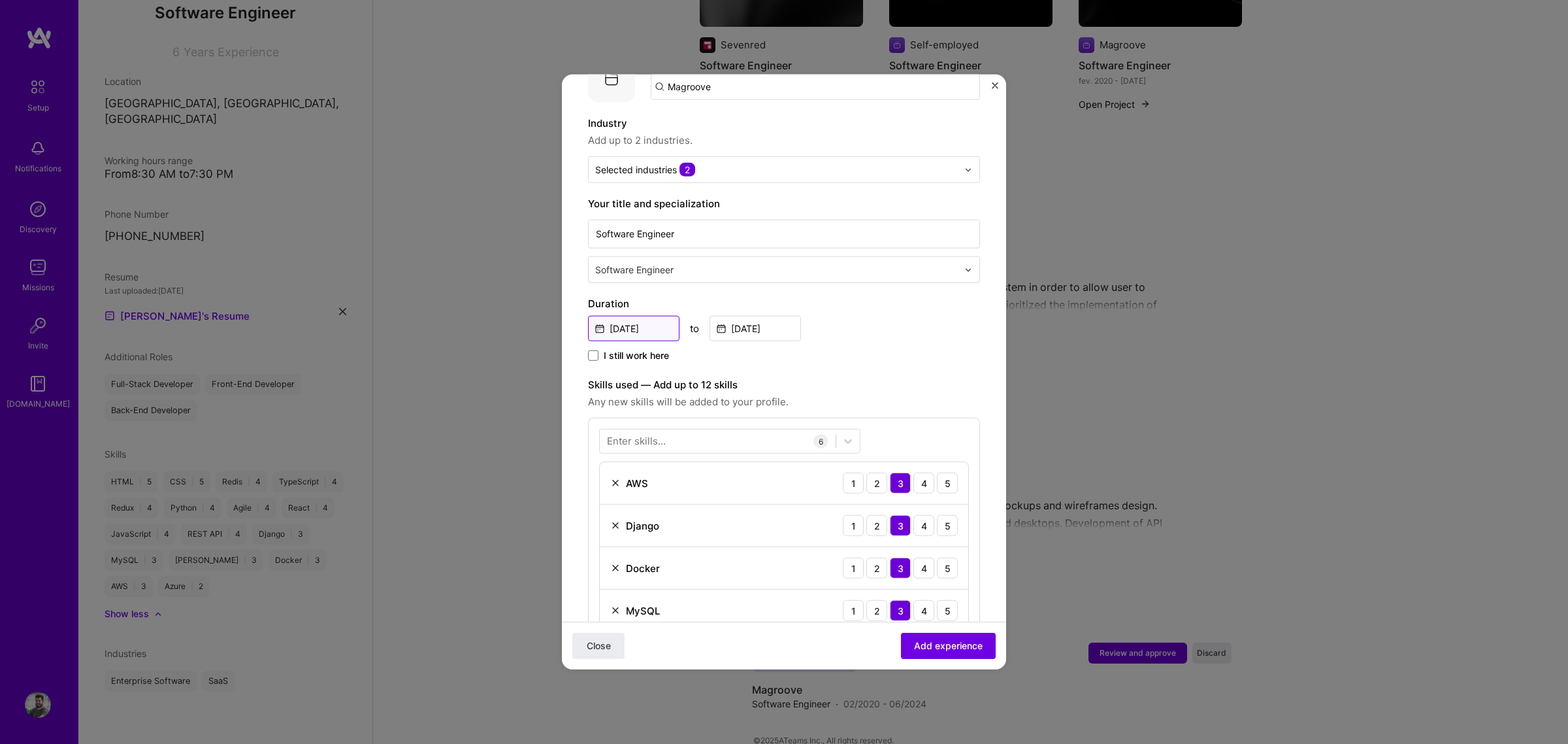
click at [647, 316] on input "[DATE]" at bounding box center [633, 328] width 91 height 26
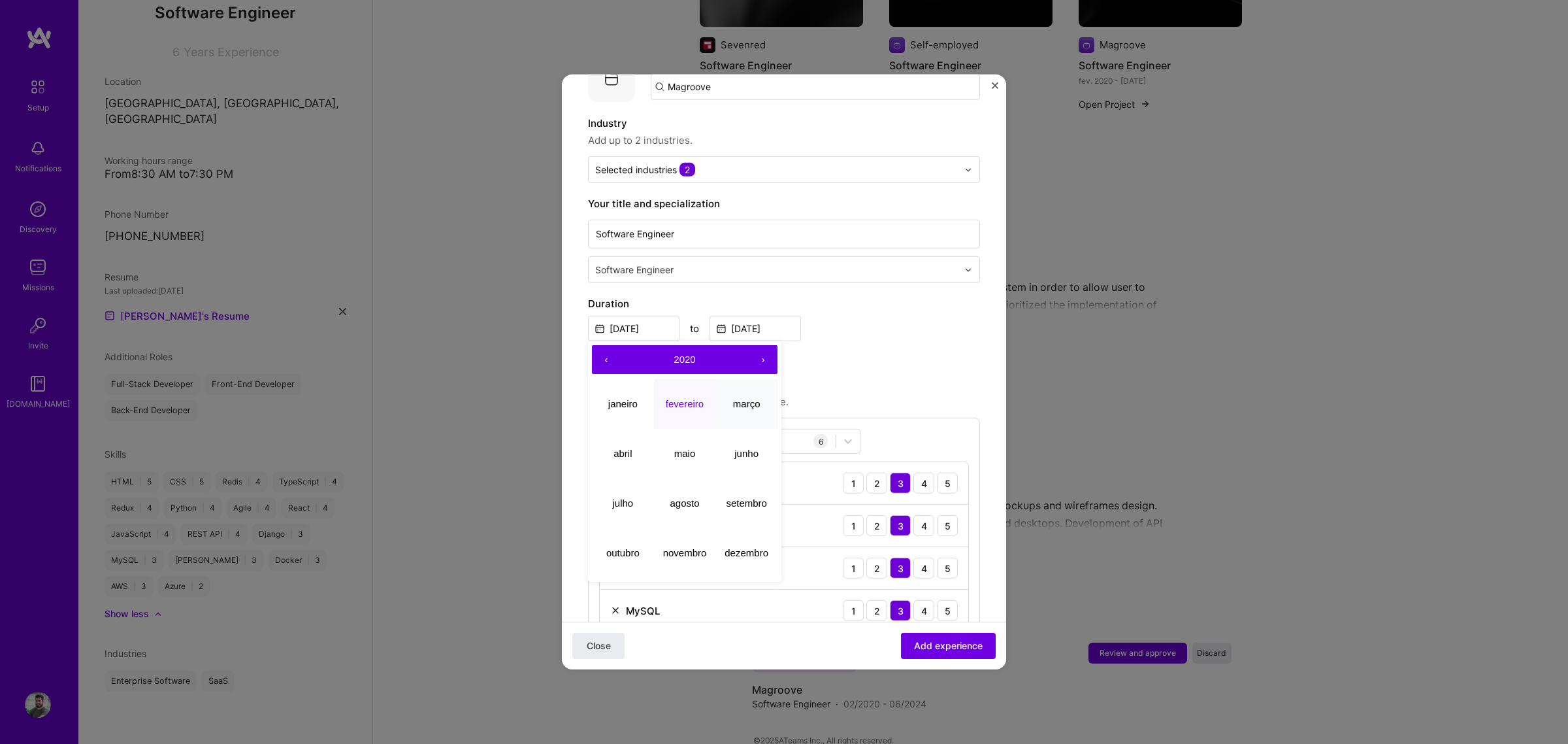
click at [747, 397] on abbr "março" at bounding box center [747, 403] width 28 height 11
type input "[DATE]"
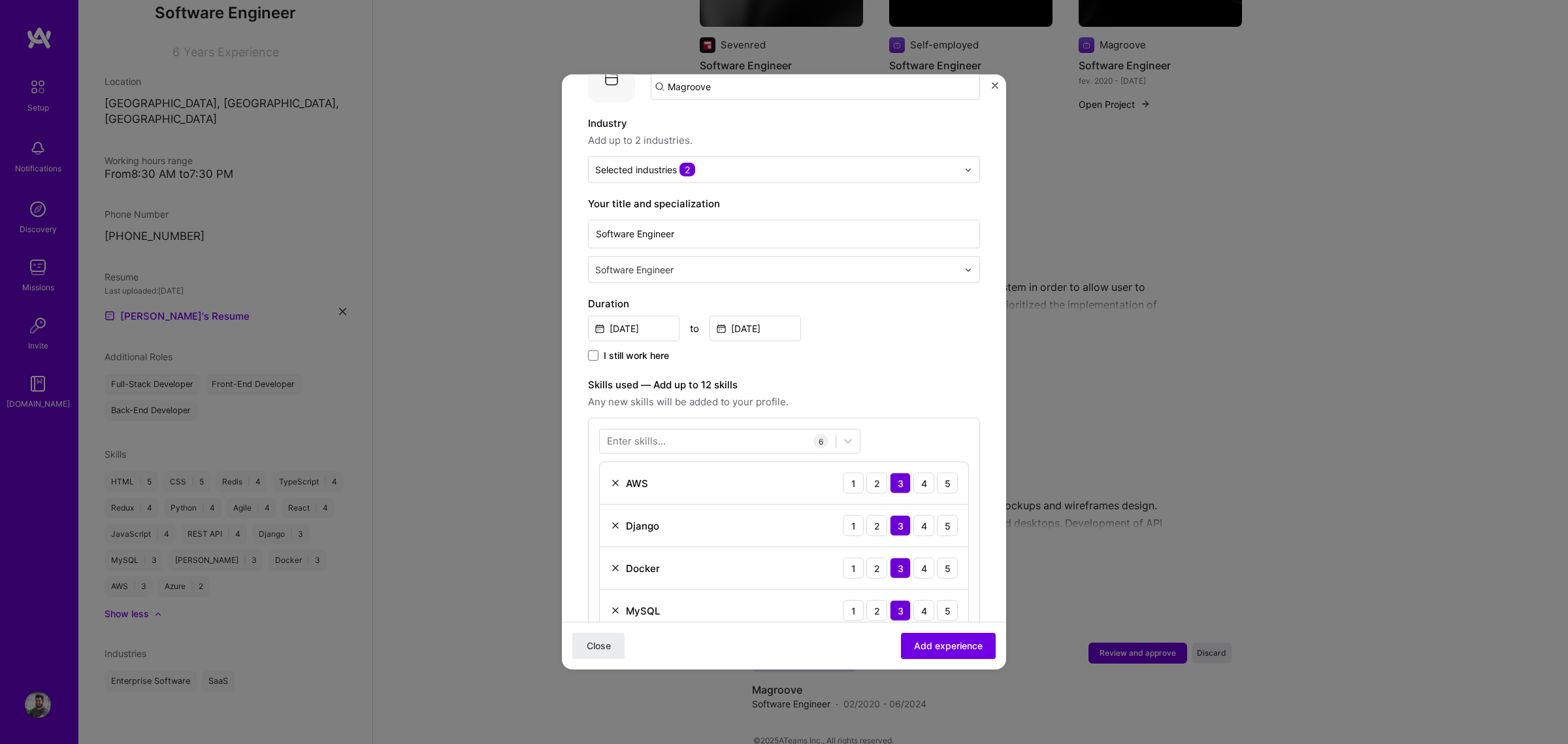
click at [896, 313] on div "[DATE] to [DATE]" at bounding box center [784, 327] width 392 height 28
click at [765, 316] on input "[DATE]" at bounding box center [755, 328] width 91 height 26
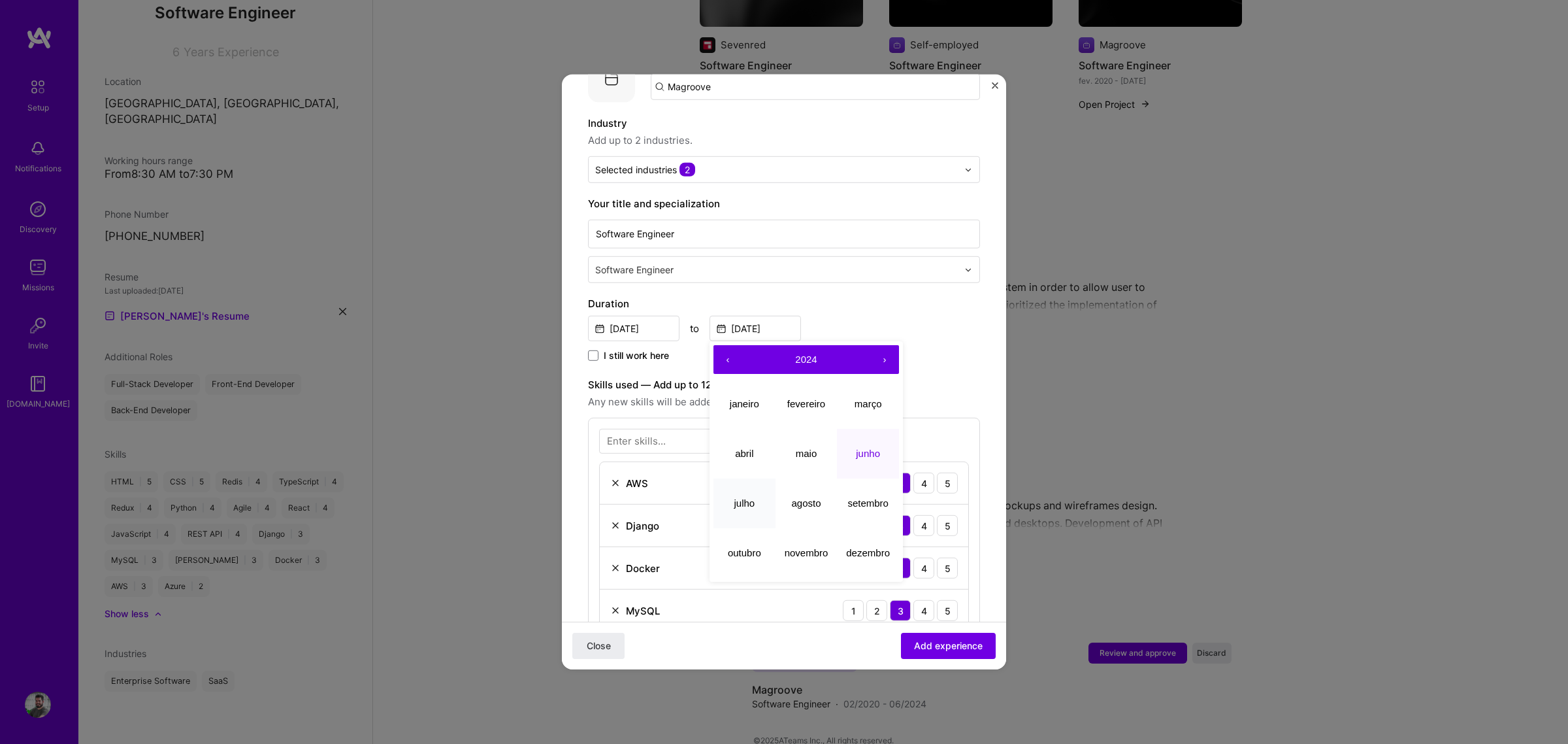
click at [733, 492] on button "julho" at bounding box center [744, 502] width 62 height 49
type input "[DATE]"
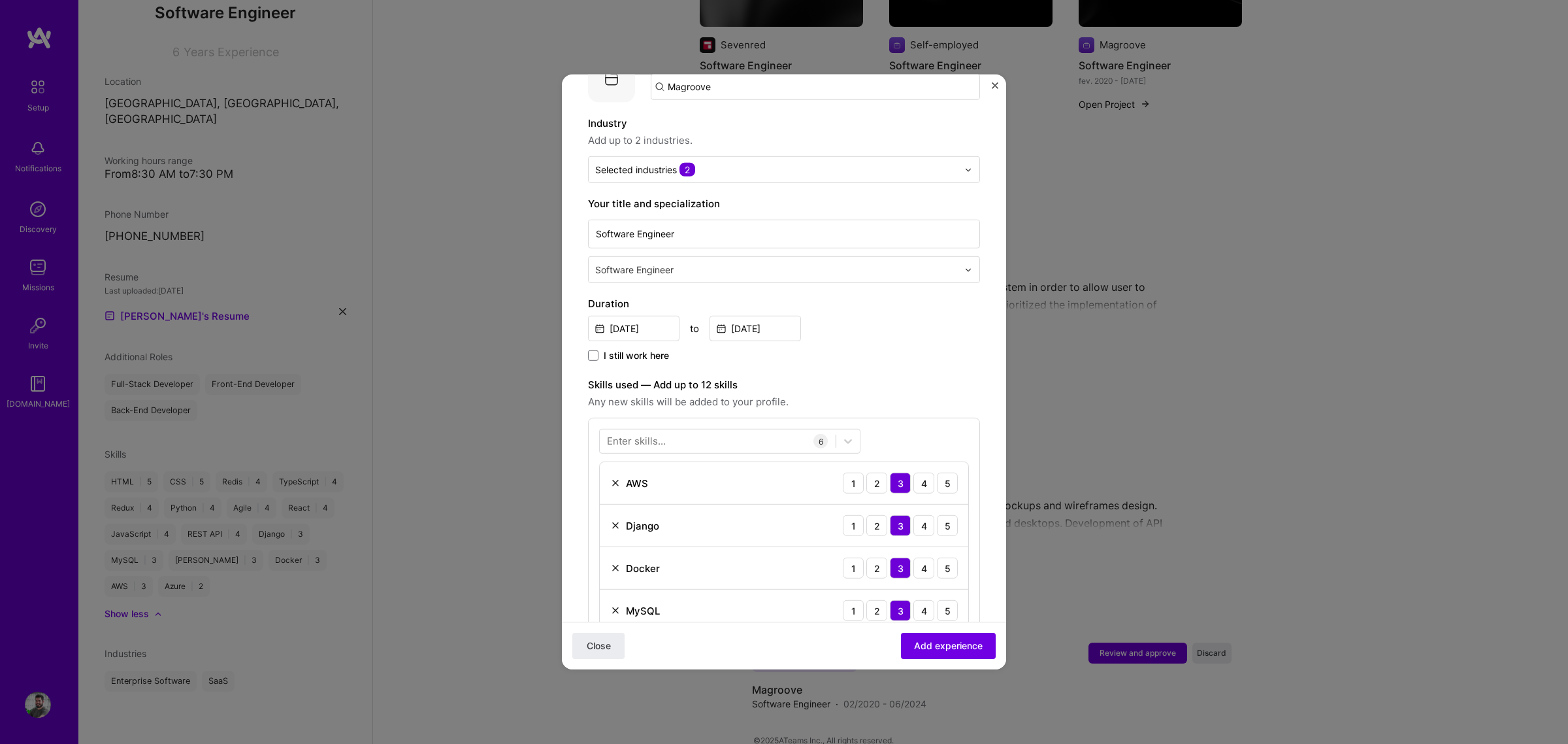
click at [905, 324] on div "[DATE] to [DATE]" at bounding box center [784, 327] width 392 height 28
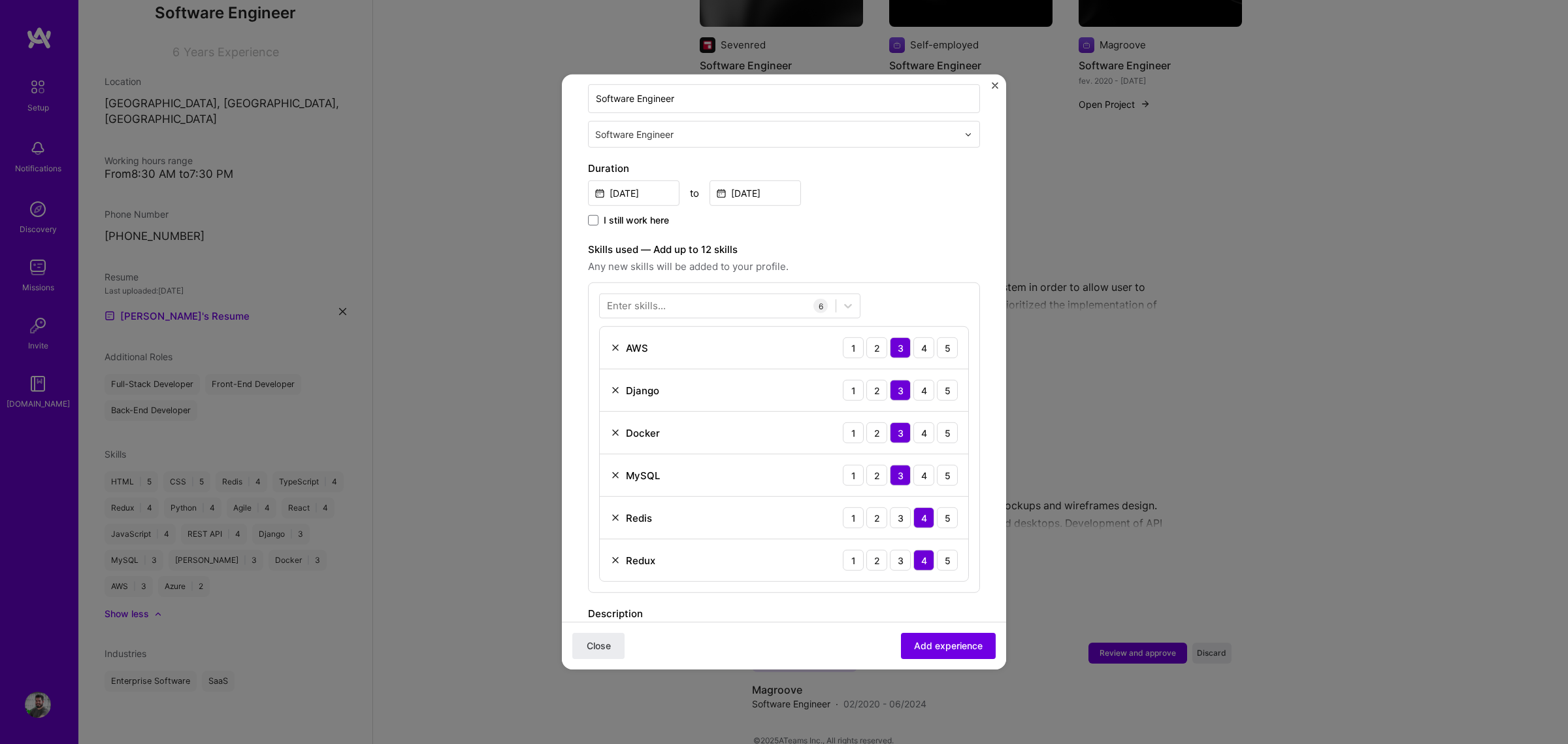
scroll to position [327, 0]
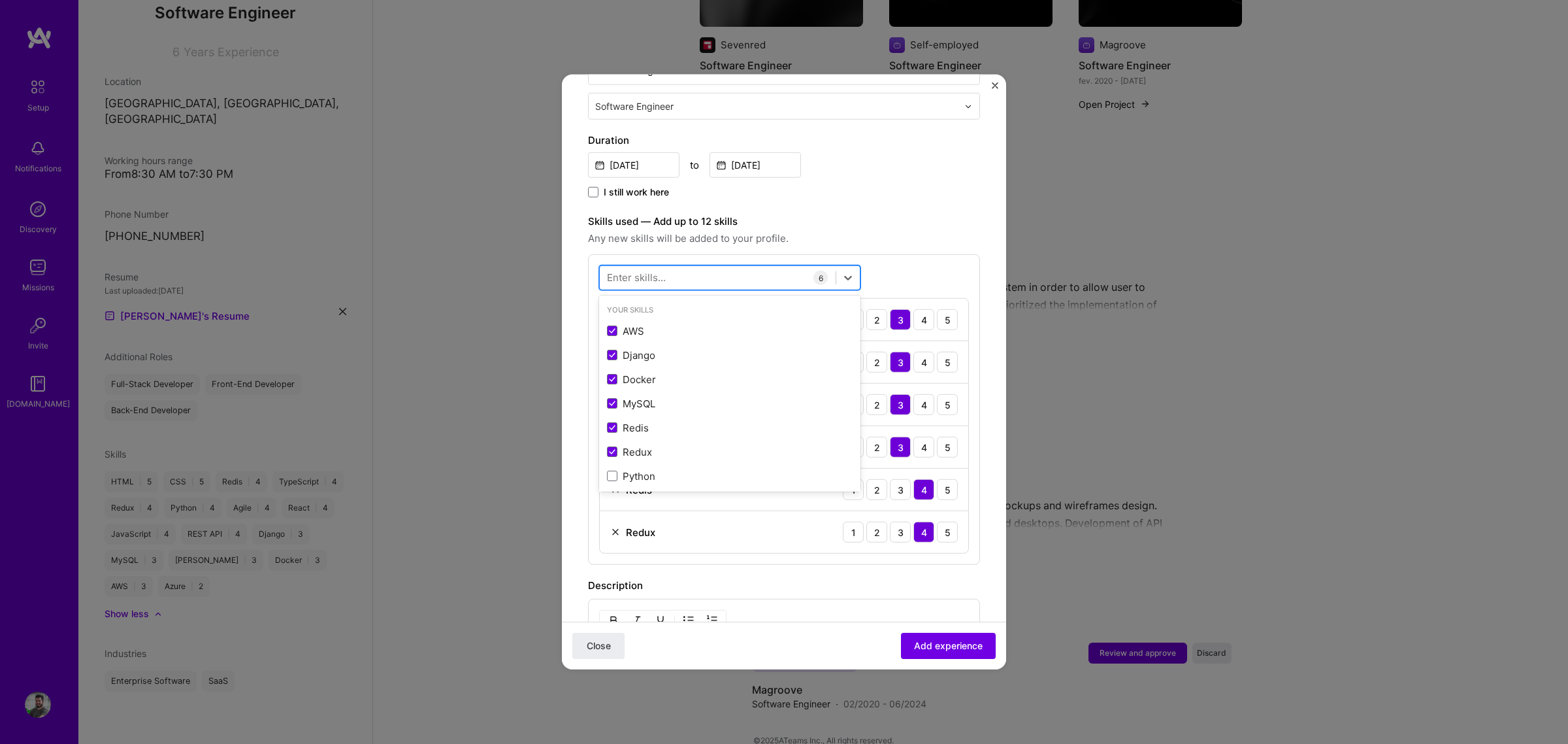
click at [672, 267] on div at bounding box center [717, 278] width 236 height 22
click at [674, 303] on div "Your Skills" at bounding box center [730, 310] width 261 height 14
click at [660, 324] on div "Python" at bounding box center [730, 331] width 246 height 14
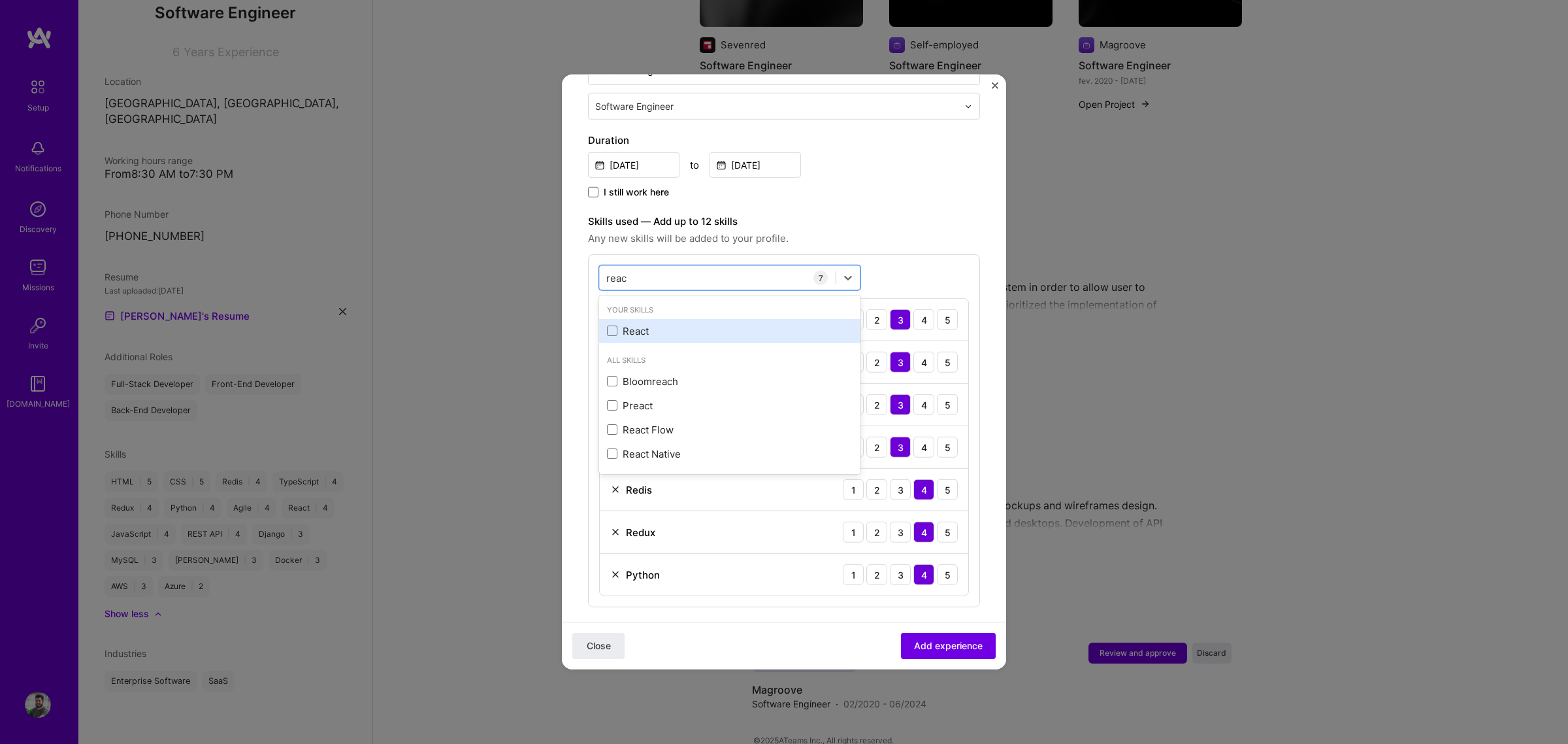
click at [672, 324] on div "React" at bounding box center [730, 331] width 246 height 14
click at [905, 239] on div "Skills used — Add up to 12 skills Any new skills will be added to your profile.…" at bounding box center [784, 431] width 392 height 436
click at [723, 267] on div "reac reac" at bounding box center [717, 278] width 236 height 22
click at [648, 324] on div "REST API" at bounding box center [730, 331] width 246 height 14
click at [919, 262] on div "api api 9 AWS 1 2 3 4 5 Django 1 2 3 4 5 Docker 1 2 3 4 5 MySQL 1 2 3 4 5 Redis…" at bounding box center [784, 473] width 392 height 438
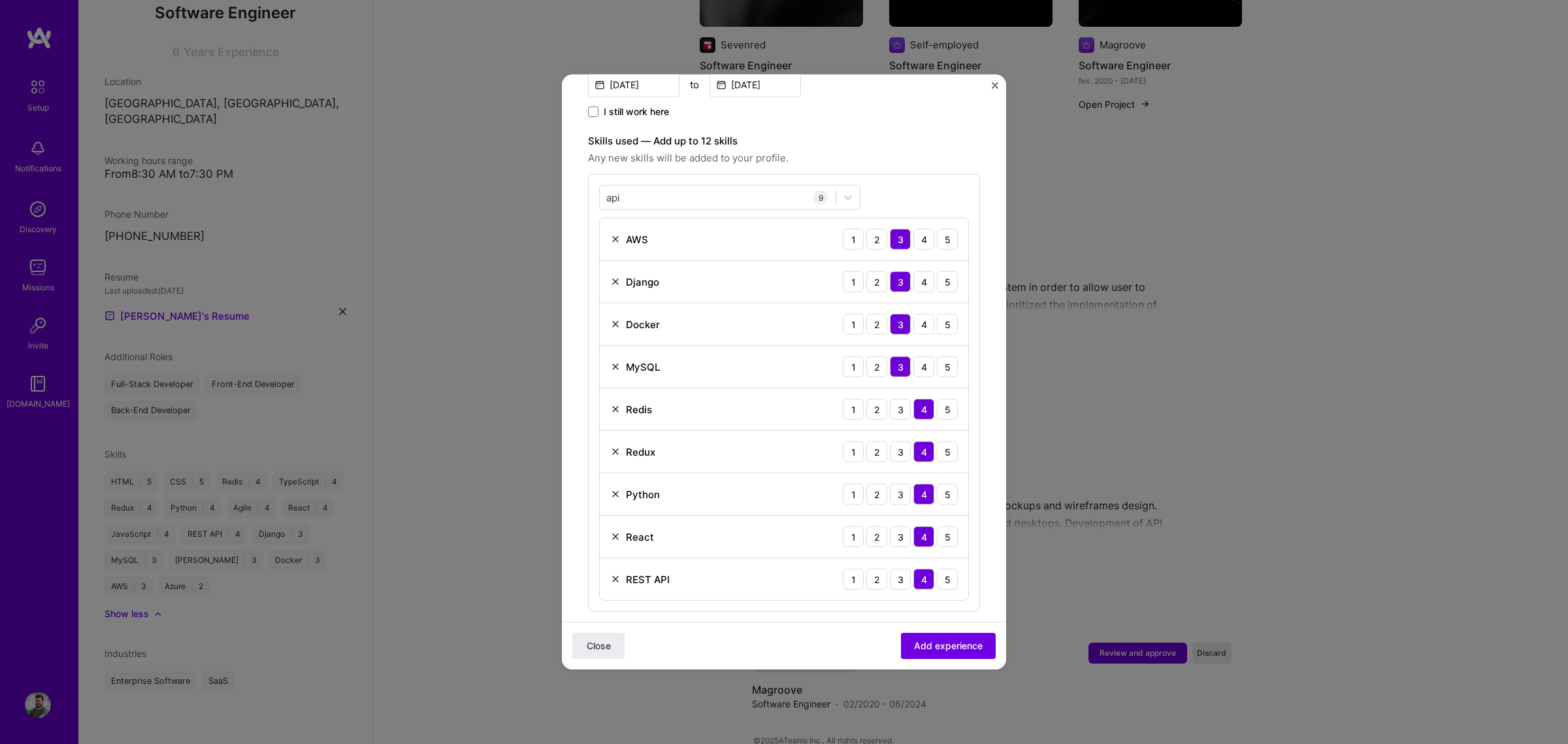
scroll to position [408, 0]
click at [824, 193] on div "api api" at bounding box center [717, 196] width 236 height 22
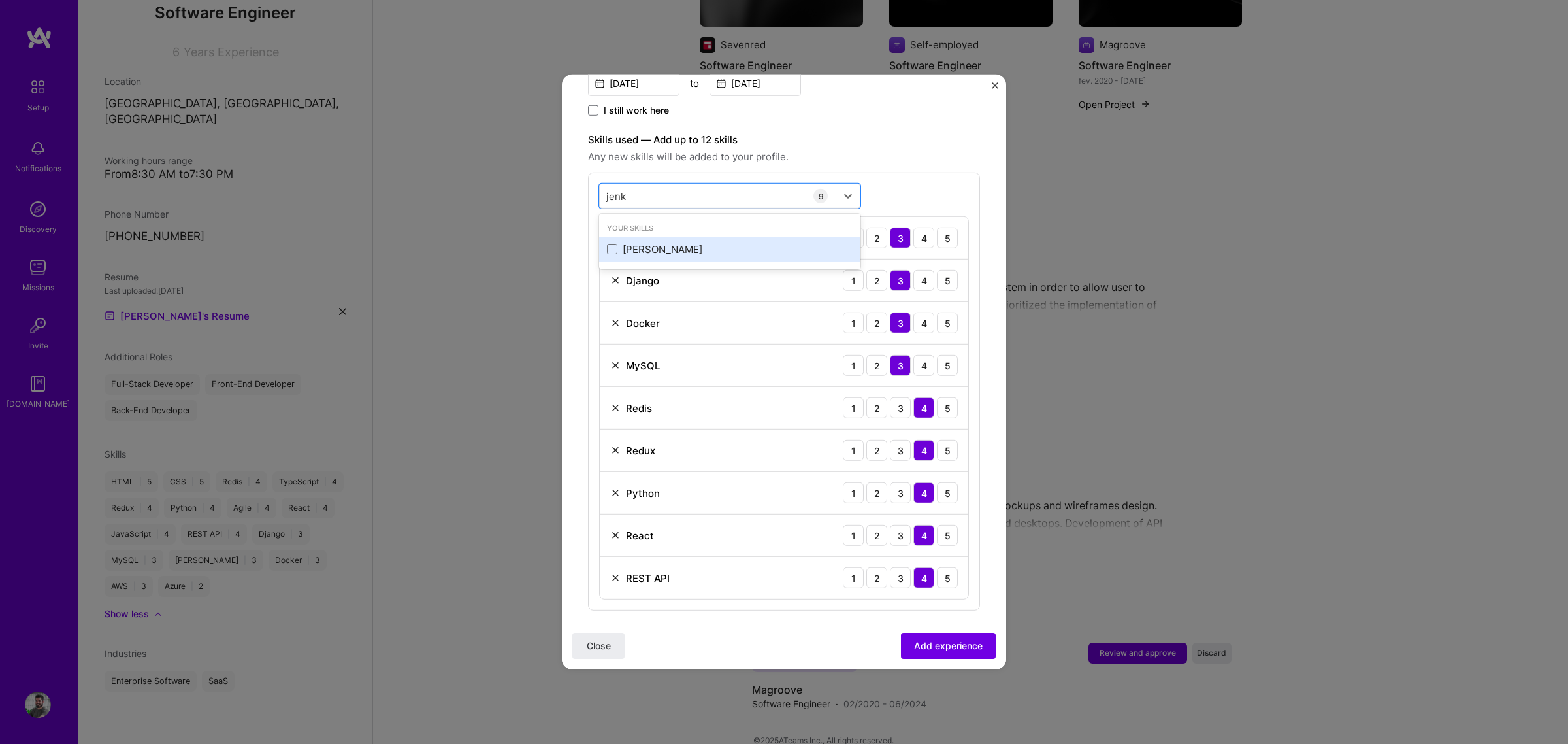
click at [707, 243] on div "[PERSON_NAME]" at bounding box center [730, 249] width 246 height 14
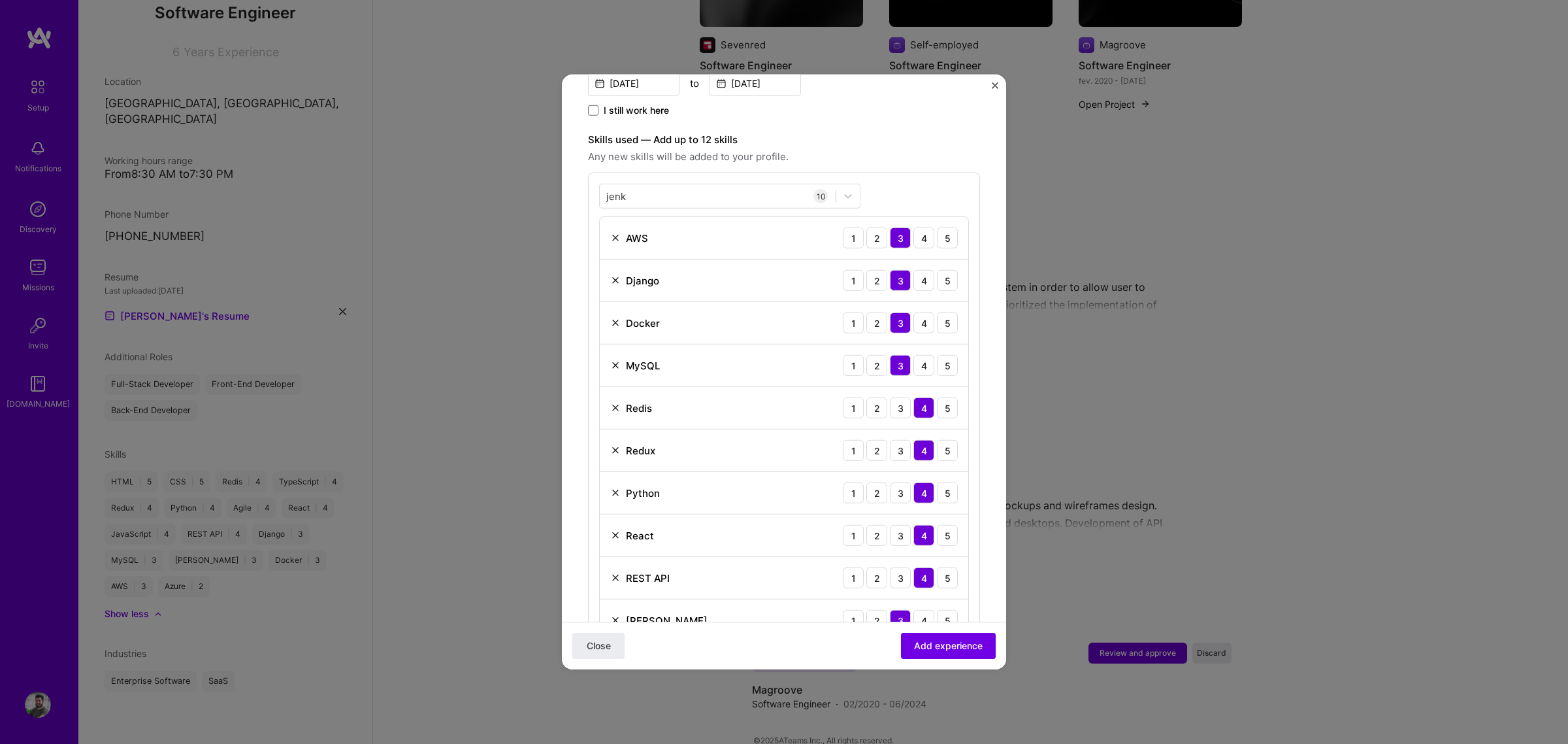
click at [926, 189] on div "[PERSON_NAME] 10 AWS 1 2 3 4 5 Django 1 2 3 4 5 Docker 1 2 3 4 5 MySQL 1 2 3 4 …" at bounding box center [784, 412] width 392 height 480
click at [782, 197] on div "[PERSON_NAME]" at bounding box center [730, 196] width 261 height 25
type input "cy"
click at [910, 177] on div "cy cy 10 AWS 1 2 3 4 5 Django 1 2 3 4 5 Docker 1 2 3 4 5 MySQL 1 2 3 4 5 Redis …" at bounding box center [784, 412] width 392 height 480
click at [615, 445] on img at bounding box center [615, 450] width 10 height 10
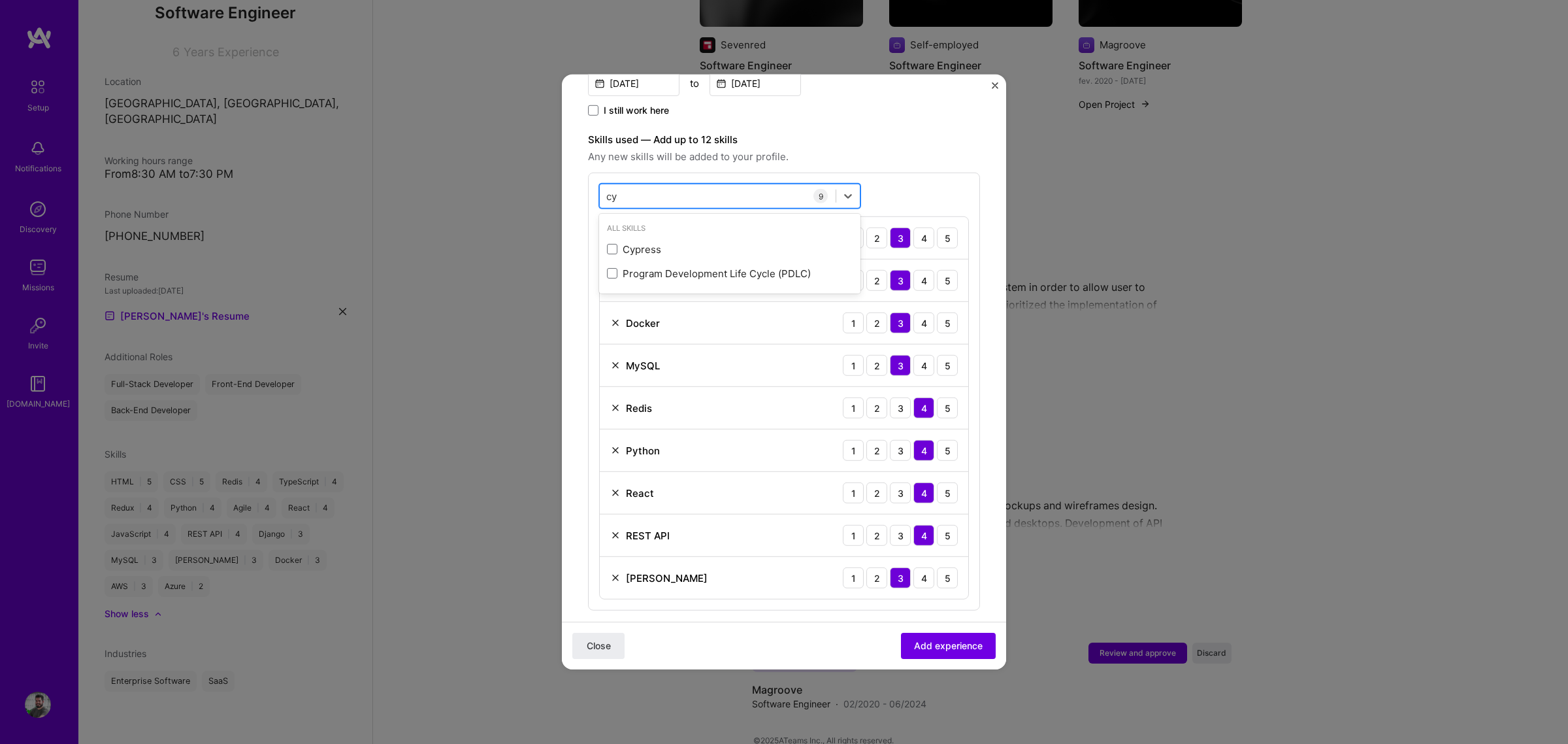
click at [657, 191] on div "cy cy" at bounding box center [717, 196] width 236 height 22
click at [647, 243] on div "Cypress" at bounding box center [730, 249] width 246 height 14
click at [908, 193] on div "cy cy 10 AWS 1 2 3 4 5 Django 1 2 3 4 5 Docker 1 2 3 4 5 MySQL 1 2 3 4 5 Redis …" at bounding box center [784, 412] width 392 height 480
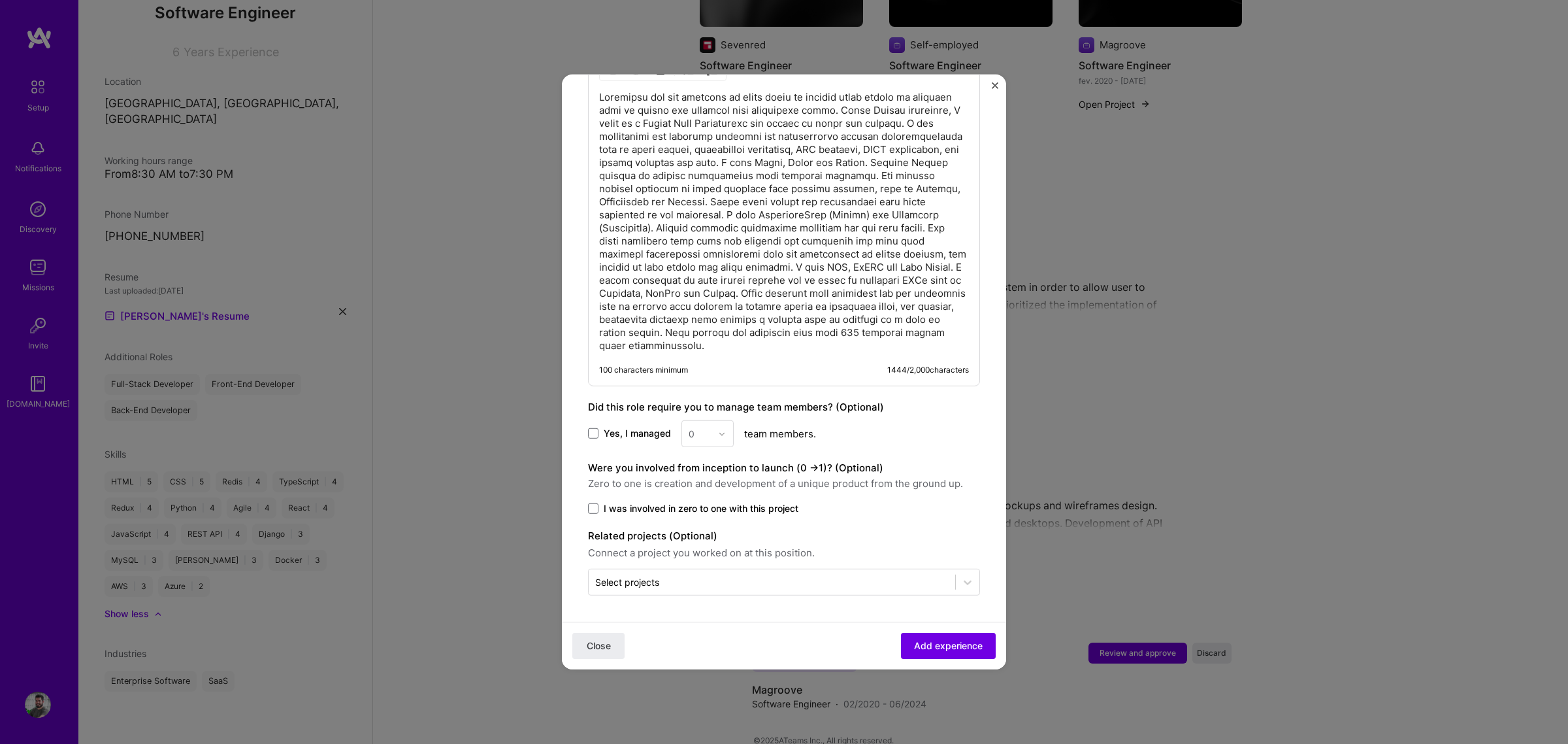
scroll to position [1050, 0]
click at [595, 502] on label "I was involved in zero to one with this project" at bounding box center [784, 508] width 392 height 13
click at [0, 0] on input "I was involved in zero to one with this project" at bounding box center [0, 0] width 0 height 0
click at [958, 567] on span "Add experience" at bounding box center [949, 645] width 69 height 13
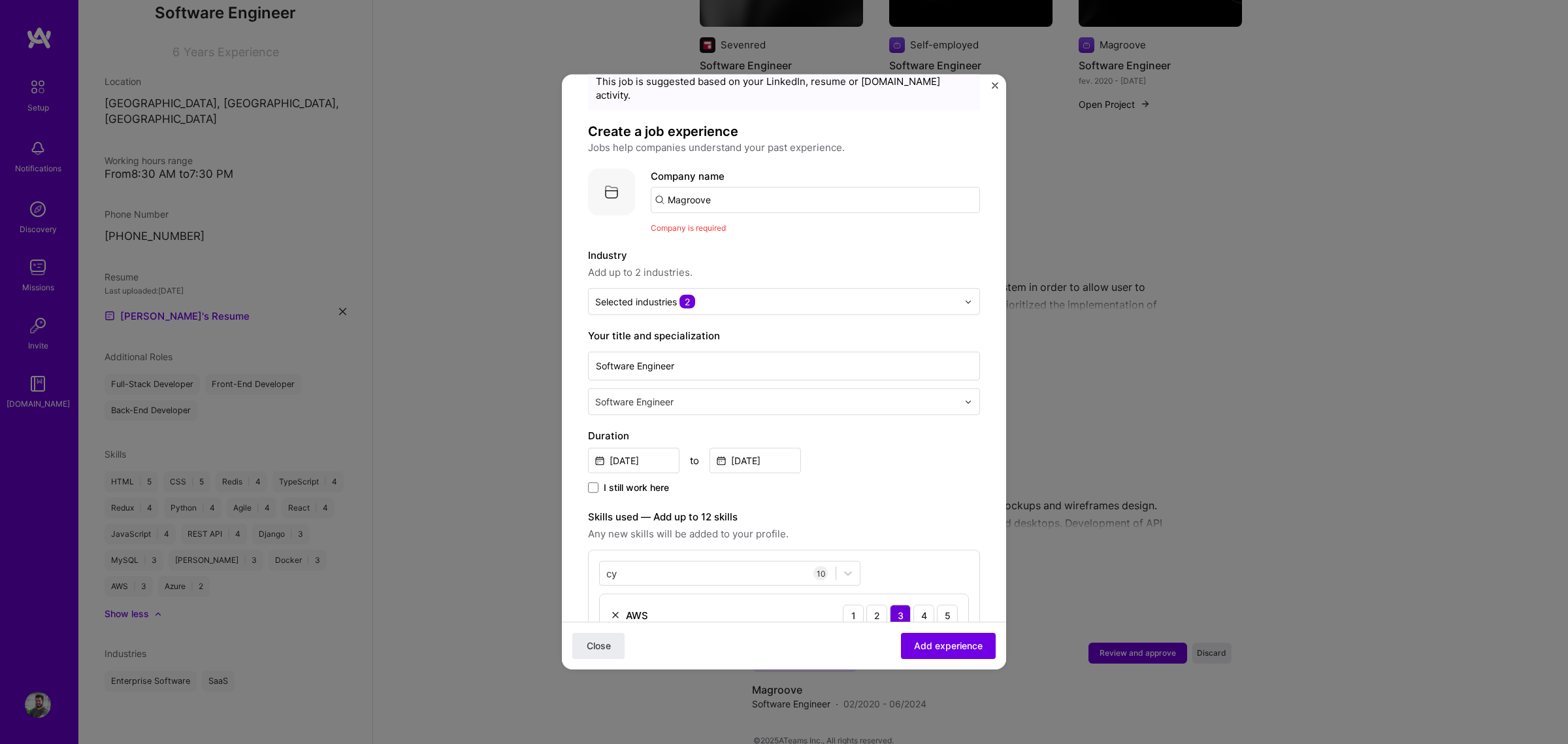
scroll to position [49, 0]
click at [743, 172] on div "Company name Magroove" at bounding box center [815, 192] width 329 height 45
click at [744, 189] on input "Magroove" at bounding box center [815, 201] width 329 height 26
click at [745, 189] on input "Magroove" at bounding box center [815, 201] width 329 height 26
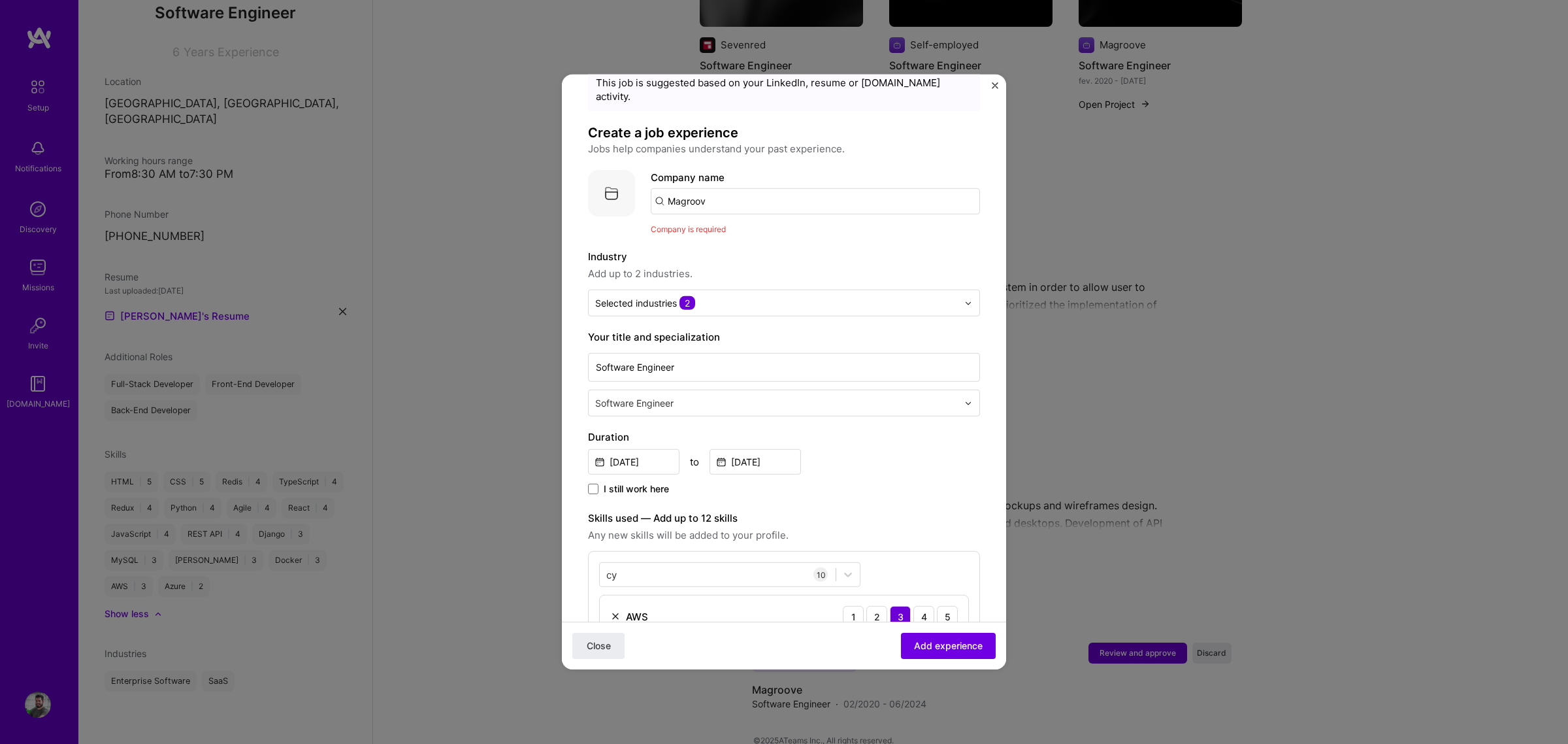
type input "Magroove"
click at [755, 226] on div "Magroove" at bounding box center [753, 238] width 57 height 23
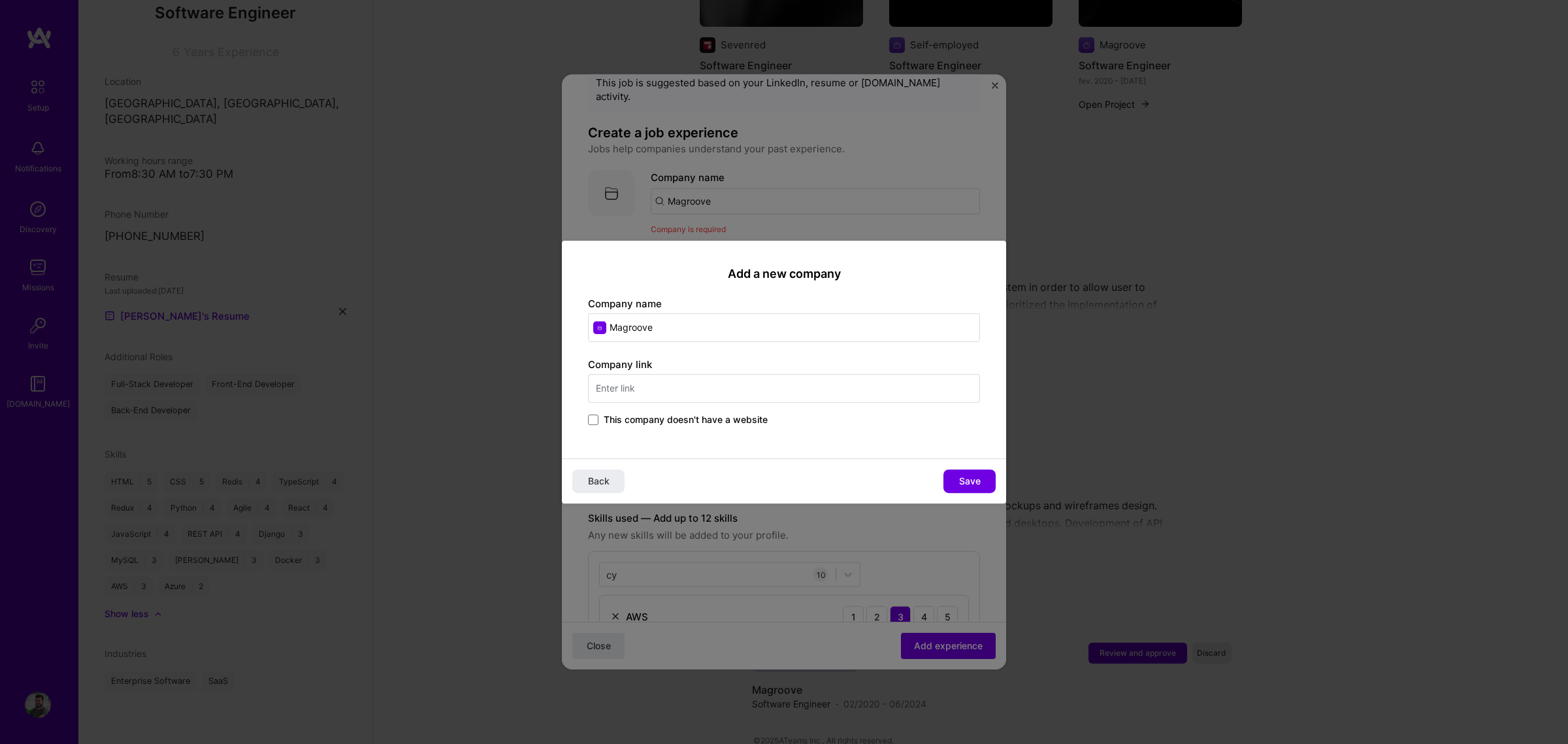
click at [632, 416] on span "This company doesn't have a website" at bounding box center [686, 419] width 164 height 13
click at [0, 0] on input "This company doesn't have a website" at bounding box center [0, 0] width 0 height 0
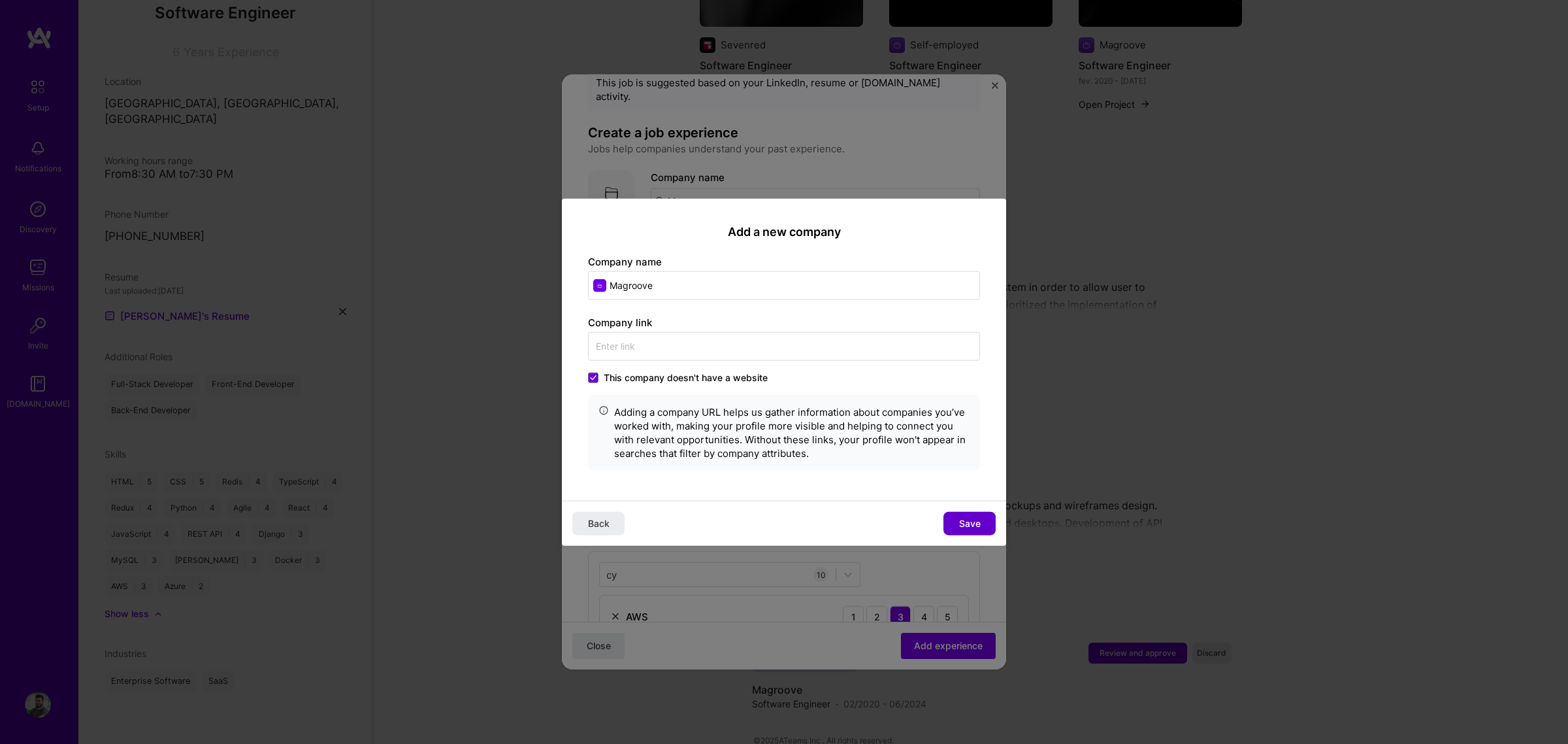
click at [971, 512] on button "Save" at bounding box center [969, 522] width 52 height 24
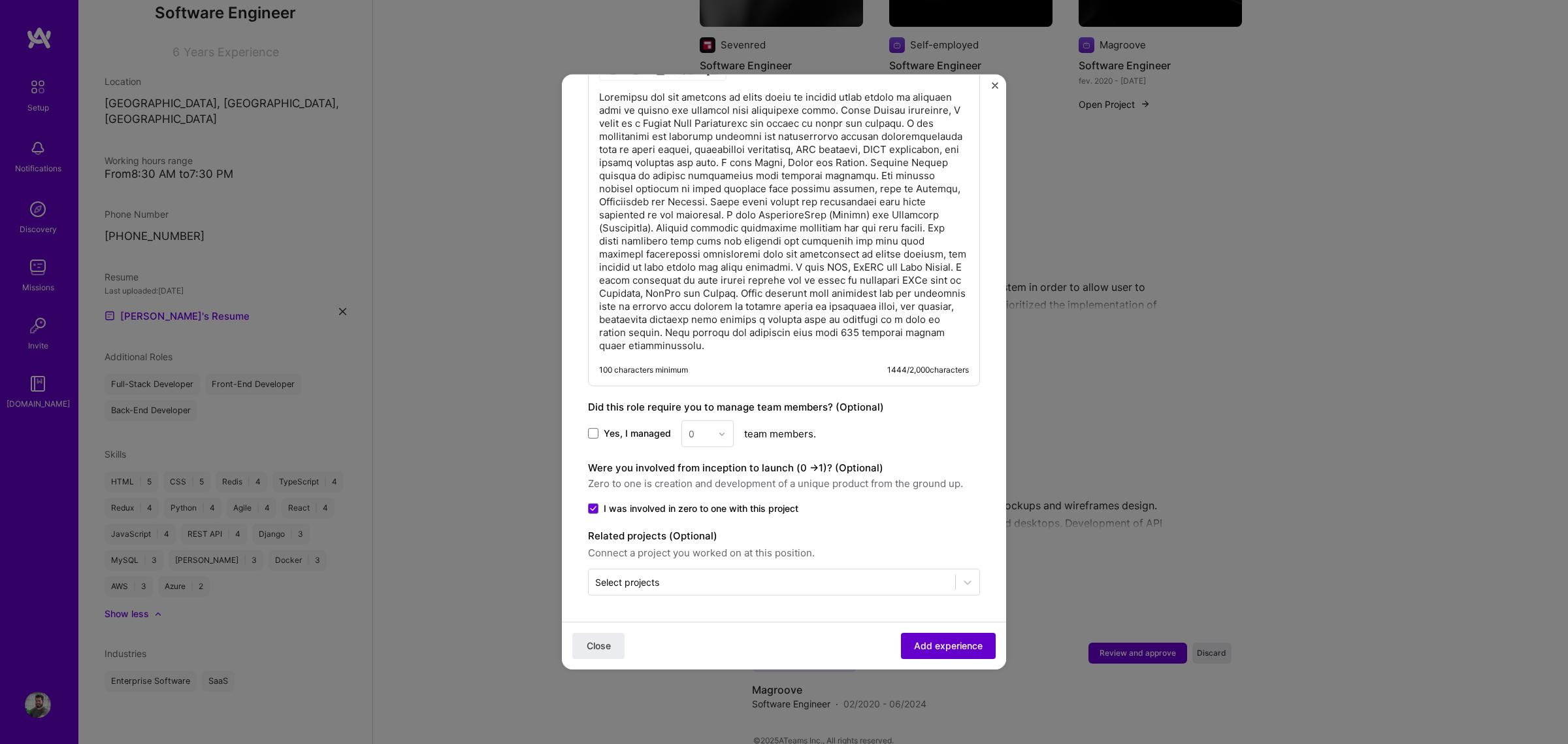
click at [959, 567] on span "Add experience" at bounding box center [949, 645] width 69 height 13
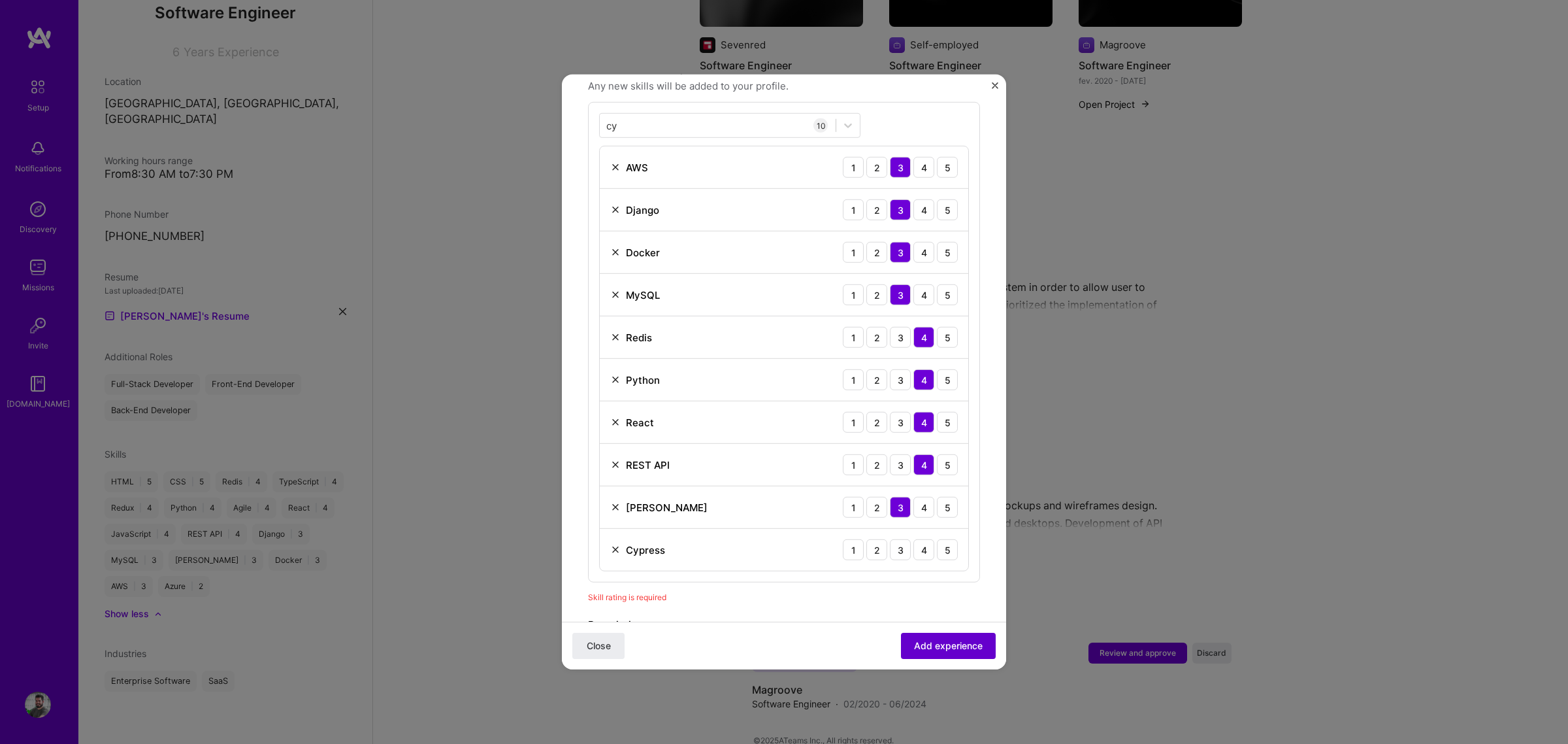
scroll to position [454, 0]
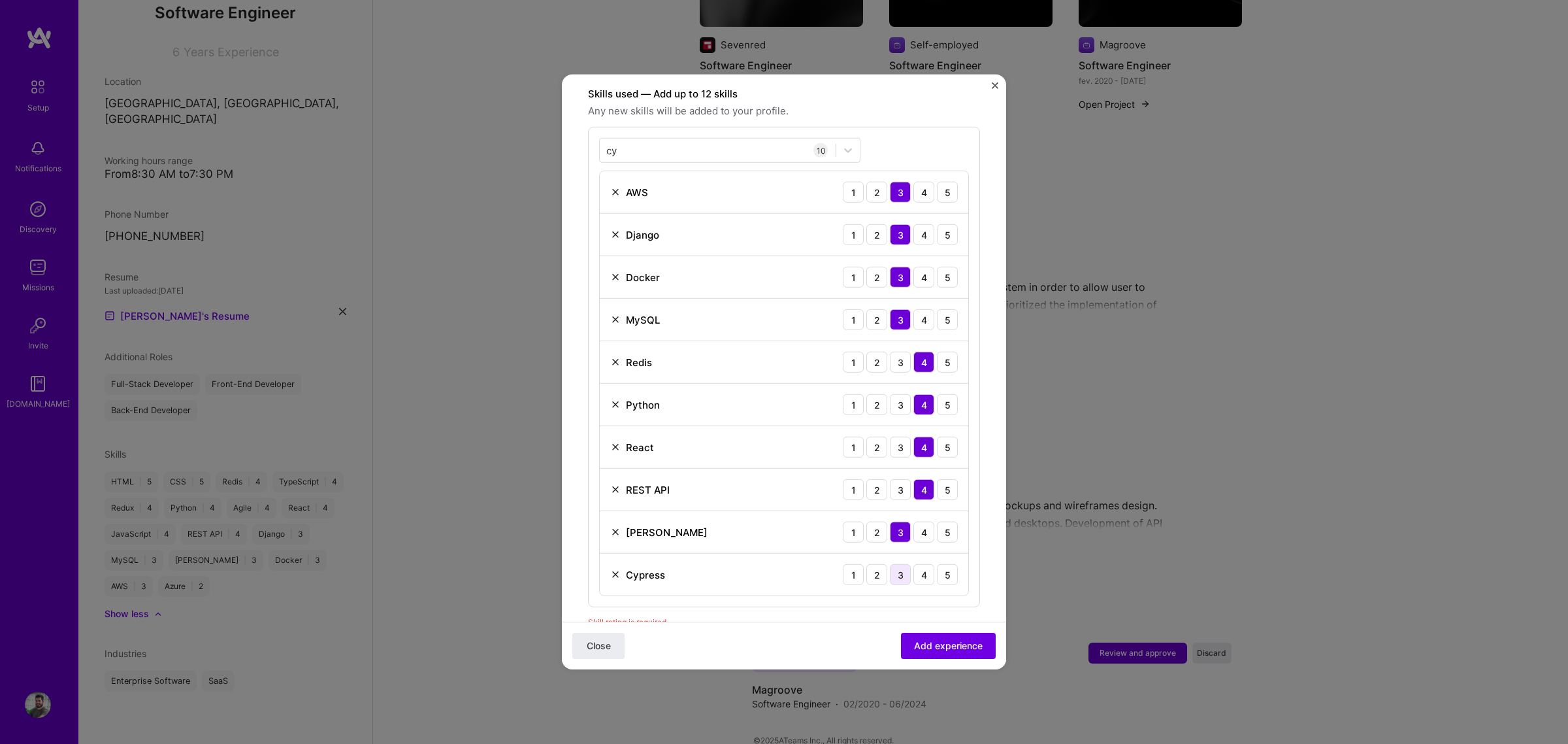
click at [890, 564] on div "3" at bounding box center [900, 574] width 21 height 21
click at [942, 567] on span "Add experience" at bounding box center [949, 645] width 69 height 13
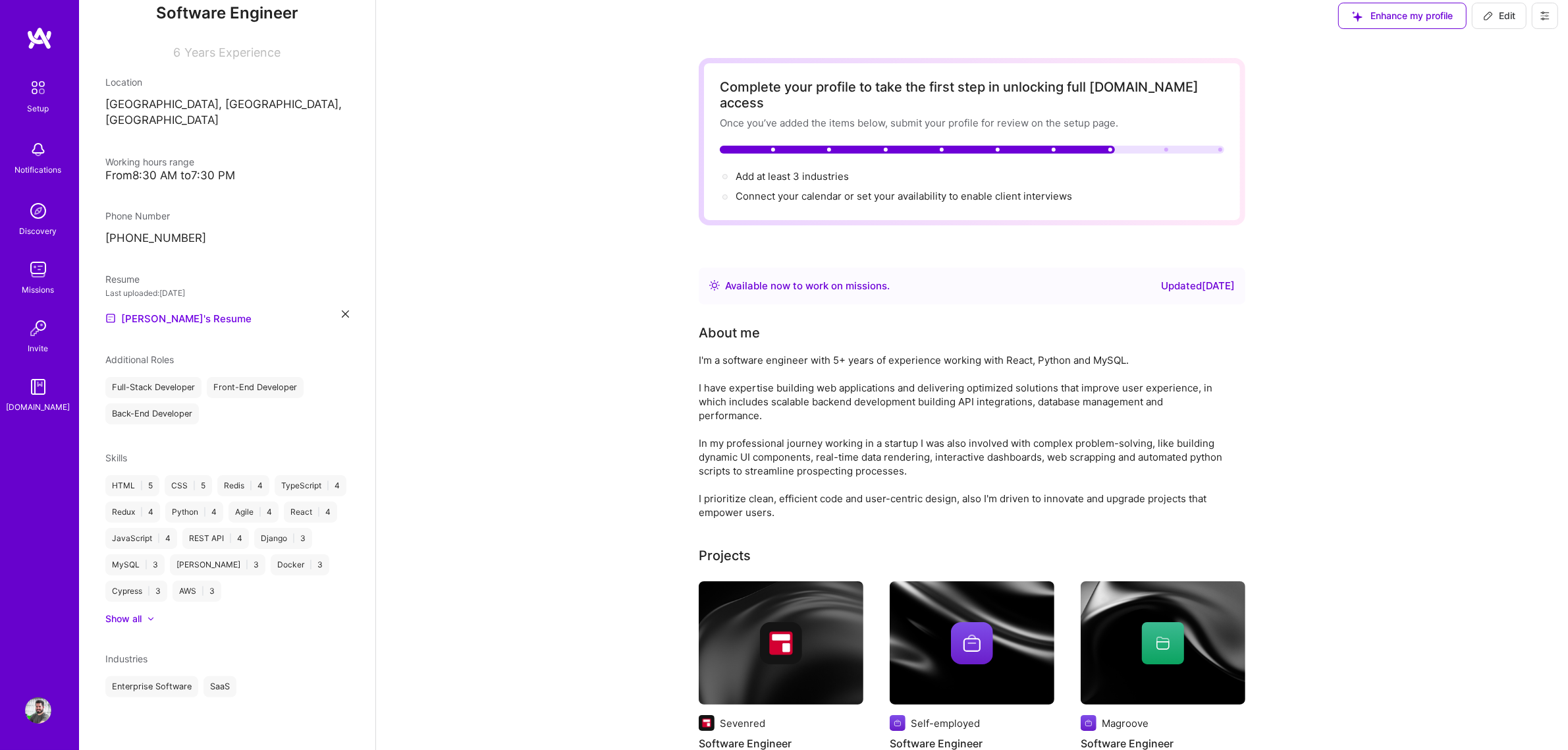
scroll to position [0, 0]
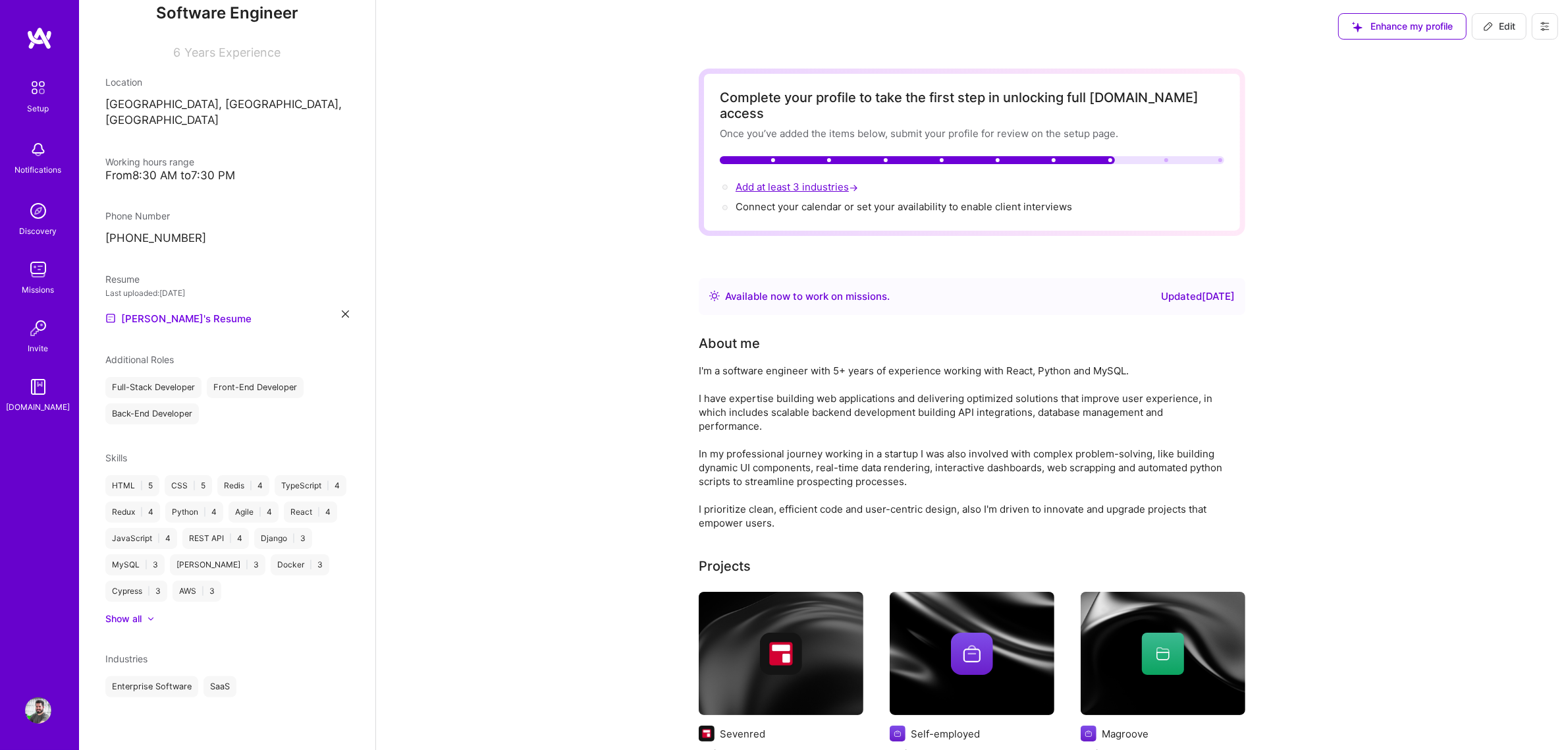
click at [799, 181] on span "Add at least 3 industries →" at bounding box center [798, 187] width 125 height 12
select select "Right Now"
select select "BR"
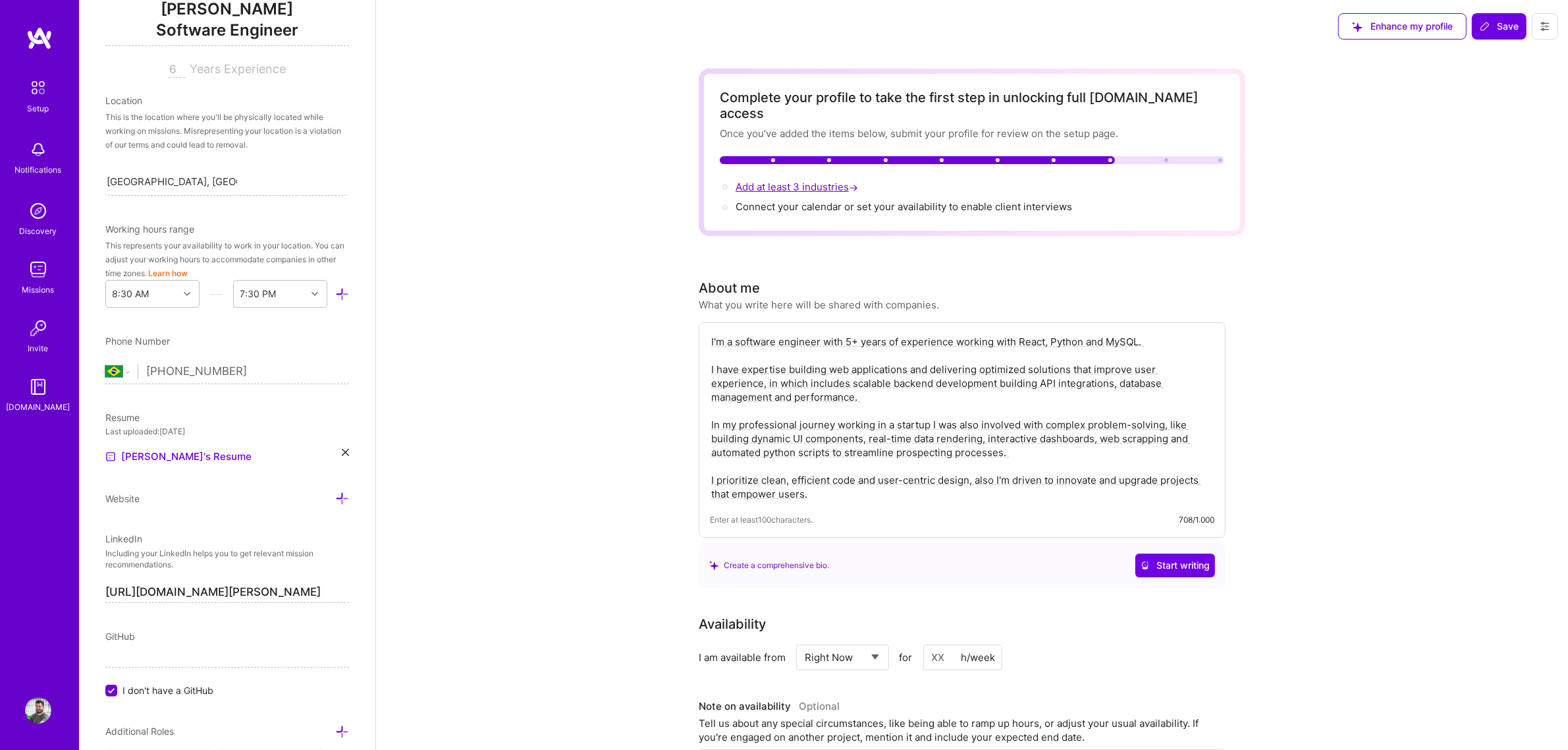
scroll to position [554, 0]
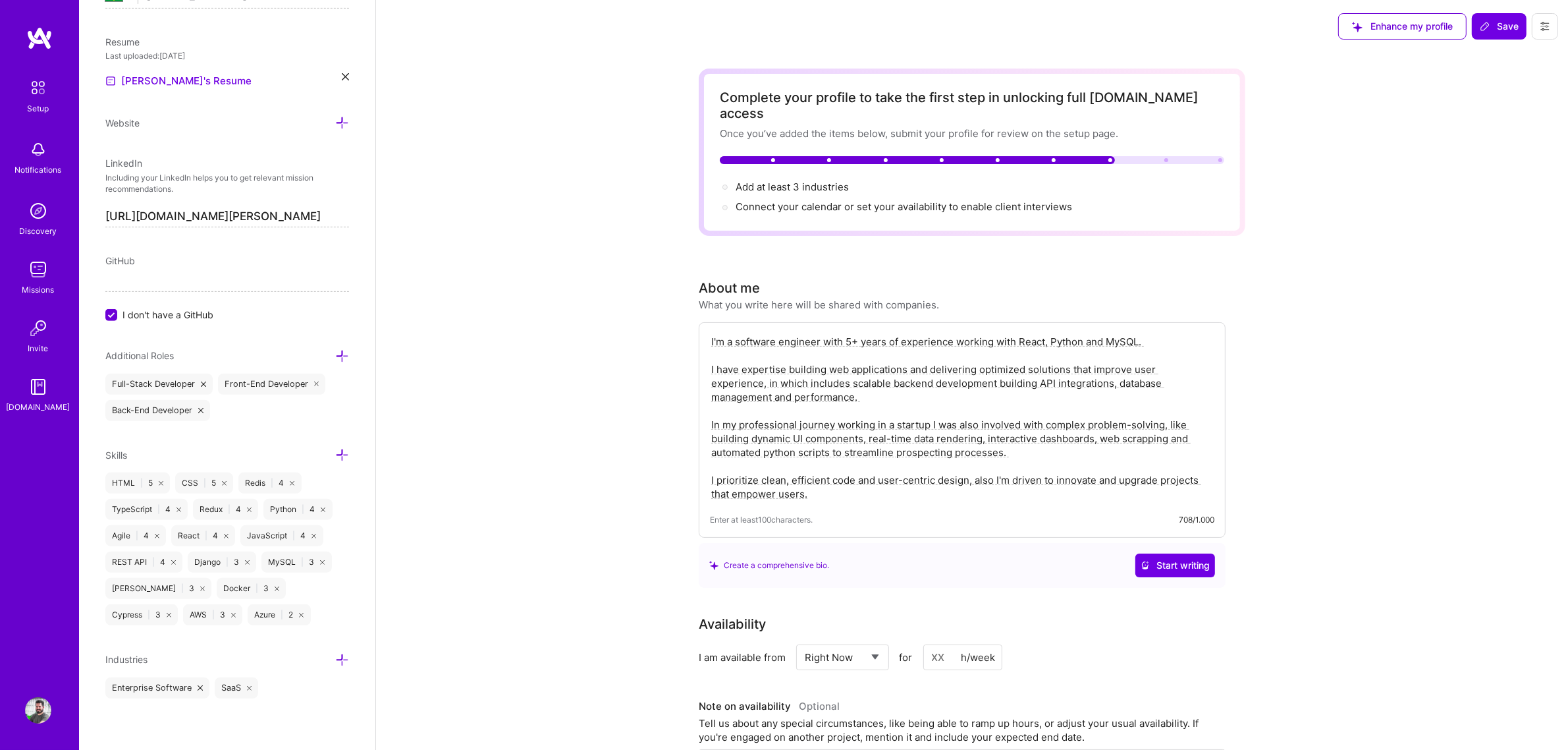
click at [335, 572] on icon at bounding box center [342, 659] width 14 height 14
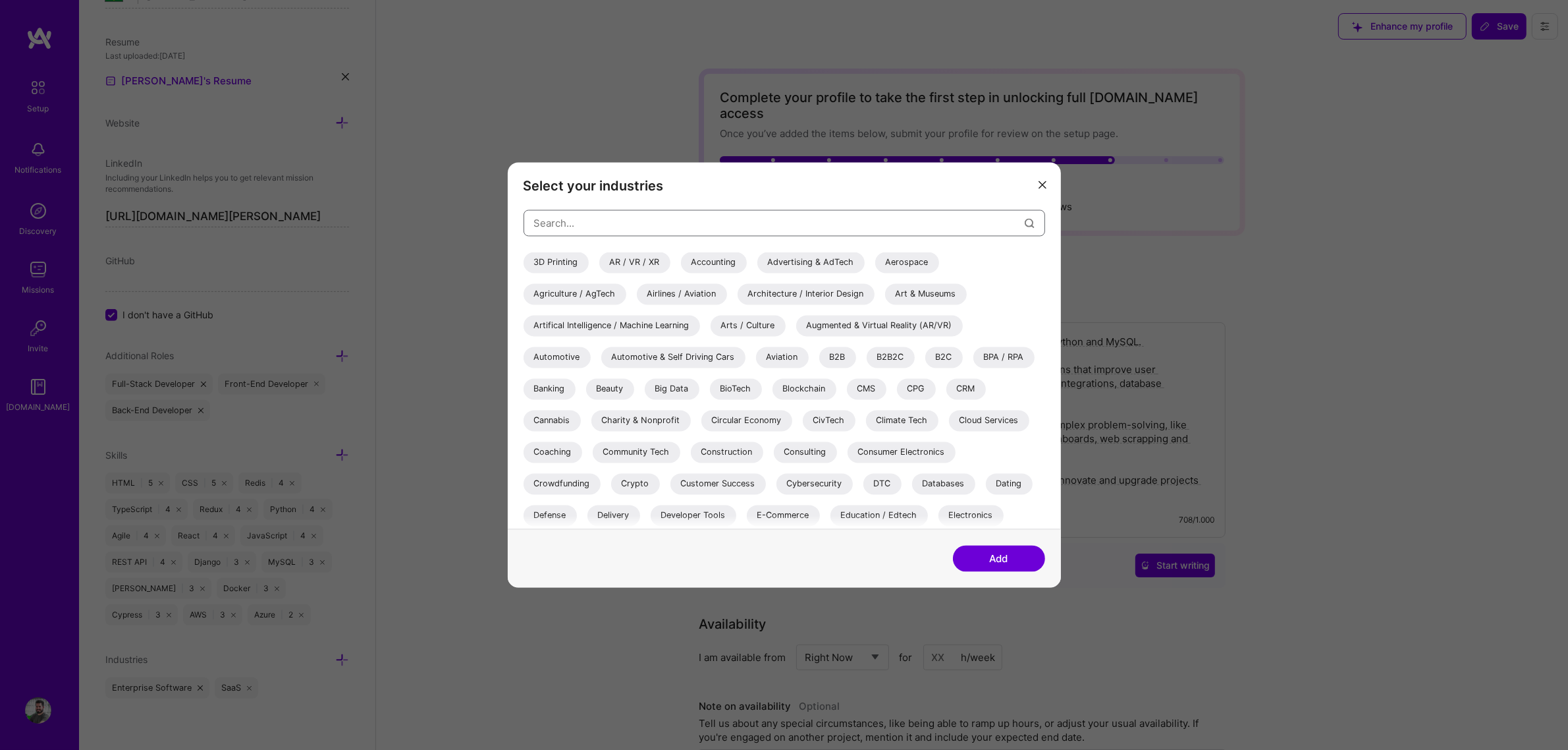
click at [574, 217] on input "modal" at bounding box center [779, 223] width 490 height 33
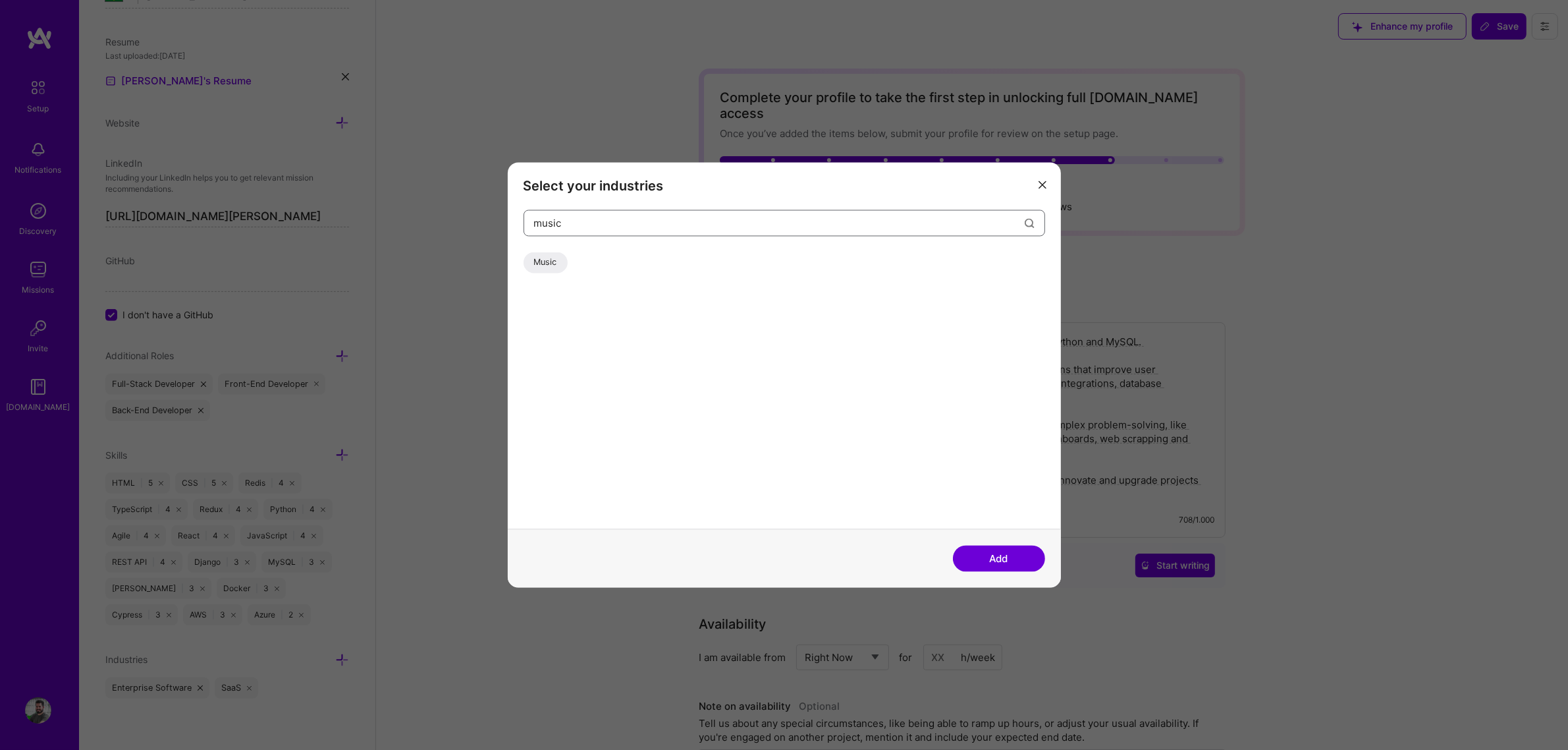
type input "music"
click at [554, 258] on div "Music" at bounding box center [545, 262] width 44 height 21
click at [986, 550] on button "Add" at bounding box center [998, 559] width 92 height 27
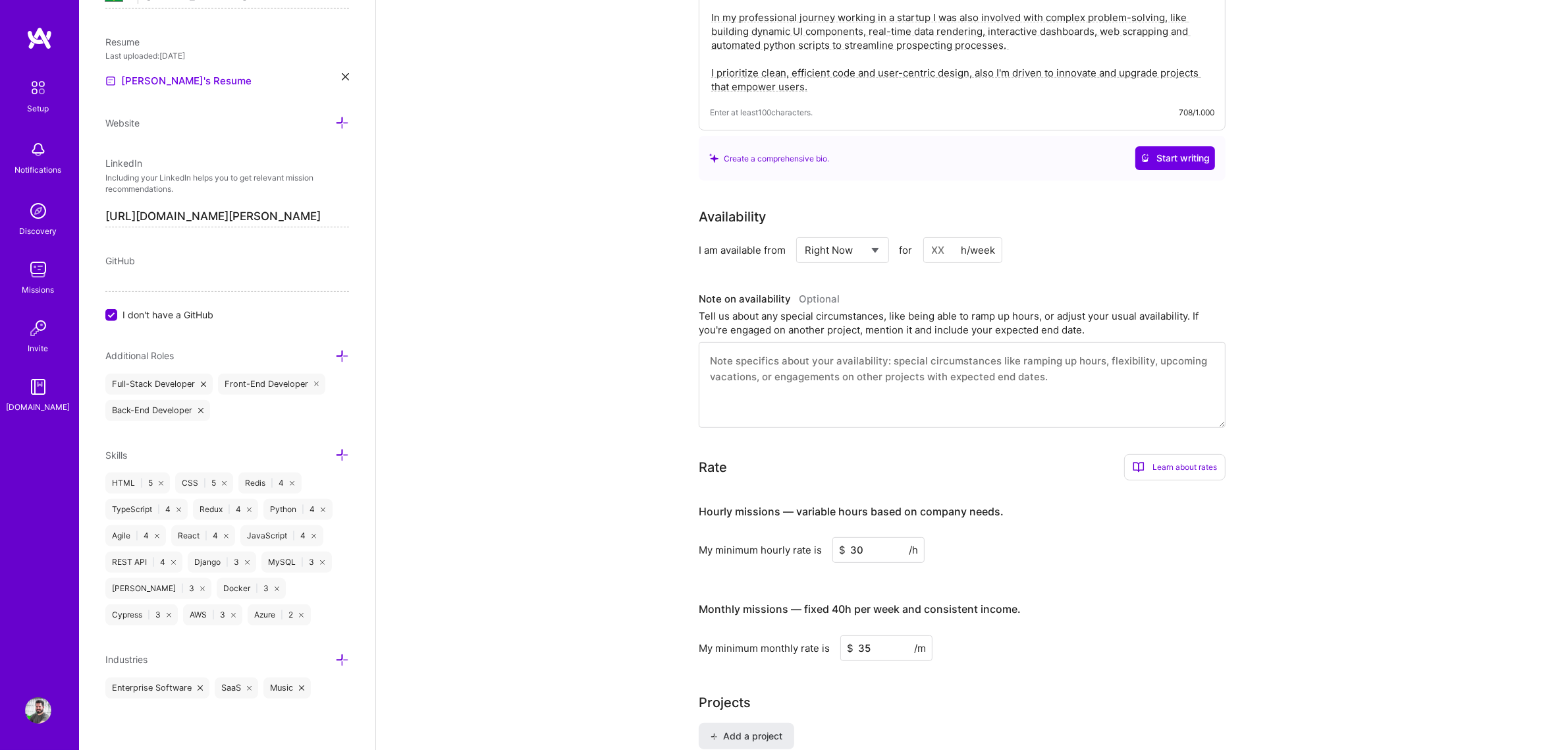
scroll to position [0, 0]
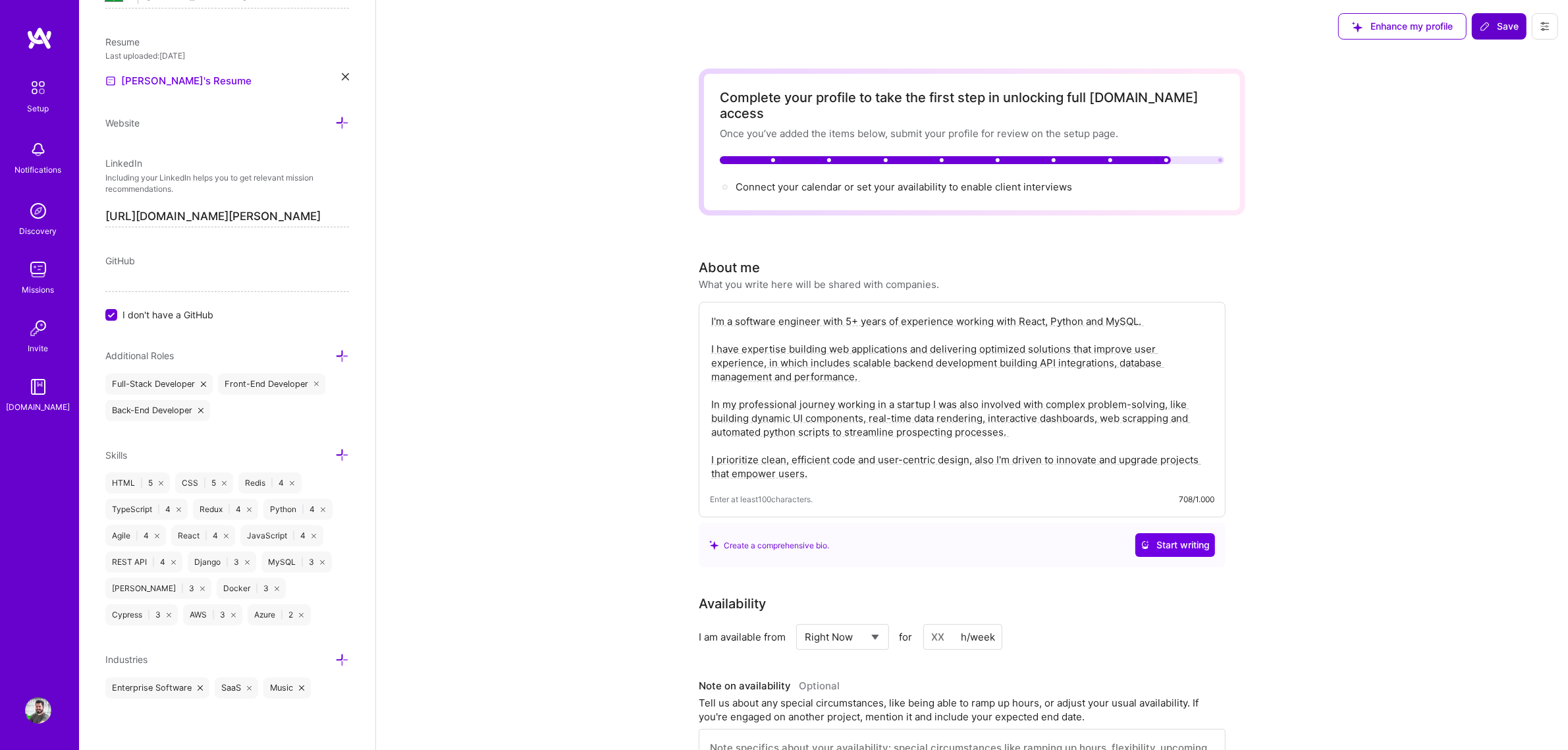
click at [1251, 25] on span "Save" at bounding box center [1499, 26] width 39 height 13
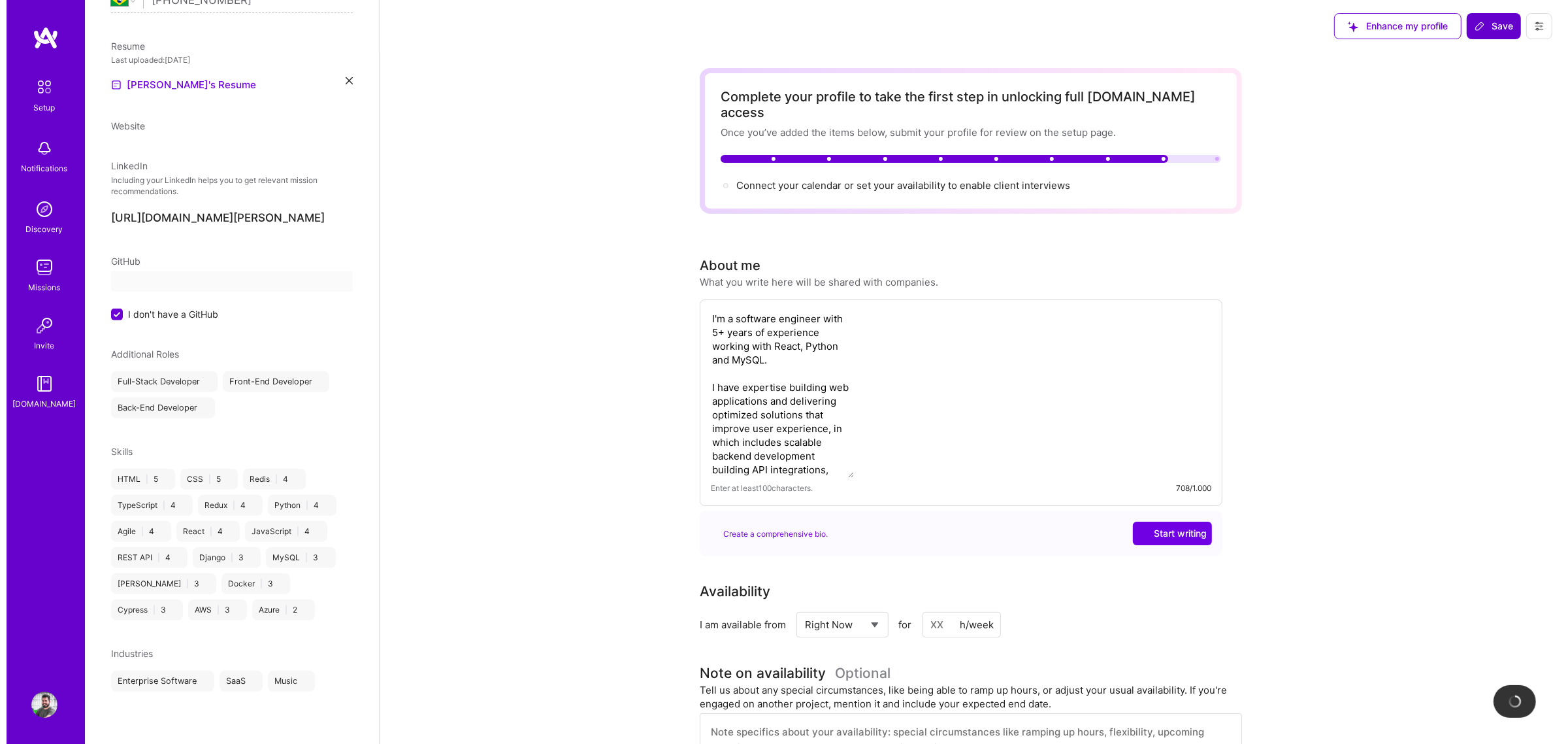
scroll to position [178, 0]
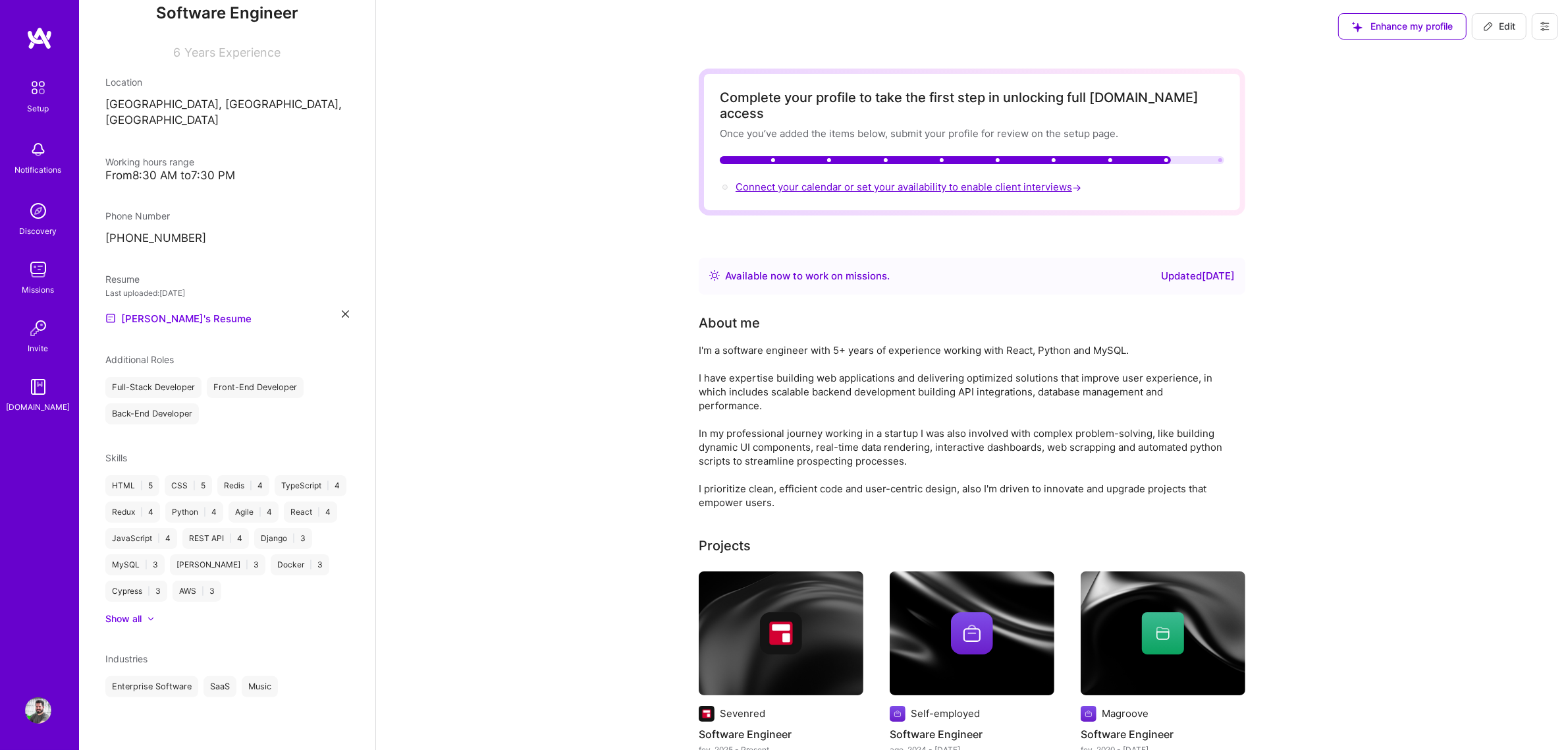
click at [995, 181] on span "Connect your calendar or set your availability to enable client interviews →" at bounding box center [910, 187] width 349 height 12
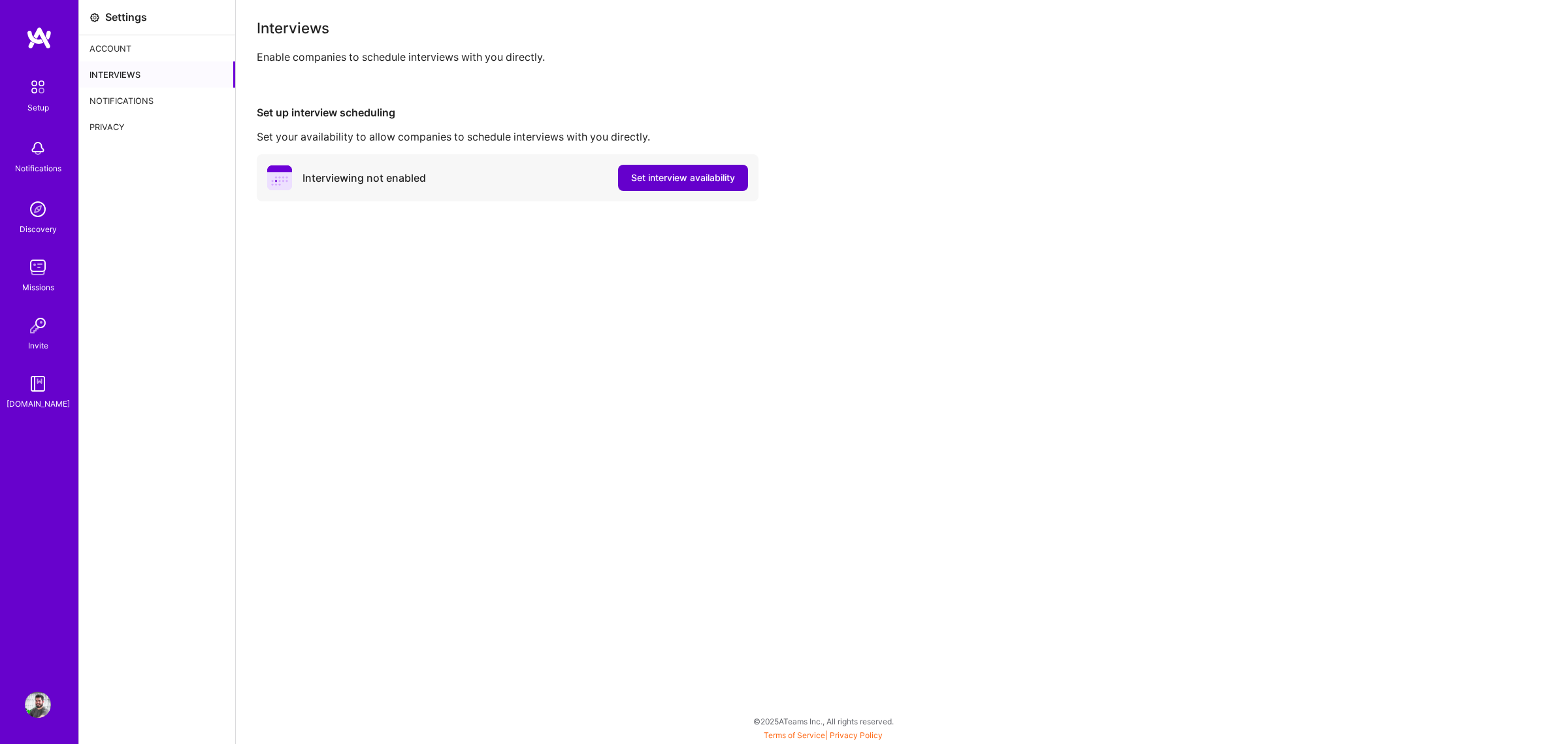
click at [684, 171] on span "Set interview availability" at bounding box center [683, 177] width 104 height 13
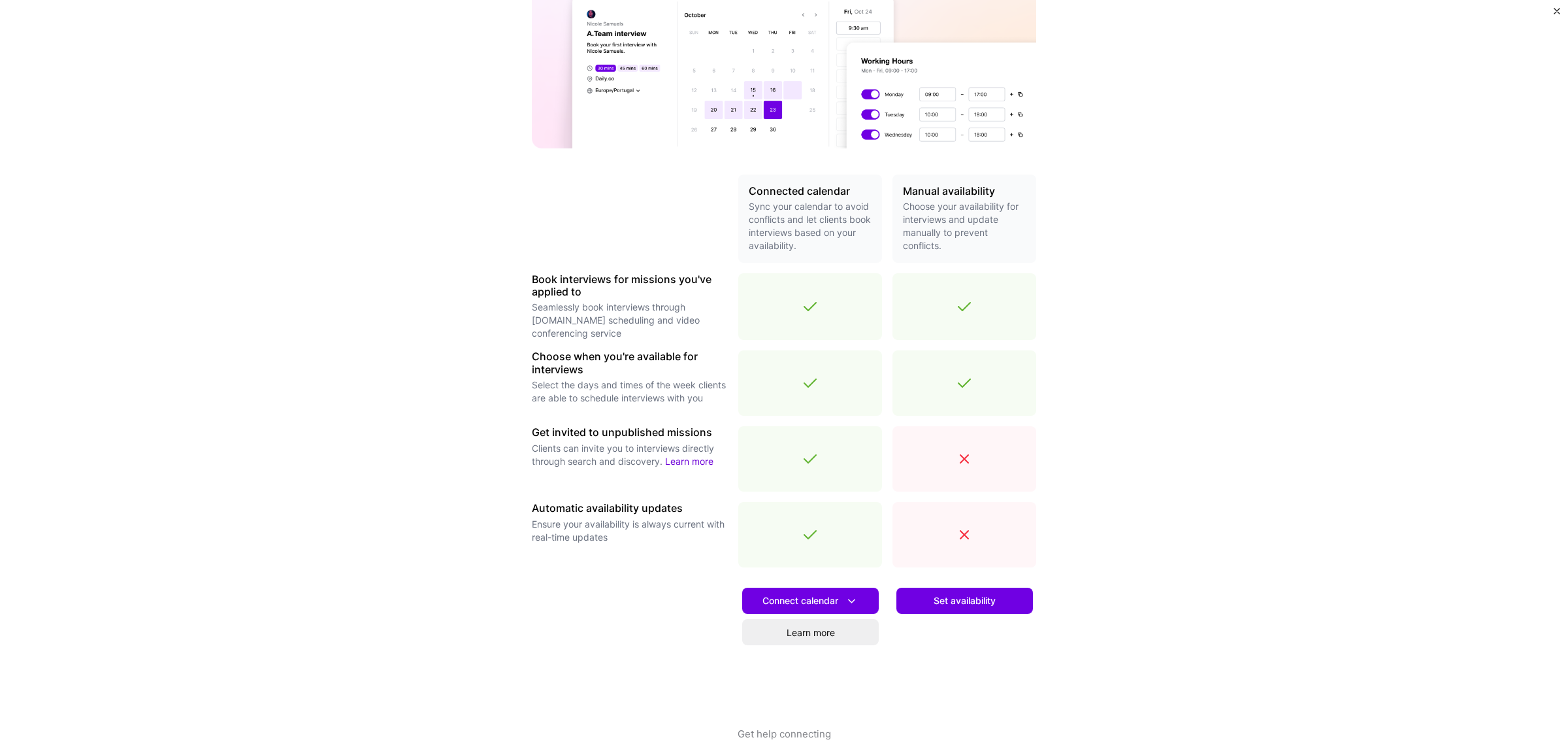
scroll to position [171, 0]
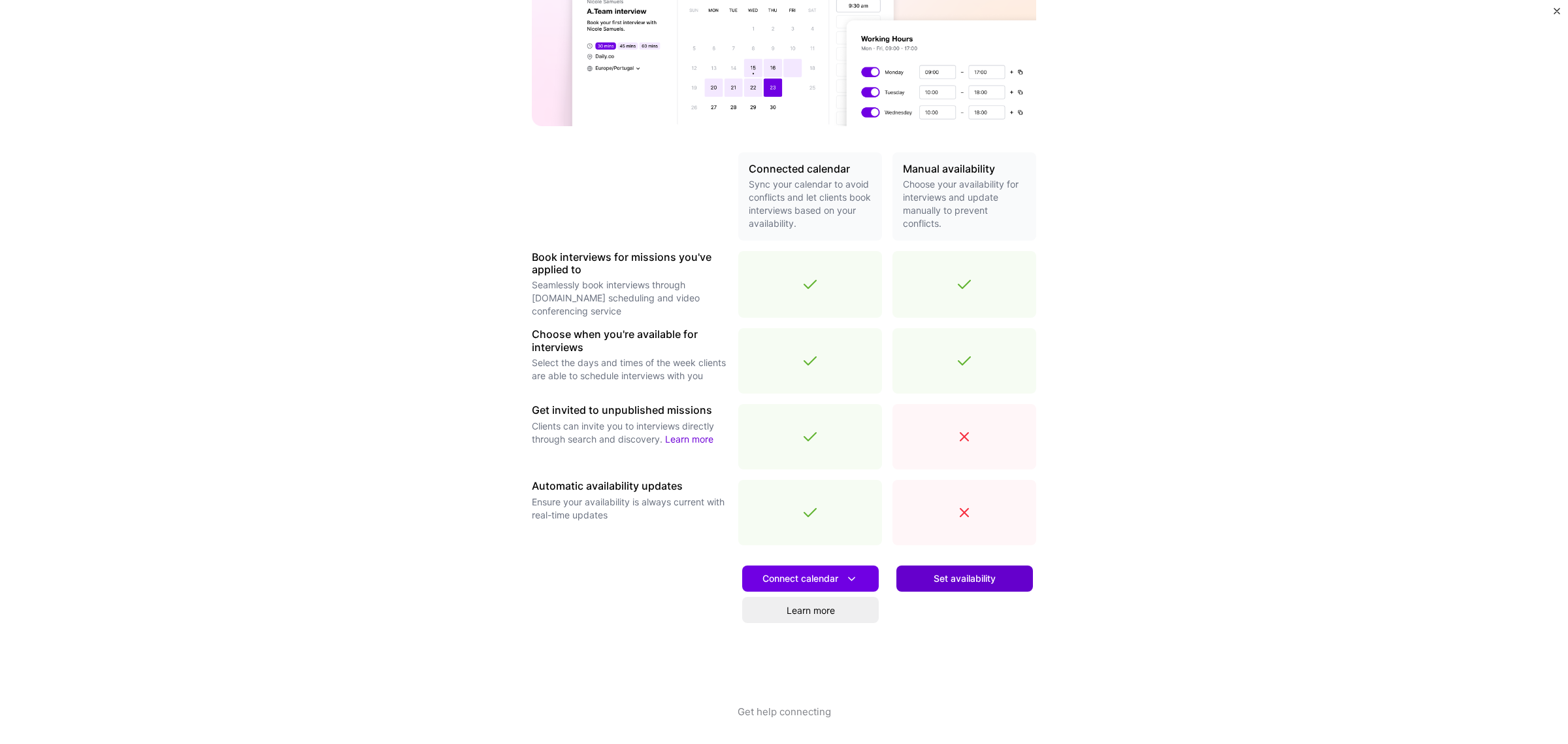
click at [972, 567] on button "Set availability" at bounding box center [965, 578] width 136 height 26
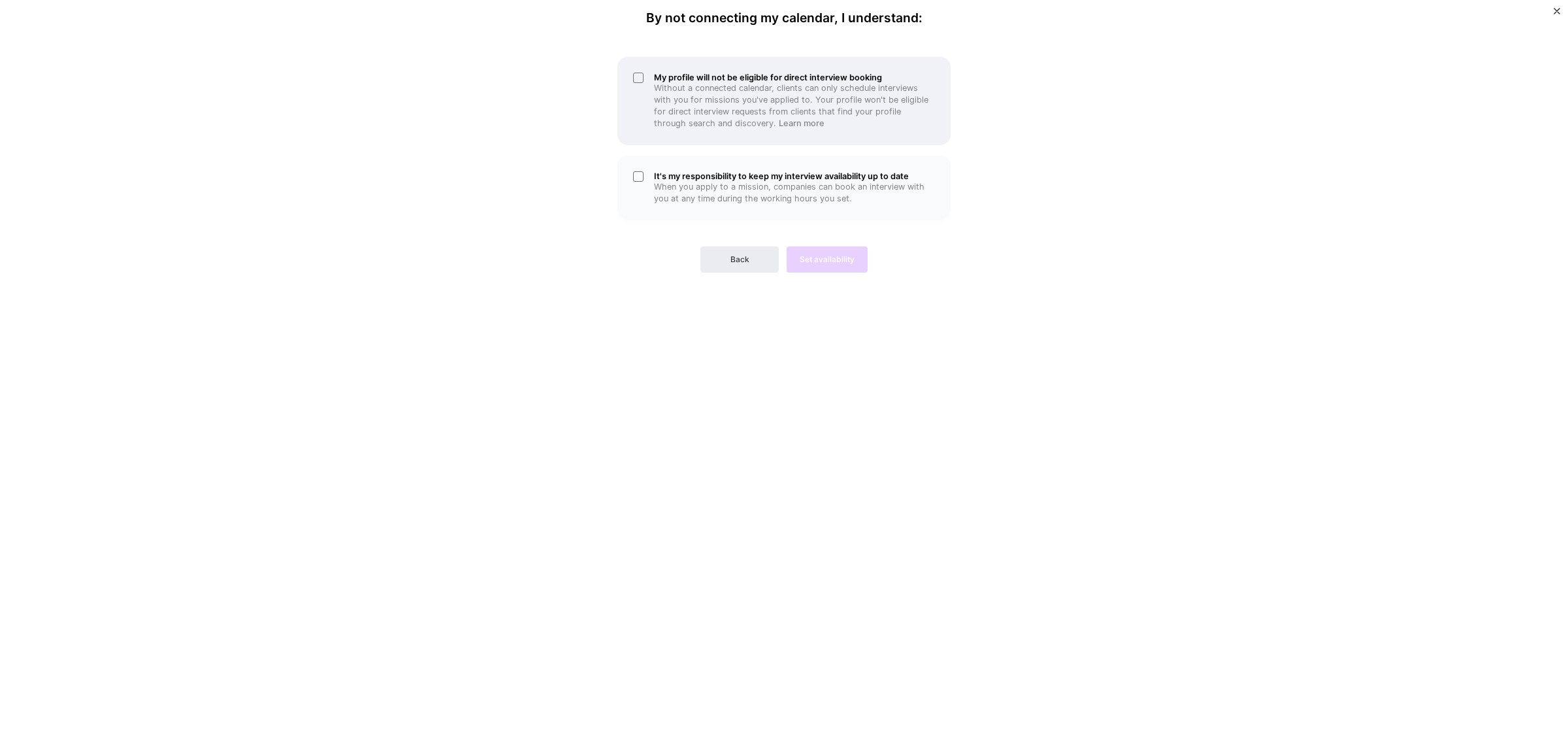
click at [758, 105] on p "Without a connected calendar, clients can only schedule interviews with you for…" at bounding box center [794, 106] width 281 height 47
click at [732, 195] on p "When you apply to a mission, companies can book an interview with you at any ti…" at bounding box center [794, 193] width 281 height 24
click at [827, 258] on span "Set availability" at bounding box center [827, 259] width 55 height 11
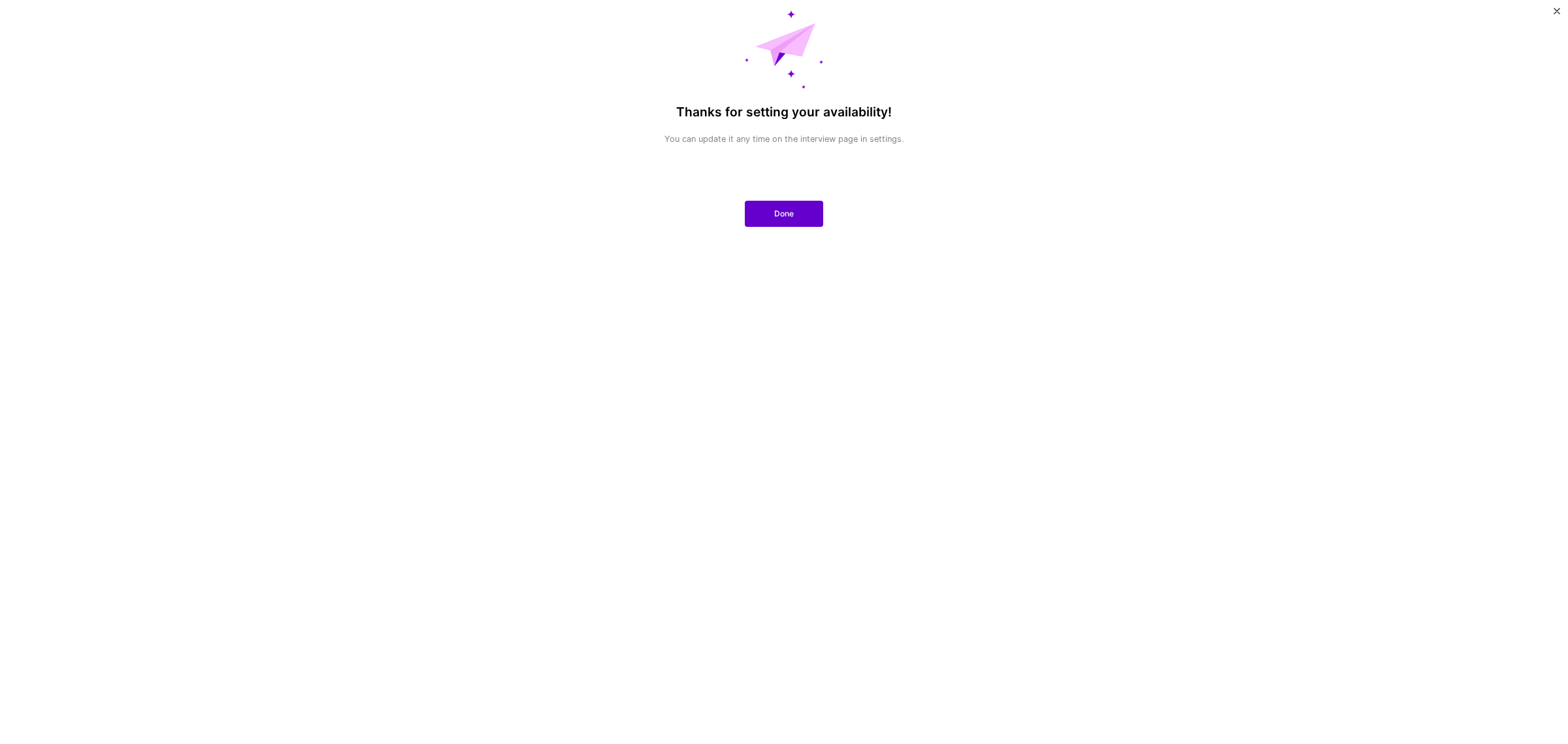
click at [760, 206] on button "Done" at bounding box center [784, 214] width 78 height 26
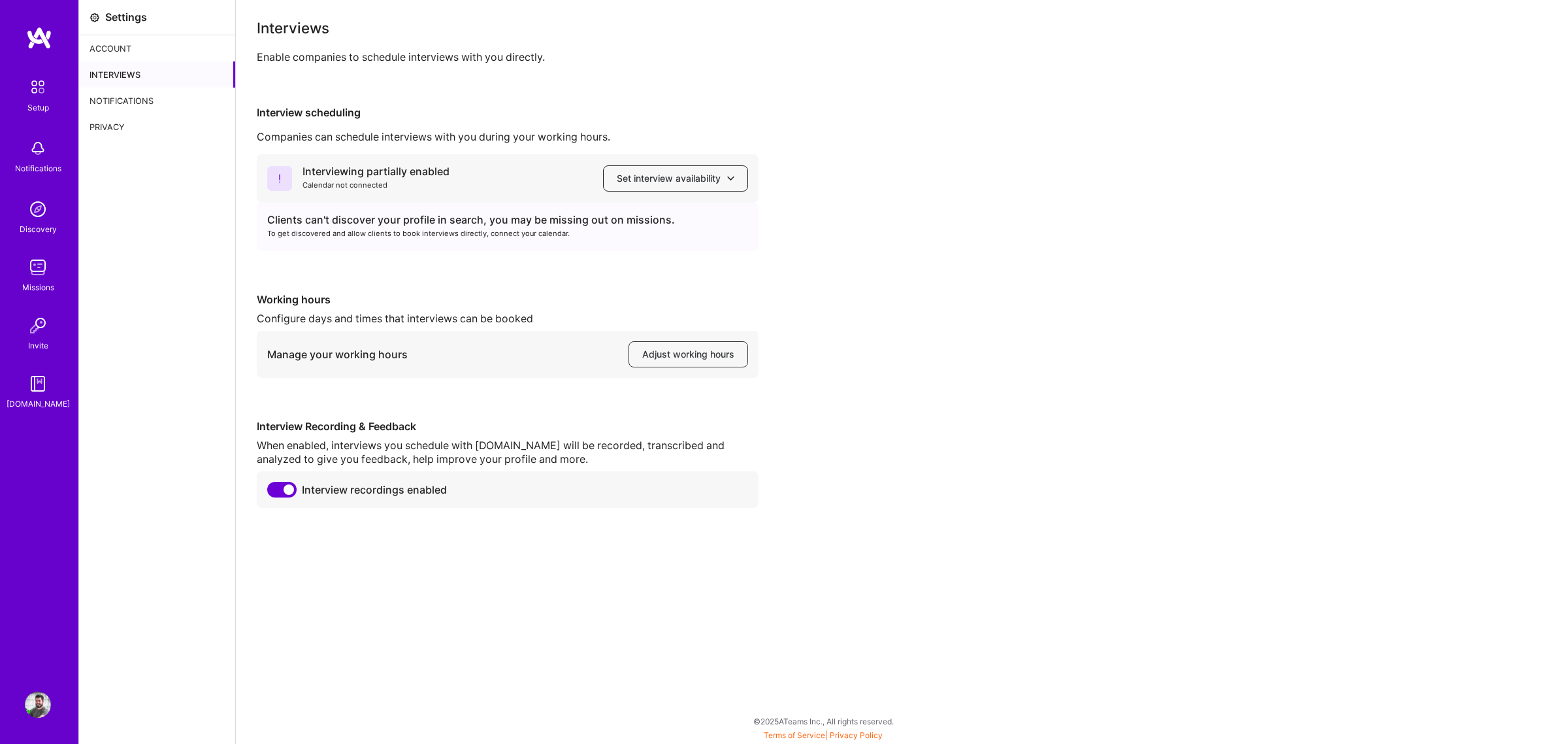
click at [705, 170] on button "Set interview availability" at bounding box center [676, 178] width 145 height 26
click at [942, 288] on div "Interviewing partially enabled Calendar not connected Set interview availabilit…" at bounding box center [902, 330] width 1290 height 353
click at [686, 360] on span "Adjust working hours" at bounding box center [688, 353] width 92 height 13
click at [37, 203] on img at bounding box center [38, 209] width 26 height 26
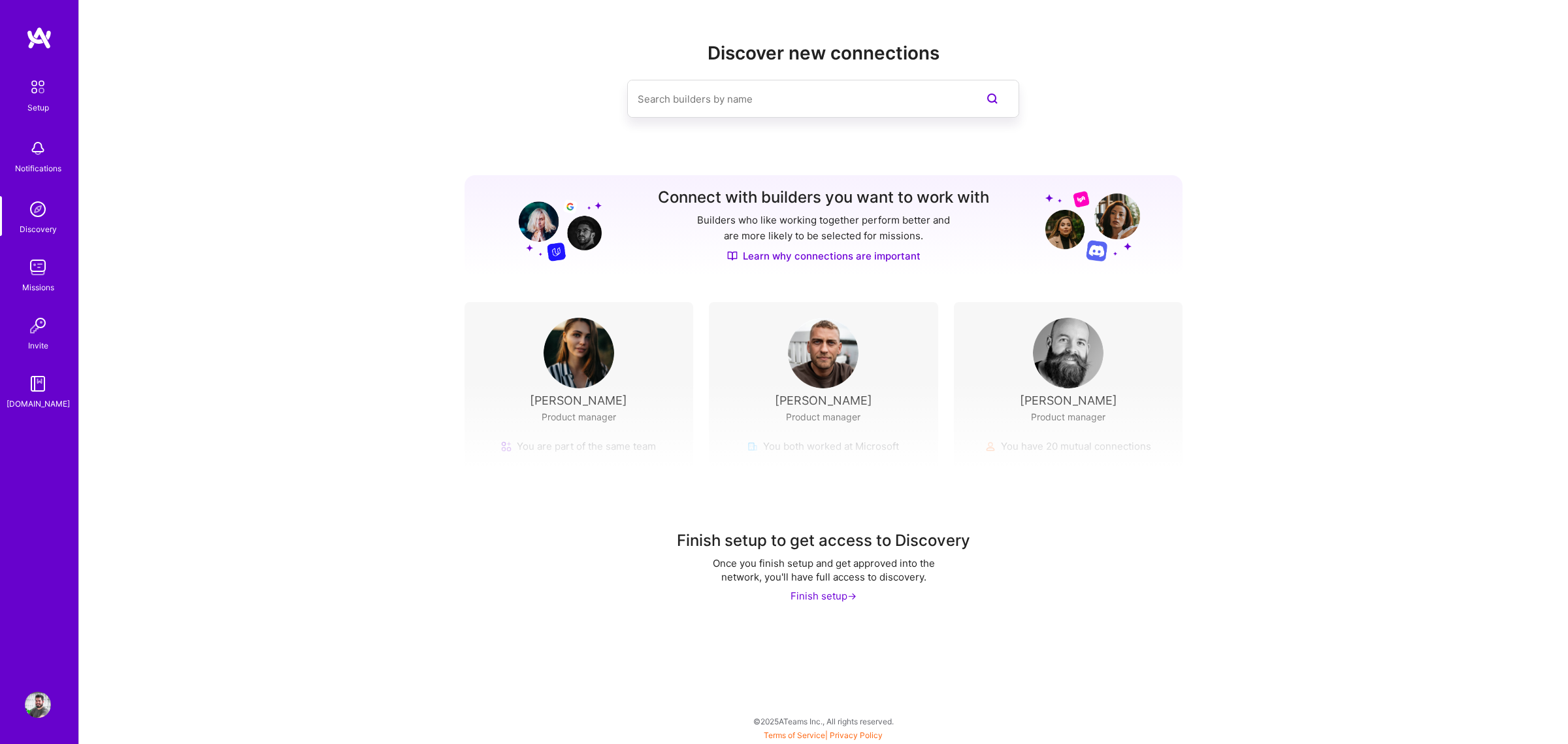
click at [34, 82] on img at bounding box center [38, 86] width 28 height 28
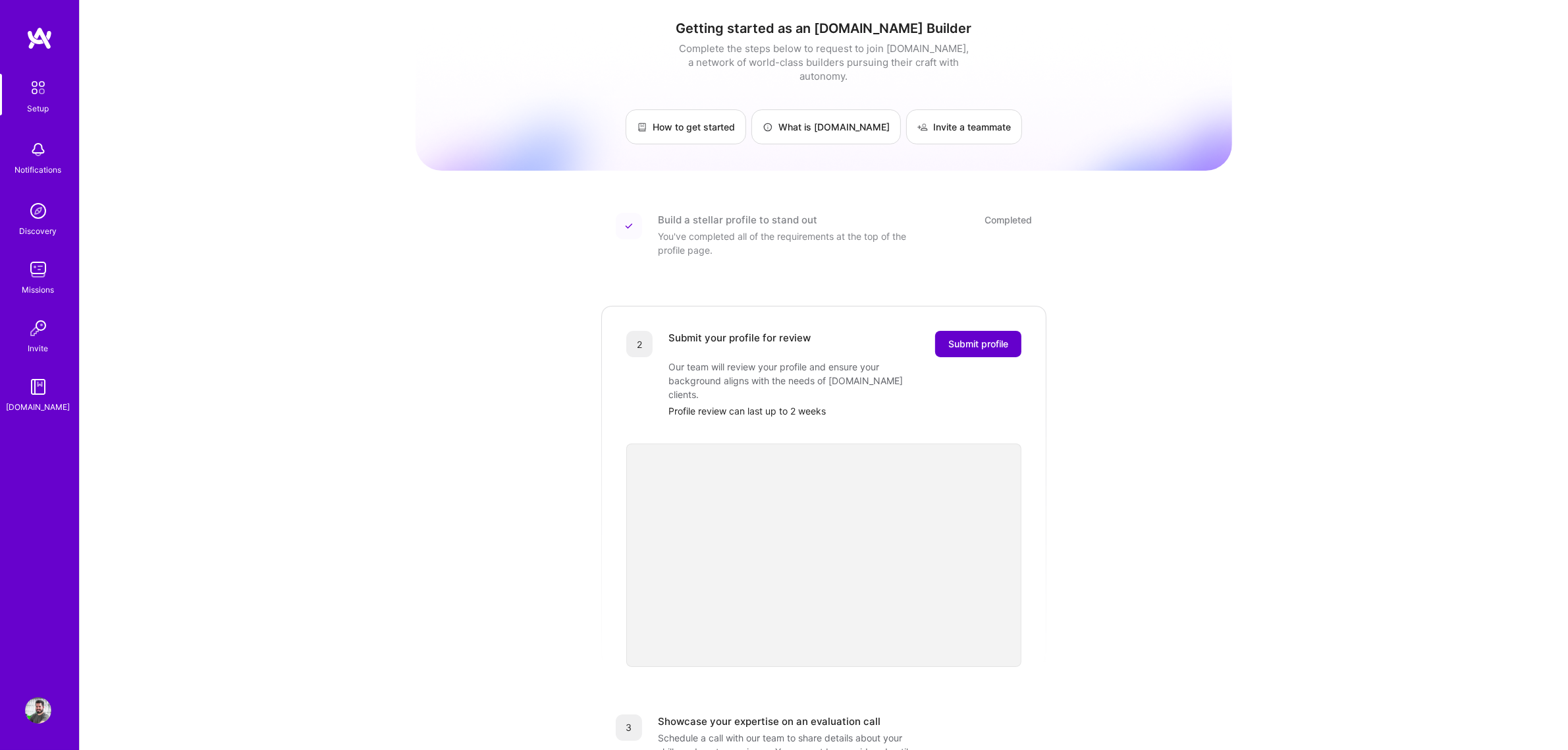
click at [981, 337] on span "Submit profile" at bounding box center [978, 343] width 60 height 13
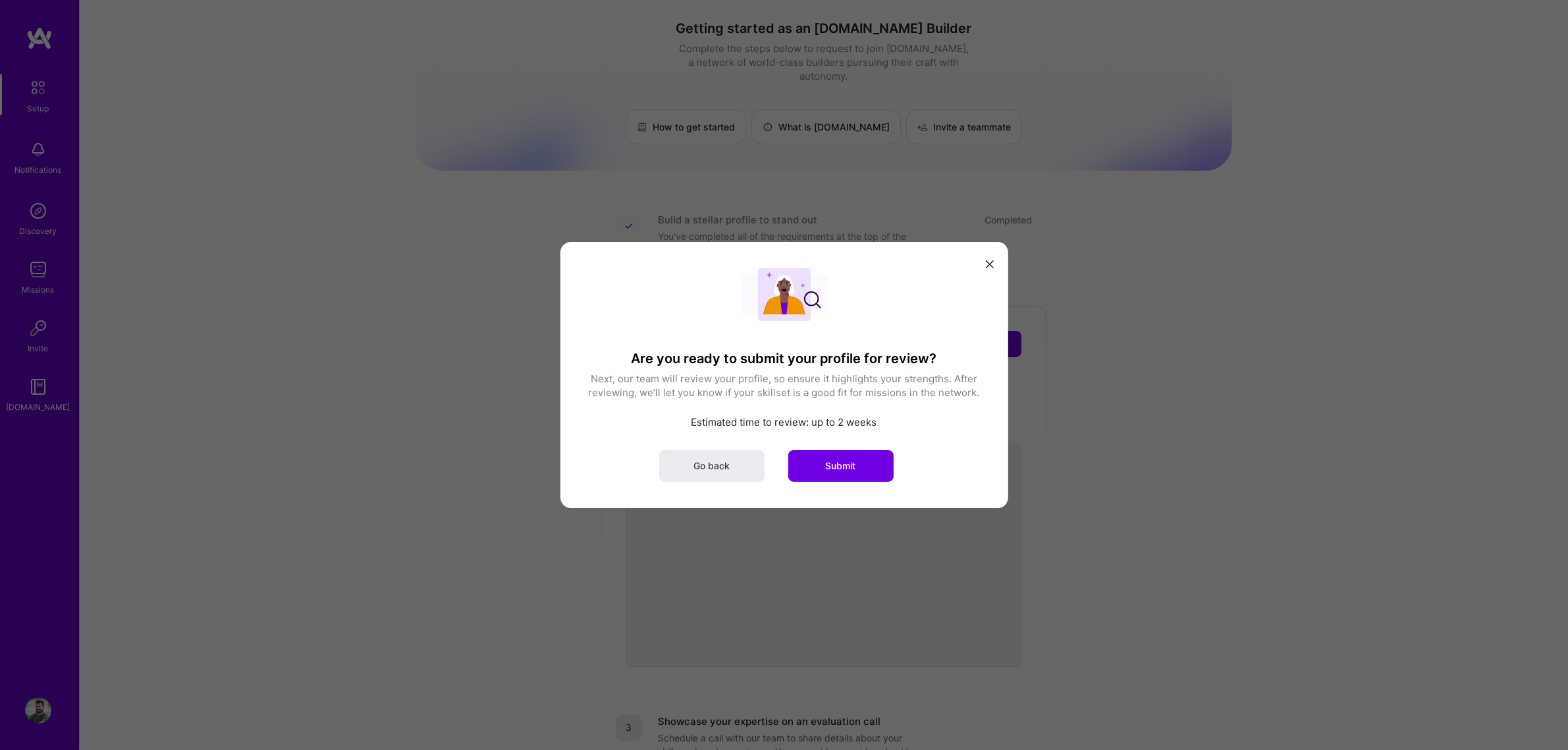
click at [988, 261] on icon "modal" at bounding box center [990, 264] width 8 height 8
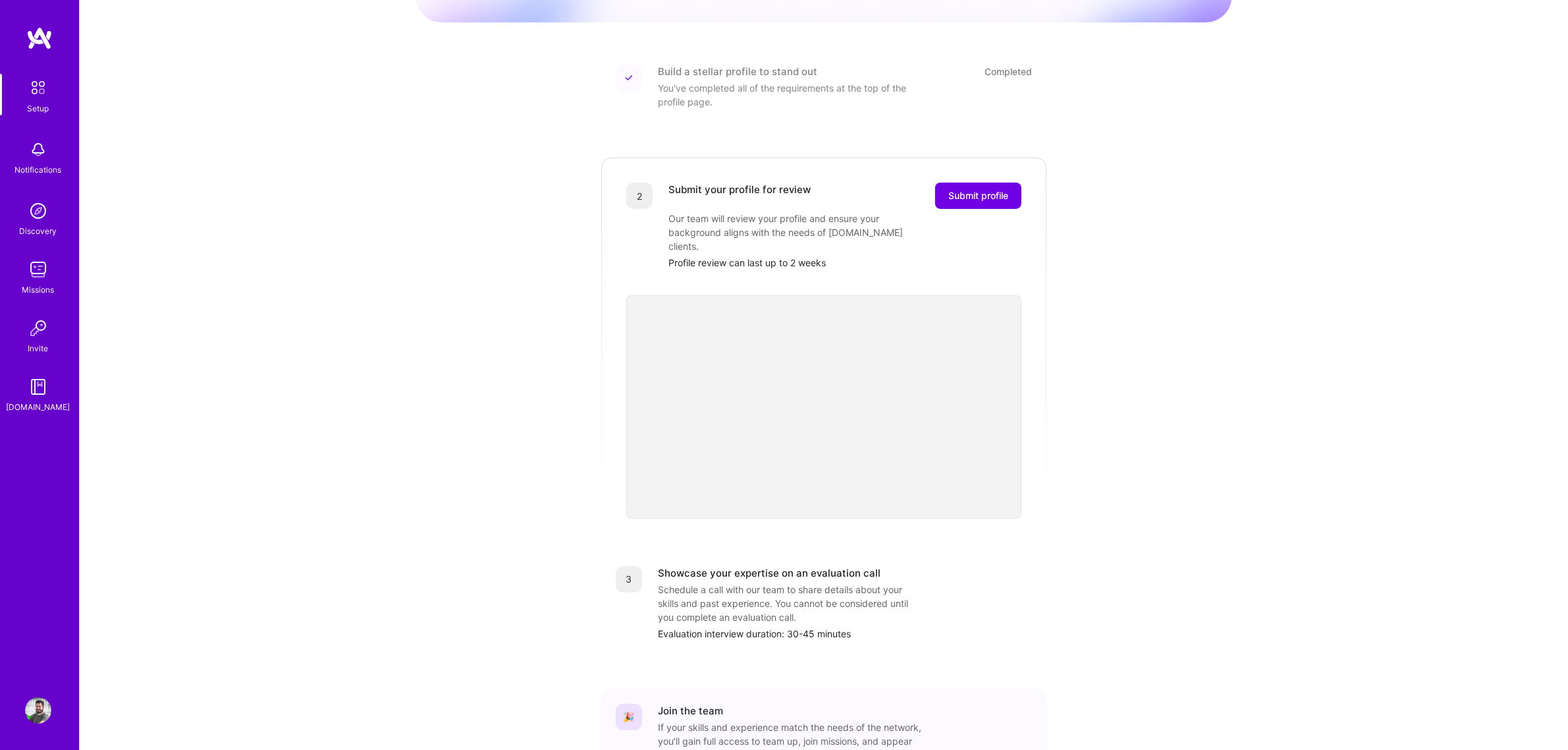
scroll to position [221, 0]
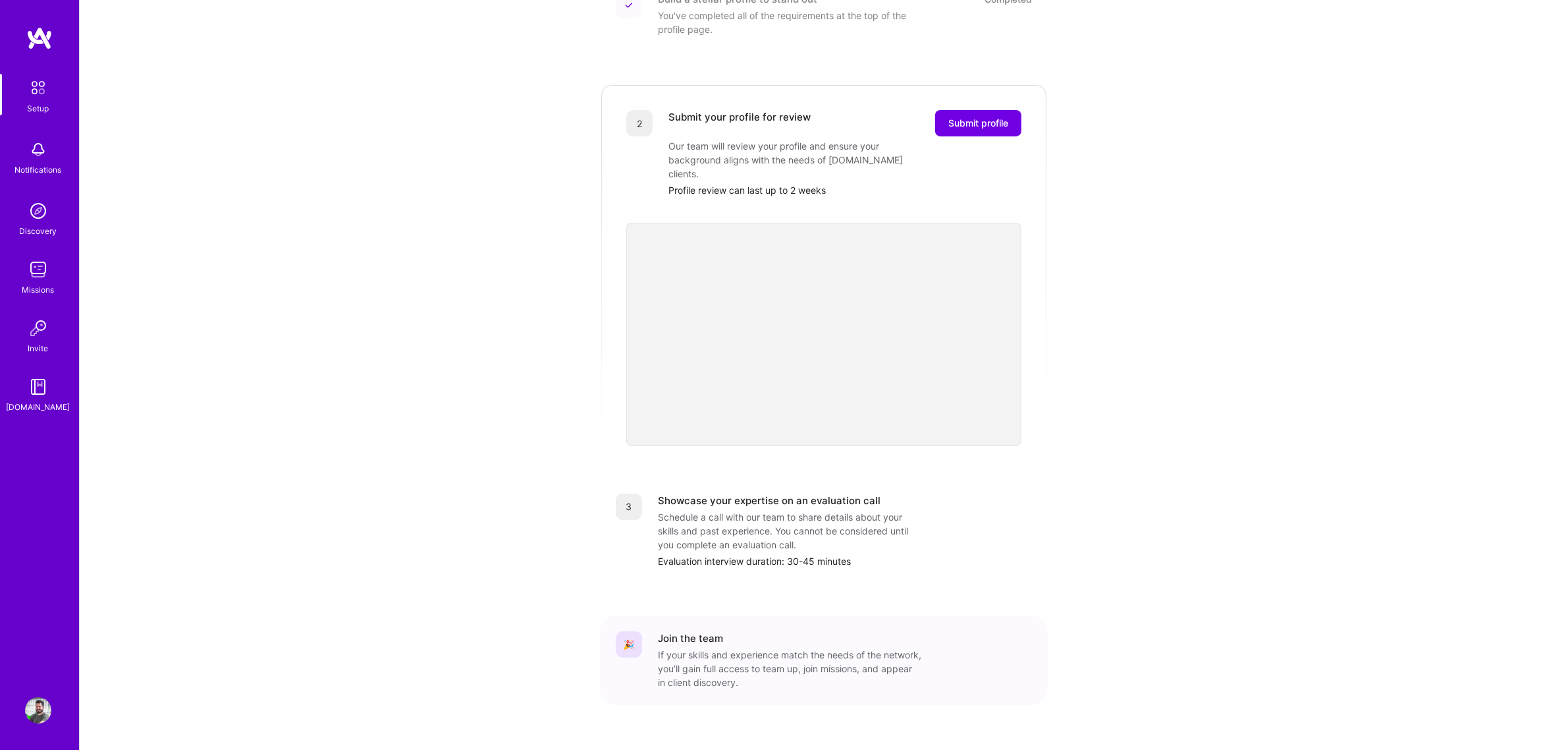
click at [31, 336] on img at bounding box center [38, 328] width 27 height 27
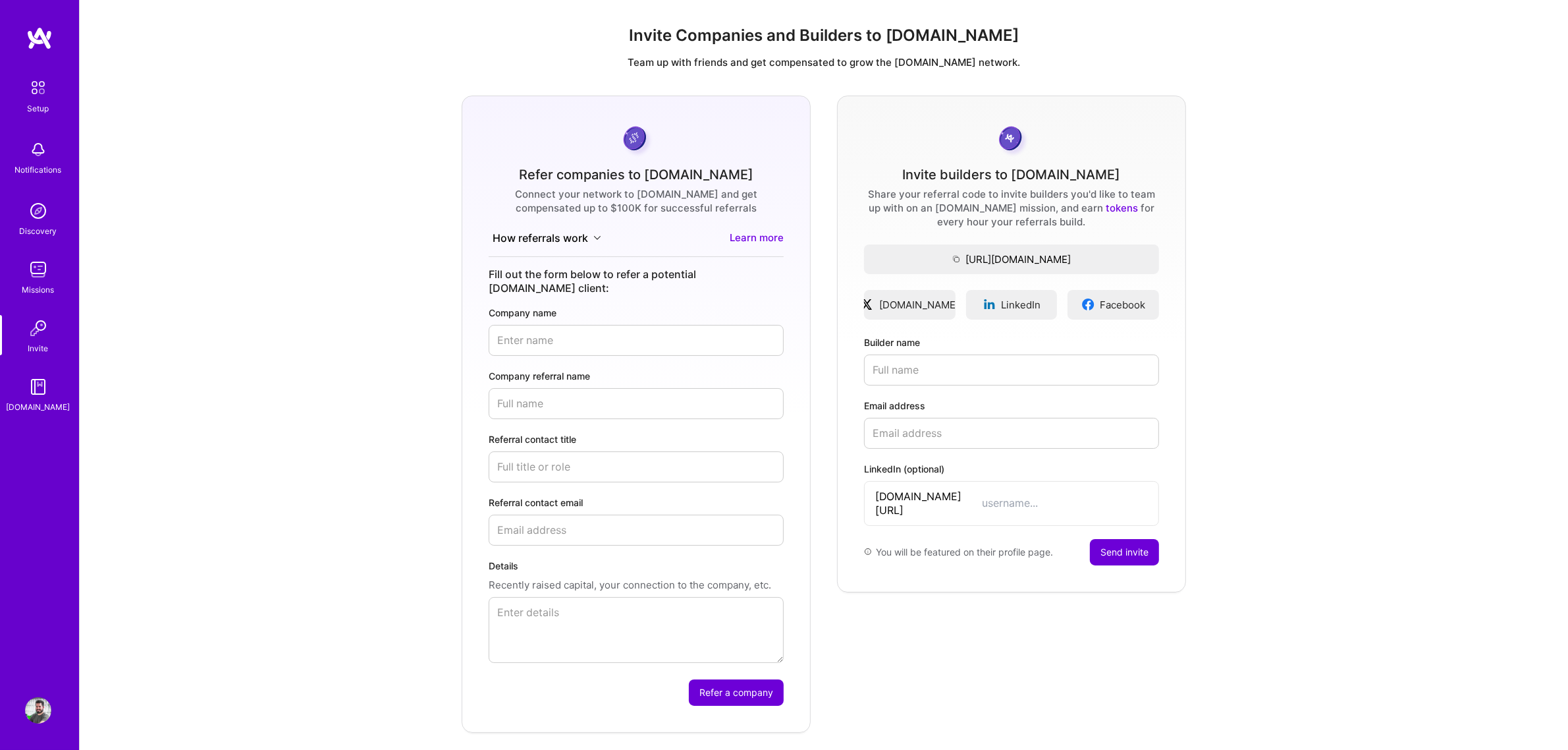
click at [33, 267] on img at bounding box center [38, 269] width 27 height 27
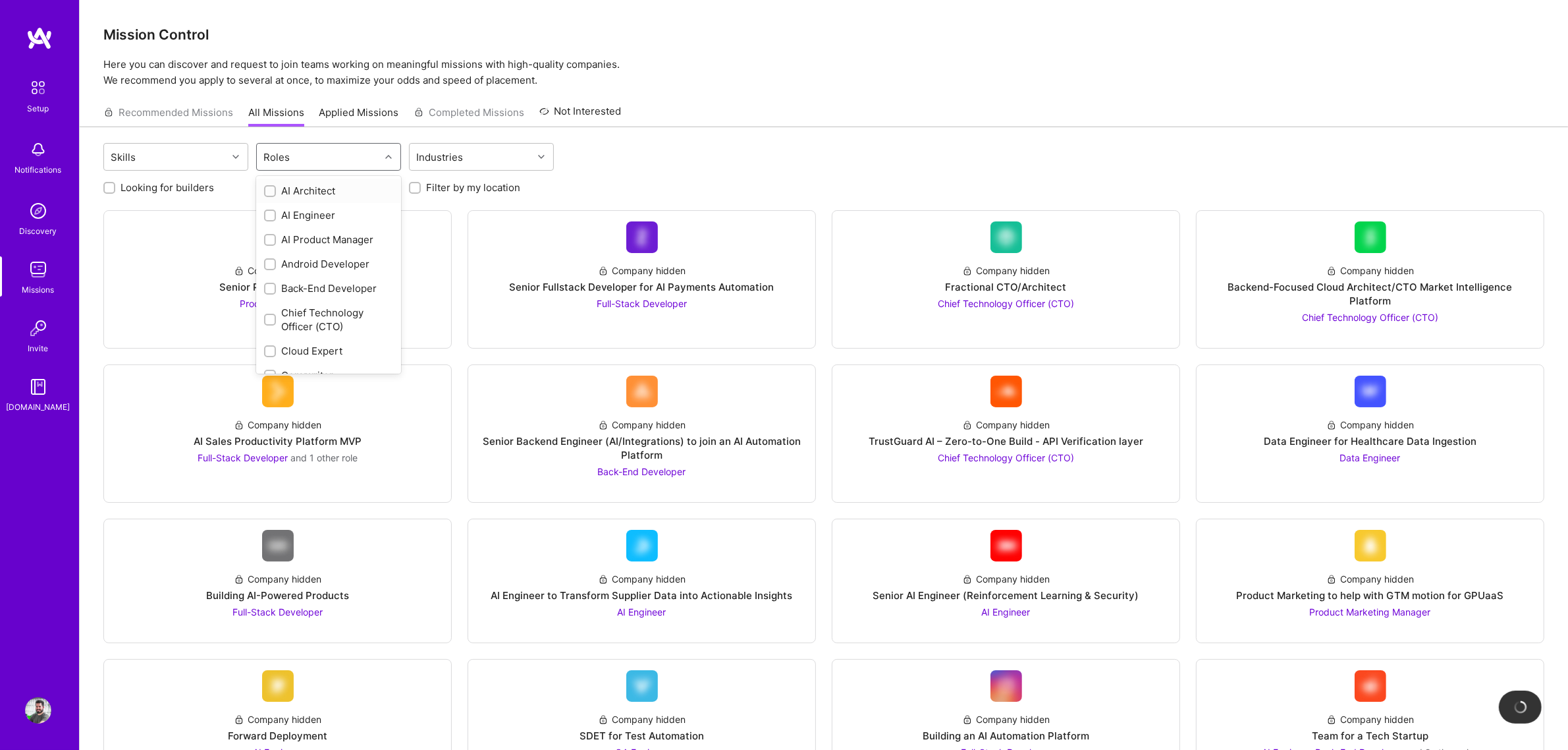
click at [372, 151] on div "Roles" at bounding box center [318, 157] width 123 height 27
type input "so"
click at [346, 250] on div "Software Engineer" at bounding box center [329, 253] width 129 height 14
checkbox input "true"
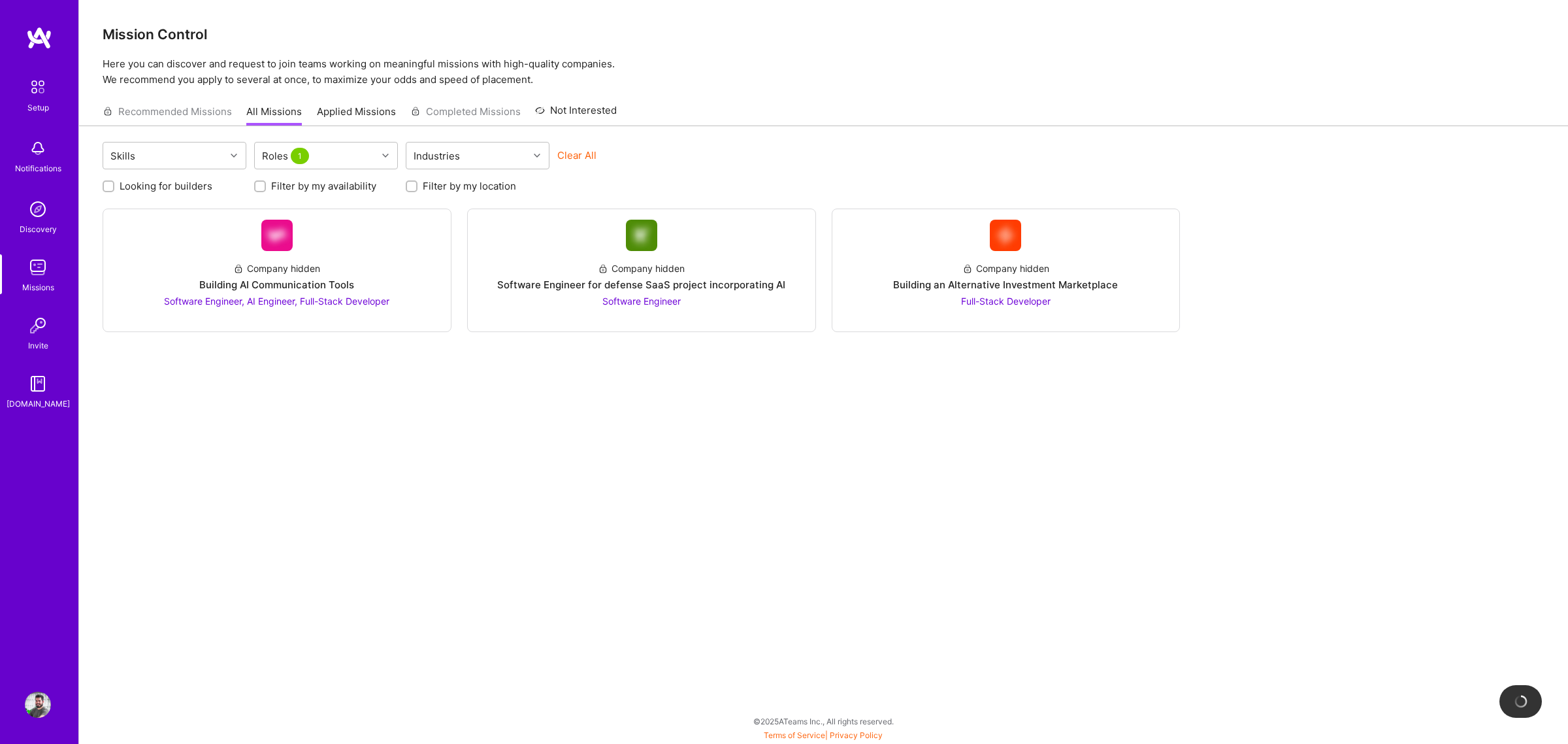
click at [697, 491] on div "Skills Roles 1 Industries Clear All Looking for builders Filter by my availabil…" at bounding box center [824, 424] width 1489 height 595
click at [216, 154] on div "Skills" at bounding box center [164, 155] width 122 height 26
type input "reac"
click at [184, 188] on div "React" at bounding box center [174, 189] width 128 height 14
checkbox input "true"
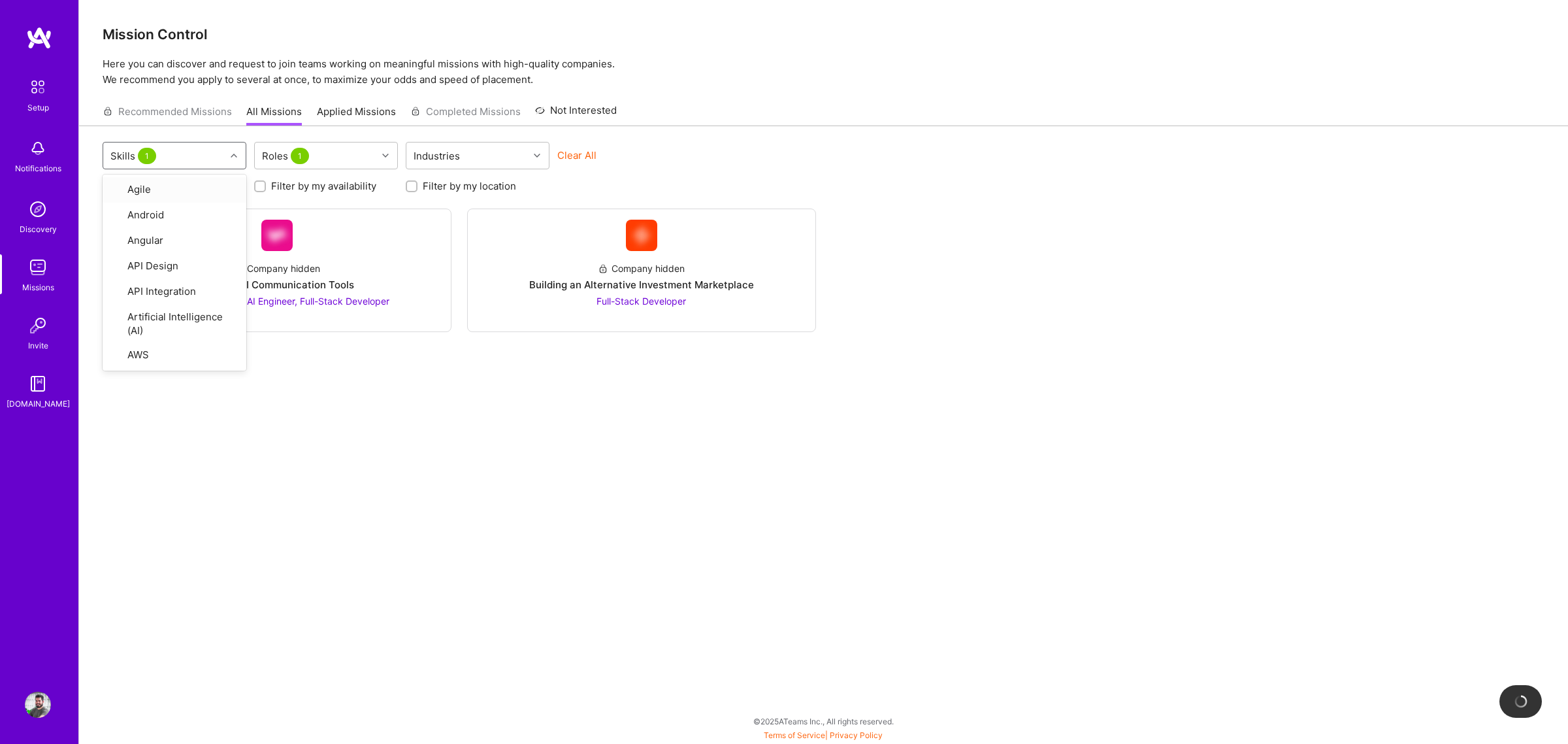
click at [557, 475] on div "option React, selected. option Agile focused, 1 of 74. 74 results available. Us…" at bounding box center [824, 424] width 1489 height 595
click at [296, 281] on div "Building AI Communication Tools" at bounding box center [276, 284] width 155 height 14
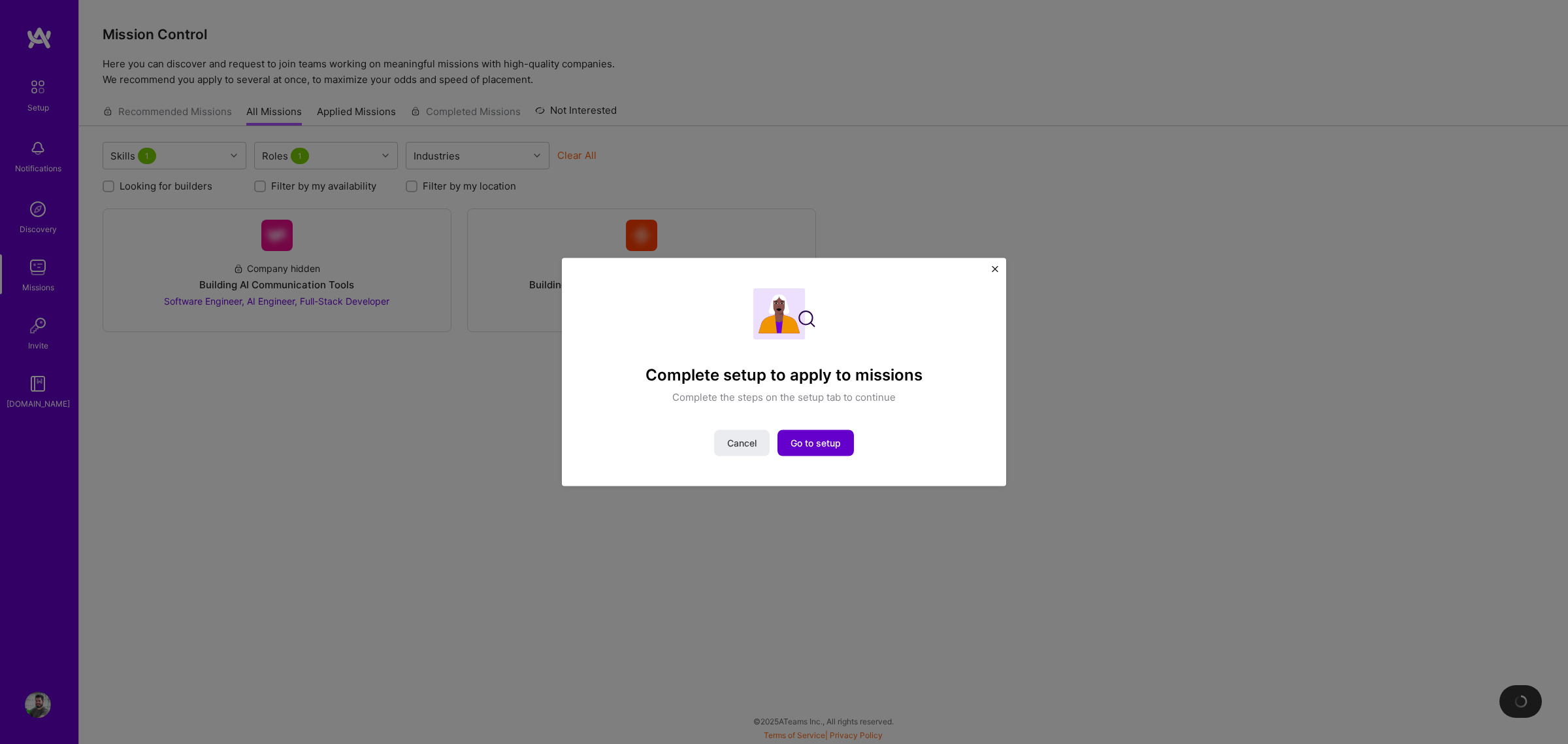
click at [830, 447] on span "Go to setup" at bounding box center [815, 442] width 50 height 13
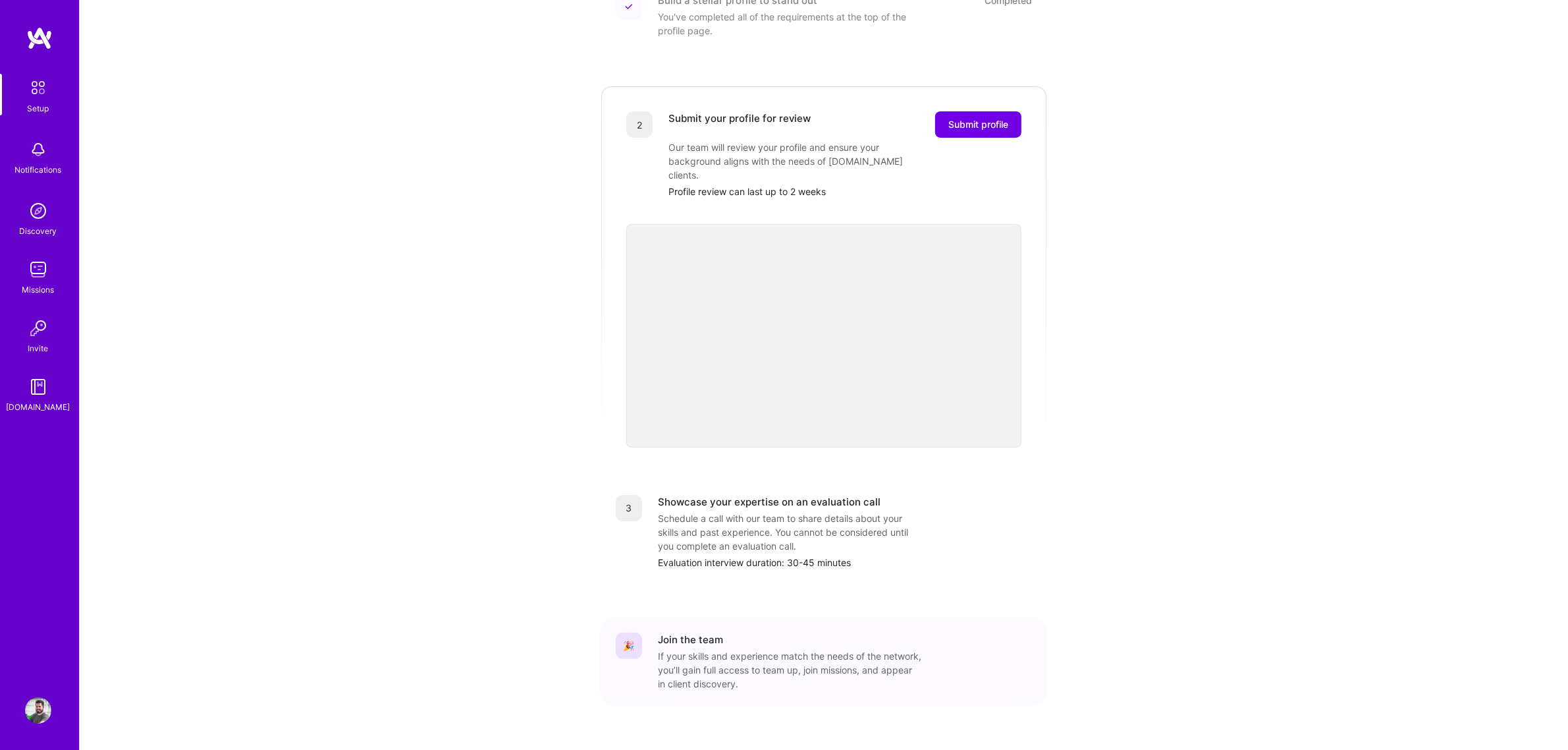
scroll to position [221, 0]
